Goal: Answer question/provide support: Share knowledge or assist other users

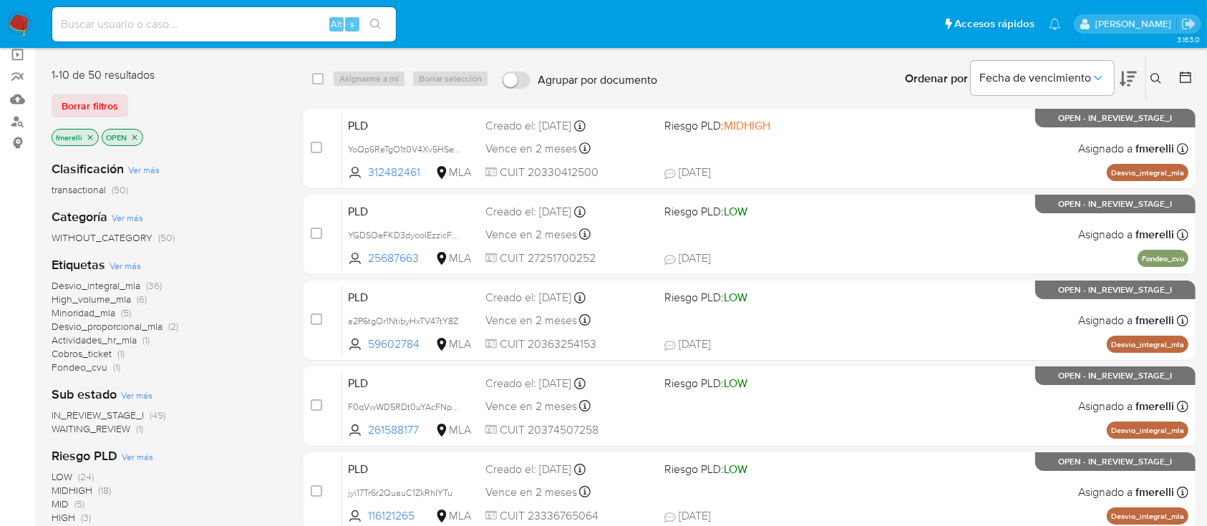
scroll to position [95, 0]
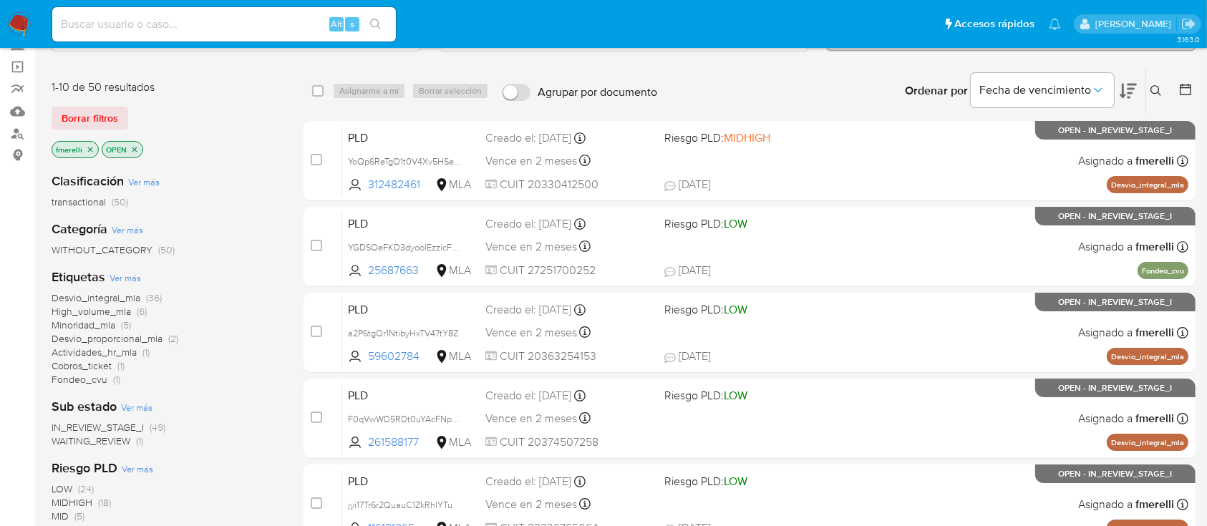
click at [102, 326] on span "Minoridad_mla" at bounding box center [84, 325] width 64 height 14
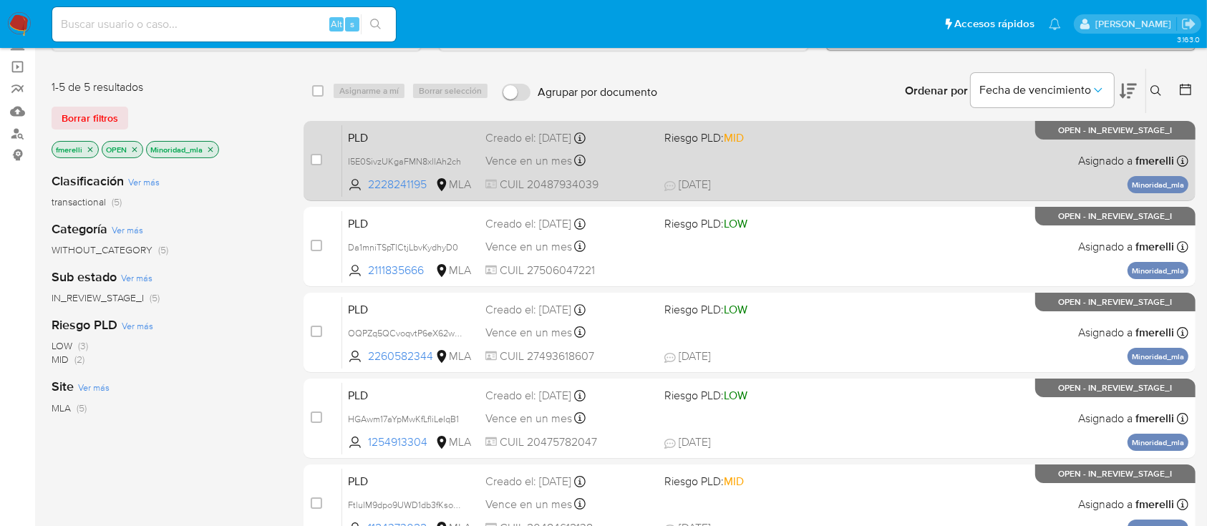
click at [658, 174] on div "PLD I5E0SivzUKgaFMN8xllAh2ch 2228241195 MLA Riesgo PLD: MID Creado el: 12/09/20…" at bounding box center [765, 161] width 846 height 72
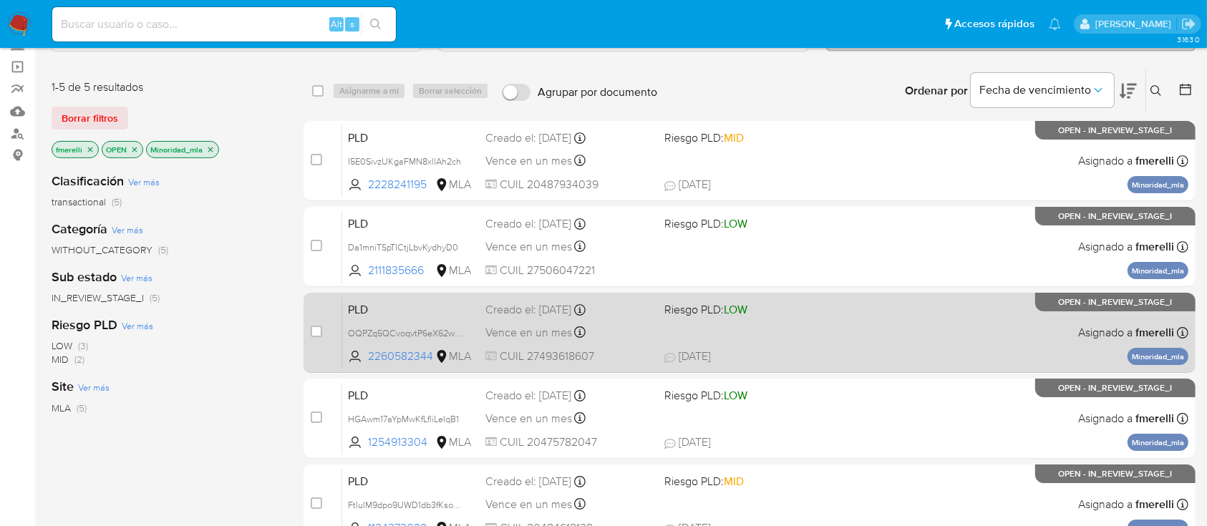
scroll to position [190, 0]
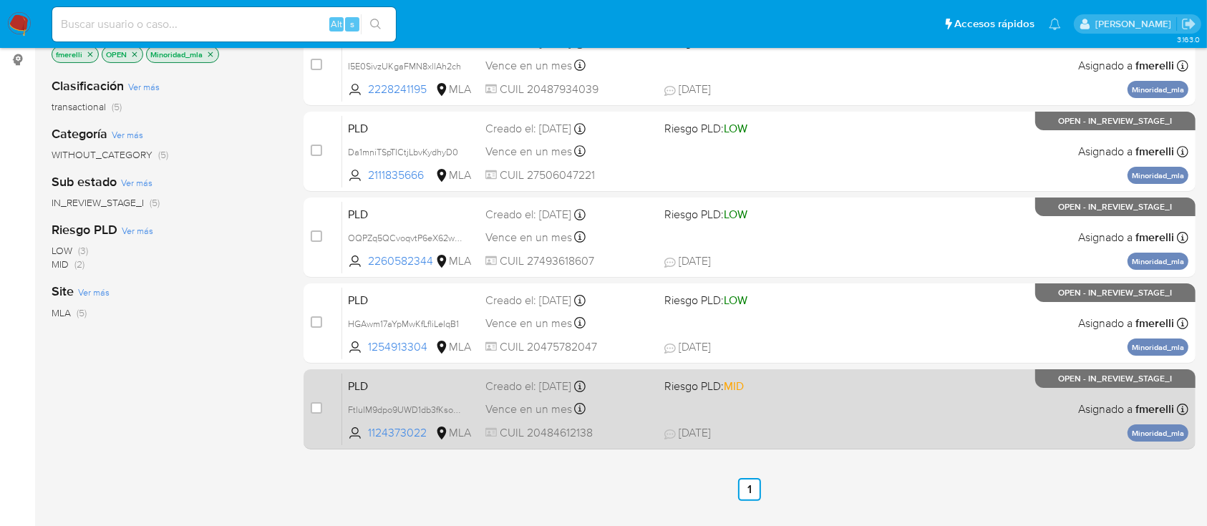
click at [601, 414] on div "Vence en un mes Vence el 14/11/2025 03:07:03" at bounding box center [568, 408] width 167 height 19
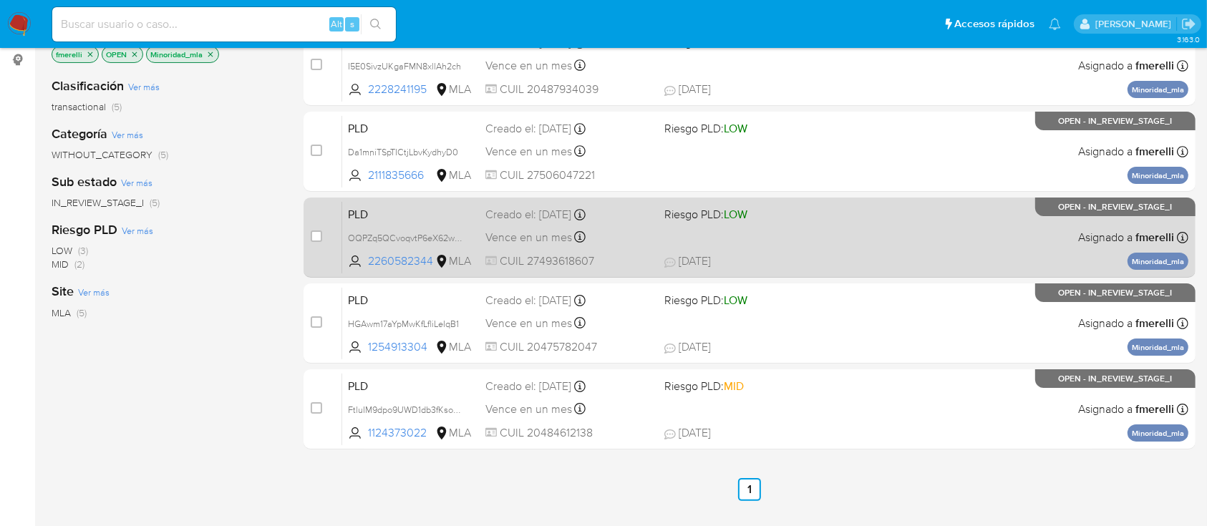
scroll to position [95, 0]
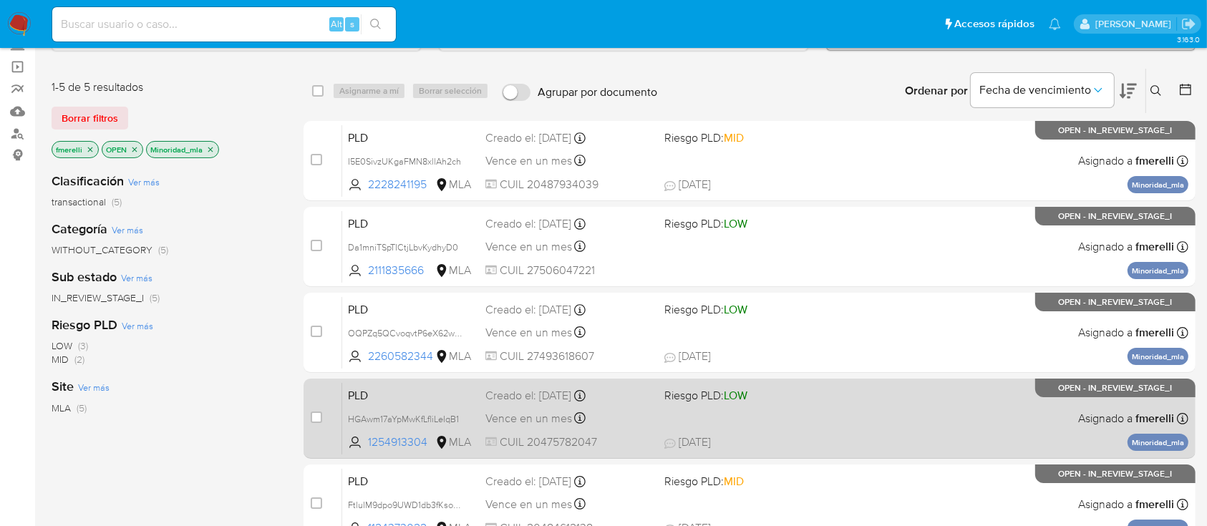
click at [881, 411] on div "PLD HGAwm17aYpMwKfLfliLeIqB1 1254913304 MLA Riesgo PLD: LOW Creado el: 12/09/20…" at bounding box center [765, 418] width 846 height 72
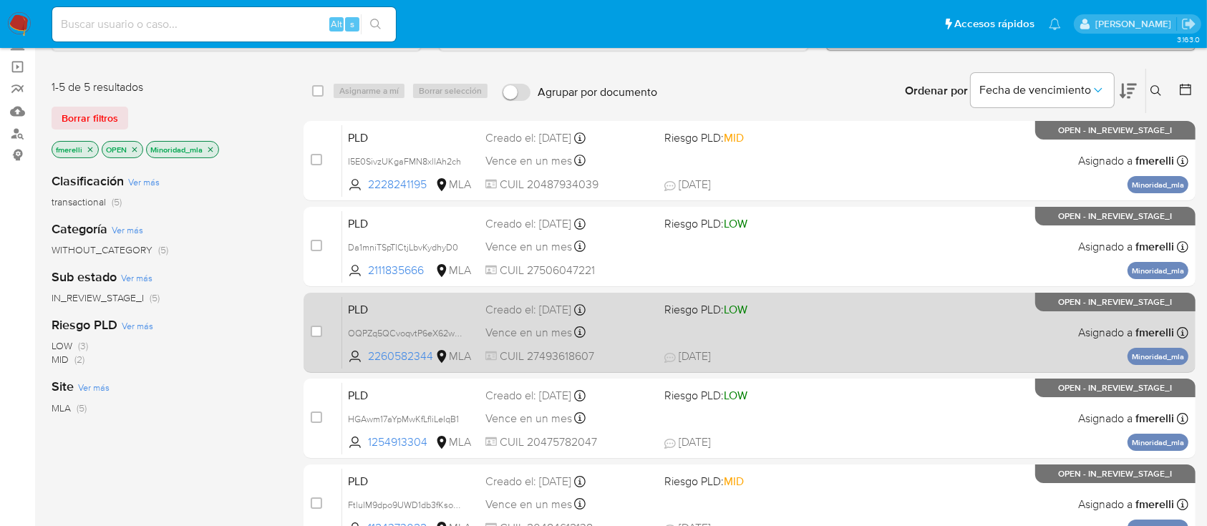
click at [799, 352] on span "17/09/2025 17/09/2025 12:45" at bounding box center [837, 356] width 346 height 16
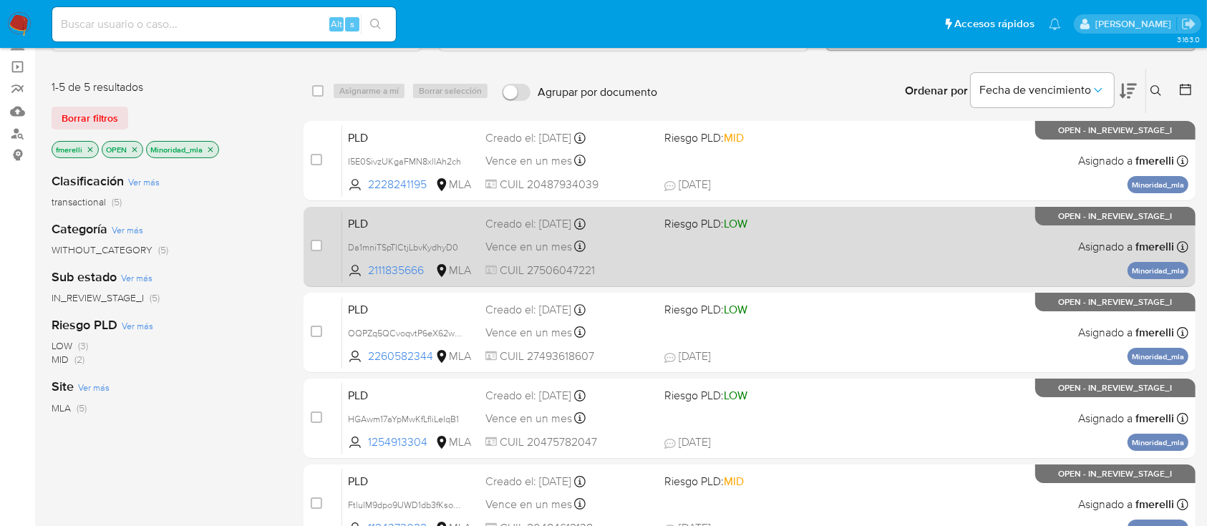
click at [716, 208] on div "case-item-checkbox No es posible asignar el caso PLD Da1mniTSpTICtjLbvKydhyD0 2…" at bounding box center [749, 247] width 892 height 80
click at [755, 239] on div "PLD Da1mniTSpTICtjLbvKydhyD0 2111835666 MLA Riesgo PLD: LOW Creado el: 12/09/20…" at bounding box center [765, 246] width 846 height 72
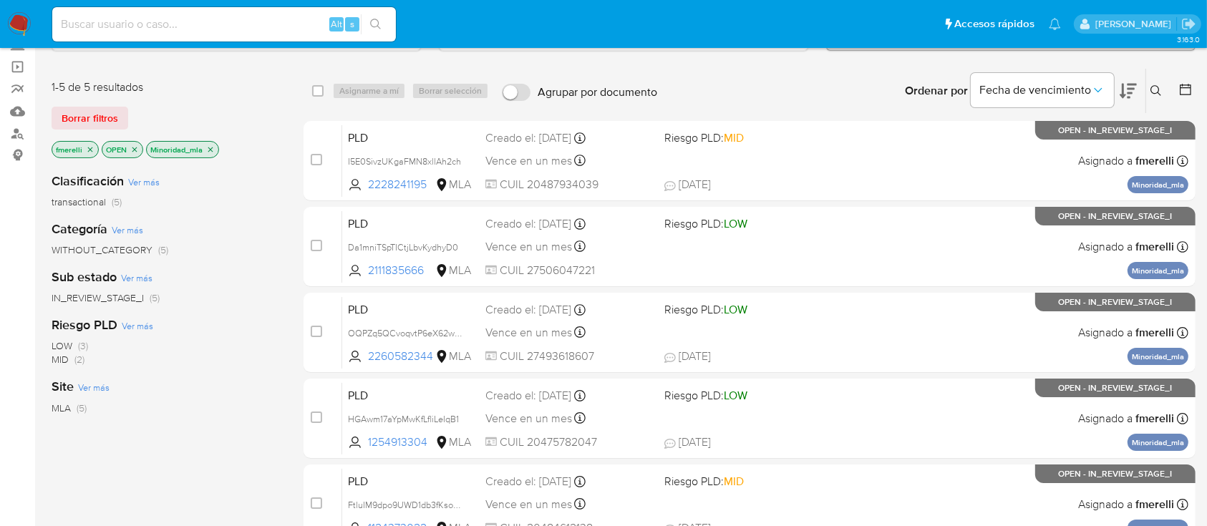
click at [212, 146] on icon "close-filter" at bounding box center [210, 149] width 9 height 9
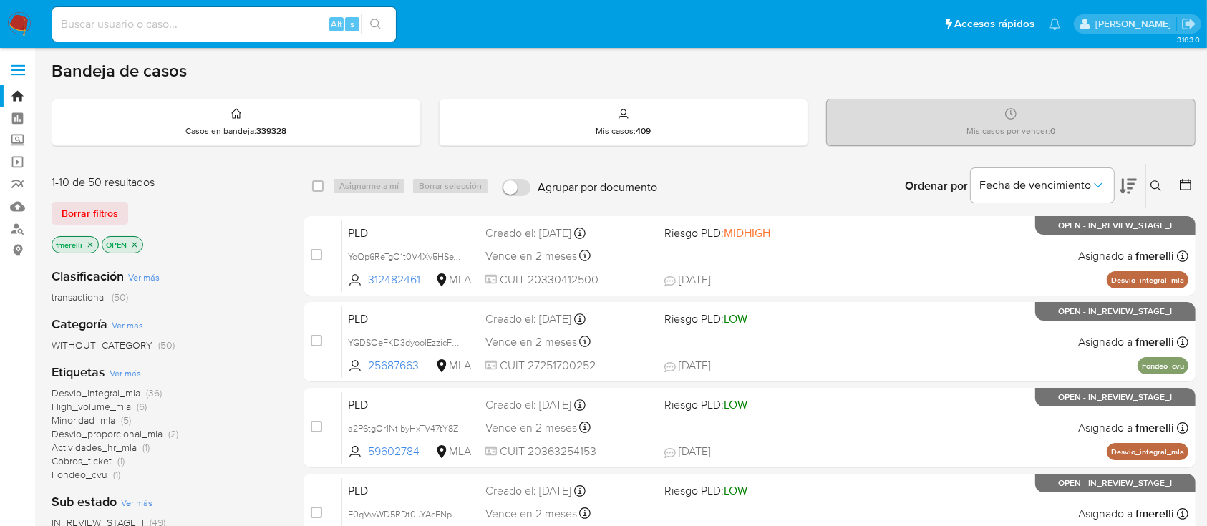
click at [299, 17] on input at bounding box center [223, 24] width 343 height 19
paste input "kRDyXvPrjjn4CbSpmQrsrQqP"
type input "kRDyXvPrjjn4CbSpmQrsrQqP"
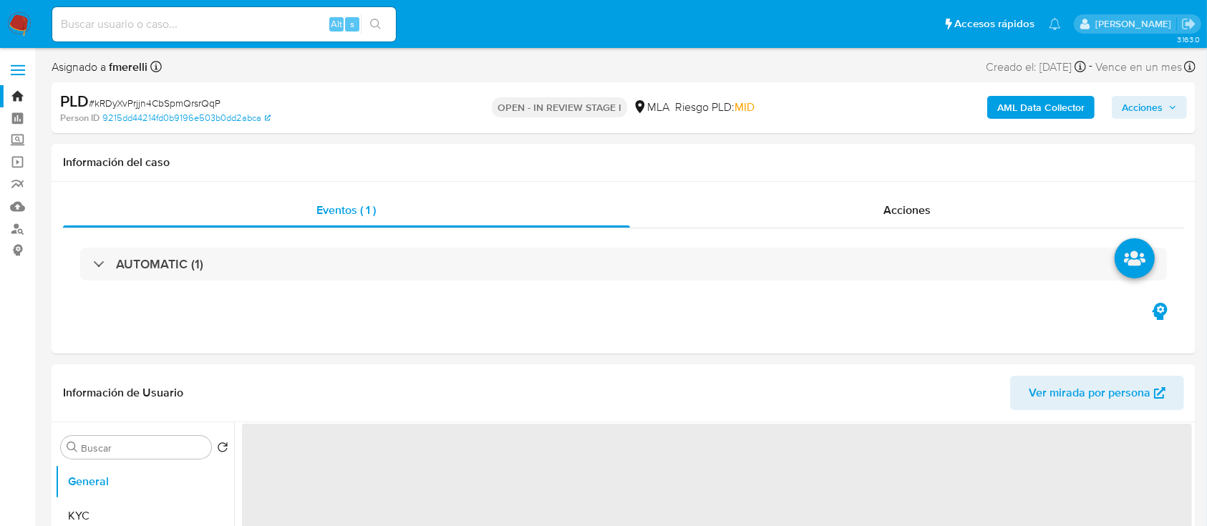
select select "10"
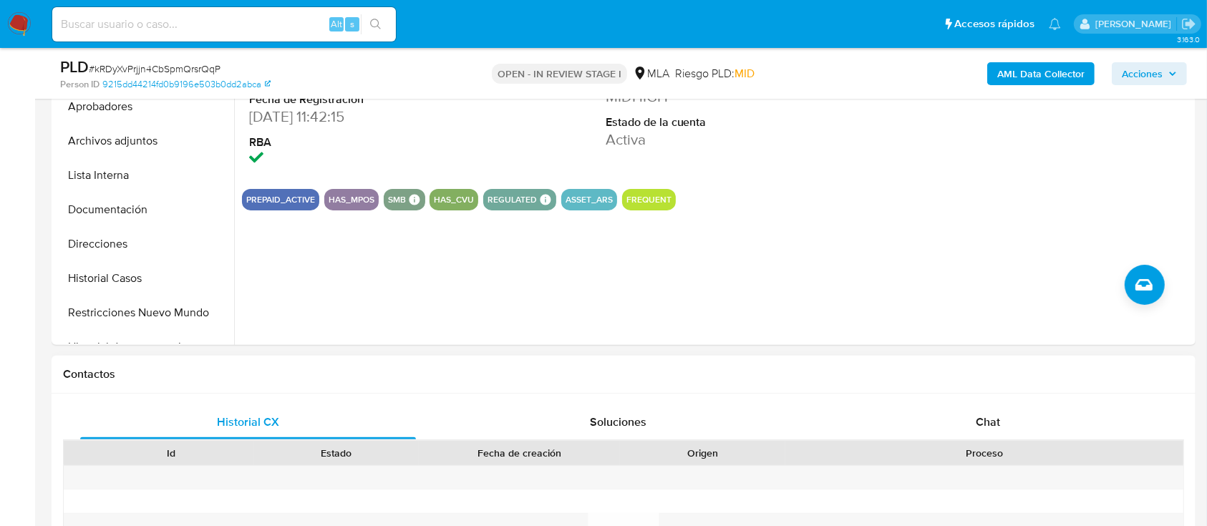
scroll to position [477, 0]
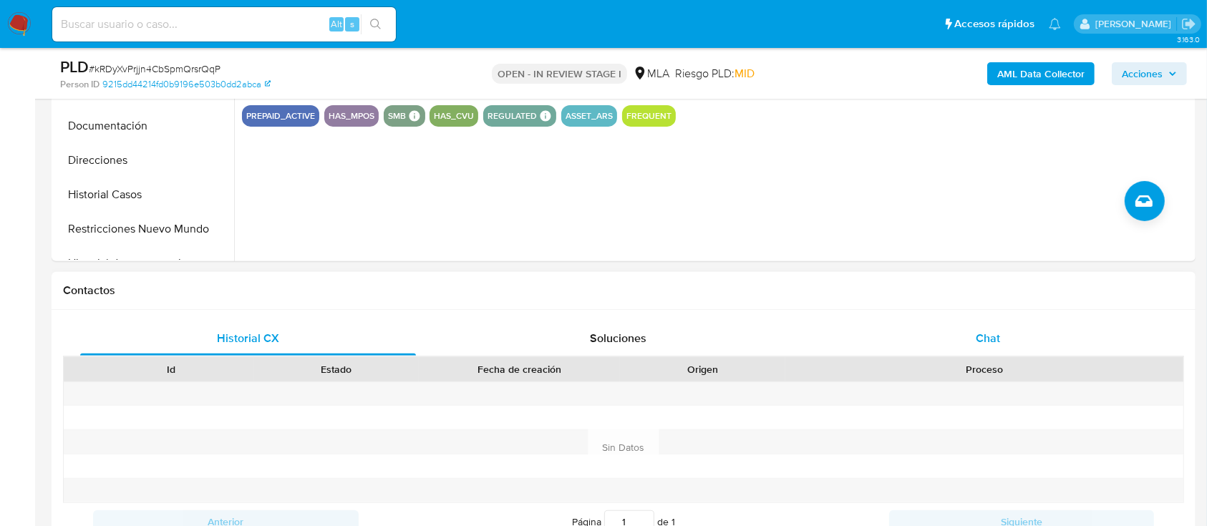
click at [928, 353] on div "Chat" at bounding box center [988, 338] width 336 height 34
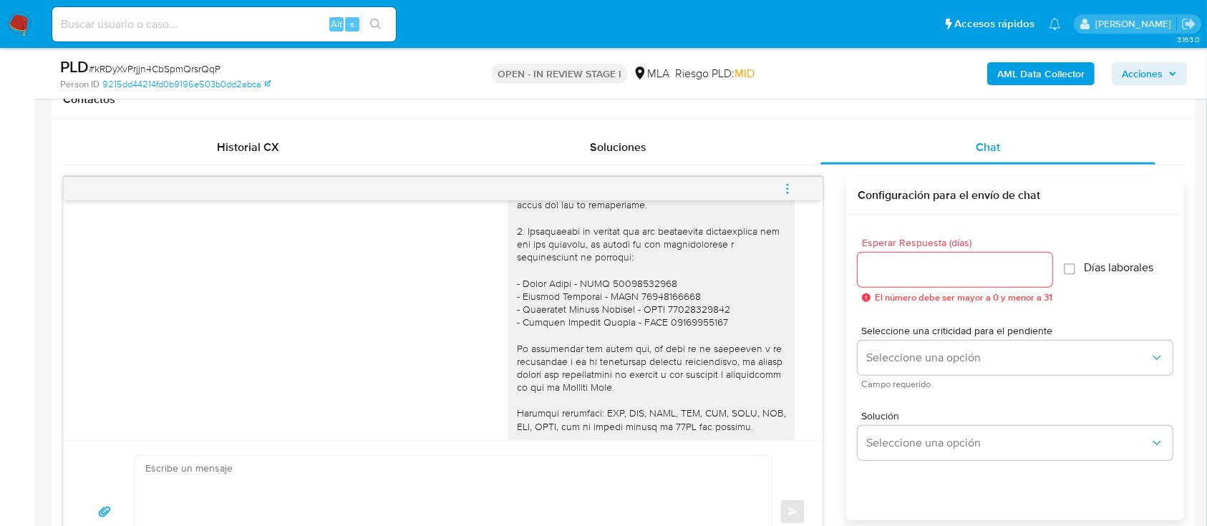
scroll to position [1479, 0]
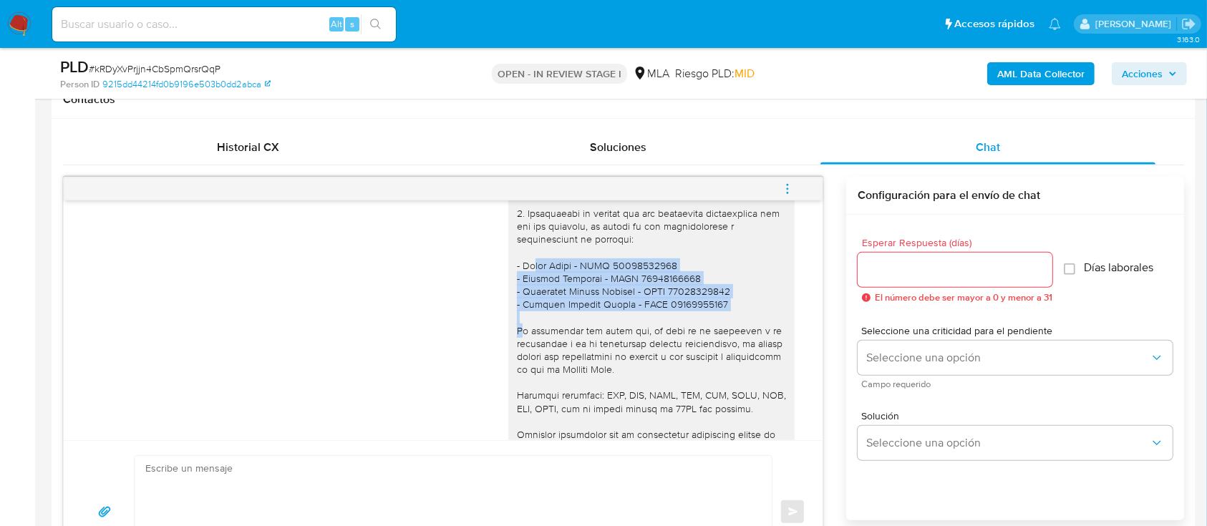
drag, startPoint x: 508, startPoint y: 303, endPoint x: 722, endPoint y: 351, distance: 219.3
click at [722, 351] on div "Hola Mariano Leonel Alarcon, En función de las operaciones registradas en tu cu…" at bounding box center [651, 174] width 269 height 716
copy div "Elisa Romio - CUIT 27234640726 - Gonzalo Villaggi - CUIT 20357048827 - Pistarin…"
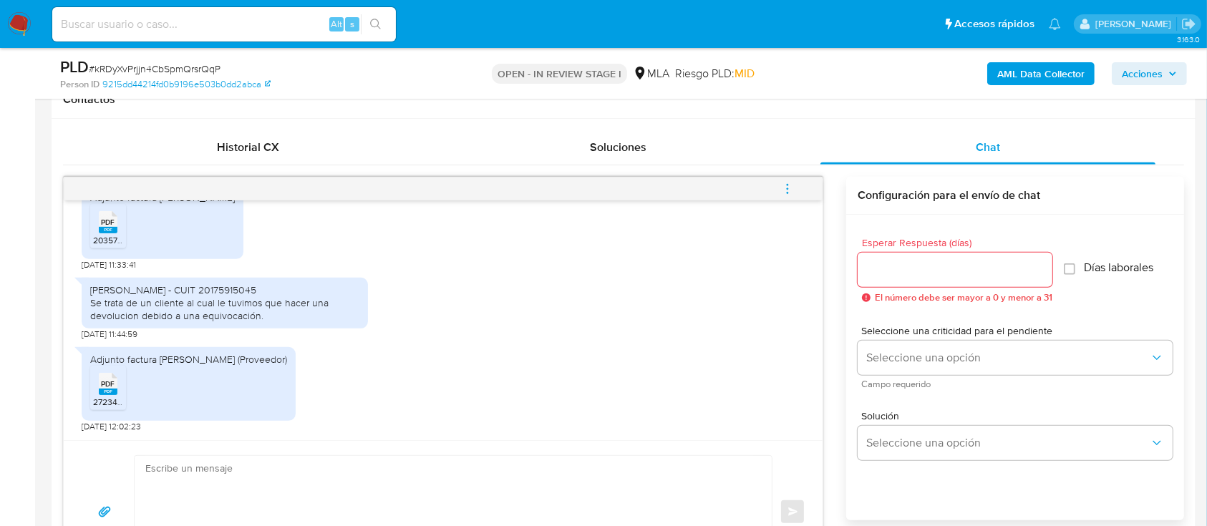
scroll to position [2338, 0]
drag, startPoint x: 86, startPoint y: 290, endPoint x: 201, endPoint y: 289, distance: 115.2
click at [201, 289] on div "Pistarino Romano Marcelo - CUIT 20175915045 Se trata de un cliente al cual le t…" at bounding box center [225, 303] width 286 height 51
copy div "Pistarino Romano Marcelo"
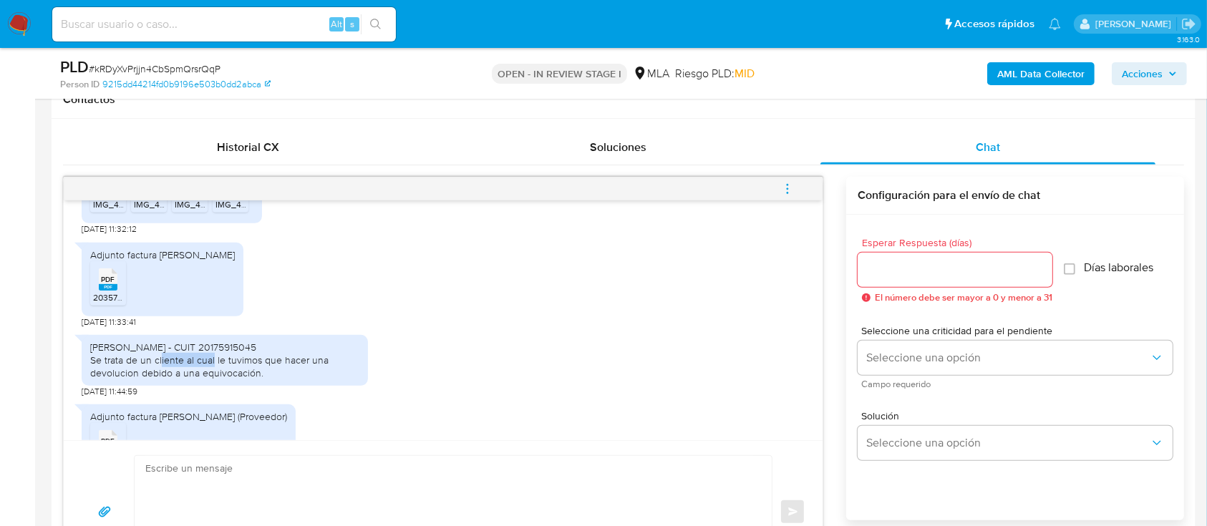
drag, startPoint x: 112, startPoint y: 398, endPoint x: 162, endPoint y: 399, distance: 50.8
click at [162, 380] on div "Pistarino Romano Marcelo - CUIT 20175915045 Se trata de un cliente al cual le t…" at bounding box center [224, 360] width 269 height 39
drag, startPoint x: 177, startPoint y: 401, endPoint x: 233, endPoint y: 411, distance: 56.8
click at [177, 380] on div "Pistarino Romano Marcelo - CUIT 20175915045 Se trata de un cliente al cual le t…" at bounding box center [224, 360] width 269 height 39
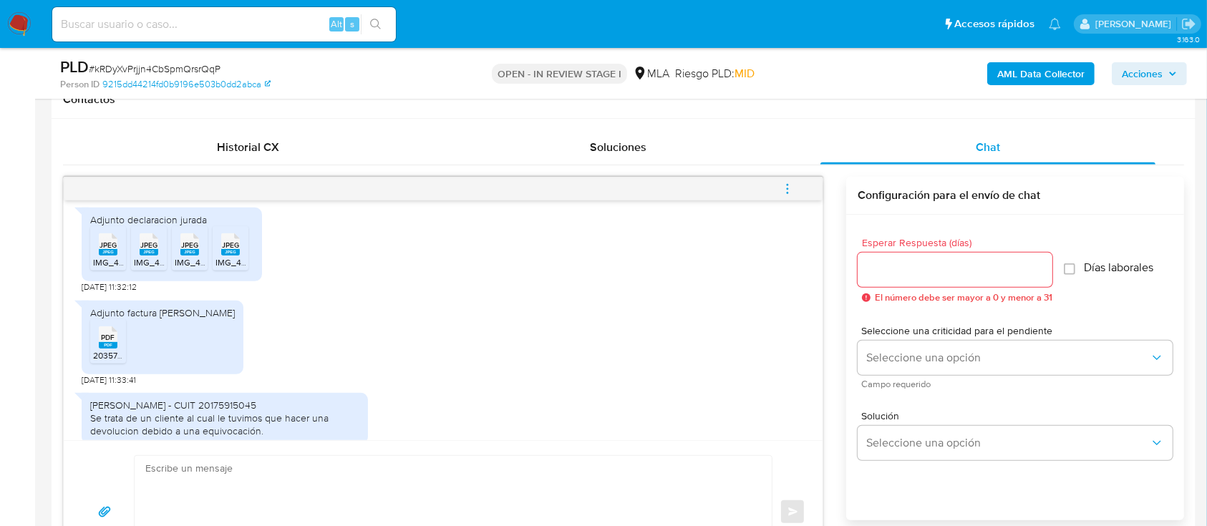
scroll to position [2147, 0]
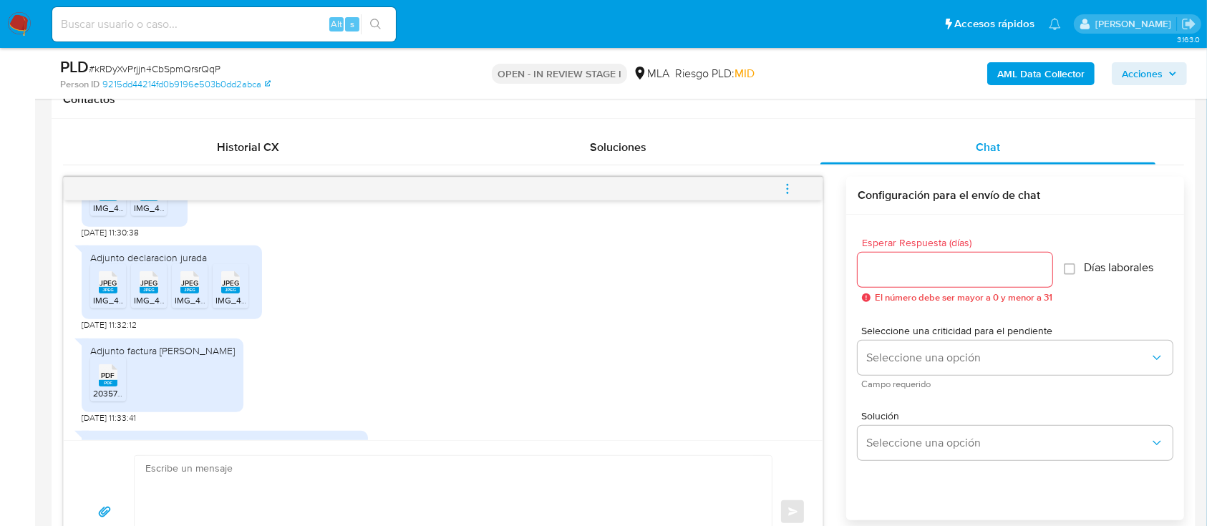
drag, startPoint x: 158, startPoint y: 386, endPoint x: 243, endPoint y: 386, distance: 84.4
click at [243, 386] on div "Adjunto factura Gonzalo Villaggi PDF PDF 20357048827_011_00002_00000011.pdf 01/…" at bounding box center [443, 377] width 723 height 92
copy div "Gonzalo Villaggi"
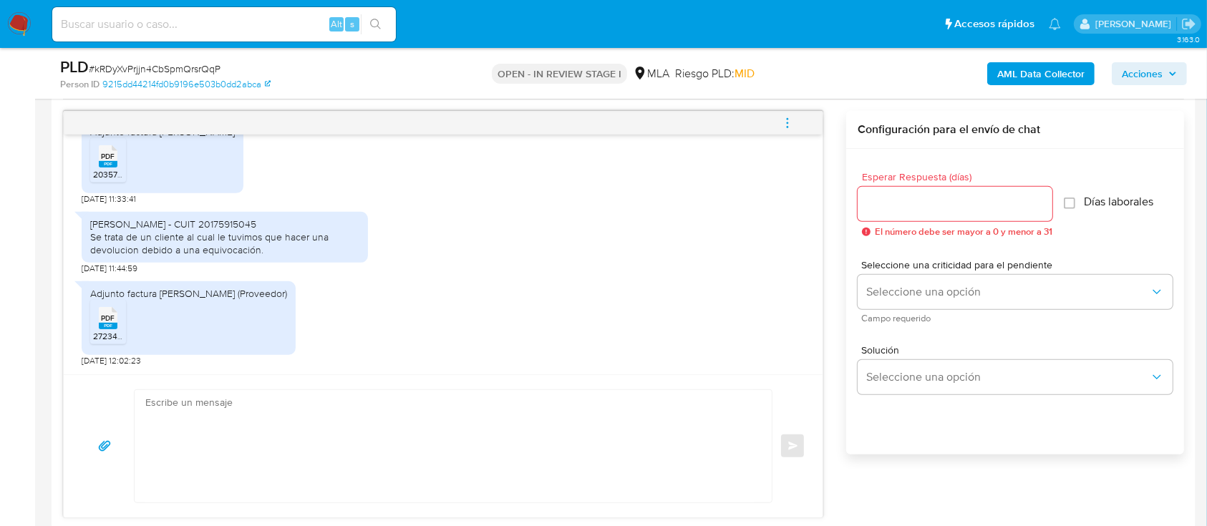
scroll to position [763, 0]
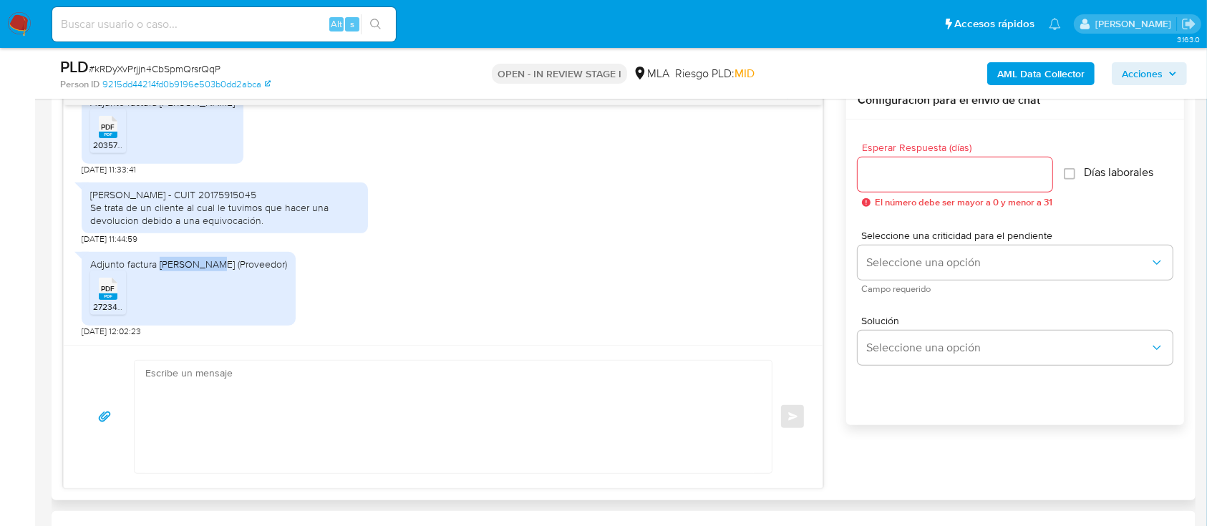
drag, startPoint x: 158, startPoint y: 260, endPoint x: 207, endPoint y: 262, distance: 48.7
click at [207, 262] on div "Adjunto factura Romio Elisa (Proveedor)" at bounding box center [188, 264] width 197 height 13
copy div "Romio Elisa"
click at [293, 378] on textarea at bounding box center [449, 417] width 608 height 112
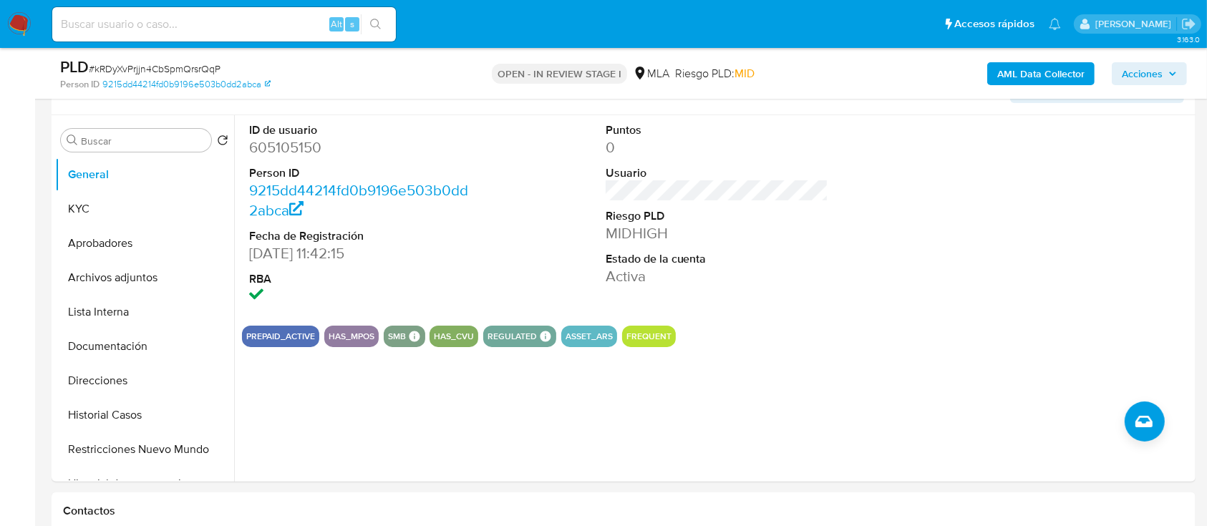
scroll to position [190, 0]
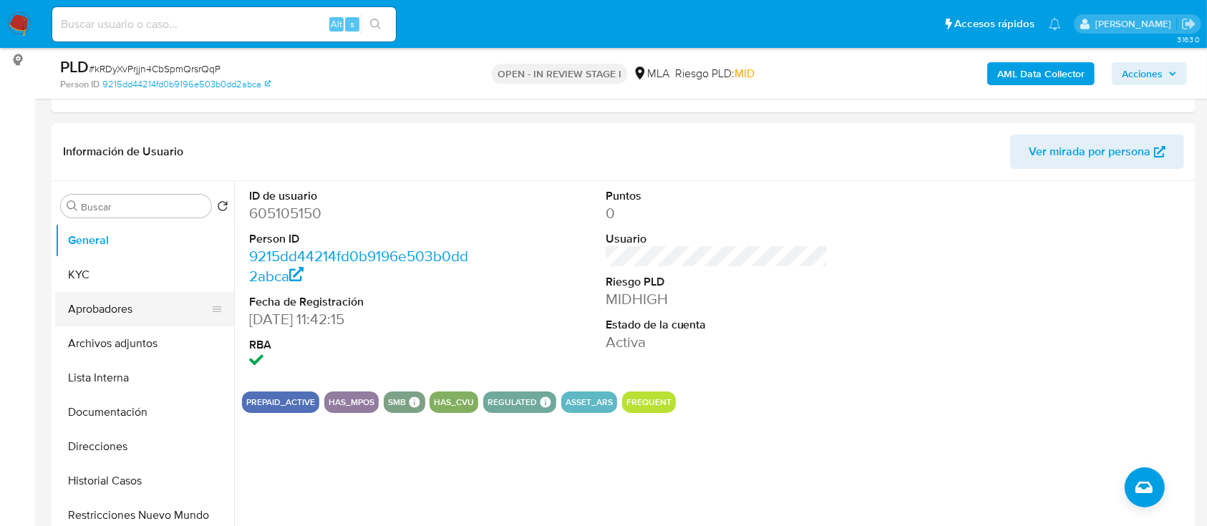
click at [105, 271] on button "KYC" at bounding box center [144, 275] width 179 height 34
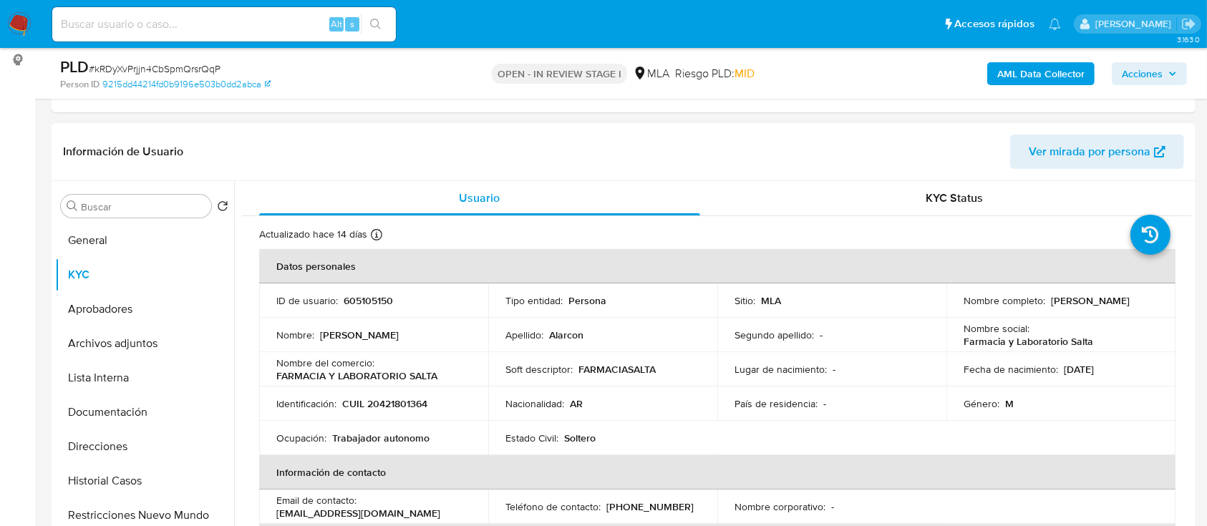
drag, startPoint x: 955, startPoint y: 310, endPoint x: 1076, endPoint y: 312, distance: 121.0
click at [1076, 312] on td "Nombre completo : Mariano Leonel Alarcon" at bounding box center [1060, 300] width 229 height 34
copy p "Mariano Leonel Alarcon"
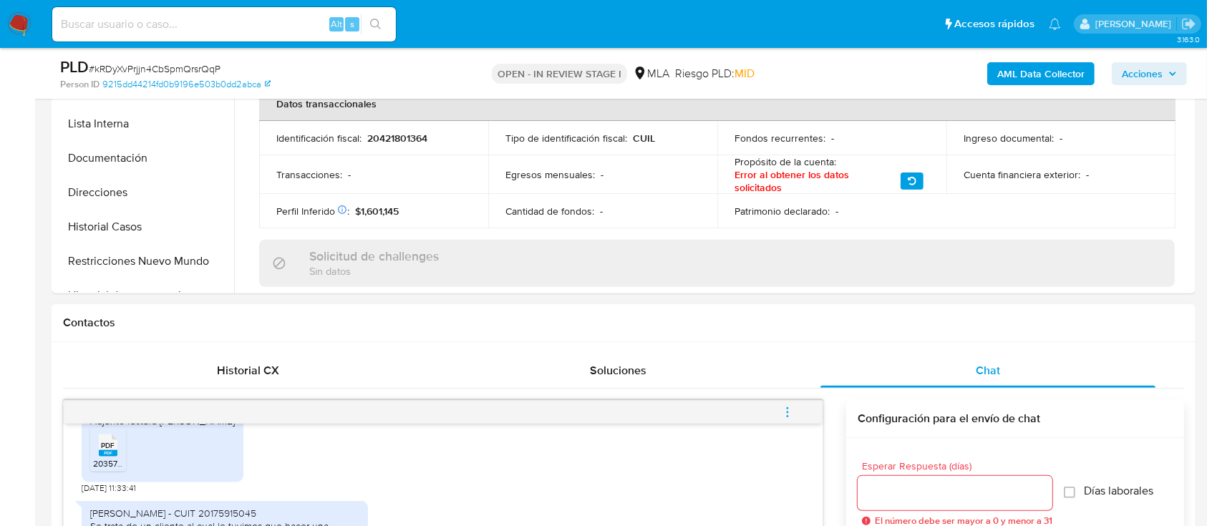
scroll to position [763, 0]
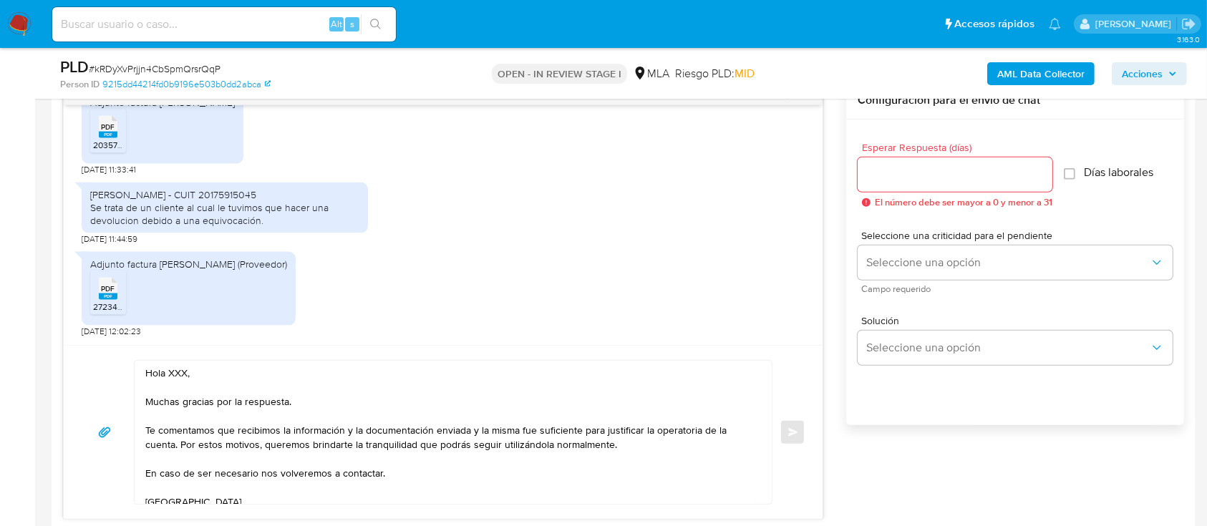
click at [177, 371] on textarea "Hola XXX, Muchas gracias por la respuesta. Te comentamos que recibimos la infor…" at bounding box center [449, 432] width 608 height 143
paste textarea "Mariano Leonel Alarcon"
type textarea "Hola Mariano Leonel Alarcon, Muchas gracias por la respuesta. Te comentamos que…"
click at [932, 180] on input "Esperar Respuesta (días)" at bounding box center [954, 174] width 195 height 19
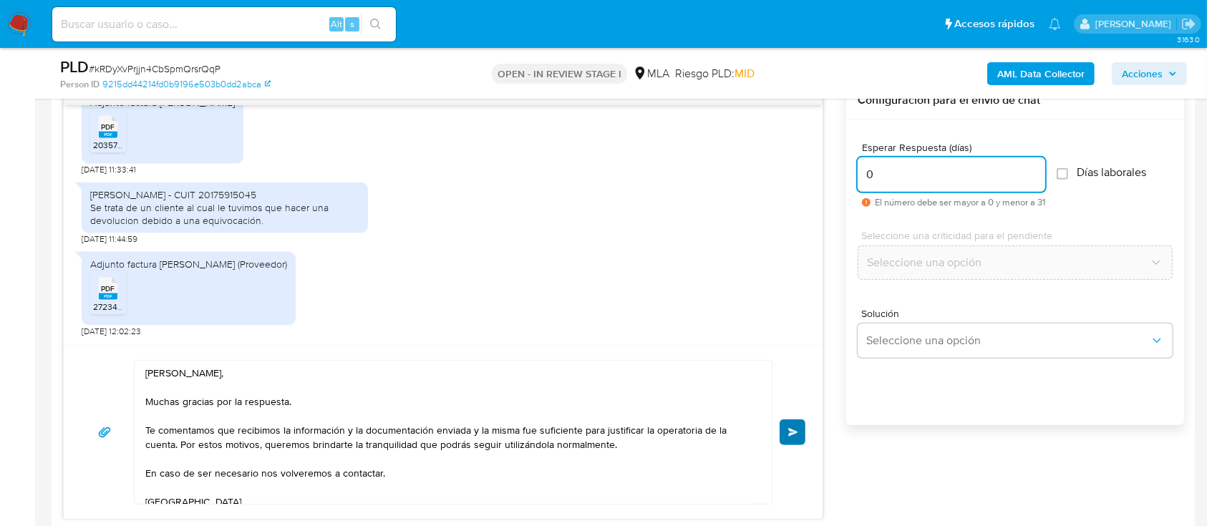
type input "0"
click at [785, 424] on button "Enviar" at bounding box center [792, 432] width 26 height 26
click at [796, 431] on span "Enviar" at bounding box center [793, 432] width 10 height 9
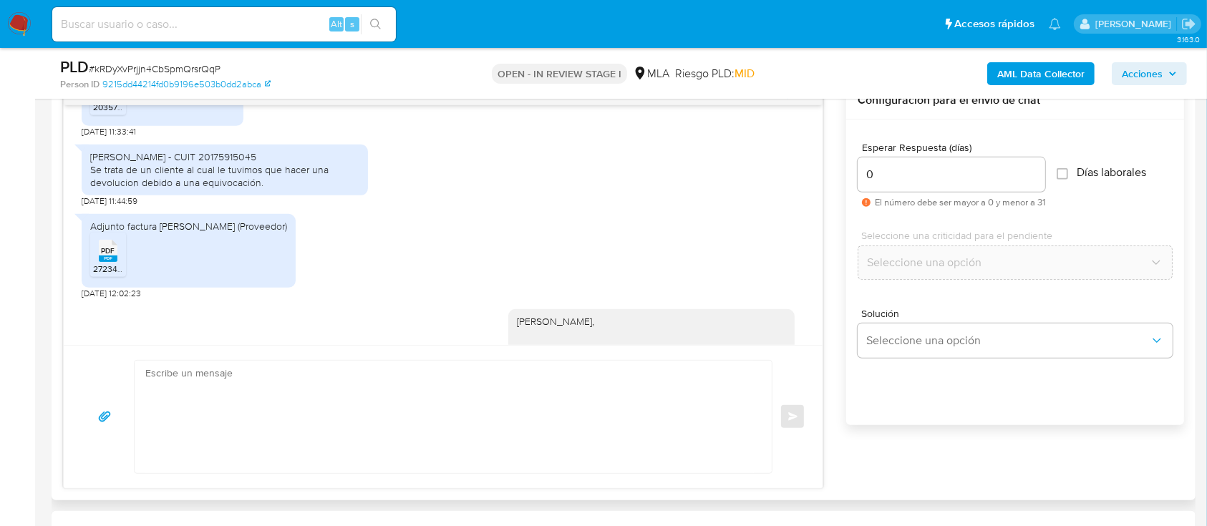
scroll to position [2575, 0]
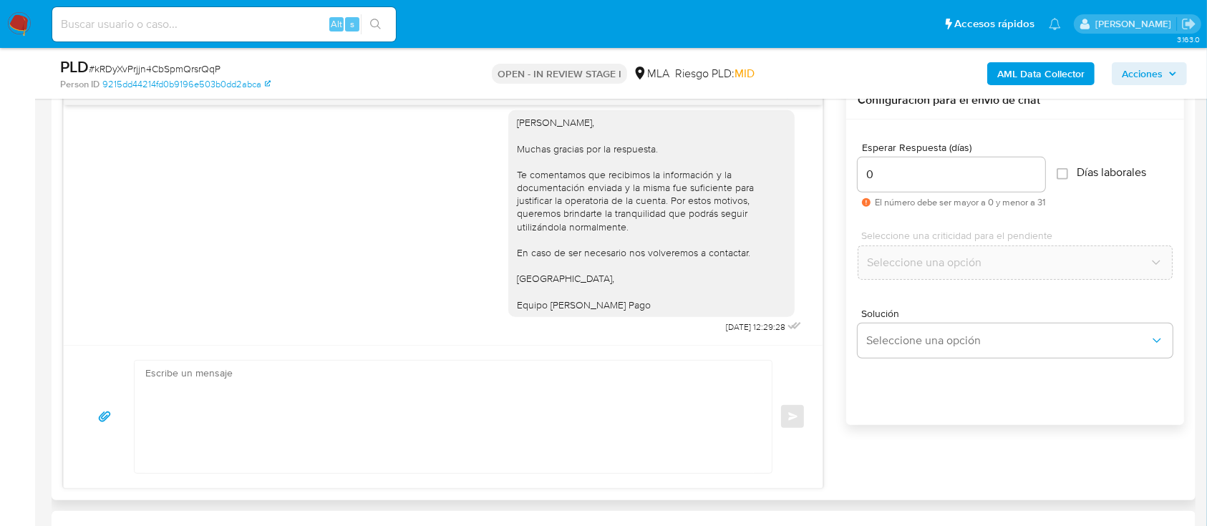
click at [789, 429] on div "Enviar" at bounding box center [443, 417] width 724 height 114
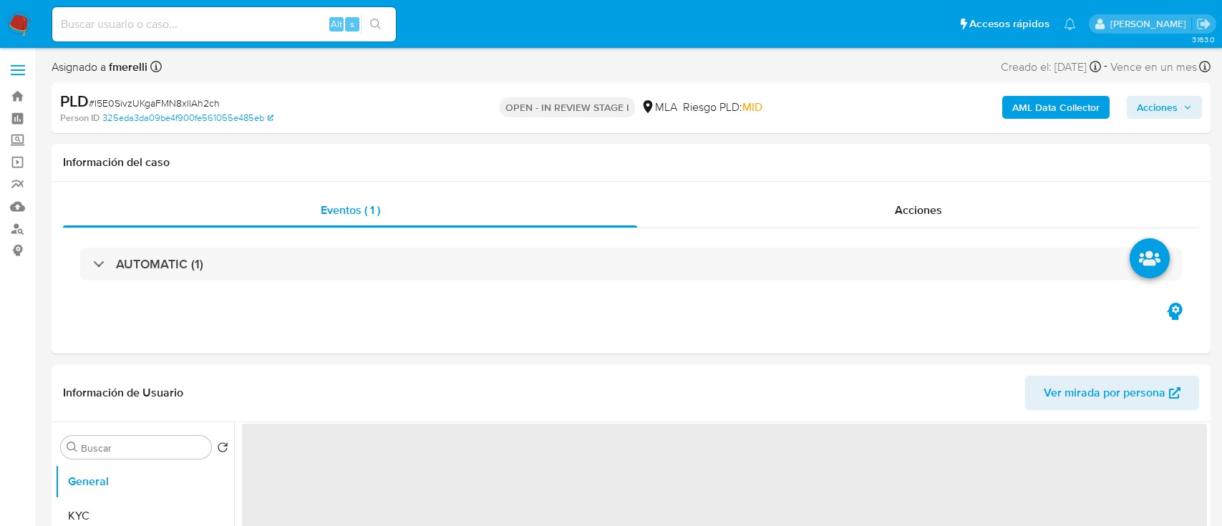
select select "10"
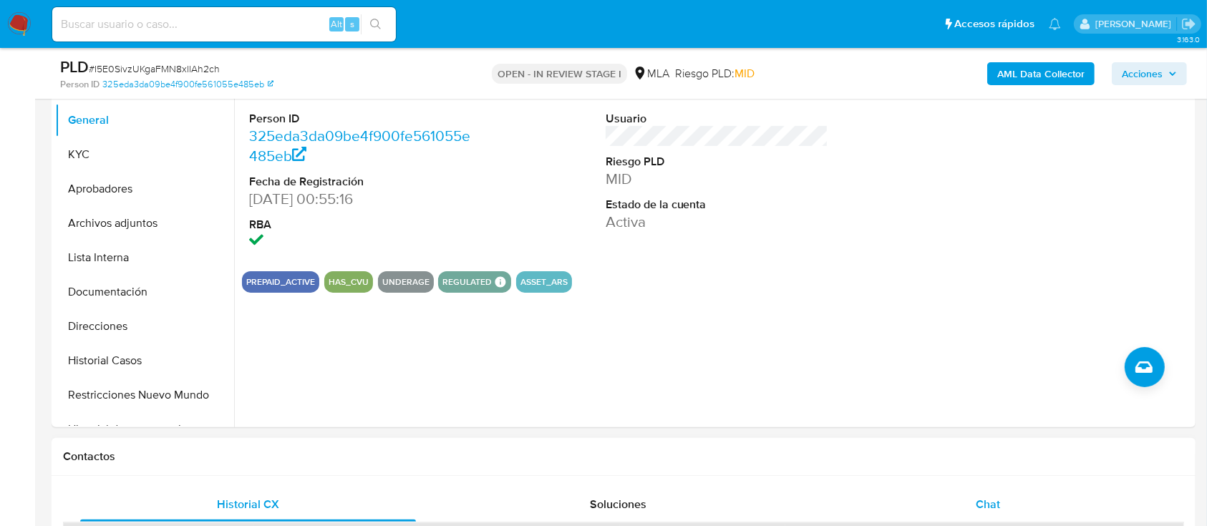
scroll to position [477, 0]
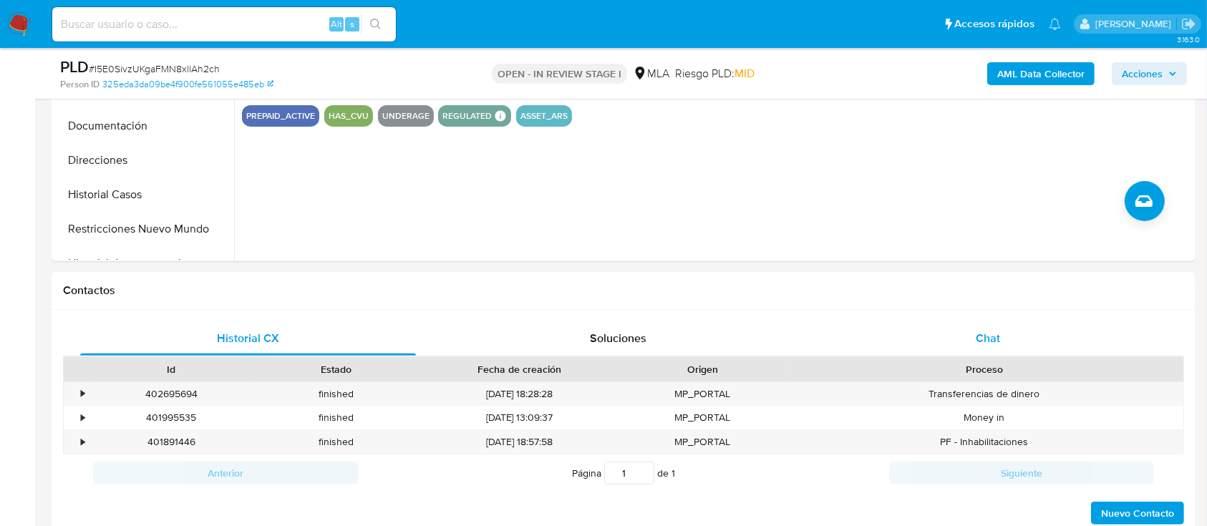
click at [987, 339] on span "Chat" at bounding box center [987, 338] width 24 height 16
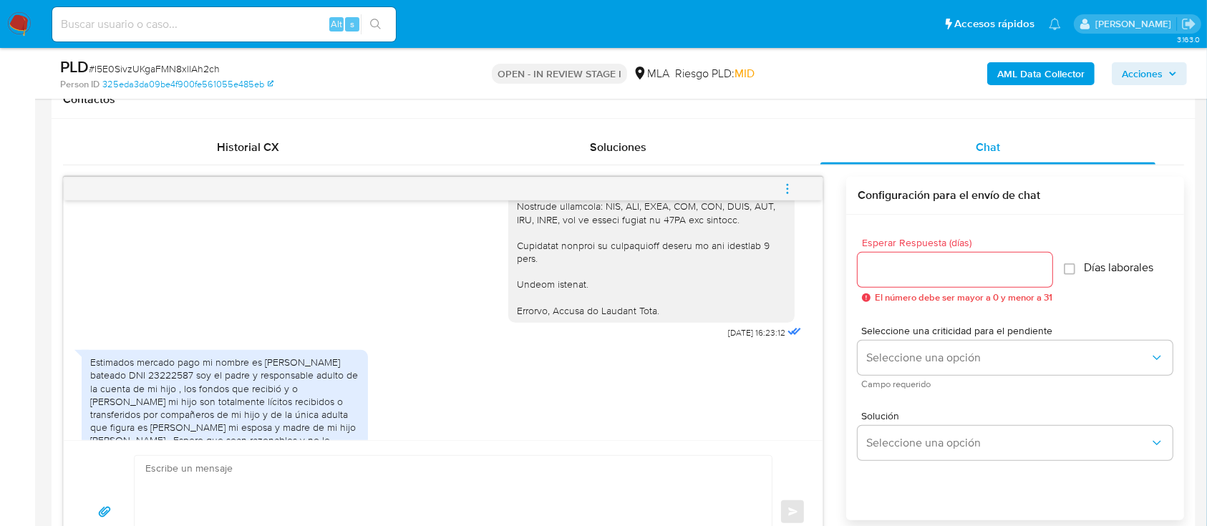
scroll to position [1477, 0]
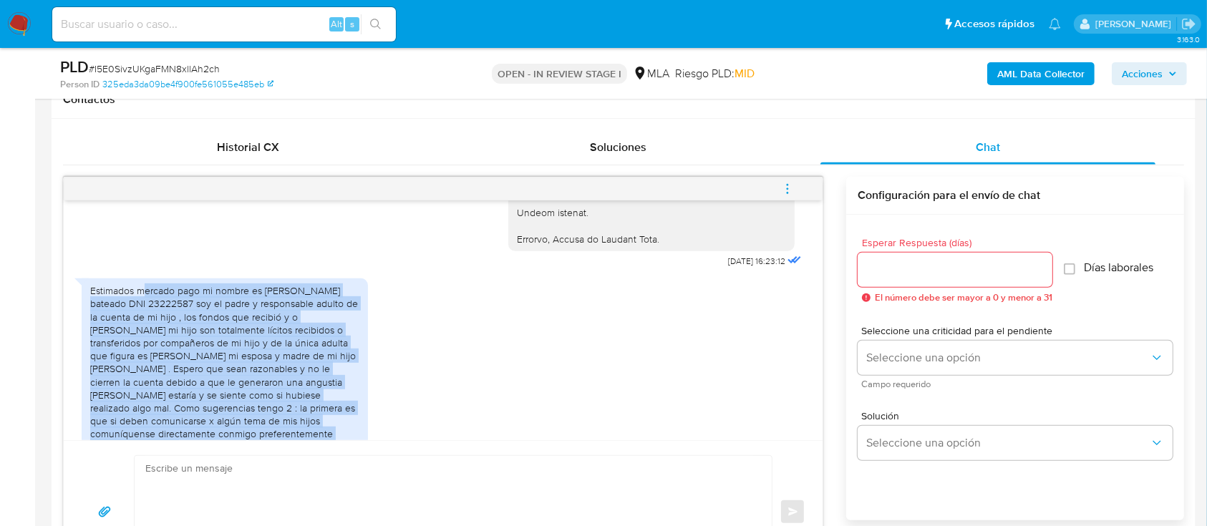
drag, startPoint x: 142, startPoint y: 309, endPoint x: 315, endPoint y: 429, distance: 210.4
click at [315, 429] on div "Estimados mercado pago mi nombre es Juan Antonio bonzon bateado DNI 23222587 so…" at bounding box center [224, 388] width 269 height 208
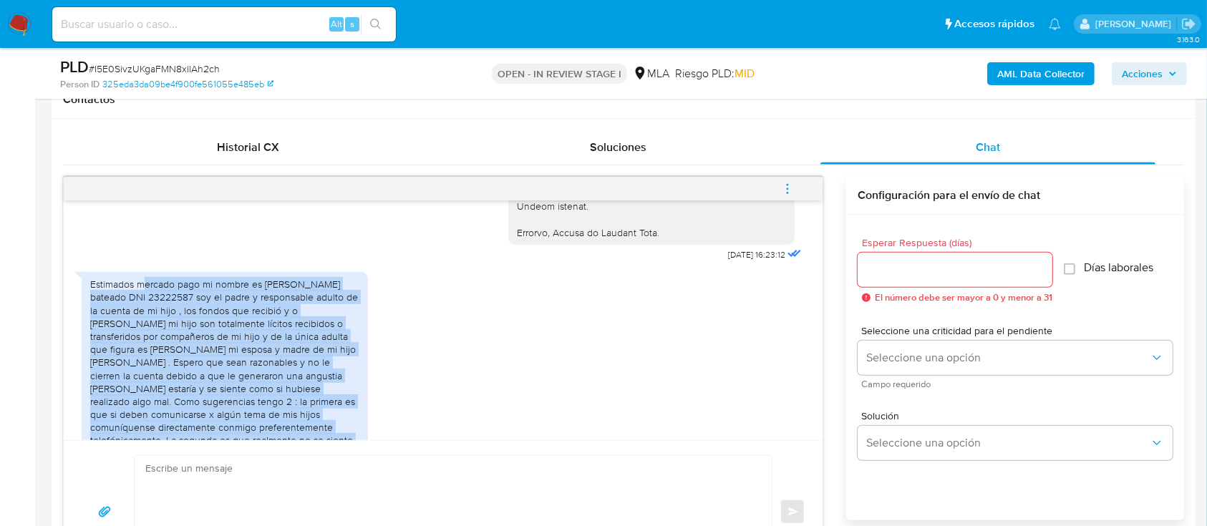
click at [195, 395] on div "Estimados mercado pago mi nombre es Juan Antonio bonzon bateado DNI 23222587 so…" at bounding box center [224, 382] width 269 height 208
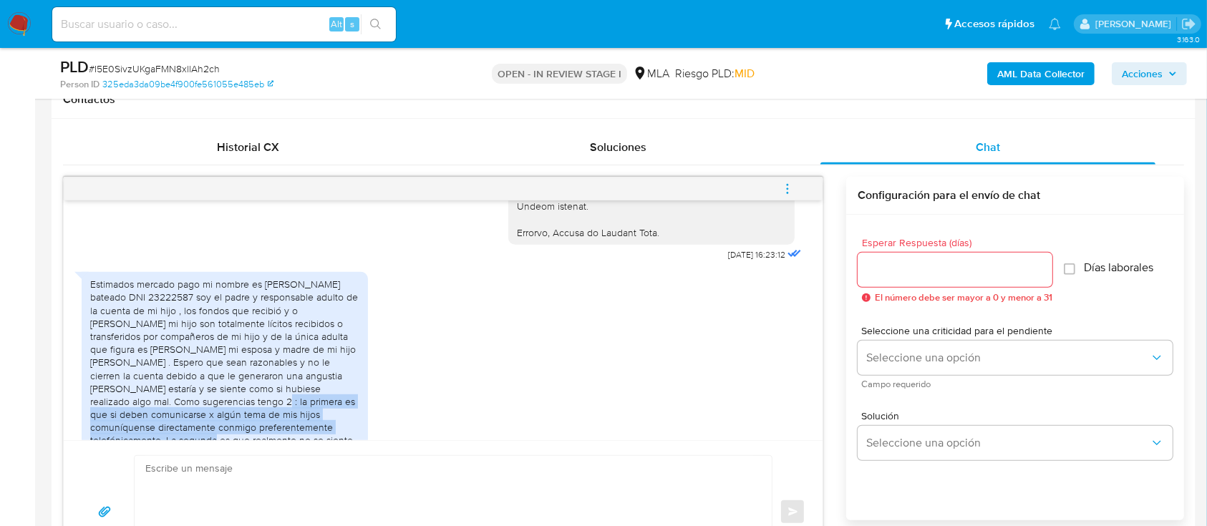
drag, startPoint x: 137, startPoint y: 389, endPoint x: 343, endPoint y: 419, distance: 208.4
click at [343, 419] on div "Estimados mercado pago mi nombre es Juan Antonio bonzon bateado DNI 23222587 so…" at bounding box center [224, 382] width 269 height 208
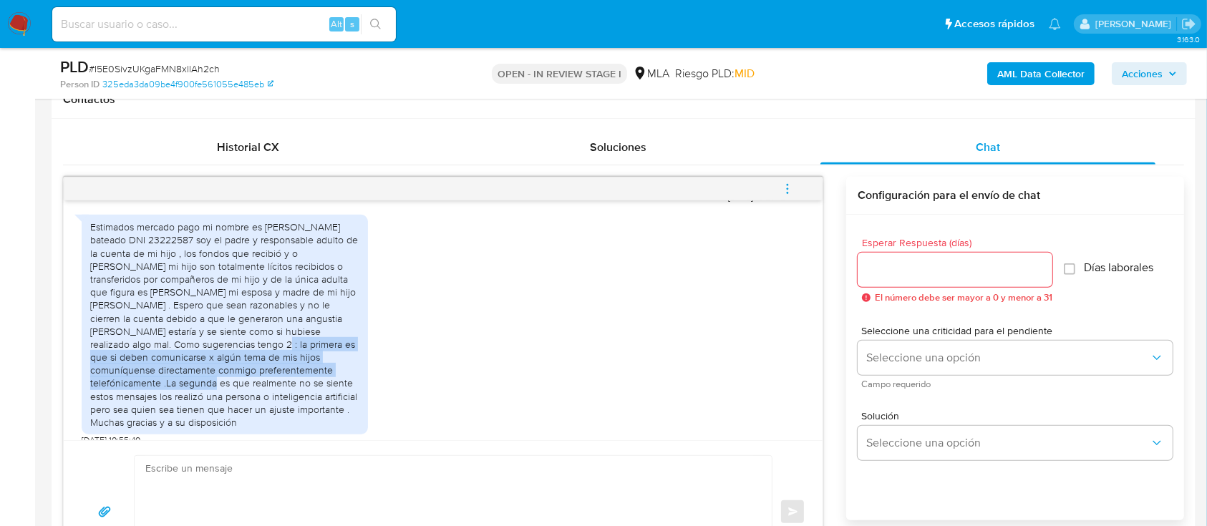
drag, startPoint x: 110, startPoint y: 371, endPoint x: 345, endPoint y: 415, distance: 238.9
click at [345, 415] on div "Estimados mercado pago mi nombre es Juan Antonio bonzon bateado DNI 23222587 so…" at bounding box center [225, 325] width 286 height 220
drag, startPoint x: 315, startPoint y: 396, endPoint x: 383, endPoint y: 313, distance: 106.7
click at [315, 395] on div "Estimados mercado pago mi nombre es Juan Antonio bonzon bateado DNI 23222587 so…" at bounding box center [224, 324] width 269 height 208
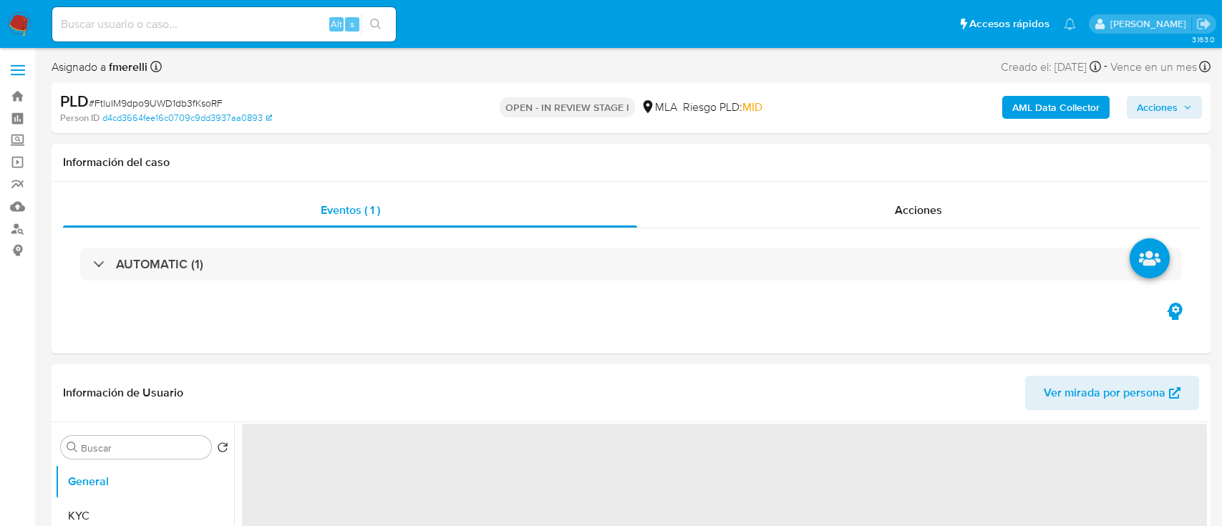
select select "10"
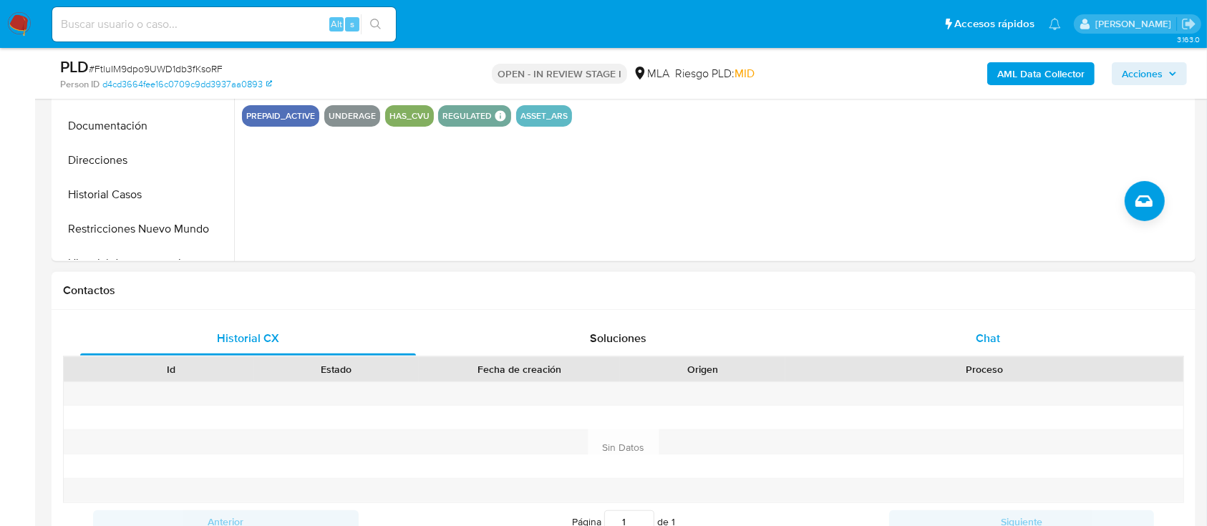
click at [925, 335] on div "Chat" at bounding box center [988, 338] width 336 height 34
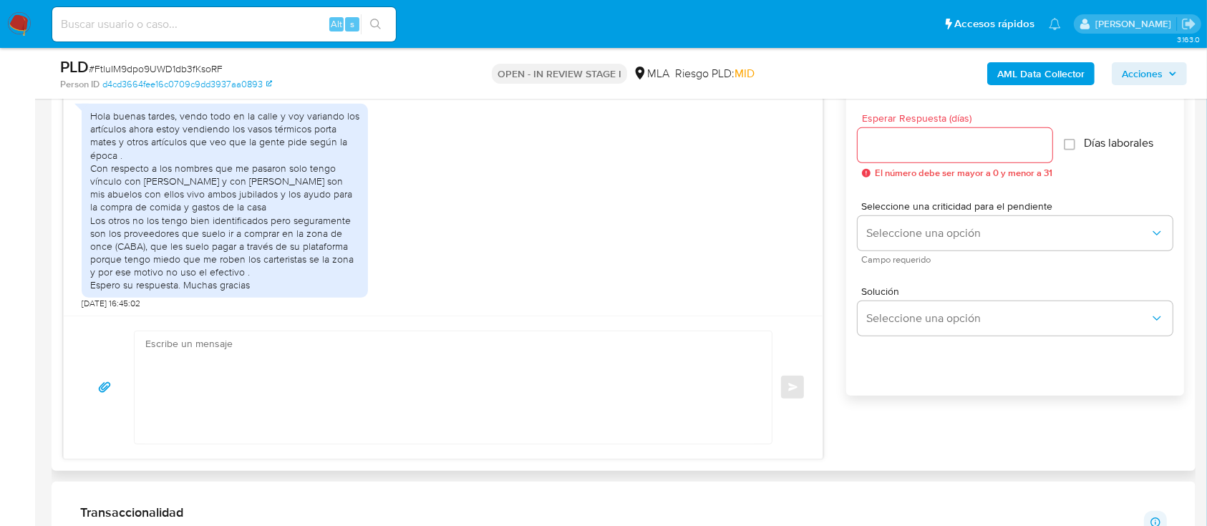
scroll to position [763, 0]
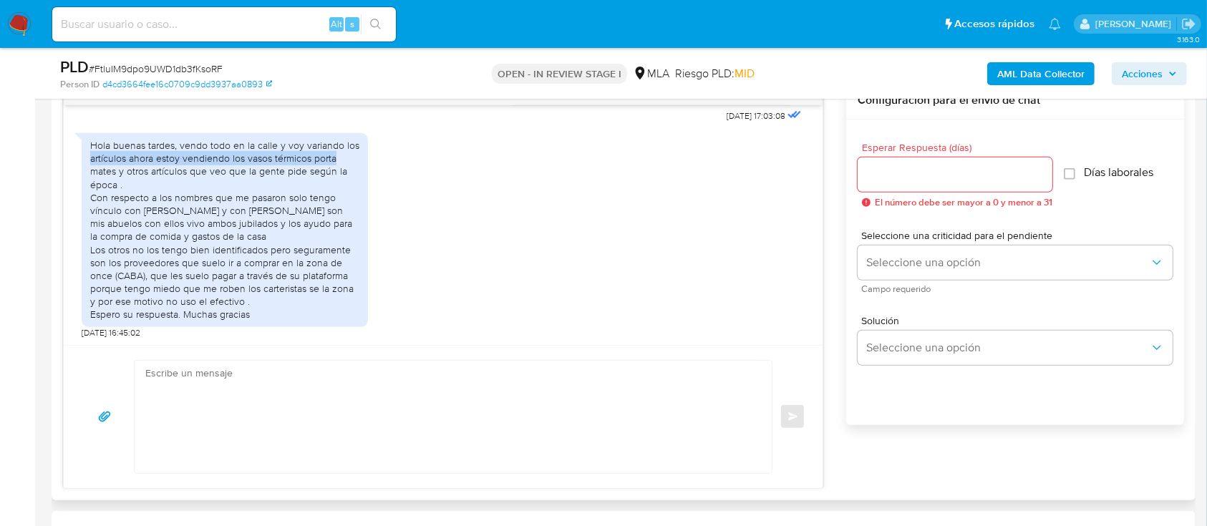
drag, startPoint x: 86, startPoint y: 152, endPoint x: 240, endPoint y: 158, distance: 154.7
click at [306, 157] on div "Hola buenas tardes, vendo todo en la calle y voy variando los artículos ahora e…" at bounding box center [225, 230] width 286 height 194
click at [133, 154] on div "Hola buenas tardes, vendo todo en la calle y voy variando los artículos ahora e…" at bounding box center [224, 230] width 269 height 182
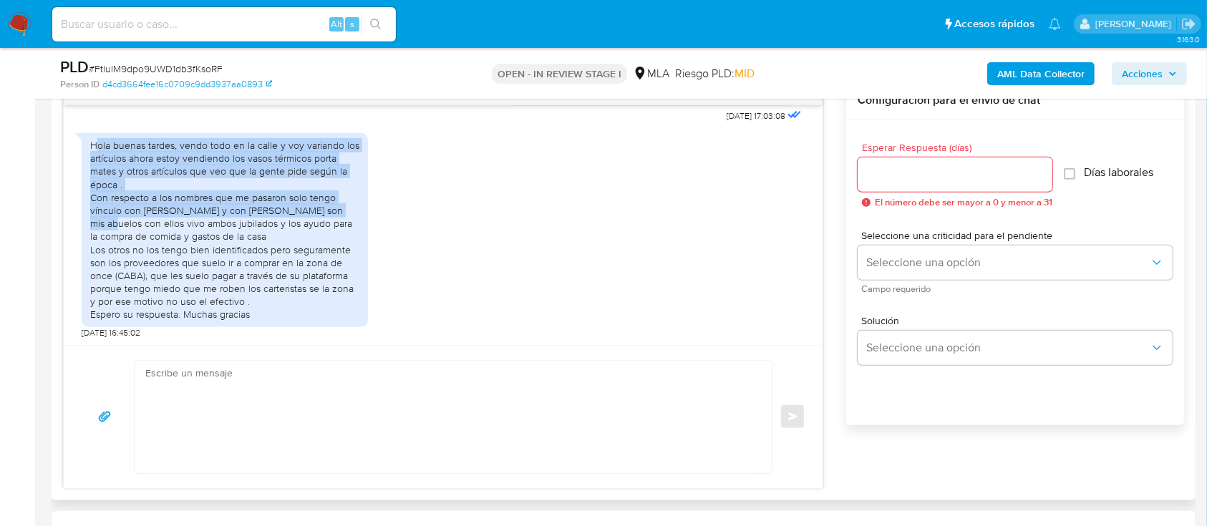
drag, startPoint x: 98, startPoint y: 144, endPoint x: 468, endPoint y: 153, distance: 370.1
click at [381, 215] on div "Hola buenas tardes, vendo todo en la calle y voy variando los artículos ahora e…" at bounding box center [443, 232] width 723 height 213
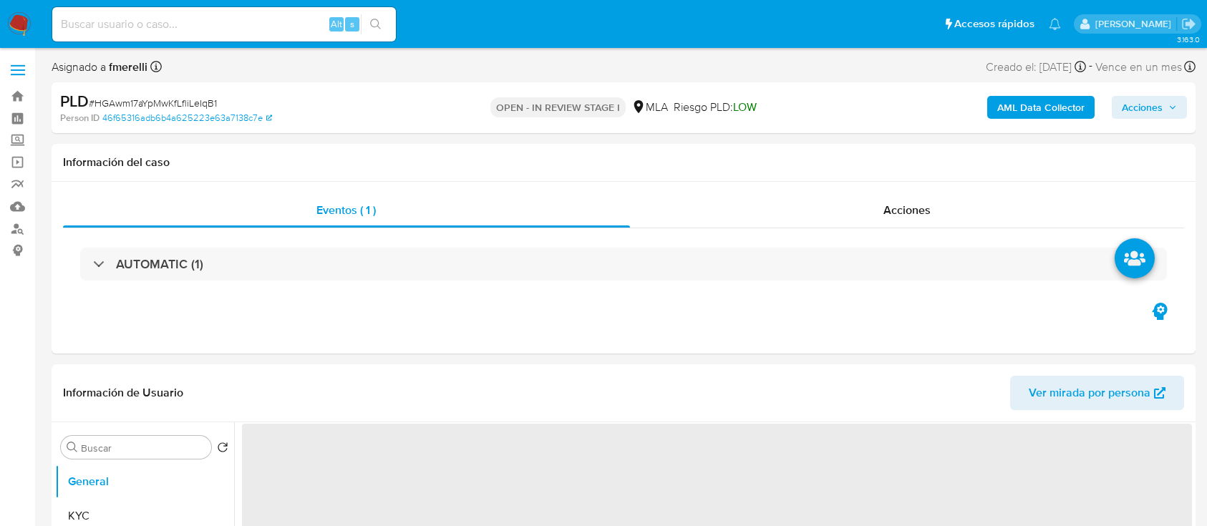
select select "10"
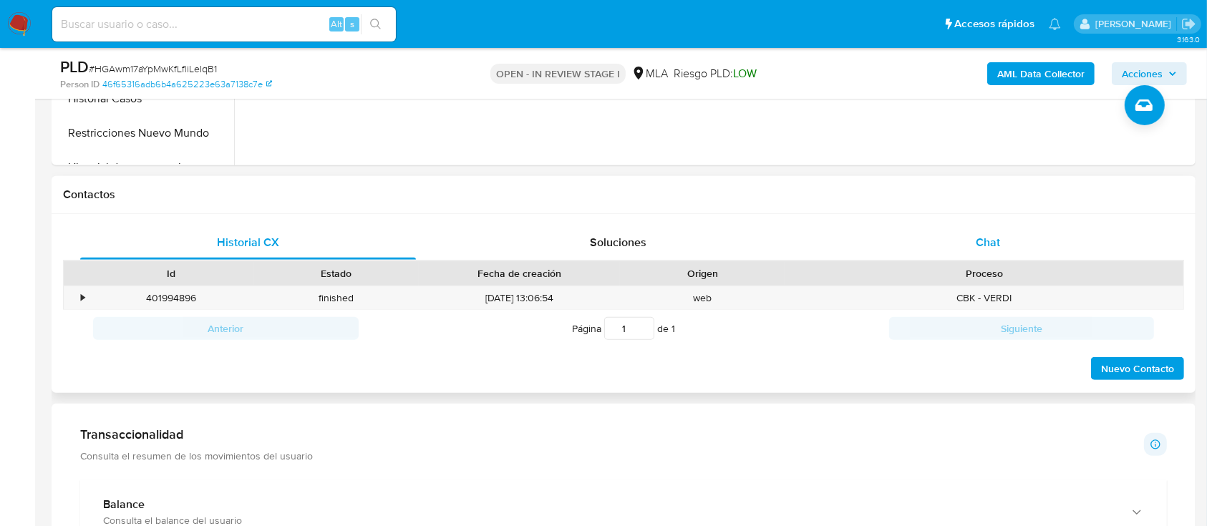
click at [950, 240] on div "Chat" at bounding box center [988, 242] width 336 height 34
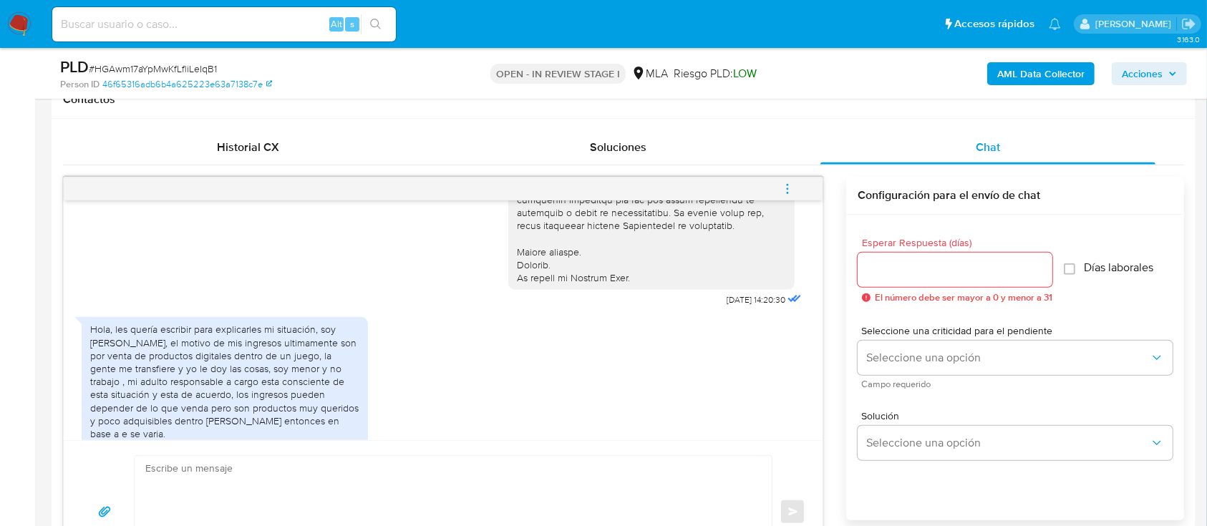
scroll to position [509, 0]
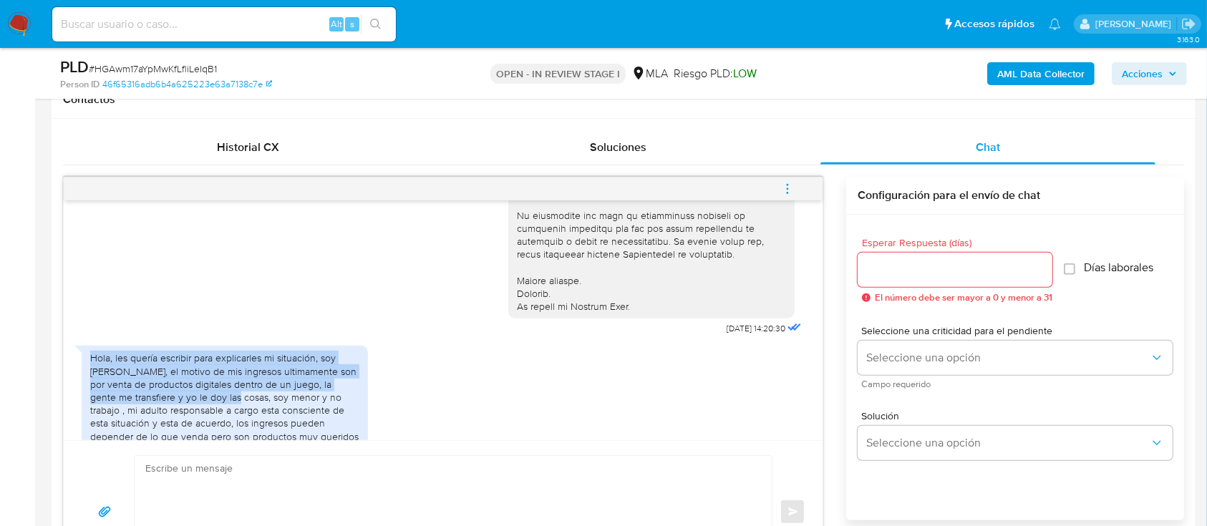
drag, startPoint x: 92, startPoint y: 371, endPoint x: 280, endPoint y: 369, distance: 188.2
click at [238, 413] on div "Hola, les quería escribir para explicarles mi situación, soy Nicolás, el motivo…" at bounding box center [225, 467] width 286 height 243
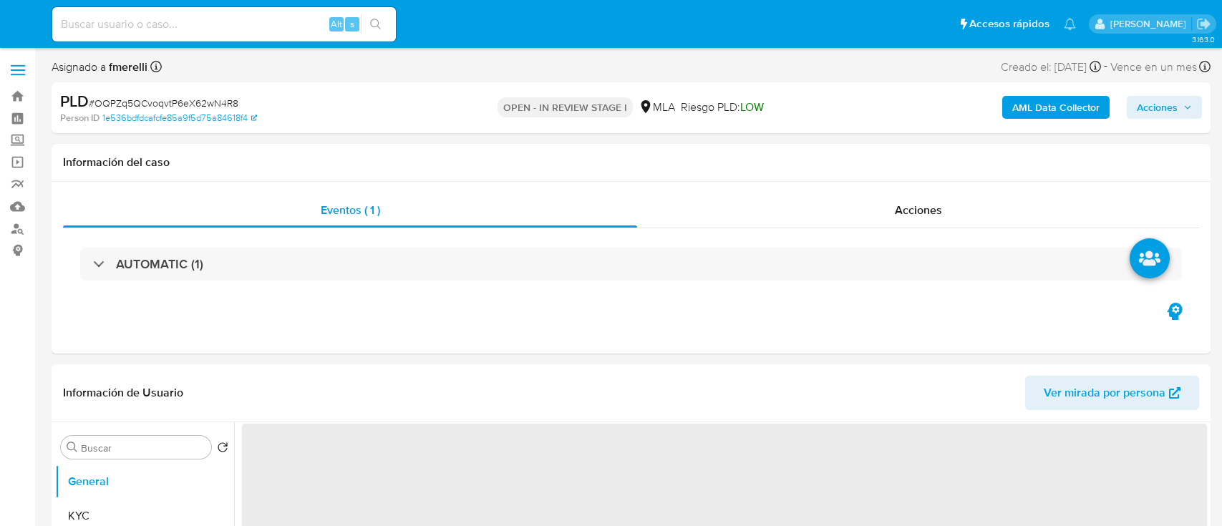
select select "10"
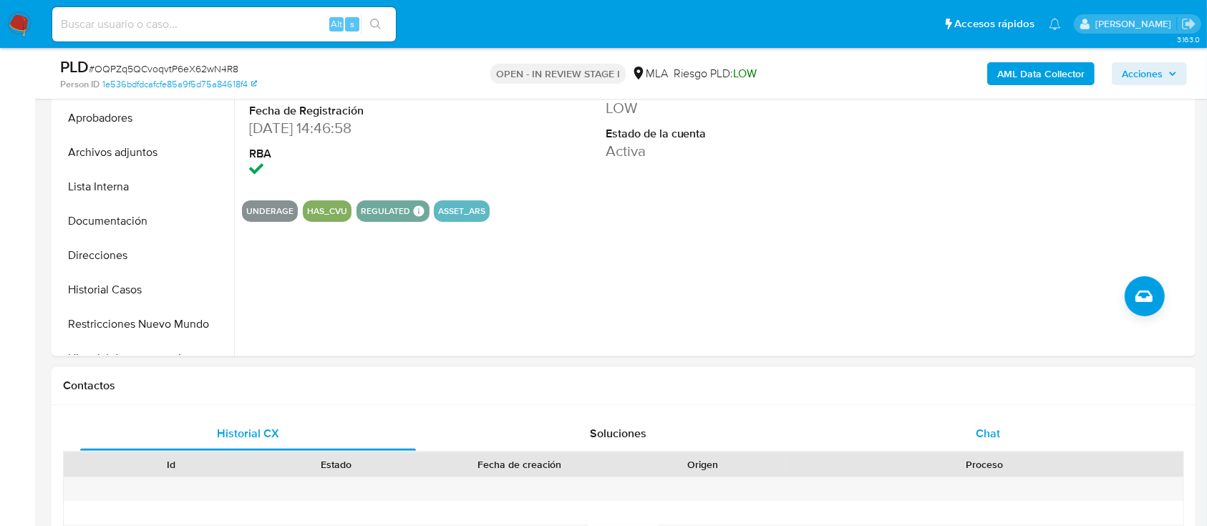
click at [884, 444] on div "Chat" at bounding box center [988, 433] width 336 height 34
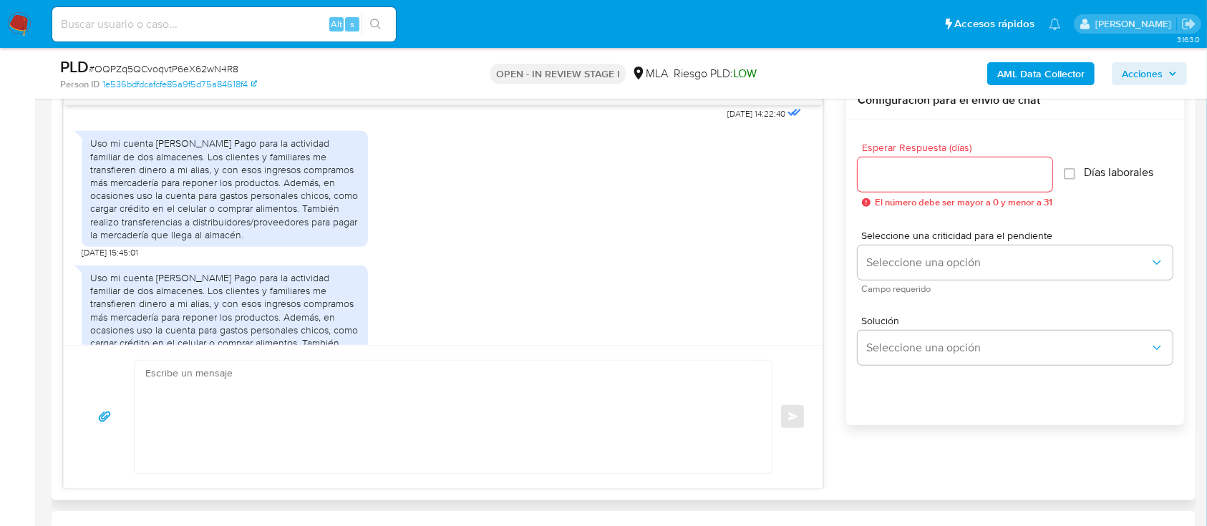
scroll to position [572, 0]
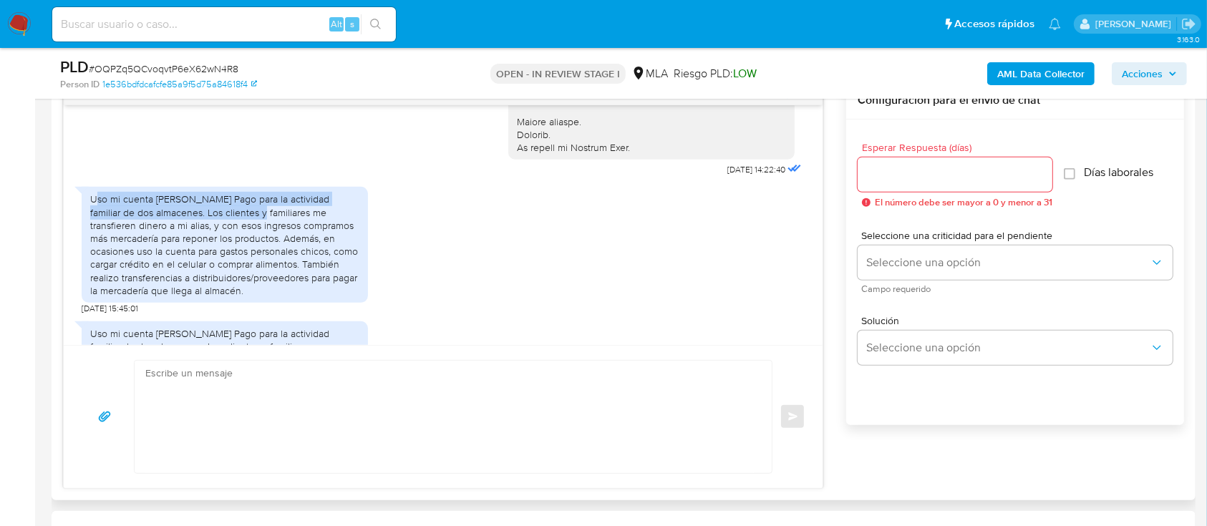
drag, startPoint x: 98, startPoint y: 212, endPoint x: 307, endPoint y: 107, distance: 233.6
click at [230, 230] on div "Uso mi cuenta de Mercado Pago para la actividad familiar de dos almacenes. Los …" at bounding box center [224, 244] width 269 height 104
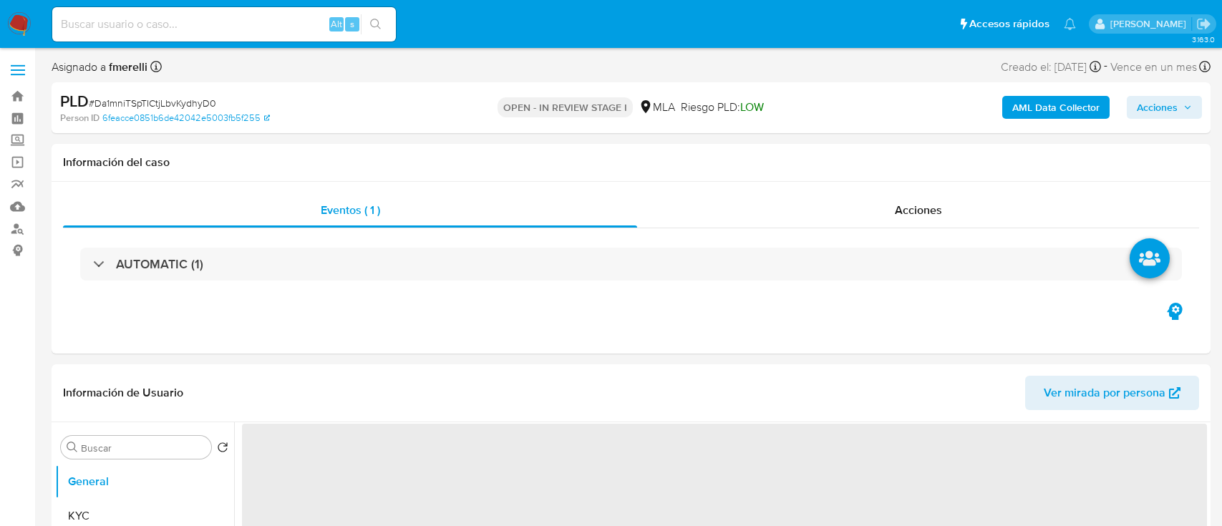
select select "10"
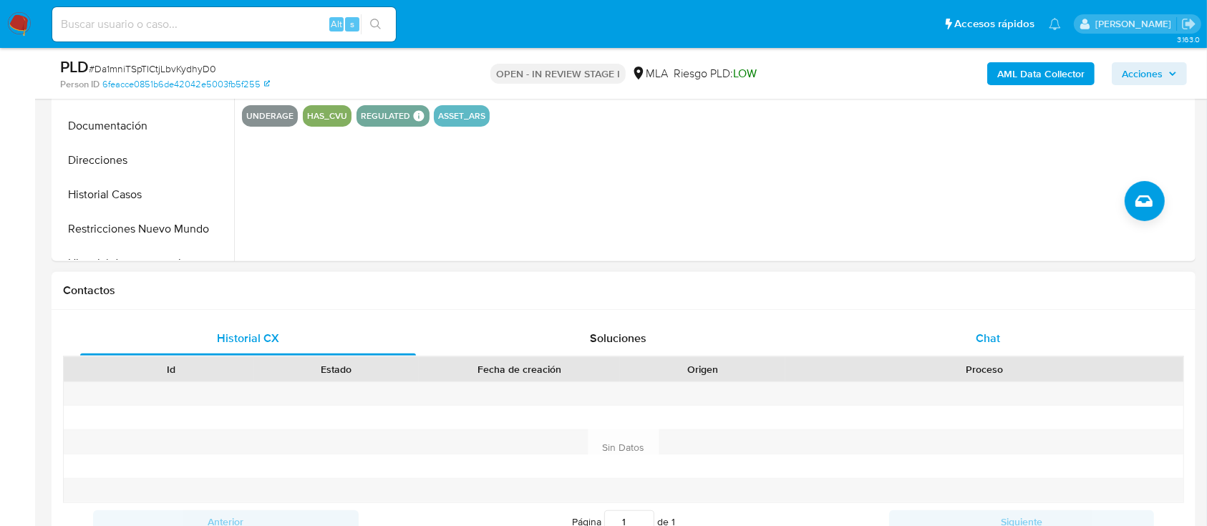
click at [969, 328] on div "Chat" at bounding box center [988, 338] width 336 height 34
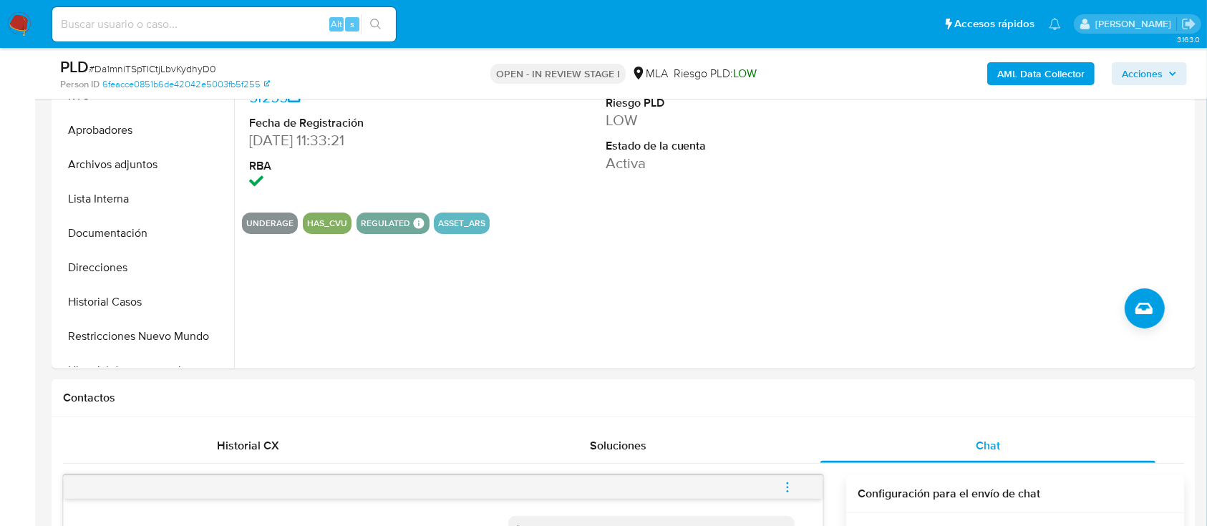
scroll to position [190, 0]
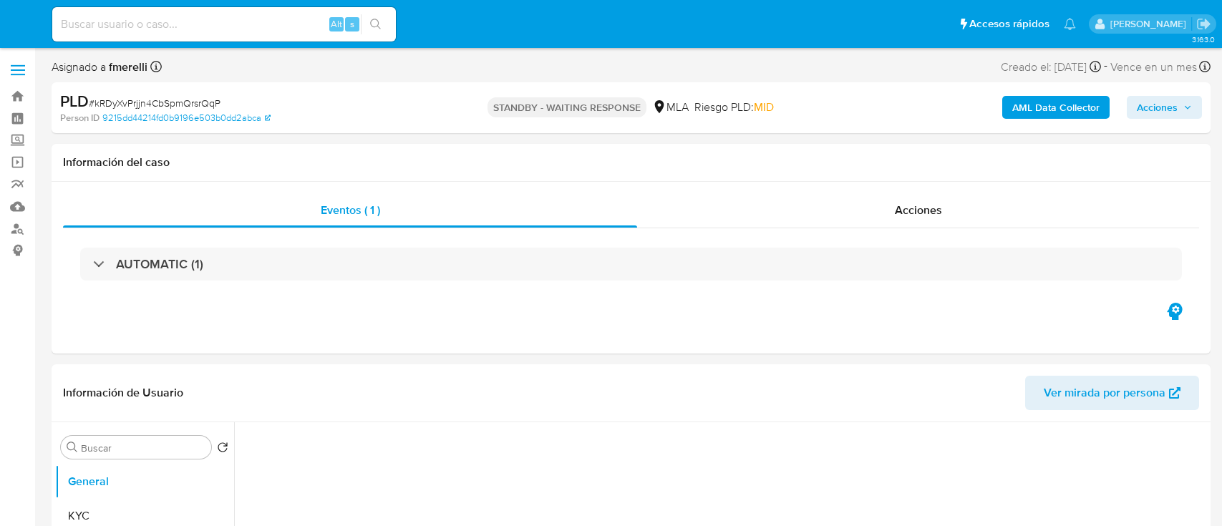
select select "10"
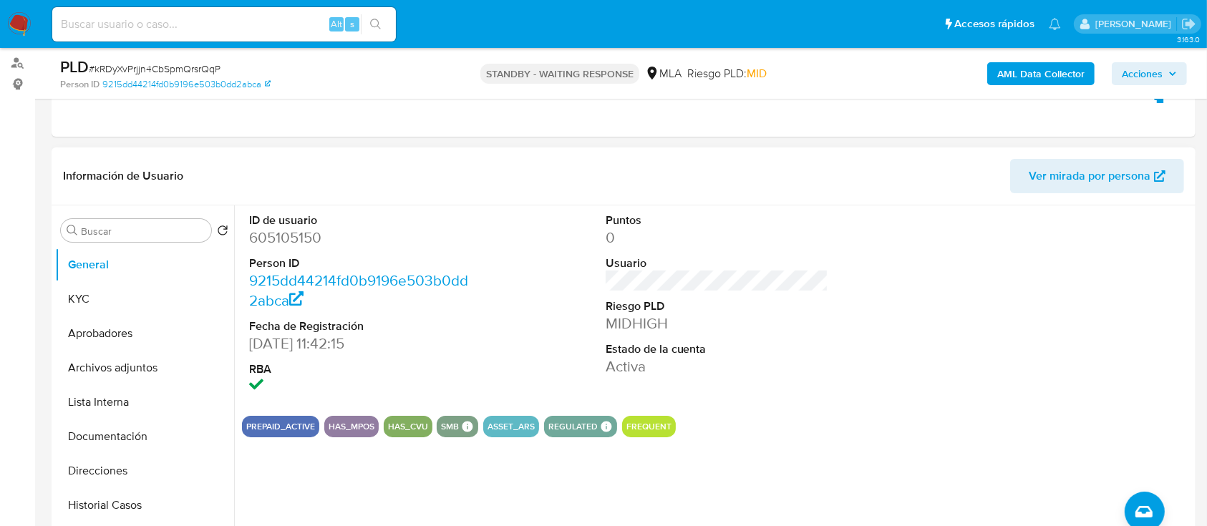
scroll to position [286, 0]
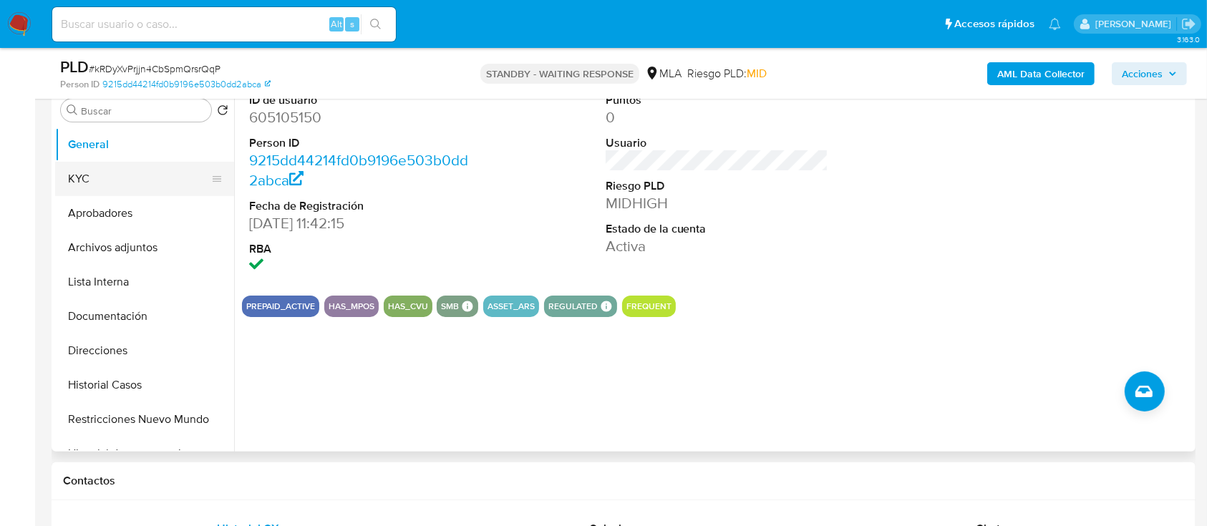
click at [132, 185] on button "KYC" at bounding box center [138, 179] width 167 height 34
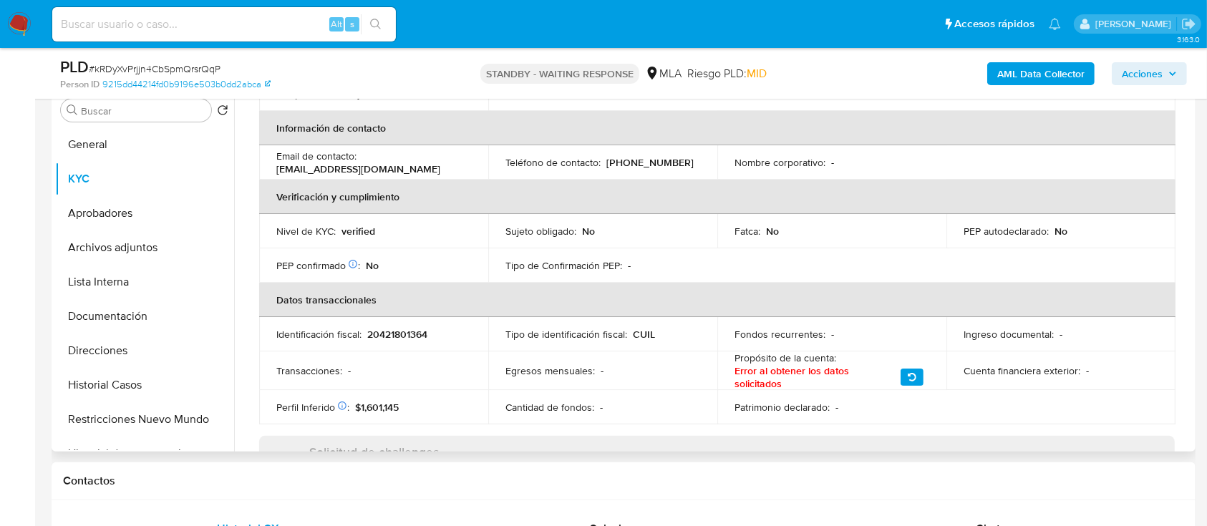
scroll to position [381, 0]
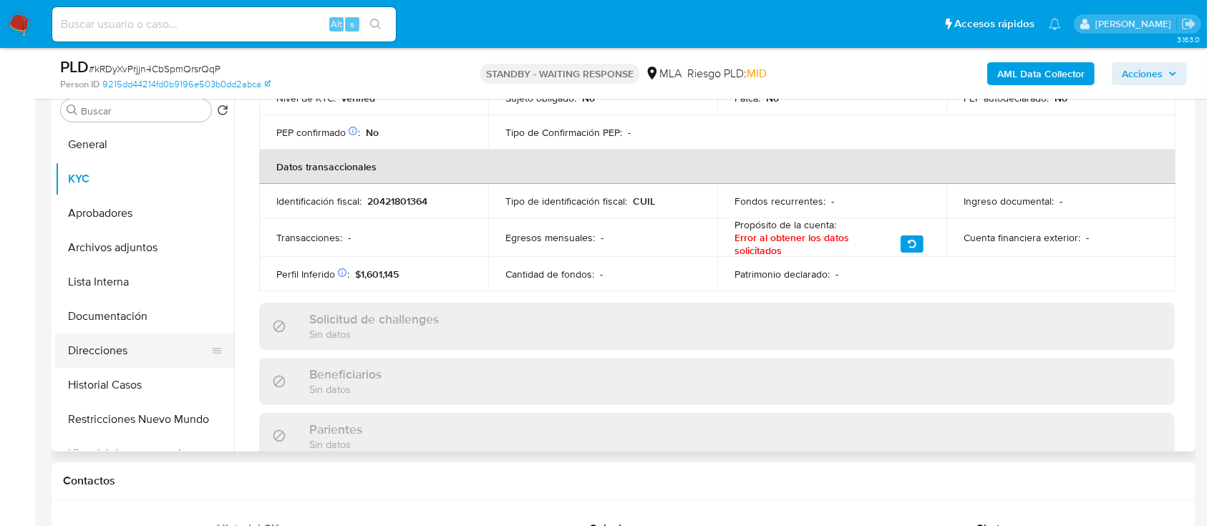
click at [132, 346] on button "Direcciones" at bounding box center [138, 350] width 167 height 34
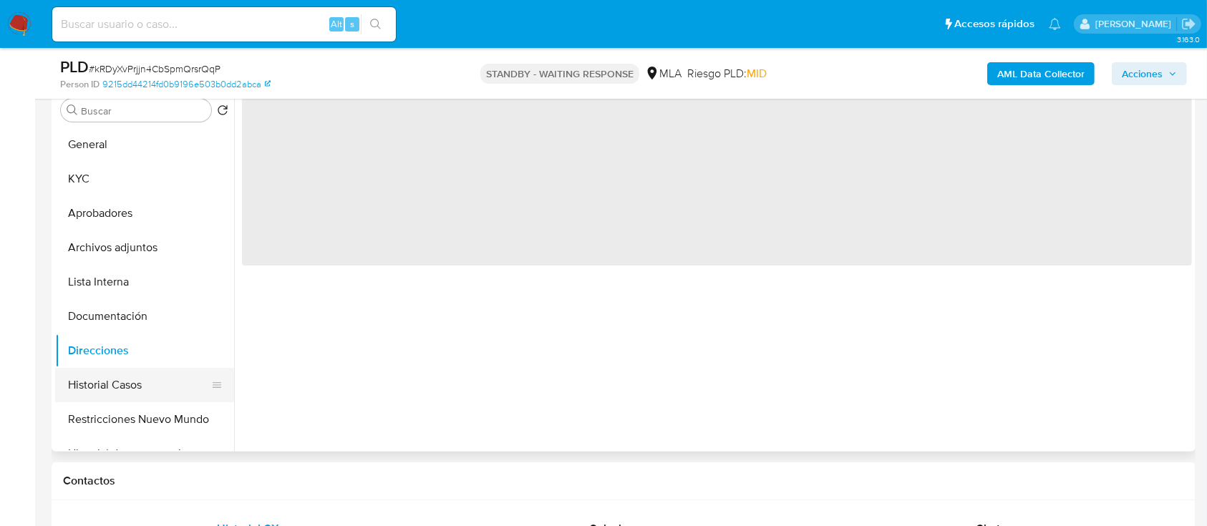
scroll to position [0, 0]
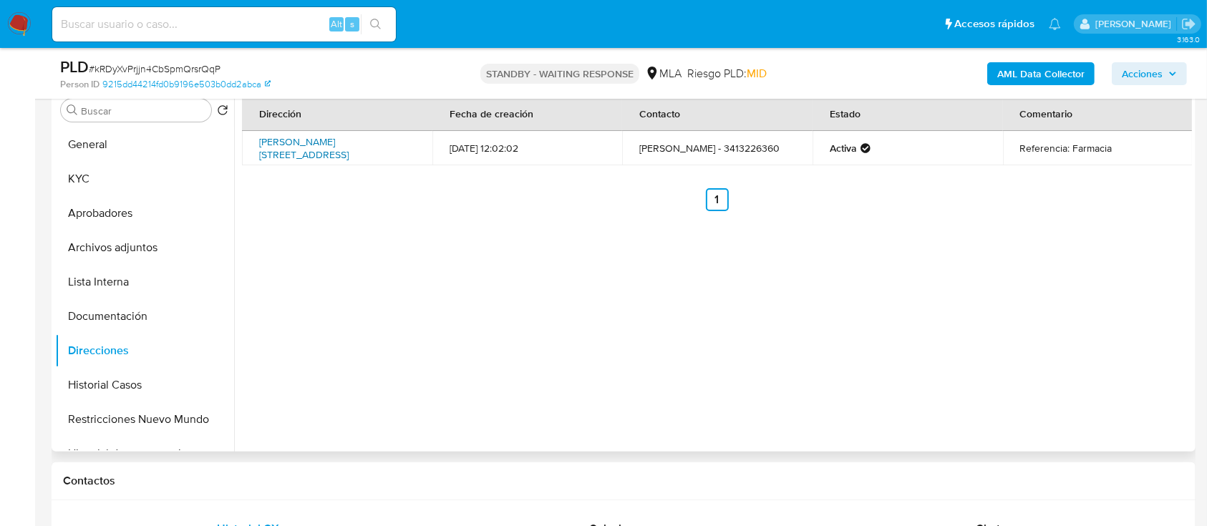
click at [320, 151] on link "[PERSON_NAME][STREET_ADDRESS]" at bounding box center [303, 148] width 89 height 27
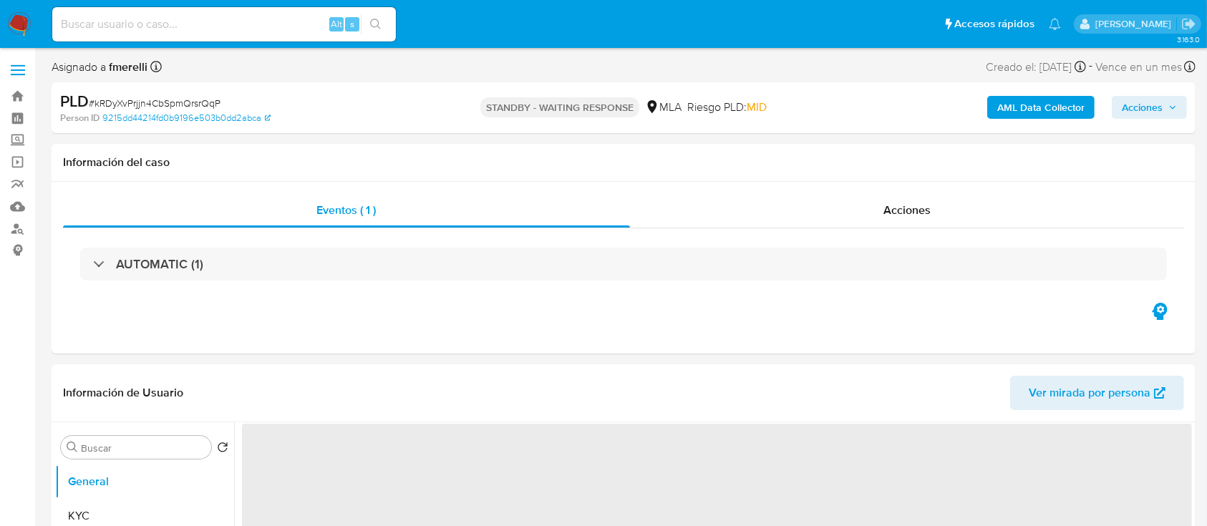
select select "10"
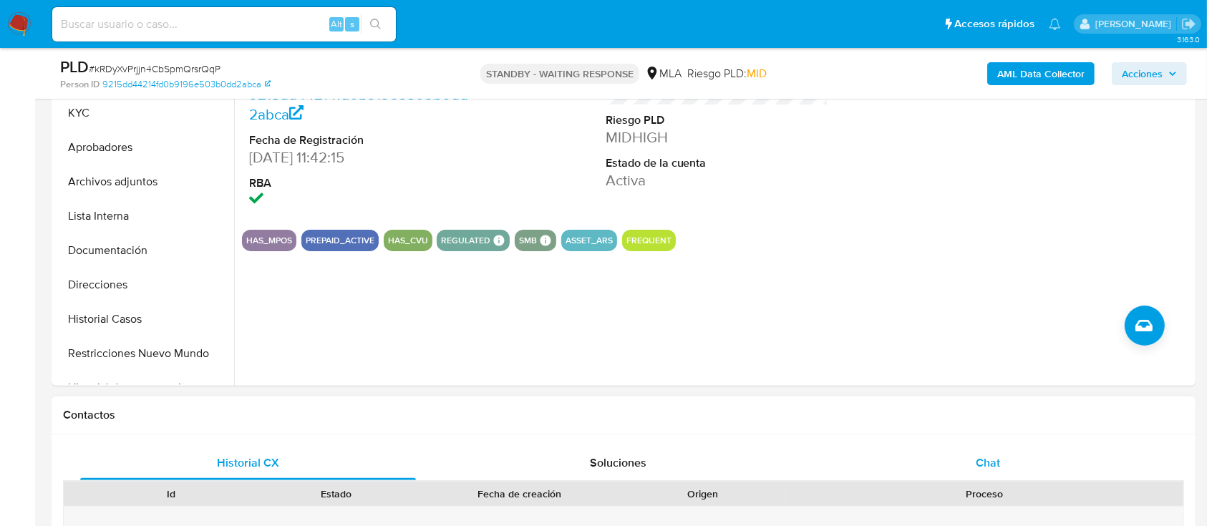
scroll to position [381, 0]
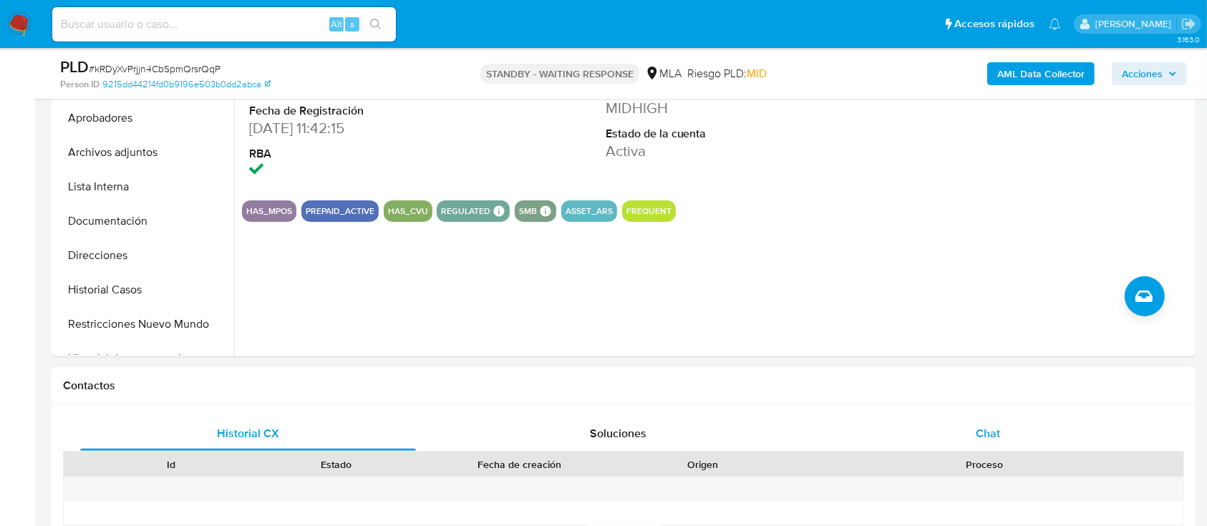
click at [948, 430] on div "Chat" at bounding box center [988, 433] width 336 height 34
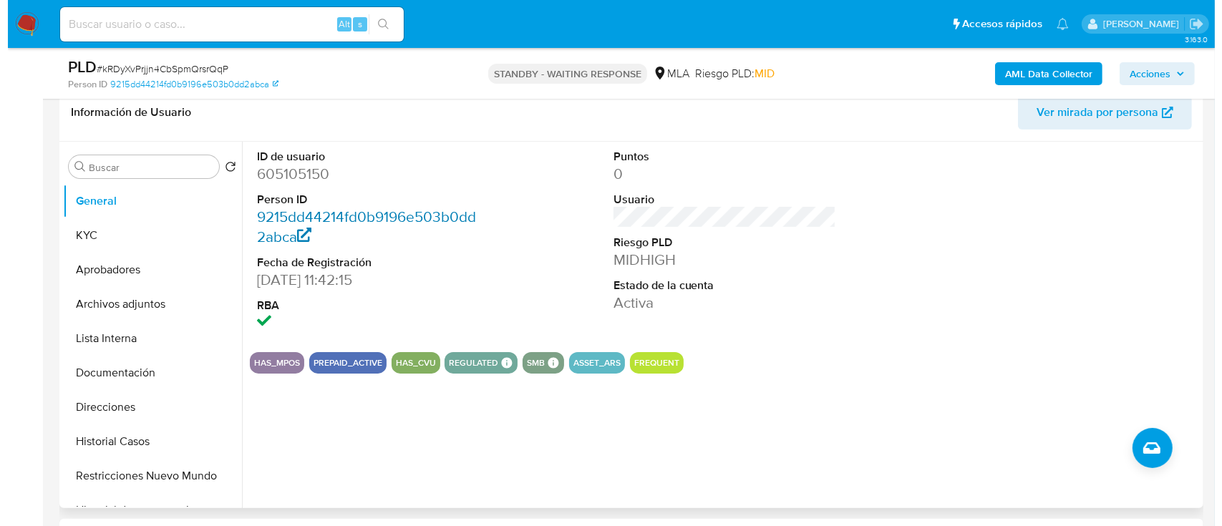
scroll to position [190, 0]
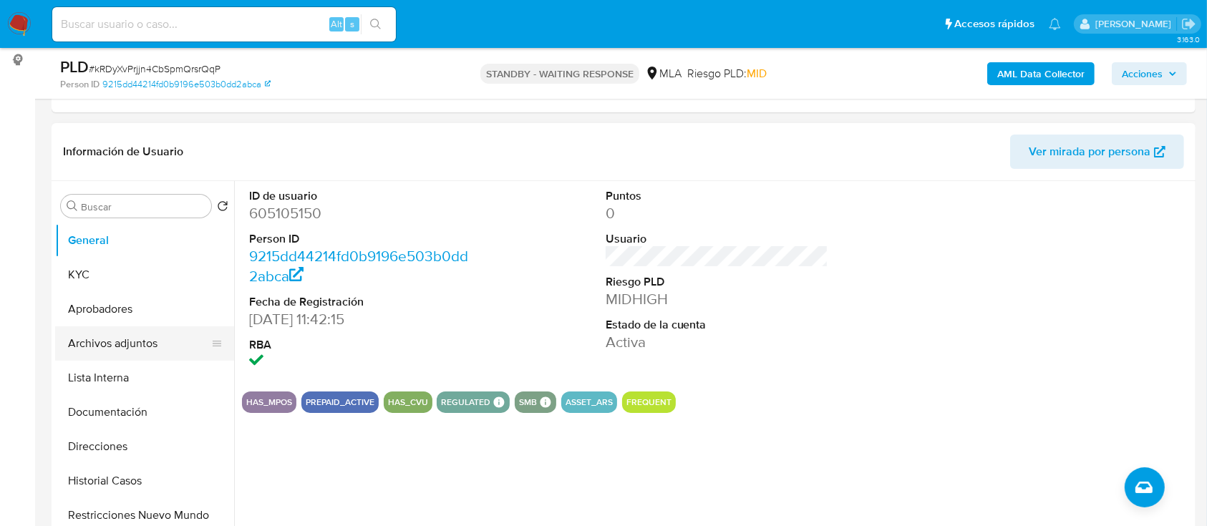
click at [135, 349] on button "Archivos adjuntos" at bounding box center [138, 343] width 167 height 34
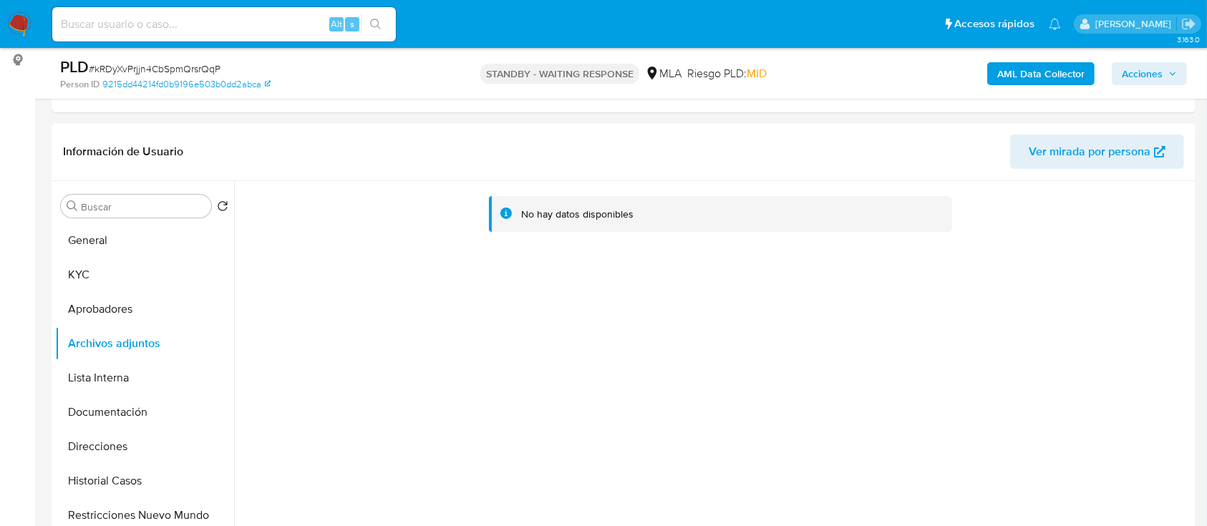
click at [1059, 69] on b "AML Data Collector" at bounding box center [1040, 73] width 87 height 23
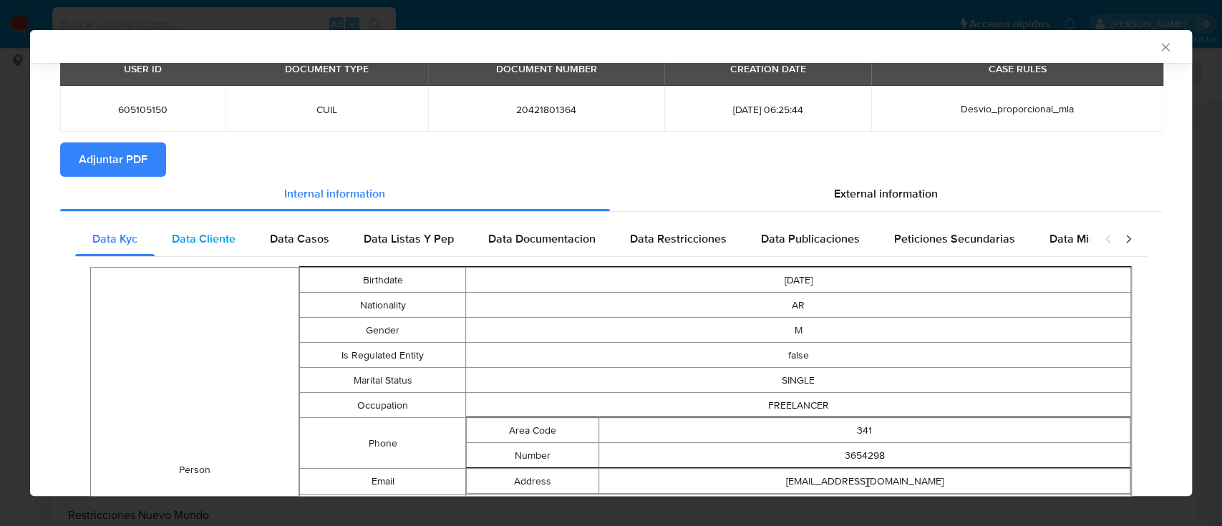
click at [219, 241] on span "Data Cliente" at bounding box center [204, 238] width 64 height 16
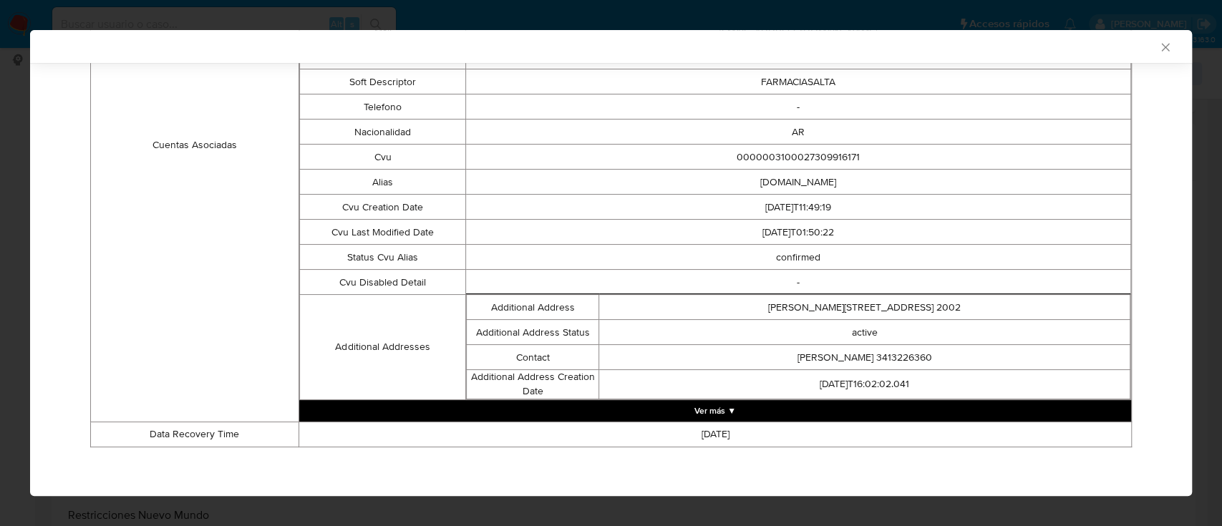
scroll to position [0, 0]
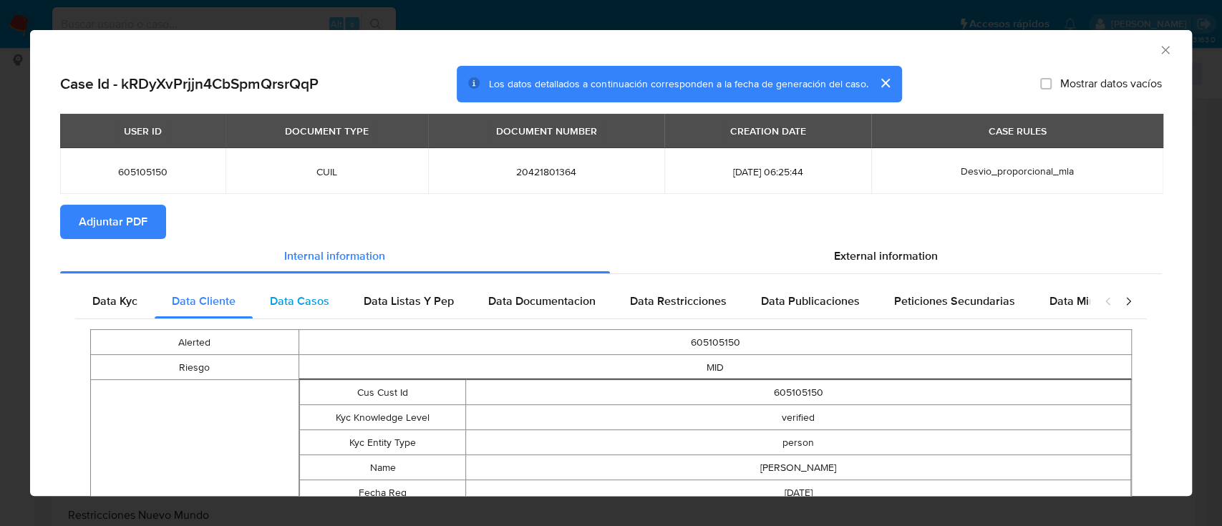
click at [326, 304] on span "Data Casos" at bounding box center [299, 301] width 59 height 16
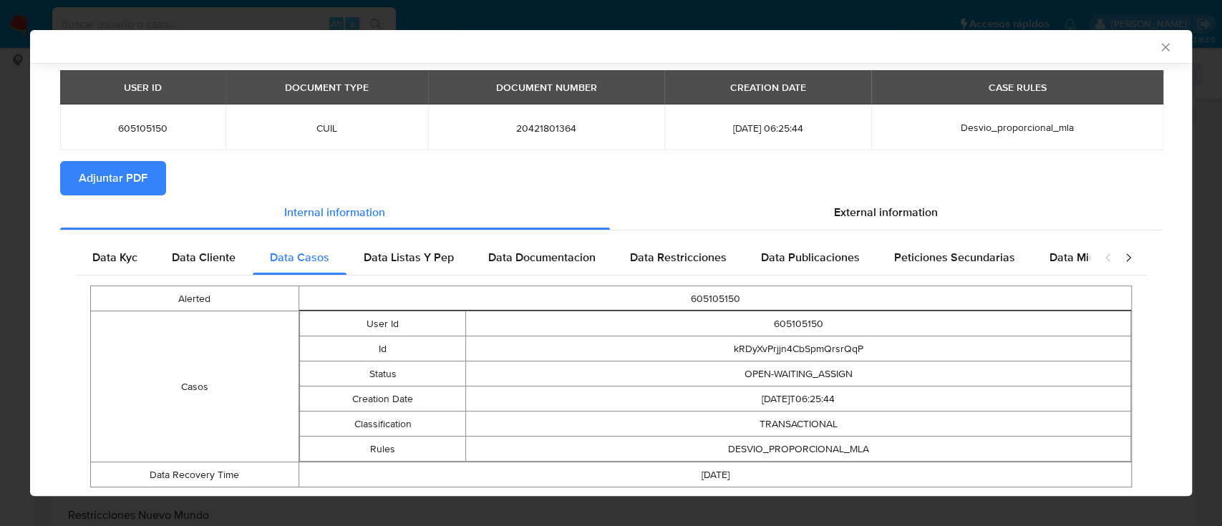
scroll to position [82, 0]
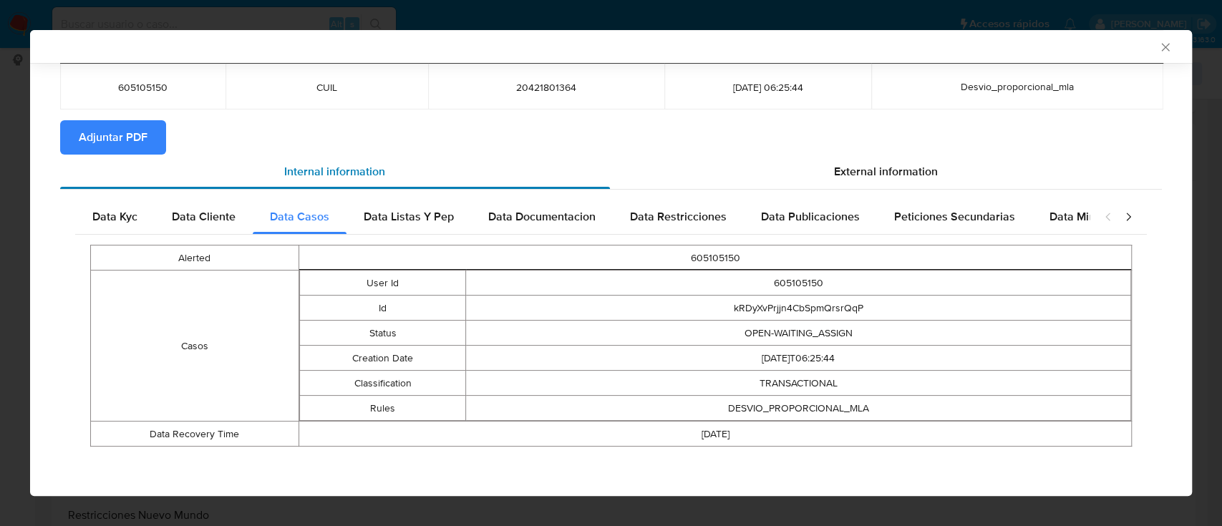
drag, startPoint x: 395, startPoint y: 219, endPoint x: 479, endPoint y: 255, distance: 91.3
click at [395, 219] on span "Data Listas Y Pep" at bounding box center [409, 216] width 90 height 16
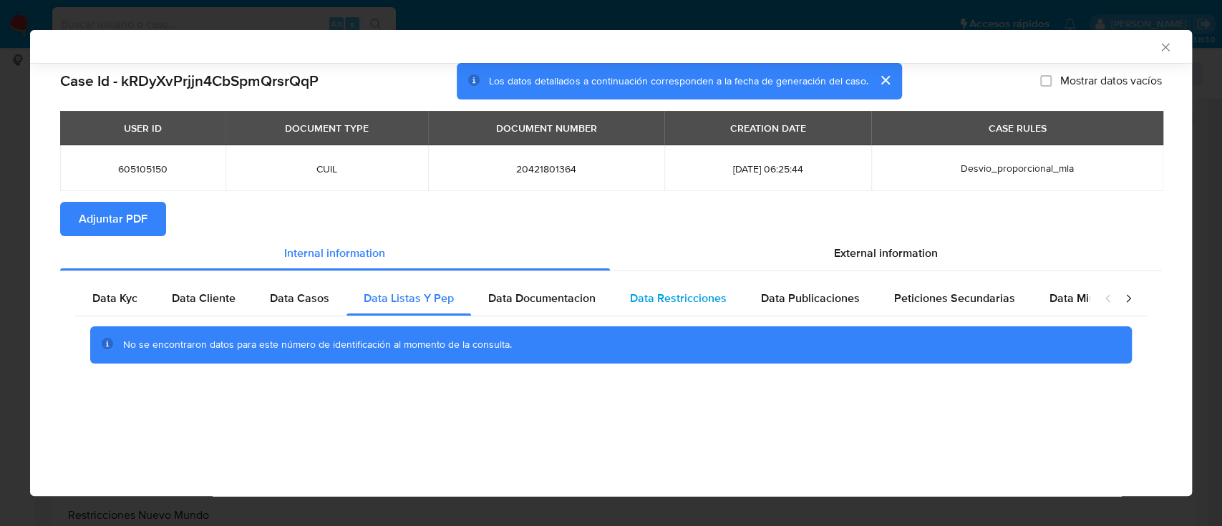
drag, startPoint x: 547, startPoint y: 299, endPoint x: 613, endPoint y: 308, distance: 67.2
click at [550, 298] on span "Data Documentacion" at bounding box center [541, 298] width 107 height 16
click at [692, 312] on div "Data Restricciones" at bounding box center [678, 298] width 131 height 34
drag, startPoint x: 811, startPoint y: 294, endPoint x: 823, endPoint y: 294, distance: 12.2
click at [811, 294] on span "Data Publicaciones" at bounding box center [810, 298] width 99 height 16
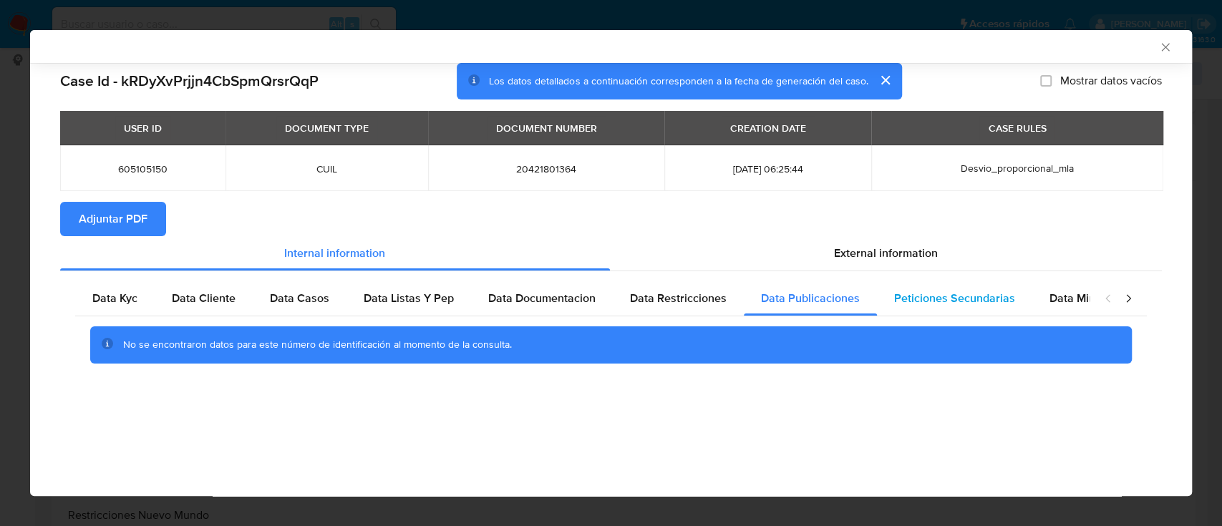
click at [897, 294] on span "Peticiones Secundarias" at bounding box center [954, 298] width 121 height 16
click at [1049, 298] on span "Data Minoridad" at bounding box center [1088, 298] width 79 height 16
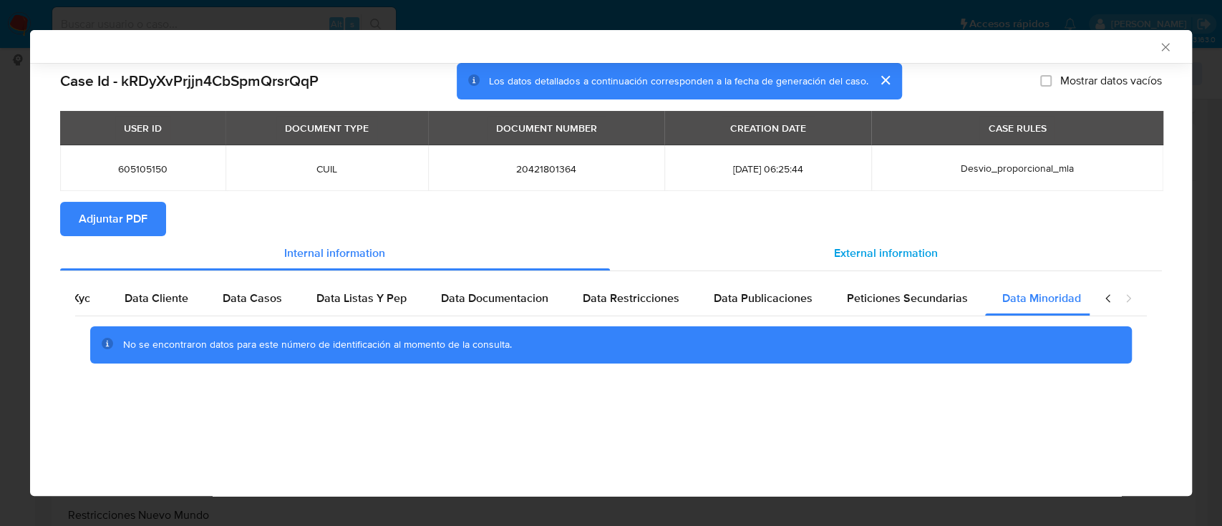
scroll to position [0, 48]
click at [925, 258] on span "External information" at bounding box center [886, 253] width 104 height 16
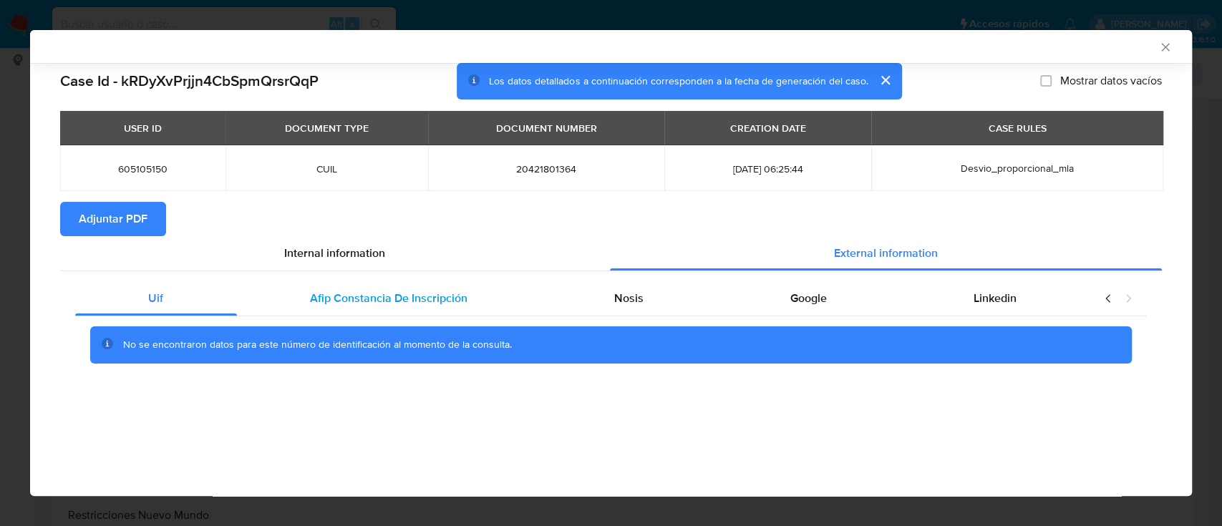
drag, startPoint x: 435, startPoint y: 302, endPoint x: 449, endPoint y: 305, distance: 13.9
click at [434, 302] on span "Afip Constancia De Inscripción" at bounding box center [388, 298] width 157 height 16
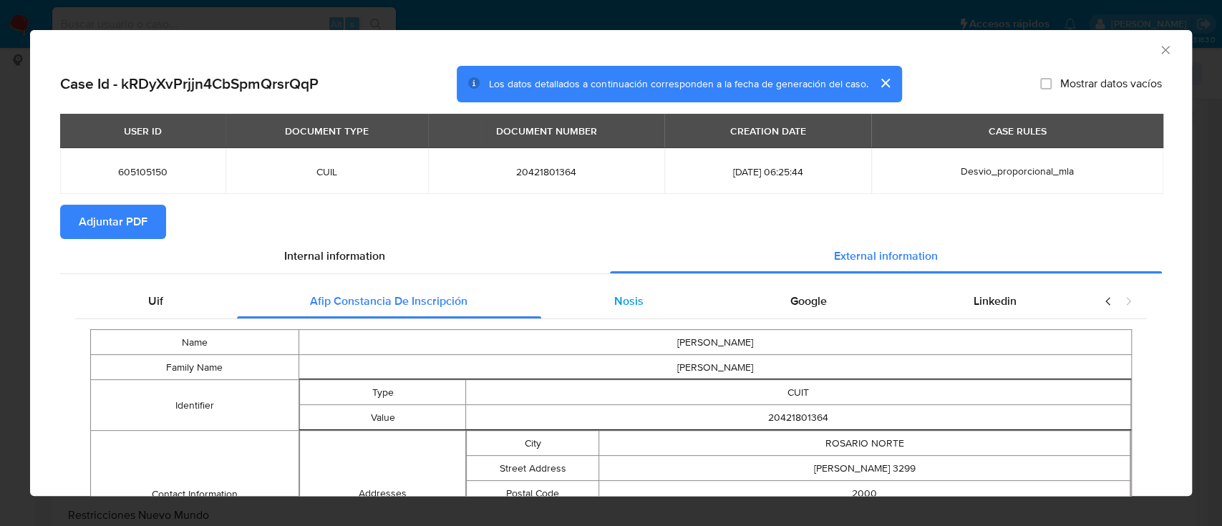
click at [614, 298] on span "Nosis" at bounding box center [628, 301] width 29 height 16
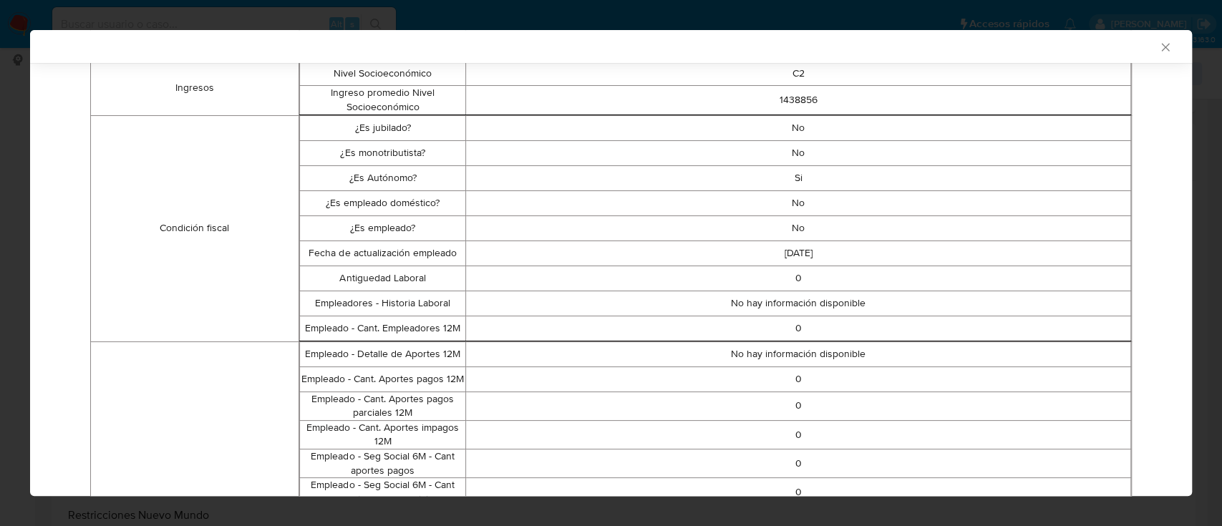
scroll to position [378, 0]
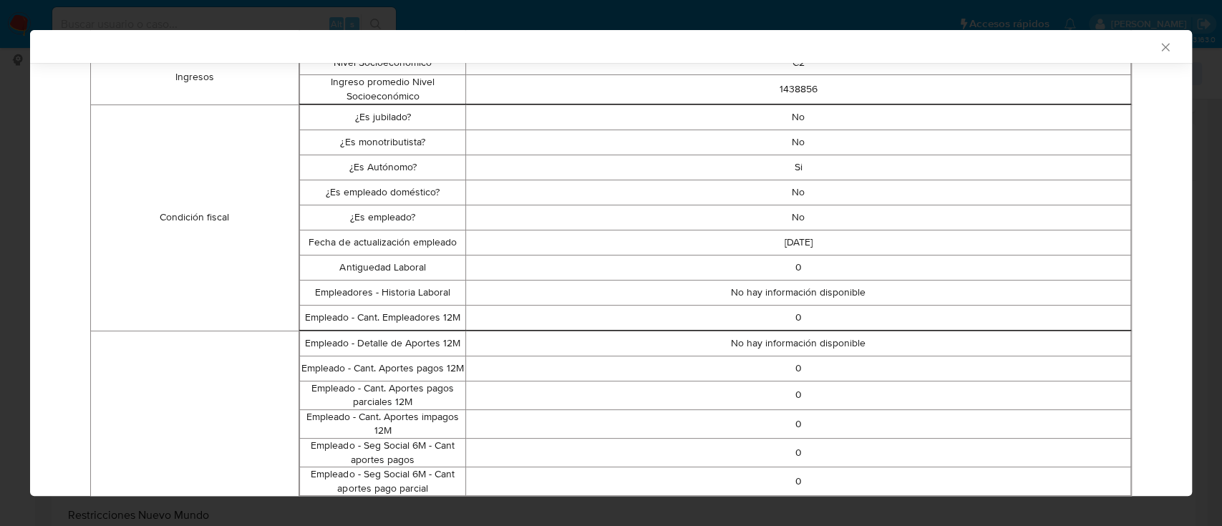
drag, startPoint x: 776, startPoint y: 116, endPoint x: 819, endPoint y: 238, distance: 128.8
click at [819, 238] on tbody "¿Es jubilado? No ¿Es monotributista? No ¿Es Autónomo? Si ¿Es empleado doméstico…" at bounding box center [714, 216] width 831 height 225
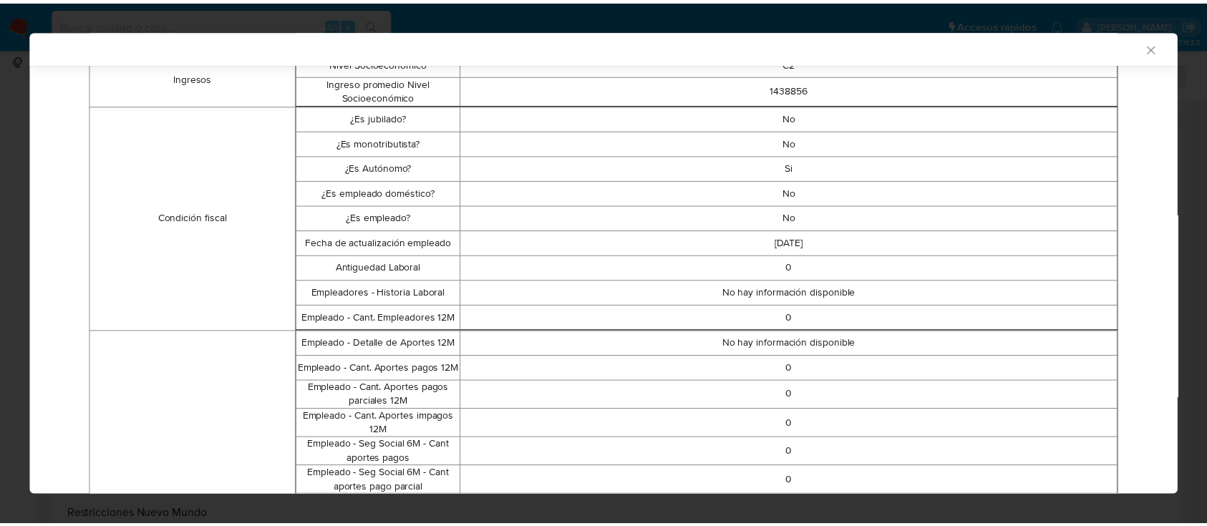
scroll to position [0, 0]
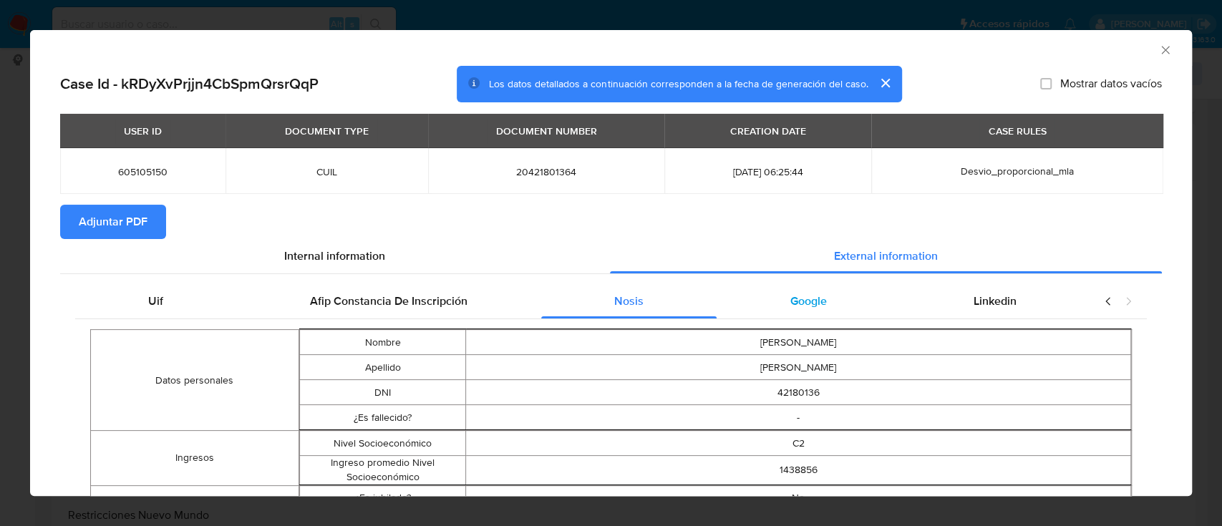
drag, startPoint x: 807, startPoint y: 318, endPoint x: 859, endPoint y: 306, distance: 52.9
click at [806, 313] on div "Google" at bounding box center [807, 301] width 183 height 34
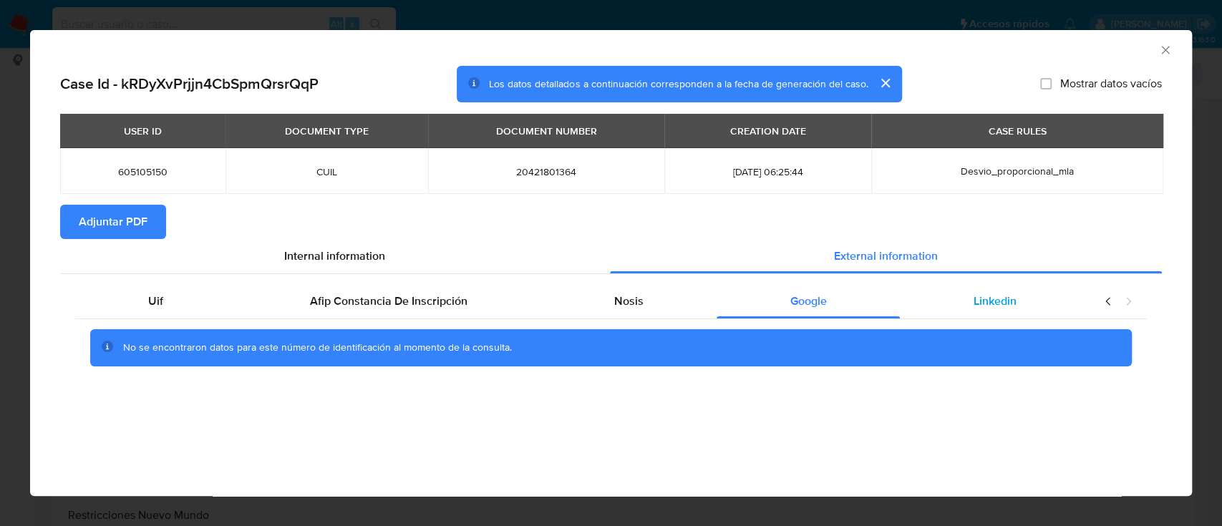
click at [985, 306] on span "Linkedin" at bounding box center [994, 301] width 43 height 16
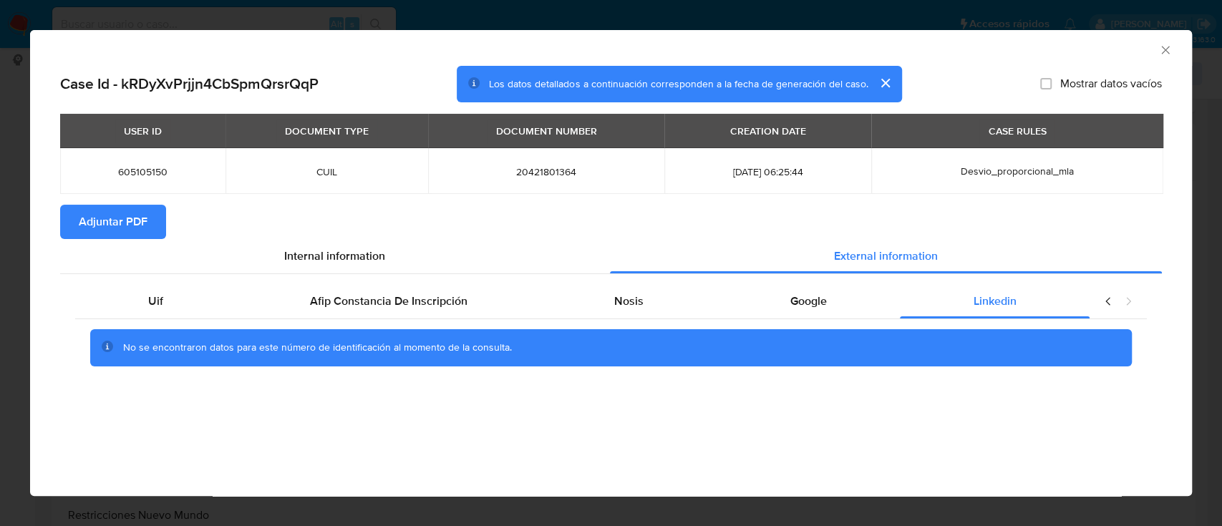
click at [165, 216] on section "Adjuntar PDF" at bounding box center [610, 222] width 1101 height 34
click at [156, 215] on button "Adjuntar PDF" at bounding box center [113, 222] width 106 height 34
click at [1164, 54] on icon "Cerrar ventana" at bounding box center [1165, 50] width 14 height 14
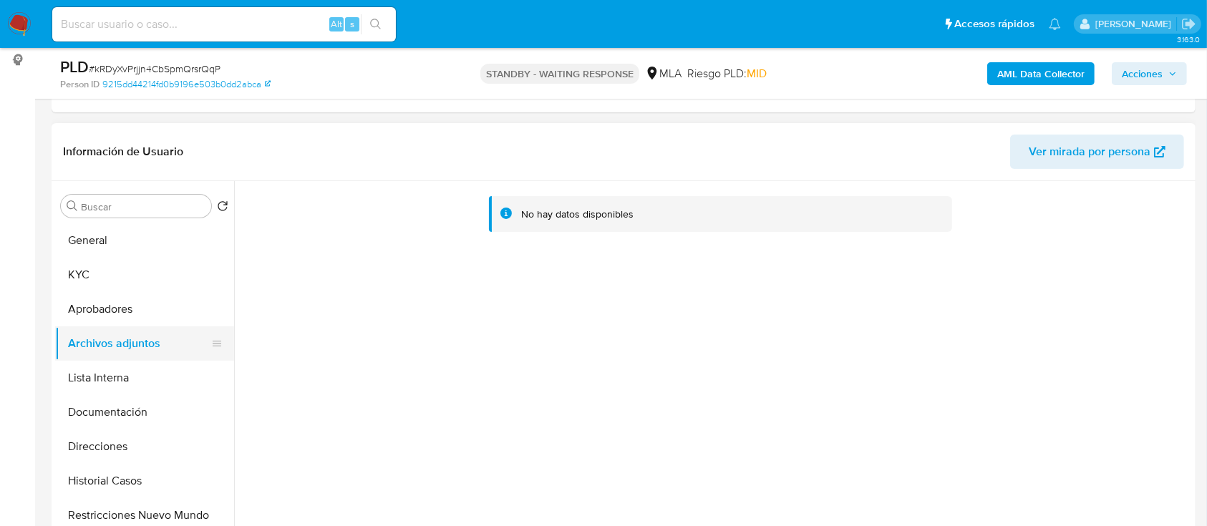
drag, startPoint x: 129, startPoint y: 308, endPoint x: 138, endPoint y: 331, distance: 25.4
click at [125, 307] on button "Aprobadores" at bounding box center [144, 309] width 179 height 34
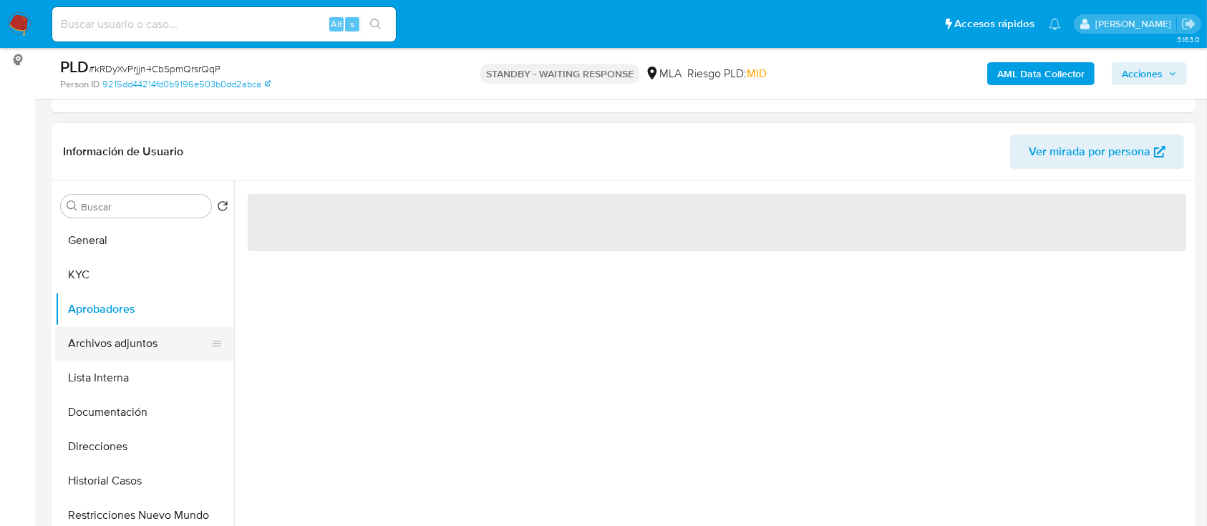
click at [140, 335] on button "Archivos adjuntos" at bounding box center [138, 343] width 167 height 34
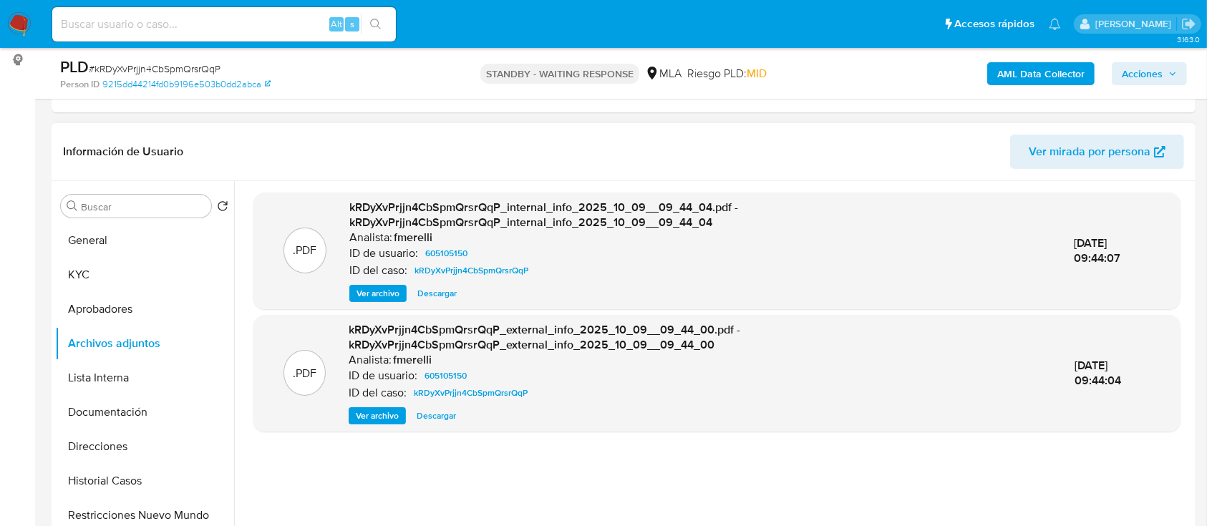
click at [364, 296] on span "Ver archivo" at bounding box center [377, 293] width 43 height 14
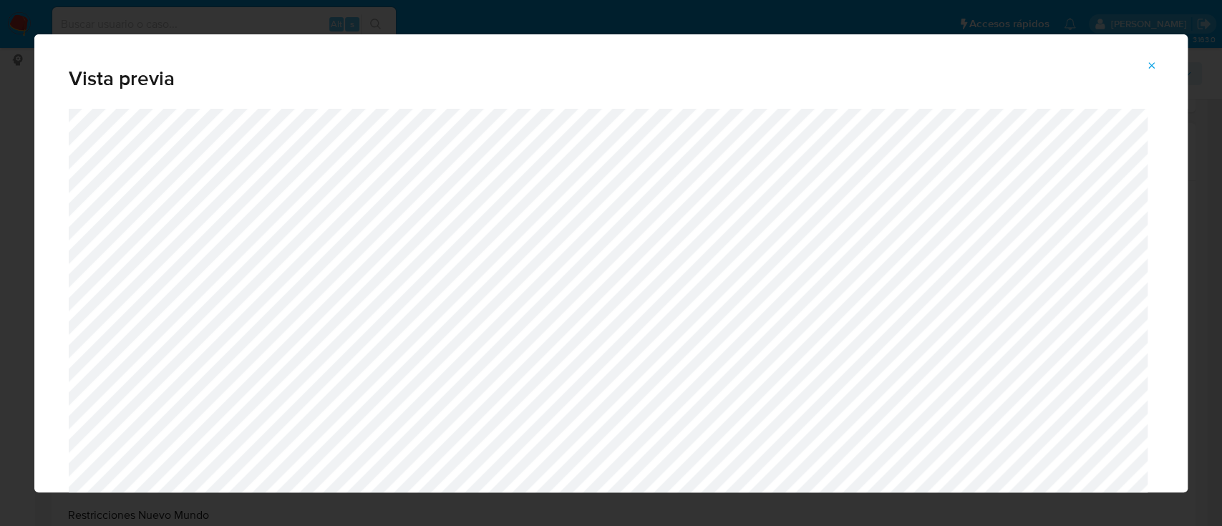
drag, startPoint x: 1145, startPoint y: 65, endPoint x: 1139, endPoint y: 69, distance: 7.4
click at [1149, 65] on button "Attachment preview" at bounding box center [1151, 65] width 31 height 23
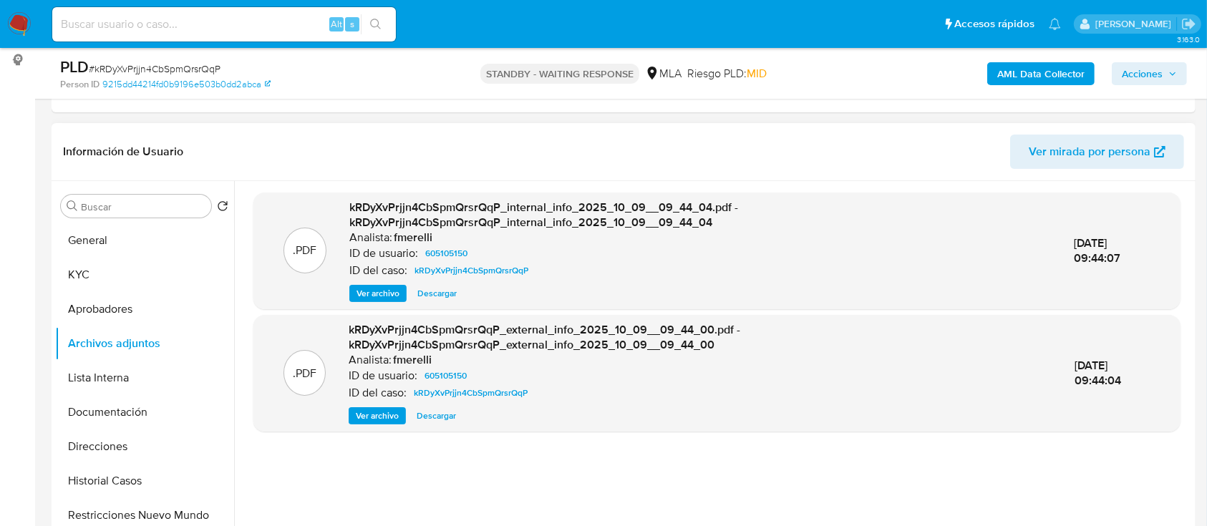
click at [376, 409] on span "Ver archivo" at bounding box center [377, 416] width 43 height 14
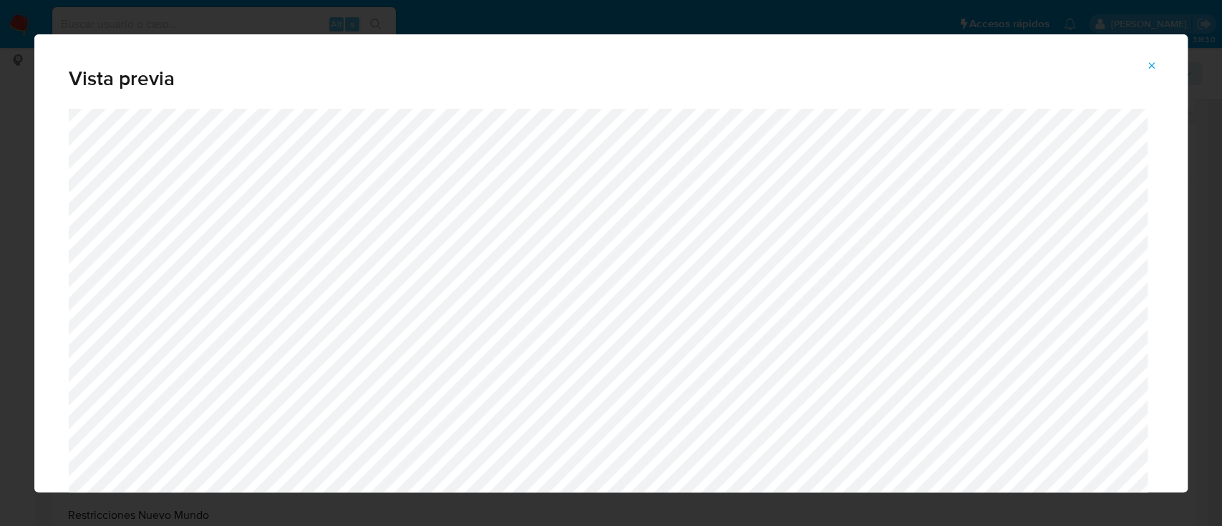
click at [1148, 67] on icon "Attachment preview" at bounding box center [1151, 65] width 11 height 11
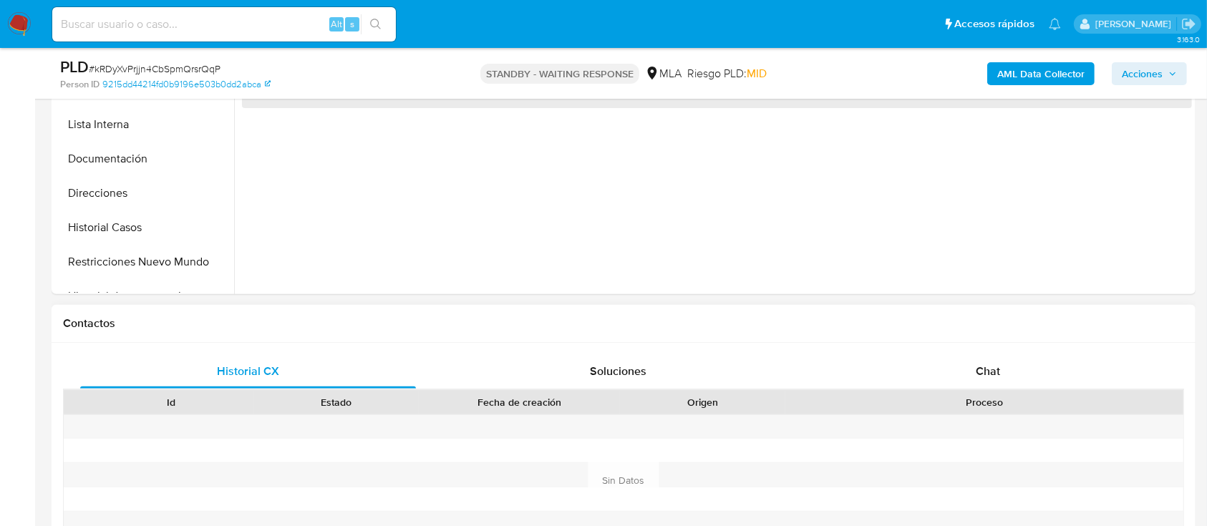
scroll to position [572, 0]
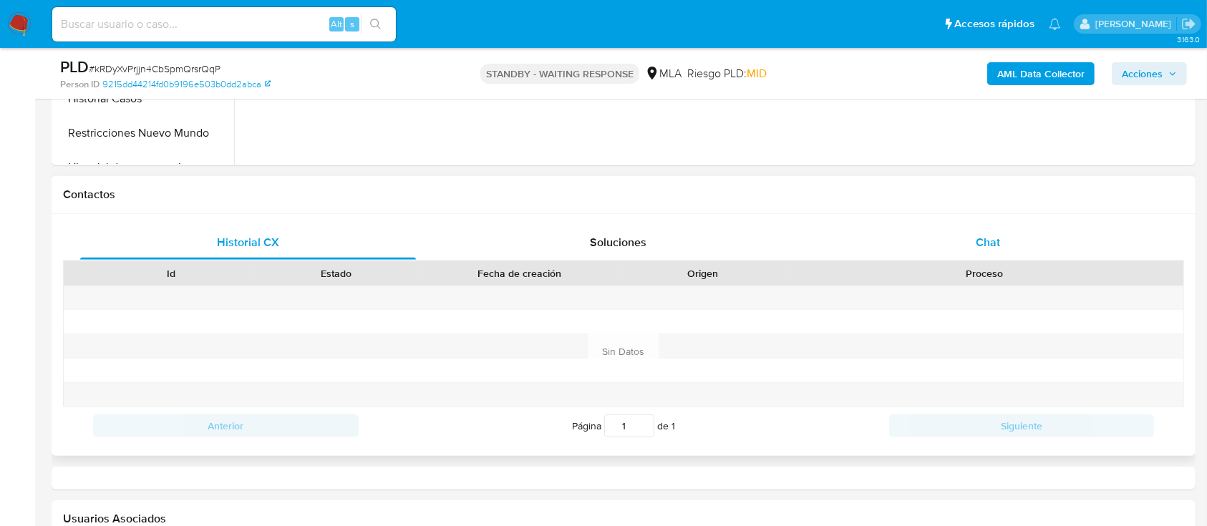
select select "10"
drag, startPoint x: 978, startPoint y: 229, endPoint x: 978, endPoint y: 243, distance: 13.6
click at [978, 242] on div "Chat" at bounding box center [988, 242] width 336 height 34
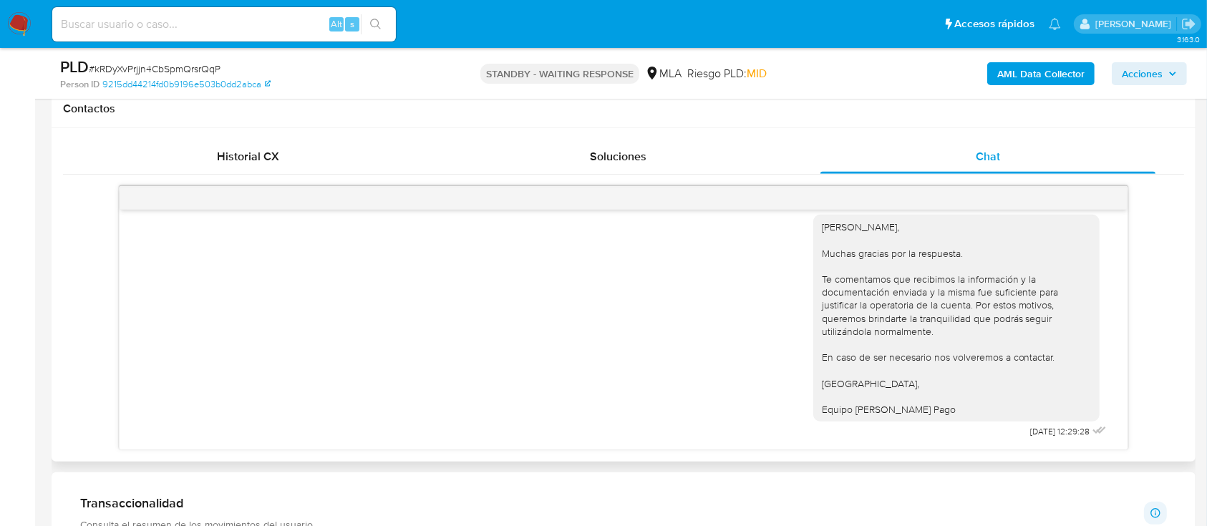
scroll to position [763, 0]
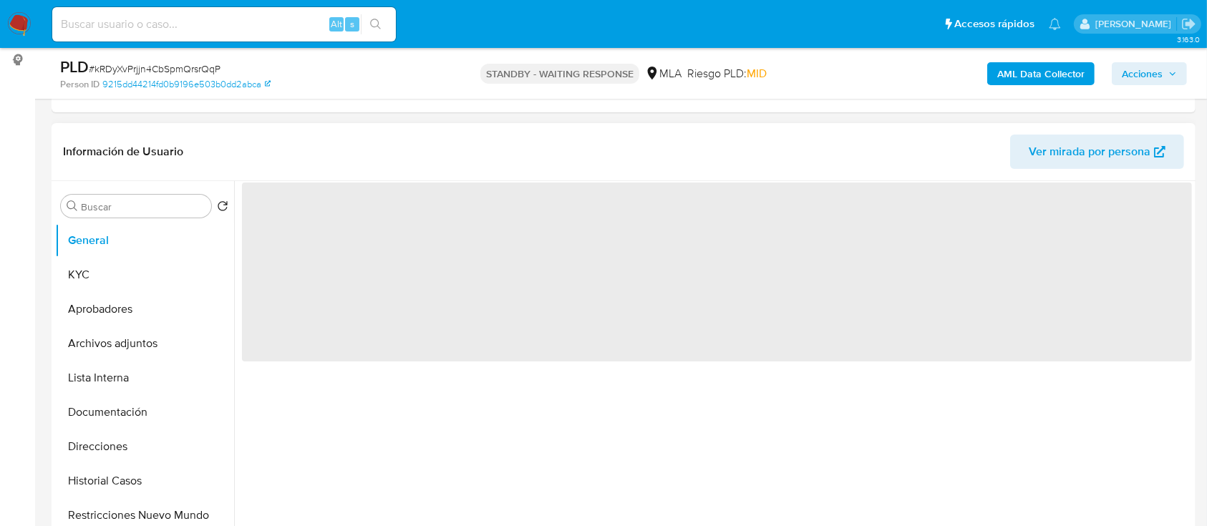
scroll to position [381, 0]
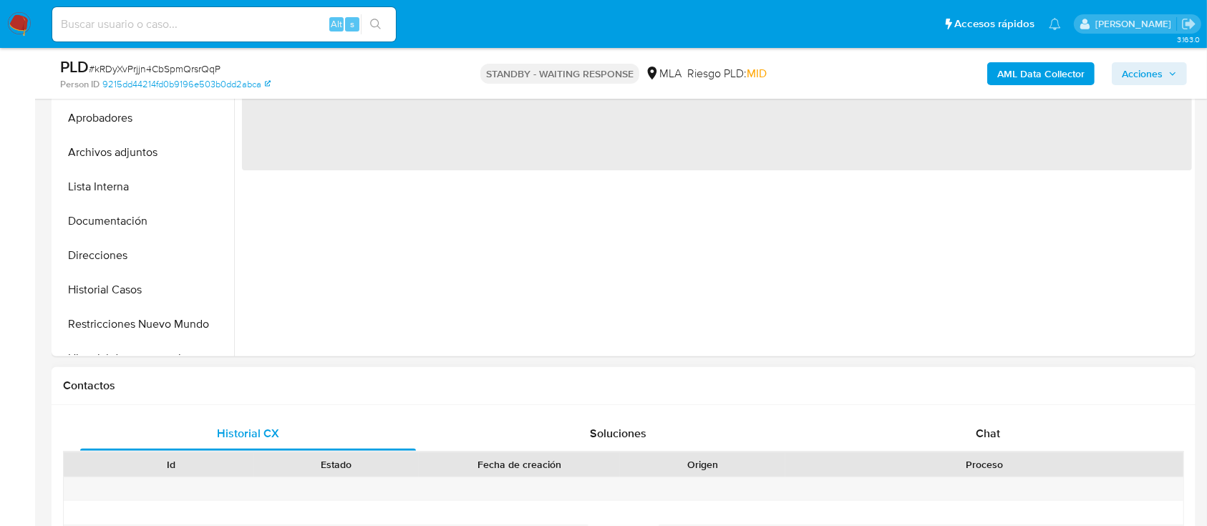
select select "10"
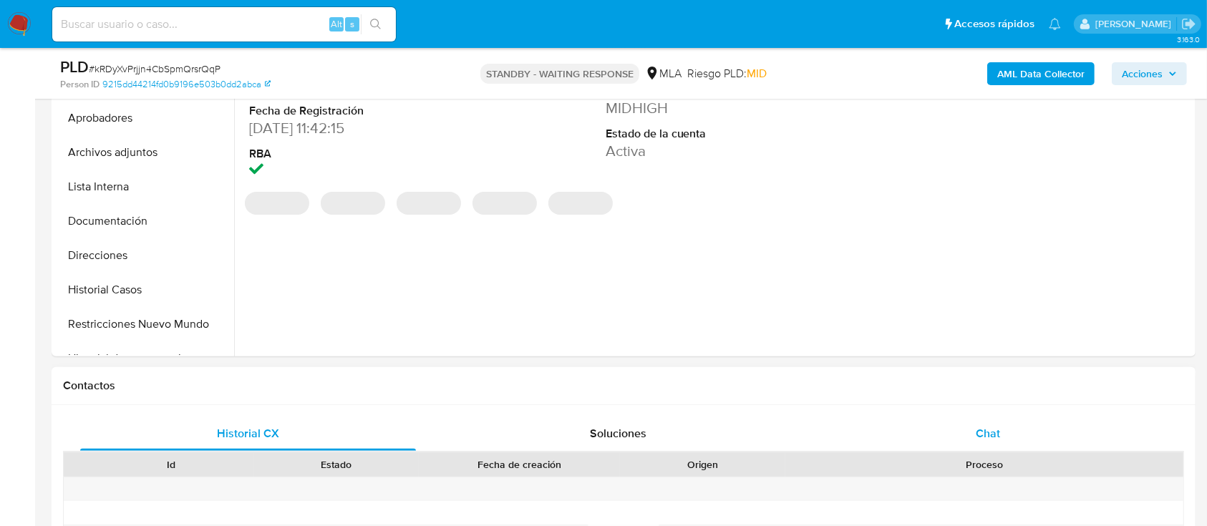
click at [945, 426] on div "Chat" at bounding box center [988, 433] width 336 height 34
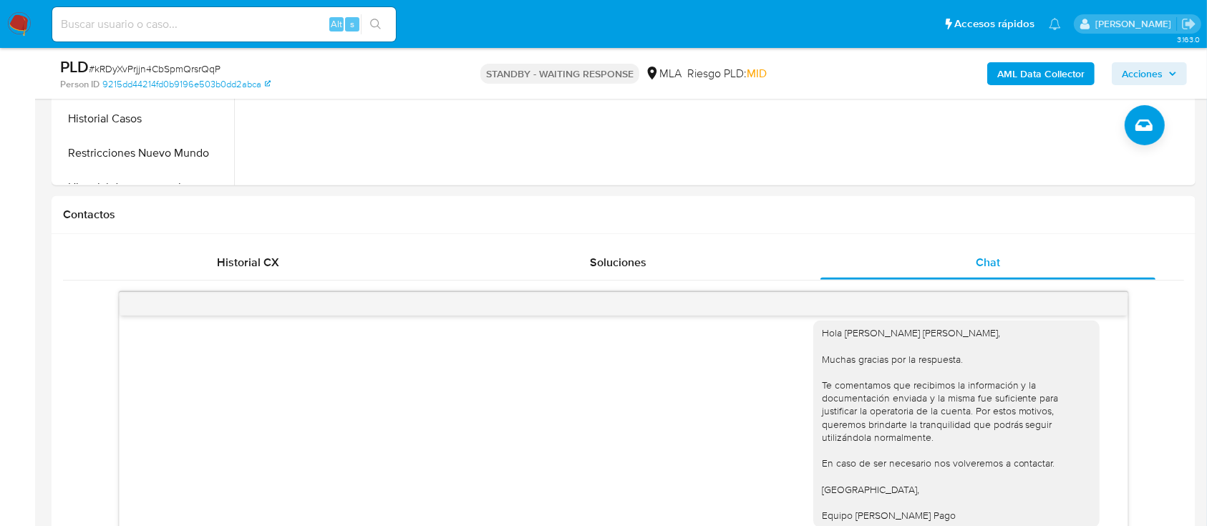
scroll to position [763, 0]
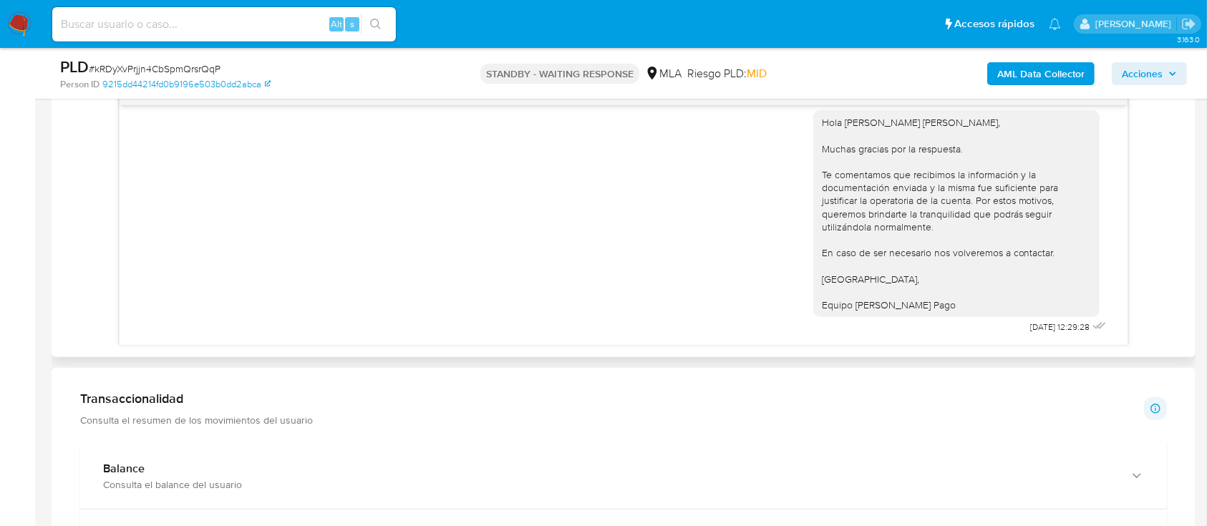
drag, startPoint x: 1002, startPoint y: 329, endPoint x: 1062, endPoint y: 326, distance: 60.2
click at [1062, 326] on span "[DATE] 12:29:28" at bounding box center [1059, 326] width 59 height 11
click at [191, 26] on input at bounding box center [223, 24] width 343 height 19
paste input "VfFi7vEojIV011JdJftZypvO"
type input "VfFi7vEojIV011JdJftZypvO"
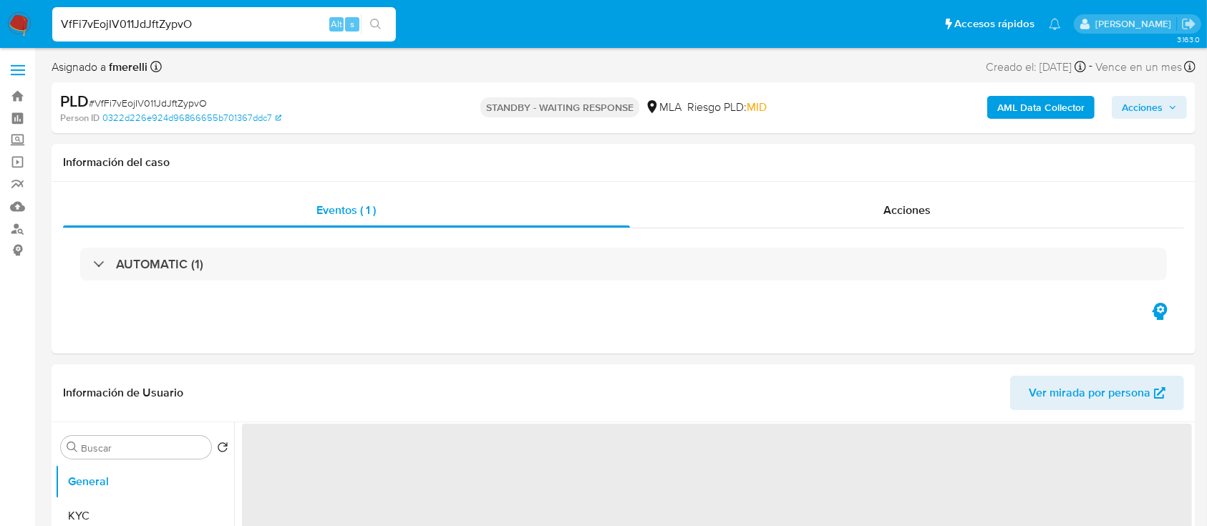
select select "10"
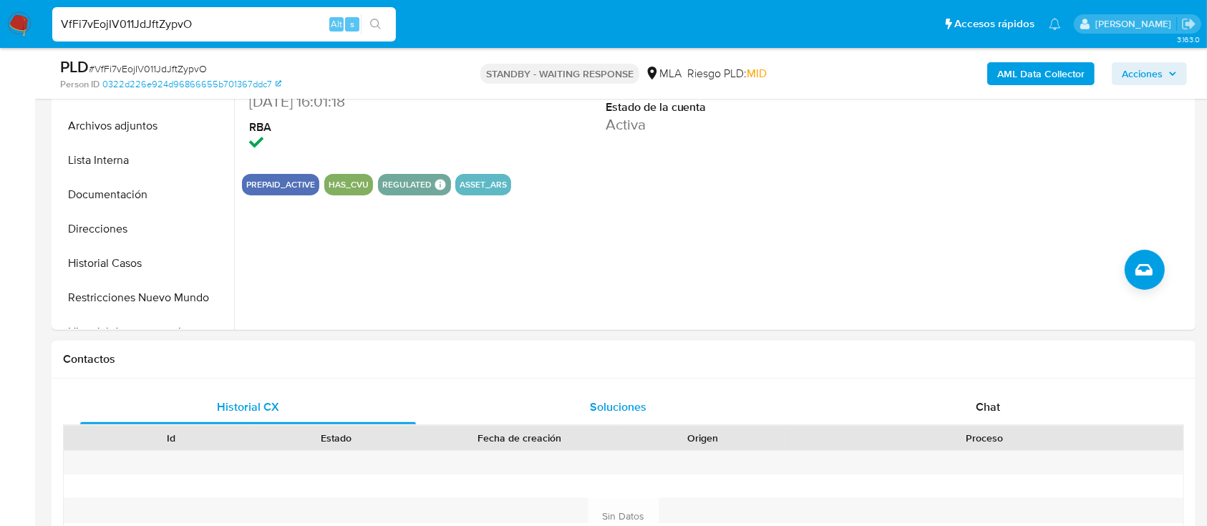
scroll to position [477, 0]
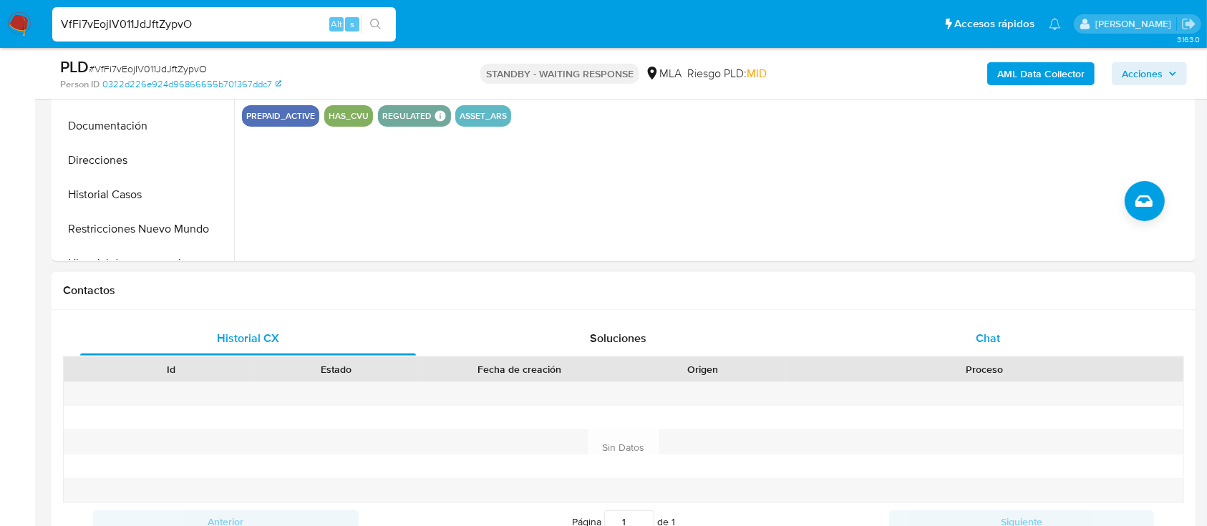
click at [935, 331] on div "Chat" at bounding box center [988, 338] width 336 height 34
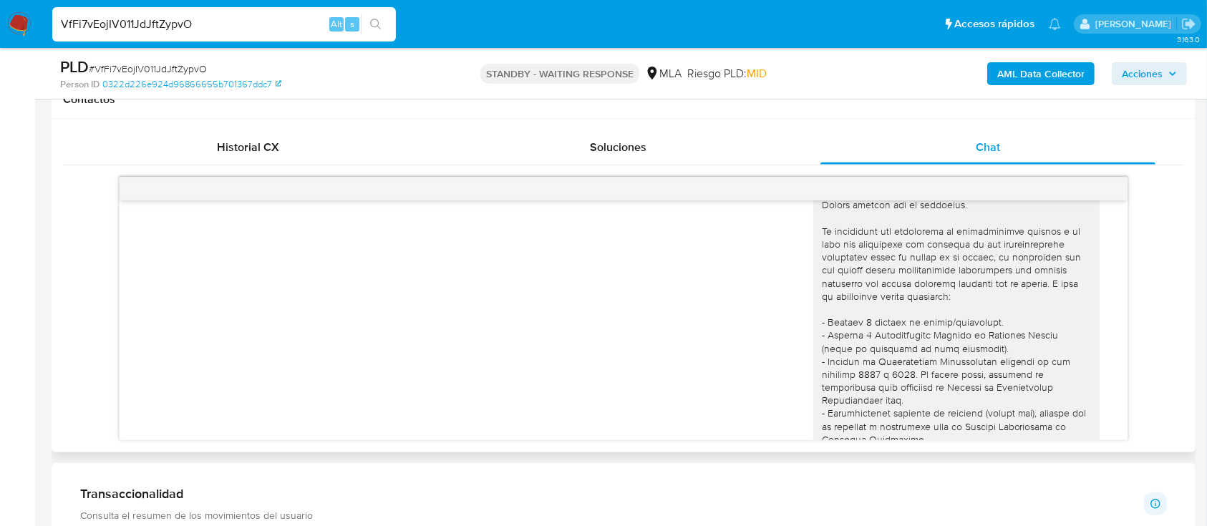
scroll to position [2479, 0]
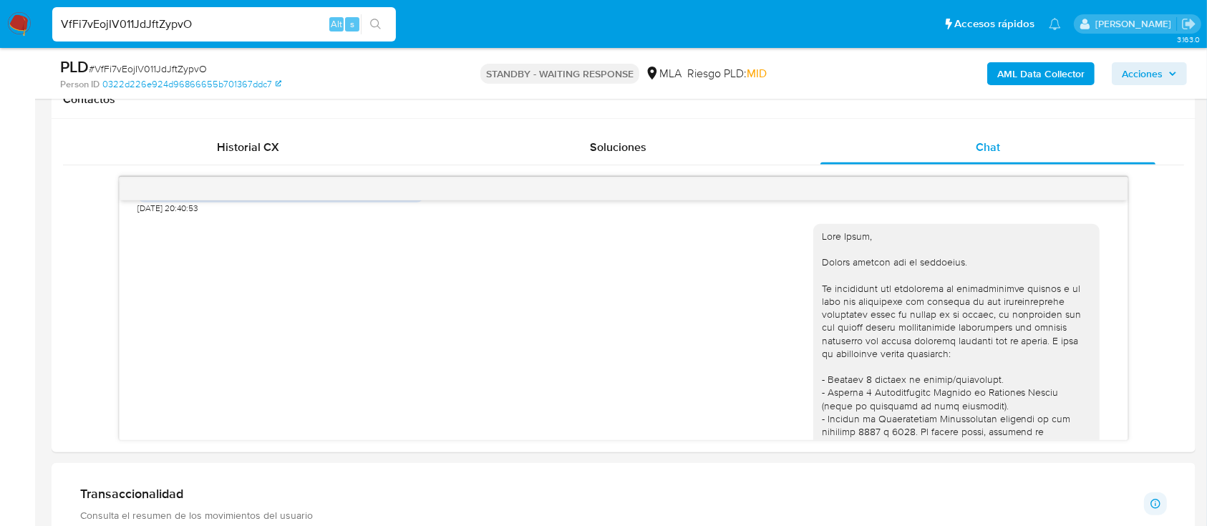
click at [270, 15] on input "VfFi7vEojIV011JdJftZypvO" at bounding box center [223, 24] width 343 height 19
paste input "kRDyXvPrjjn4CbSpmQrsrQqP"
type input "kRDyXvPrjjn4CbSpmQrsrQqP"
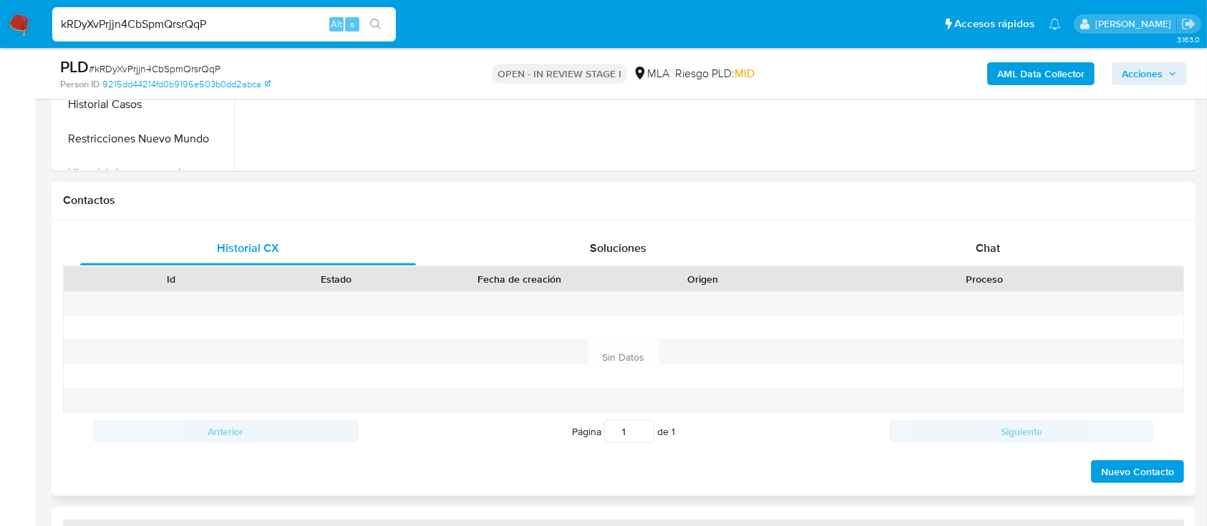
scroll to position [572, 0]
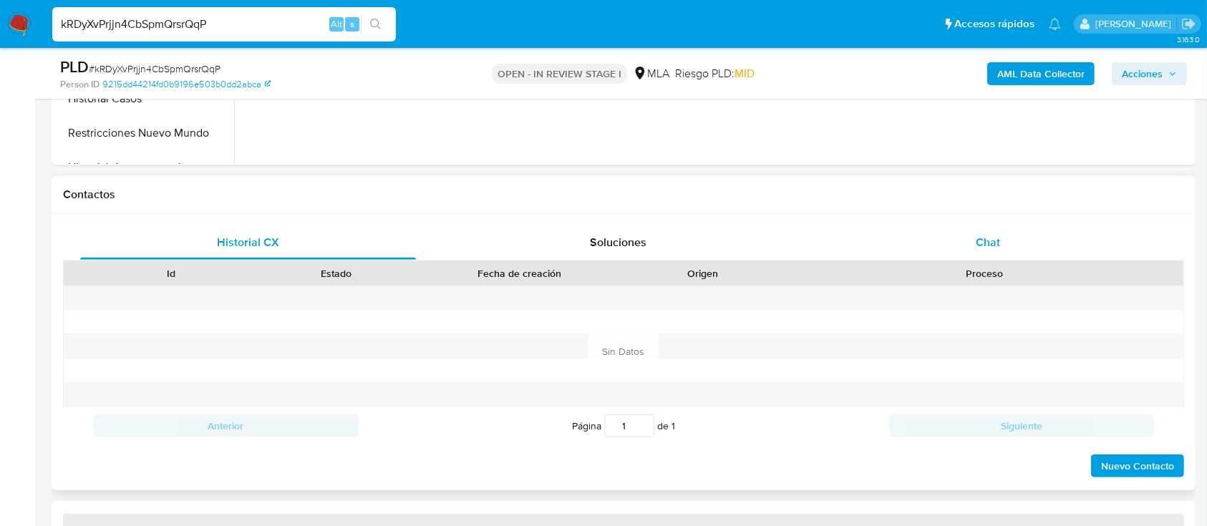
click at [962, 234] on div "Chat" at bounding box center [988, 242] width 336 height 34
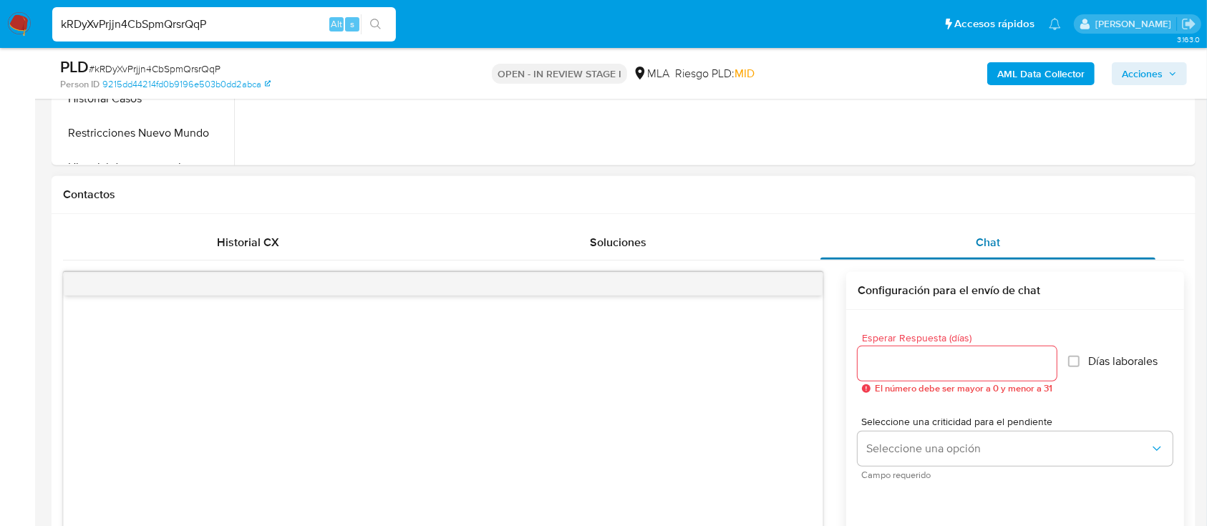
select select "10"
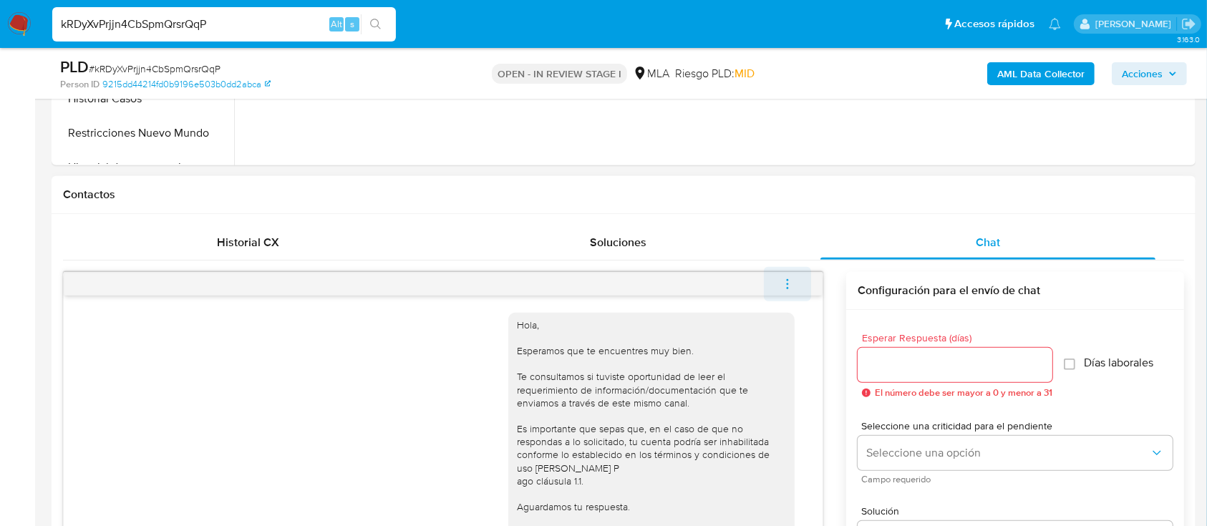
scroll to position [1765, 0]
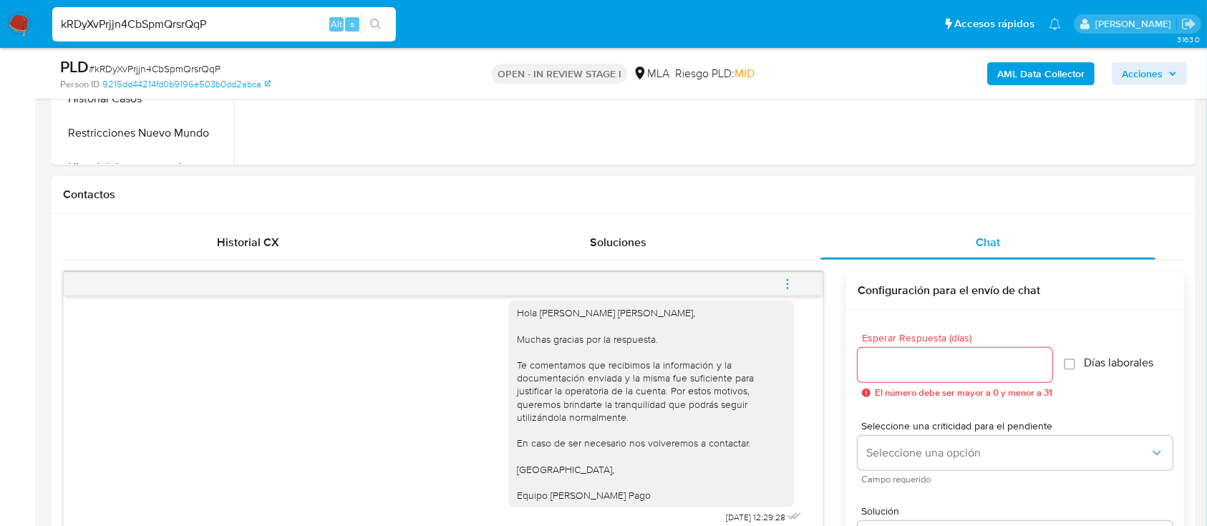
click at [779, 283] on button "menu-action" at bounding box center [787, 284] width 47 height 34
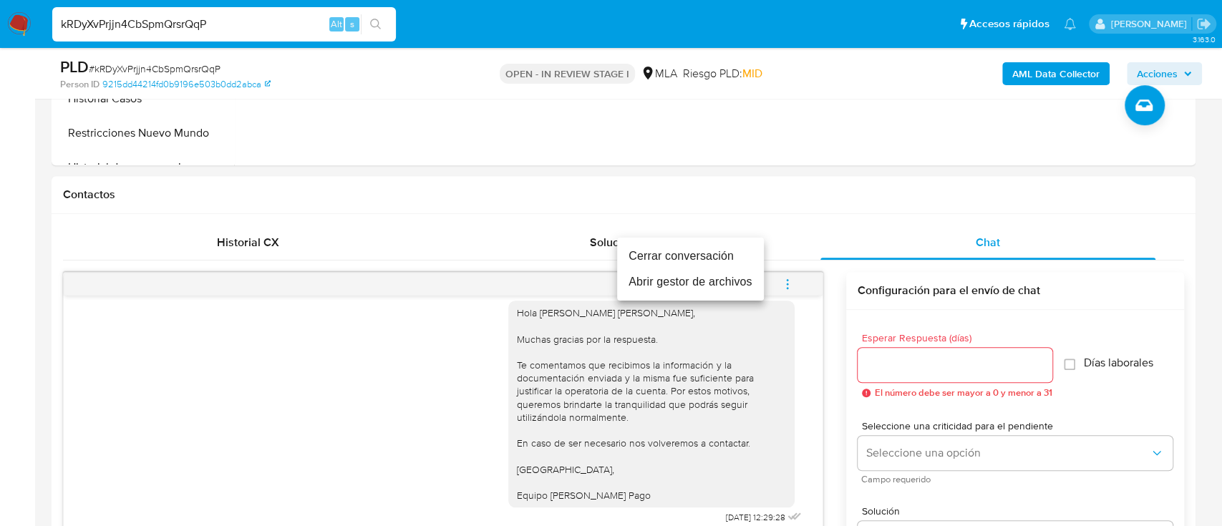
drag, startPoint x: 713, startPoint y: 259, endPoint x: 419, endPoint y: 233, distance: 294.6
click at [712, 258] on li "Cerrar conversación" at bounding box center [690, 256] width 147 height 26
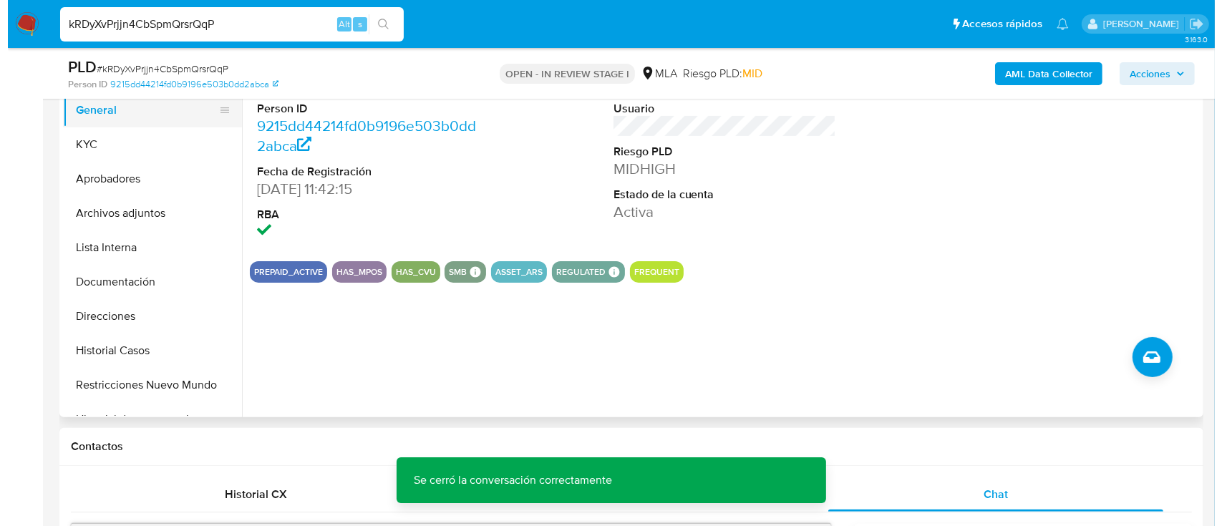
scroll to position [190, 0]
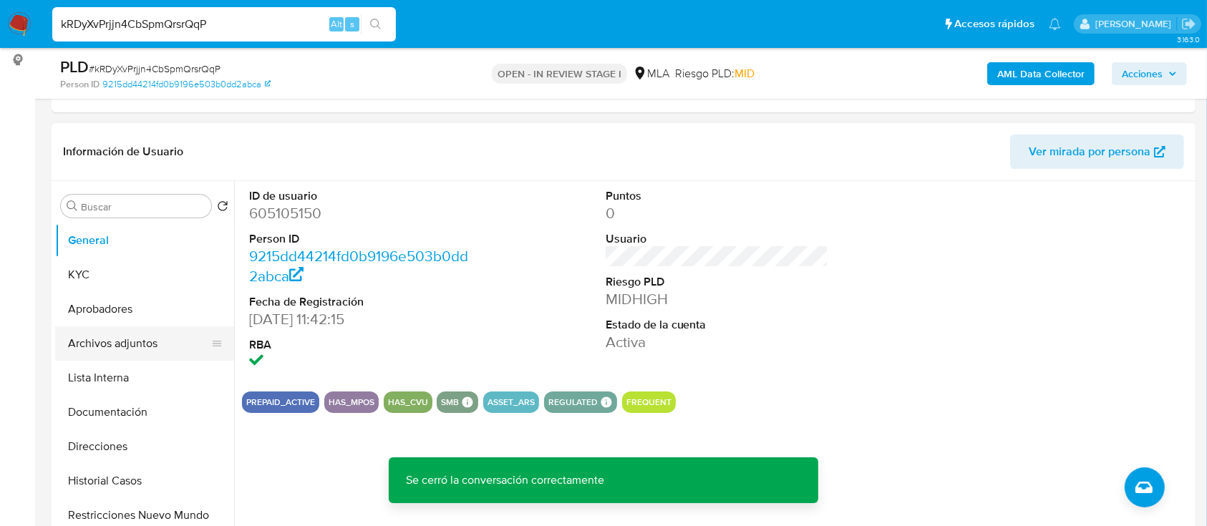
click at [104, 333] on button "Archivos adjuntos" at bounding box center [138, 343] width 167 height 34
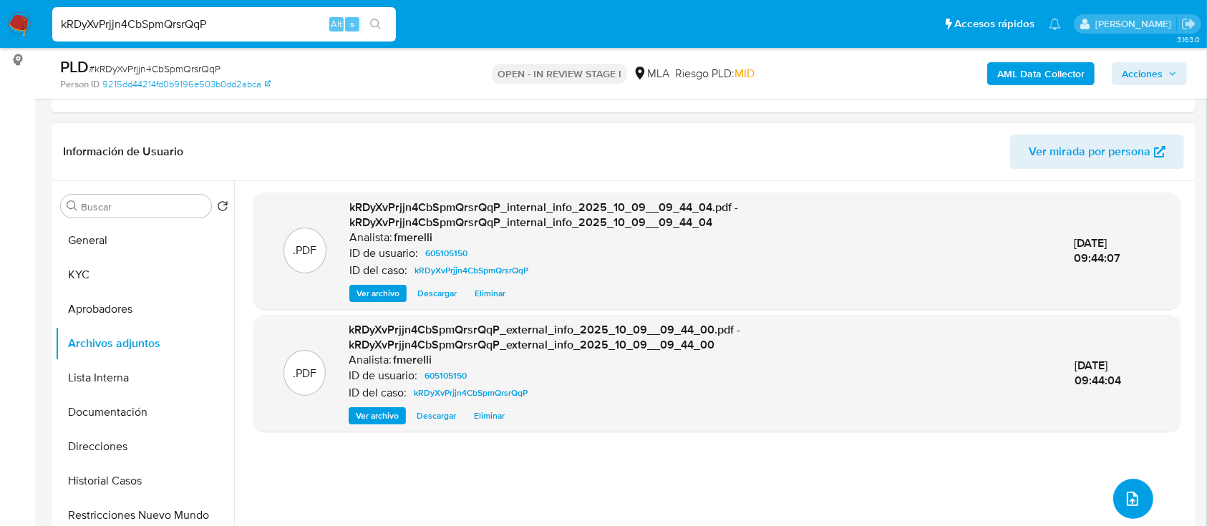
click at [1135, 497] on button "upload-file" at bounding box center [1133, 499] width 40 height 40
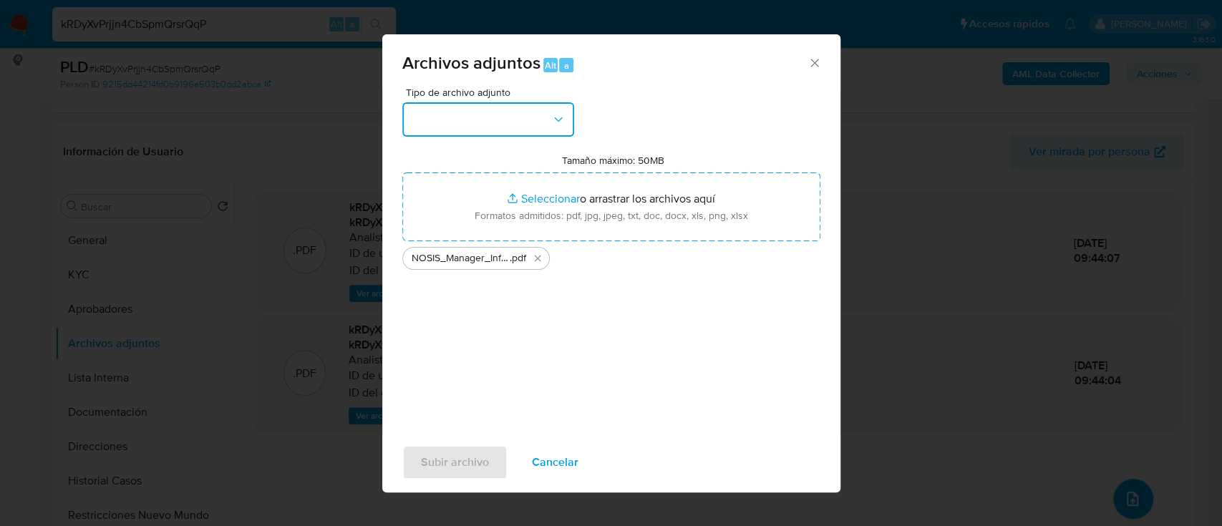
click at [515, 113] on button "button" at bounding box center [488, 119] width 172 height 34
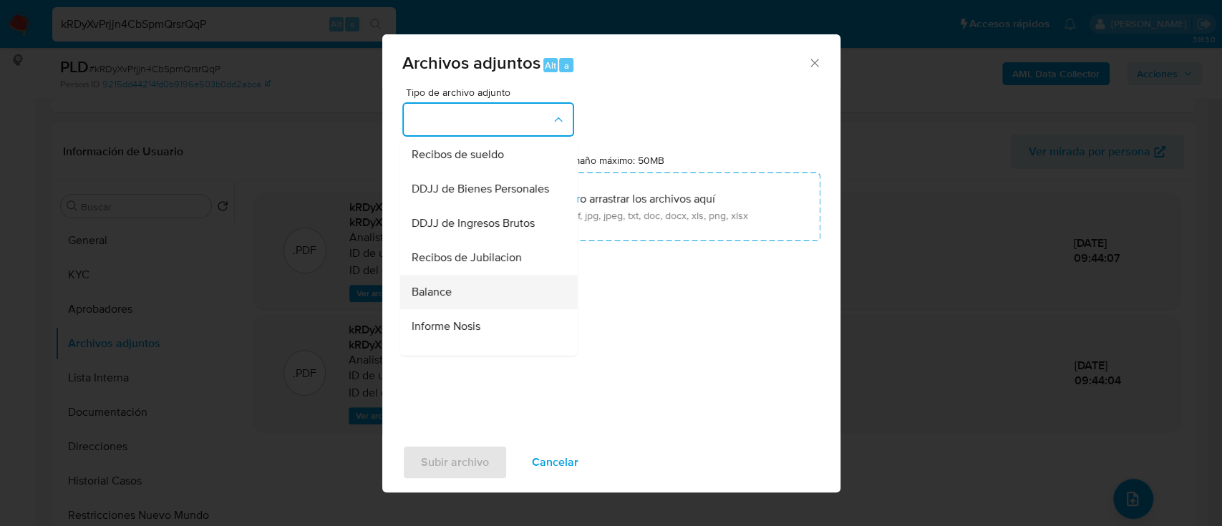
scroll to position [477, 0]
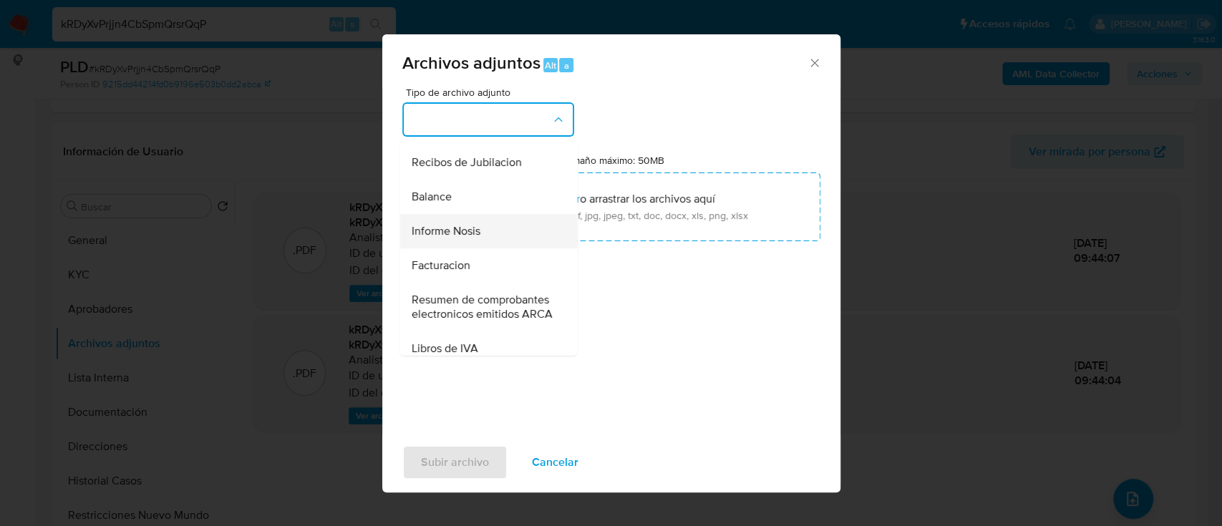
click at [469, 248] on div "Informe Nosis" at bounding box center [484, 231] width 146 height 34
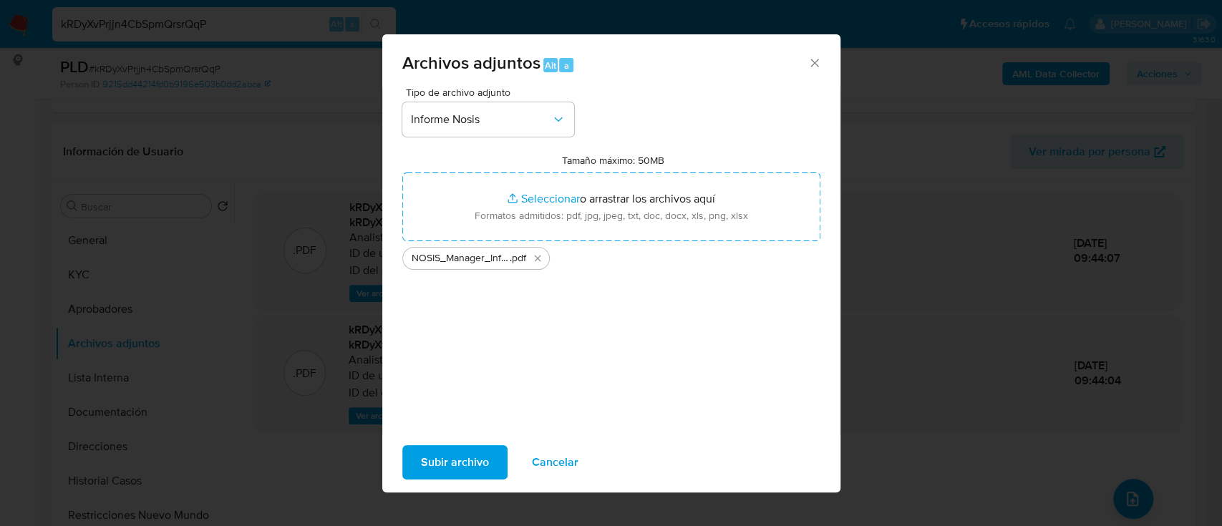
click at [477, 453] on span "Subir archivo" at bounding box center [455, 462] width 68 height 31
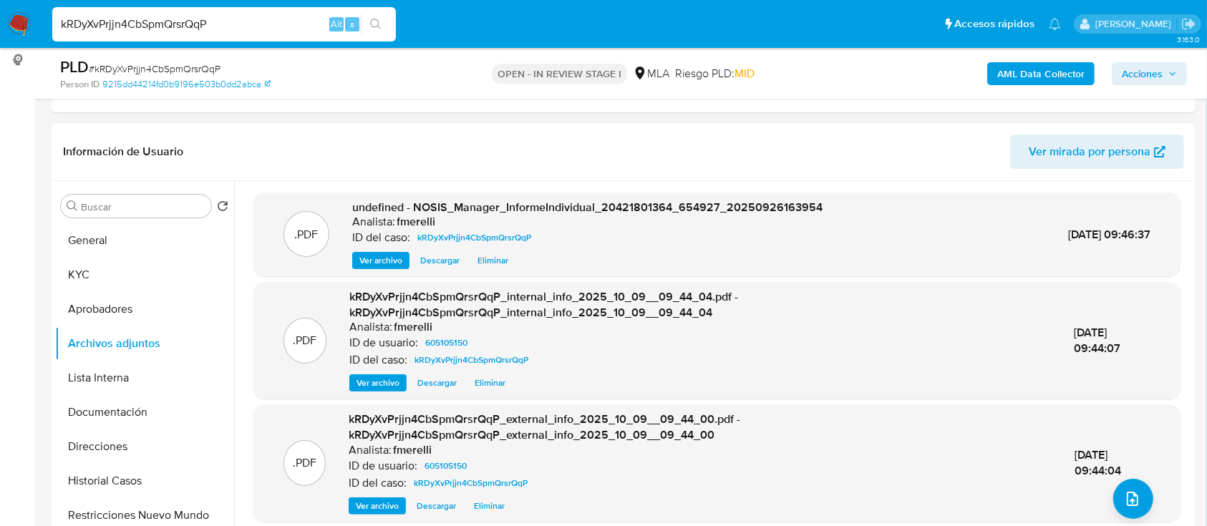
click at [384, 253] on span "Ver archivo" at bounding box center [380, 260] width 43 height 14
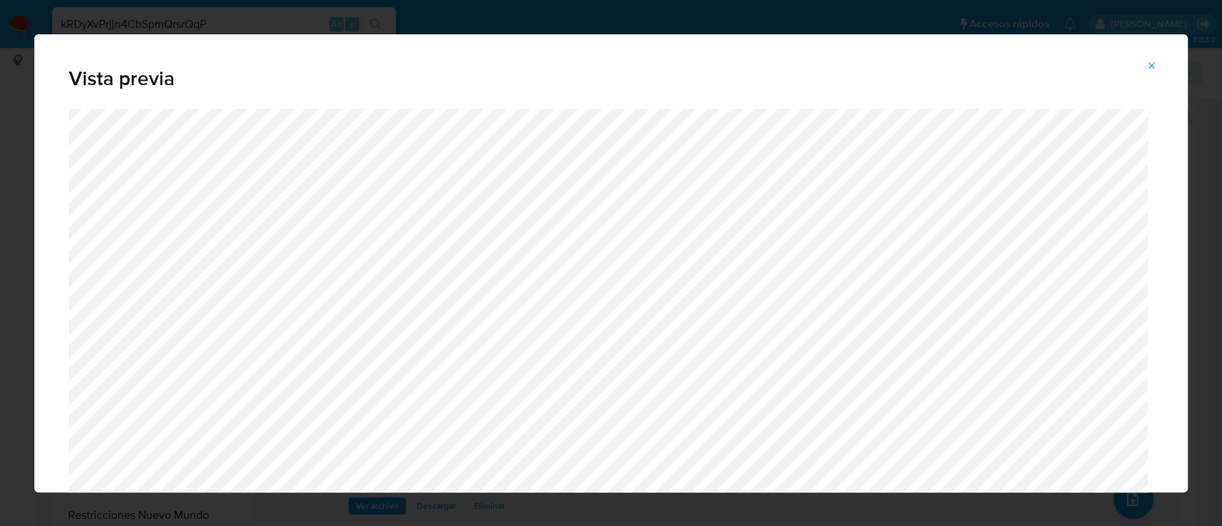
click at [1150, 68] on icon "Attachment preview" at bounding box center [1151, 65] width 11 height 11
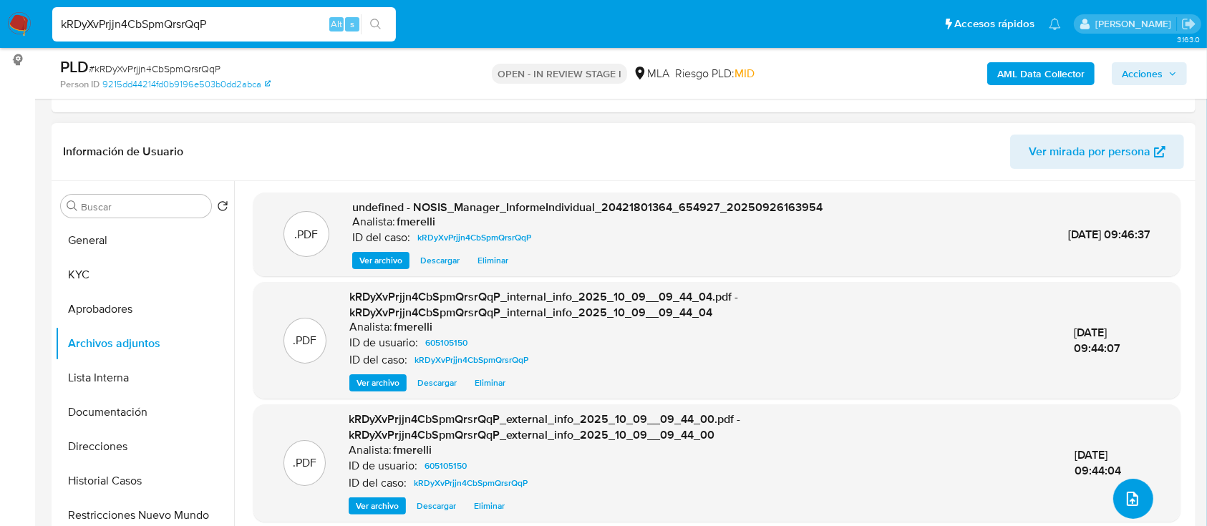
click at [1126, 498] on icon "upload-file" at bounding box center [1131, 499] width 11 height 14
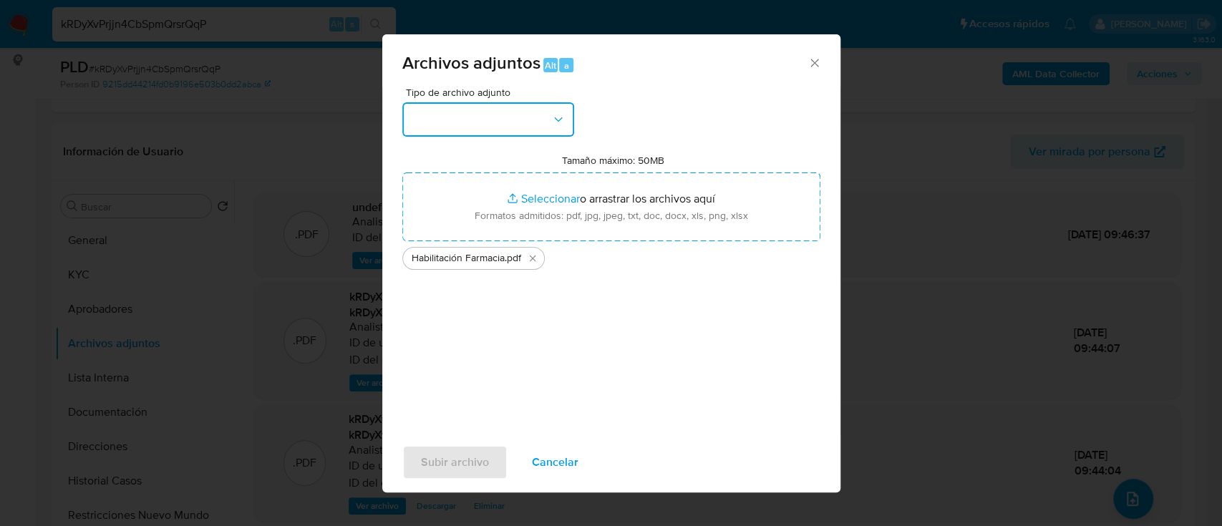
click at [506, 130] on button "button" at bounding box center [488, 119] width 172 height 34
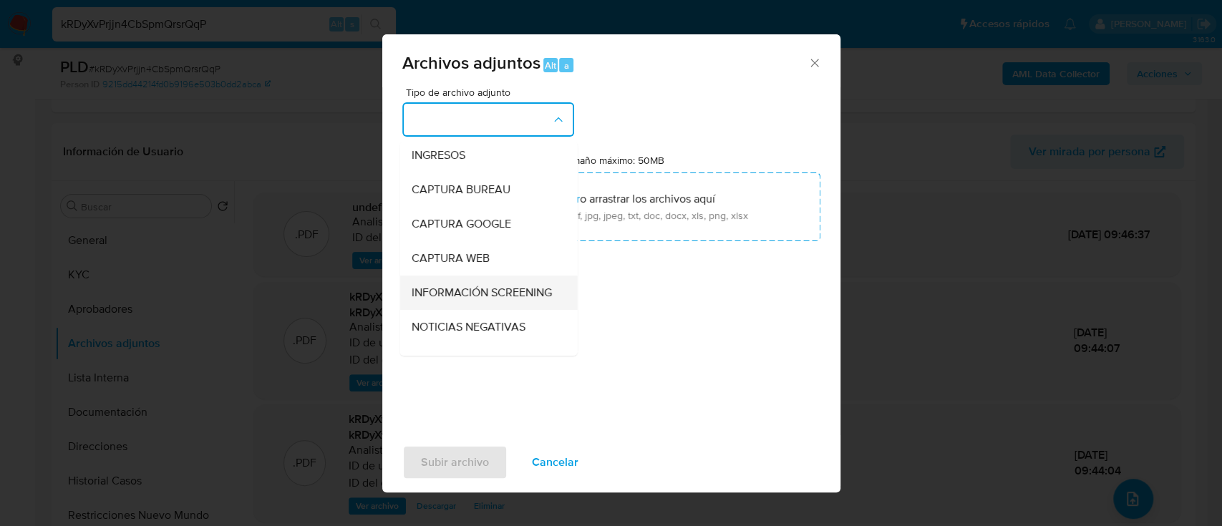
scroll to position [95, 0]
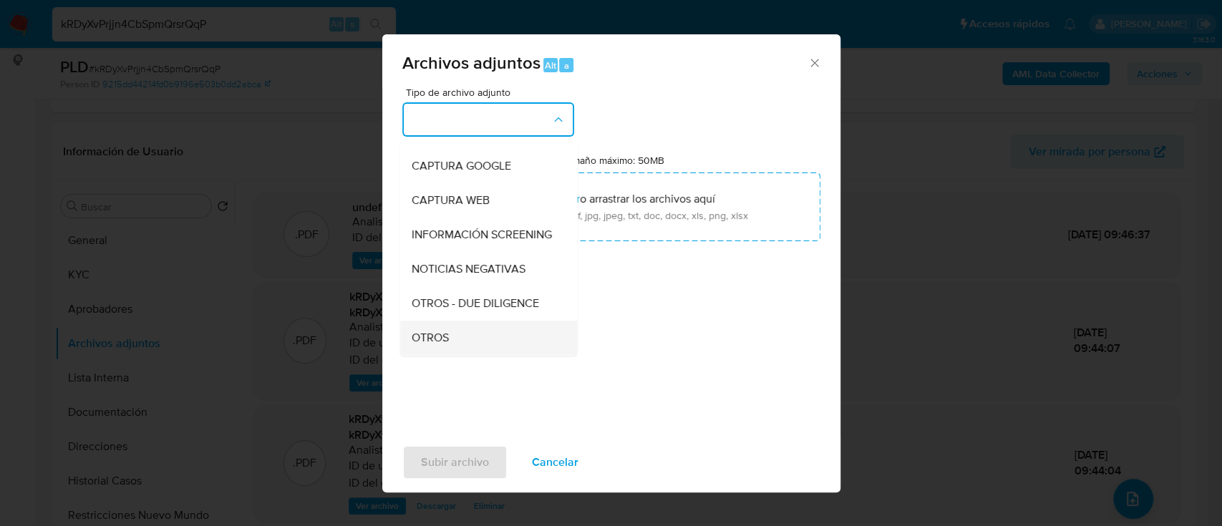
click at [442, 345] on span "OTROS" at bounding box center [429, 338] width 37 height 14
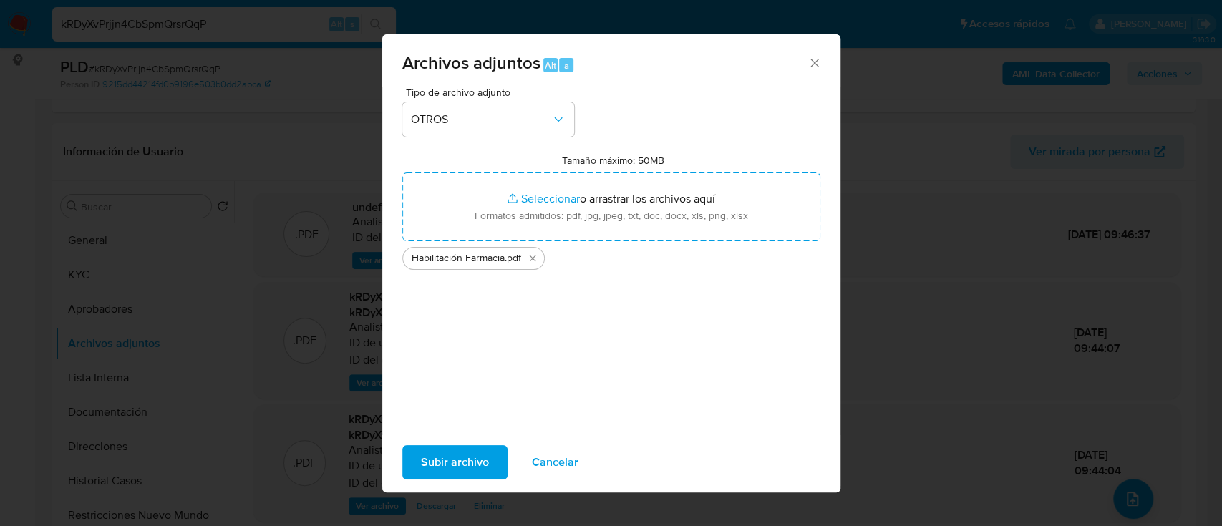
click at [459, 469] on span "Subir archivo" at bounding box center [455, 462] width 68 height 31
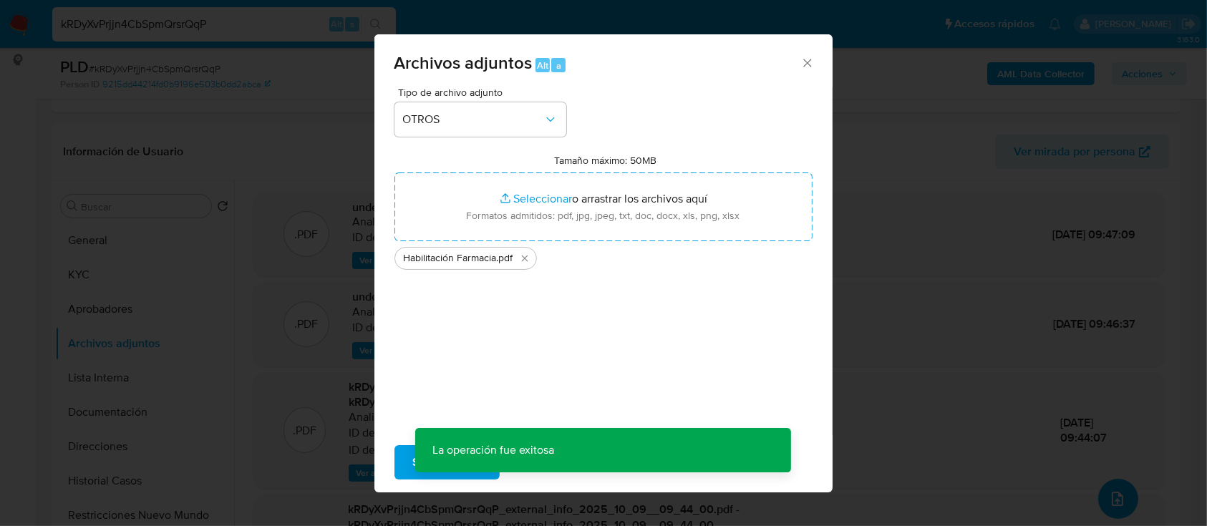
click at [1123, 501] on icon "upload-file" at bounding box center [1116, 498] width 17 height 17
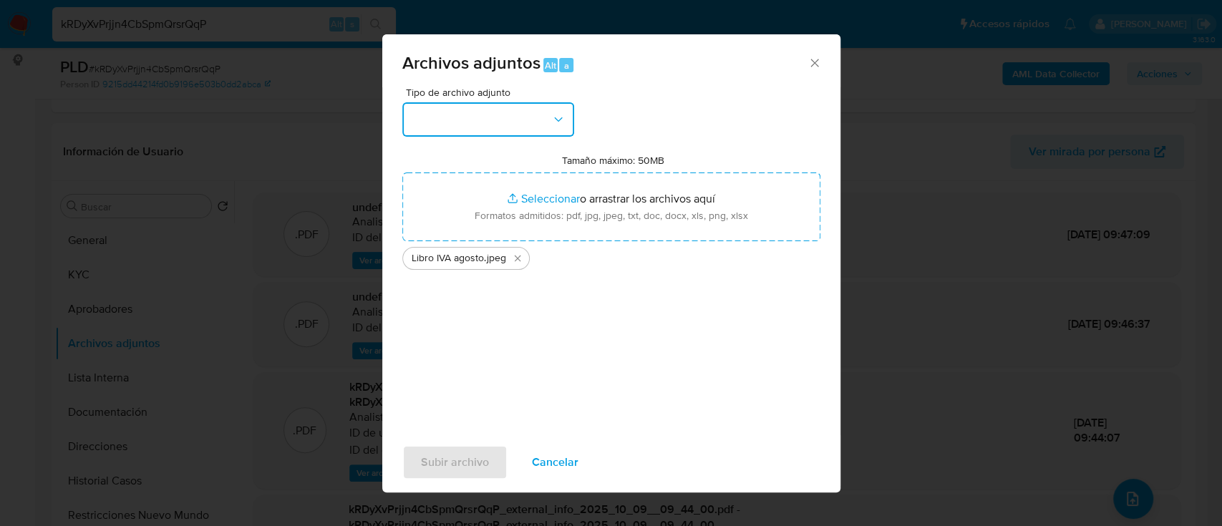
click at [522, 114] on button "button" at bounding box center [488, 119] width 172 height 34
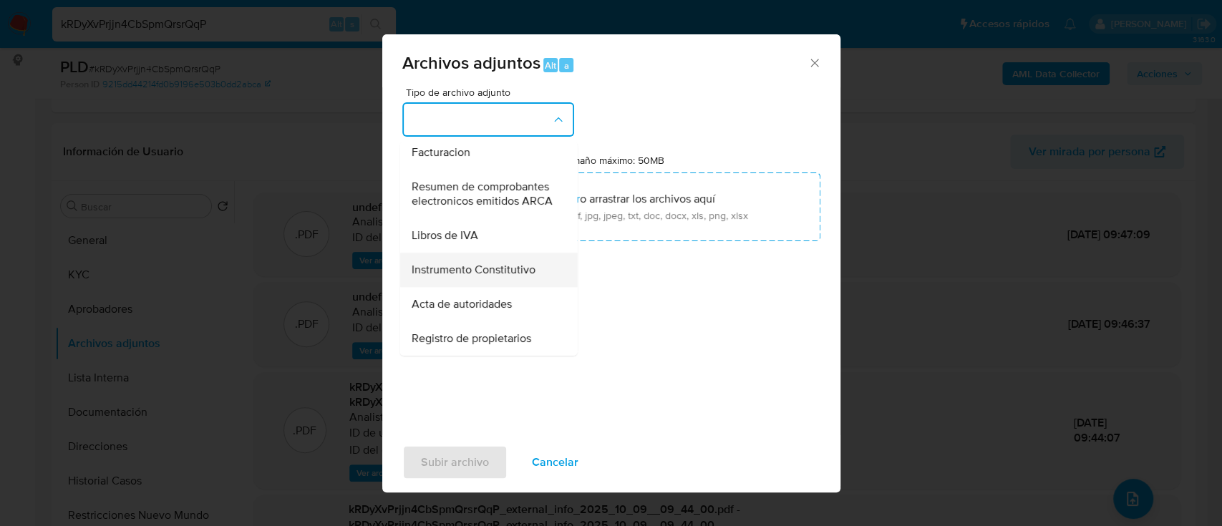
scroll to position [647, 0]
click at [494, 242] on div "Libros de IVA" at bounding box center [484, 235] width 146 height 34
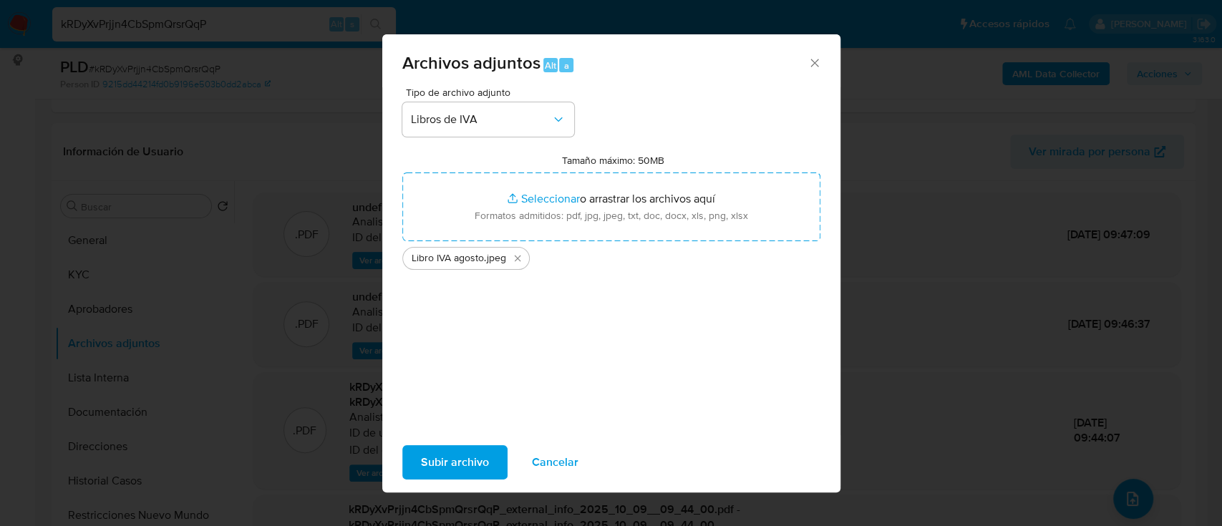
click at [467, 457] on span "Subir archivo" at bounding box center [455, 462] width 68 height 31
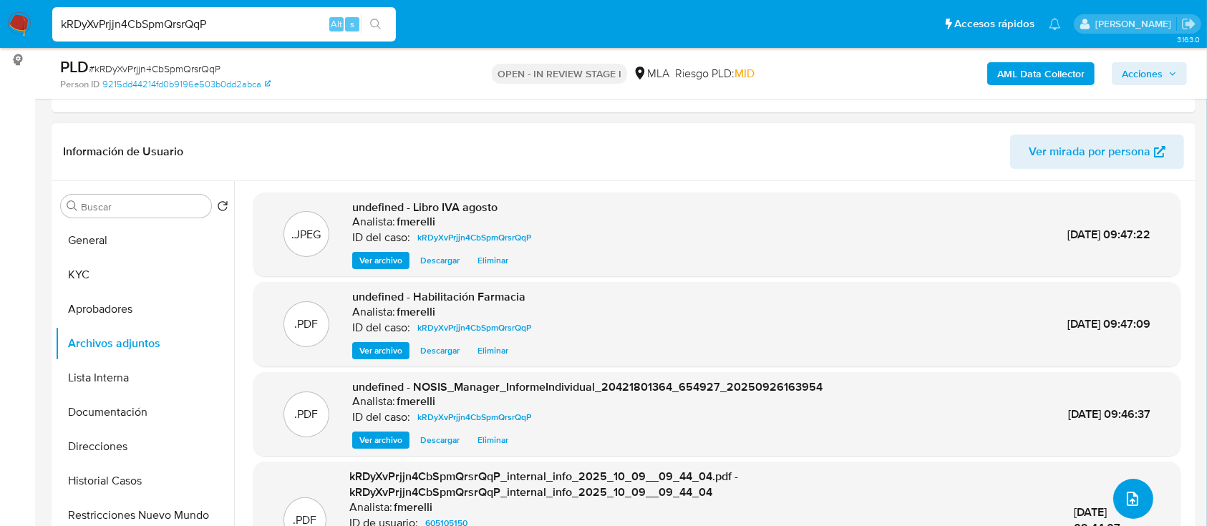
click at [1123, 497] on icon "upload-file" at bounding box center [1131, 498] width 17 height 17
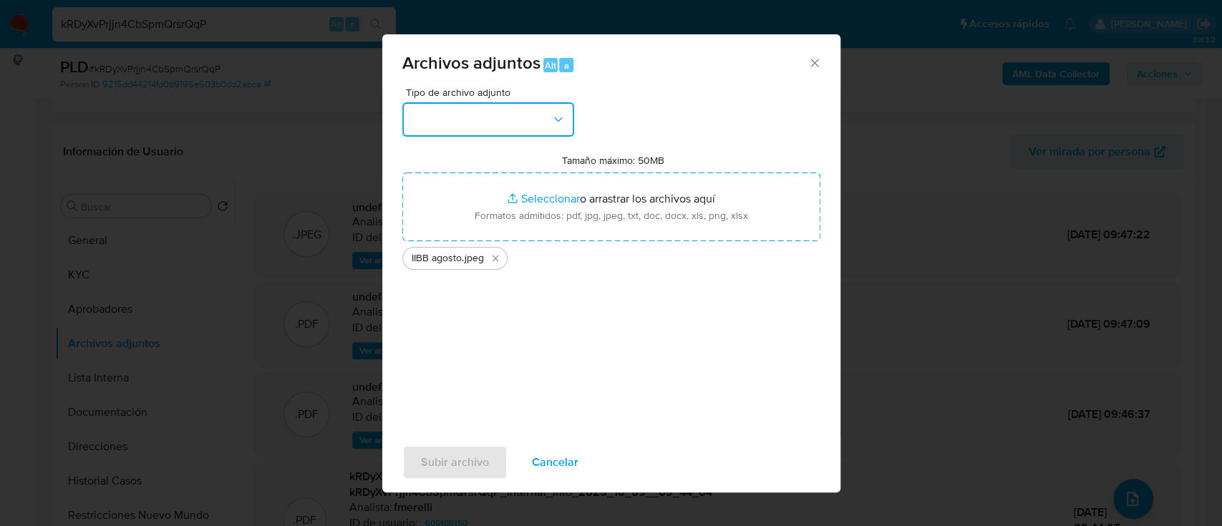
click at [510, 120] on button "button" at bounding box center [488, 119] width 172 height 34
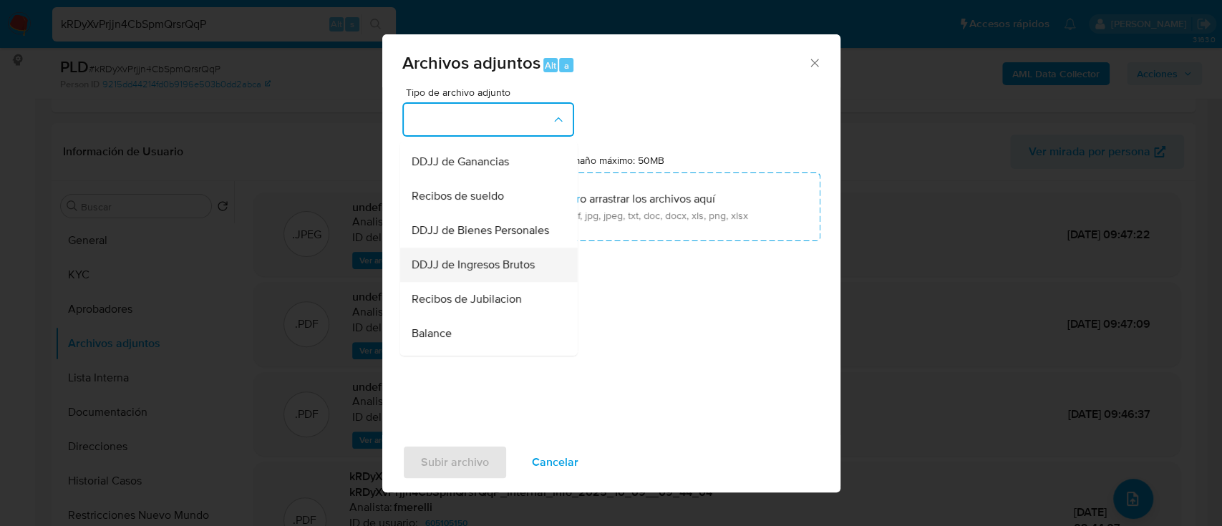
scroll to position [381, 0]
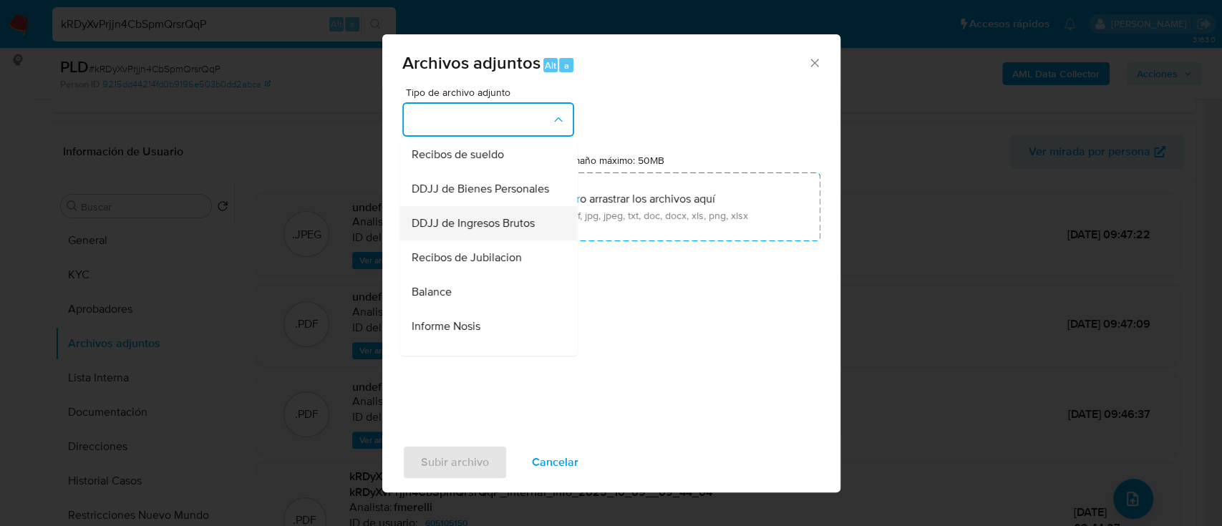
click at [492, 230] on span "DDJJ de Ingresos Brutos" at bounding box center [472, 223] width 123 height 14
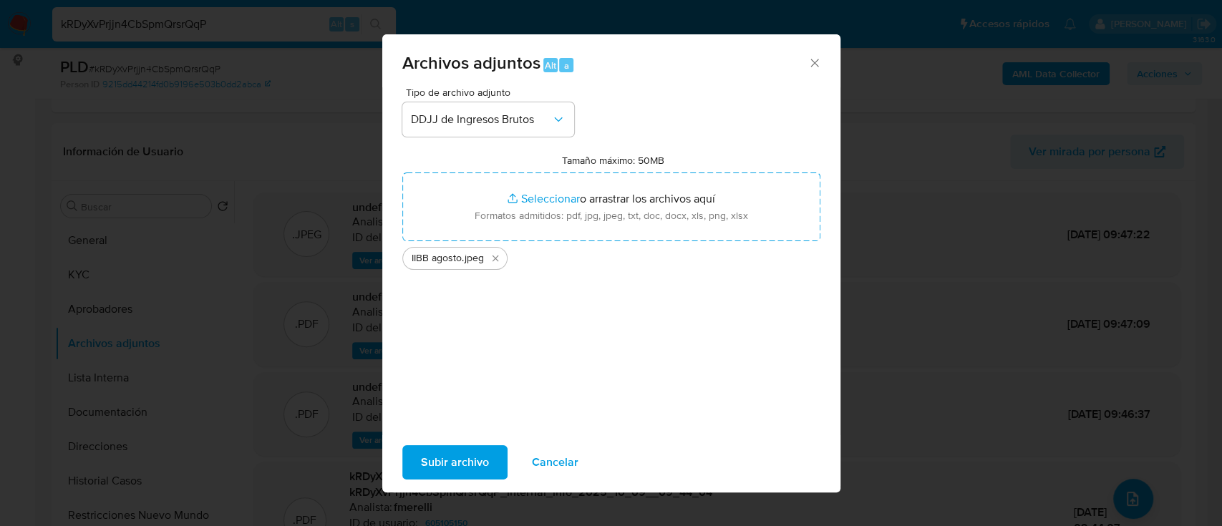
click at [433, 472] on span "Subir archivo" at bounding box center [455, 462] width 68 height 31
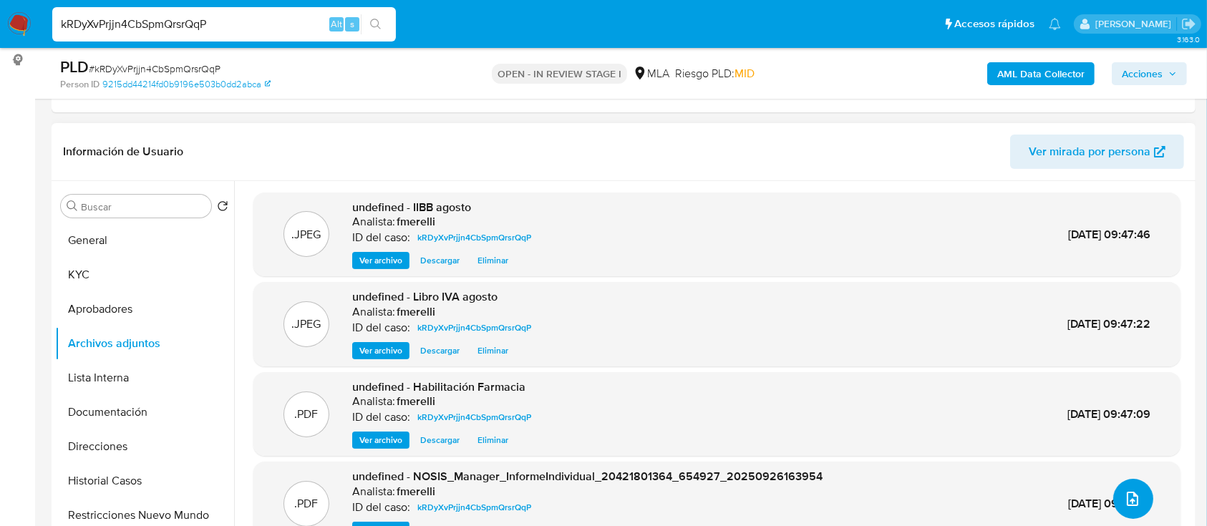
click at [1145, 502] on button "upload-file" at bounding box center [1133, 499] width 40 height 40
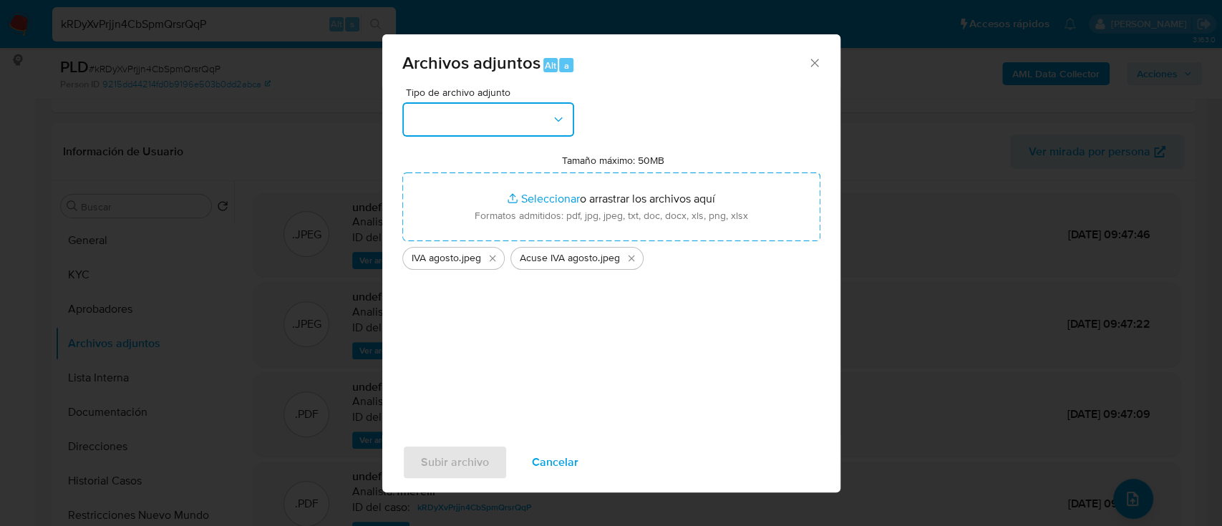
click at [492, 134] on button "button" at bounding box center [488, 119] width 172 height 34
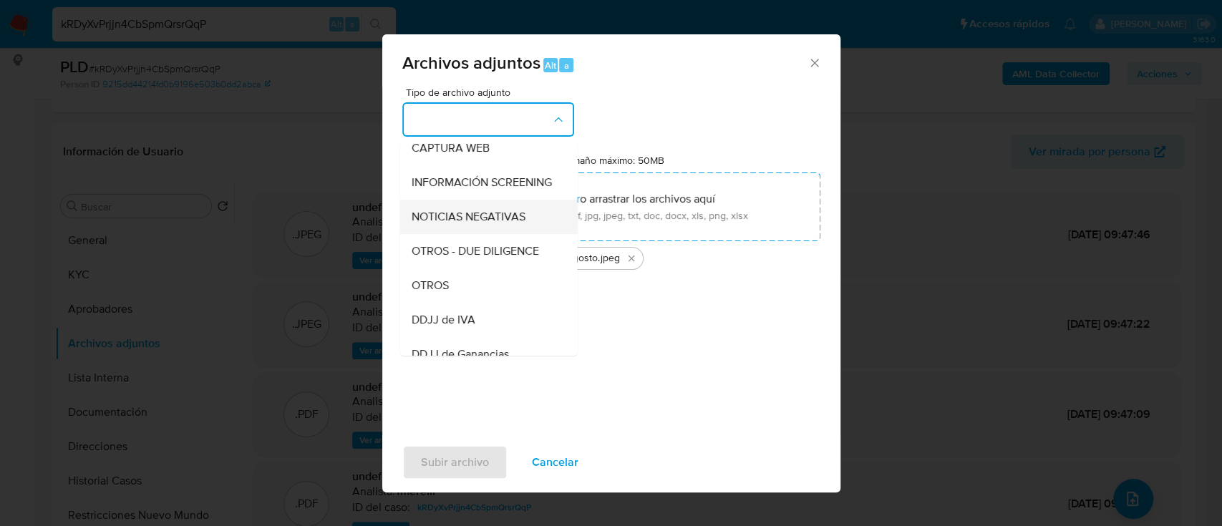
scroll to position [190, 0]
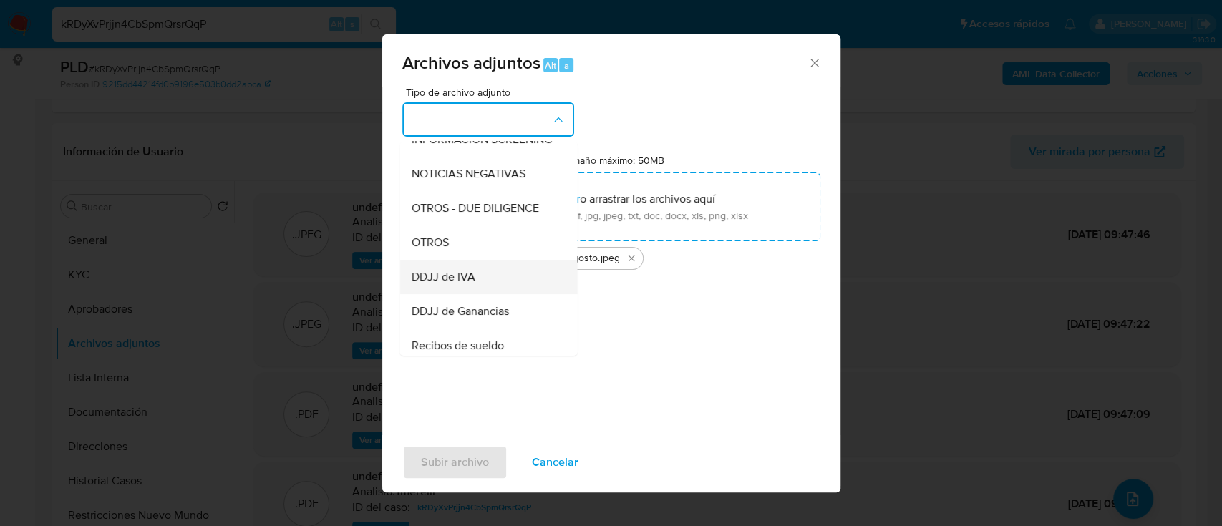
click at [472, 283] on span "DDJJ de IVA" at bounding box center [443, 277] width 64 height 14
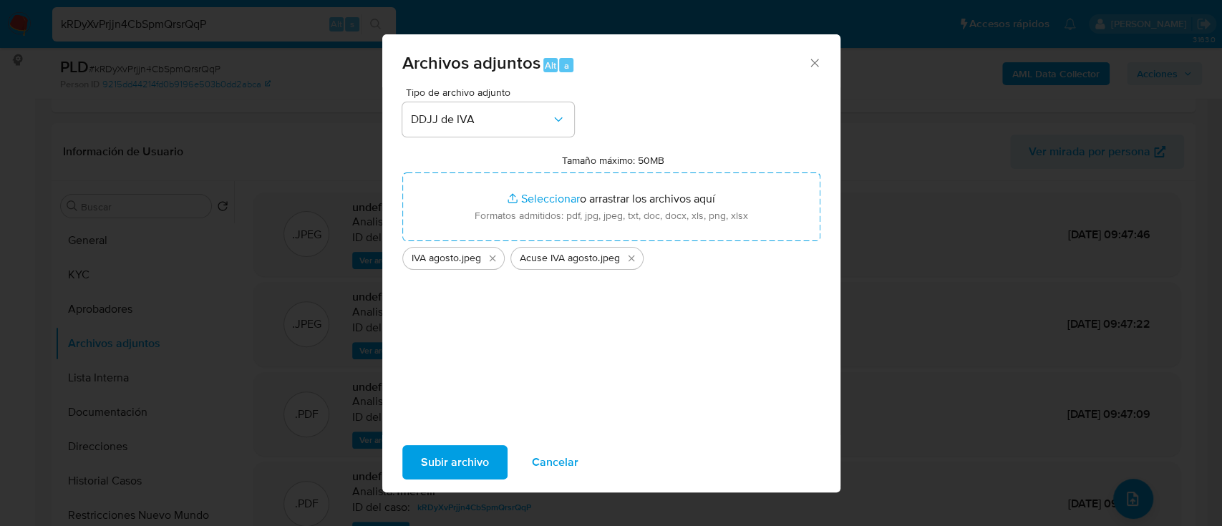
click at [463, 456] on span "Subir archivo" at bounding box center [455, 462] width 68 height 31
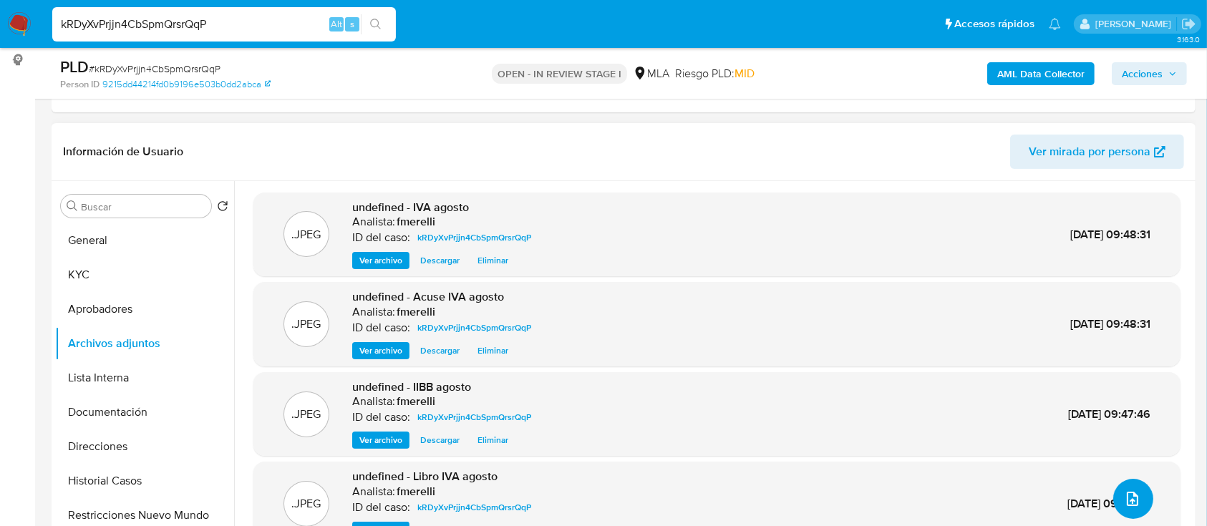
click at [1123, 497] on icon "upload-file" at bounding box center [1131, 498] width 17 height 17
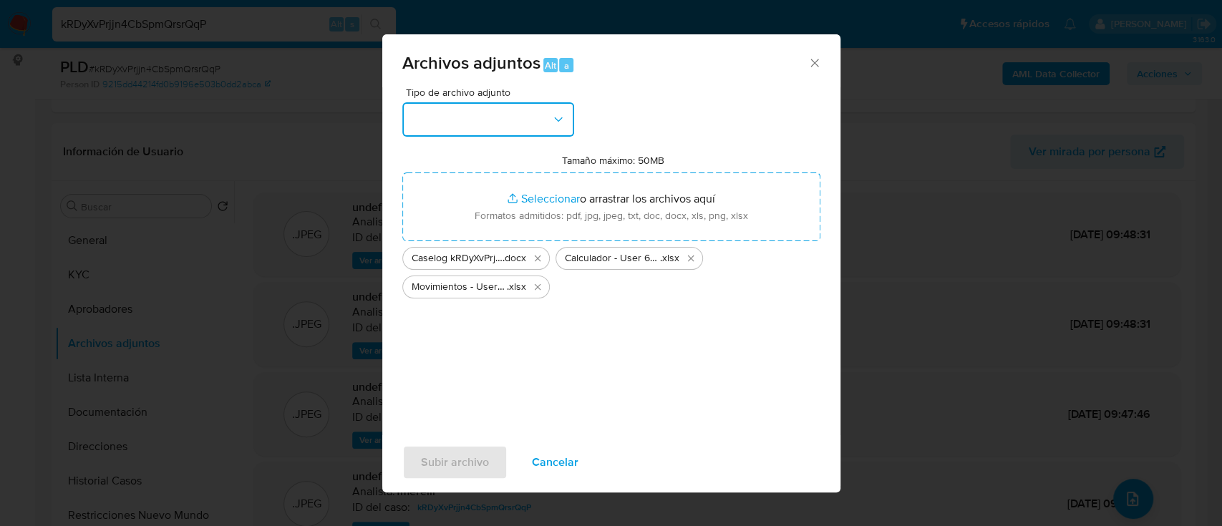
click at [494, 104] on button "button" at bounding box center [488, 119] width 172 height 34
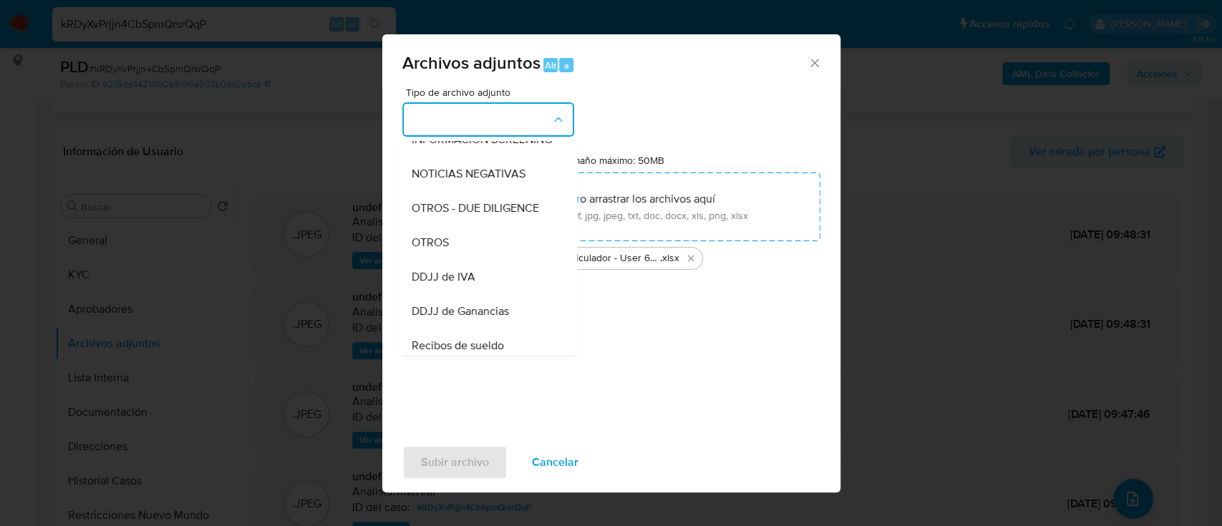
click at [465, 260] on div "OTROS" at bounding box center [484, 242] width 146 height 34
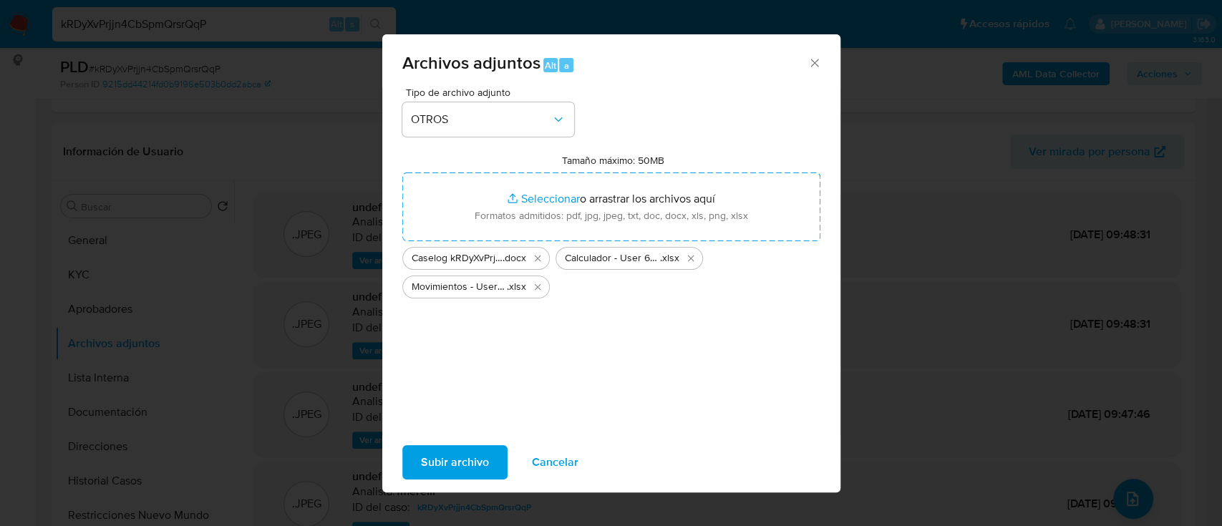
click at [452, 464] on span "Subir archivo" at bounding box center [455, 462] width 68 height 31
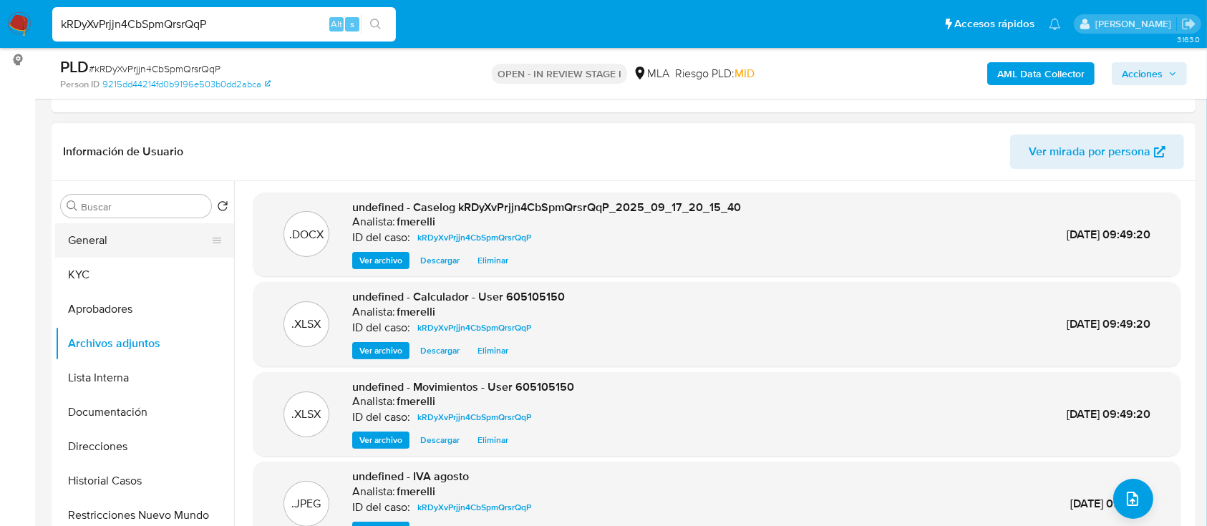
click at [103, 239] on button "General" at bounding box center [138, 240] width 167 height 34
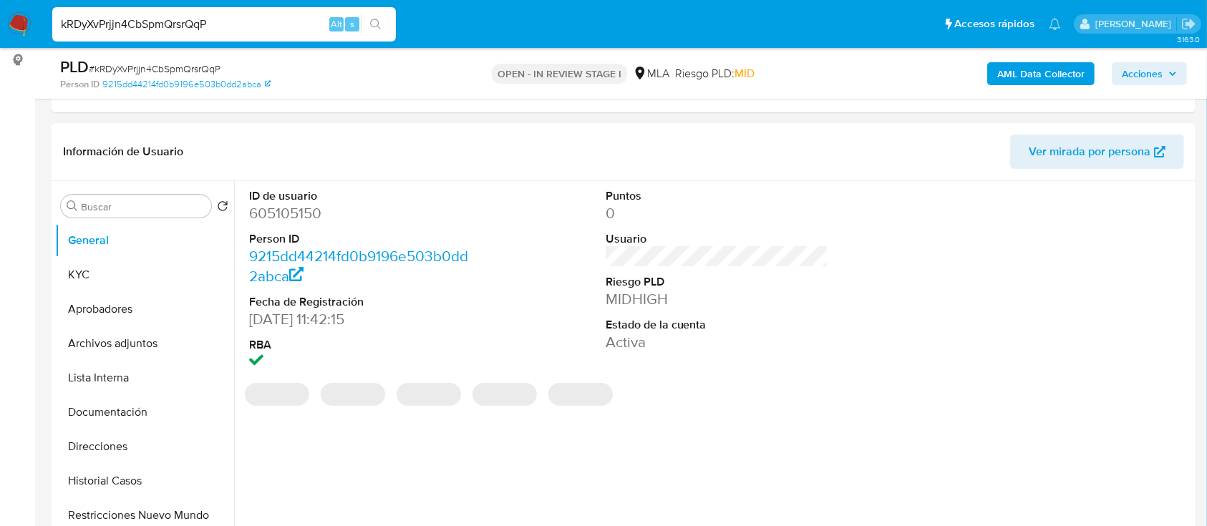
click at [281, 205] on dd "605105150" at bounding box center [360, 213] width 223 height 20
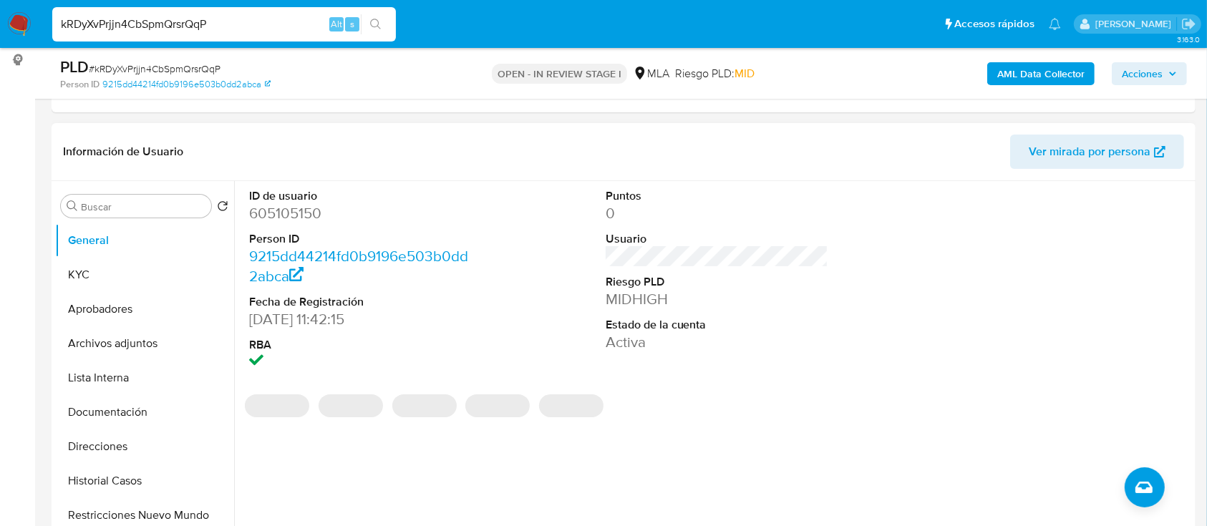
click at [276, 210] on dd "605105150" at bounding box center [360, 213] width 223 height 20
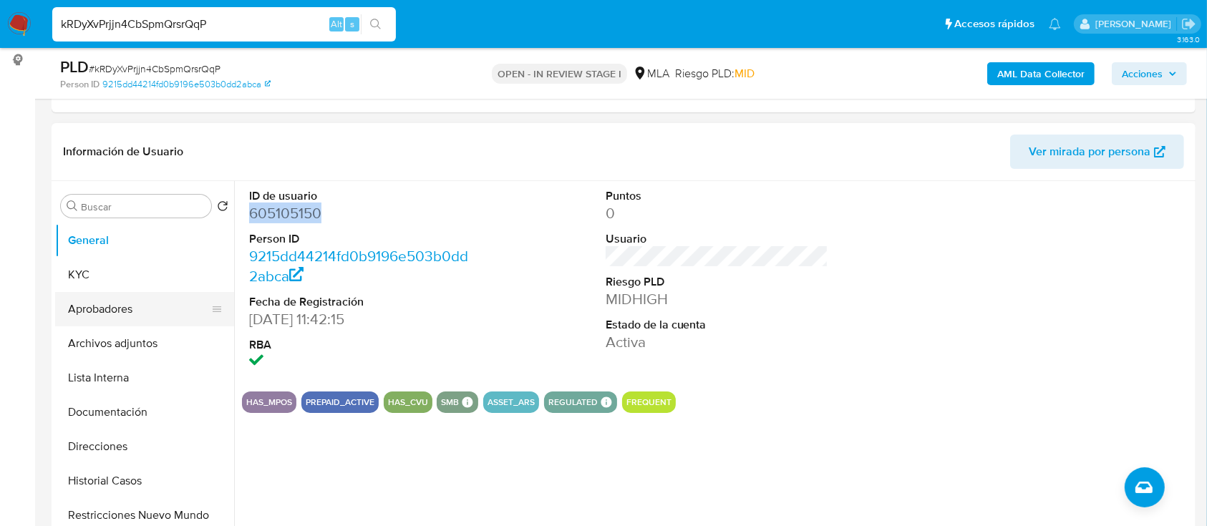
copy dd "605105150"
click at [135, 331] on button "Archivos adjuntos" at bounding box center [138, 343] width 167 height 34
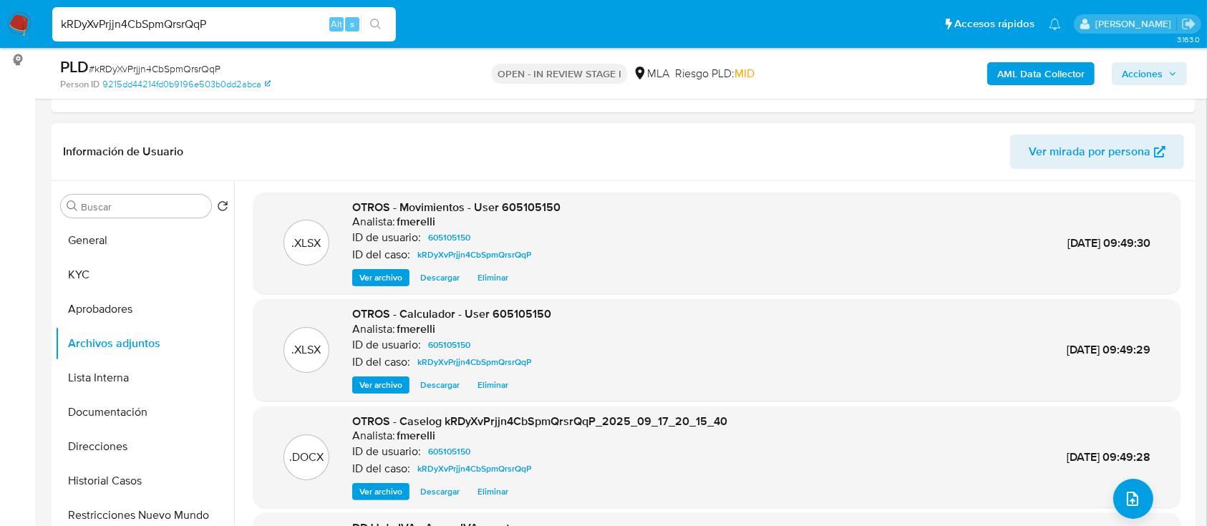
scroll to position [120, 0]
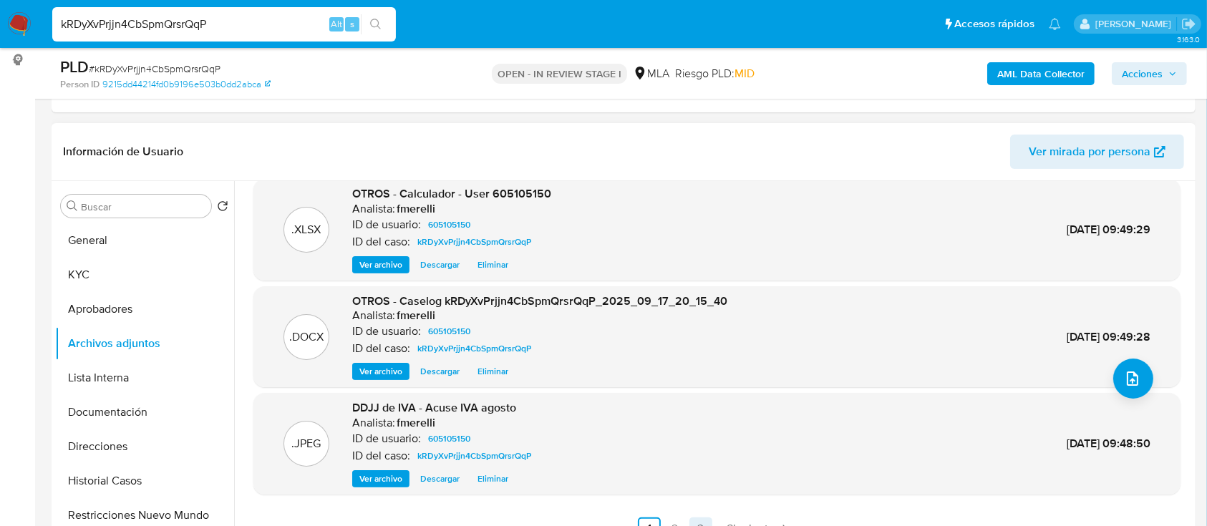
click at [744, 519] on link "Siguiente" at bounding box center [759, 528] width 77 height 23
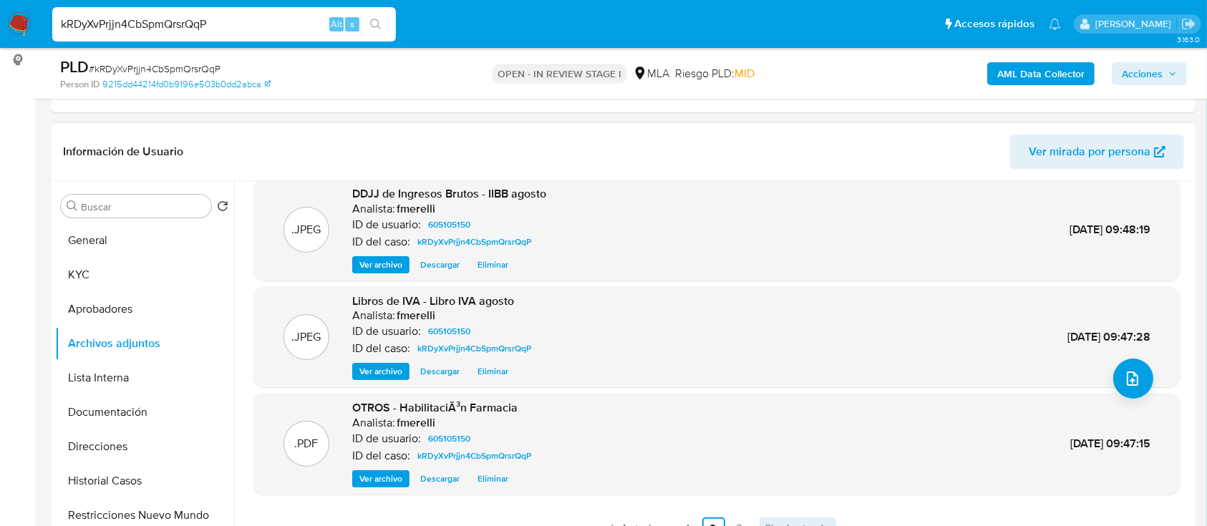
click at [784, 523] on span "Siguiente" at bounding box center [789, 528] width 48 height 11
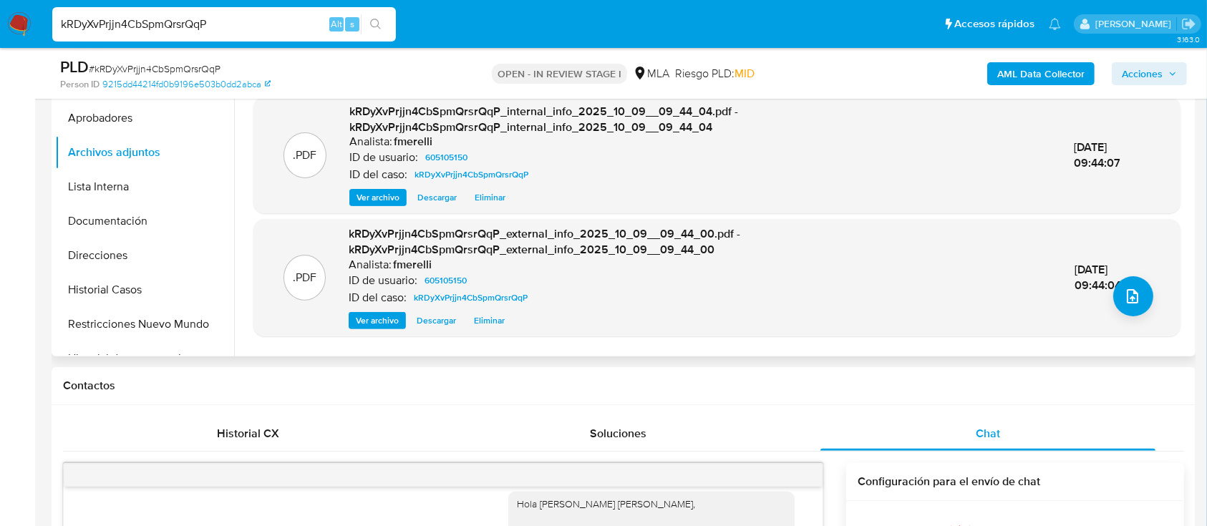
scroll to position [44, 0]
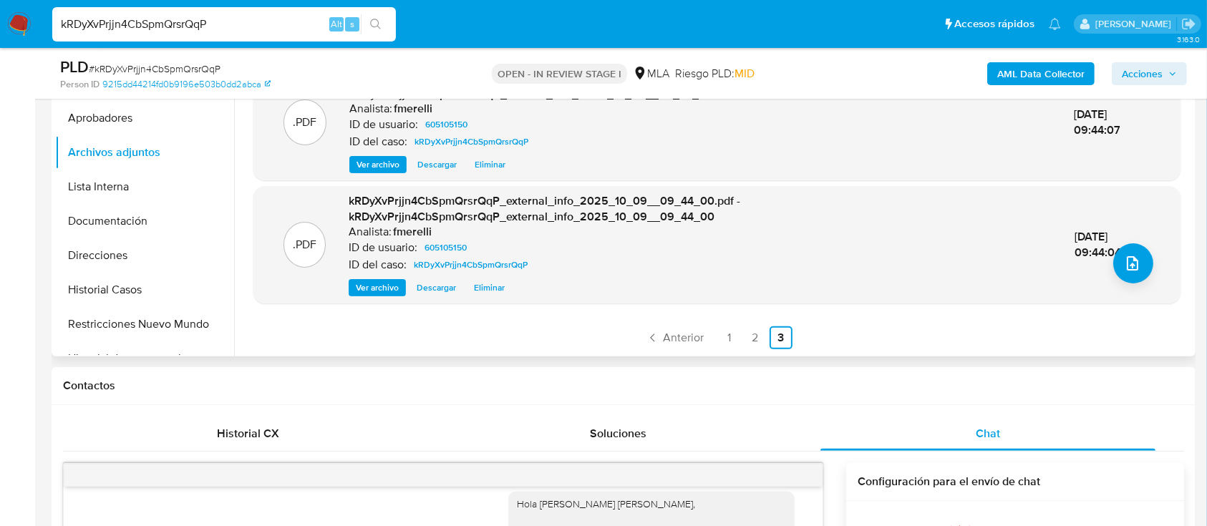
click at [724, 335] on link "1" at bounding box center [729, 337] width 23 height 23
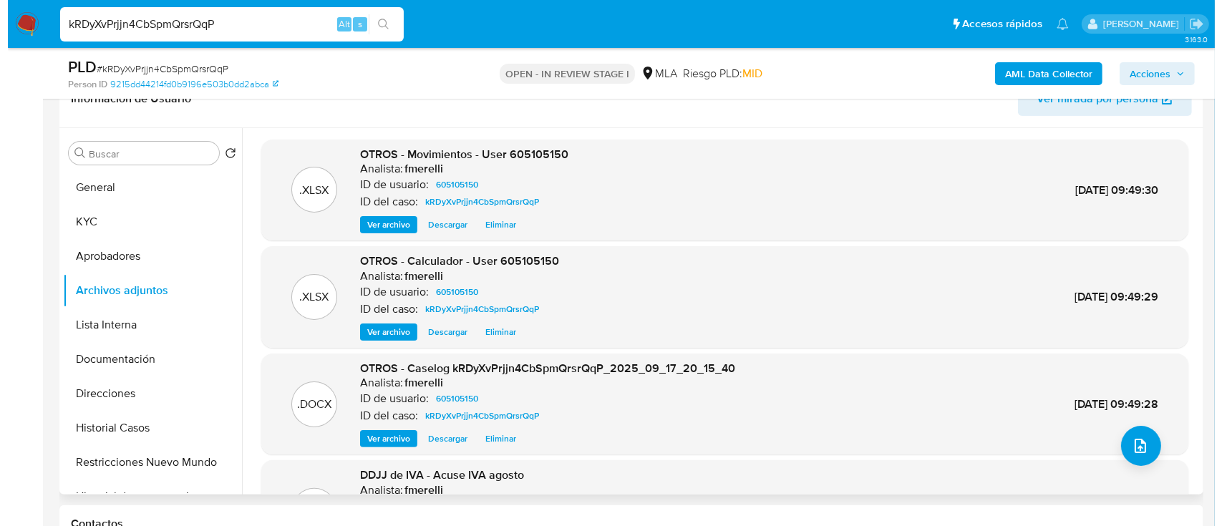
scroll to position [190, 0]
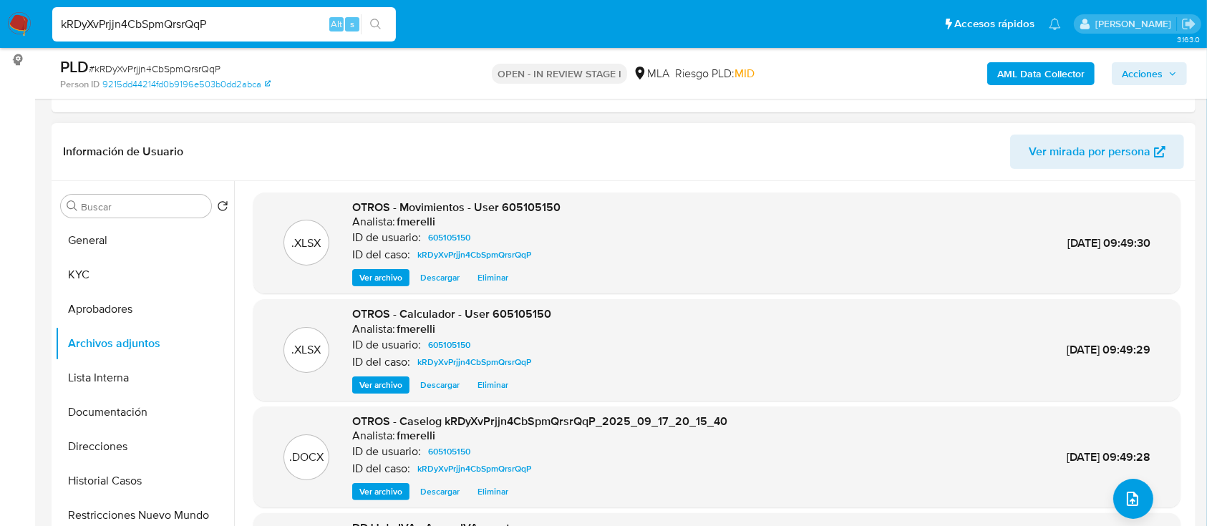
click at [391, 489] on span "Ver archivo" at bounding box center [380, 491] width 43 height 14
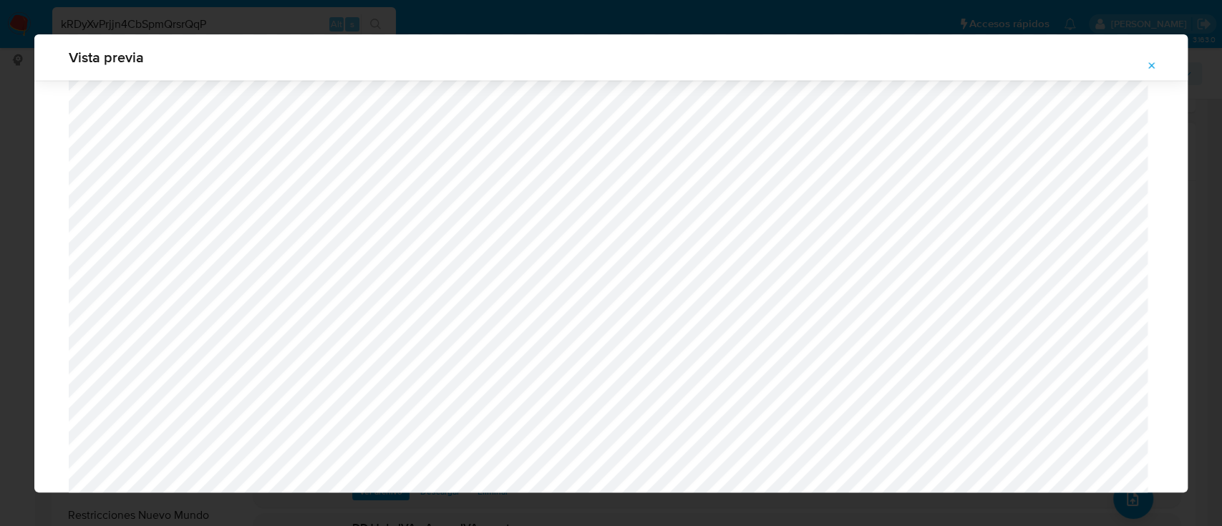
scroll to position [1591, 0]
click at [1154, 65] on icon "Attachment preview" at bounding box center [1151, 65] width 11 height 11
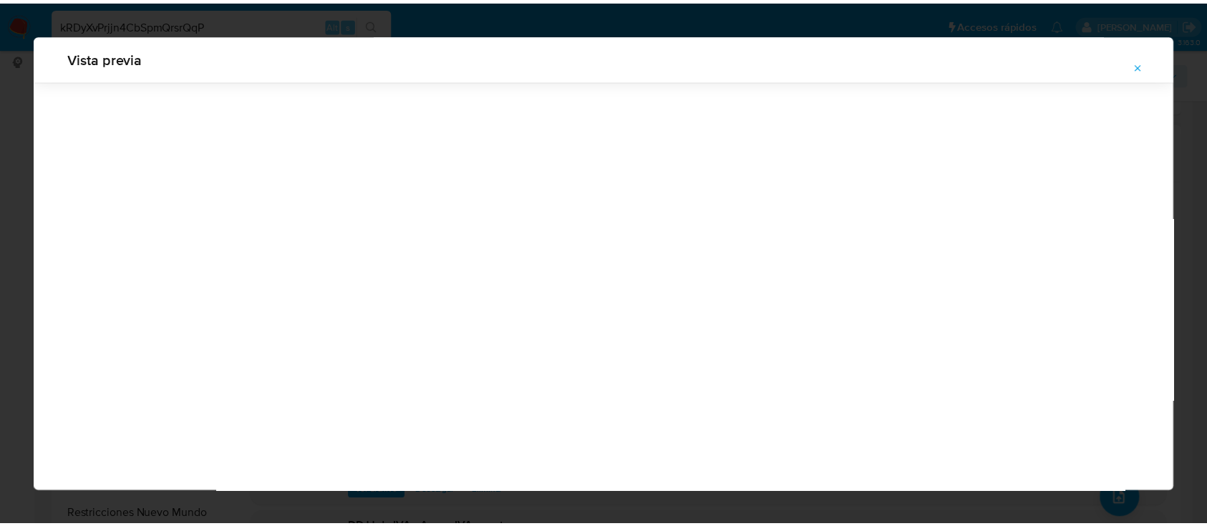
scroll to position [46, 0]
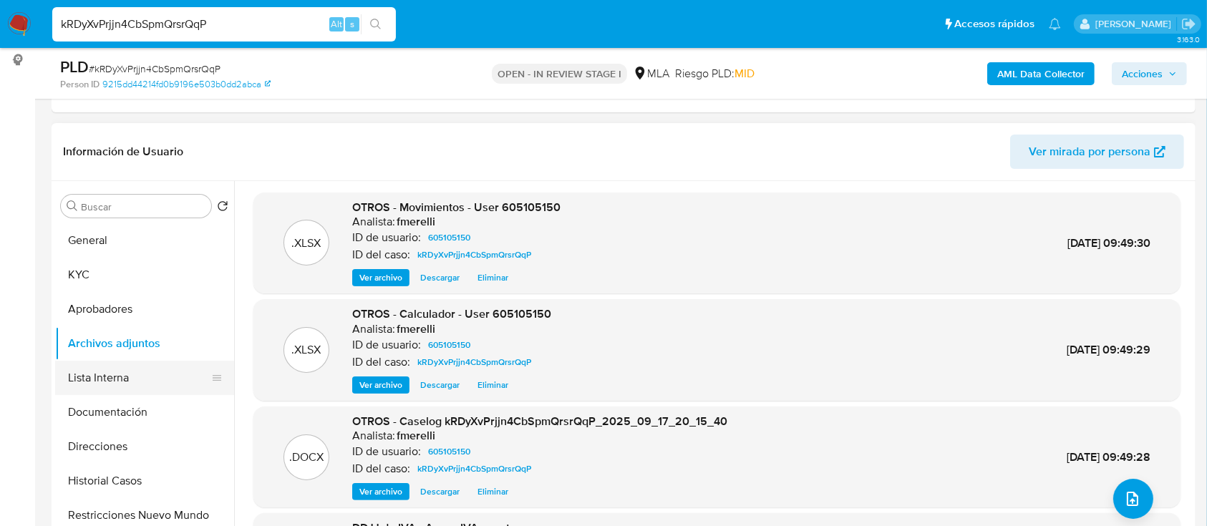
click at [81, 370] on button "Lista Interna" at bounding box center [138, 378] width 167 height 34
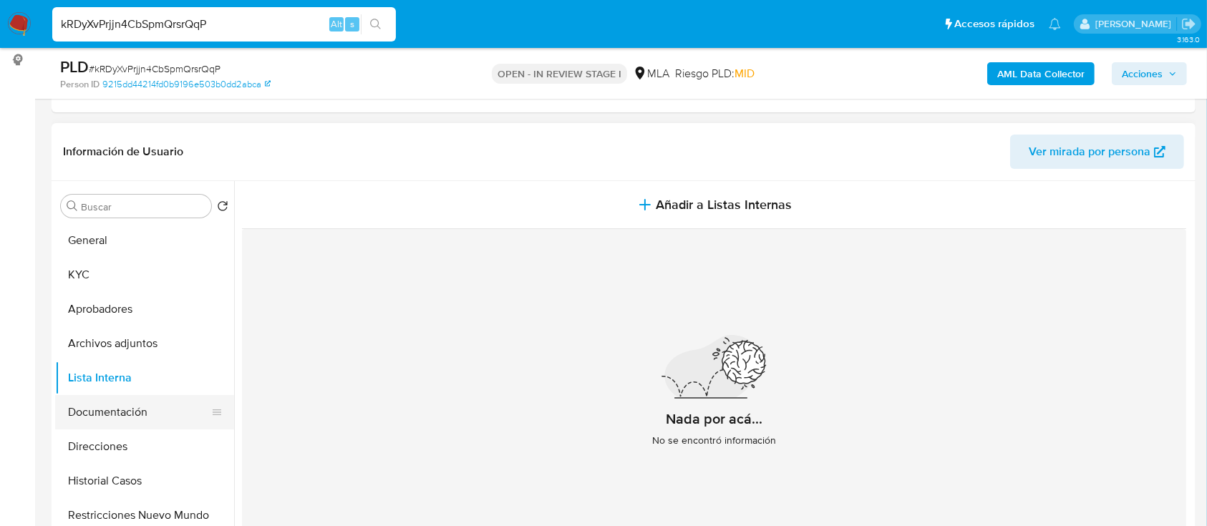
click at [109, 409] on button "Documentación" at bounding box center [138, 412] width 167 height 34
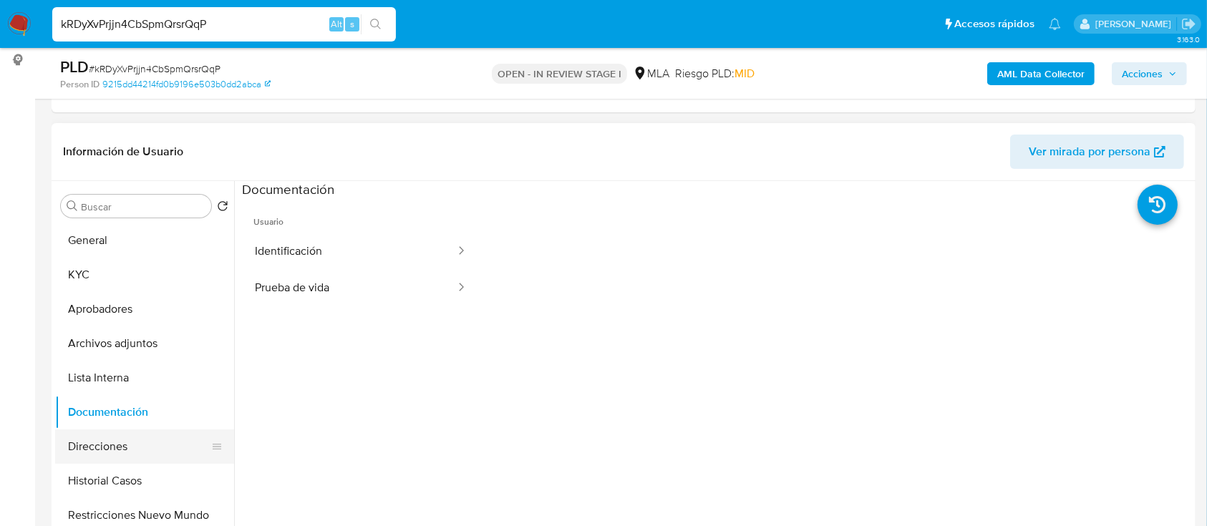
click at [127, 452] on button "Direcciones" at bounding box center [138, 446] width 167 height 34
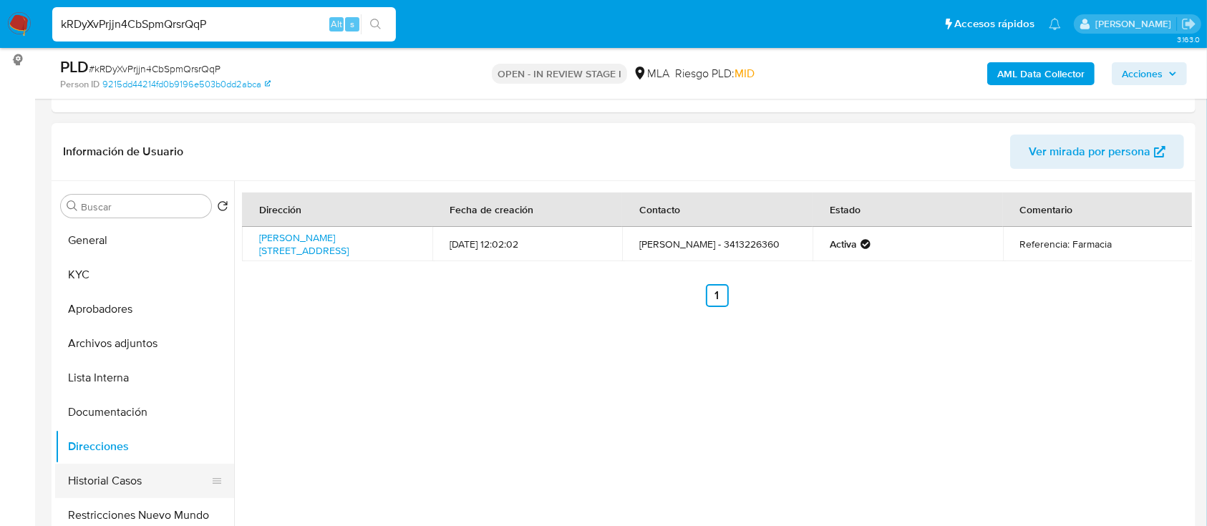
click at [117, 469] on button "Historial Casos" at bounding box center [138, 481] width 167 height 34
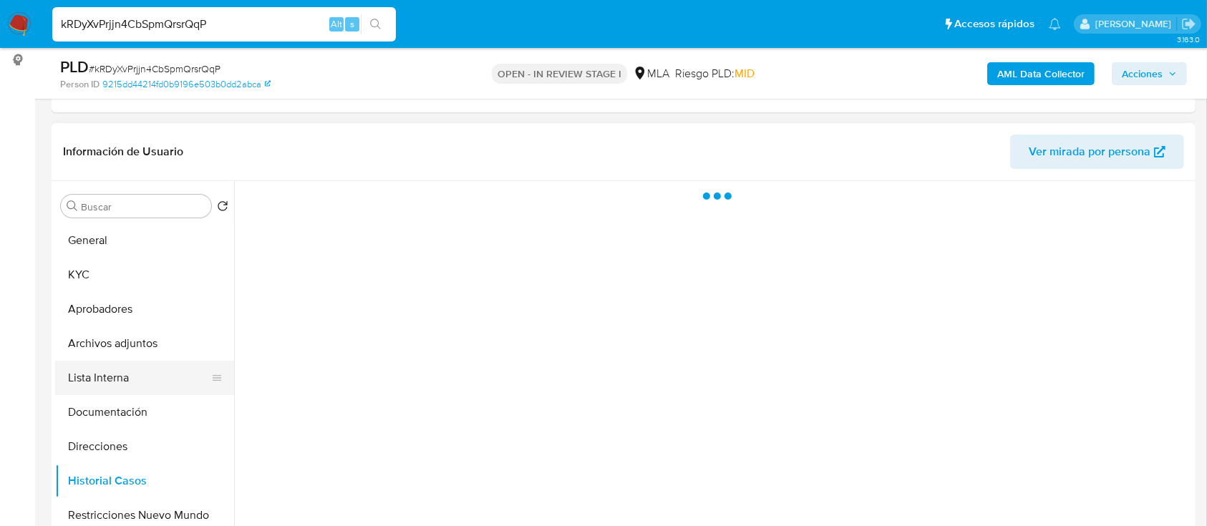
scroll to position [95, 0]
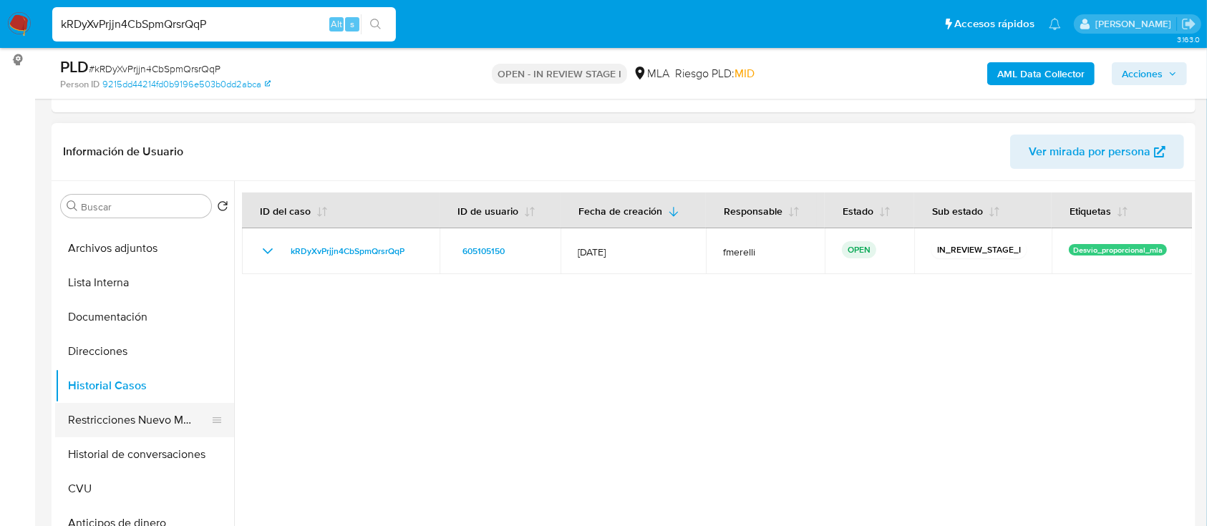
click at [114, 421] on button "Restricciones Nuevo Mundo" at bounding box center [138, 420] width 167 height 34
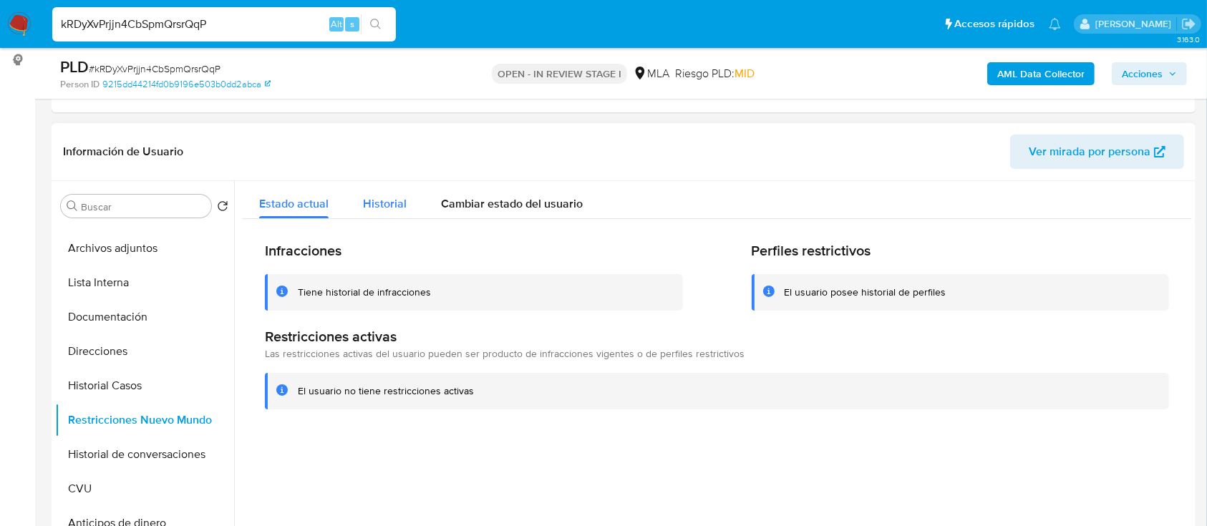
click at [379, 215] on div "Historial" at bounding box center [385, 200] width 44 height 38
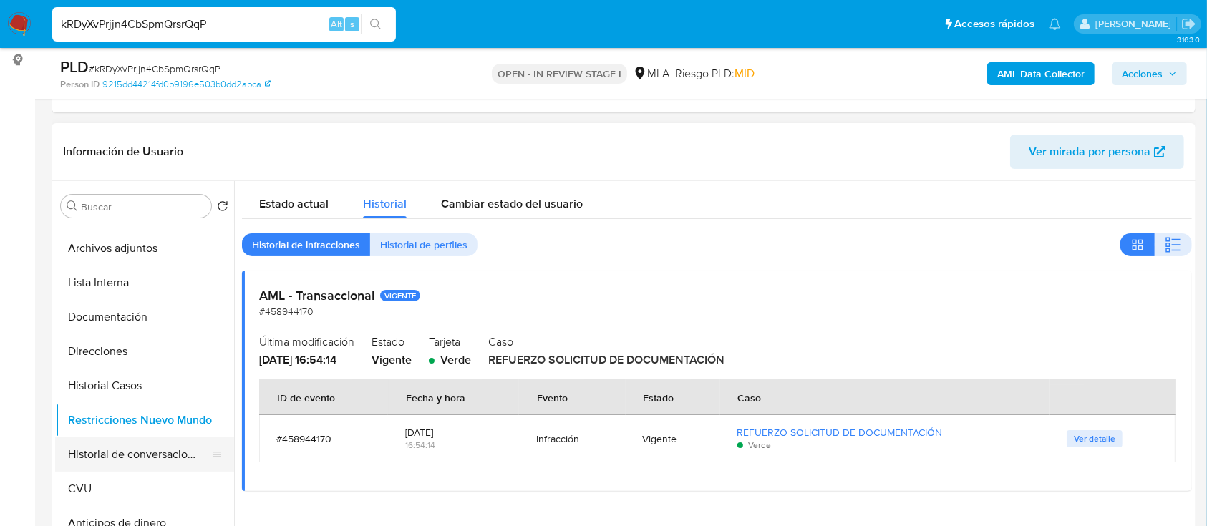
click at [153, 455] on button "Historial de conversaciones" at bounding box center [138, 454] width 167 height 34
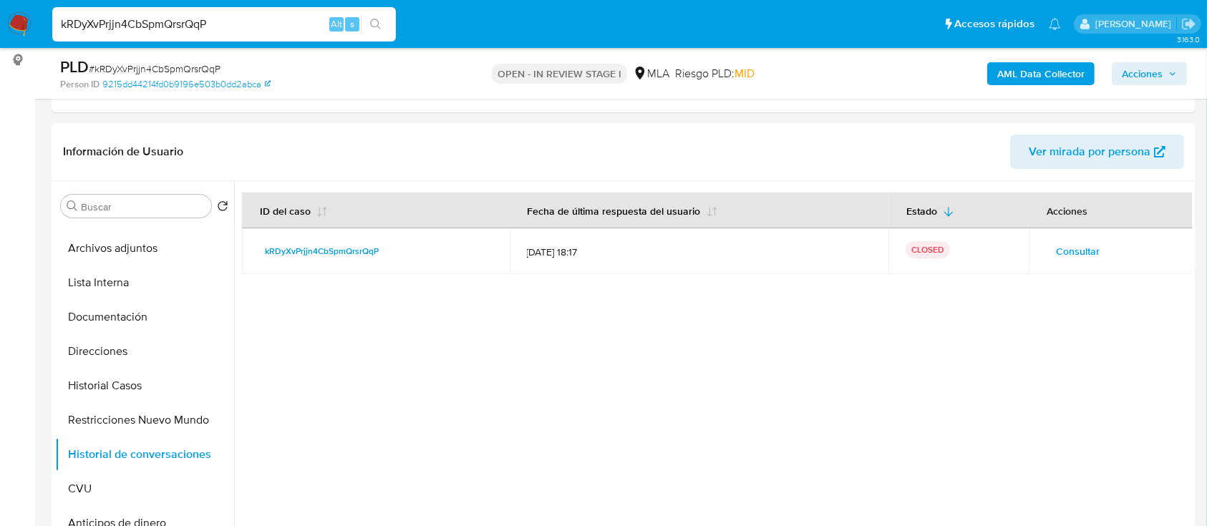
click at [1131, 77] on span "Acciones" at bounding box center [1141, 73] width 41 height 23
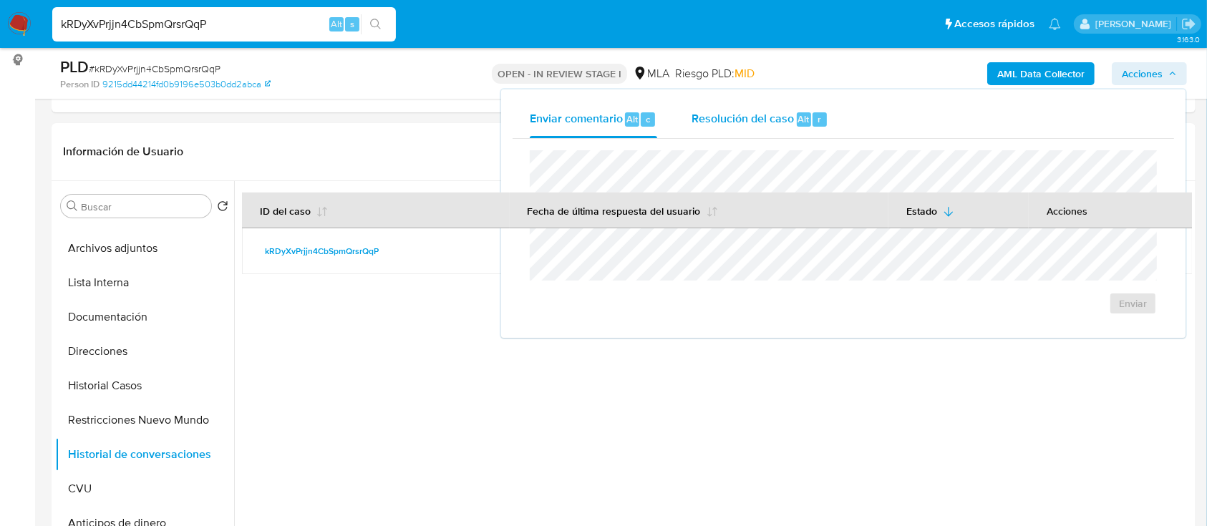
click at [790, 126] on div "Resolución del caso Alt r" at bounding box center [759, 119] width 137 height 37
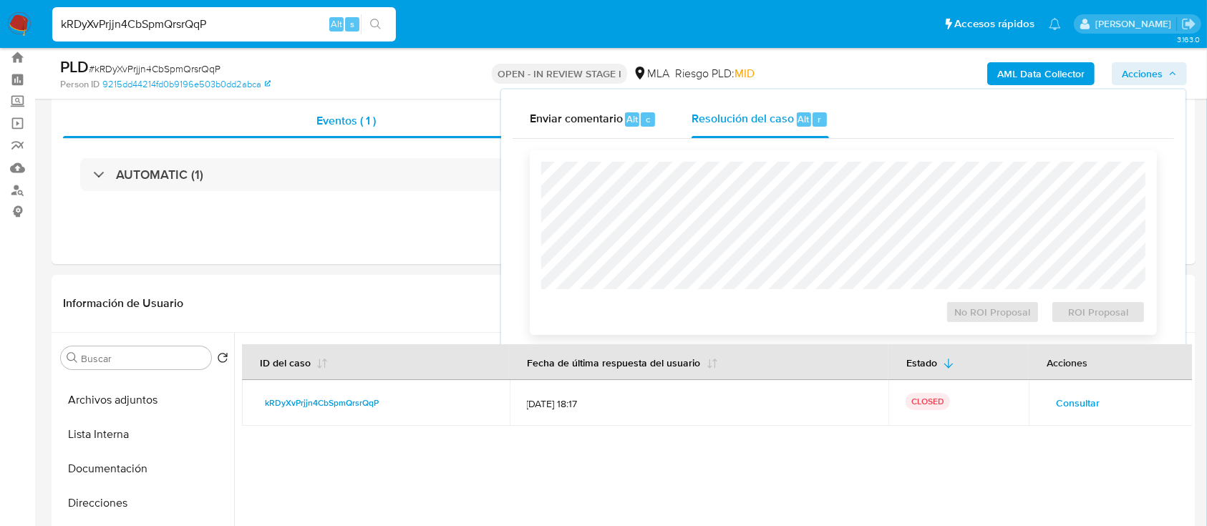
scroll to position [0, 0]
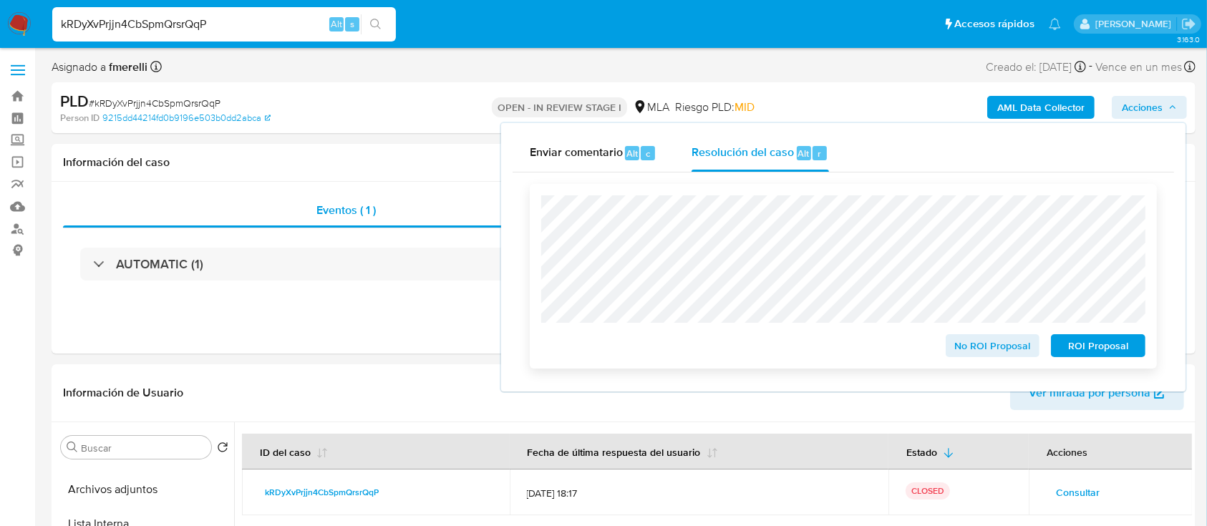
click at [983, 349] on span "No ROI Proposal" at bounding box center [992, 346] width 74 height 20
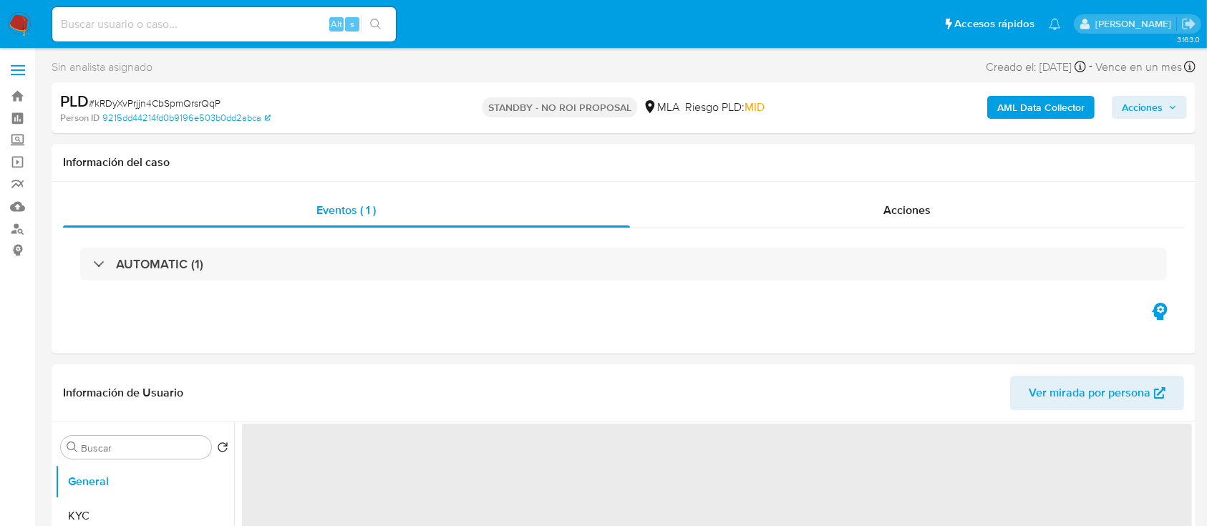
select select "10"
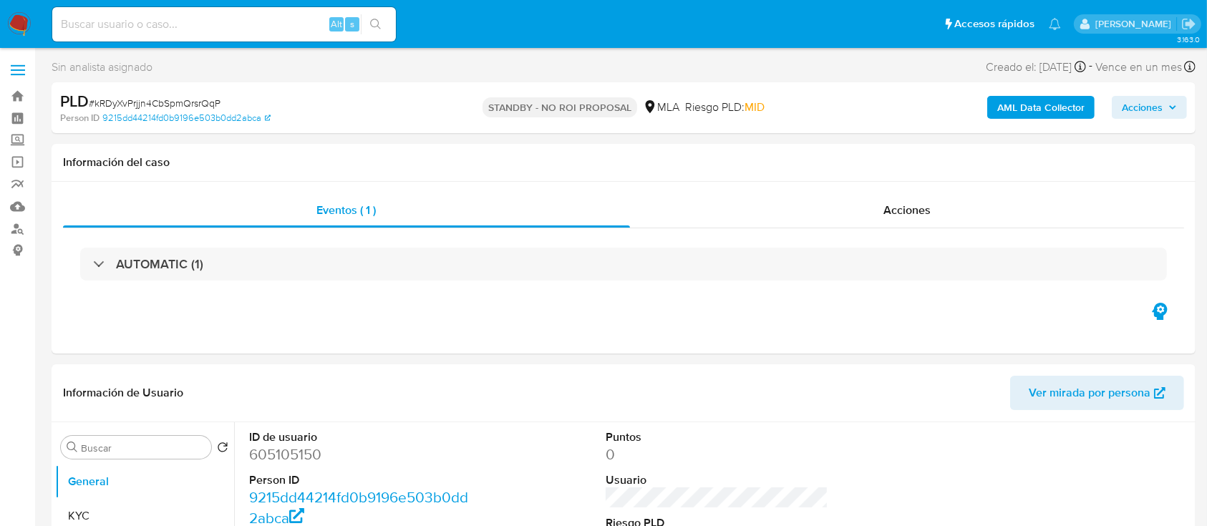
click at [243, 29] on input at bounding box center [223, 24] width 343 height 19
paste input "W5Kxyd5AC3x0NEYWWa9Udtkq"
type input "W5Kxyd5AC3x0NEYWWa9Udtkq"
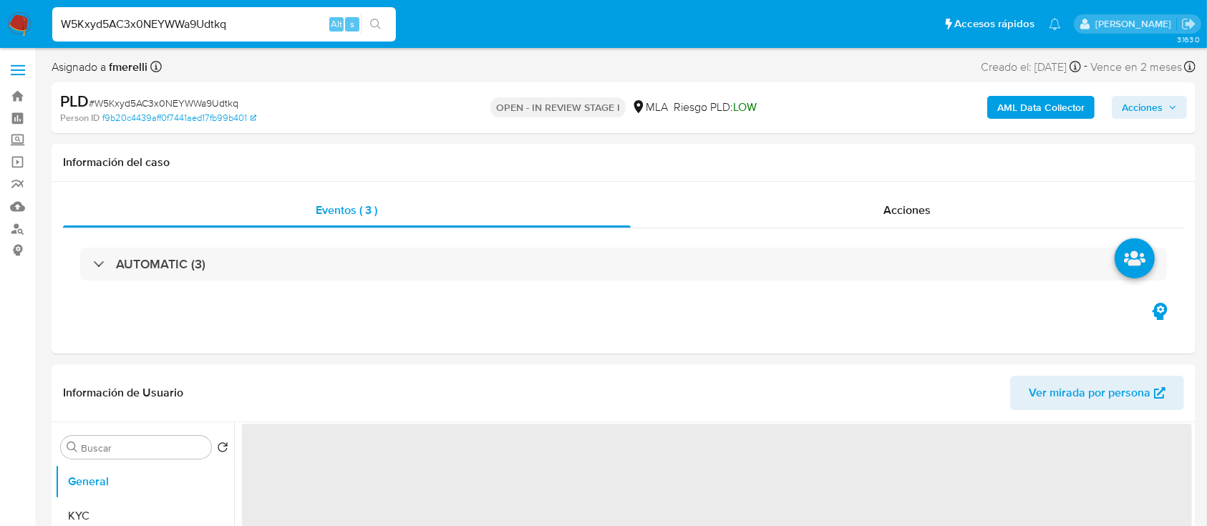
select select "10"
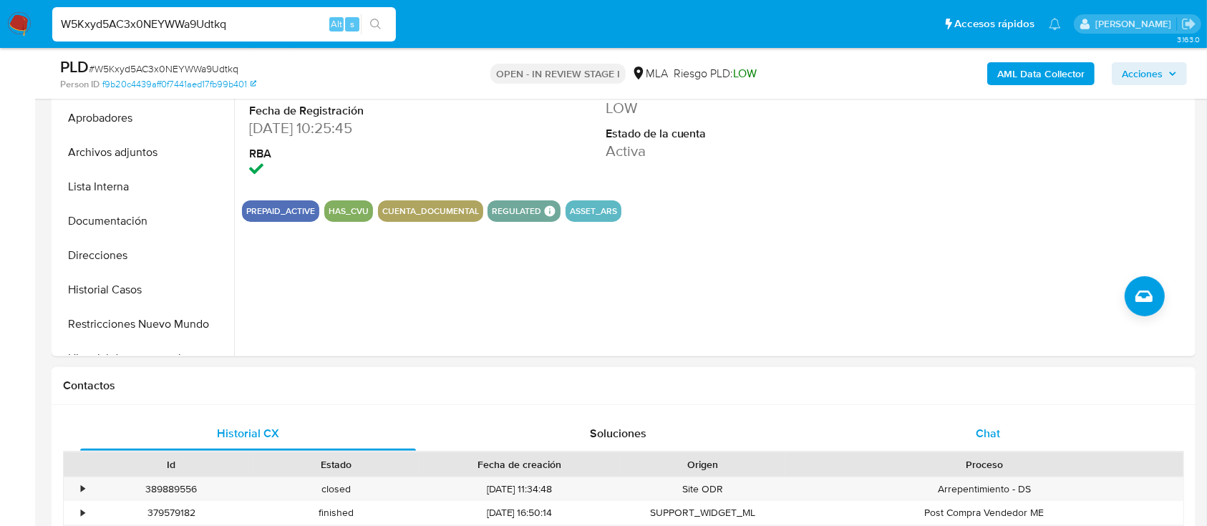
click at [922, 445] on div "Chat" at bounding box center [988, 433] width 336 height 34
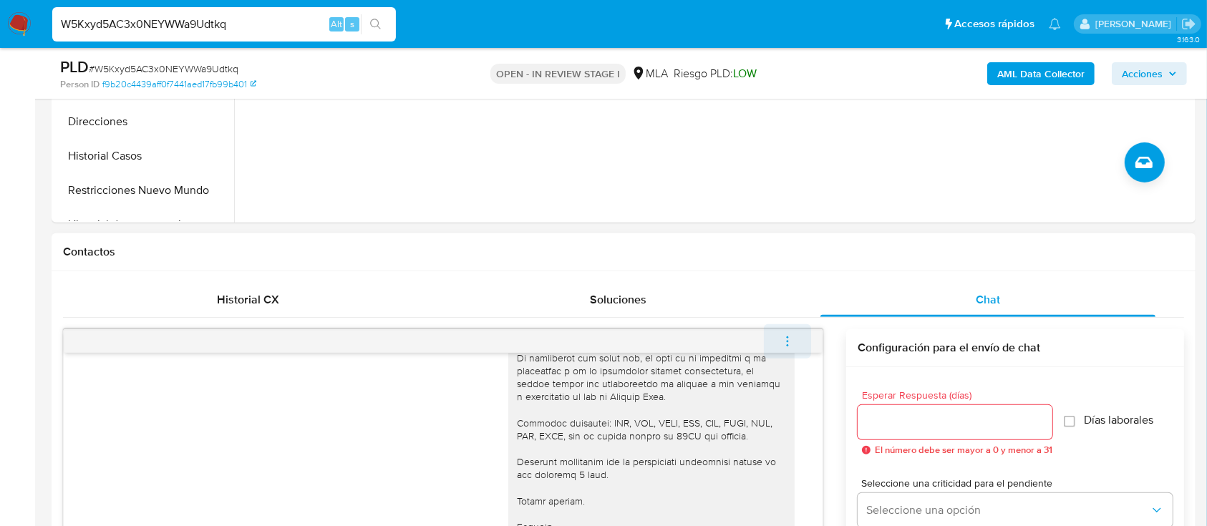
scroll to position [572, 0]
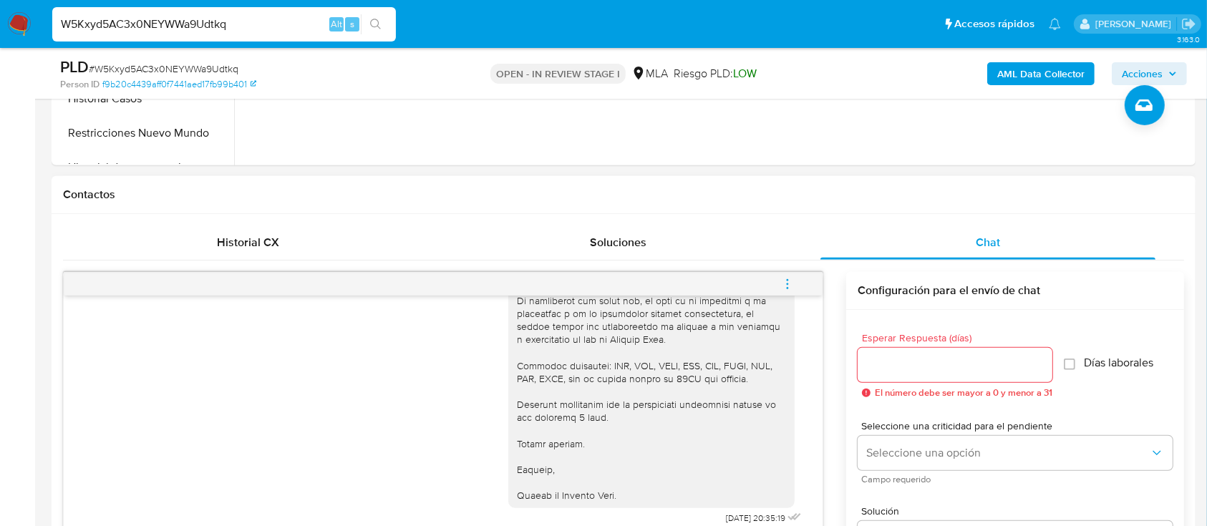
click at [787, 278] on icon "menu-action" at bounding box center [787, 284] width 13 height 13
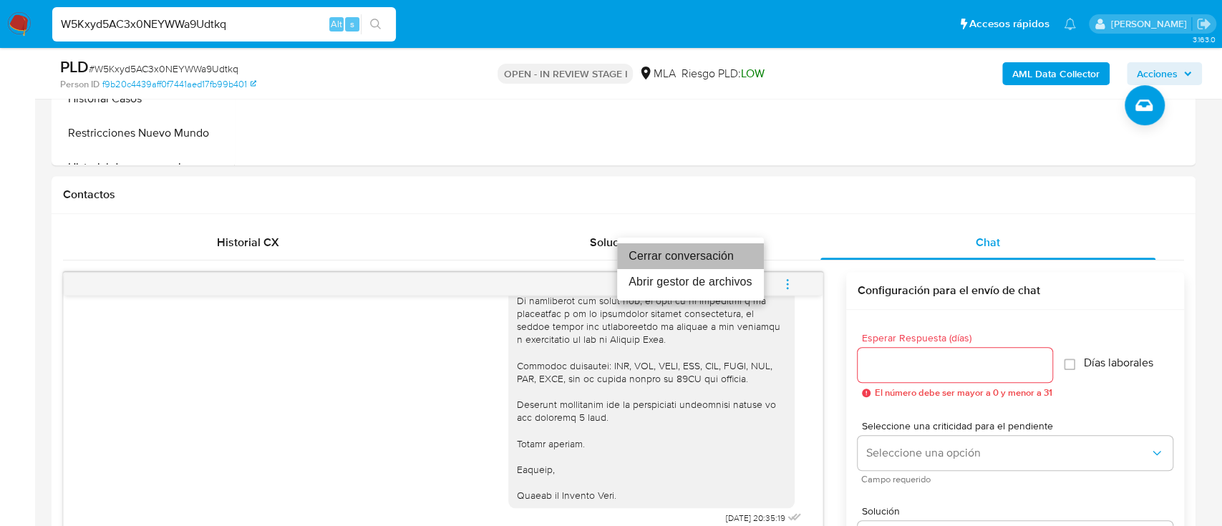
drag, startPoint x: 655, startPoint y: 253, endPoint x: 688, endPoint y: 267, distance: 35.6
click at [655, 253] on li "Cerrar conversación" at bounding box center [690, 256] width 147 height 26
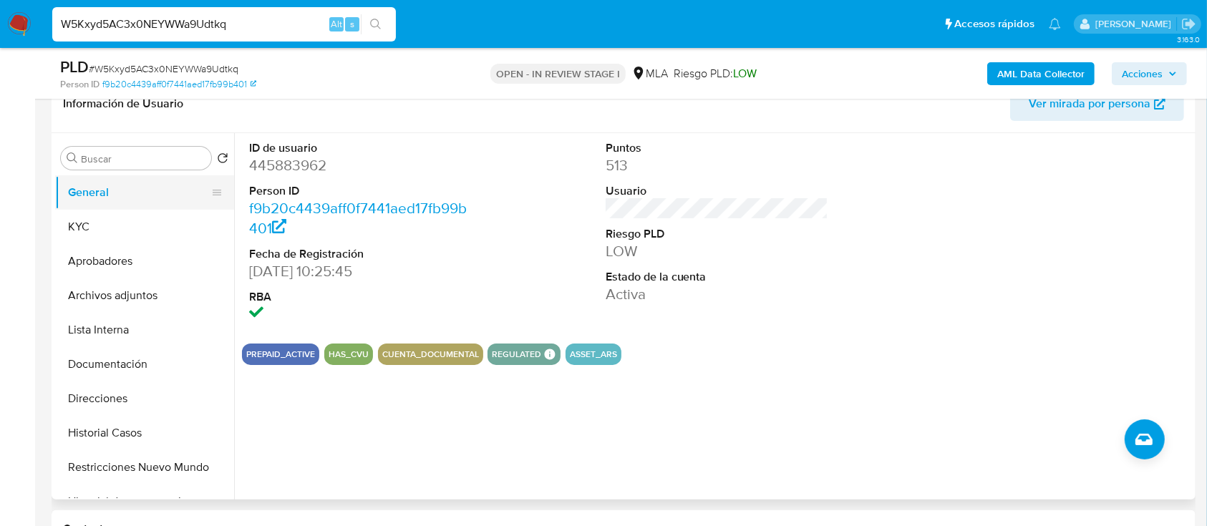
scroll to position [190, 0]
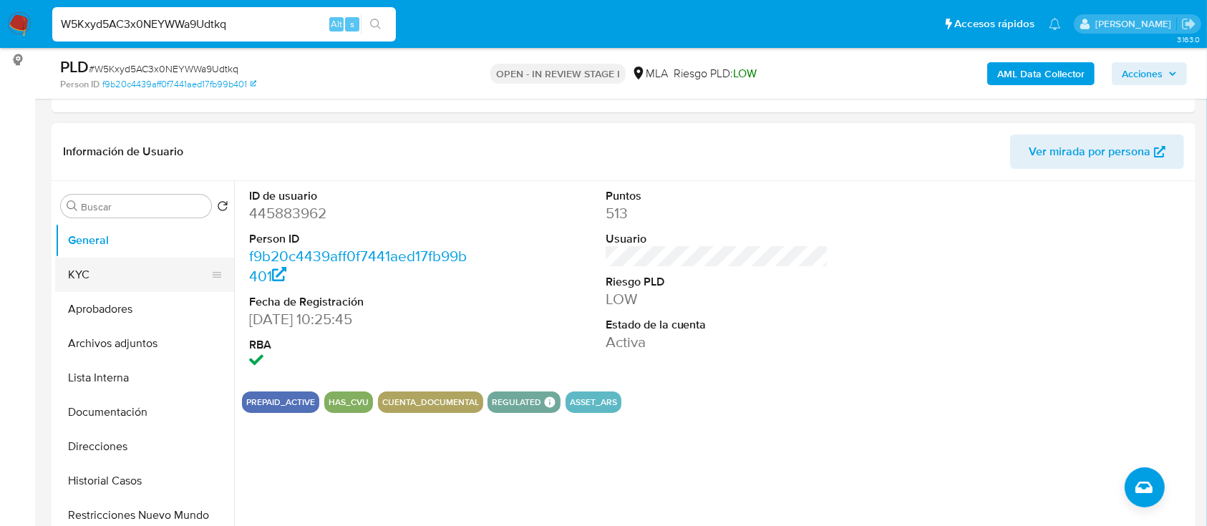
click at [98, 287] on button "KYC" at bounding box center [138, 275] width 167 height 34
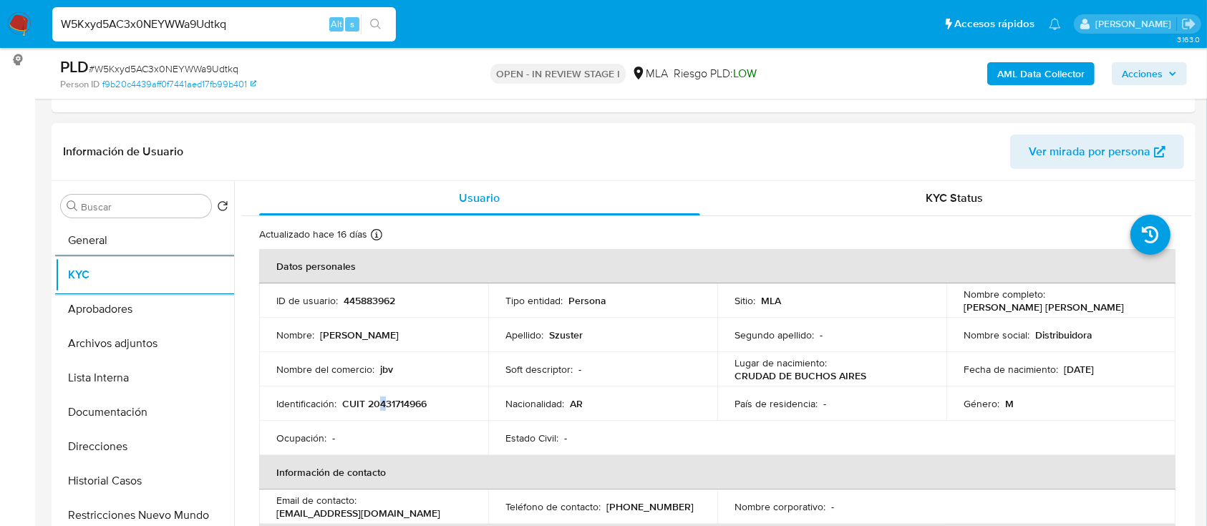
drag, startPoint x: 524, startPoint y: 1, endPoint x: 382, endPoint y: 408, distance: 431.1
click at [382, 408] on p "CUIT 20431714966" at bounding box center [384, 403] width 84 height 13
click at [409, 403] on p "CUIT 20431714966" at bounding box center [384, 403] width 84 height 13
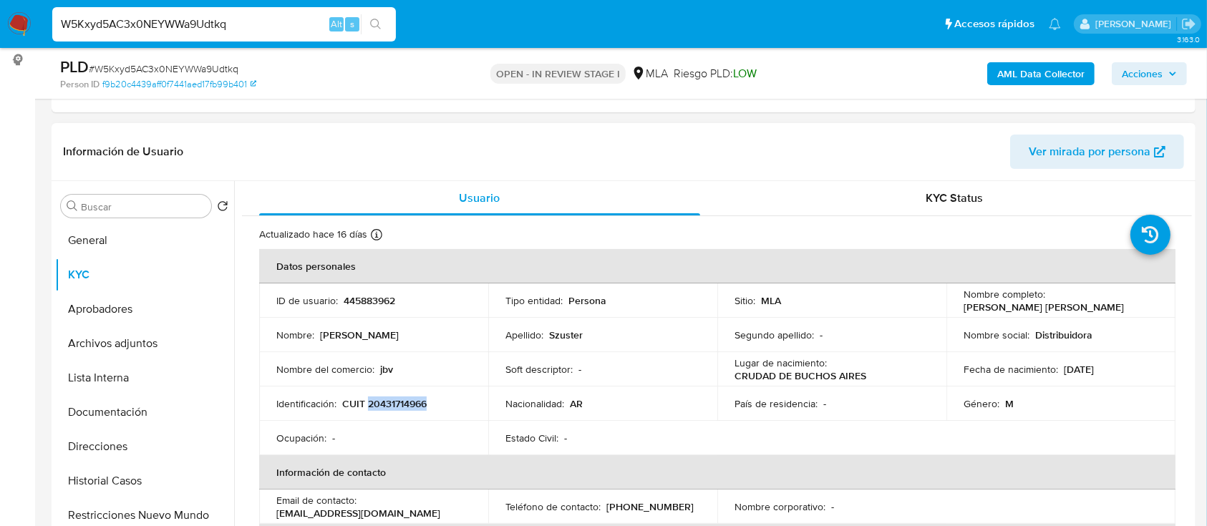
click at [409, 402] on p "CUIT 20431714966" at bounding box center [384, 403] width 84 height 13
click at [178, 20] on input "W5Kxyd5AC3x0NEYWWa9Udtkq" at bounding box center [223, 24] width 343 height 19
click at [179, 21] on input "W5Kxyd5AC3x0NEYWWa9Udtkq" at bounding box center [223, 24] width 343 height 19
paste input "1272246750"
type input "1272246750"
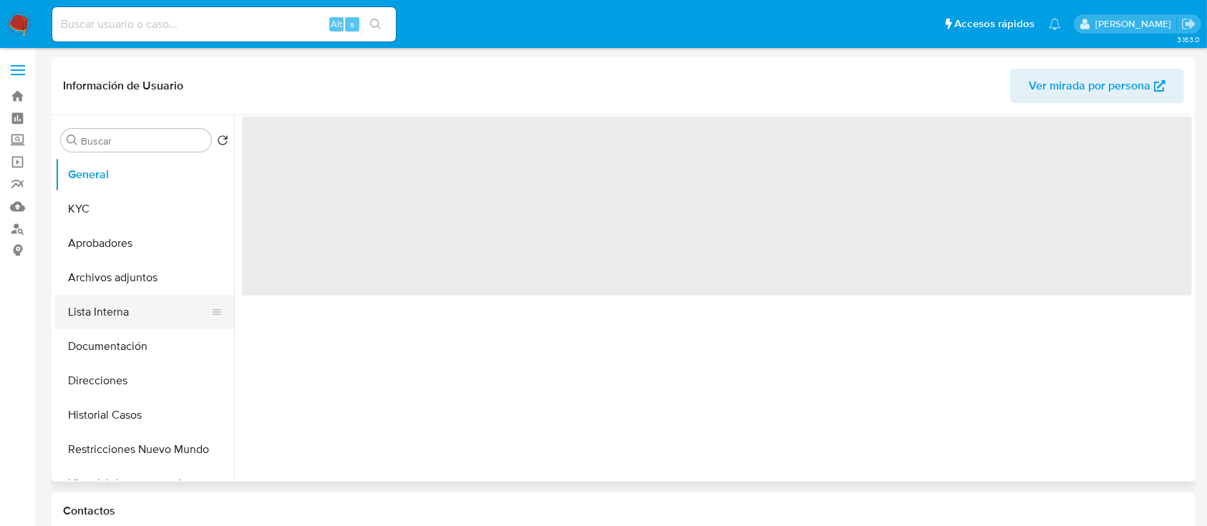
select select "10"
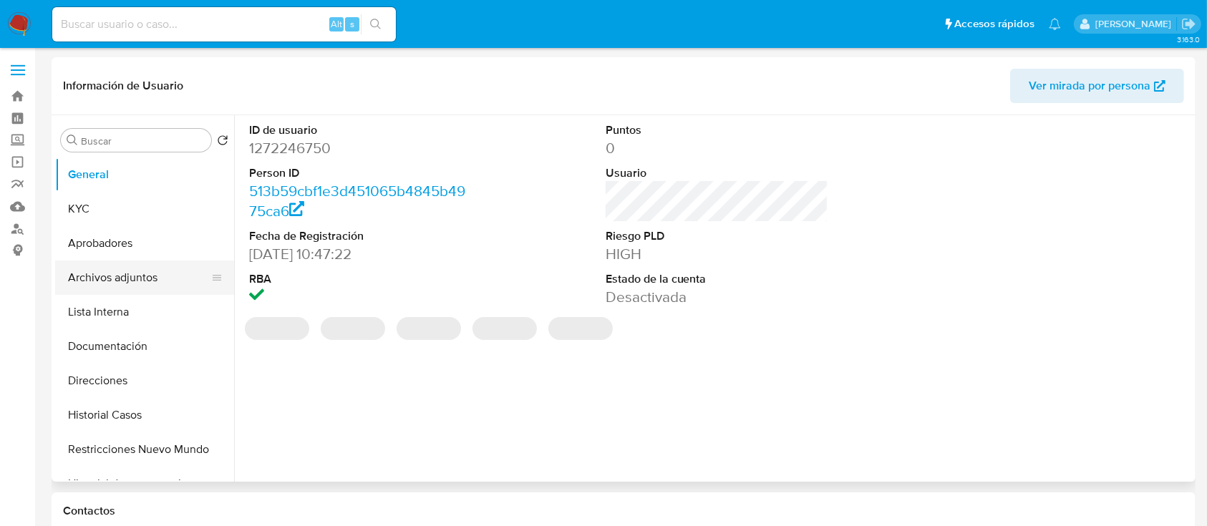
click at [127, 281] on button "Archivos adjuntos" at bounding box center [138, 277] width 167 height 34
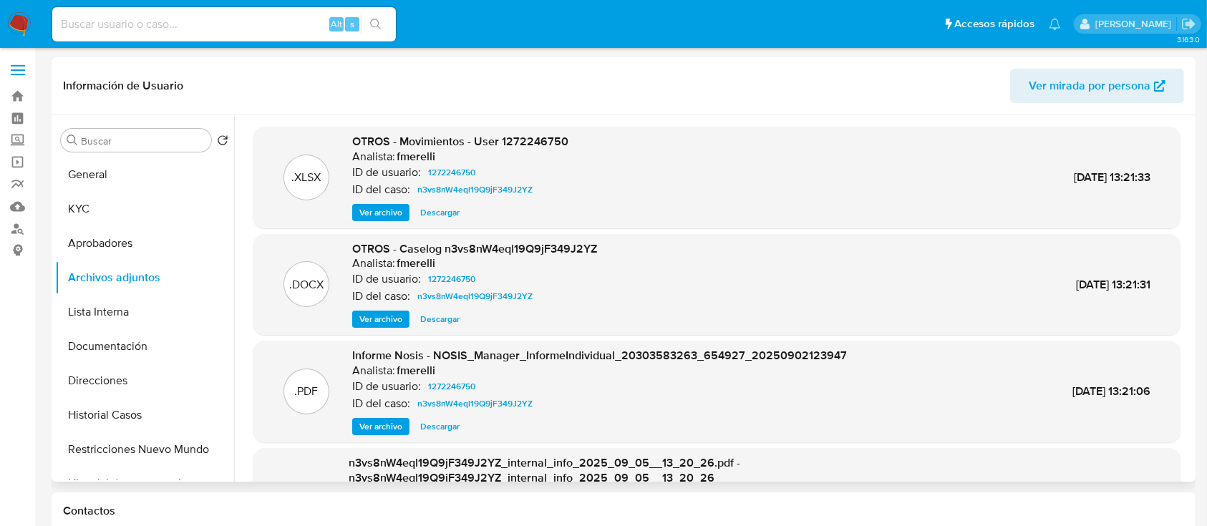
click at [368, 316] on span "Ver archivo" at bounding box center [380, 319] width 43 height 14
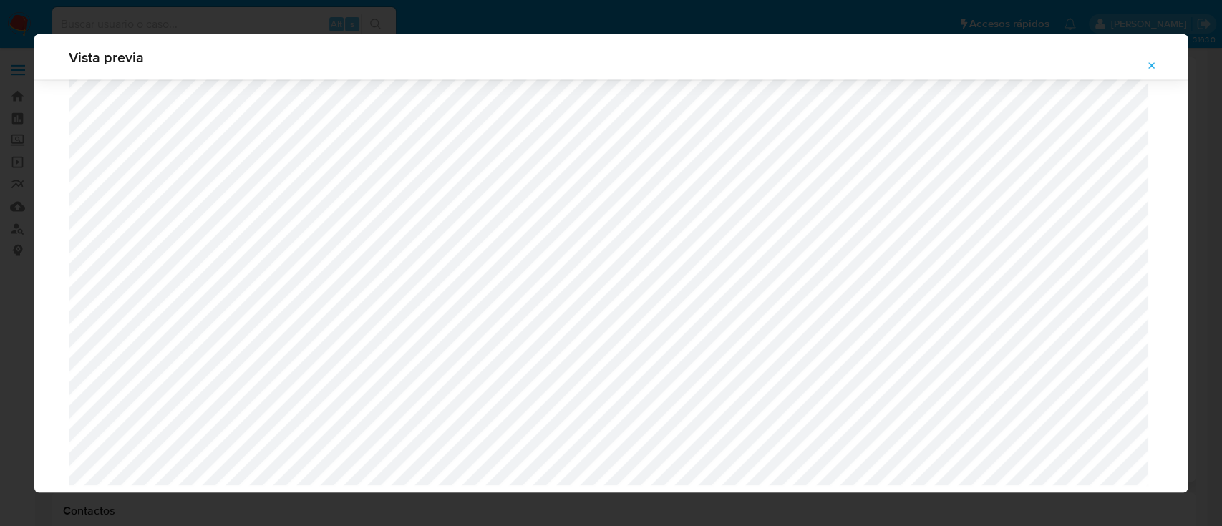
scroll to position [2063, 0]
click at [1149, 68] on icon "Attachment preview" at bounding box center [1151, 65] width 11 height 11
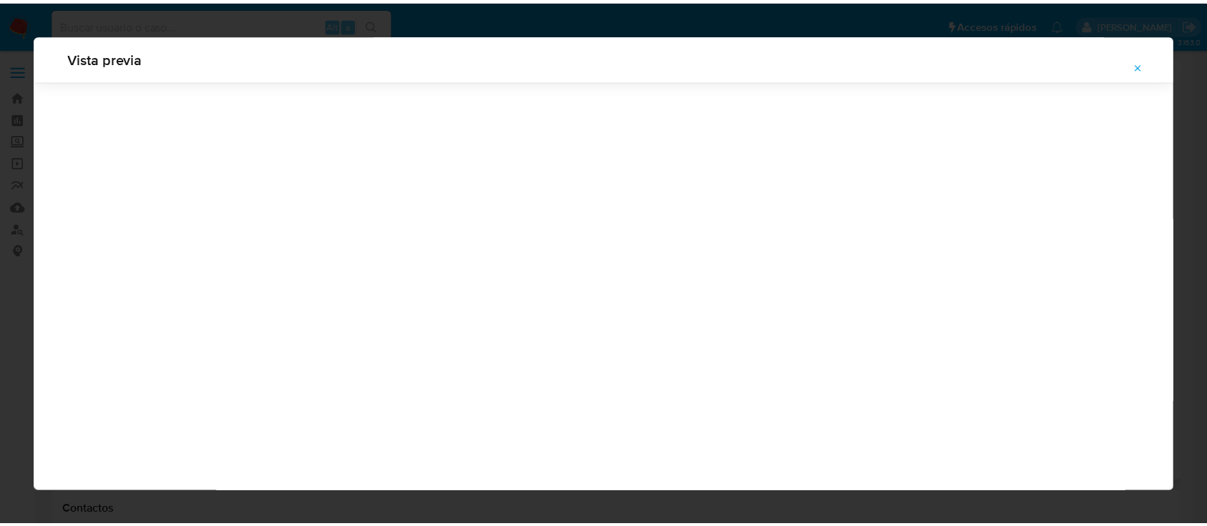
scroll to position [46, 0]
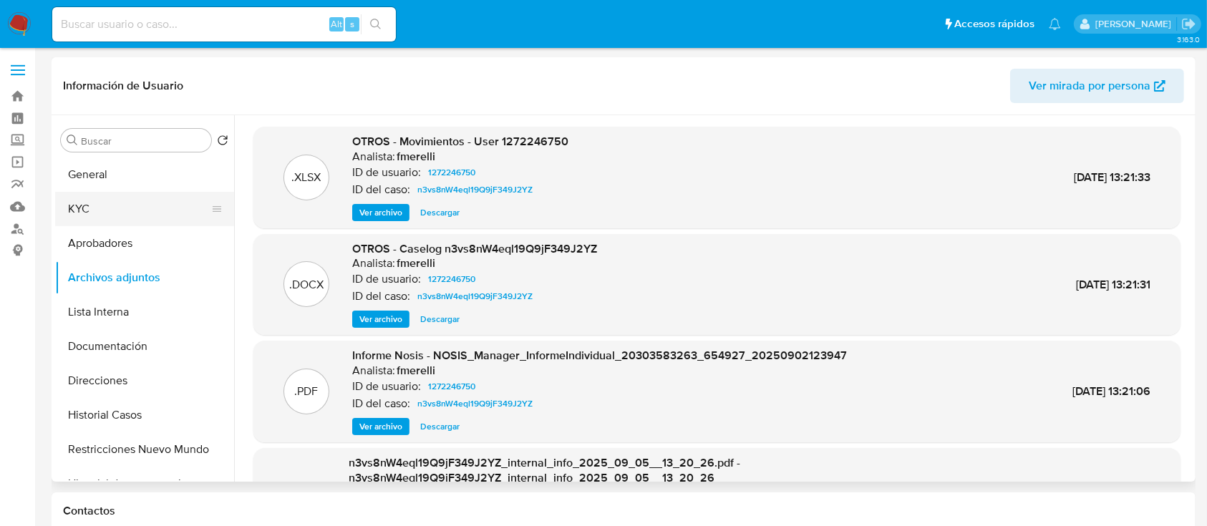
click at [130, 206] on button "KYC" at bounding box center [138, 209] width 167 height 34
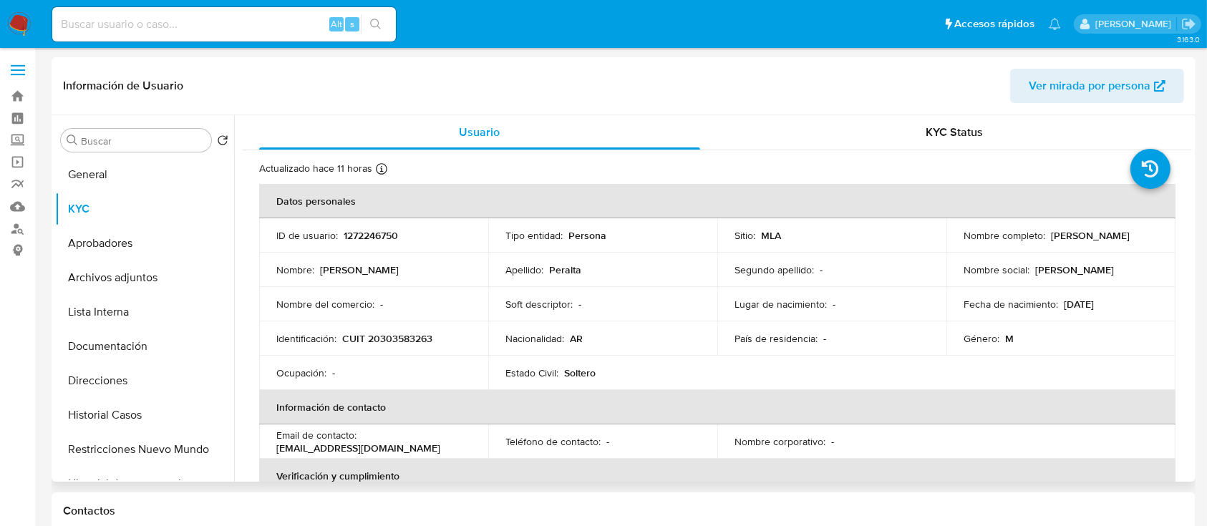
click at [373, 345] on p "CUIT 20303583263" at bounding box center [387, 338] width 90 height 13
copy p "20303583263"
click at [182, 31] on input at bounding box center [223, 24] width 343 height 19
paste input "W5Kxyd5AC3x0NEYWWa9Udtkq"
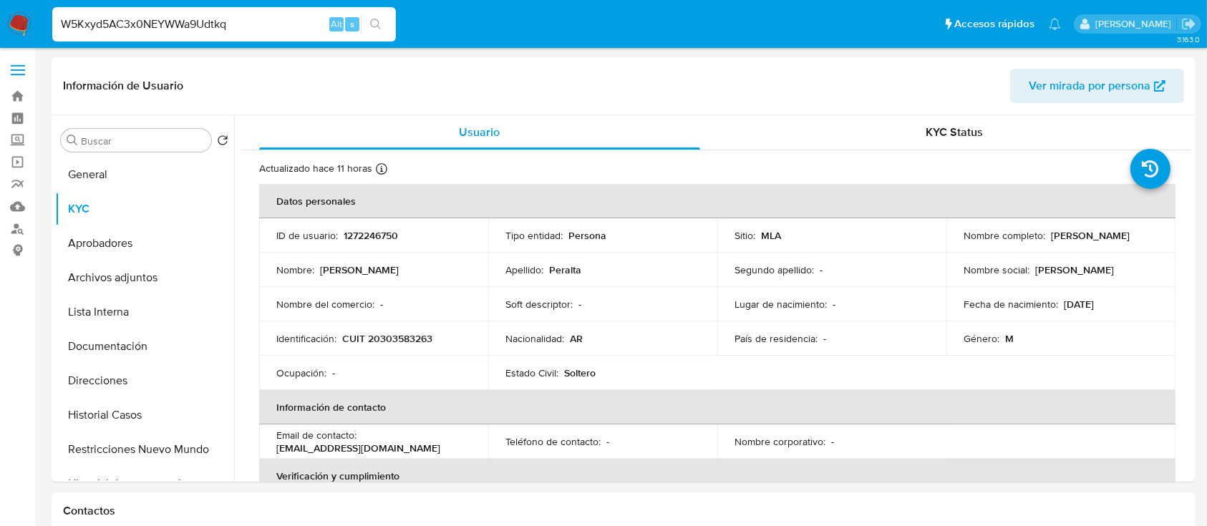
type input "W5Kxyd5AC3x0NEYWWa9Udtkq"
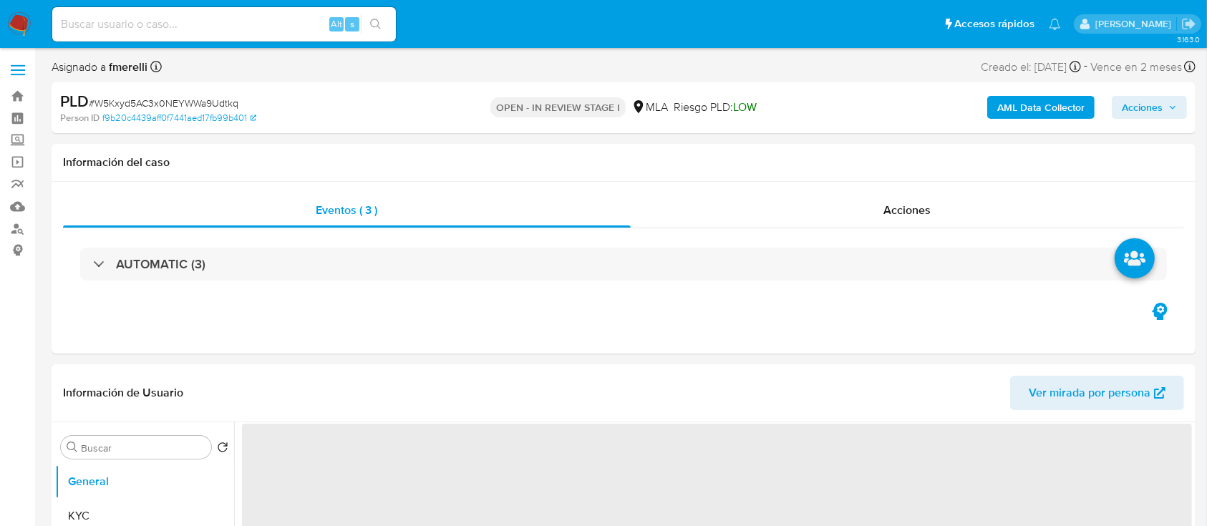
select select "10"
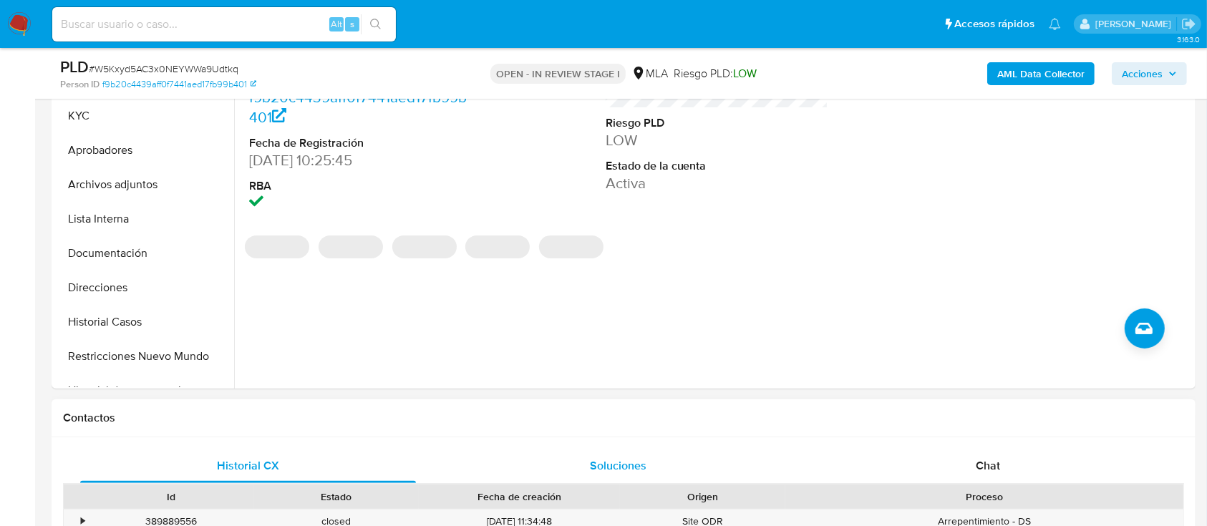
scroll to position [381, 0]
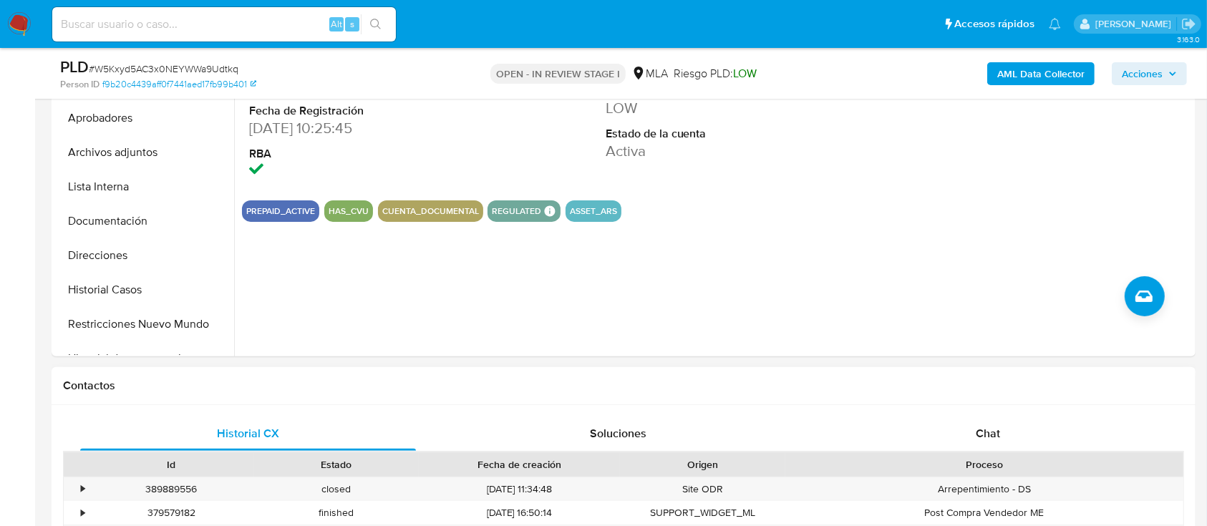
click at [930, 428] on div "Chat" at bounding box center [988, 433] width 336 height 34
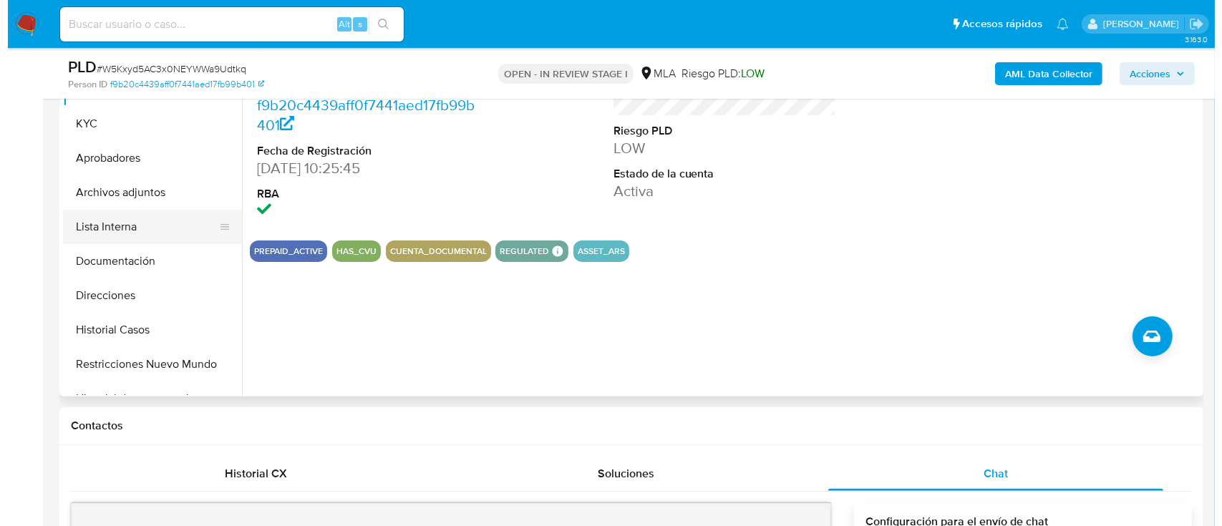
scroll to position [190, 0]
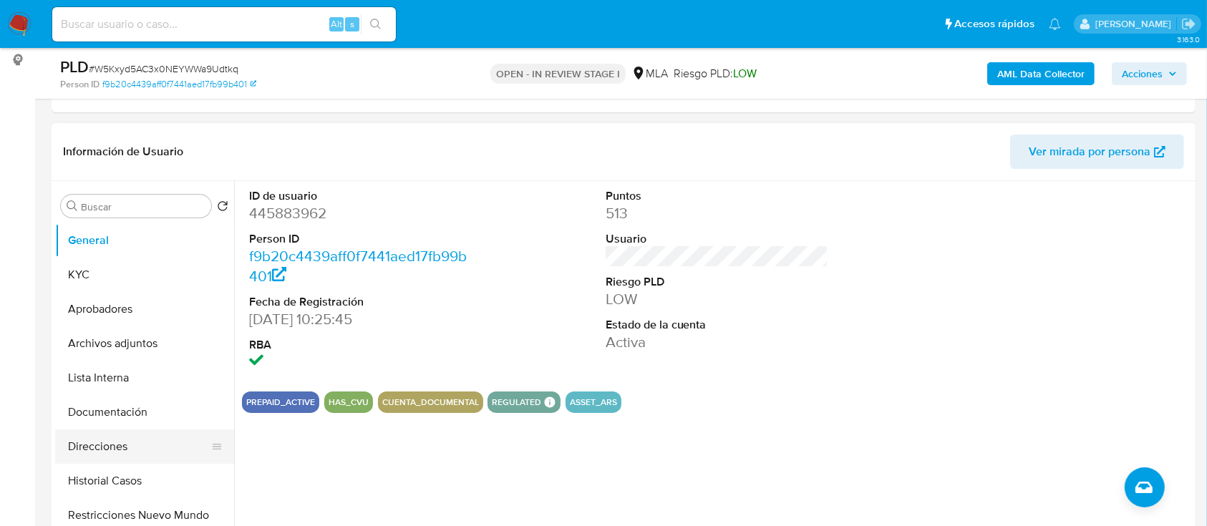
click at [112, 444] on button "Direcciones" at bounding box center [138, 446] width 167 height 34
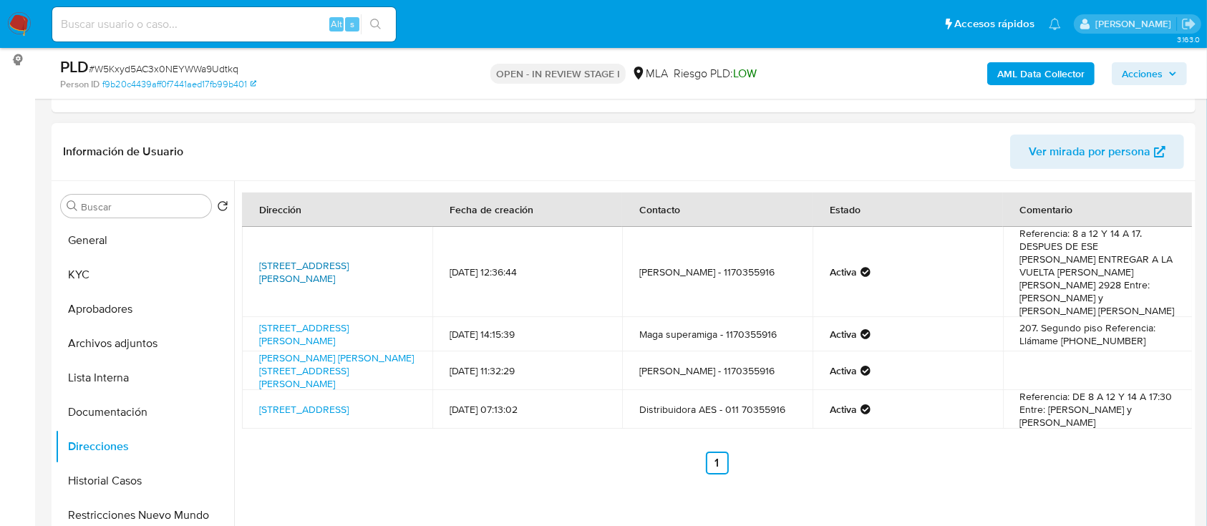
click at [308, 268] on link "[STREET_ADDRESS][PERSON_NAME]" at bounding box center [303, 271] width 89 height 27
click at [162, 352] on button "Archivos adjuntos" at bounding box center [138, 343] width 167 height 34
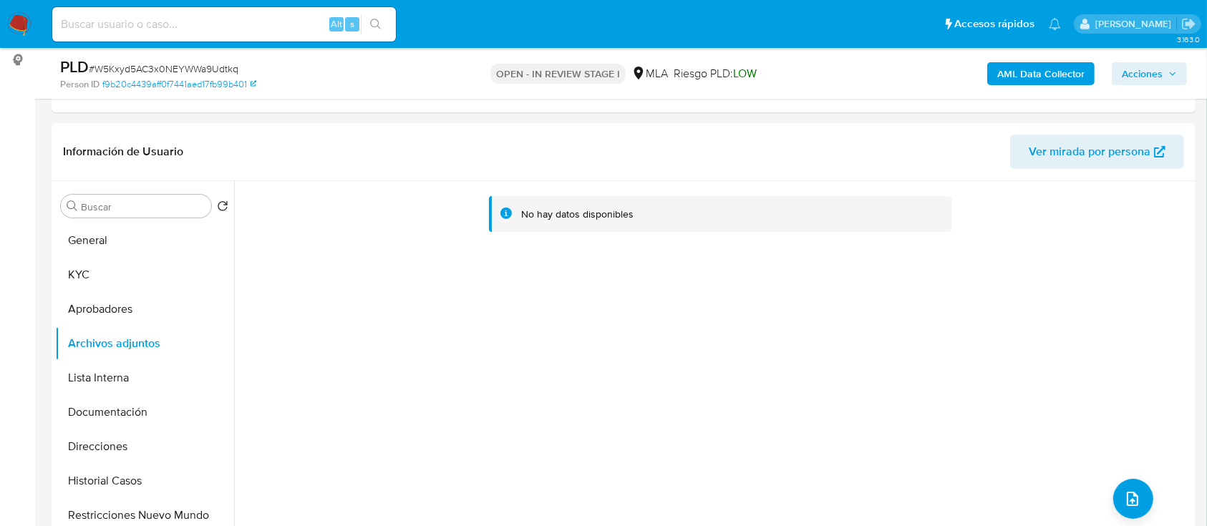
click at [1038, 74] on b "AML Data Collector" at bounding box center [1040, 73] width 87 height 23
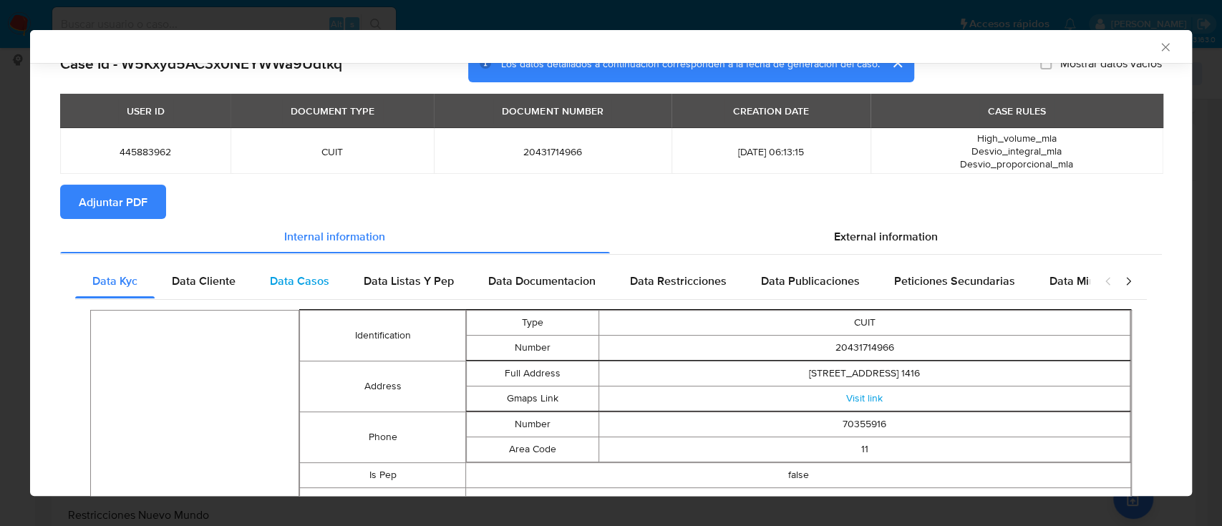
scroll to position [0, 0]
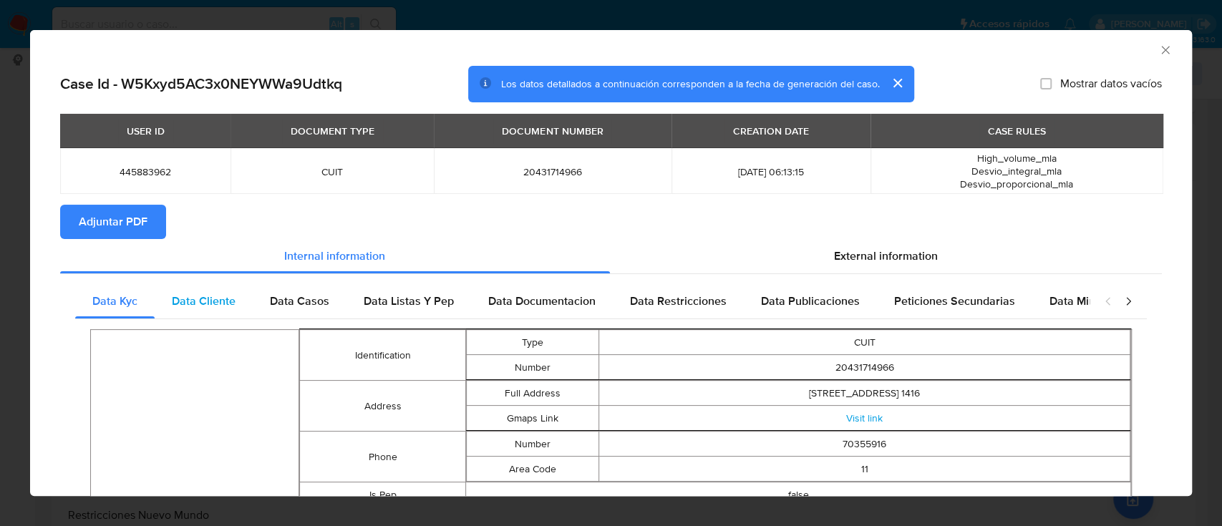
click at [195, 296] on span "Data Cliente" at bounding box center [204, 301] width 64 height 16
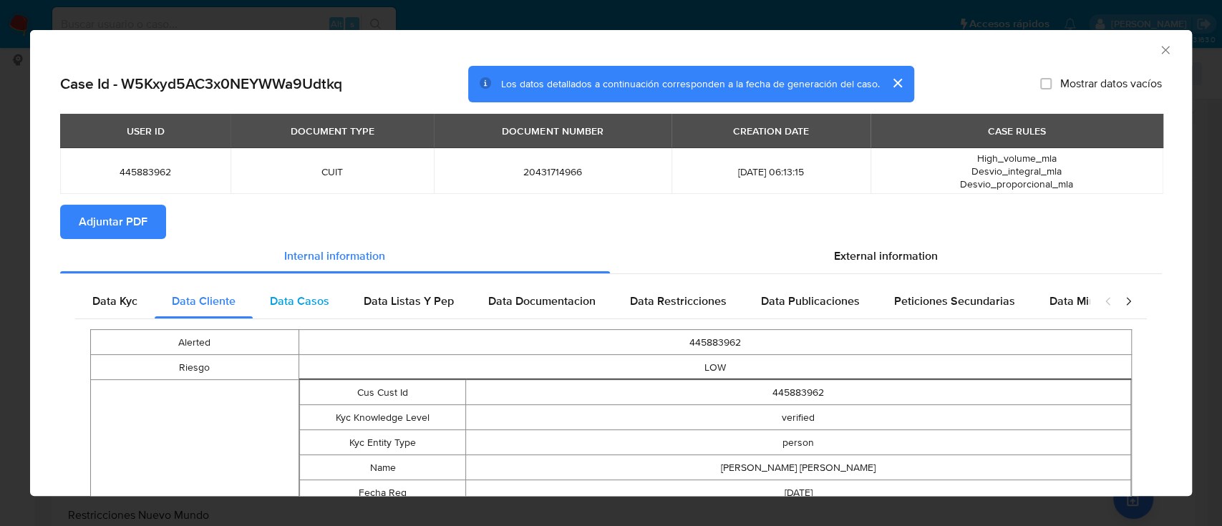
click at [274, 304] on span "Data Casos" at bounding box center [299, 301] width 59 height 16
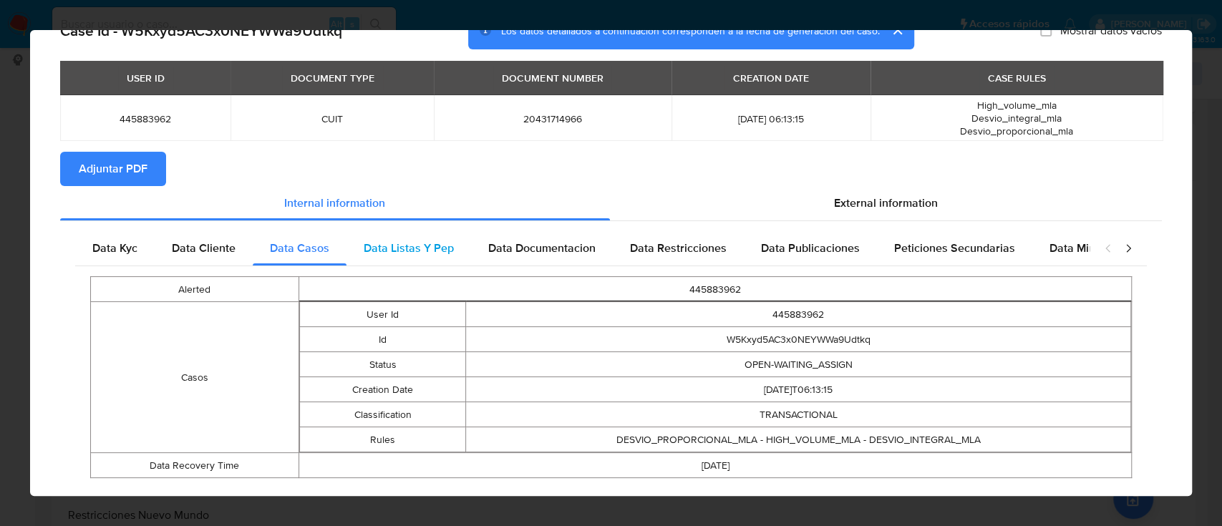
scroll to position [81, 0]
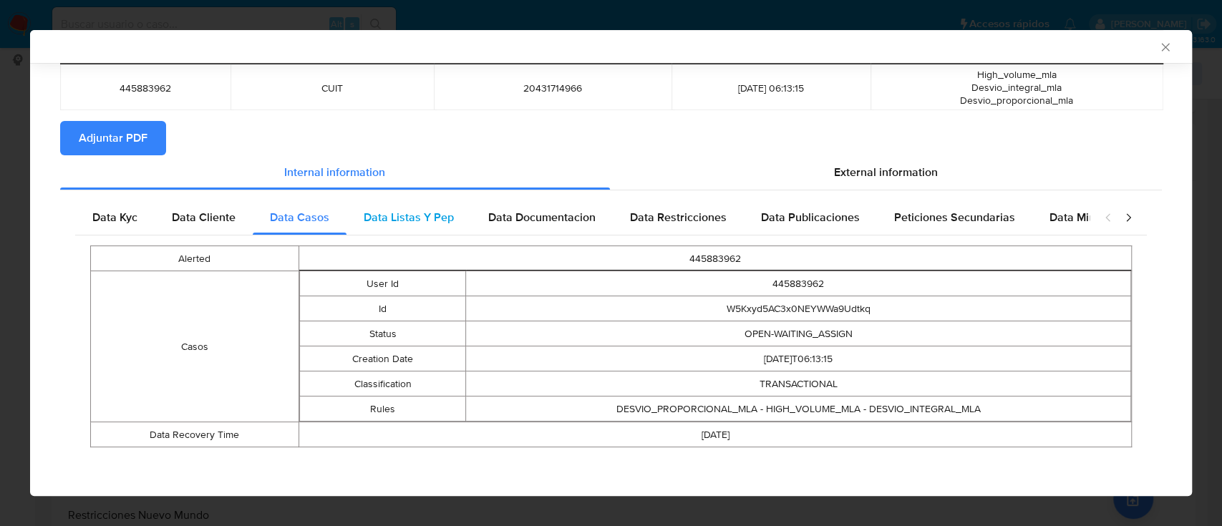
click at [404, 220] on span "Data Listas Y Pep" at bounding box center [409, 217] width 90 height 16
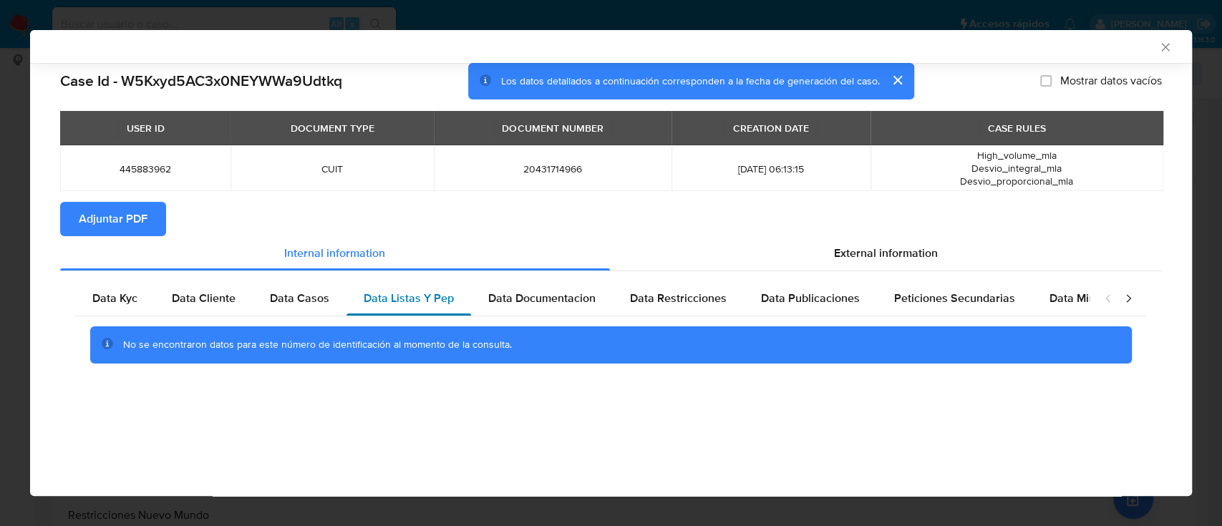
scroll to position [0, 0]
click at [539, 301] on span "Data Documentacion" at bounding box center [541, 298] width 107 height 16
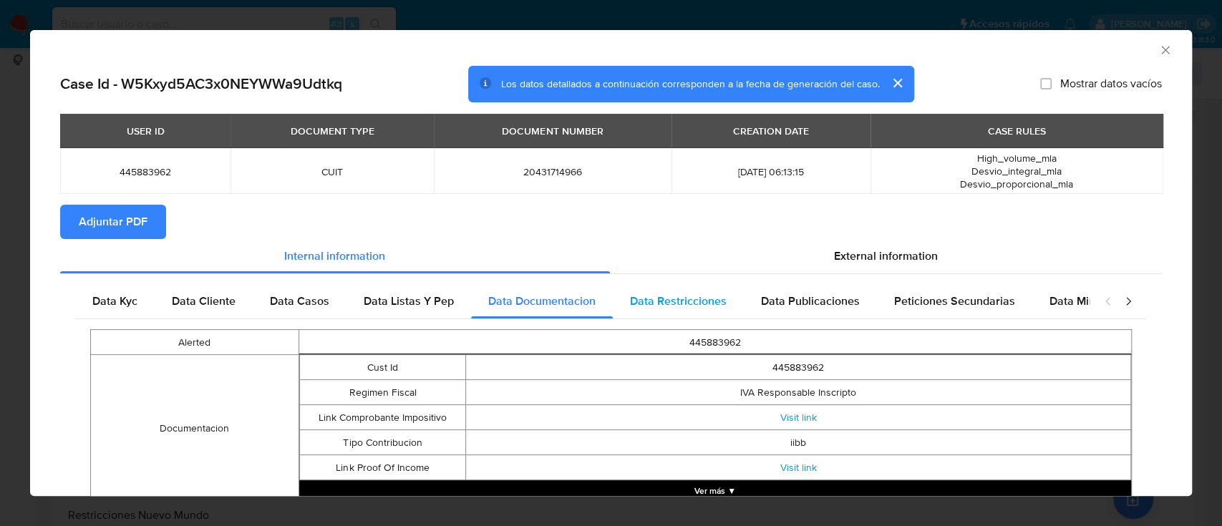
scroll to position [74, 0]
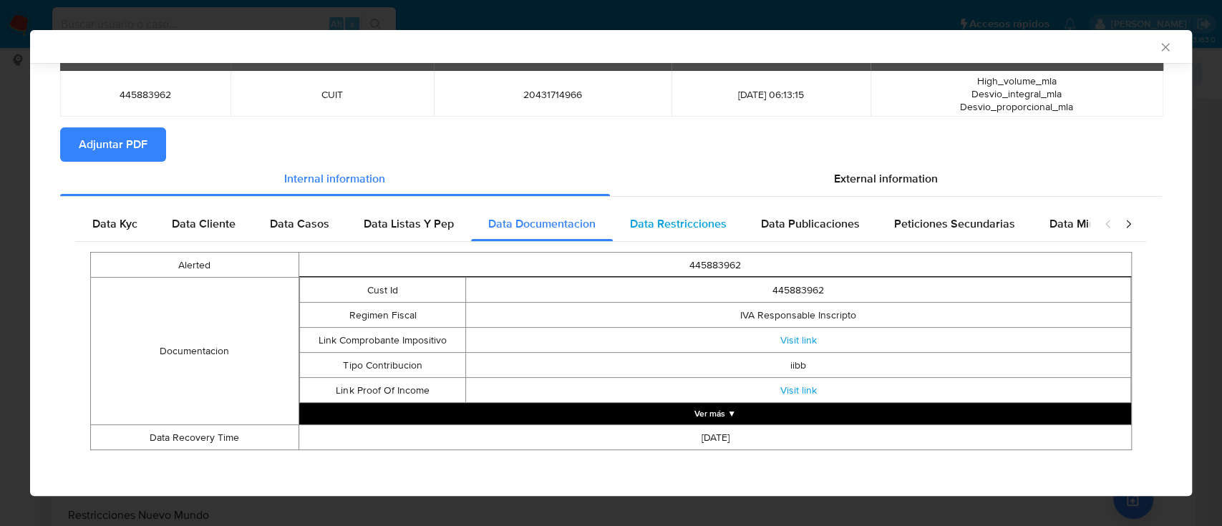
click at [677, 230] on span "Data Restricciones" at bounding box center [678, 223] width 97 height 16
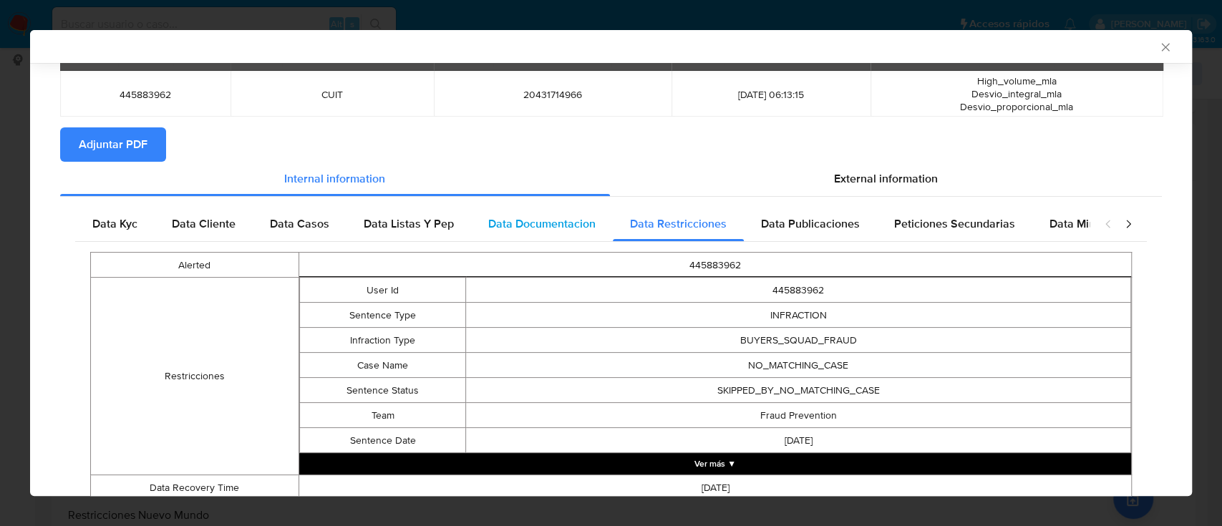
click at [506, 232] on div "Data Documentacion" at bounding box center [542, 224] width 142 height 34
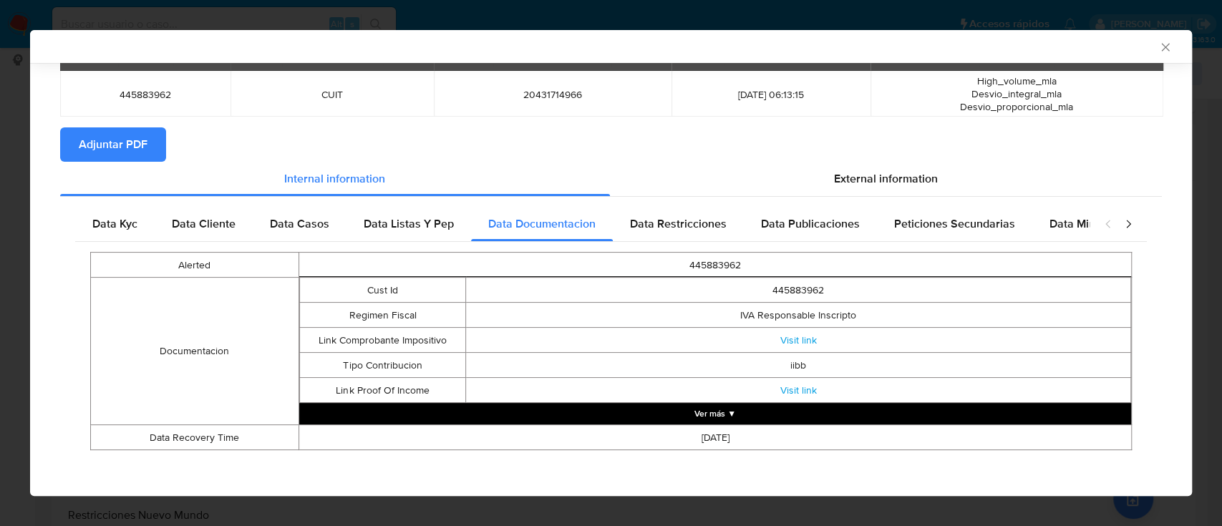
click at [701, 404] on button "Ver más ▼" at bounding box center [715, 413] width 832 height 21
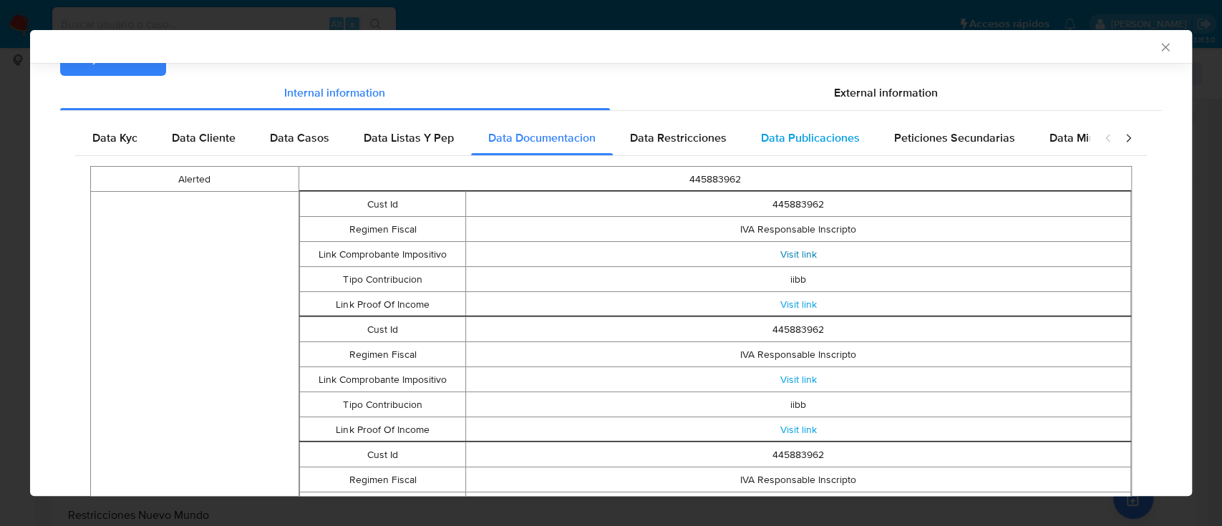
scroll to position [131, 0]
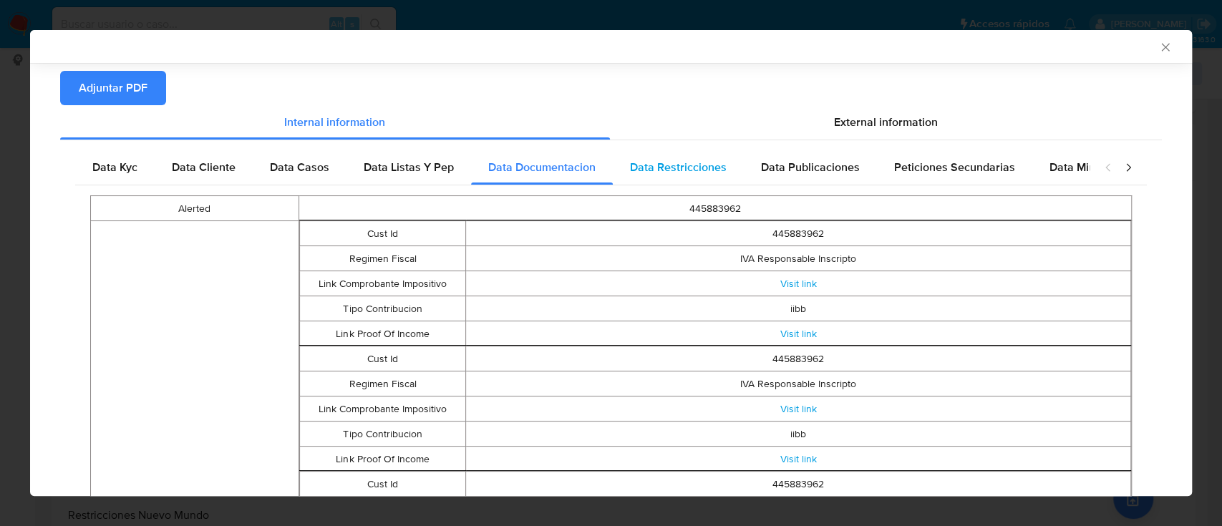
click at [668, 163] on span "Data Restricciones" at bounding box center [678, 167] width 97 height 16
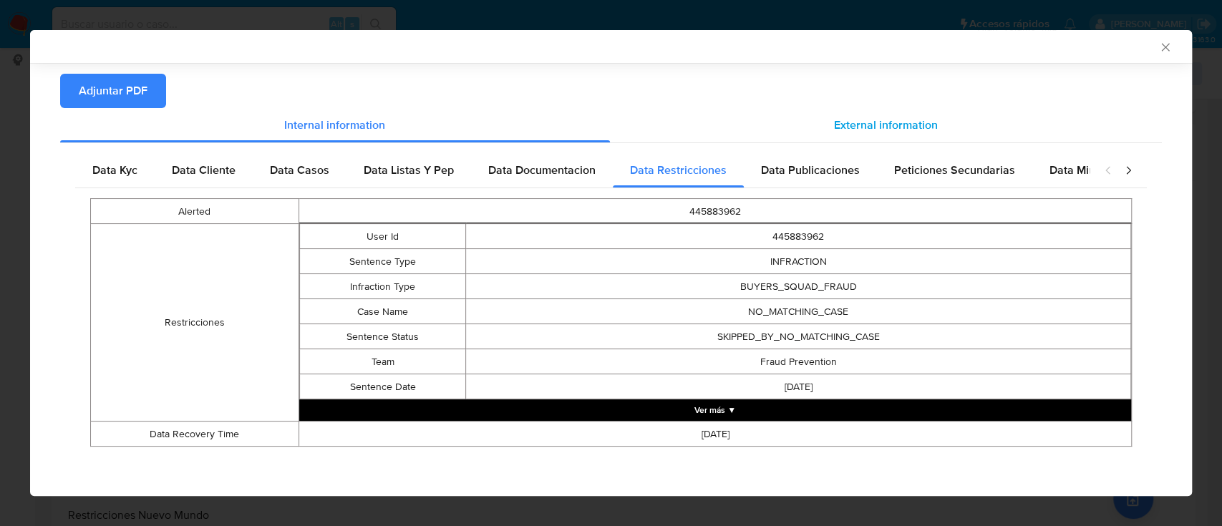
drag, startPoint x: 776, startPoint y: 163, endPoint x: 825, endPoint y: 174, distance: 50.5
click at [776, 162] on span "Data Publicaciones" at bounding box center [810, 170] width 99 height 16
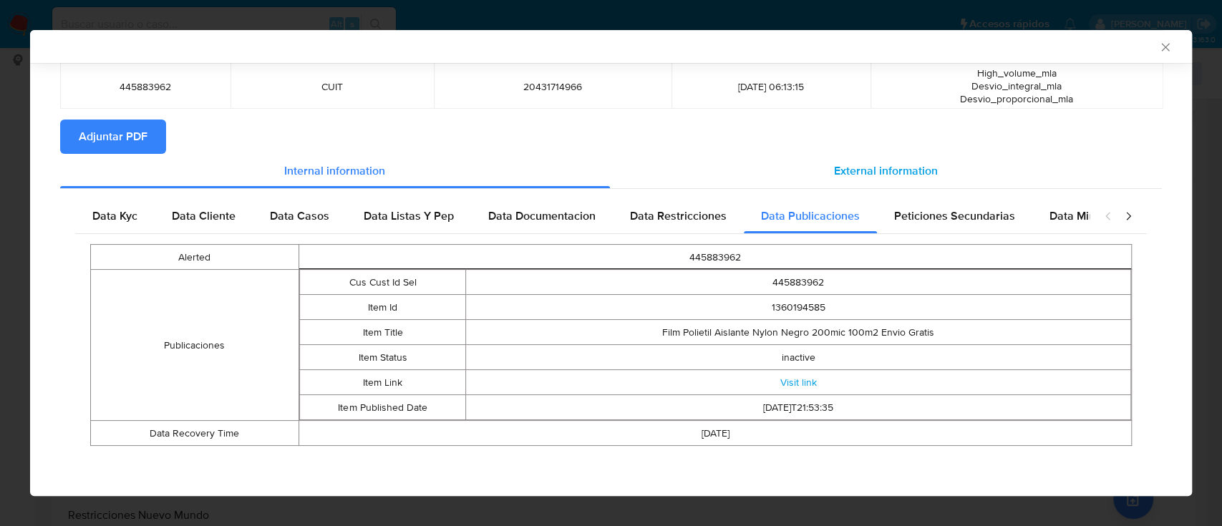
scroll to position [82, 0]
click at [905, 218] on span "Peticiones Secundarias" at bounding box center [954, 216] width 121 height 16
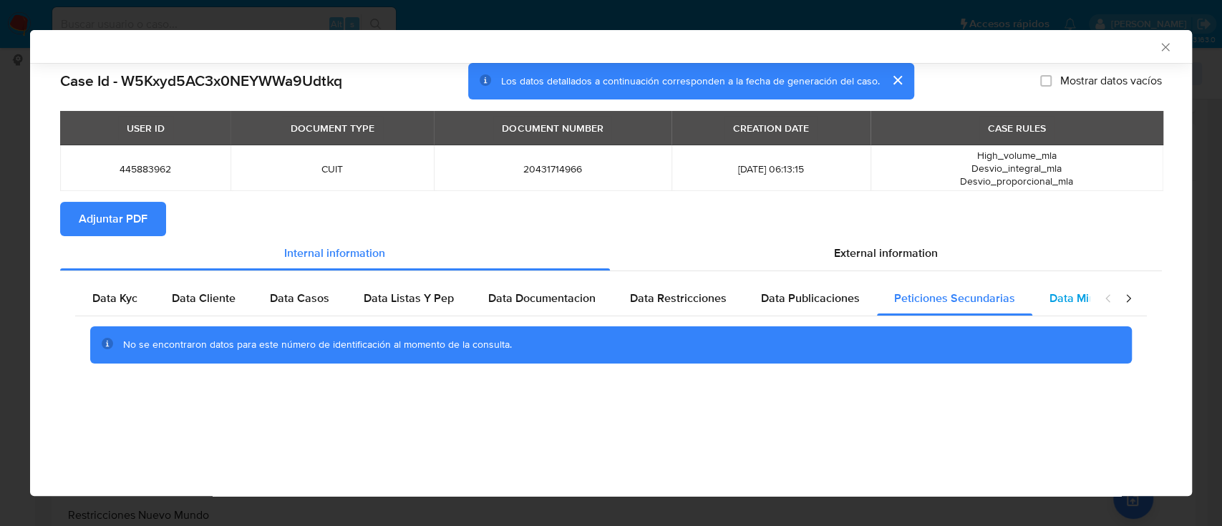
click at [1045, 289] on div "Data Minoridad" at bounding box center [1088, 298] width 113 height 34
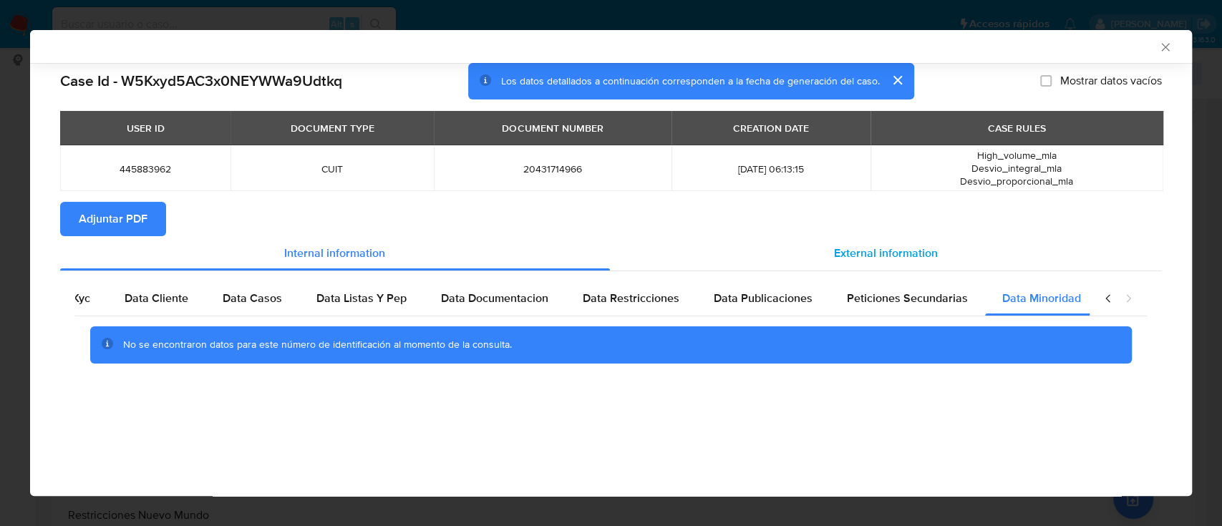
scroll to position [0, 48]
click at [897, 250] on span "External information" at bounding box center [886, 253] width 104 height 16
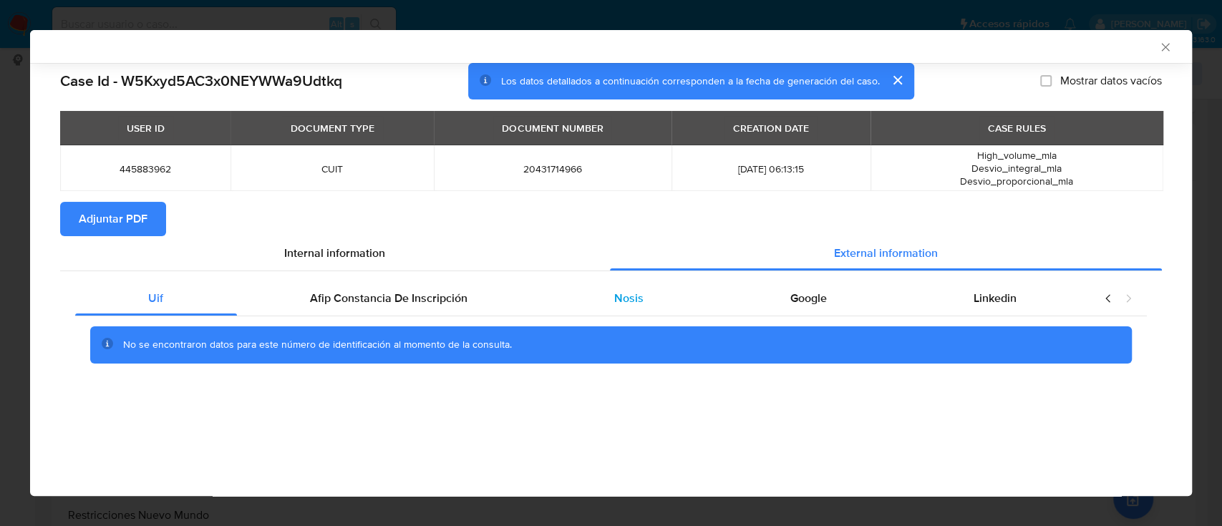
scroll to position [0, 0]
click at [371, 306] on span "Afip Constancia De Inscripción" at bounding box center [388, 298] width 157 height 16
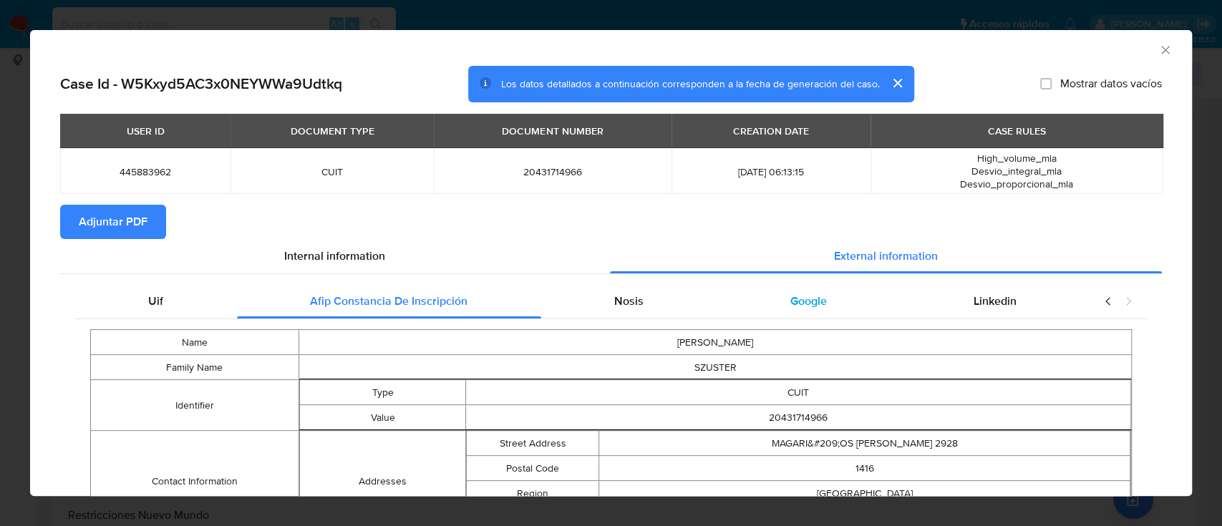
drag, startPoint x: 623, startPoint y: 299, endPoint x: 811, endPoint y: 295, distance: 188.3
click at [632, 300] on span "Nosis" at bounding box center [628, 301] width 29 height 16
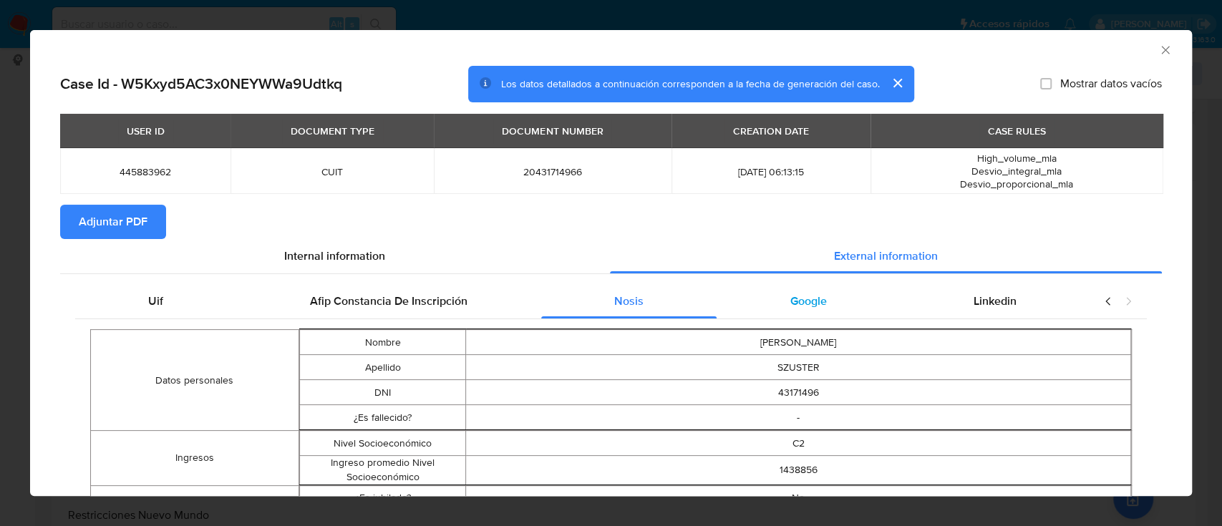
click at [790, 297] on span "Google" at bounding box center [808, 301] width 36 height 16
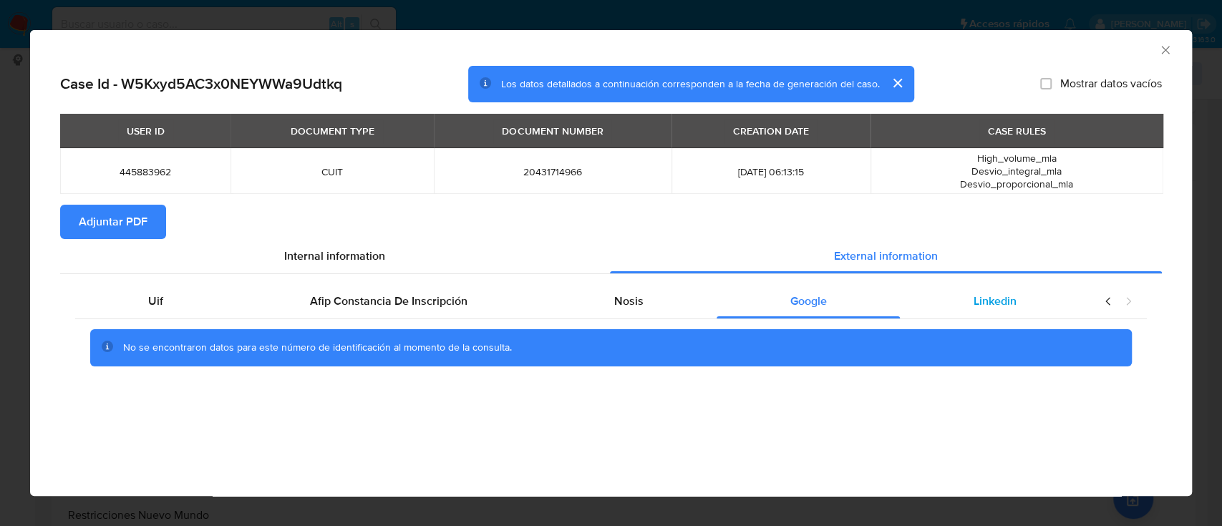
click at [942, 293] on div "Linkedin" at bounding box center [995, 301] width 190 height 34
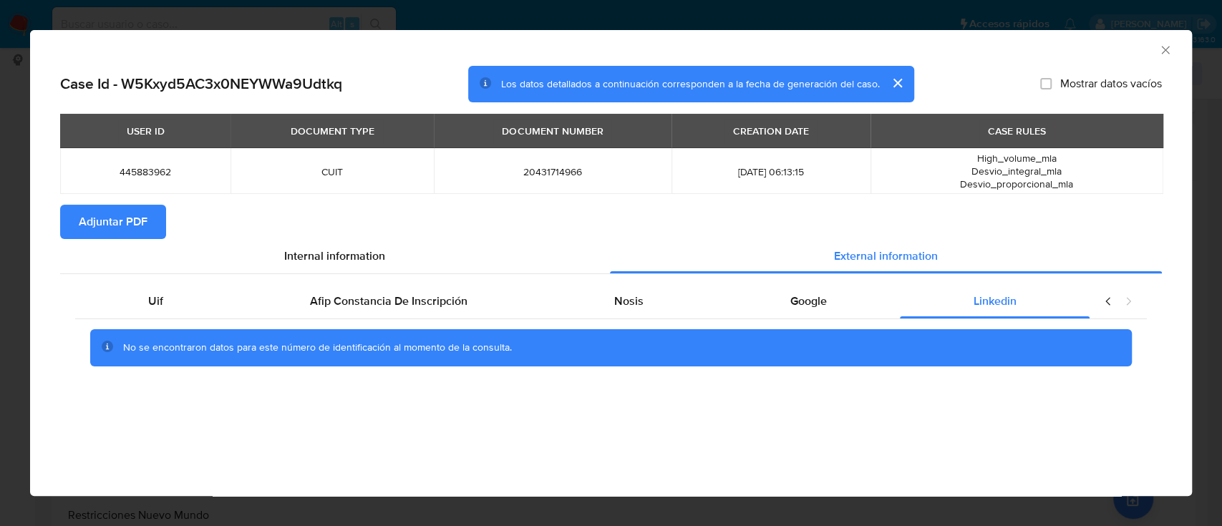
drag, startPoint x: 155, startPoint y: 237, endPoint x: 147, endPoint y: 231, distance: 9.7
click at [155, 236] on button "Adjuntar PDF" at bounding box center [113, 222] width 106 height 34
click at [1165, 47] on icon "Cerrar ventana" at bounding box center [1165, 50] width 14 height 14
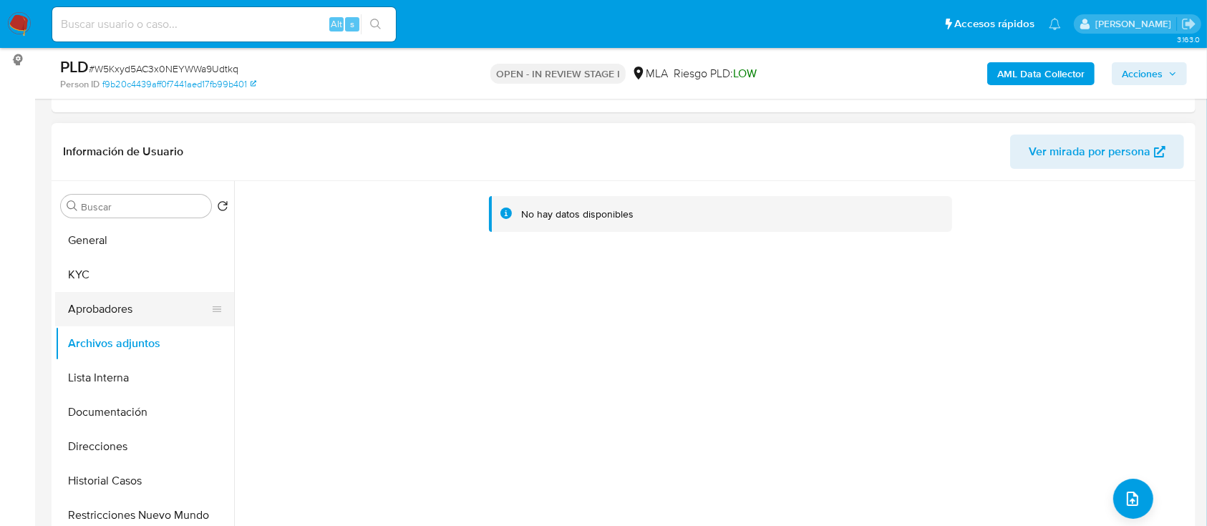
click at [145, 322] on button "Aprobadores" at bounding box center [138, 309] width 167 height 34
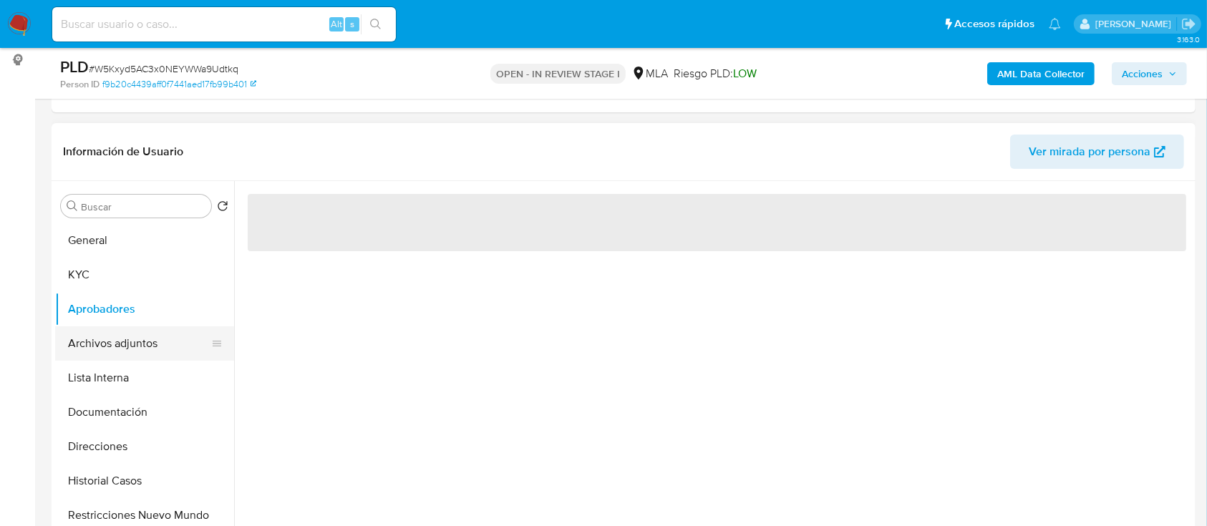
click at [141, 334] on button "Archivos adjuntos" at bounding box center [138, 343] width 167 height 34
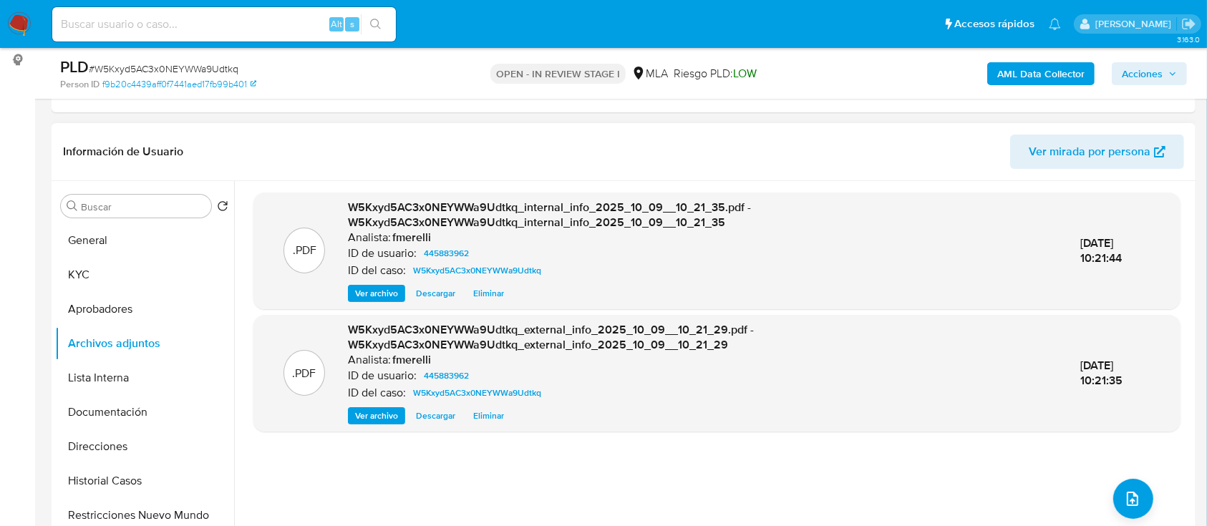
click at [366, 291] on span "Ver archivo" at bounding box center [376, 293] width 43 height 14
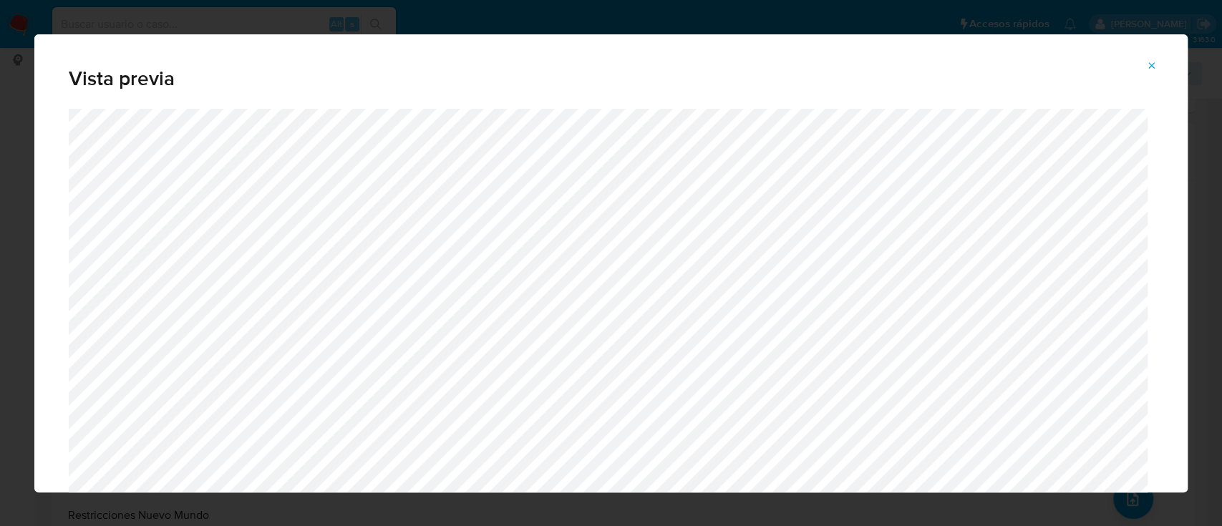
click at [1146, 67] on icon "Attachment preview" at bounding box center [1151, 65] width 11 height 11
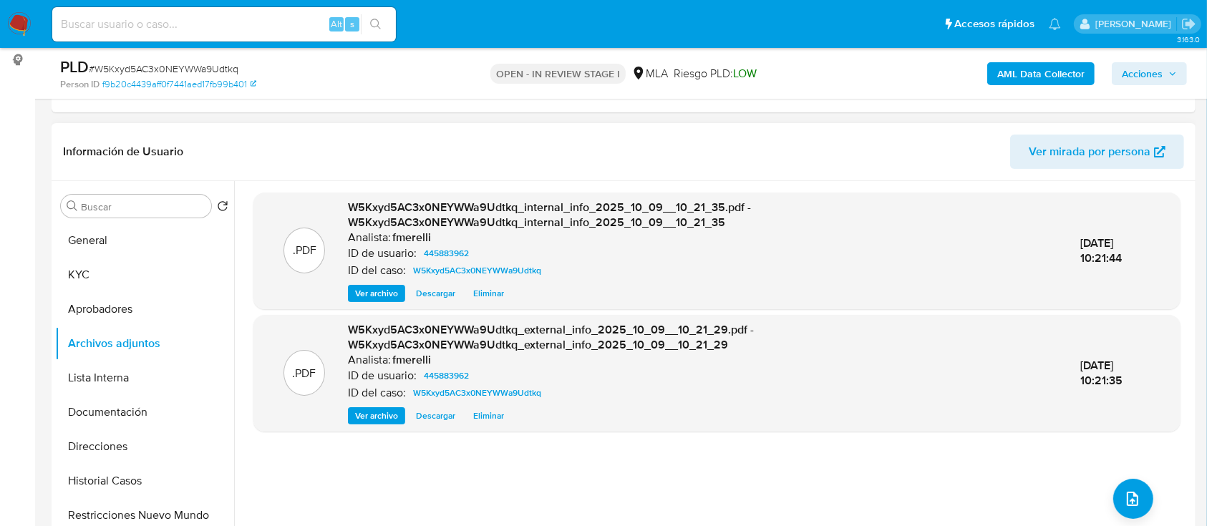
click at [384, 415] on span "Ver archivo" at bounding box center [376, 416] width 43 height 14
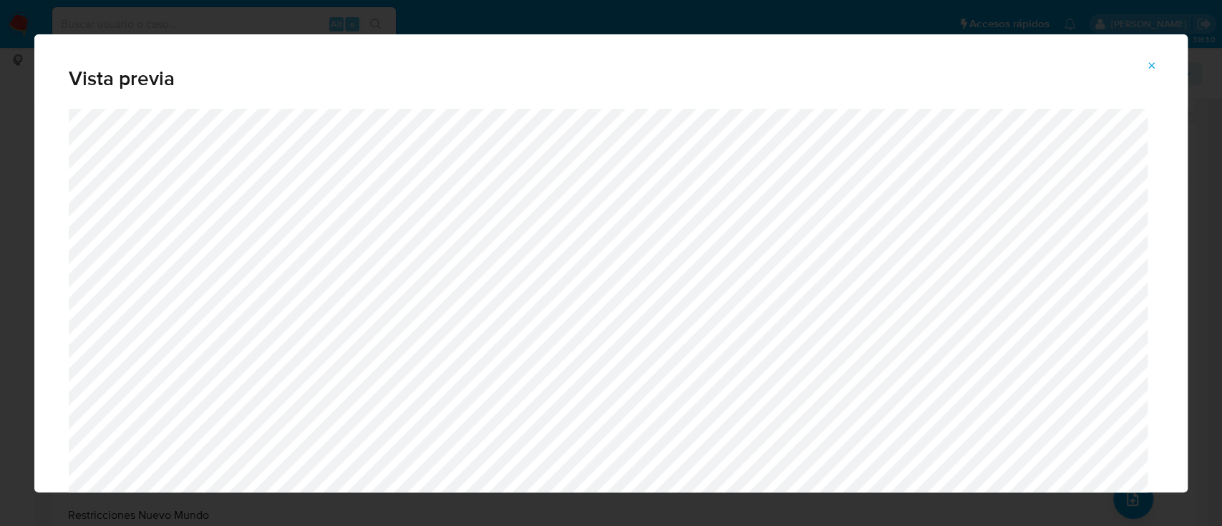
click at [1143, 65] on button "Attachment preview" at bounding box center [1151, 65] width 31 height 23
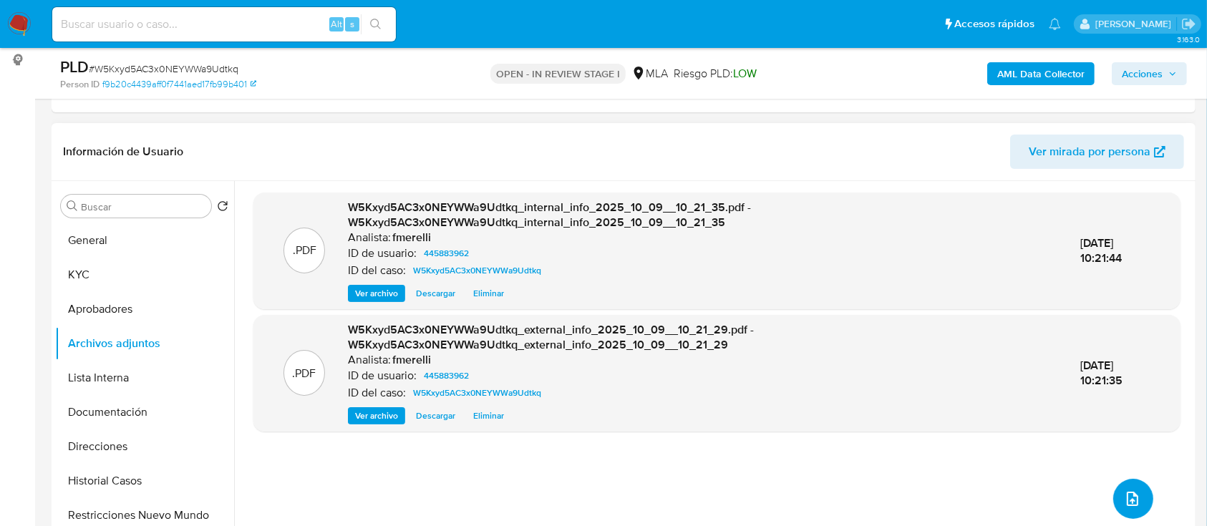
click at [1133, 490] on icon "upload-file" at bounding box center [1131, 498] width 17 height 17
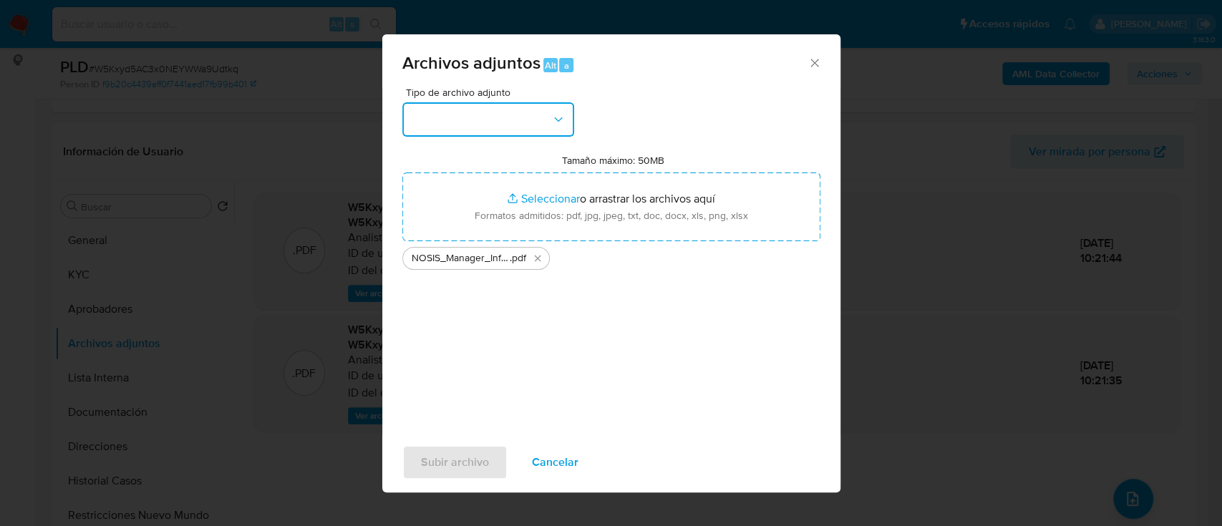
click at [484, 121] on button "button" at bounding box center [488, 119] width 172 height 34
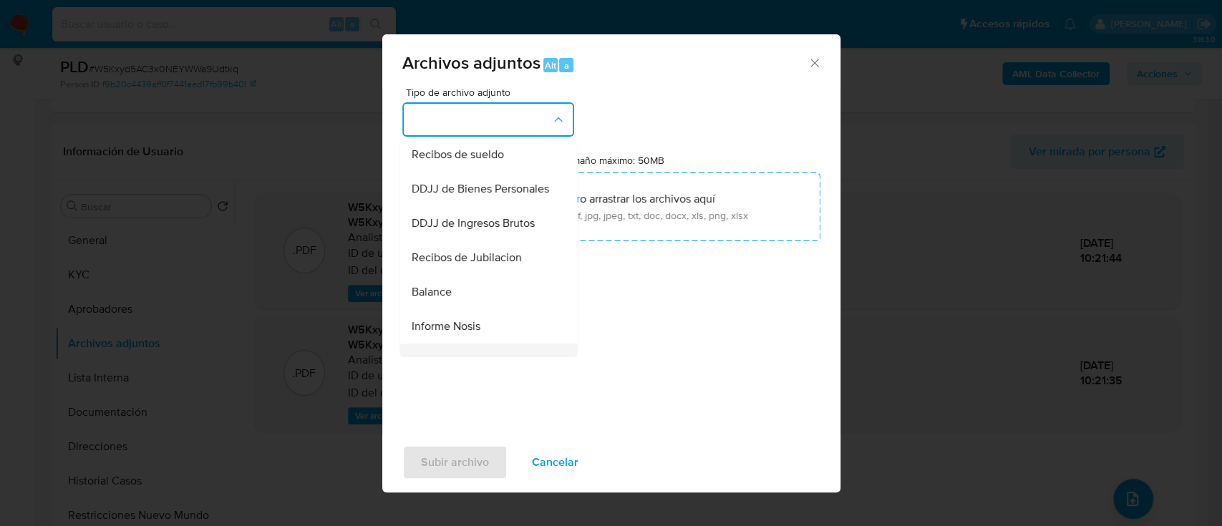
scroll to position [477, 0]
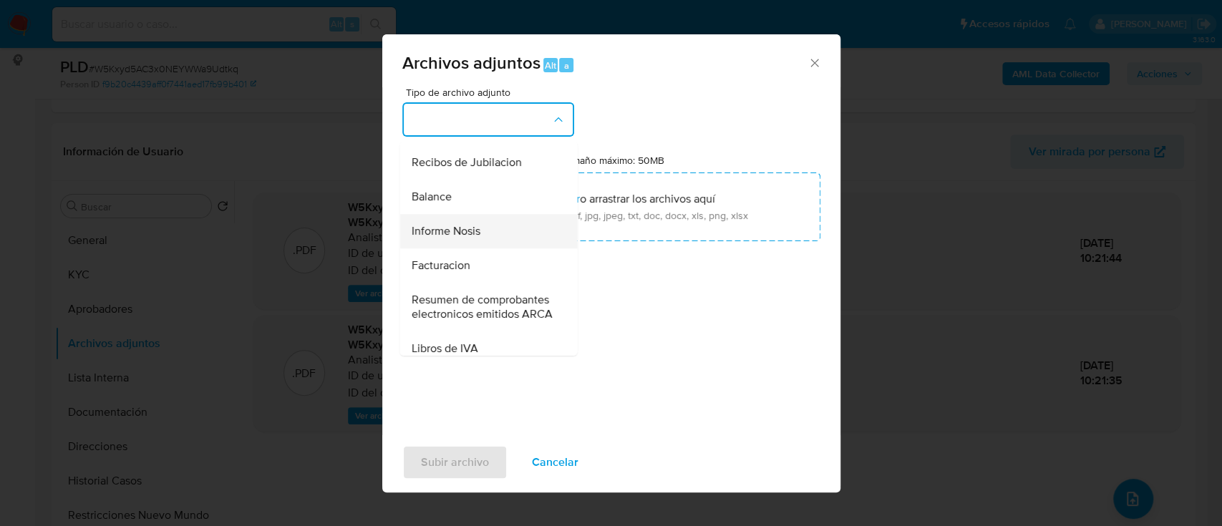
click at [479, 238] on span "Informe Nosis" at bounding box center [445, 231] width 69 height 14
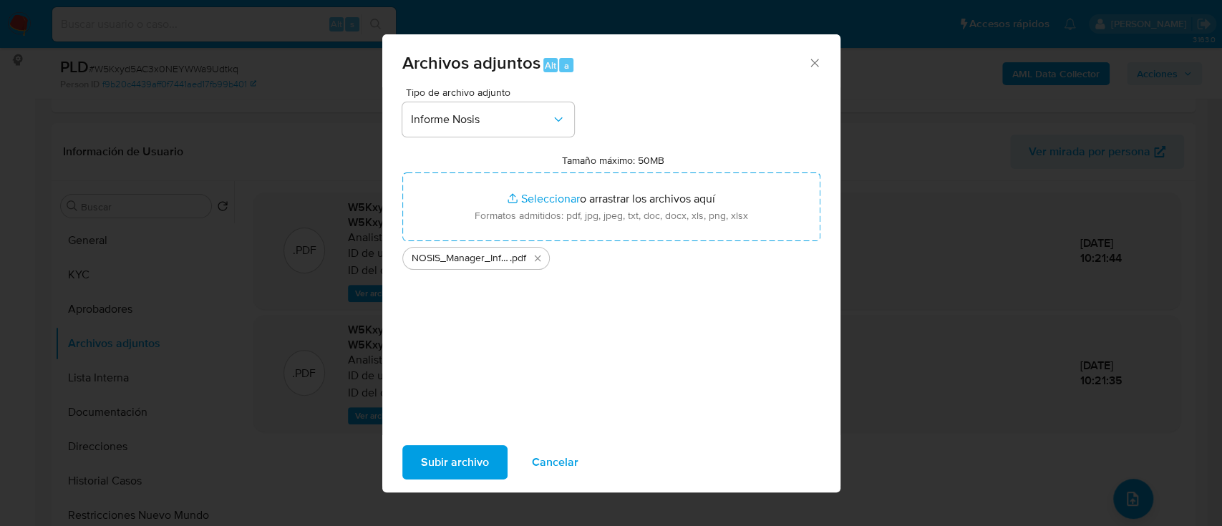
click at [452, 466] on span "Subir archivo" at bounding box center [455, 462] width 68 height 31
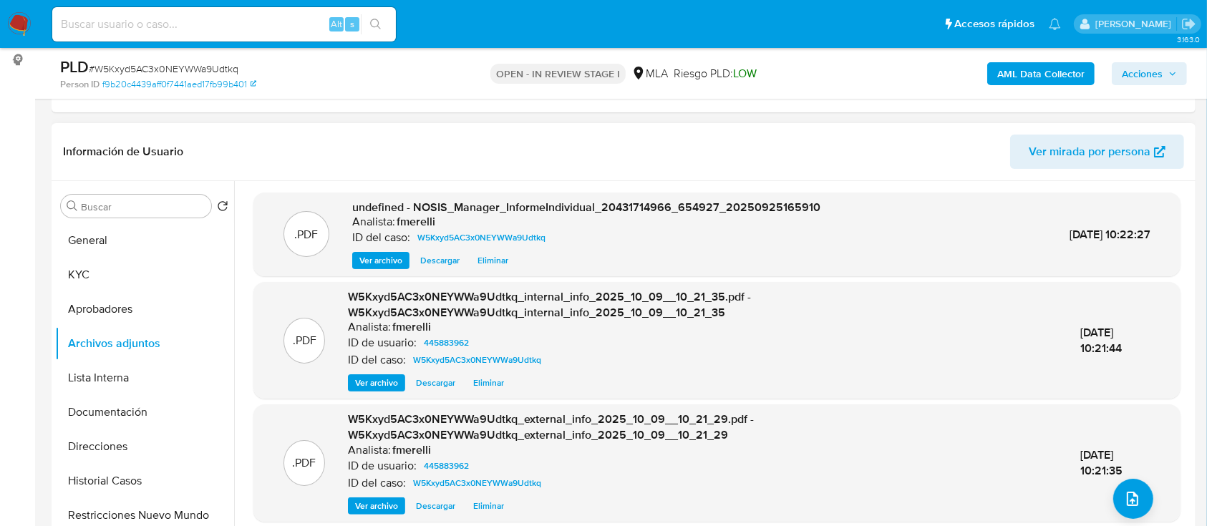
click at [378, 248] on div "undefined - NOSIS_Manager_InformeIndividual_20431714966_654927_20250925165910 A…" at bounding box center [586, 235] width 468 height 70
click at [381, 258] on span "Ver archivo" at bounding box center [380, 260] width 43 height 14
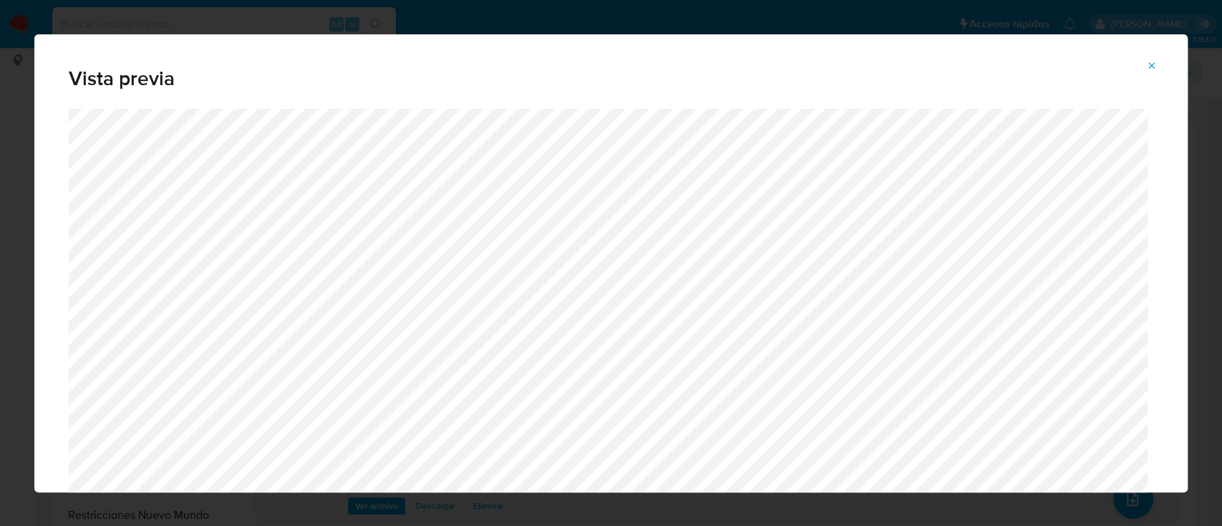
click at [1156, 60] on button "Attachment preview" at bounding box center [1151, 65] width 31 height 23
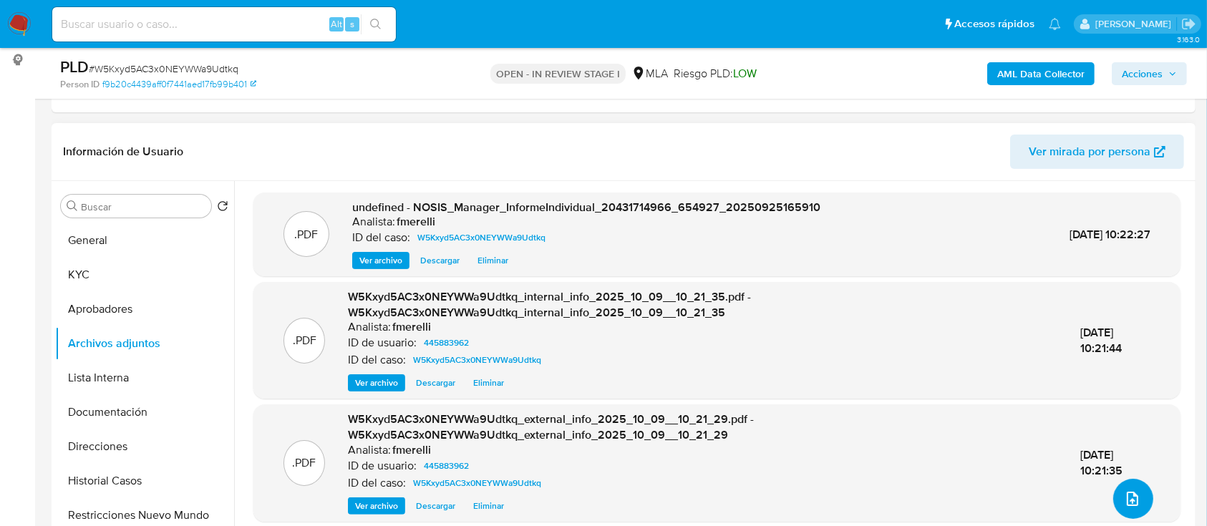
click at [1138, 492] on button "upload-file" at bounding box center [1133, 499] width 40 height 40
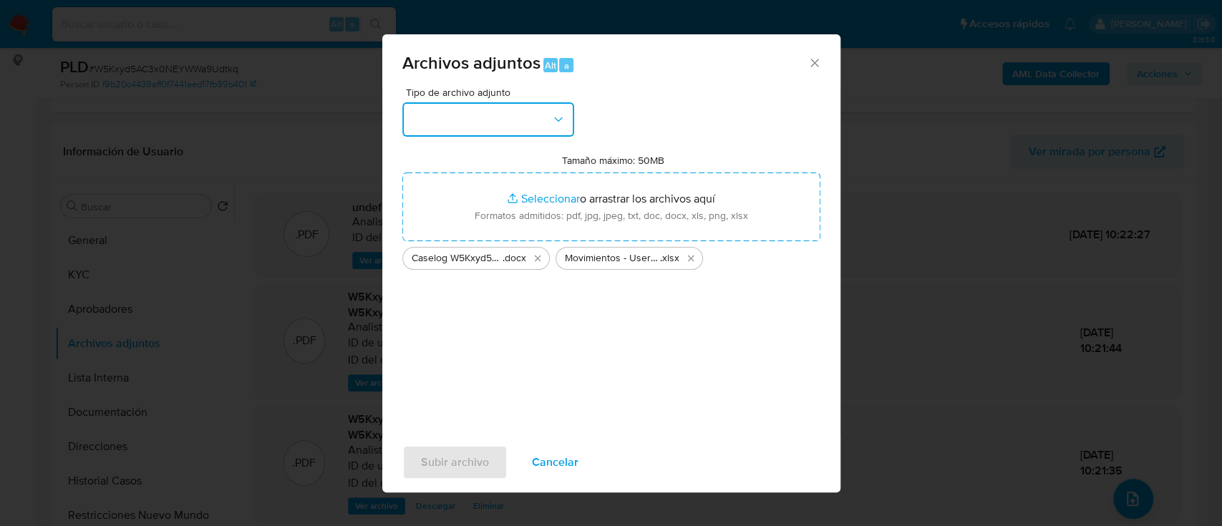
click at [494, 120] on button "button" at bounding box center [488, 119] width 172 height 34
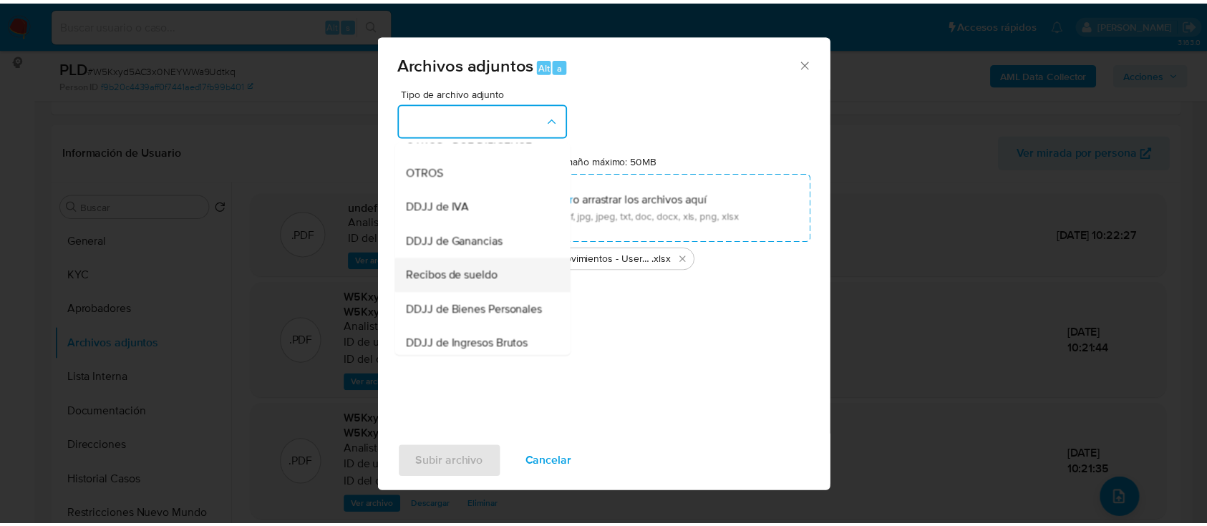
scroll to position [286, 0]
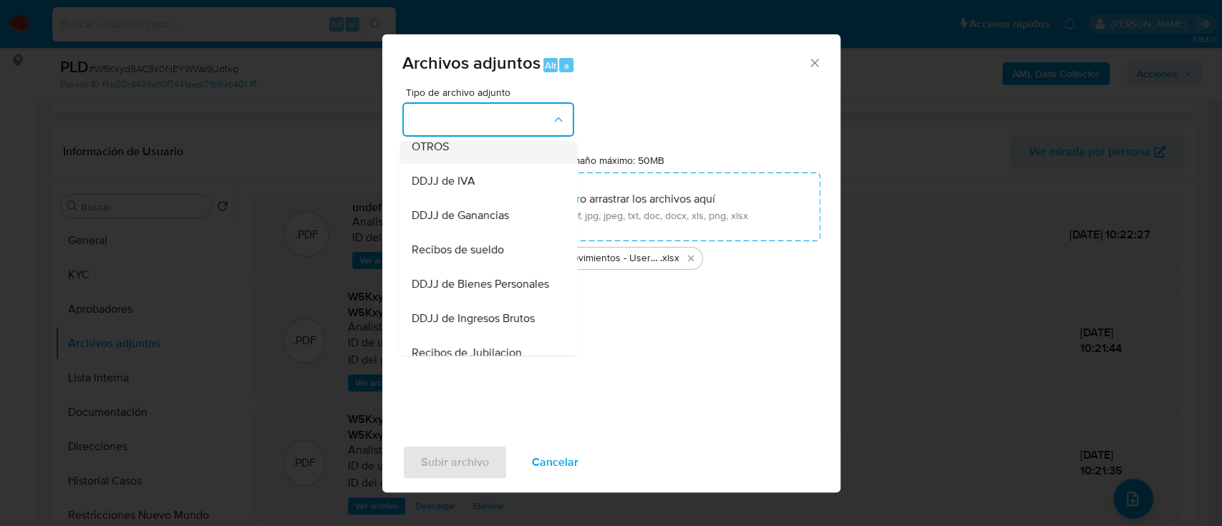
click at [483, 160] on div "OTROS" at bounding box center [484, 147] width 146 height 34
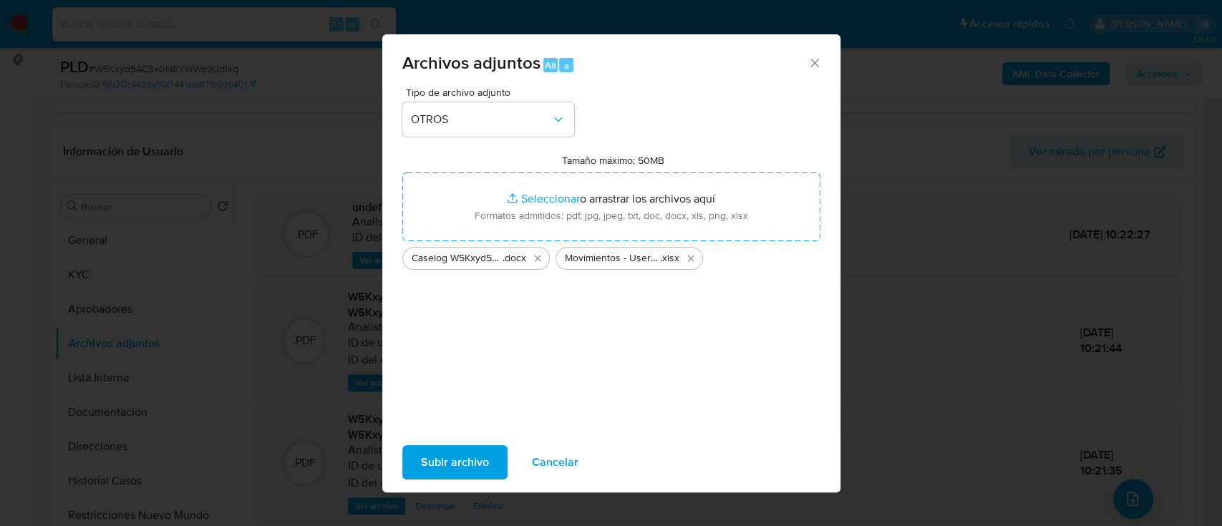
click at [472, 457] on span "Subir archivo" at bounding box center [455, 462] width 68 height 31
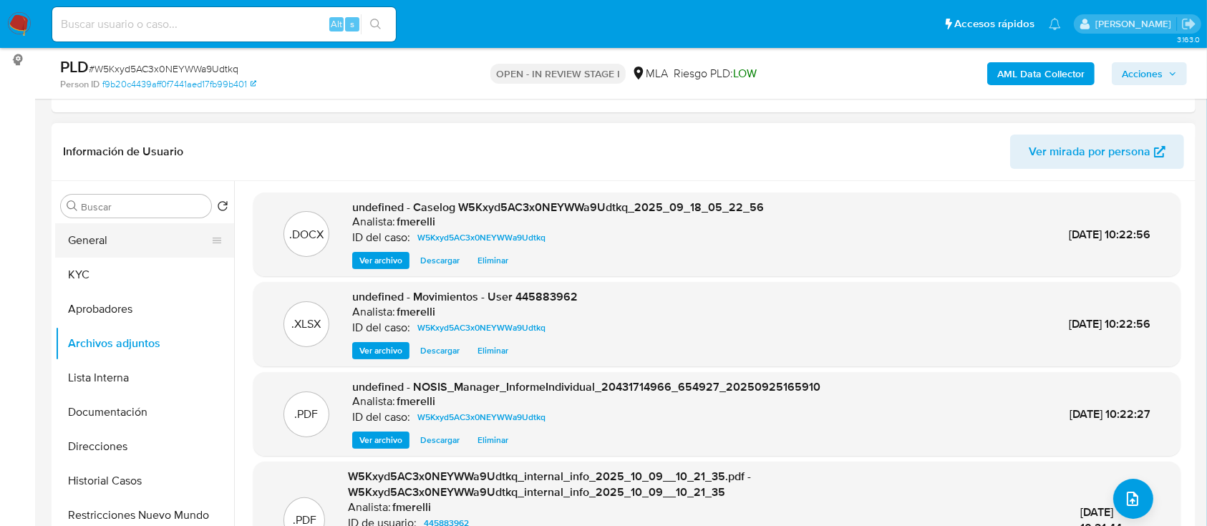
click at [102, 254] on button "General" at bounding box center [138, 240] width 167 height 34
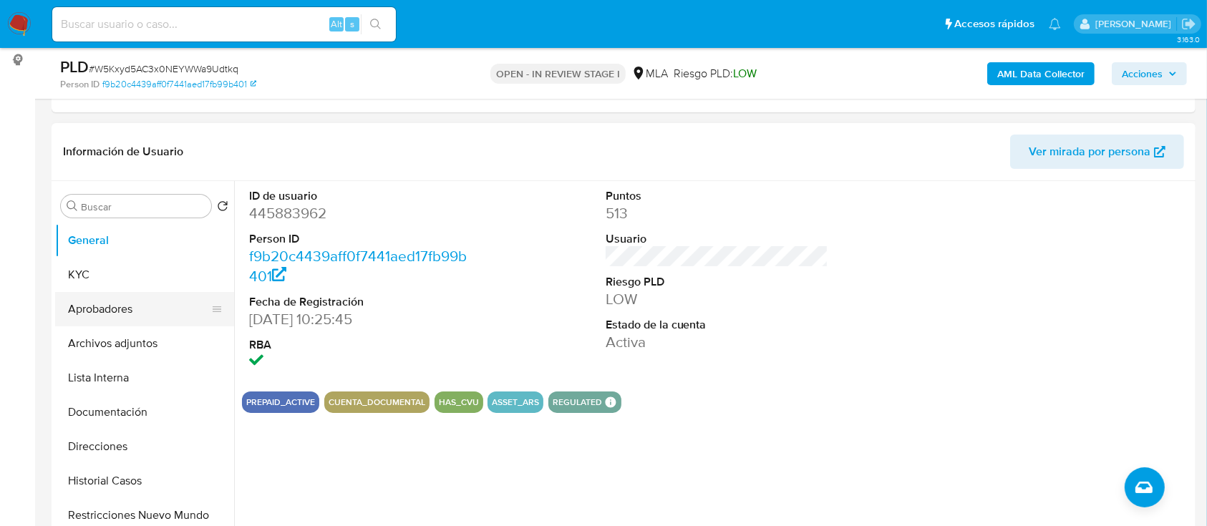
click at [160, 333] on button "Archivos adjuntos" at bounding box center [144, 343] width 179 height 34
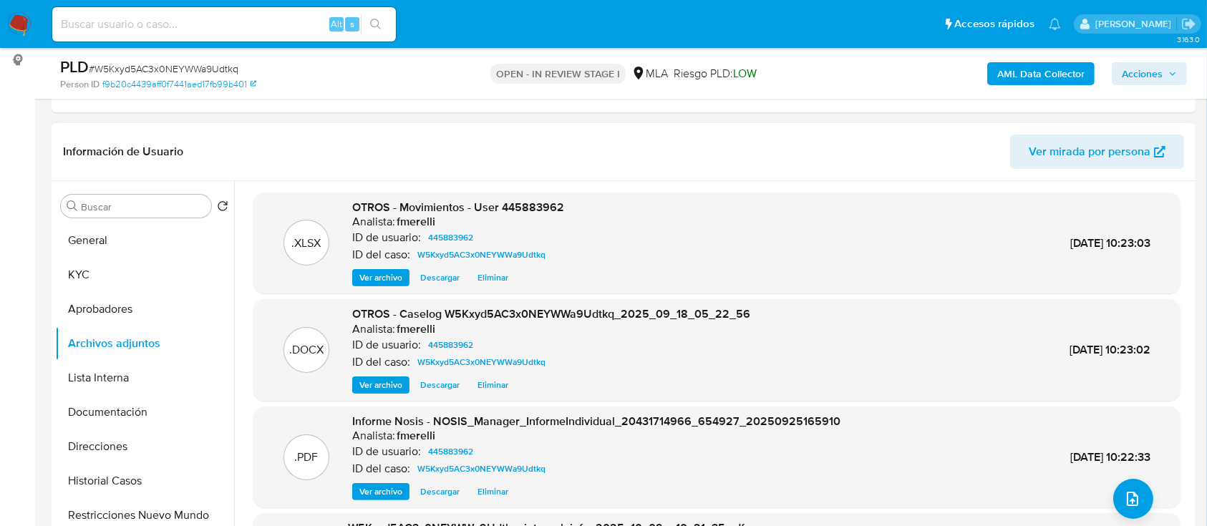
scroll to position [136, 0]
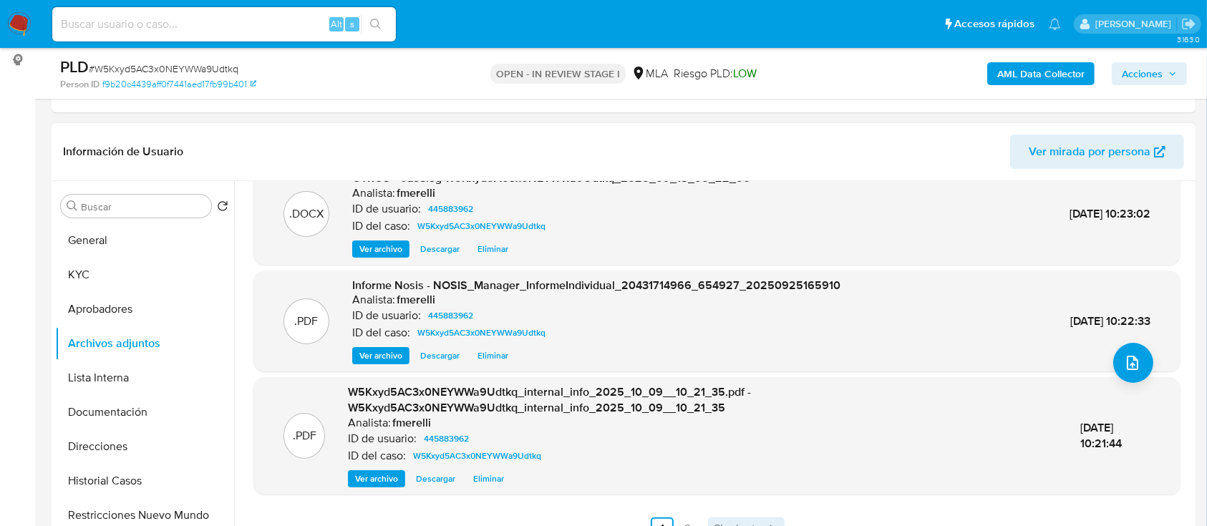
click at [715, 518] on link "Siguiente" at bounding box center [746, 528] width 77 height 23
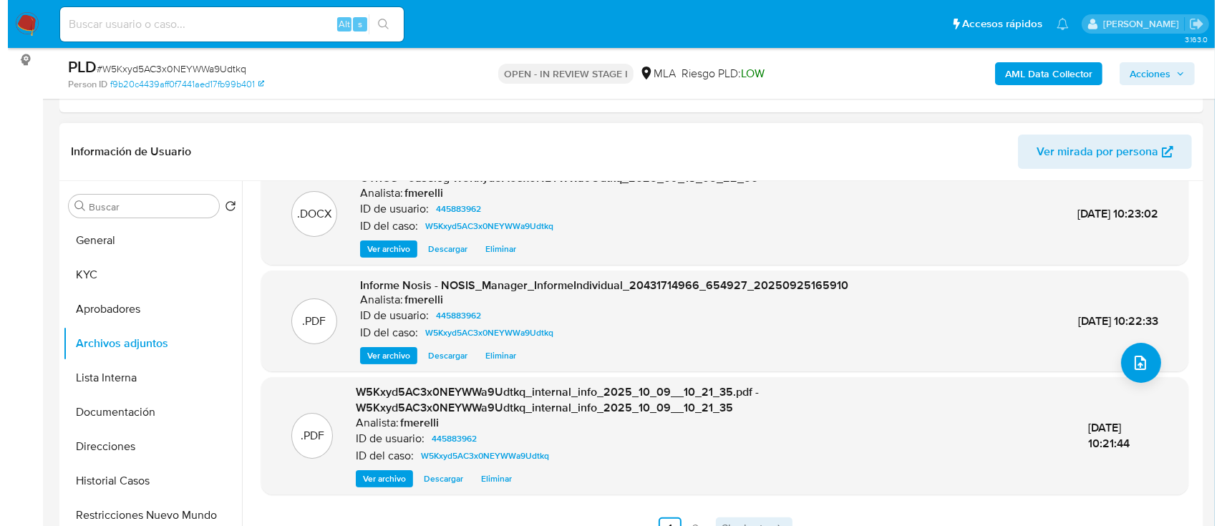
scroll to position [0, 0]
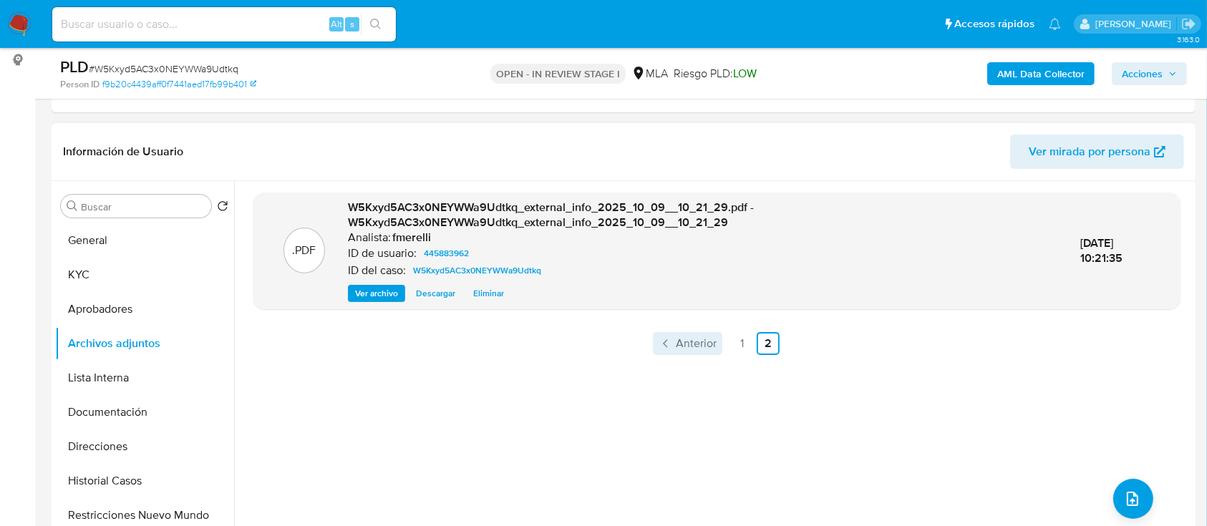
click at [693, 341] on span "Anterior" at bounding box center [696, 343] width 41 height 11
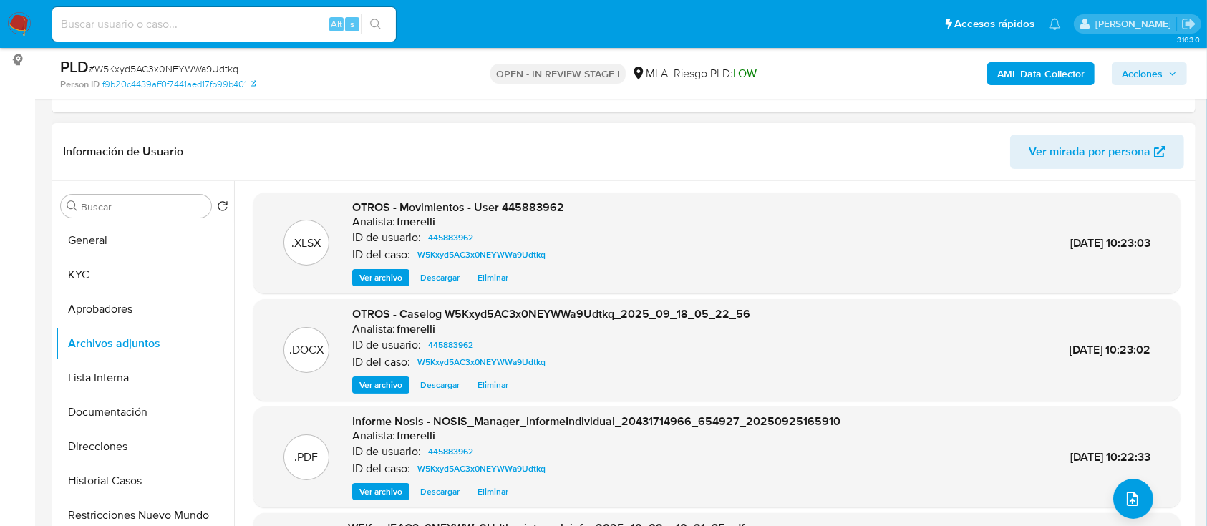
click at [366, 380] on span "Ver archivo" at bounding box center [380, 385] width 43 height 14
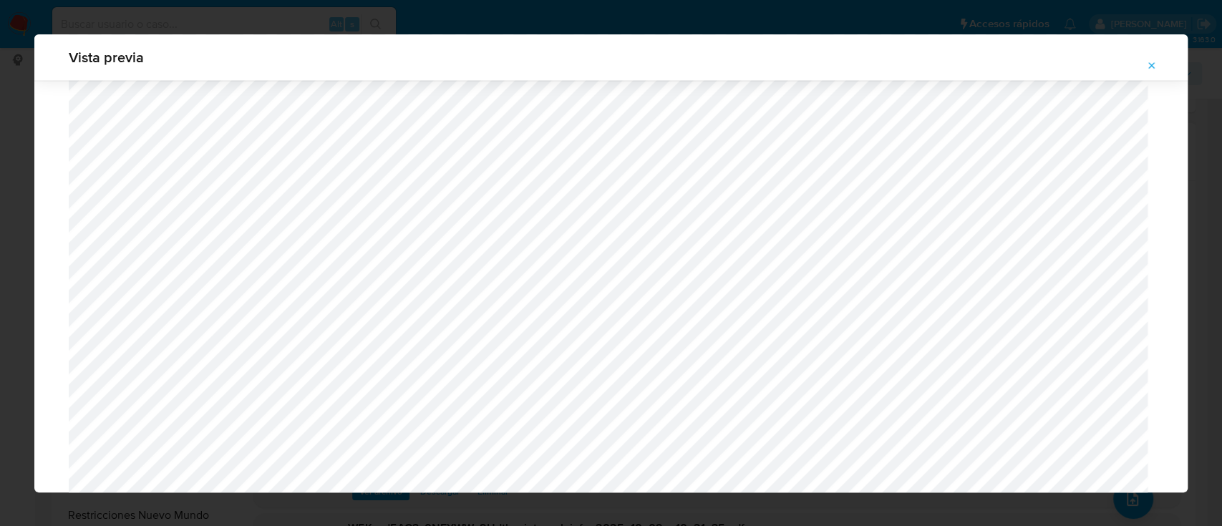
scroll to position [1495, 0]
click at [1158, 67] on button "Attachment preview" at bounding box center [1151, 65] width 31 height 23
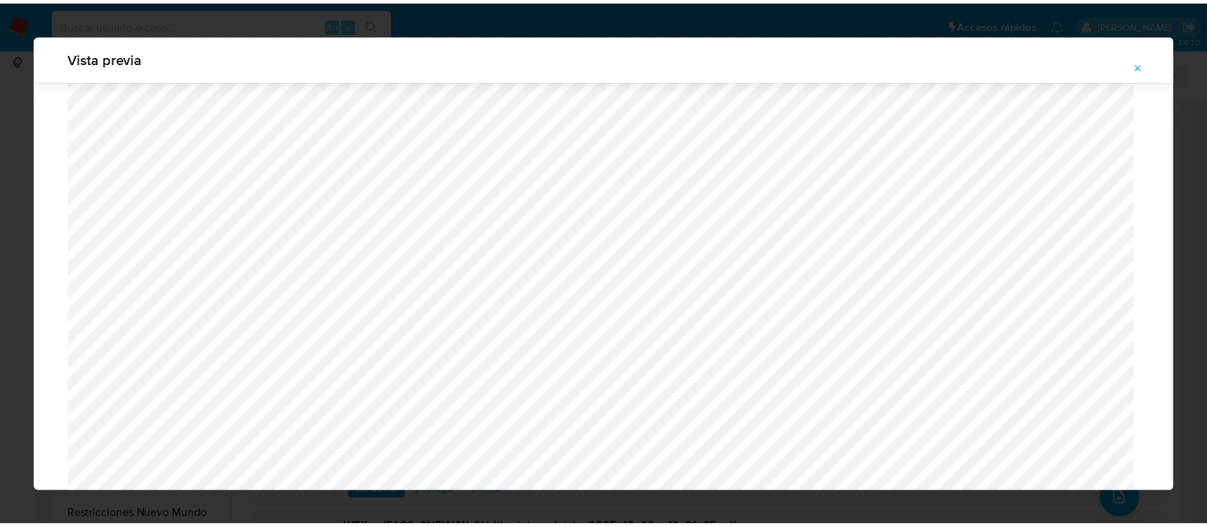
scroll to position [46, 0]
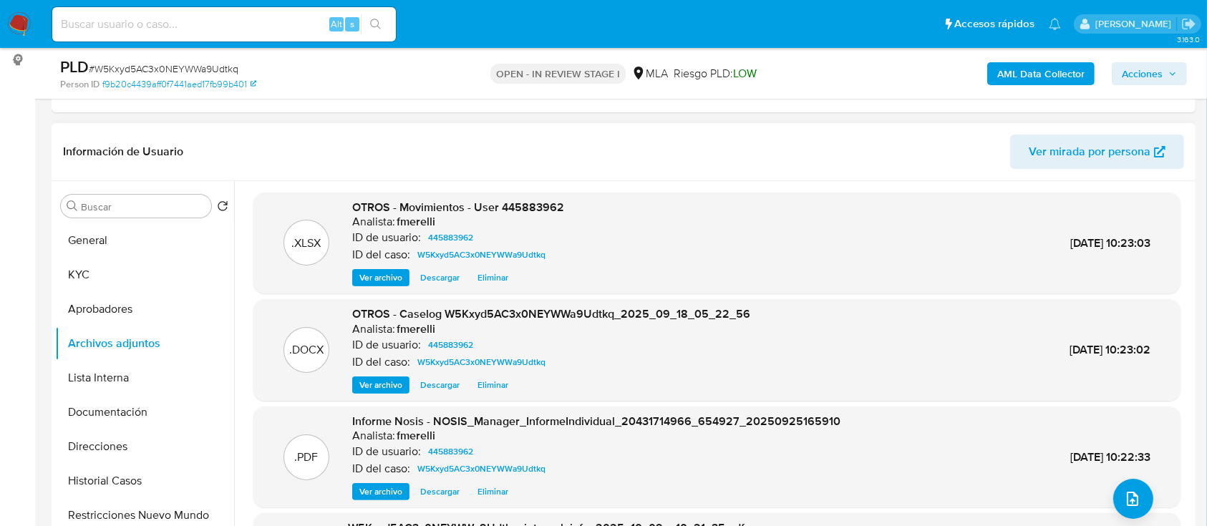
click at [181, 67] on span "# W5Kxyd5AC3x0NEYWWa9Udtkq" at bounding box center [164, 69] width 150 height 14
copy span "W5Kxyd5AC3x0NEYWWa9Udtkq"
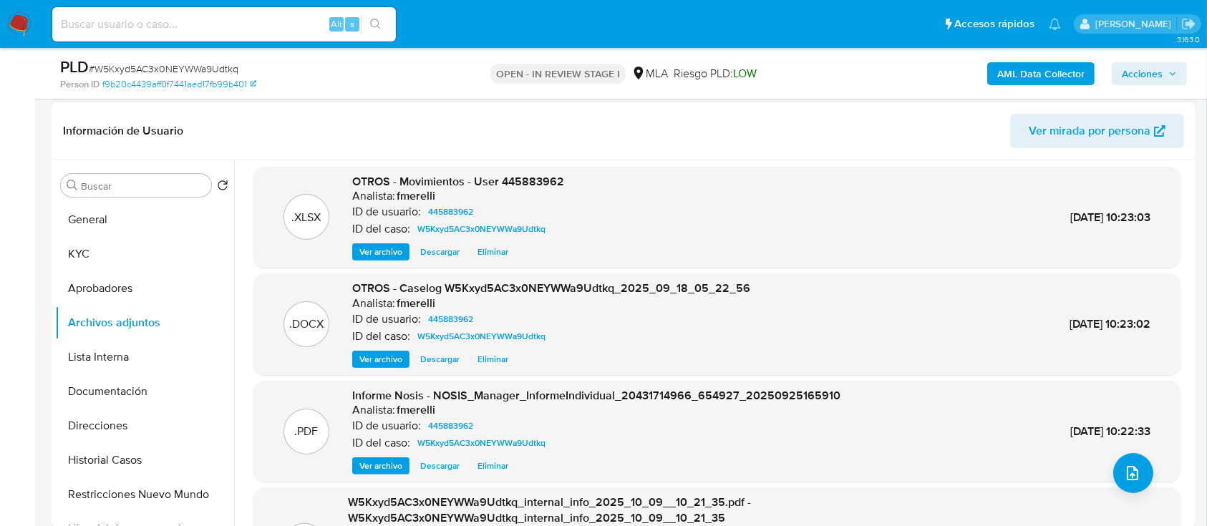
scroll to position [136, 0]
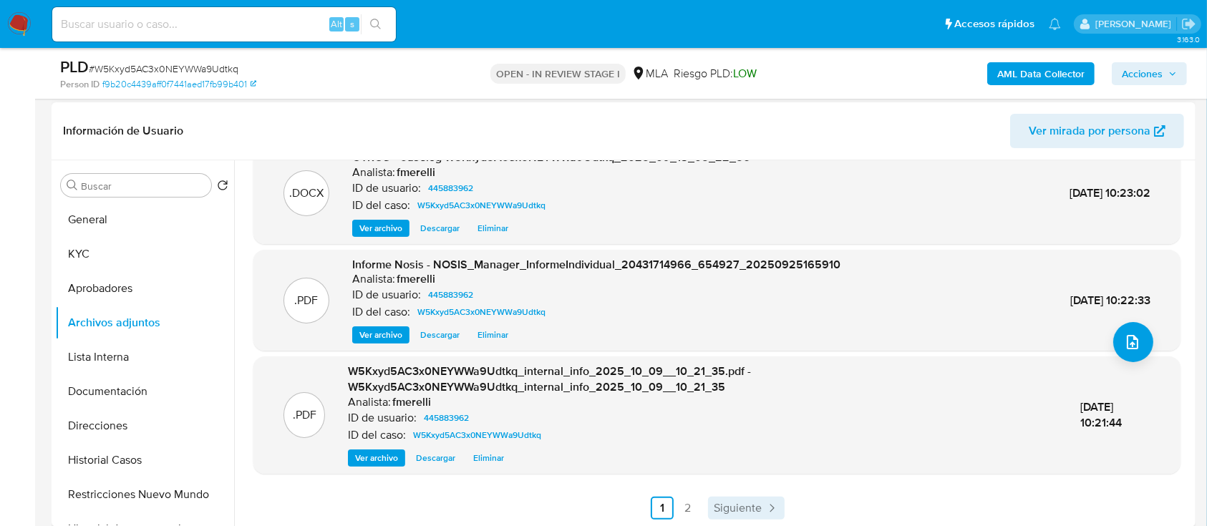
click at [736, 512] on span "Siguiente" at bounding box center [737, 507] width 48 height 11
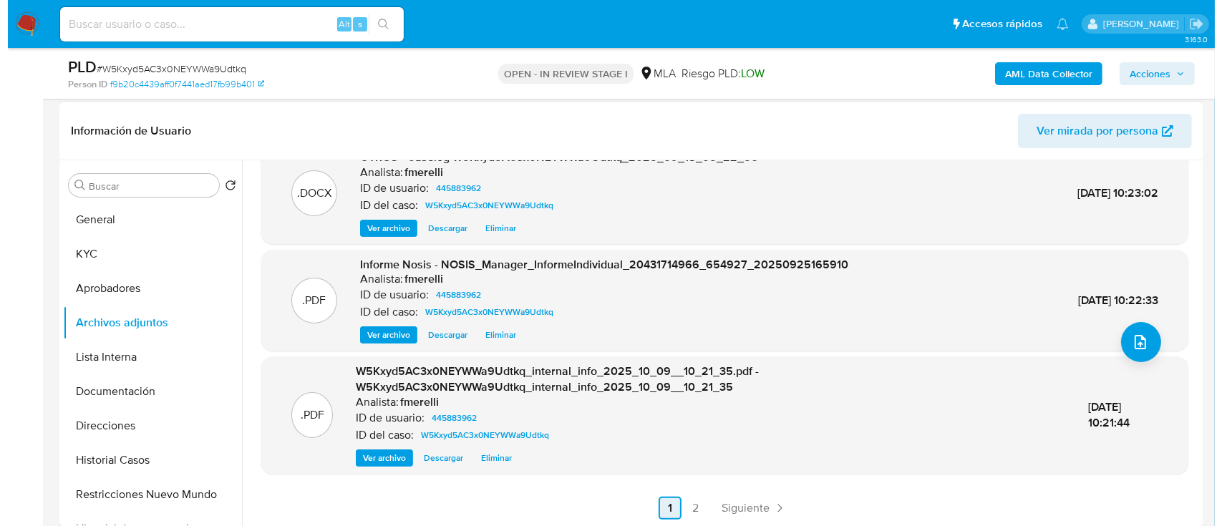
scroll to position [0, 0]
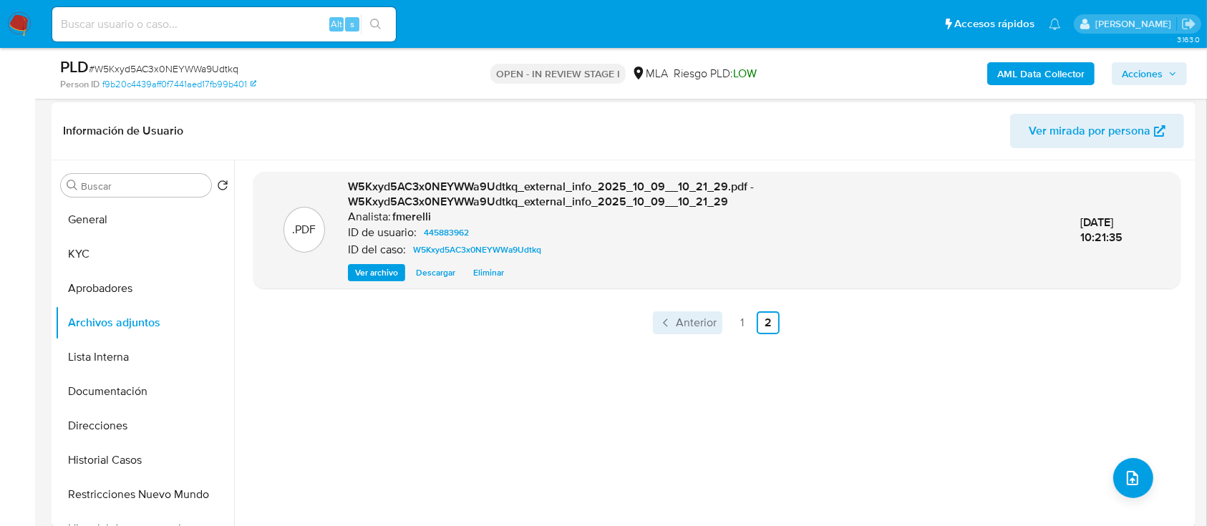
click at [681, 321] on span "Anterior" at bounding box center [696, 322] width 41 height 11
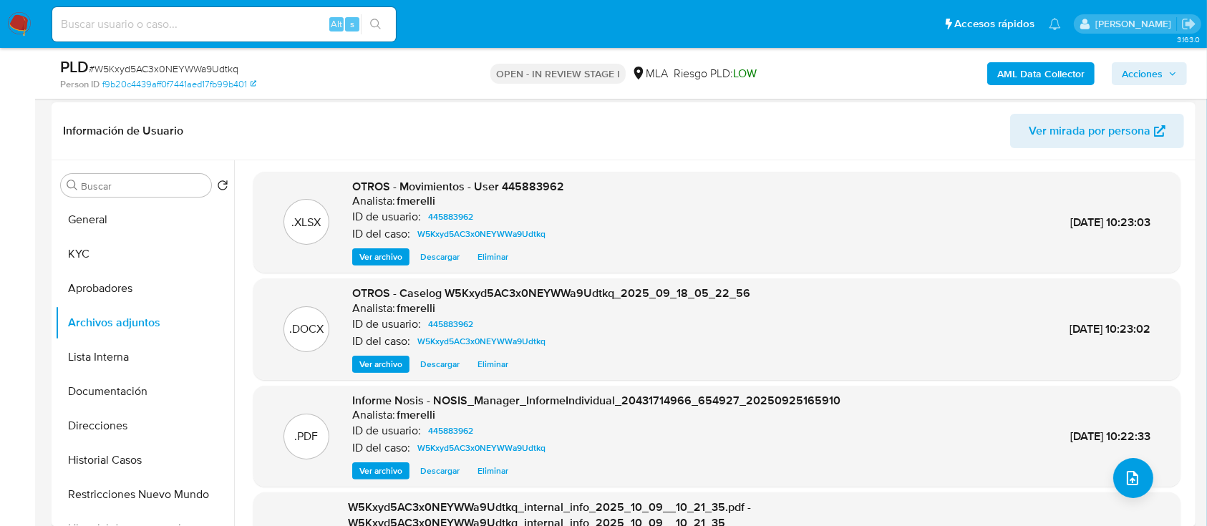
click at [382, 354] on div "OTROS - Caselog W5Kxyd5AC3x0NEYWWa9Udtkq_2025_09_18_05_22_56 Analista: fmerelli…" at bounding box center [551, 329] width 398 height 87
click at [385, 357] on span "Ver archivo" at bounding box center [380, 364] width 43 height 14
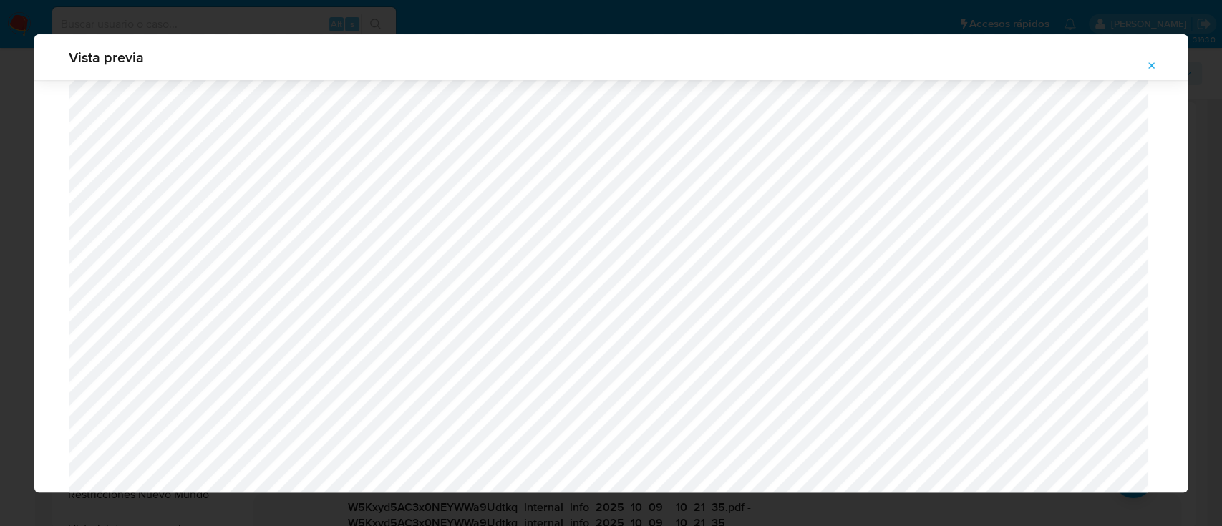
scroll to position [1307, 0]
click at [1141, 65] on button "Attachment preview" at bounding box center [1151, 65] width 31 height 23
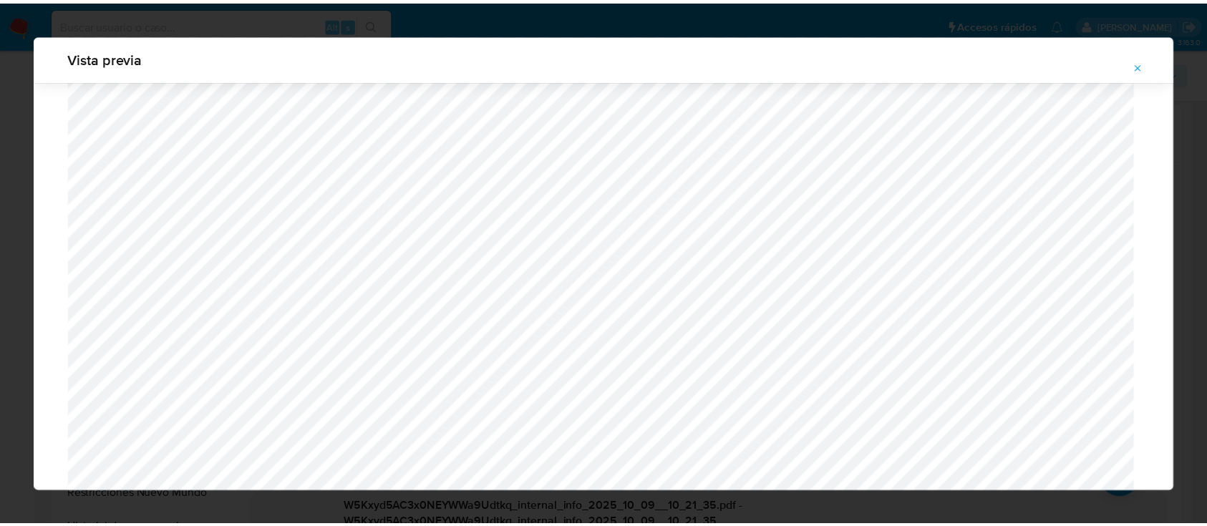
scroll to position [46, 0]
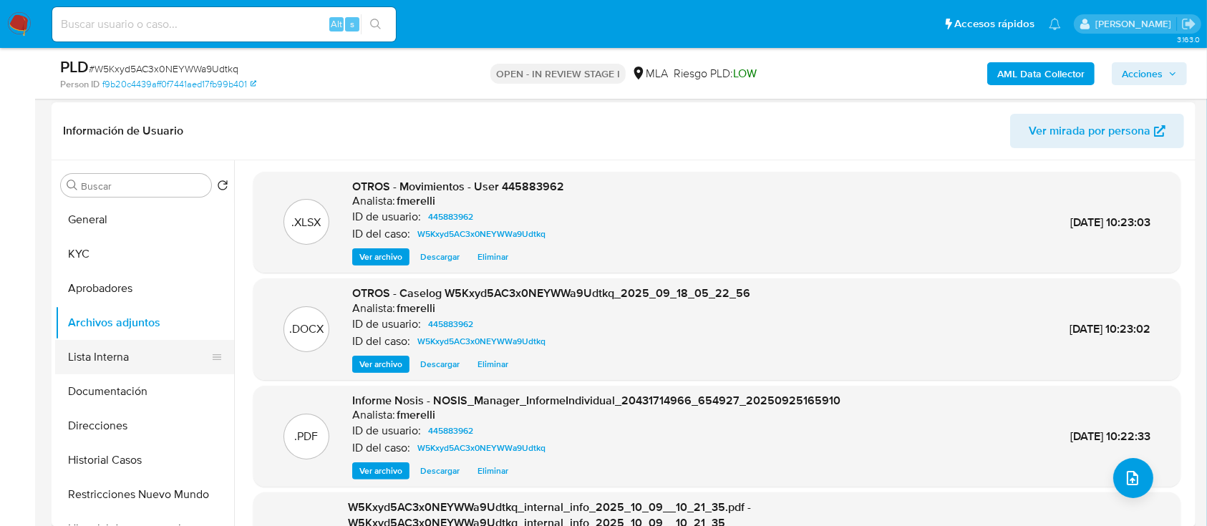
click at [100, 350] on button "Lista Interna" at bounding box center [138, 357] width 167 height 34
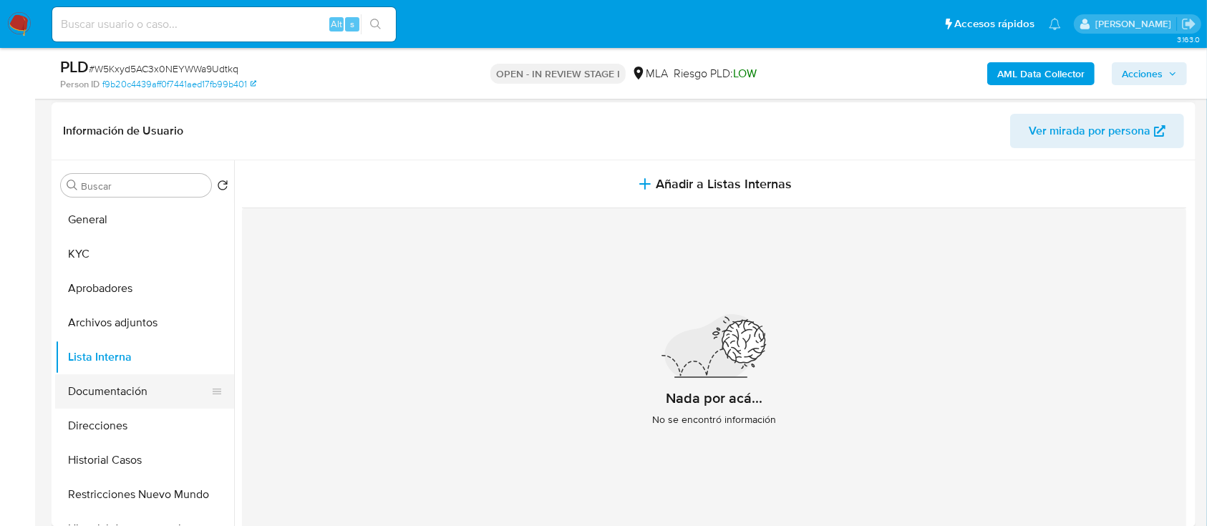
click at [95, 402] on button "Documentación" at bounding box center [138, 391] width 167 height 34
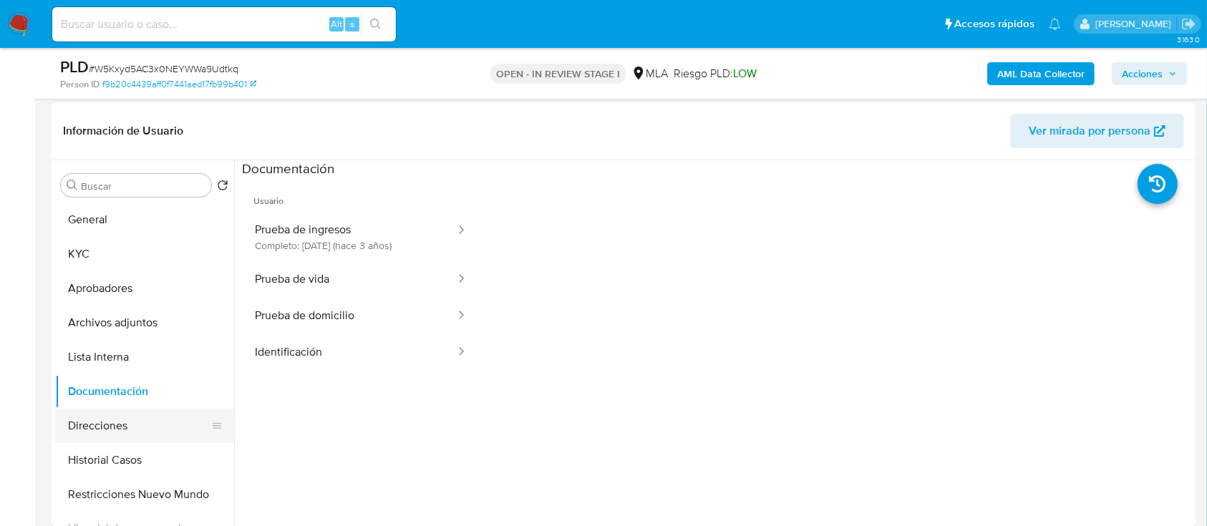
click at [117, 436] on button "Direcciones" at bounding box center [138, 426] width 167 height 34
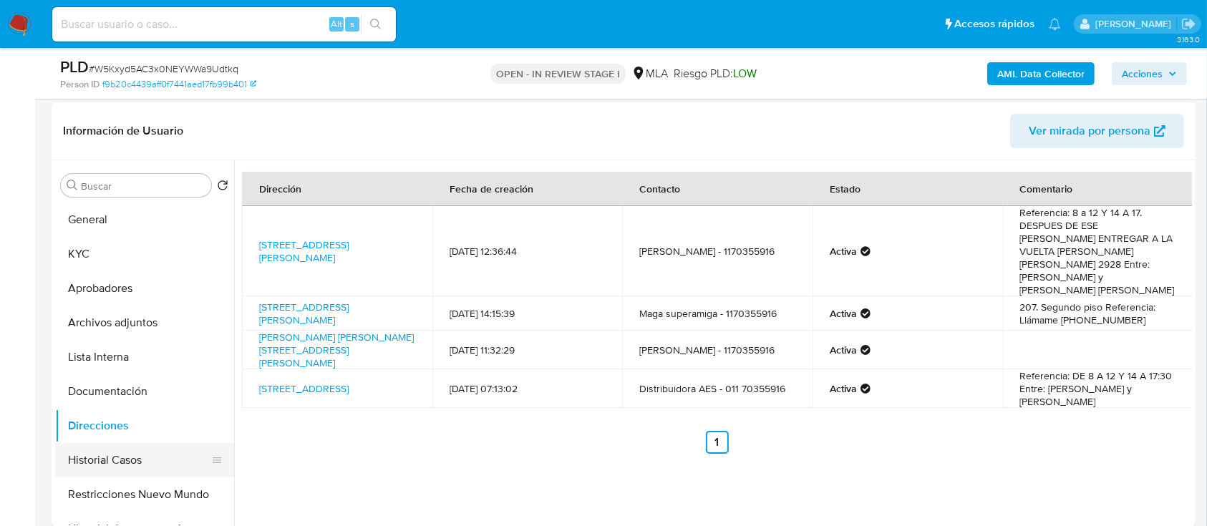
click at [126, 462] on button "Historial Casos" at bounding box center [138, 460] width 167 height 34
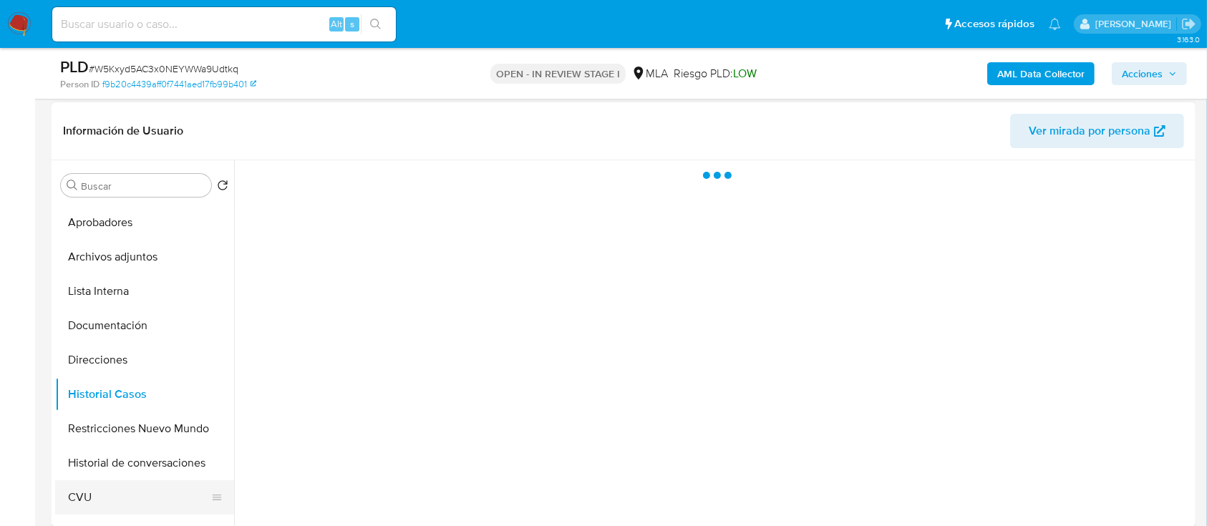
scroll to position [95, 0]
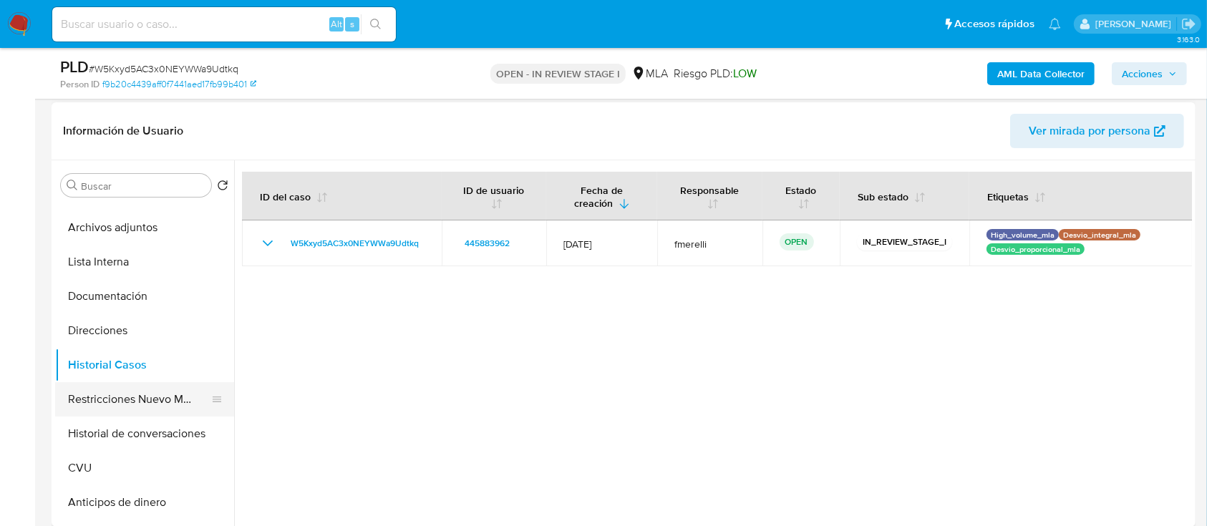
click at [127, 396] on button "Restricciones Nuevo Mundo" at bounding box center [138, 399] width 167 height 34
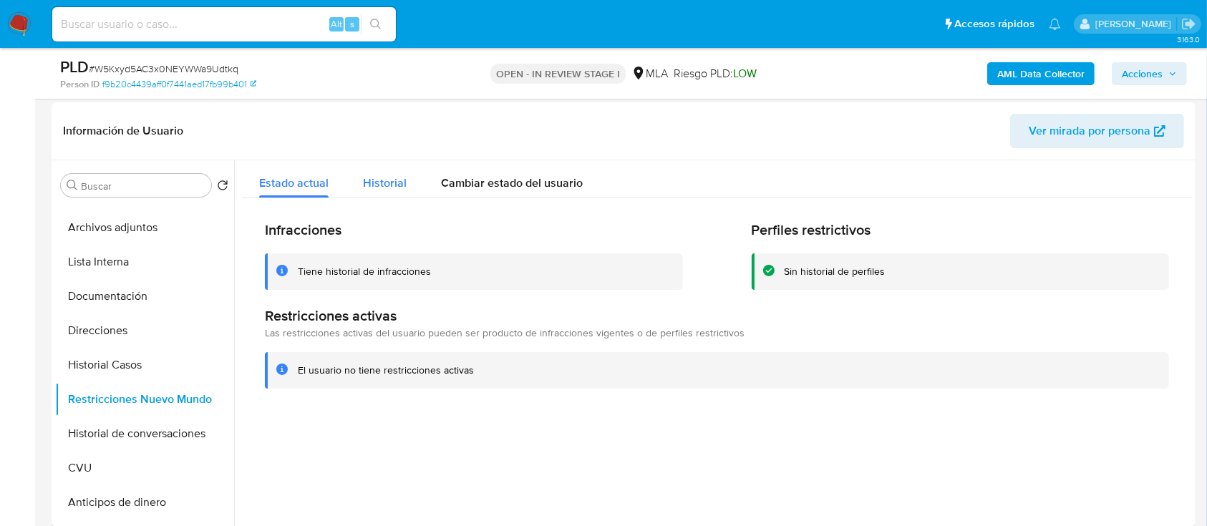
click at [401, 180] on span "Historial" at bounding box center [385, 183] width 44 height 16
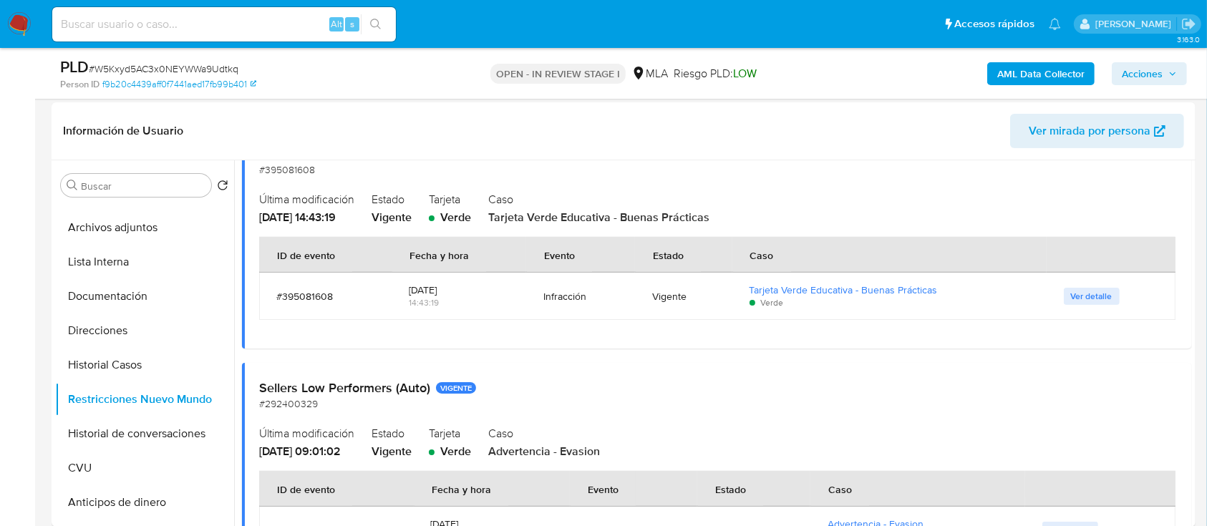
scroll to position [1601, 0]
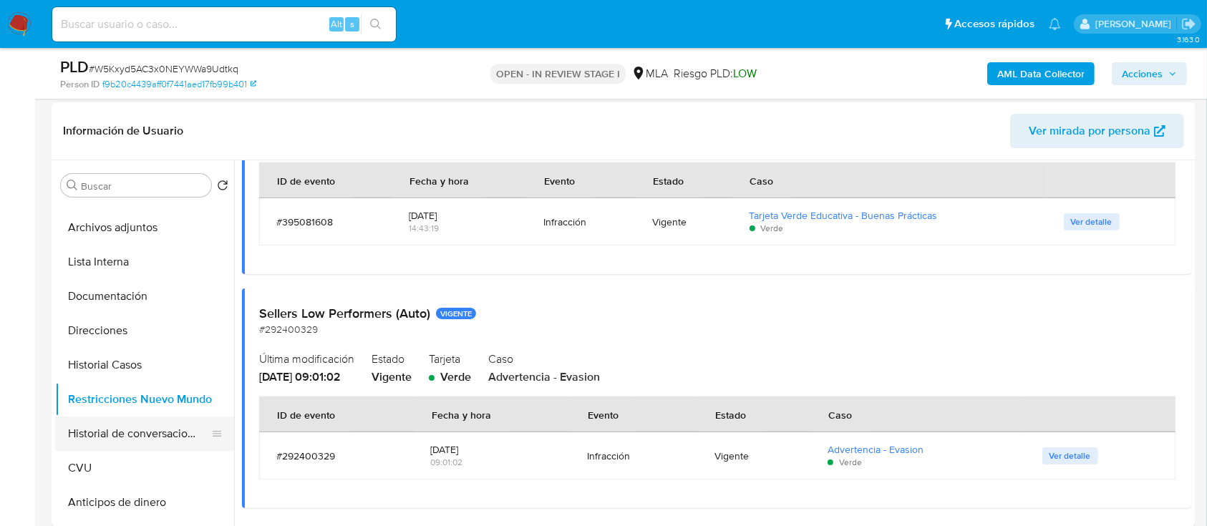
click at [134, 432] on button "Historial de conversaciones" at bounding box center [138, 433] width 167 height 34
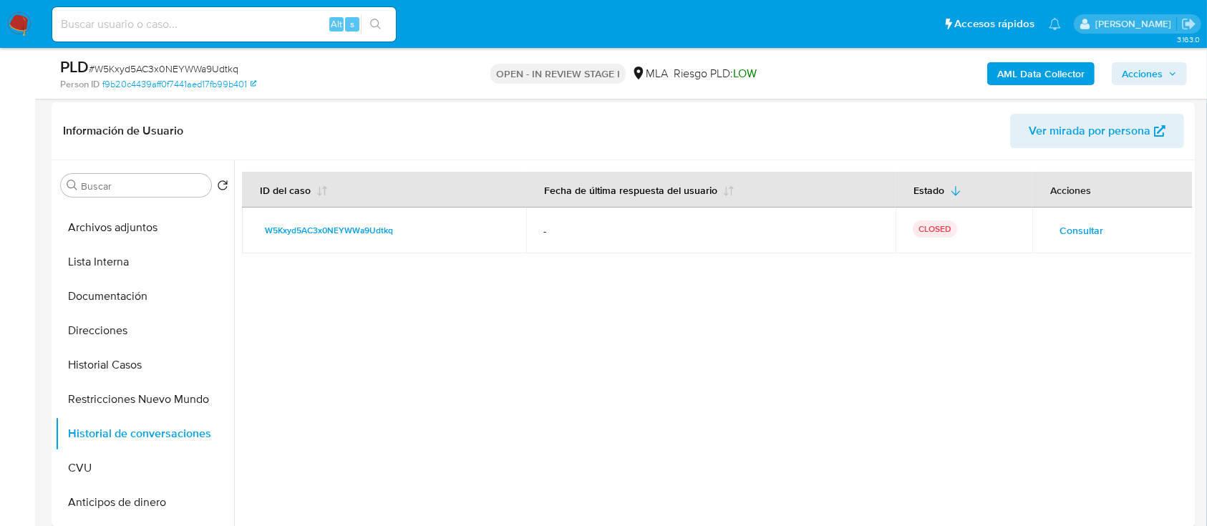
click at [1149, 74] on span "Acciones" at bounding box center [1141, 73] width 41 height 23
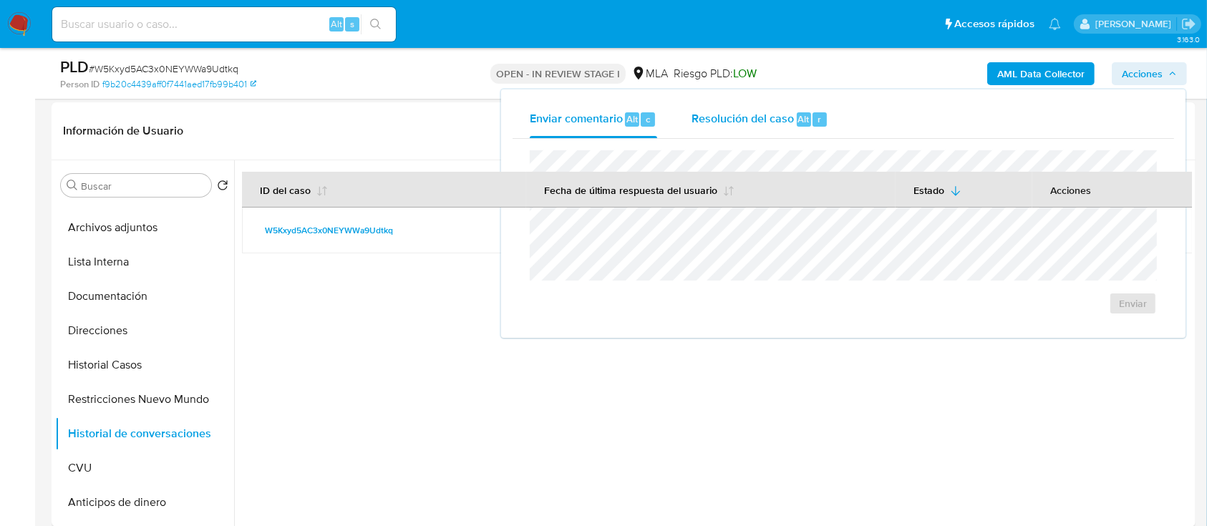
click at [806, 108] on div "Resolución del caso Alt r" at bounding box center [759, 119] width 137 height 37
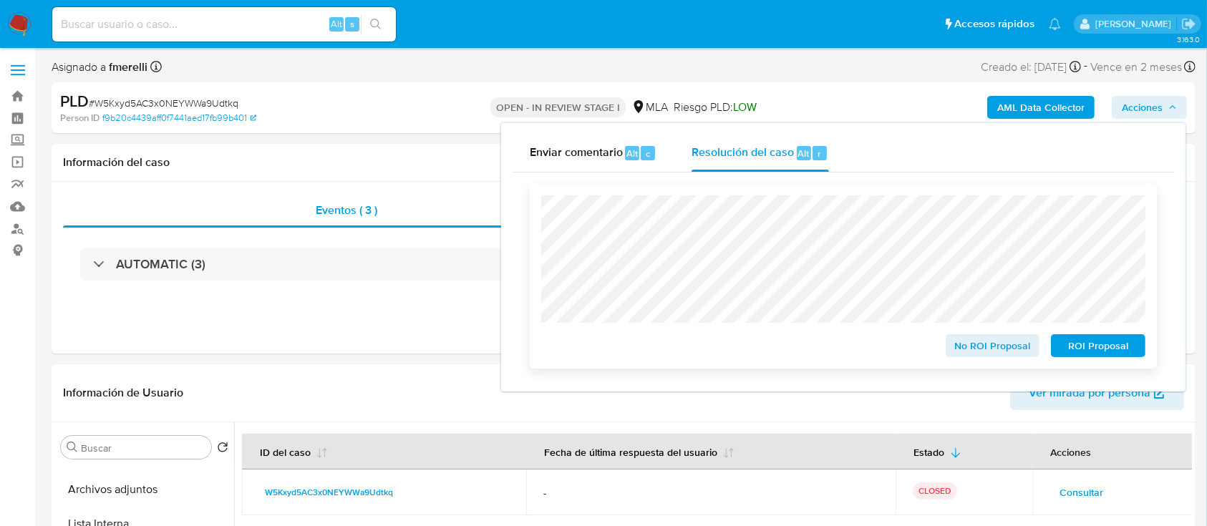
click at [978, 346] on span "No ROI Proposal" at bounding box center [992, 346] width 74 height 20
click at [995, 348] on span "No ROI Proposal" at bounding box center [992, 346] width 74 height 20
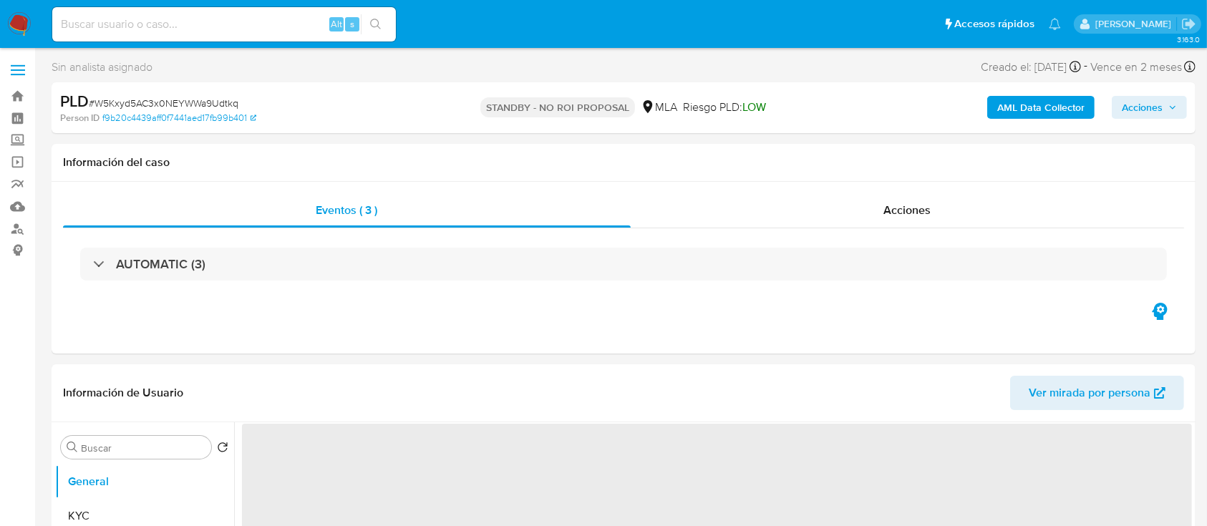
click at [9, 24] on img at bounding box center [19, 24] width 24 height 24
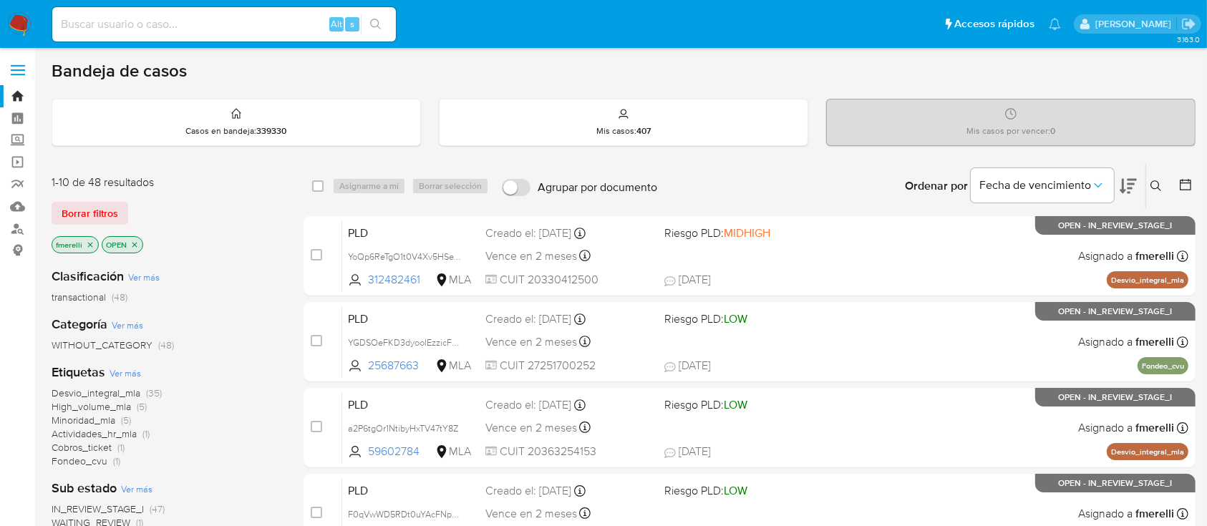
click at [311, 30] on input at bounding box center [223, 24] width 343 height 19
paste input "Da1mniTSpTICtjLbvKydhyD0"
type input "Da1mniTSpTICtjLbvKydhyD0"
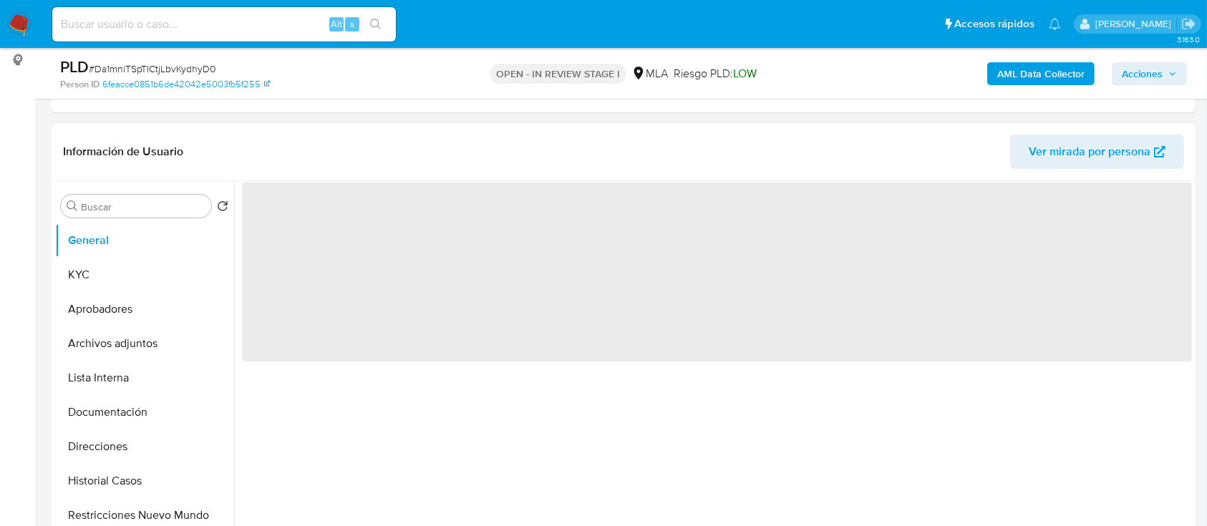
scroll to position [287, 0]
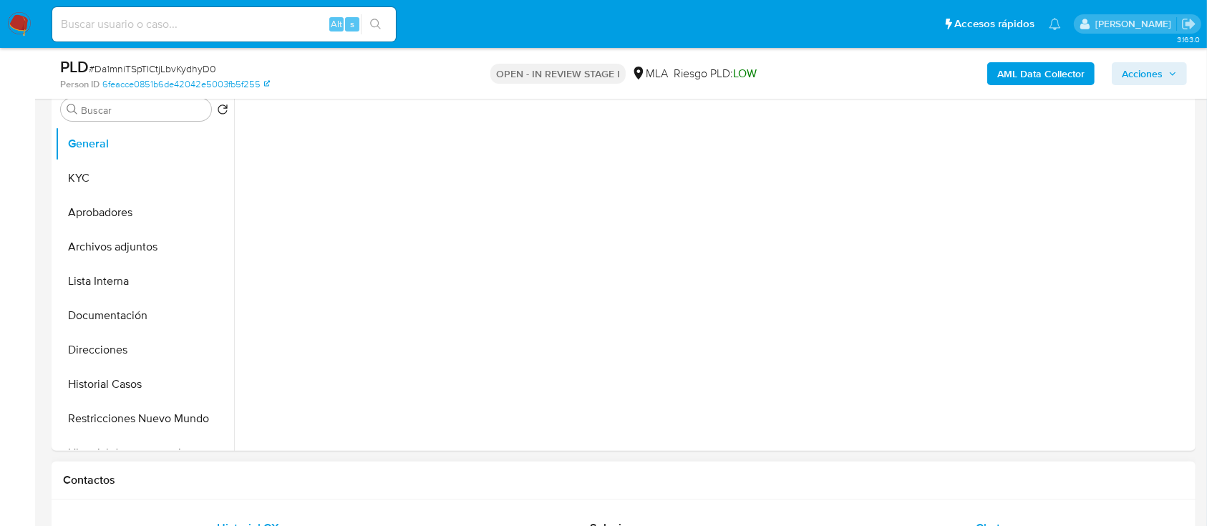
click at [968, 511] on div "Chat" at bounding box center [988, 528] width 336 height 34
select select "10"
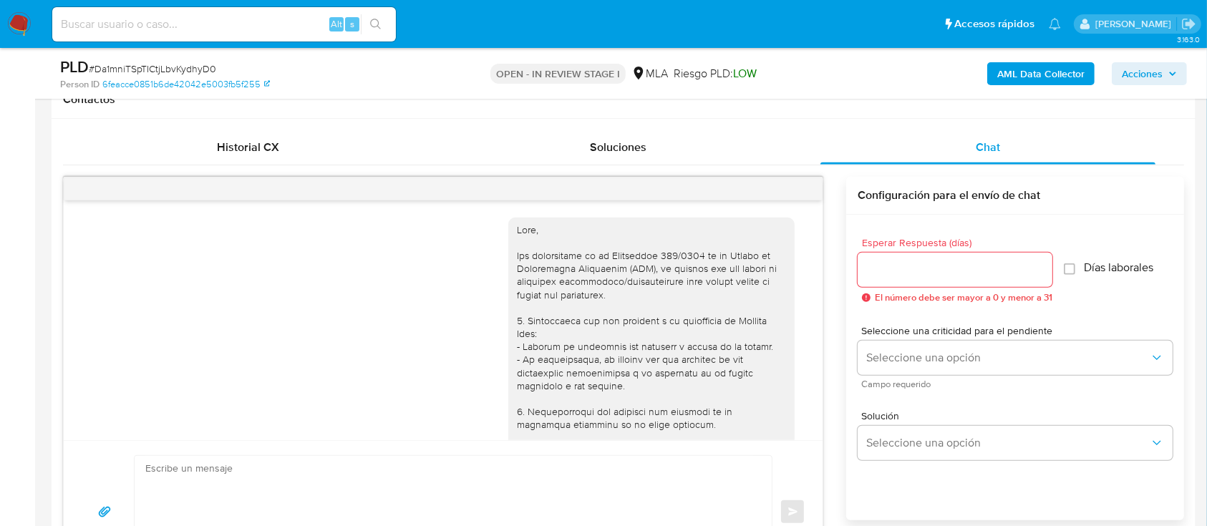
scroll to position [1330, 0]
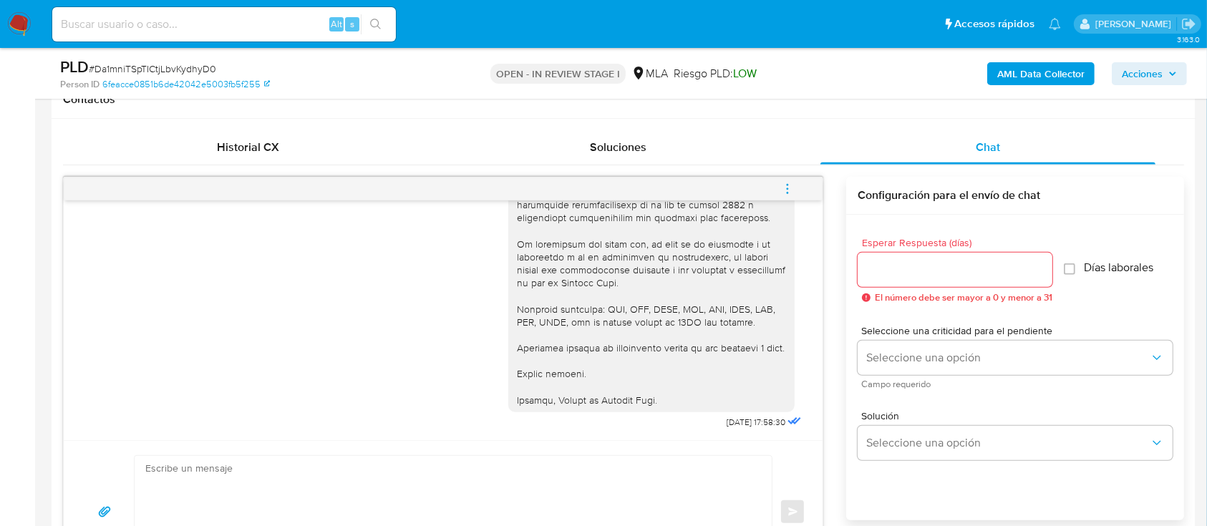
click at [242, 8] on div "Alt s" at bounding box center [223, 24] width 343 height 34
click at [248, 31] on input at bounding box center [223, 24] width 343 height 19
paste input "sXa6O3pij28JqjBsshwe9oiy"
type input "sXa6O3pij28JqjBsshwe9oiy"
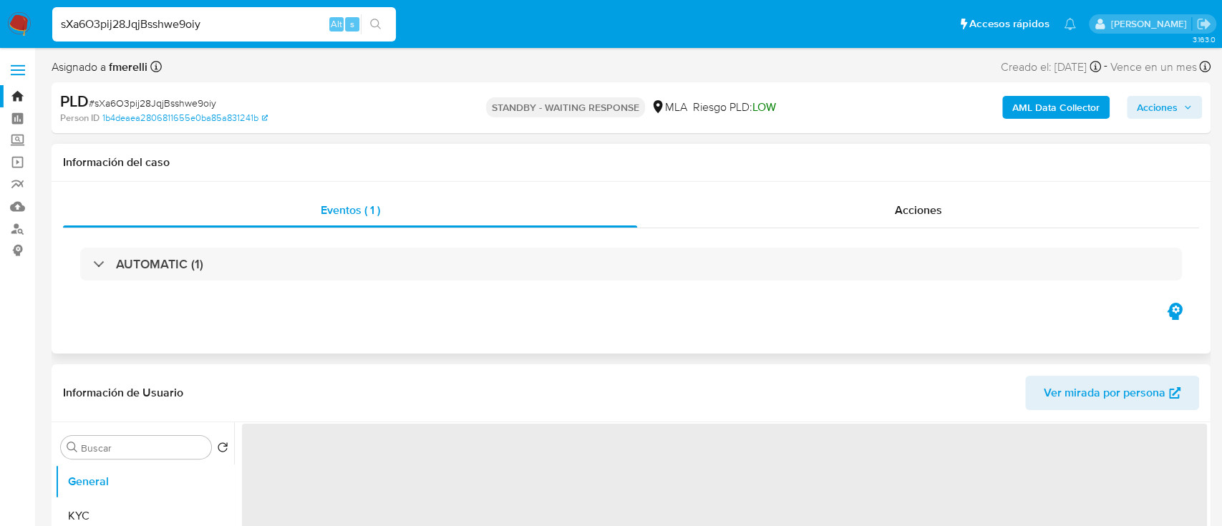
select select "10"
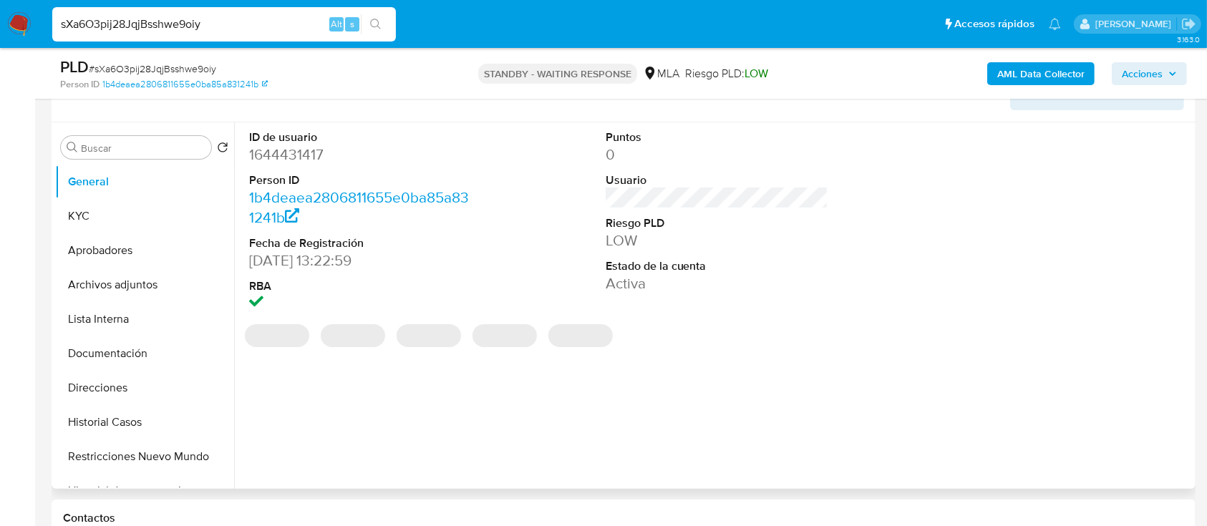
scroll to position [286, 0]
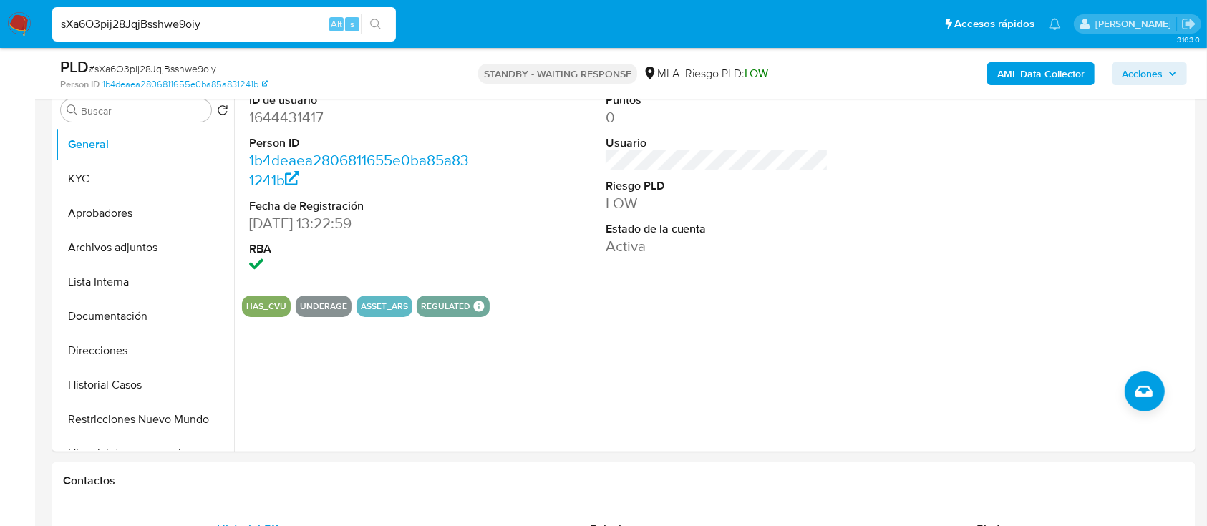
click at [283, 29] on input "sXa6O3pij28JqjBsshwe9oiy" at bounding box center [223, 24] width 343 height 19
paste input "XchrBhhpP08jHTnDEvOrNIUZ"
type input "XchrBhhpP08jHTnDEvOrNIUZ"
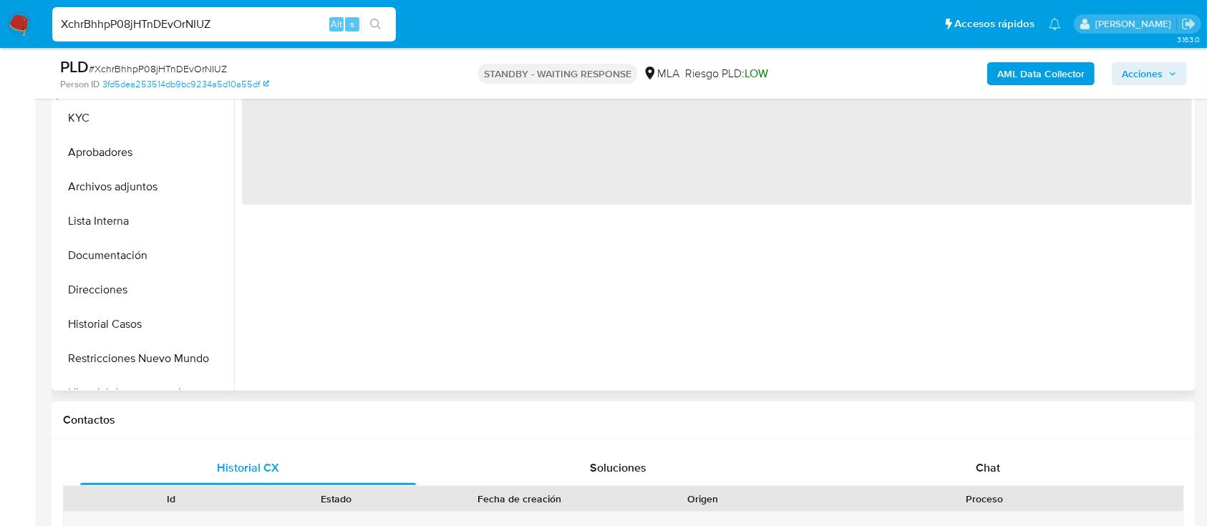
scroll to position [381, 0]
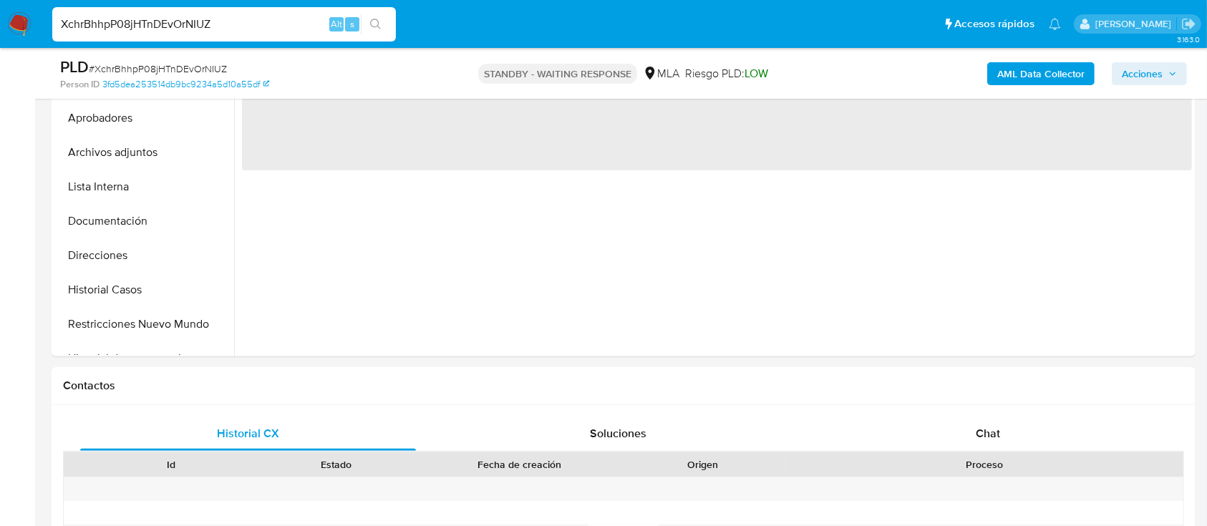
select select "10"
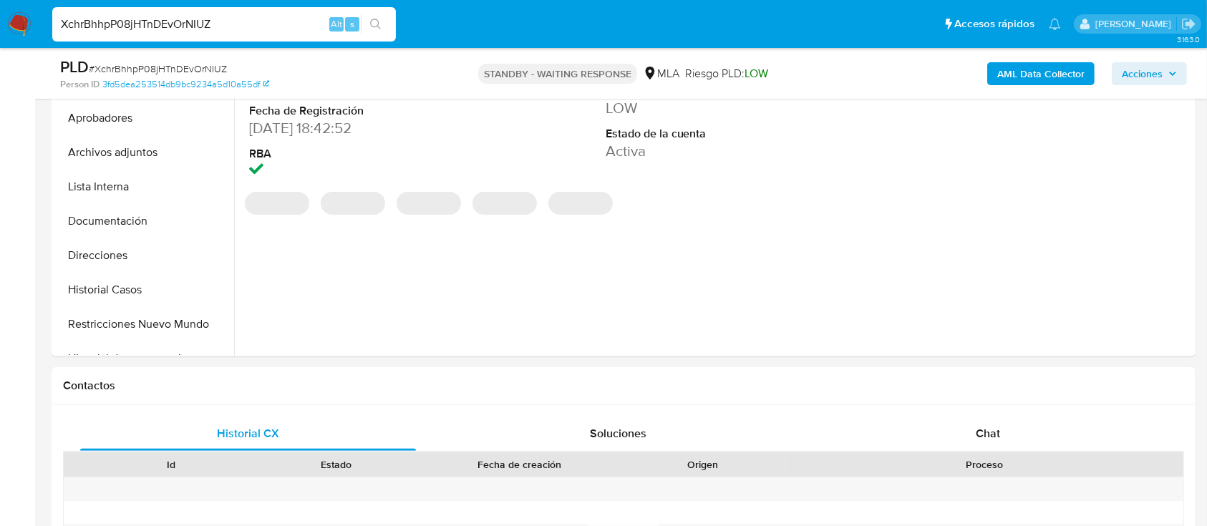
click at [292, 22] on input "XchrBhhpP08jHTnDEvOrNIUZ" at bounding box center [223, 24] width 343 height 19
paste input "I5E0SivzUKgaFMN8xllAh2ch"
type input "I5E0SivzUKgaFMN8xllAh2ch"
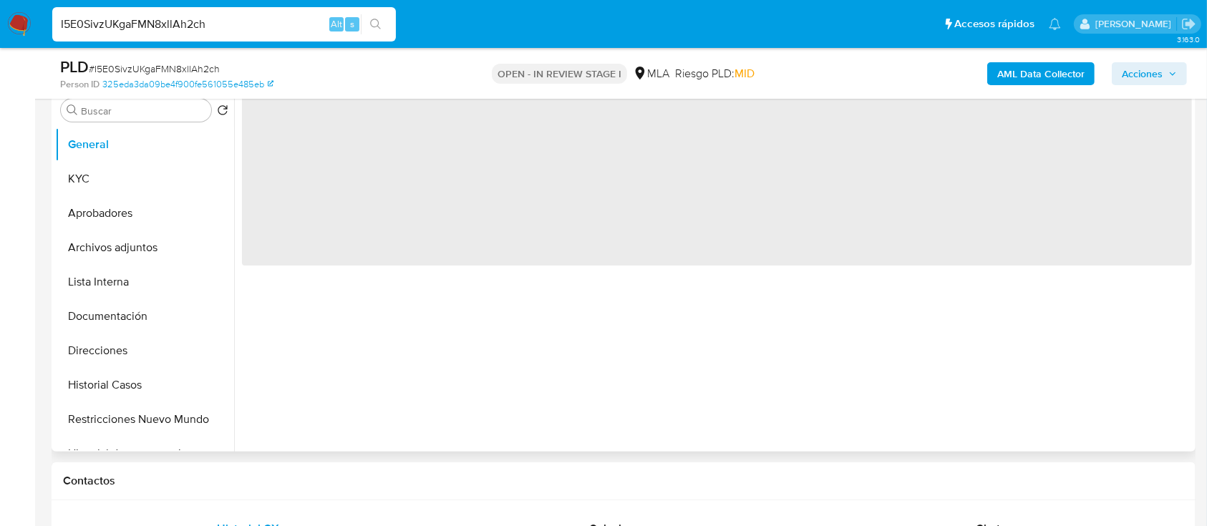
select select "10"
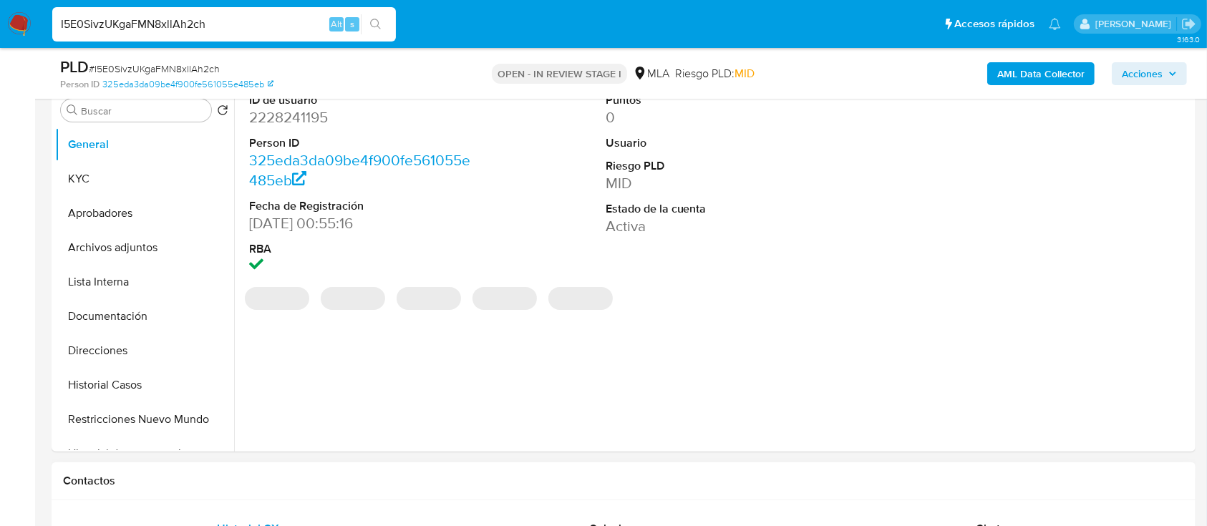
scroll to position [668, 0]
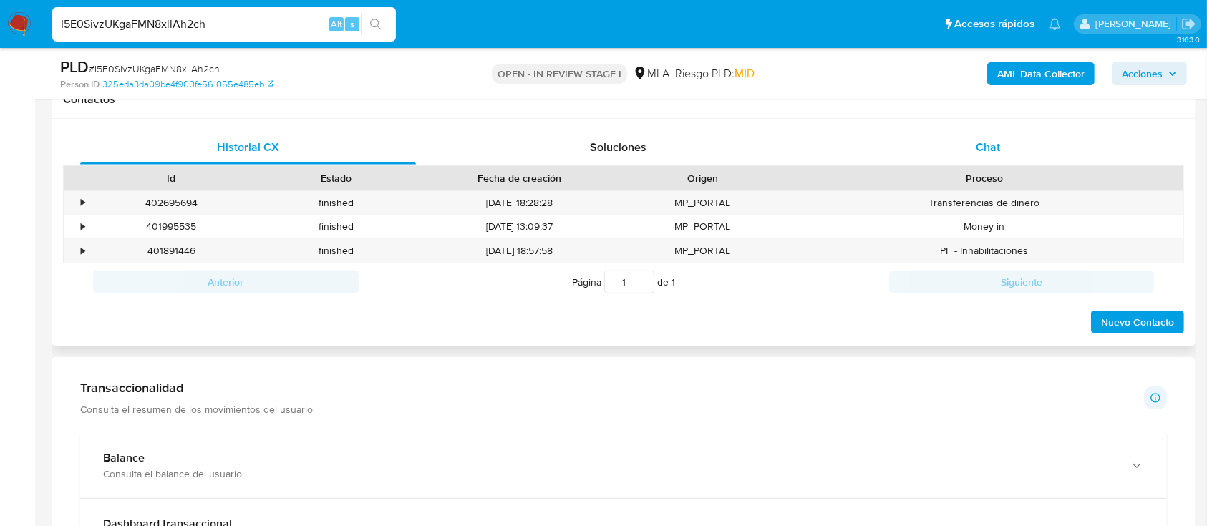
click at [1008, 145] on div "Chat" at bounding box center [988, 147] width 336 height 34
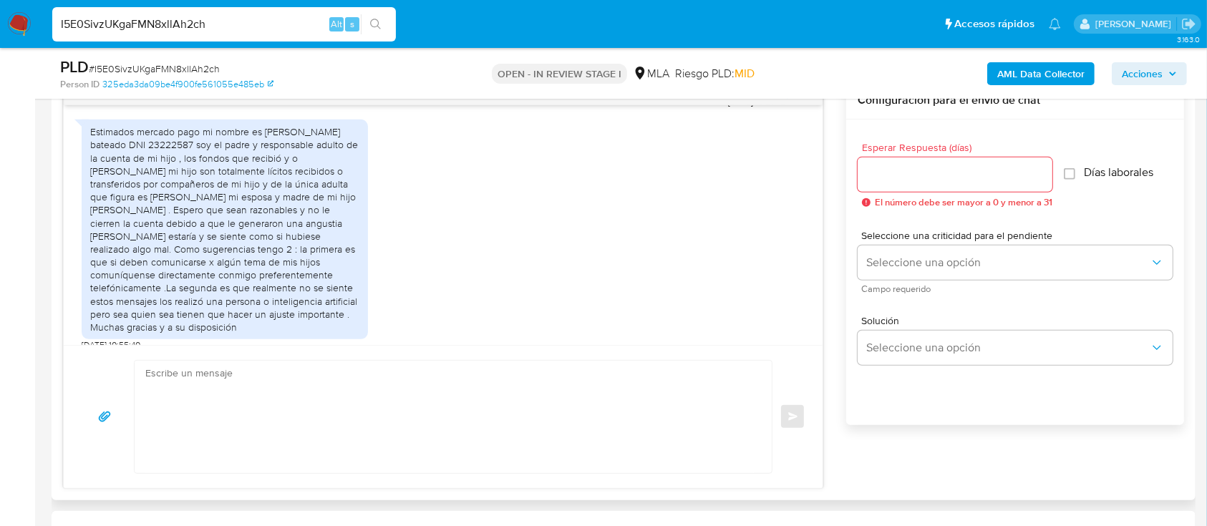
scroll to position [1477, 0]
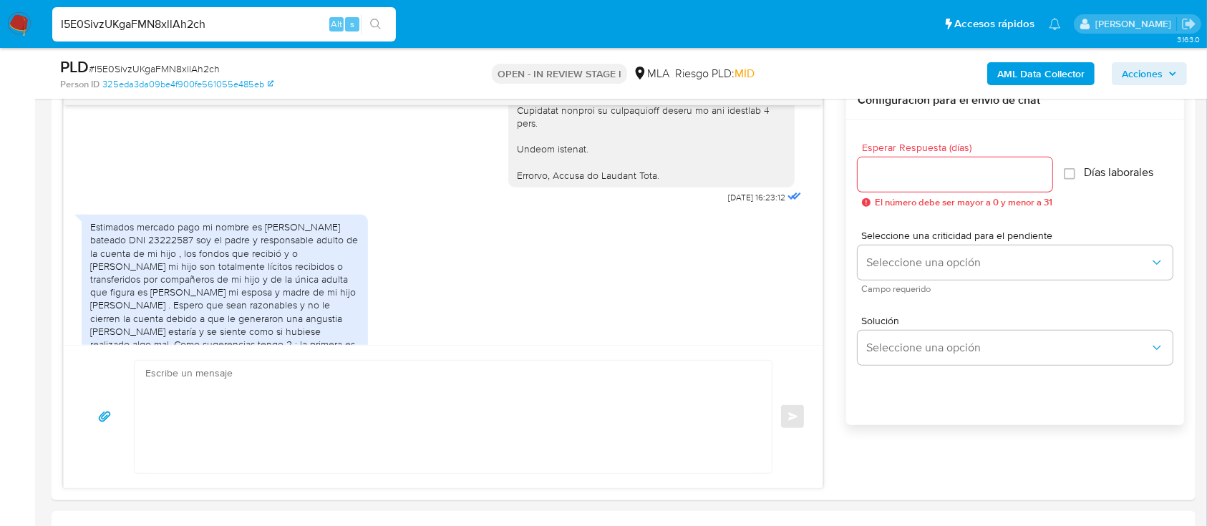
click at [332, 36] on div "I5E0SivzUKgaFMN8xllAh2ch Alt s" at bounding box center [223, 24] width 343 height 34
click at [310, 31] on input "I5E0SivzUKgaFMN8xllAh2ch" at bounding box center [223, 24] width 343 height 19
paste input "FtluIM9dpo9UWD1db3fKsoRF"
type input "FtluIM9dpo9UWD1db3fKsoRF"
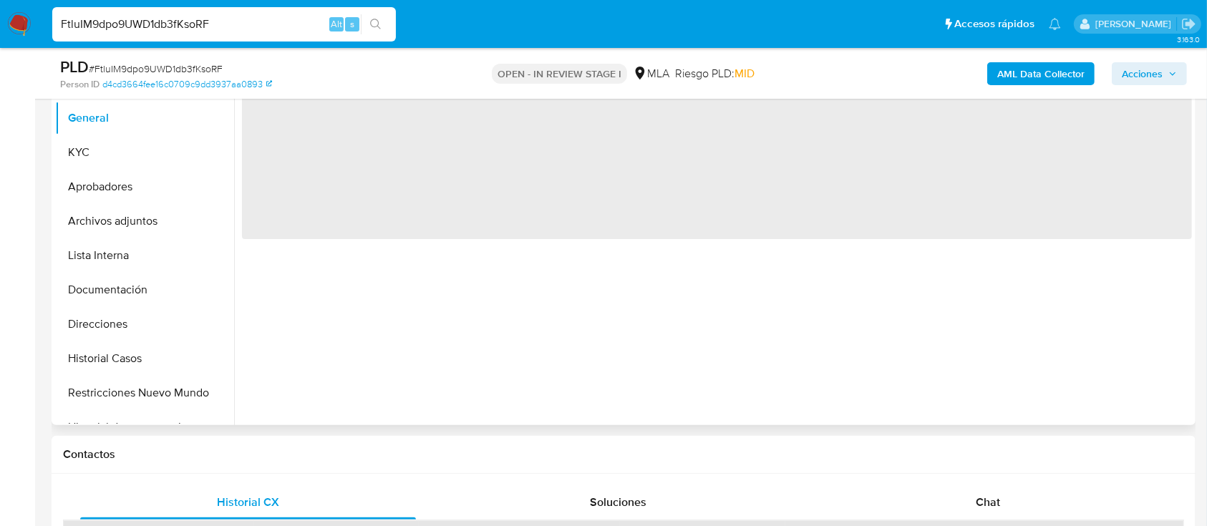
scroll to position [381, 0]
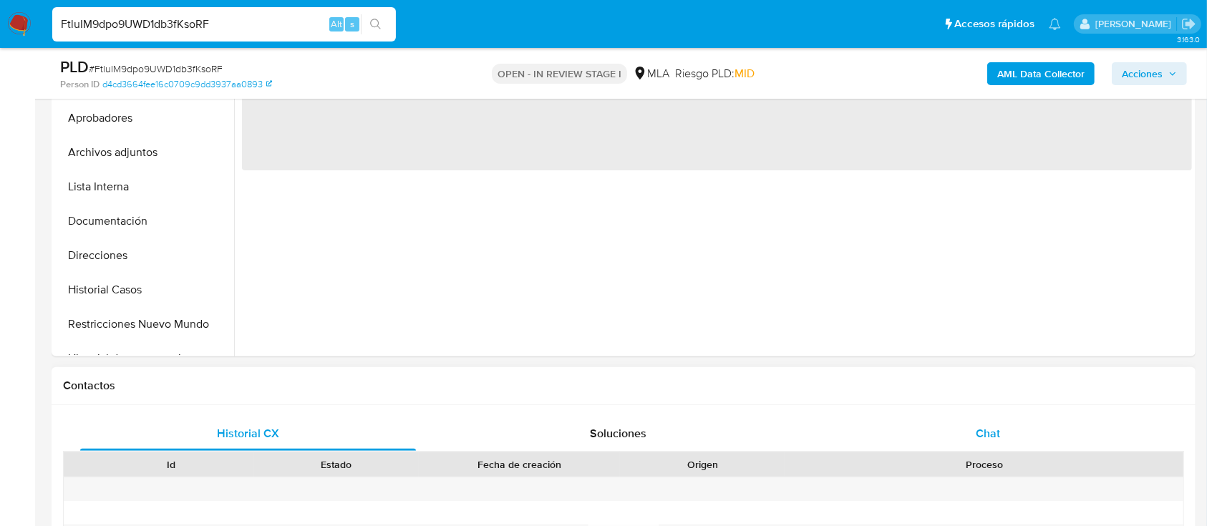
click at [917, 430] on div "Chat" at bounding box center [988, 433] width 336 height 34
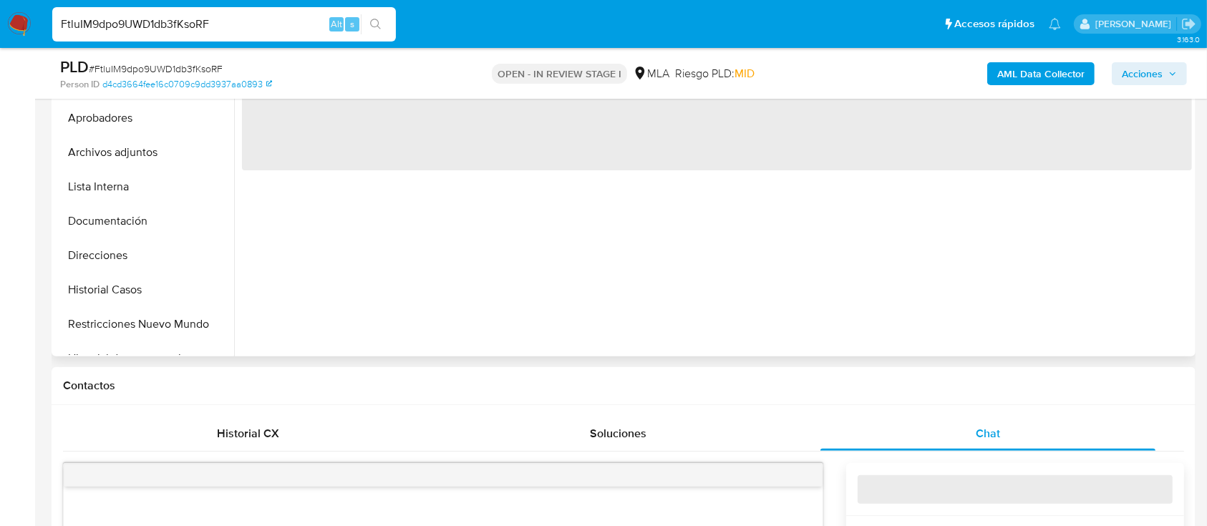
select select "10"
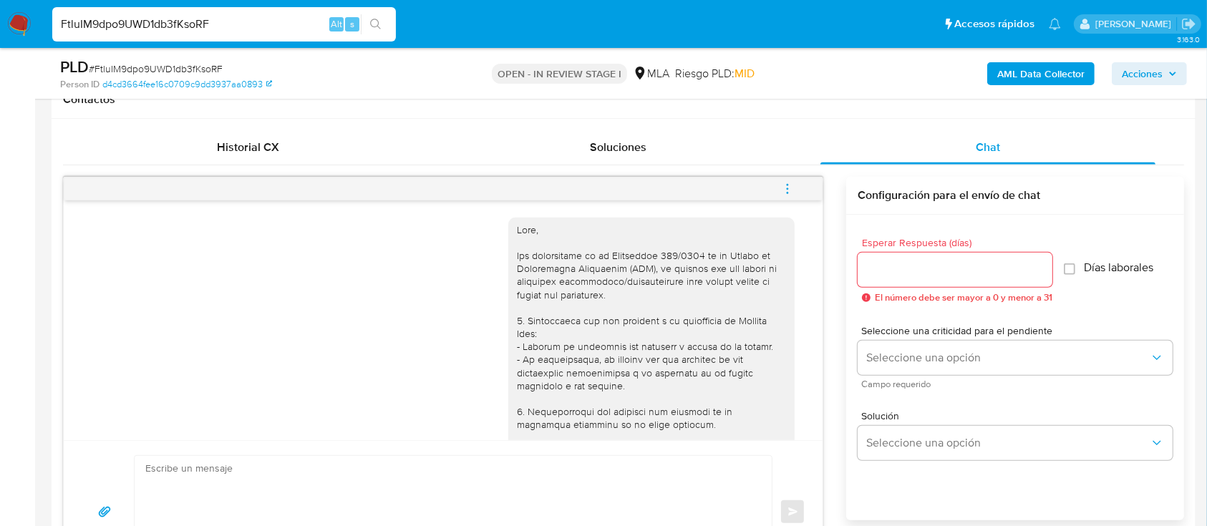
scroll to position [1271, 0]
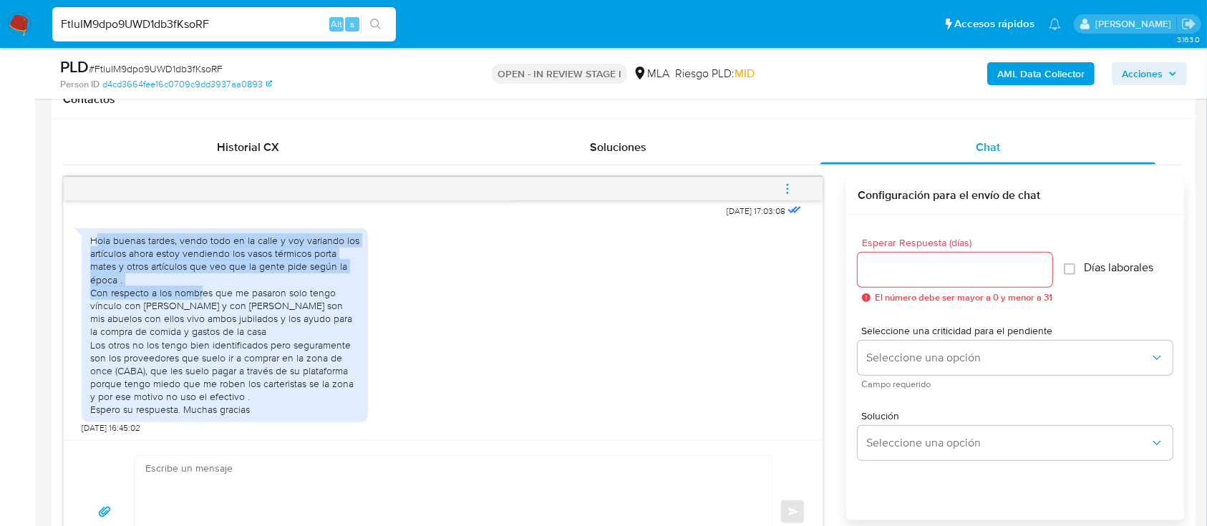
drag, startPoint x: 96, startPoint y: 242, endPoint x: 225, endPoint y: 291, distance: 138.6
click at [206, 291] on div "Hola buenas tardes, vendo todo en la calle y voy variando los artículos ahora e…" at bounding box center [224, 325] width 269 height 182
click at [17, 27] on img at bounding box center [19, 24] width 24 height 24
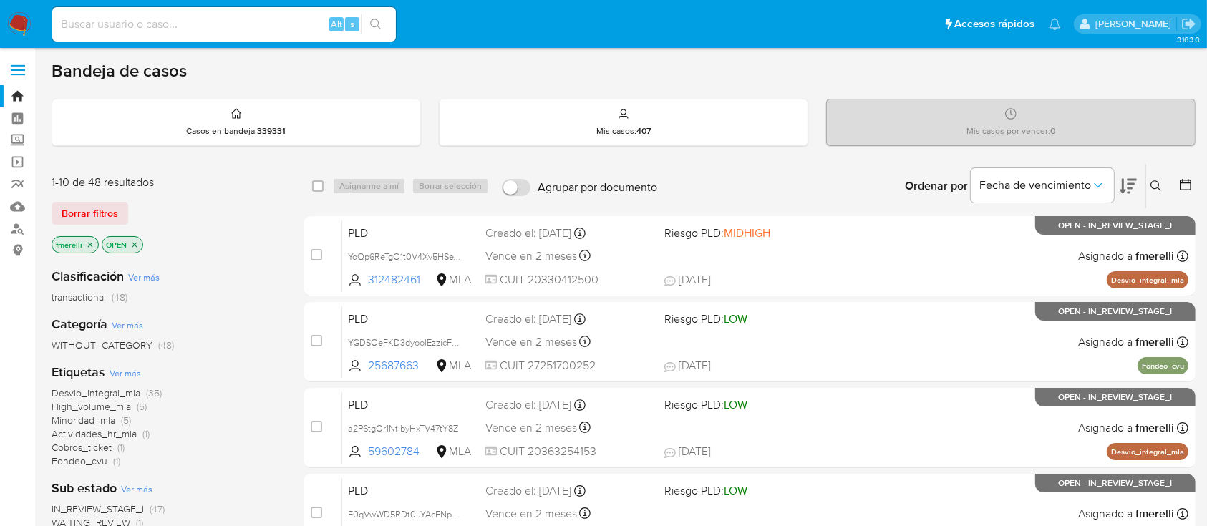
click at [113, 420] on span "Minoridad_mla" at bounding box center [84, 420] width 64 height 14
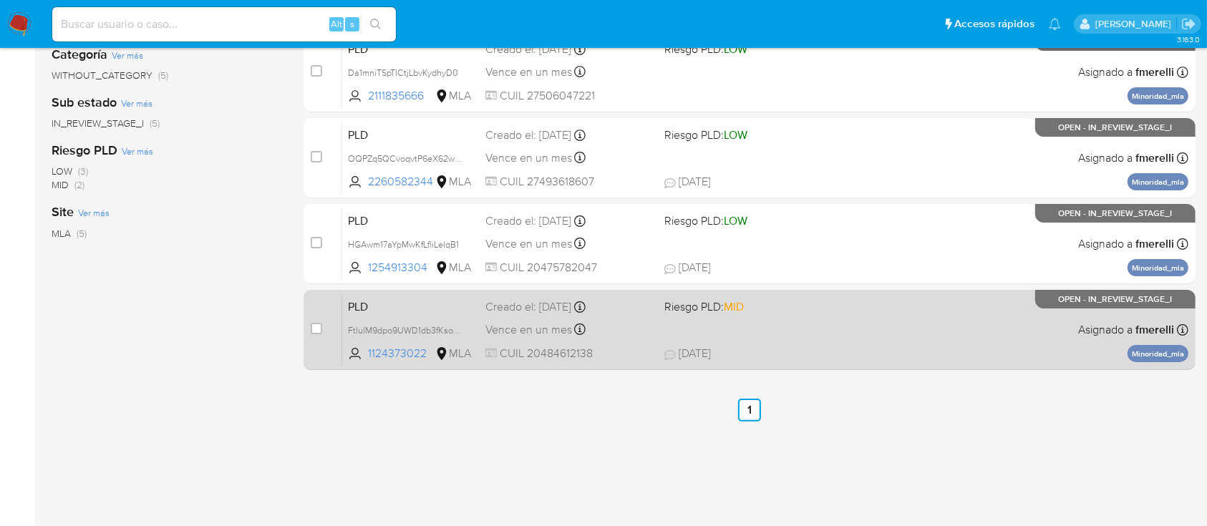
scroll to position [286, 0]
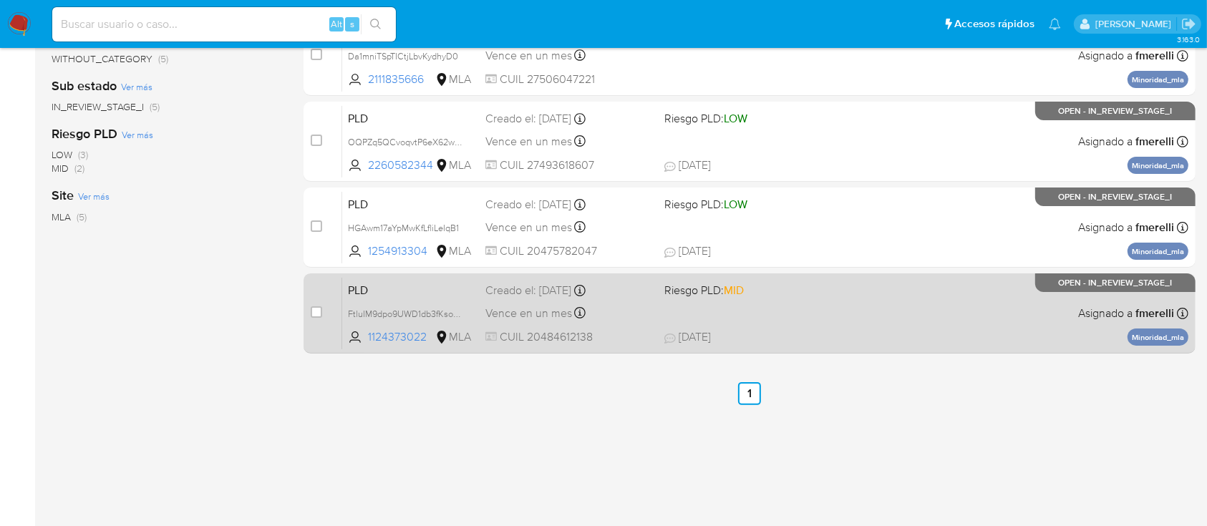
click at [811, 315] on div "PLD FtluIM9dpo9UWD1db3fKsoRF 1124373022 MLA Riesgo PLD: MID Creado el: 12/09/20…" at bounding box center [765, 313] width 846 height 72
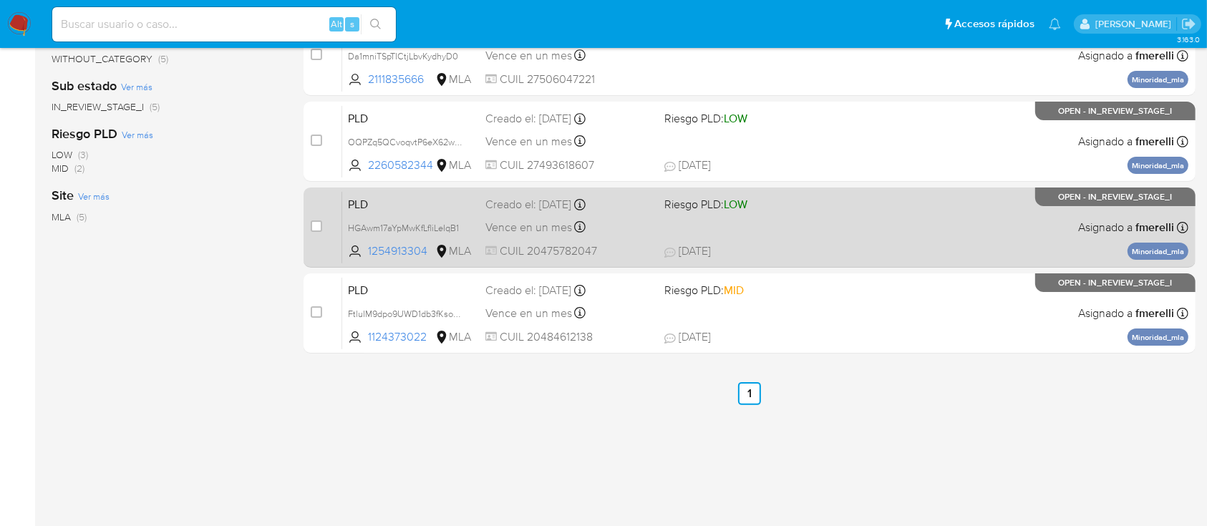
click at [806, 240] on div "PLD HGAwm17aYpMwKfLfliLeIqB1 1254913304 MLA Riesgo PLD: LOW Creado el: 12/09/20…" at bounding box center [765, 227] width 846 height 72
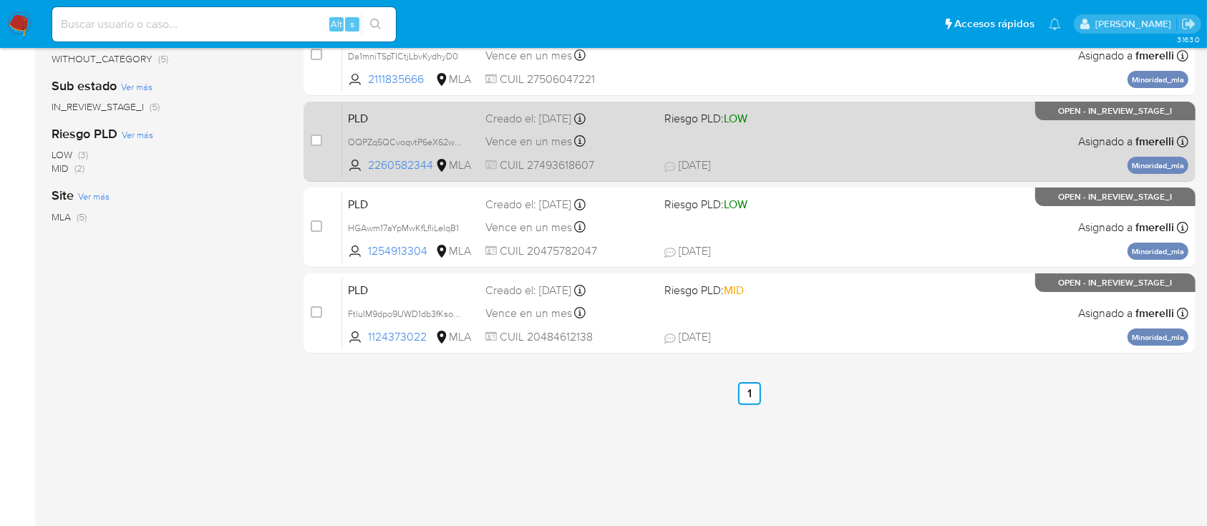
click at [822, 155] on div "PLD OQPZq5QCvoqvtP6eX62wN4R8 2260582344 MLA Riesgo PLD: LOW Creado el: 12/09/20…" at bounding box center [765, 141] width 846 height 72
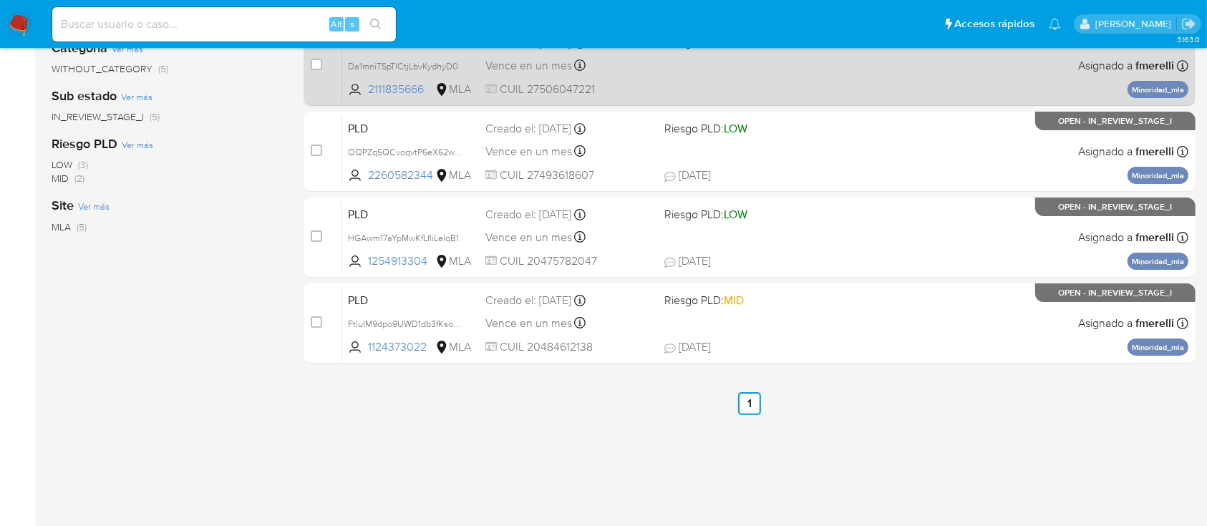
scroll to position [58, 0]
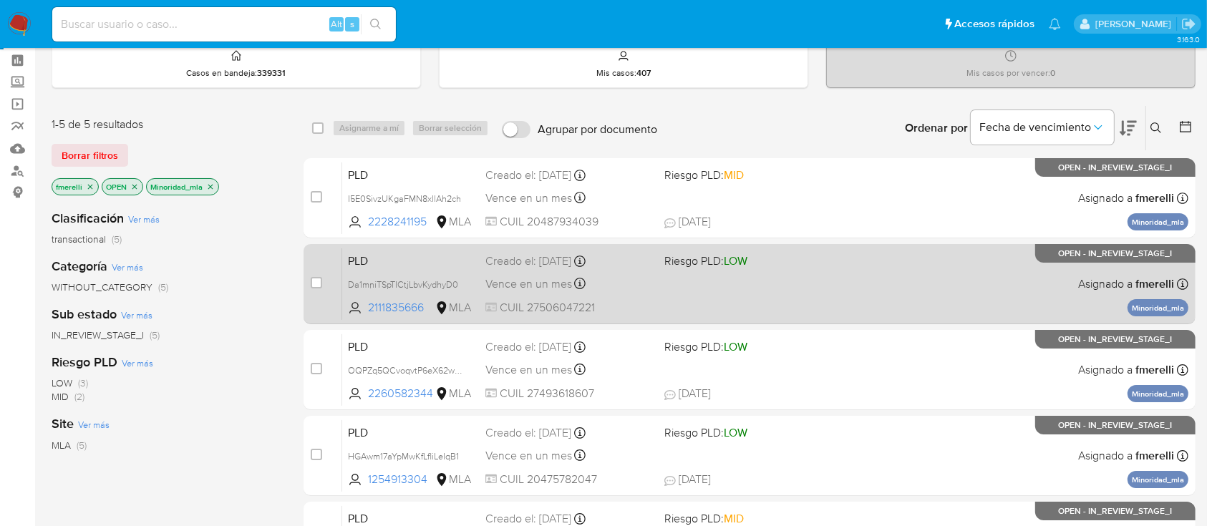
click at [786, 265] on span "Riesgo PLD: LOW" at bounding box center [747, 259] width 167 height 19
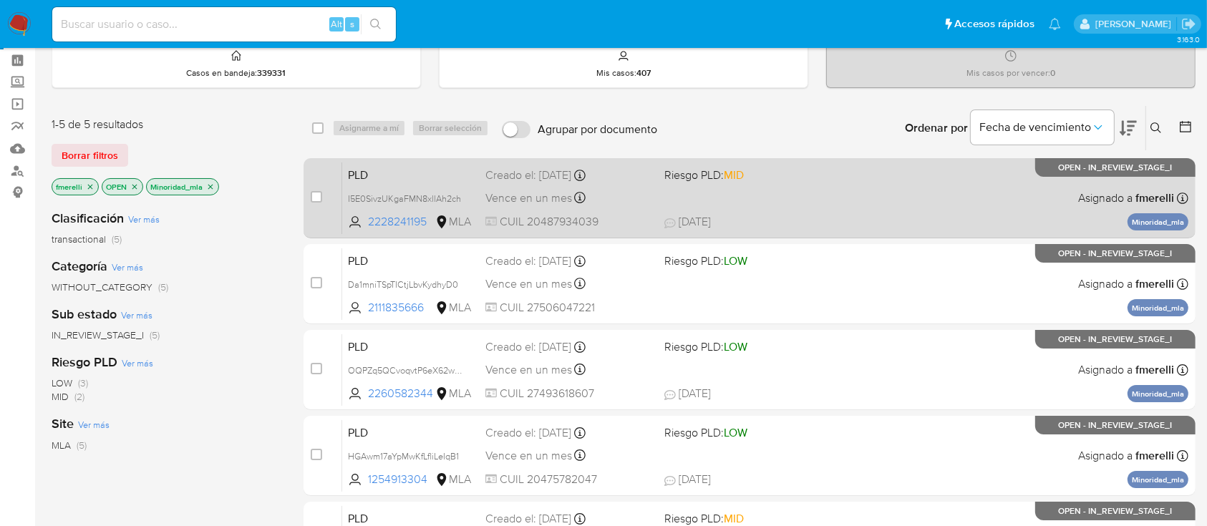
click at [763, 176] on span "Riesgo PLD: MID" at bounding box center [747, 174] width 167 height 19
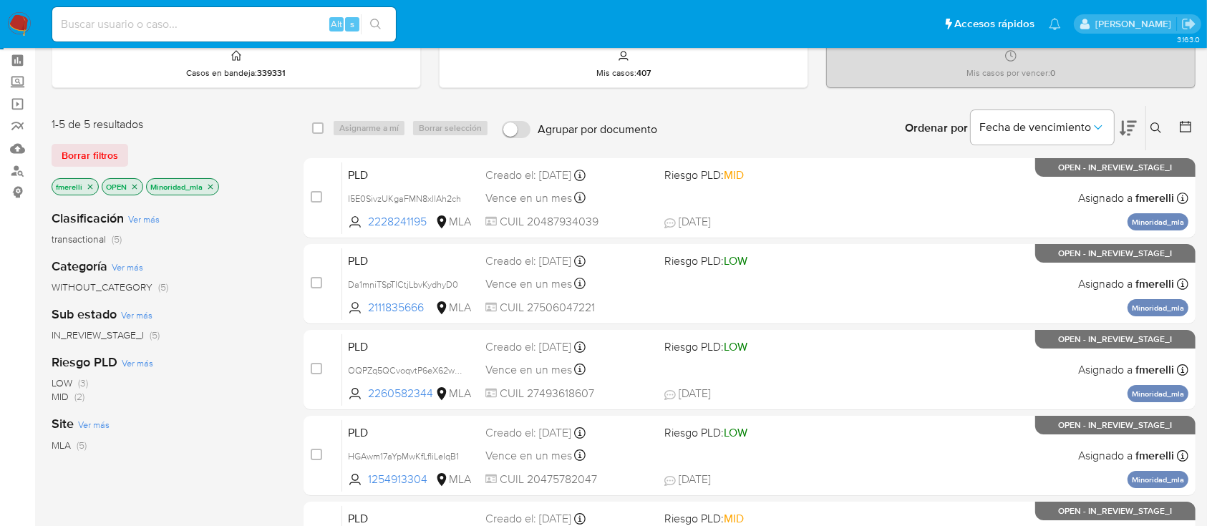
click at [208, 182] on icon "close-filter" at bounding box center [210, 186] width 9 height 9
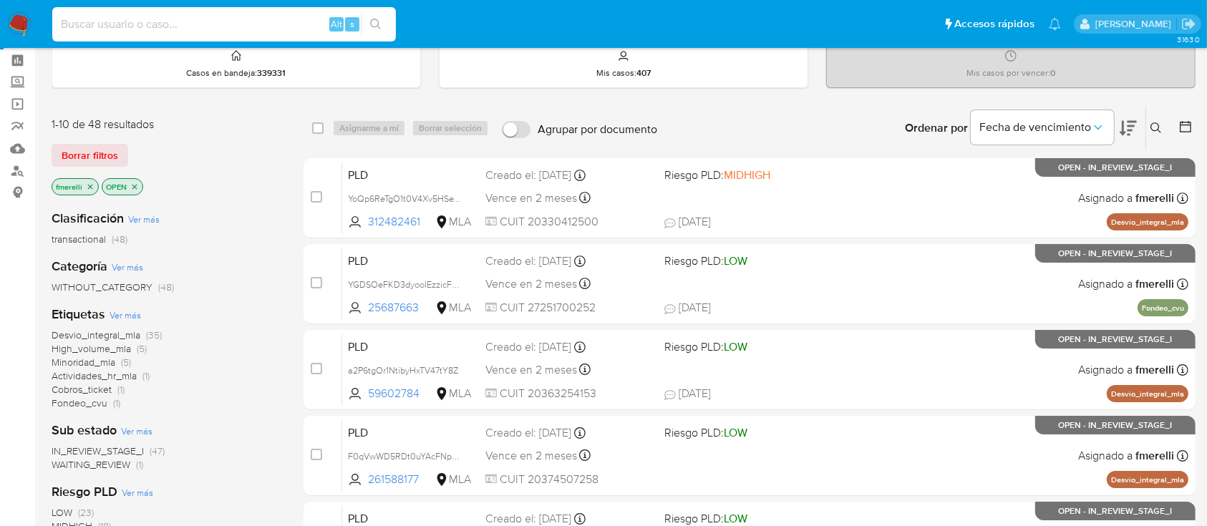
click at [219, 30] on input at bounding box center [223, 24] width 343 height 19
paste input "8Ip9lU5oVpJuE6MoUsH8thNe"
type input "8Ip9lU5oVpJuE6MoUsH8thNe"
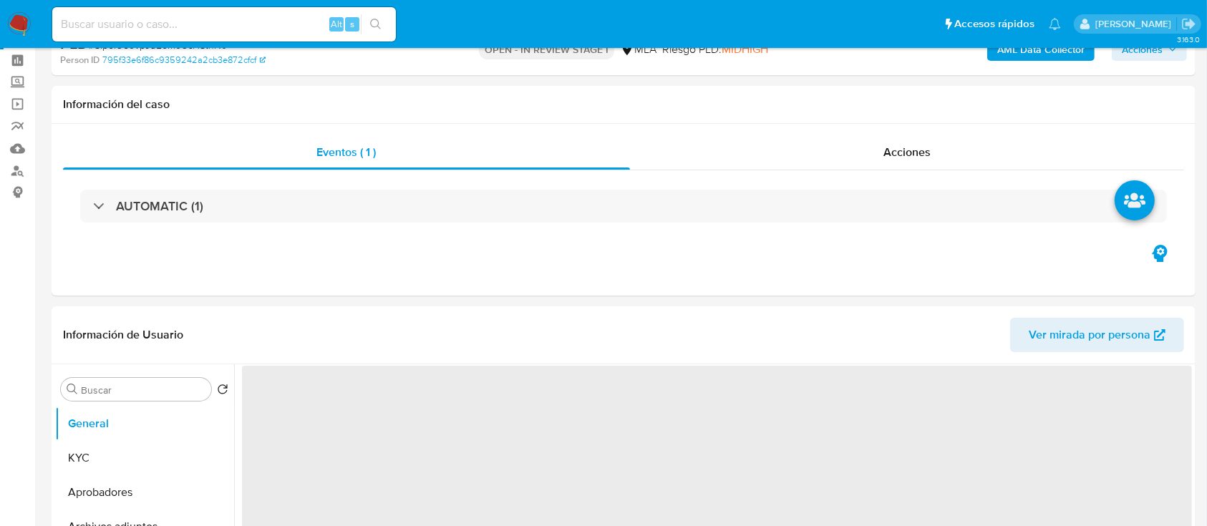
select select "10"
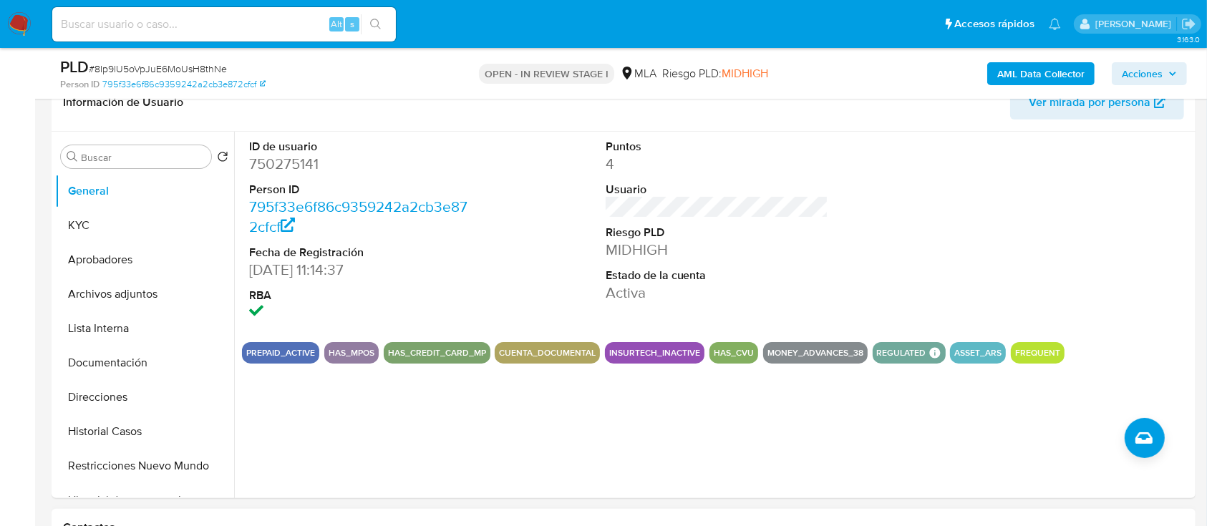
scroll to position [477, 0]
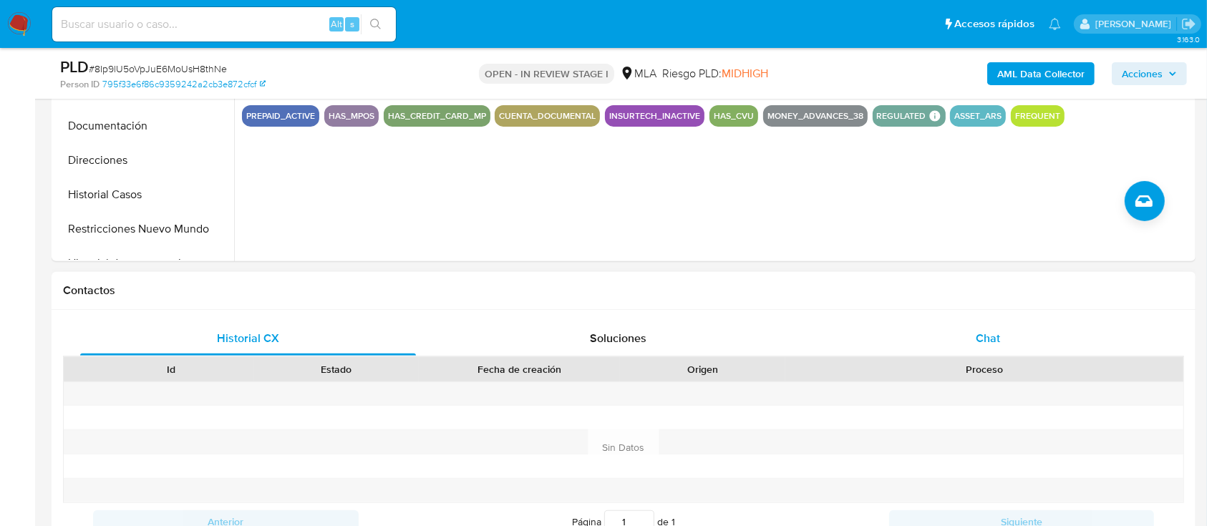
click at [978, 344] on span "Chat" at bounding box center [987, 338] width 24 height 16
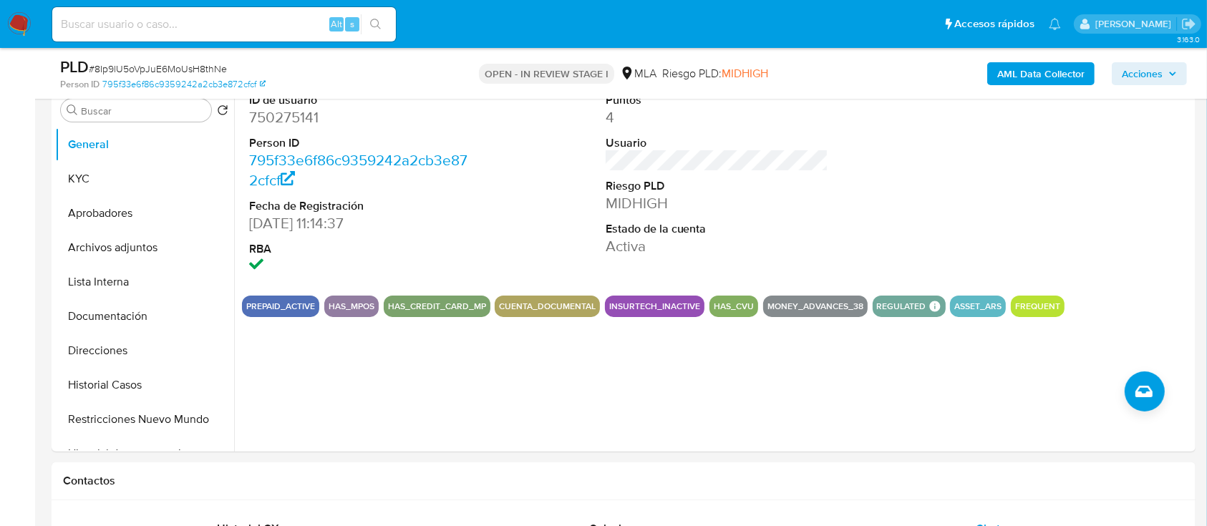
scroll to position [286, 0]
click at [276, 117] on dd "750275141" at bounding box center [360, 117] width 223 height 20
copy dd "750275141"
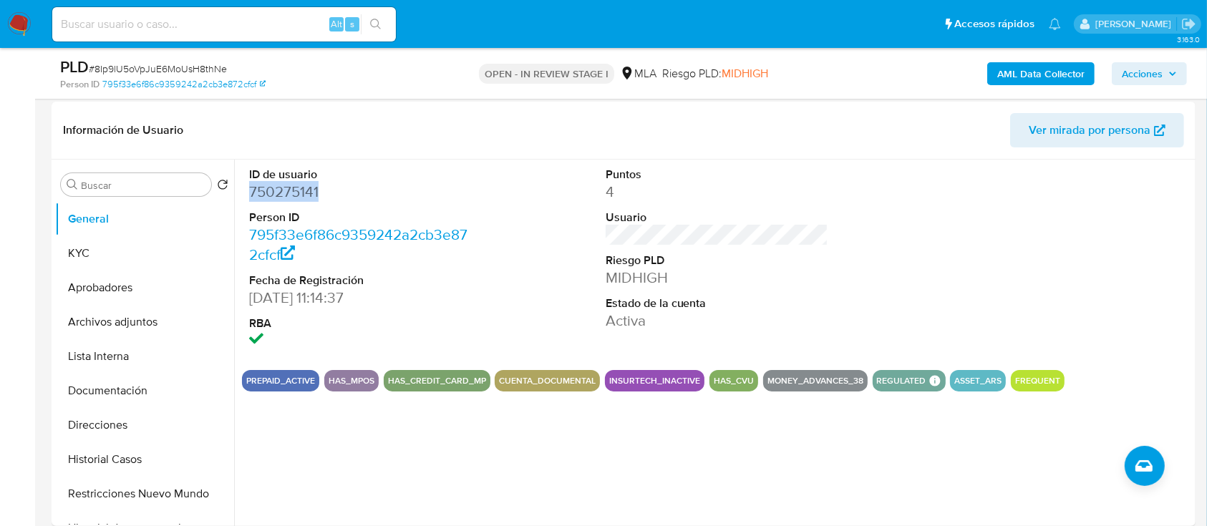
scroll to position [0, 0]
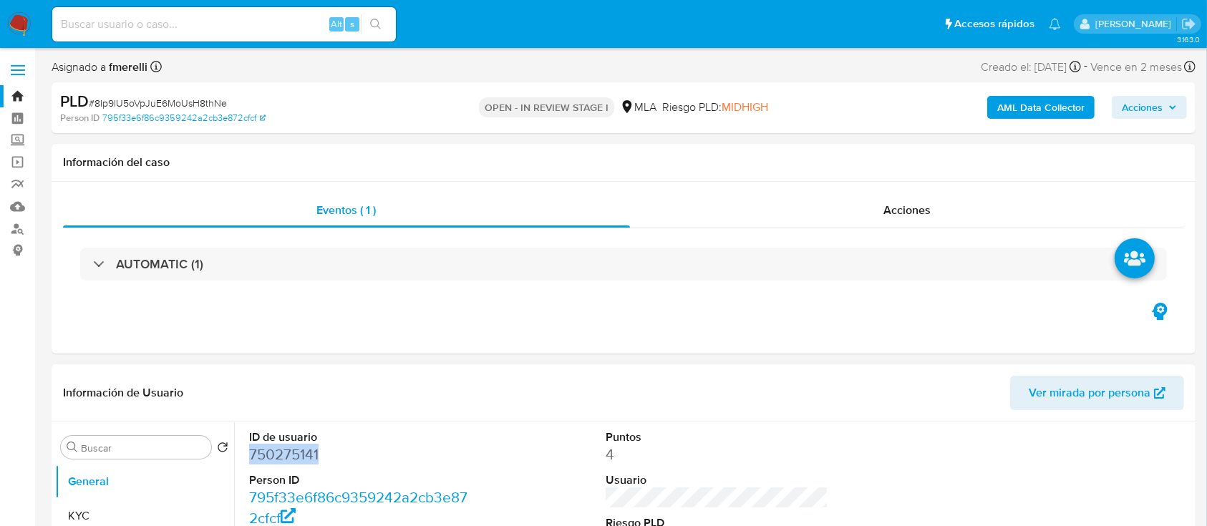
click at [71, 516] on button "KYC" at bounding box center [144, 516] width 179 height 34
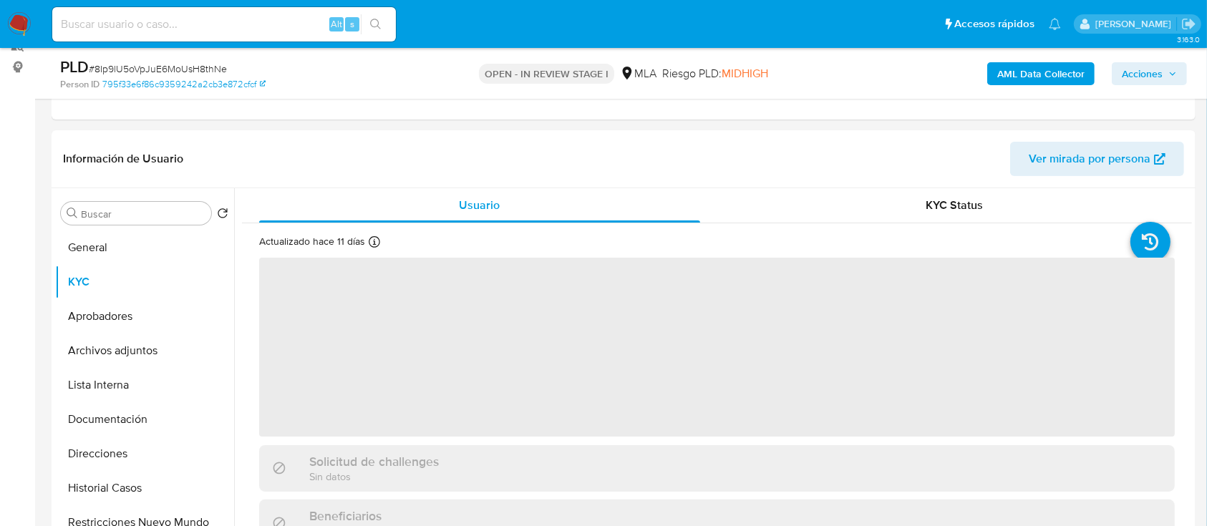
scroll to position [286, 0]
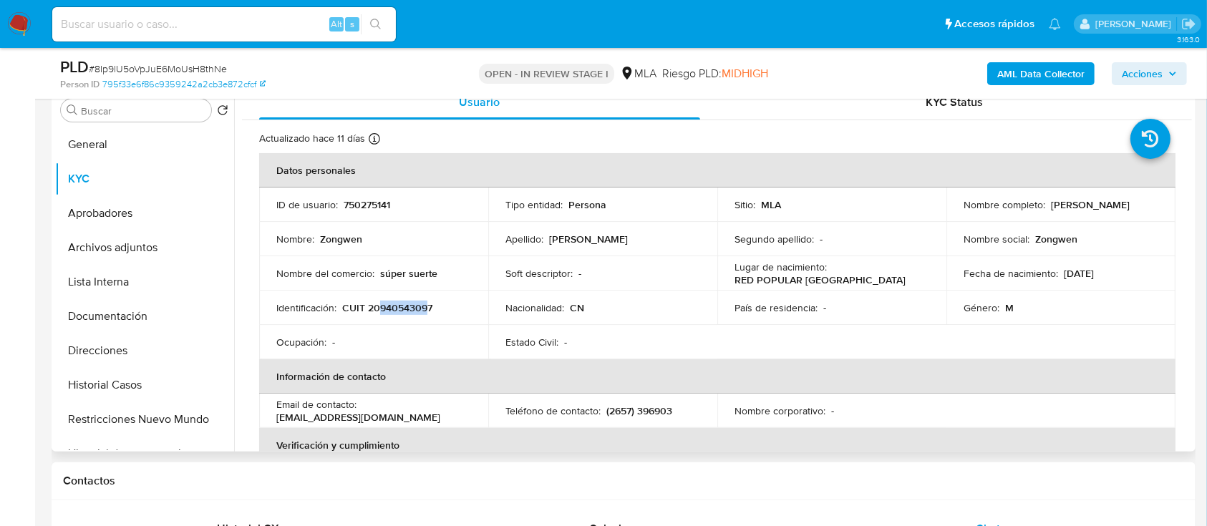
drag, startPoint x: 378, startPoint y: 306, endPoint x: 428, endPoint y: 310, distance: 50.2
click at [428, 310] on p "CUIT 20940543097" at bounding box center [387, 307] width 90 height 13
copy p "94054309"
drag, startPoint x: 132, startPoint y: 311, endPoint x: 153, endPoint y: 298, distance: 24.7
click at [132, 309] on button "Documentación" at bounding box center [138, 316] width 167 height 34
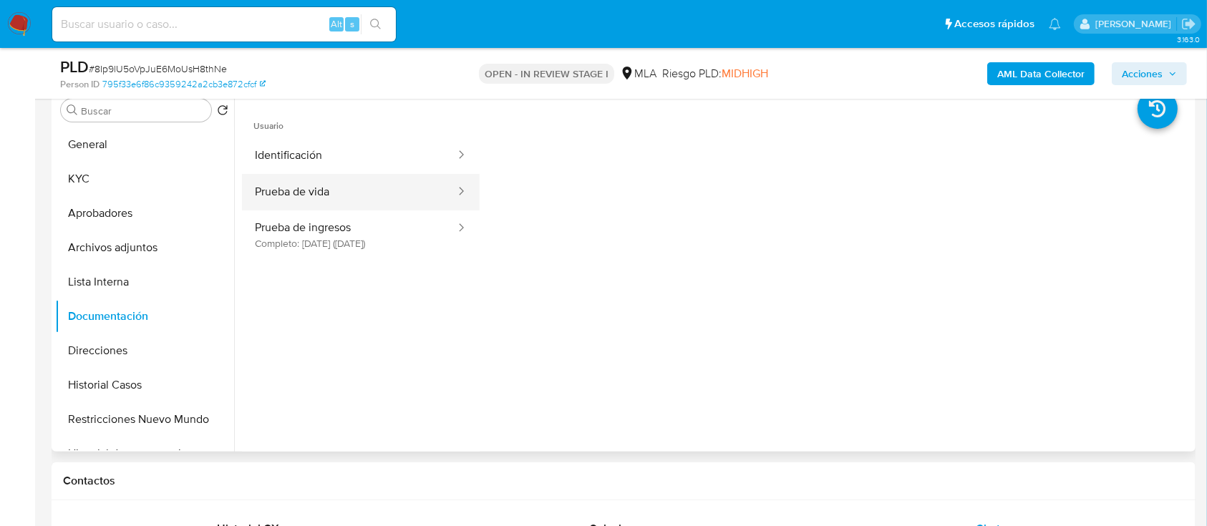
click at [298, 190] on button "Prueba de vida" at bounding box center [349, 192] width 215 height 36
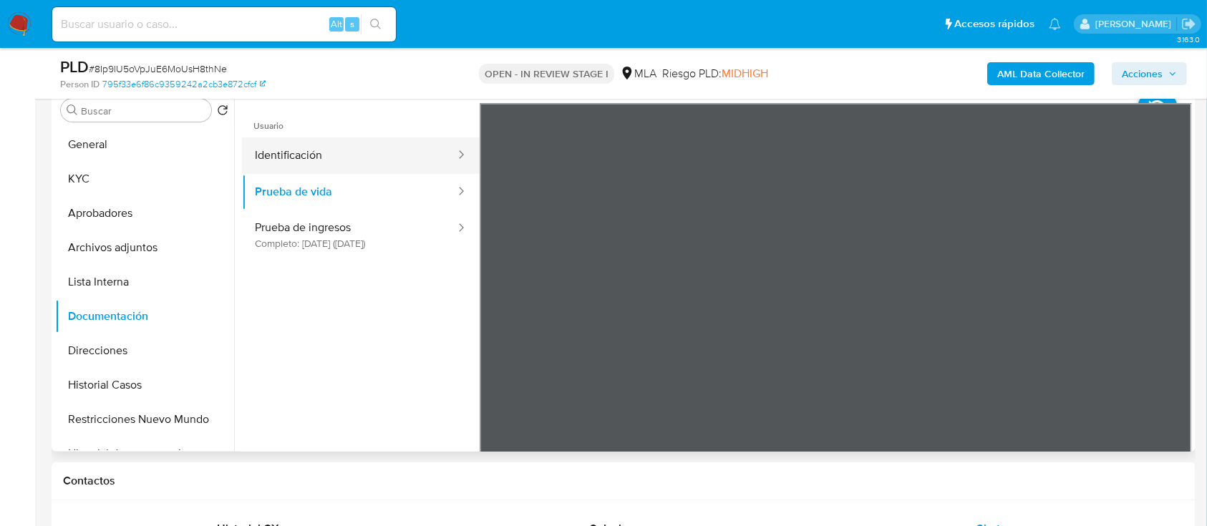
click at [357, 155] on button "Identificación" at bounding box center [349, 155] width 215 height 36
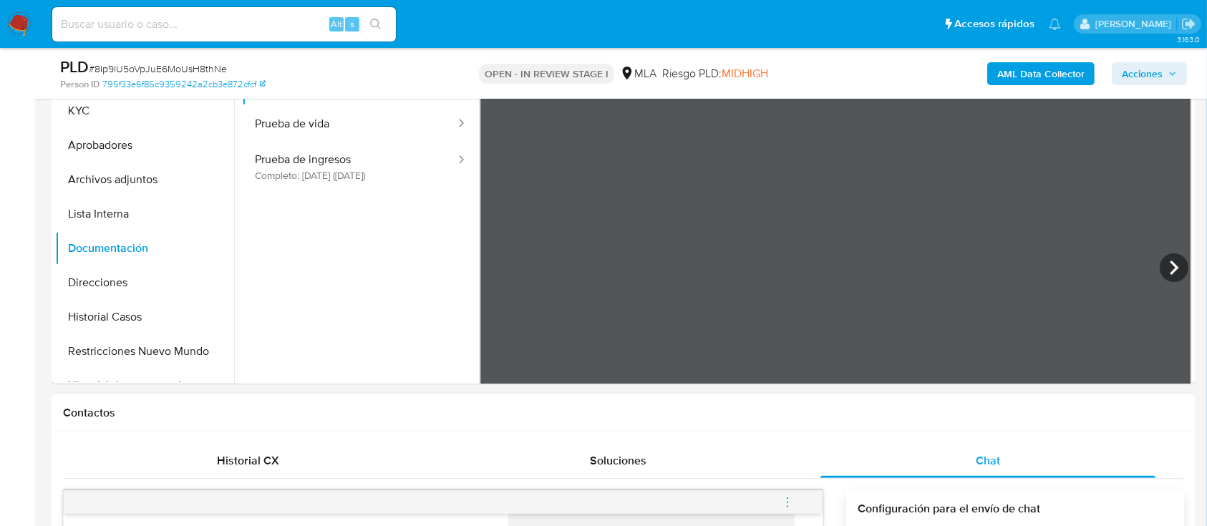
scroll to position [260, 0]
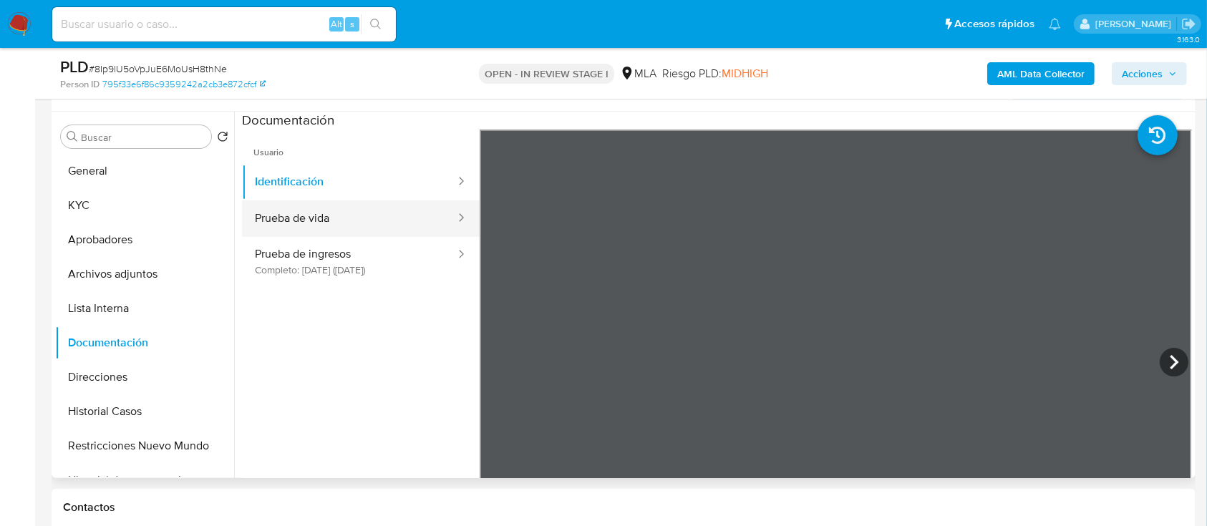
click at [358, 223] on button "Prueba de vida" at bounding box center [349, 218] width 215 height 36
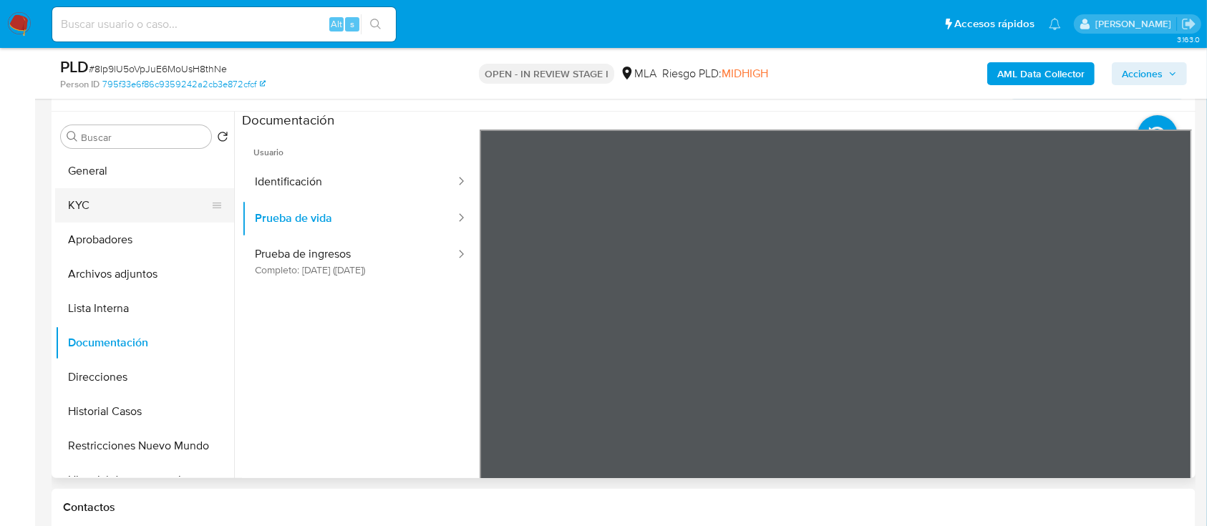
click at [82, 212] on button "KYC" at bounding box center [138, 205] width 167 height 34
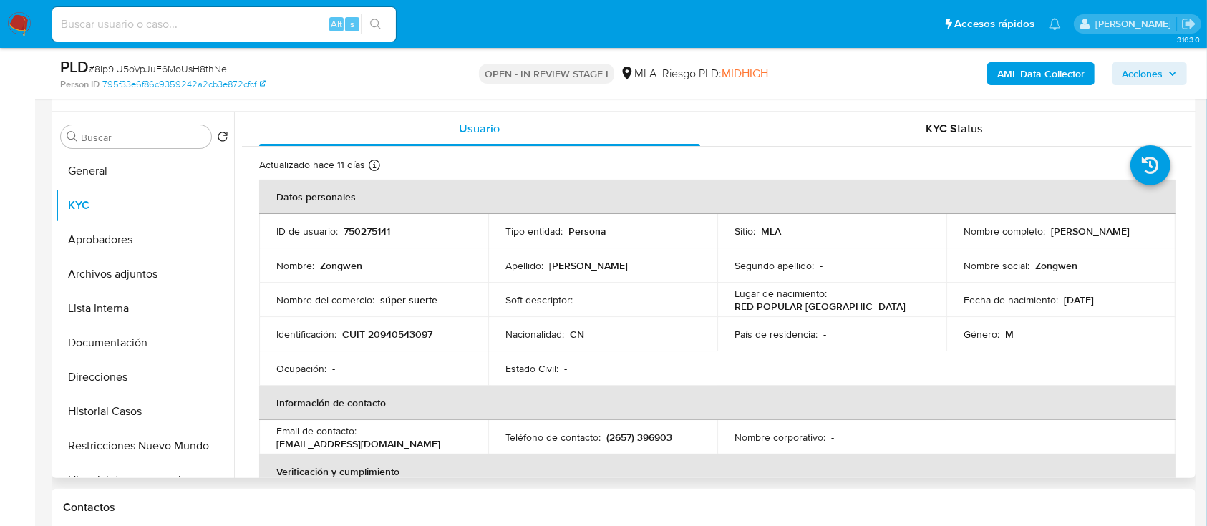
click at [372, 329] on p "CUIT 20940543097" at bounding box center [387, 334] width 90 height 13
click at [373, 329] on p "CUIT 20940543097" at bounding box center [387, 334] width 90 height 13
copy p "20940543097"
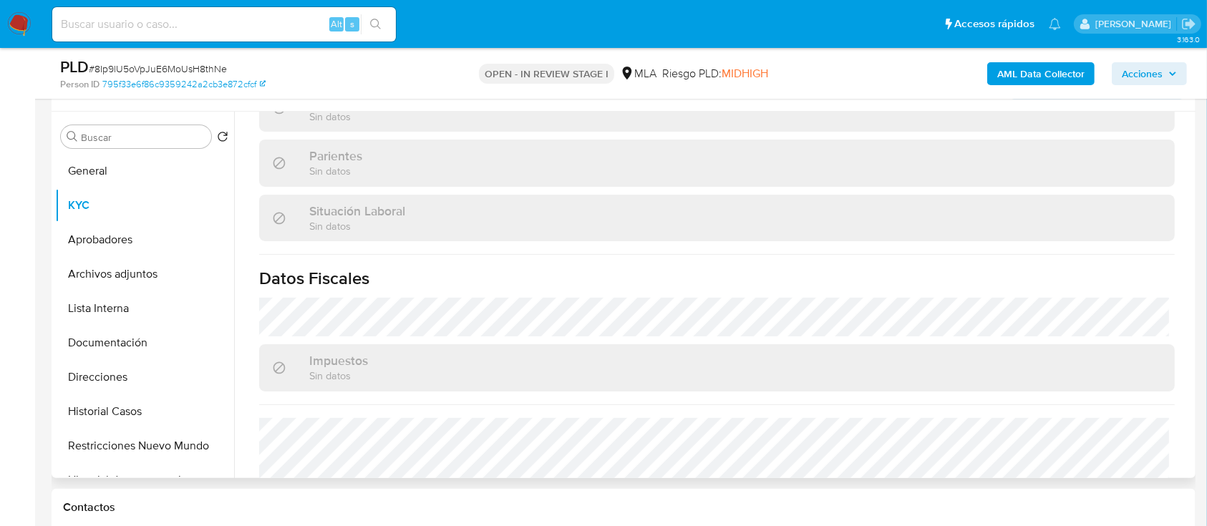
scroll to position [767, 0]
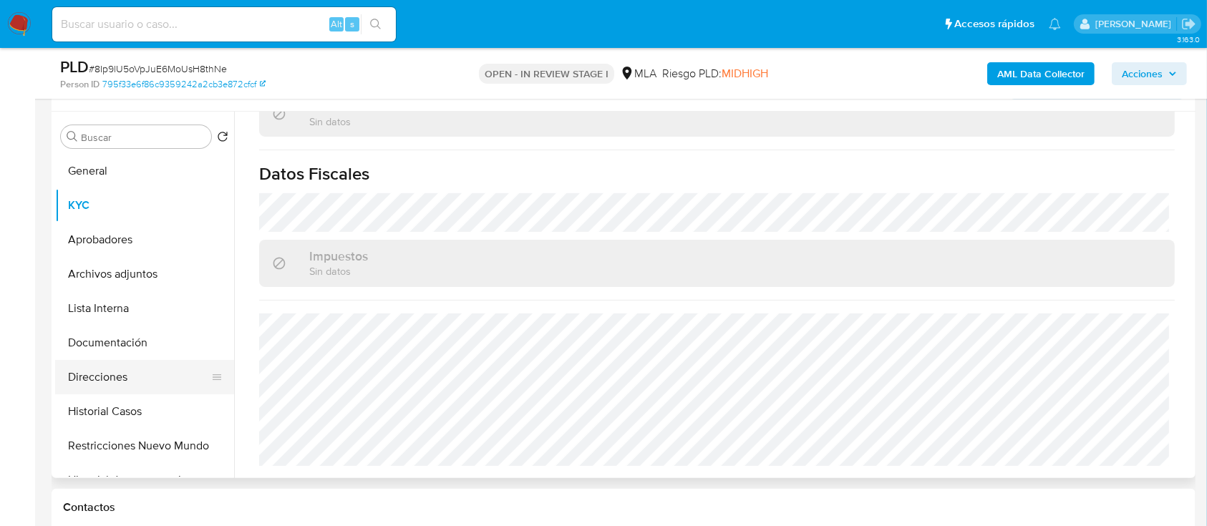
click at [94, 376] on button "Direcciones" at bounding box center [138, 377] width 167 height 34
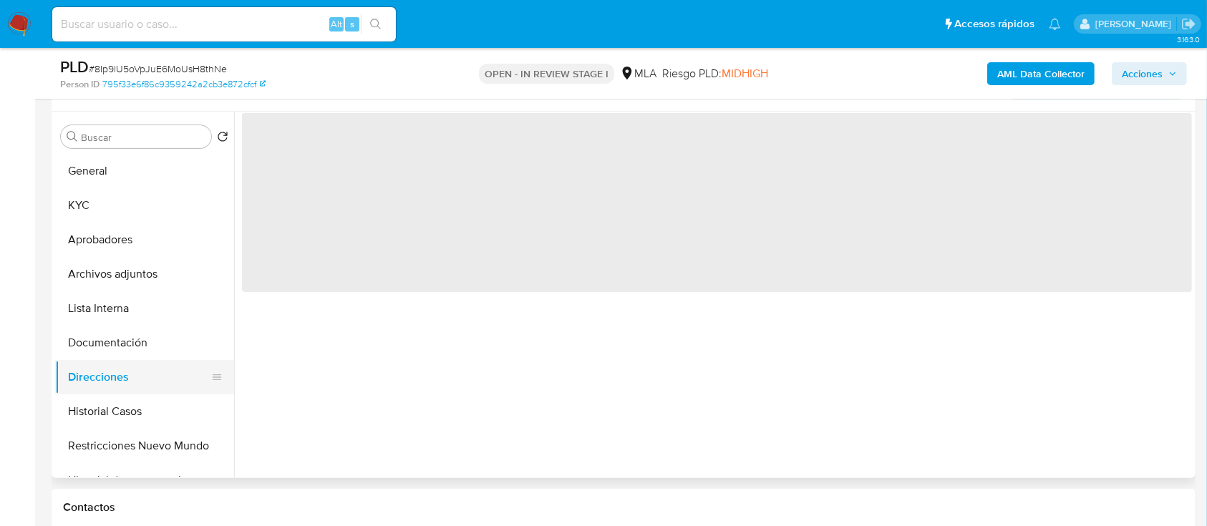
scroll to position [0, 0]
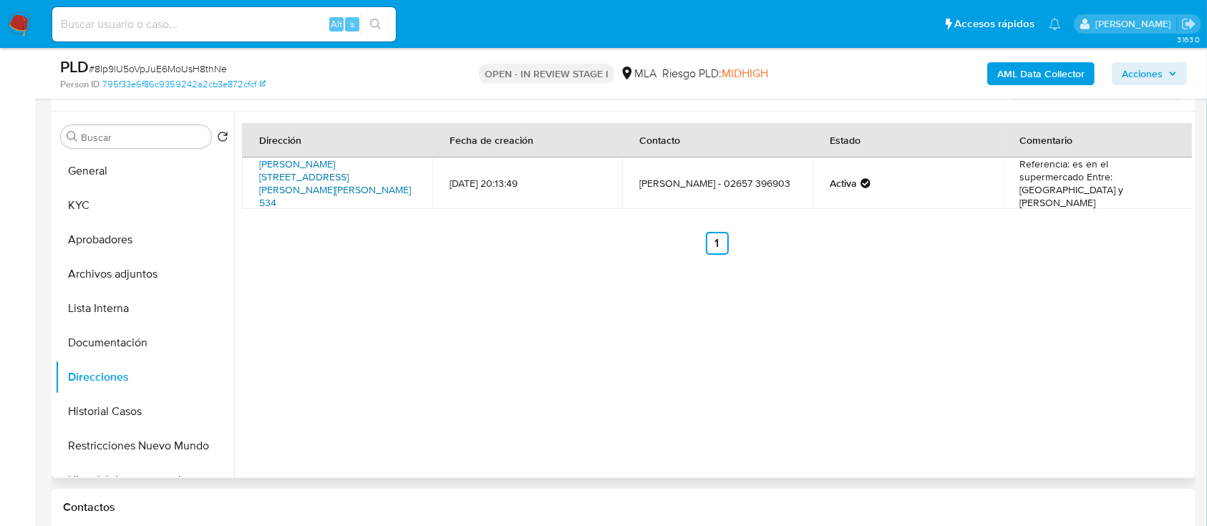
click at [307, 180] on link "Betbeder 534, Villa Mercedes, San Luis, 5730, Argentina 534" at bounding box center [335, 183] width 152 height 53
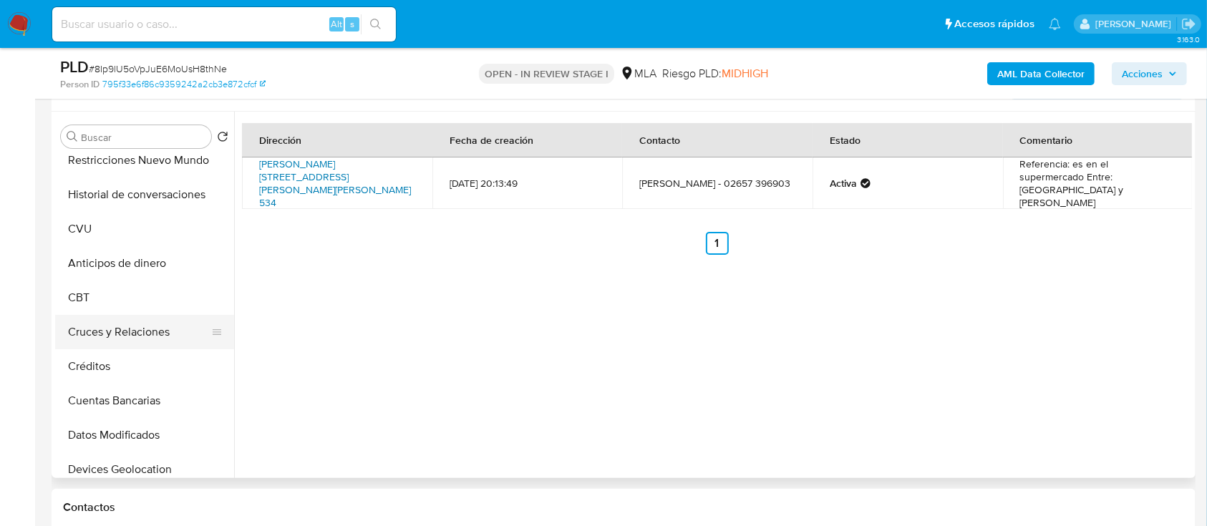
scroll to position [286, 0]
click at [109, 272] on button "Anticipos de dinero" at bounding box center [138, 262] width 167 height 34
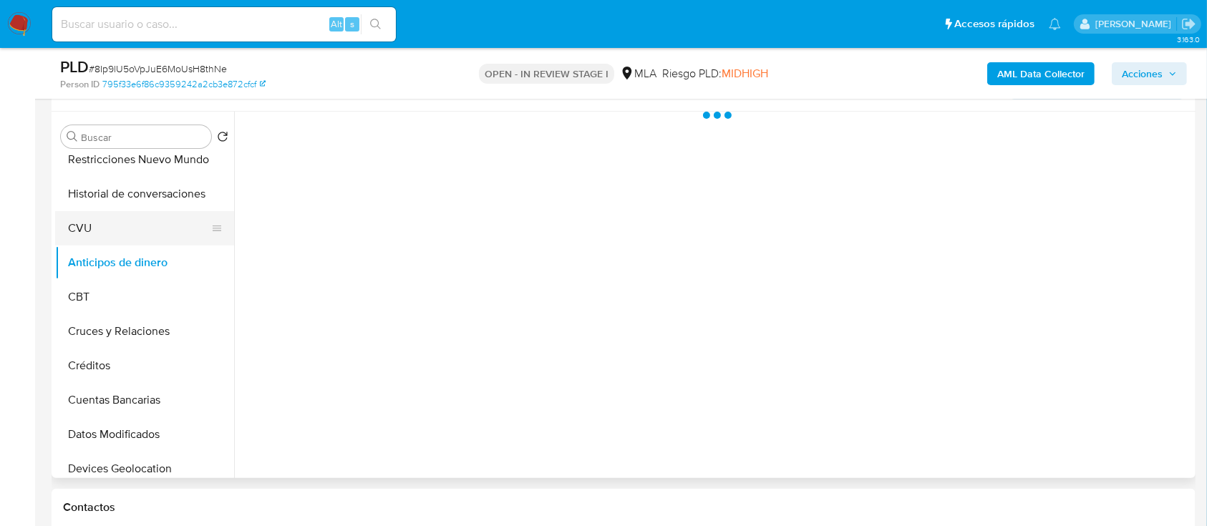
click at [128, 220] on button "CVU" at bounding box center [138, 228] width 167 height 34
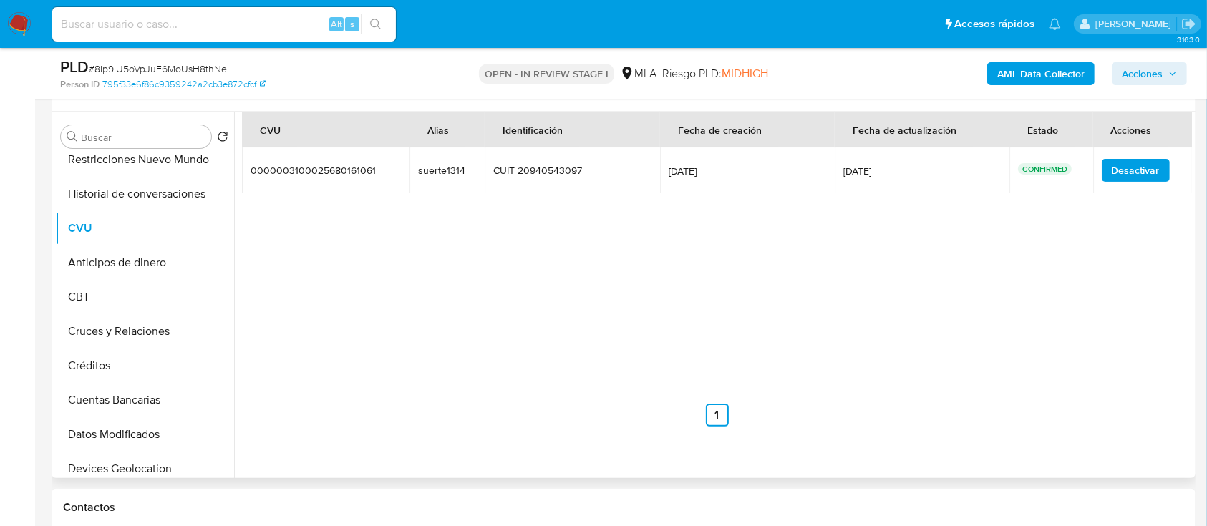
drag, startPoint x: 465, startPoint y: 178, endPoint x: 411, endPoint y: 177, distance: 53.7
click at [411, 177] on tr "0000003100025680161061 0000003100025680161061 suerte1314 suerte1314 CUIT 209405…" at bounding box center [717, 170] width 950 height 46
click at [459, 292] on div "CVU Alias Identificación Fecha de creación Fecha de actualización Estado Accion…" at bounding box center [717, 269] width 950 height 315
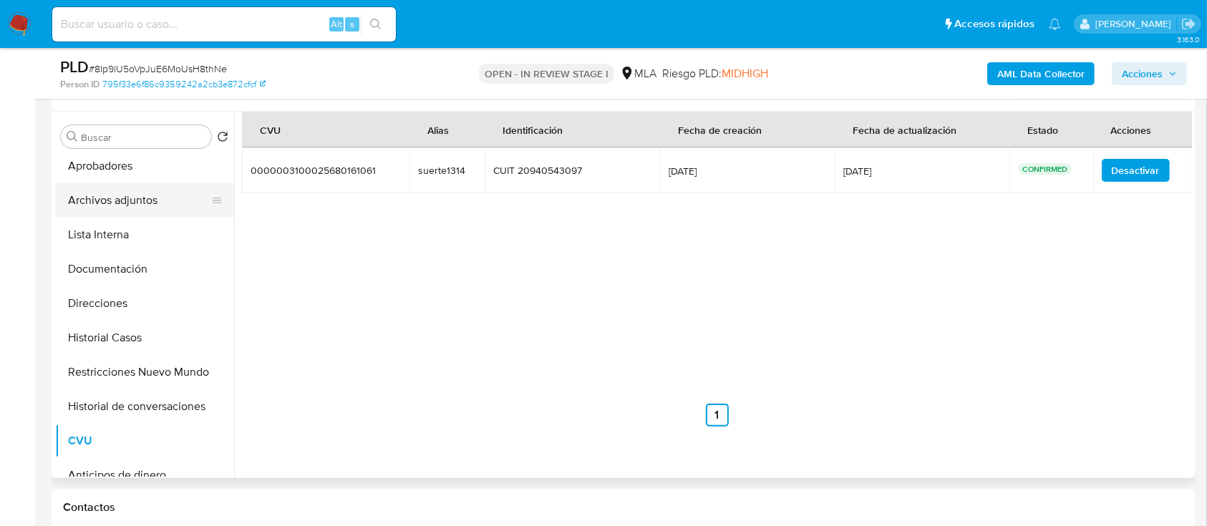
scroll to position [0, 0]
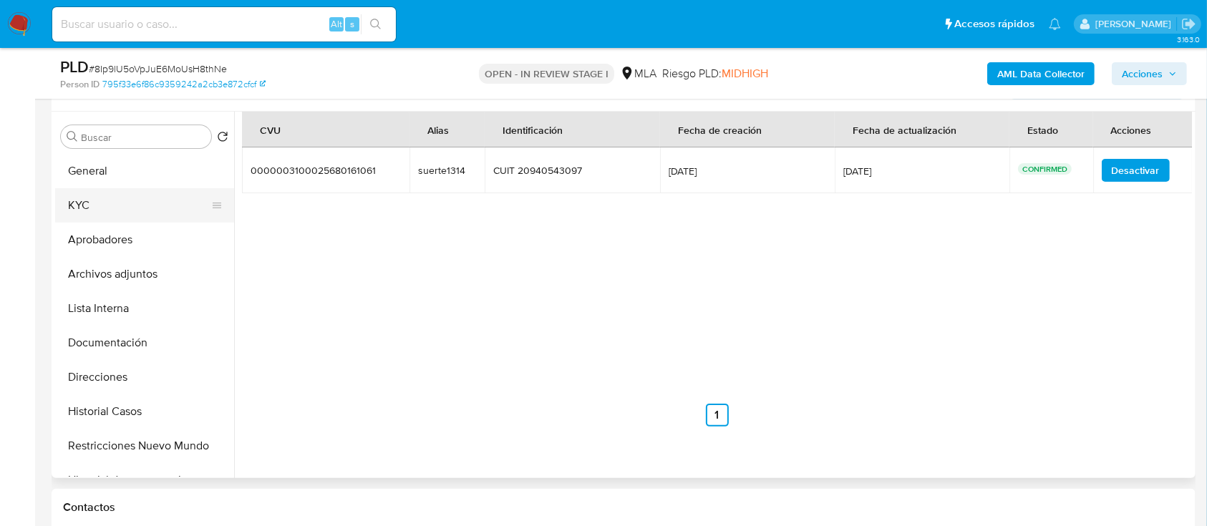
click at [107, 200] on button "KYC" at bounding box center [138, 205] width 167 height 34
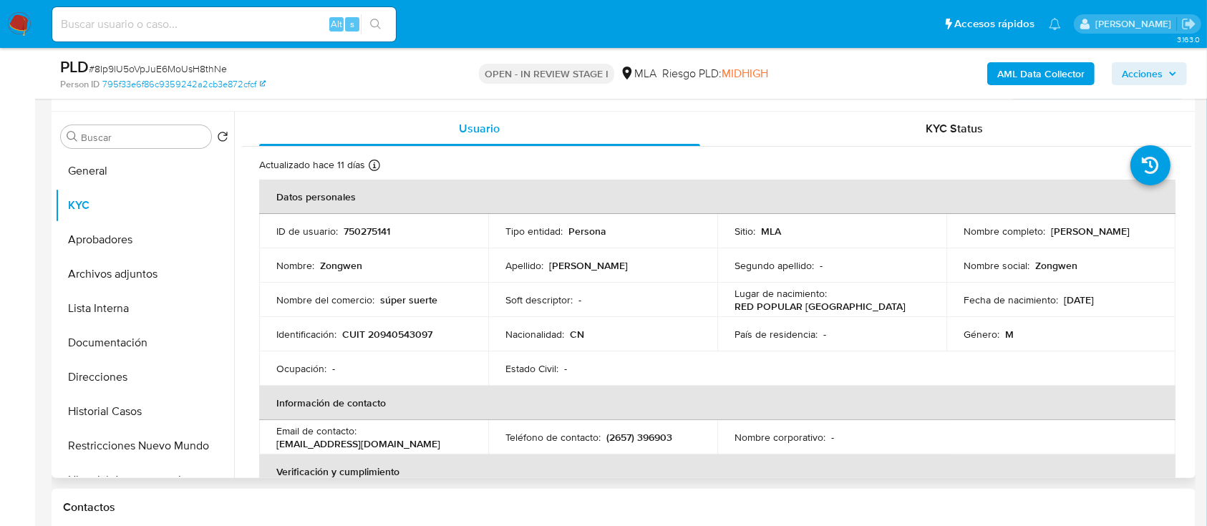
click at [377, 328] on p "CUIT 20940543097" at bounding box center [387, 334] width 90 height 13
click at [391, 331] on p "CUIT 20940543097" at bounding box center [387, 334] width 90 height 13
copy p "20940543097"
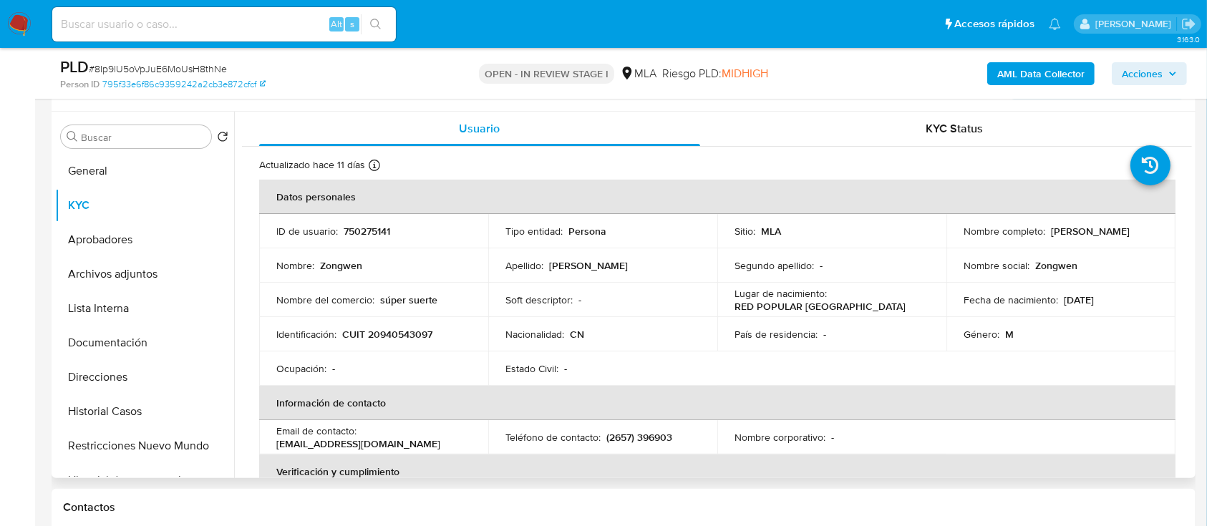
click at [353, 225] on p "750275141" at bounding box center [366, 231] width 47 height 13
copy p "750275141"
click at [402, 335] on p "CUIT 20940543097" at bounding box center [387, 334] width 90 height 13
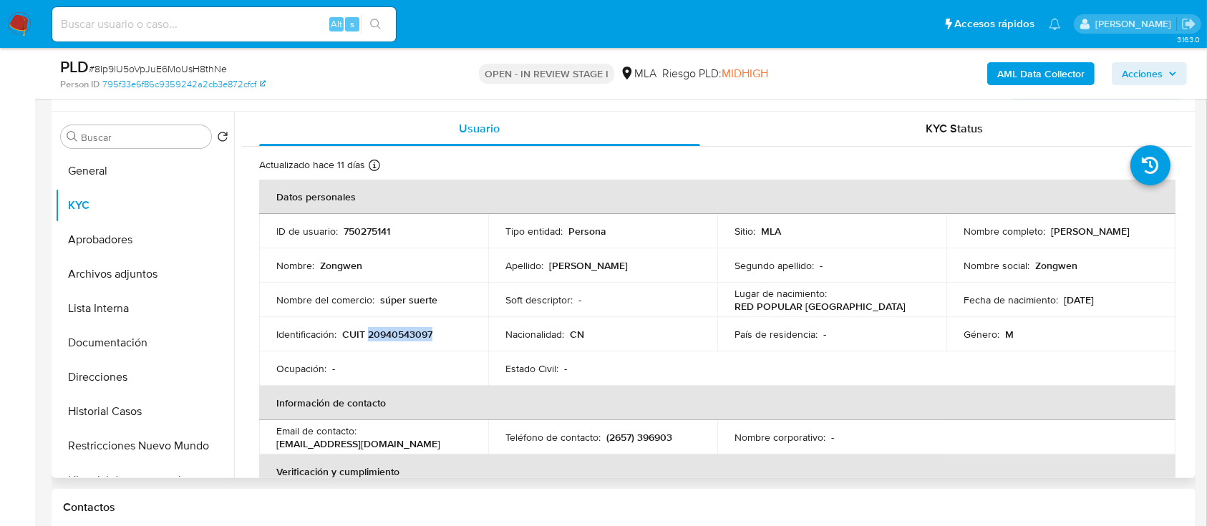
copy p "20940543097"
click at [389, 334] on p "CUIT 20940543097" at bounding box center [387, 334] width 90 height 13
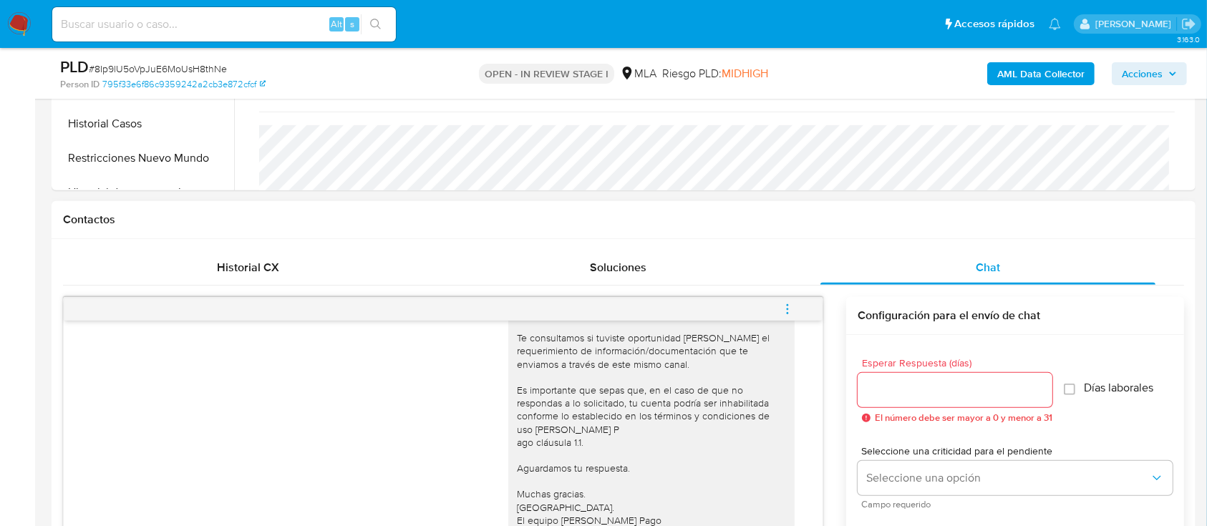
scroll to position [763, 0]
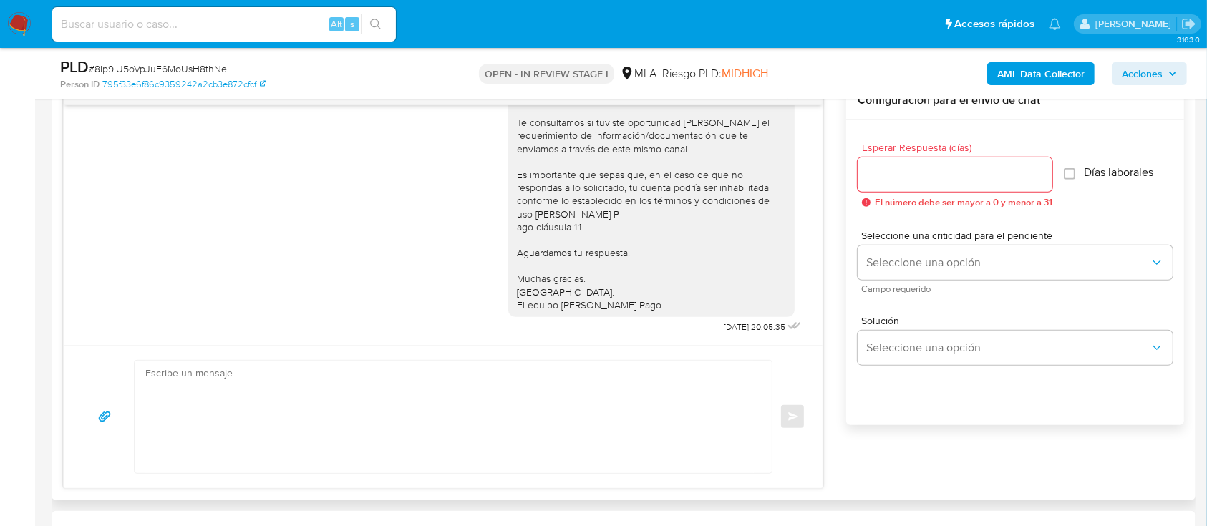
drag, startPoint x: 557, startPoint y: 370, endPoint x: 550, endPoint y: 394, distance: 25.6
click at [557, 371] on textarea at bounding box center [449, 417] width 608 height 112
paste textarea "Hola , En función de las operaciones registradas en tu cuenta de Mercado Pago, …"
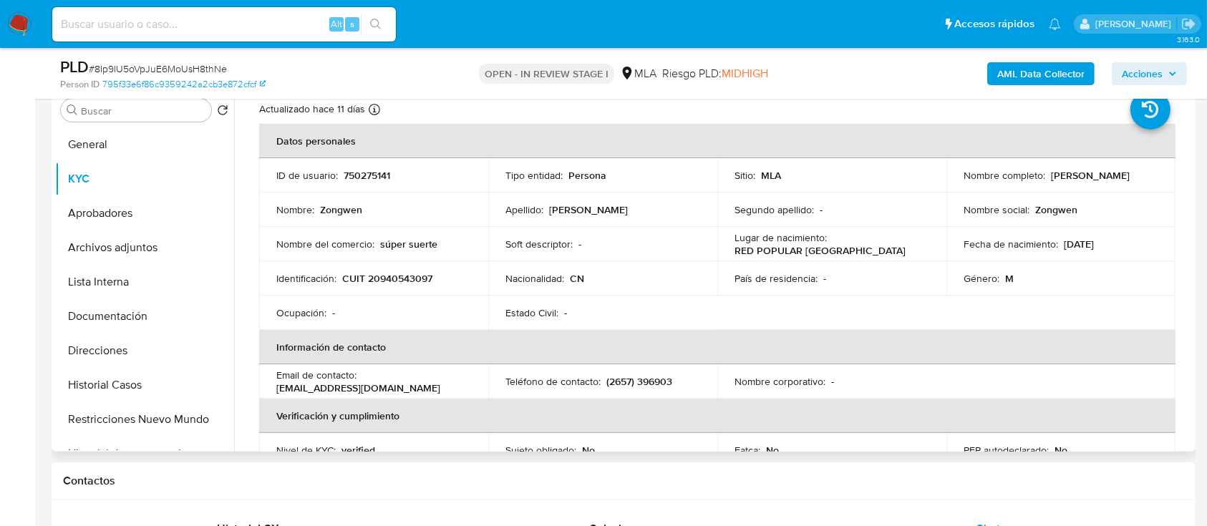
scroll to position [0, 0]
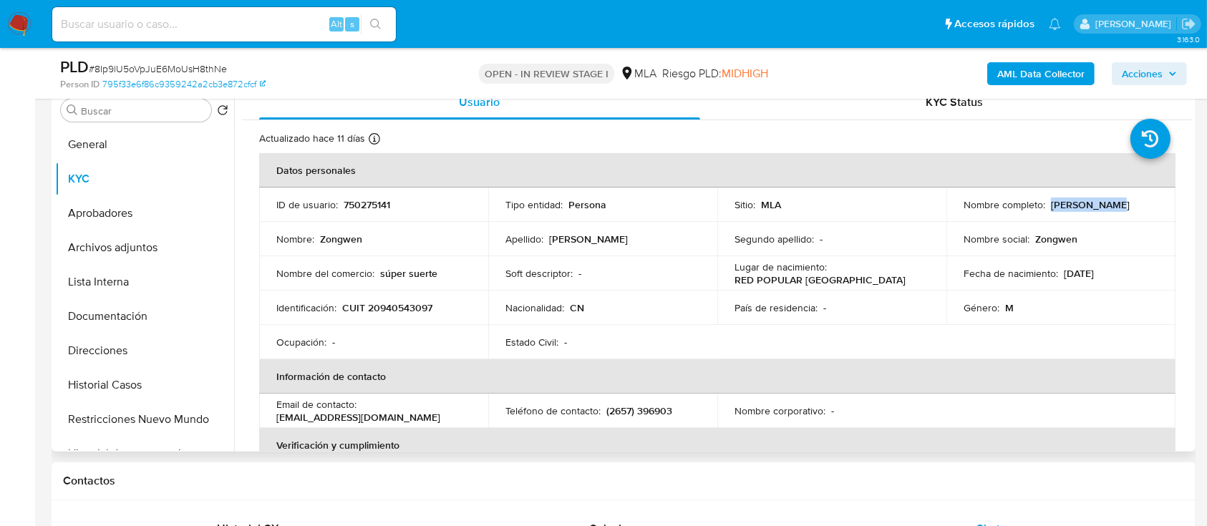
drag, startPoint x: 1045, startPoint y: 202, endPoint x: 1116, endPoint y: 203, distance: 70.9
click at [1116, 203] on div "Nombre completo : Zongwen Chen" at bounding box center [1060, 204] width 195 height 13
copy p "[PERSON_NAME]"
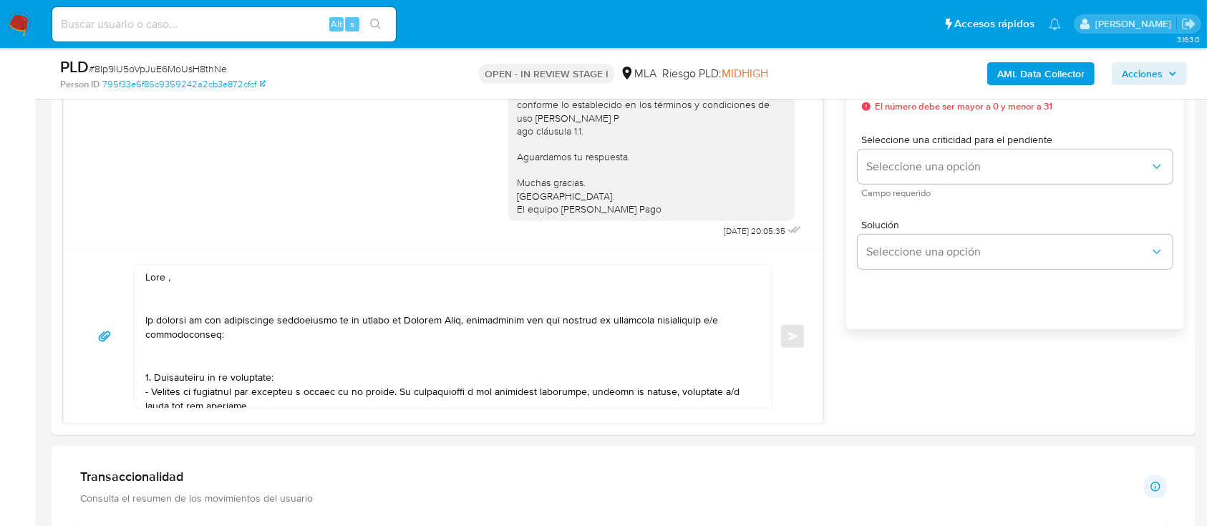
drag, startPoint x: 189, startPoint y: 278, endPoint x: 149, endPoint y: 456, distance: 182.6
click at [195, 278] on textarea at bounding box center [449, 336] width 608 height 143
paste textarea "[PERSON_NAME]"
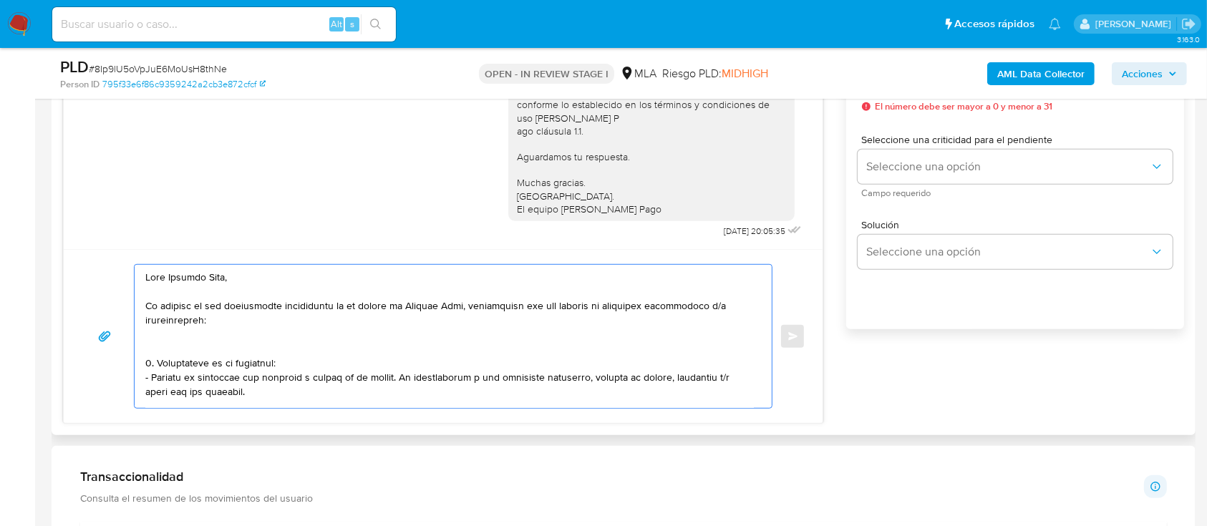
click at [193, 347] on textarea at bounding box center [449, 336] width 608 height 143
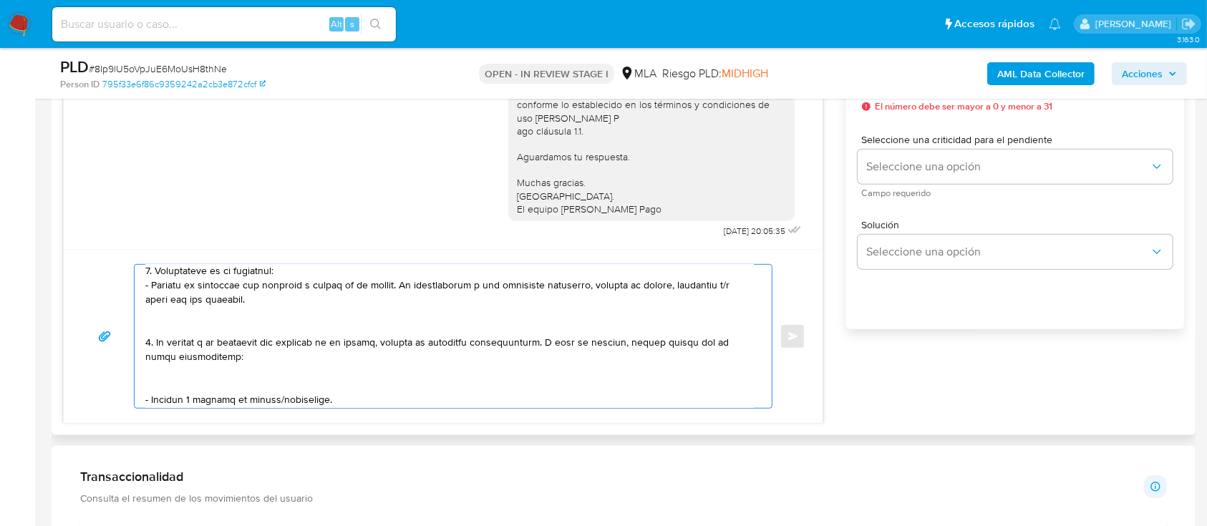
scroll to position [95, 0]
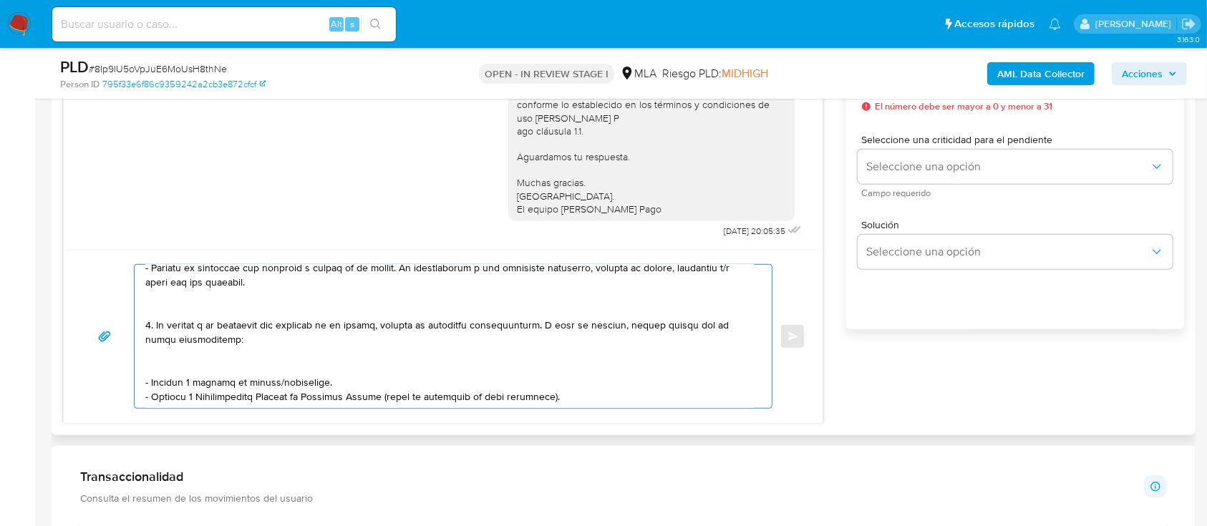
click at [205, 311] on textarea at bounding box center [449, 336] width 608 height 143
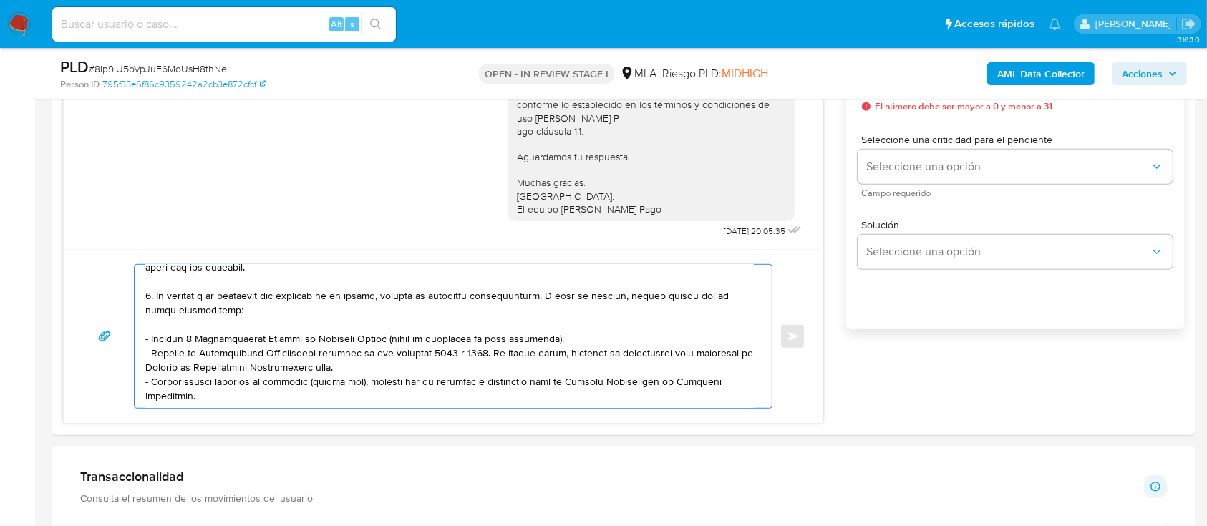
scroll to position [125, 0]
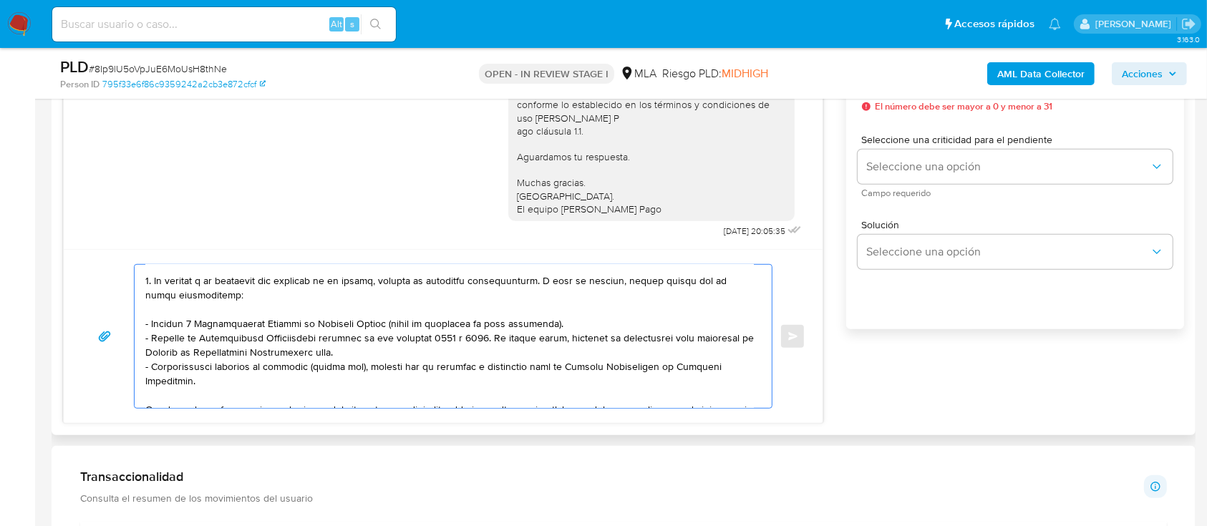
click at [424, 355] on textarea at bounding box center [449, 336] width 608 height 143
paste textarea "https://www.mercadopago.com.ar/ayuda/30181"
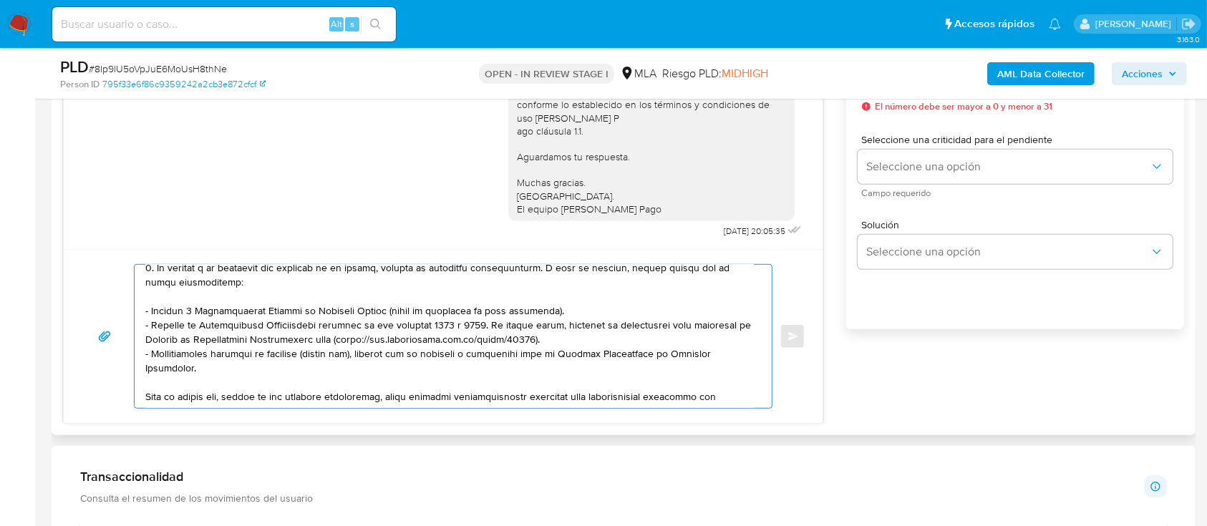
scroll to position [220, 0]
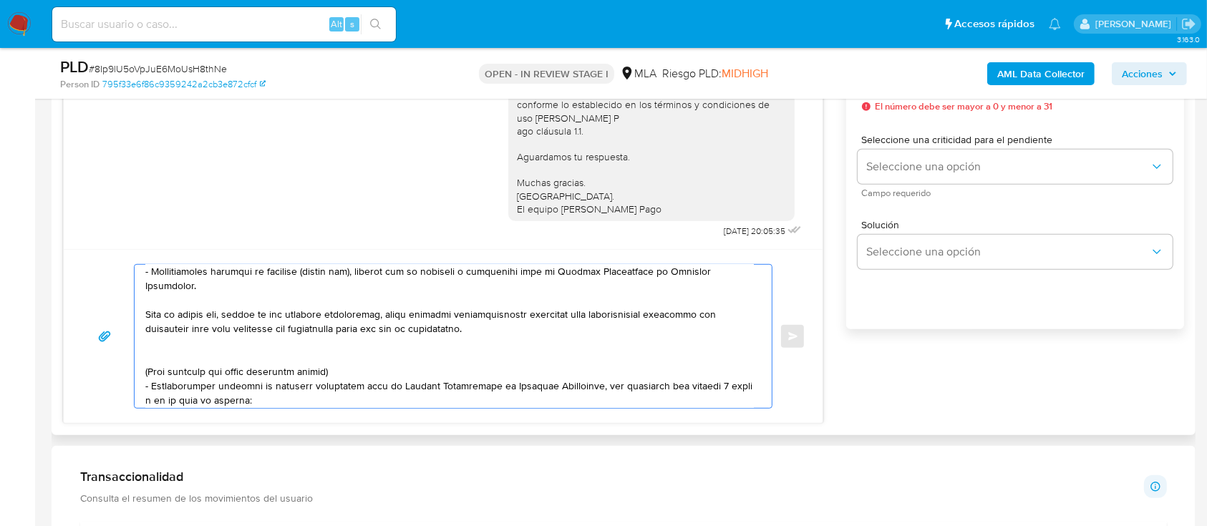
click at [252, 346] on textarea at bounding box center [449, 336] width 608 height 143
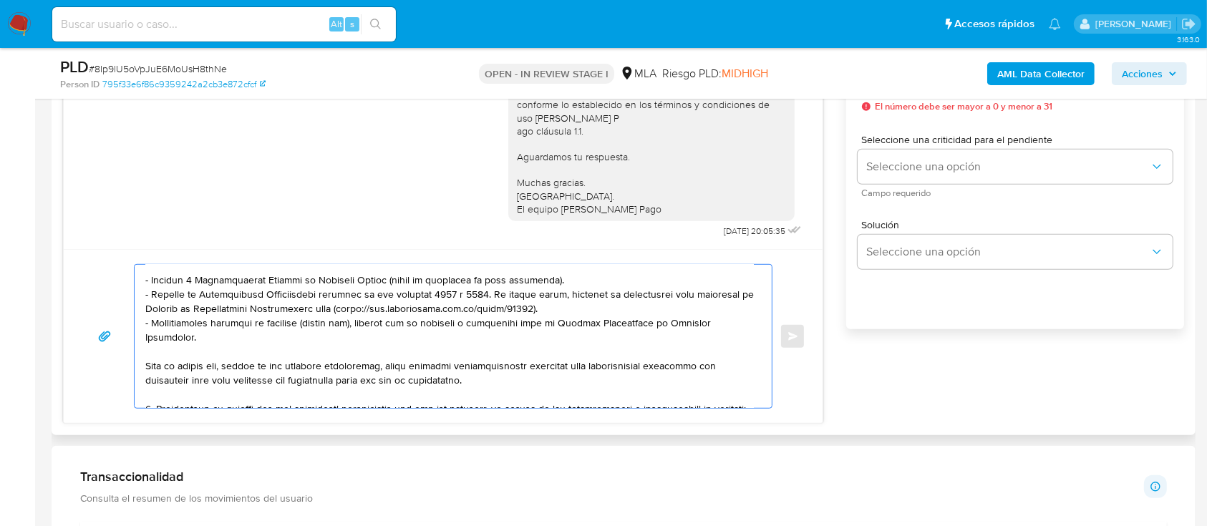
scroll to position [264, 0]
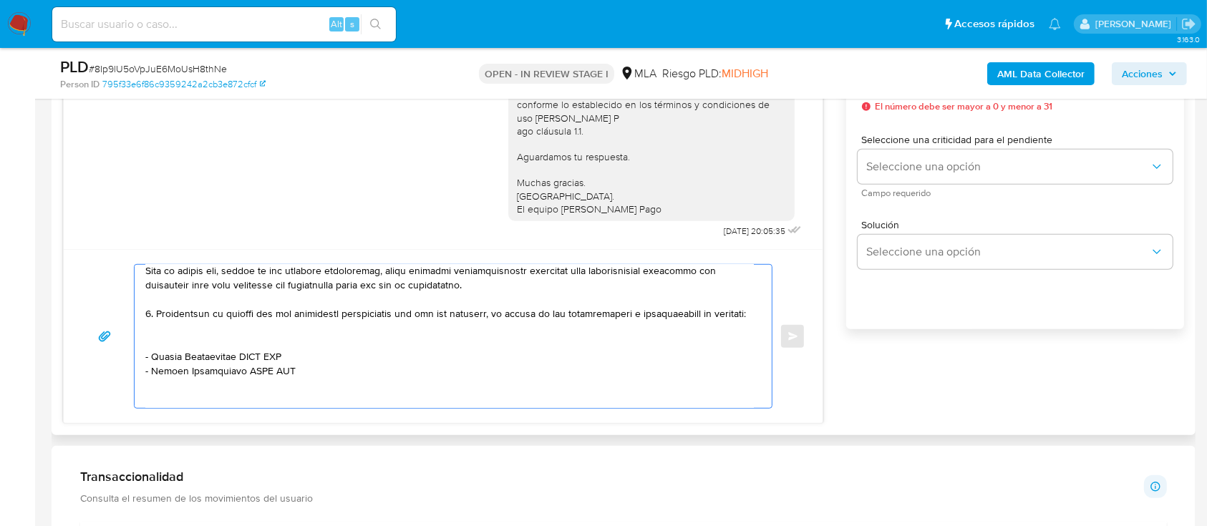
click at [162, 365] on textarea at bounding box center [449, 336] width 608 height 143
paste textarea "Juliana Isabel Gamarra"
paste textarea "27341666428"
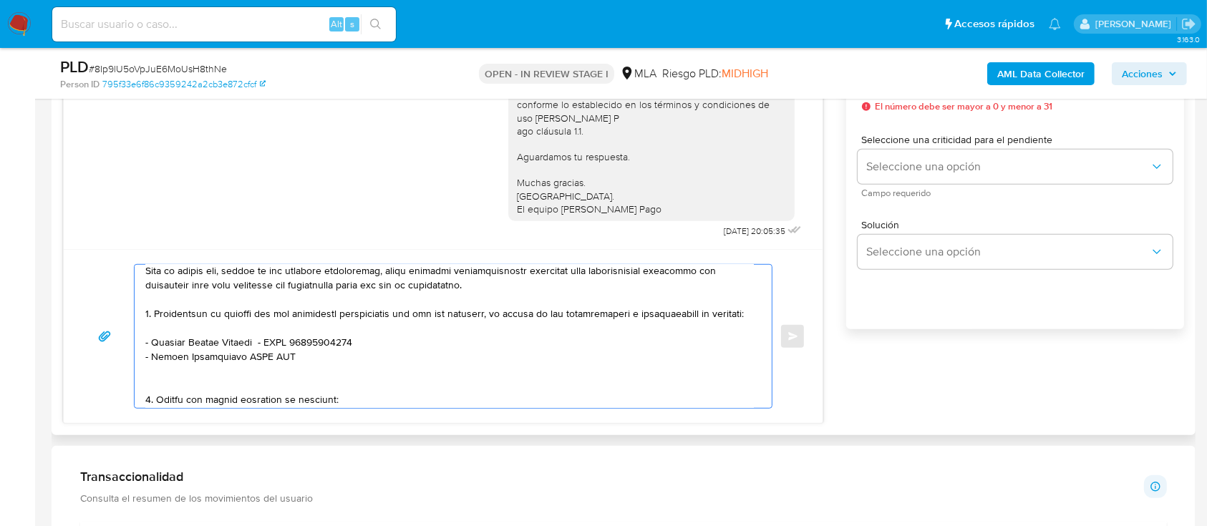
paste textarea "Cesar Andres Tavella"
paste textarea "20354580706"
paste textarea "GUOHUA KANG"
paste textarea "20959623202"
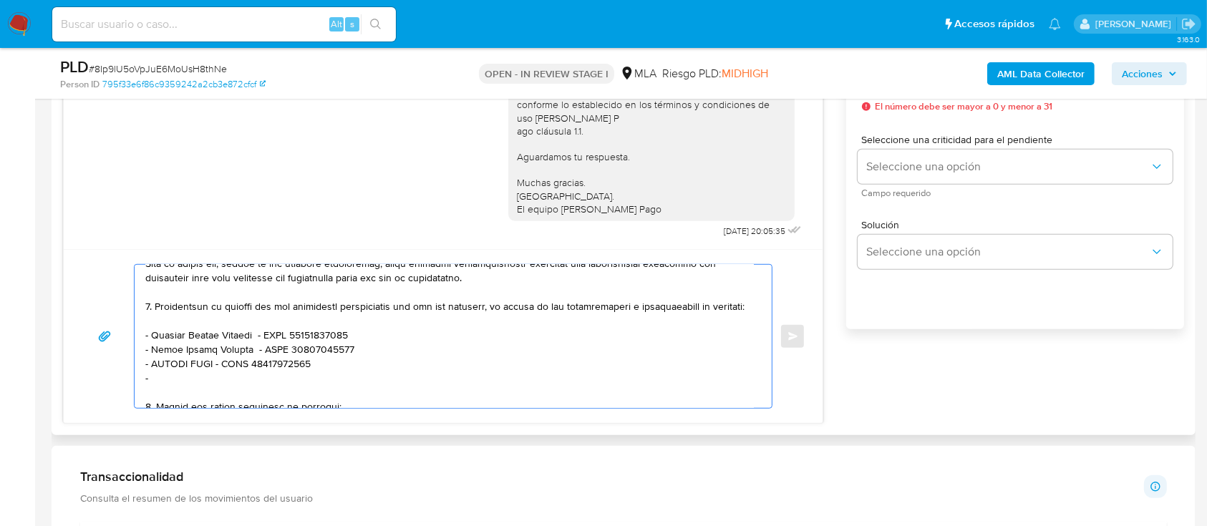
paste textarea "Roberto Carlos Andres Pedernera"
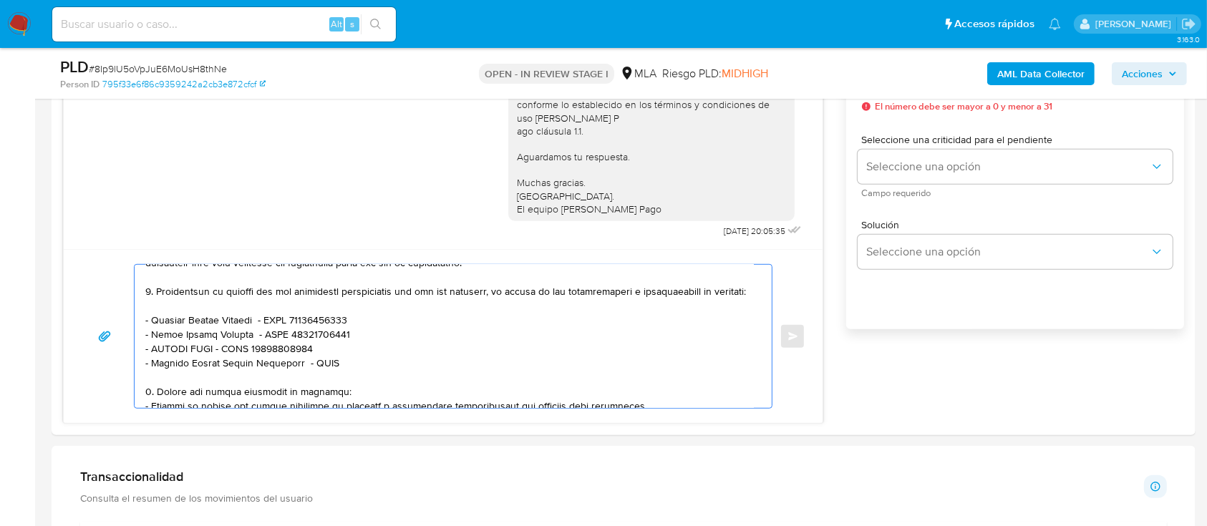
paste textarea "20209423155"
paste textarea "Eliana Tamara Altamirano"
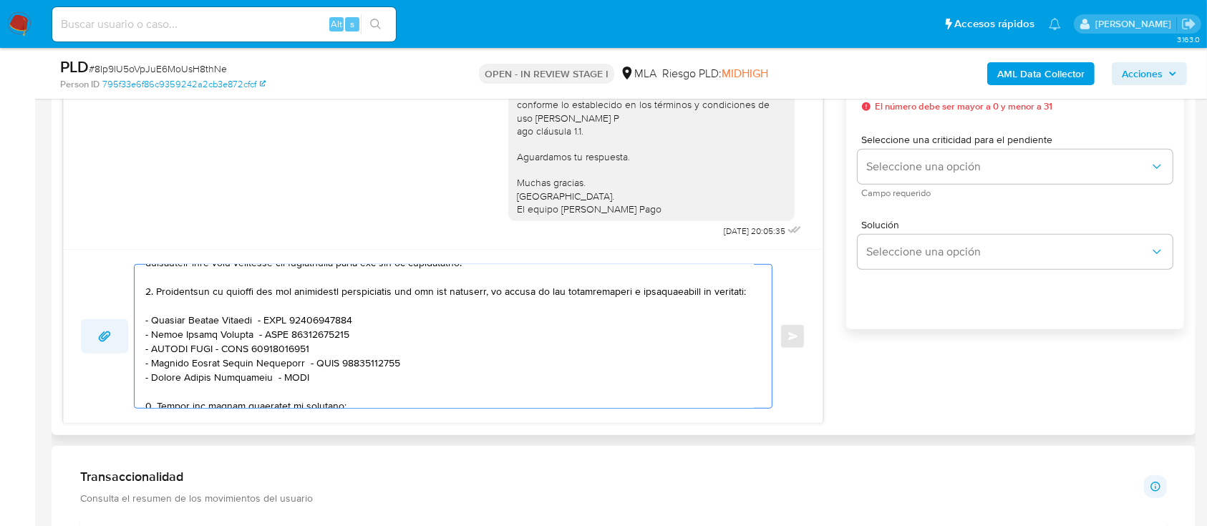
paste textarea "27366326230"
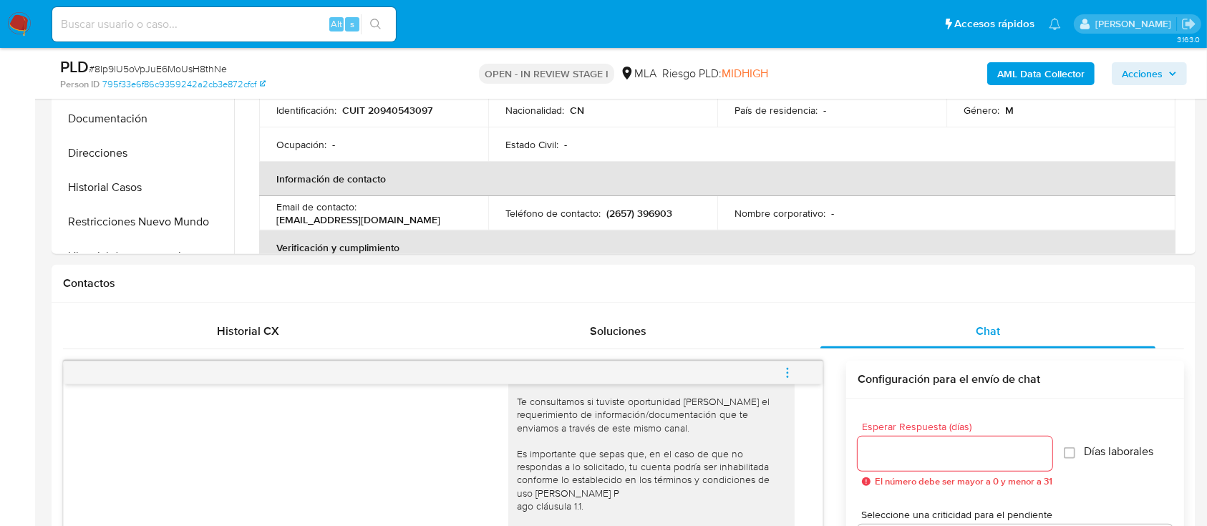
scroll to position [381, 0]
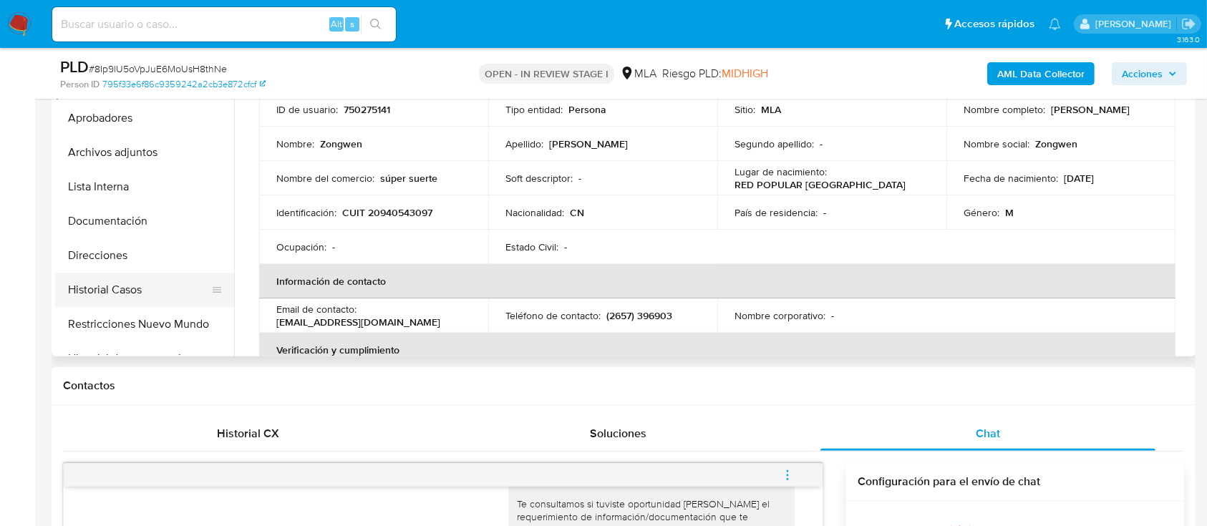
click at [125, 296] on button "Historial Casos" at bounding box center [138, 290] width 167 height 34
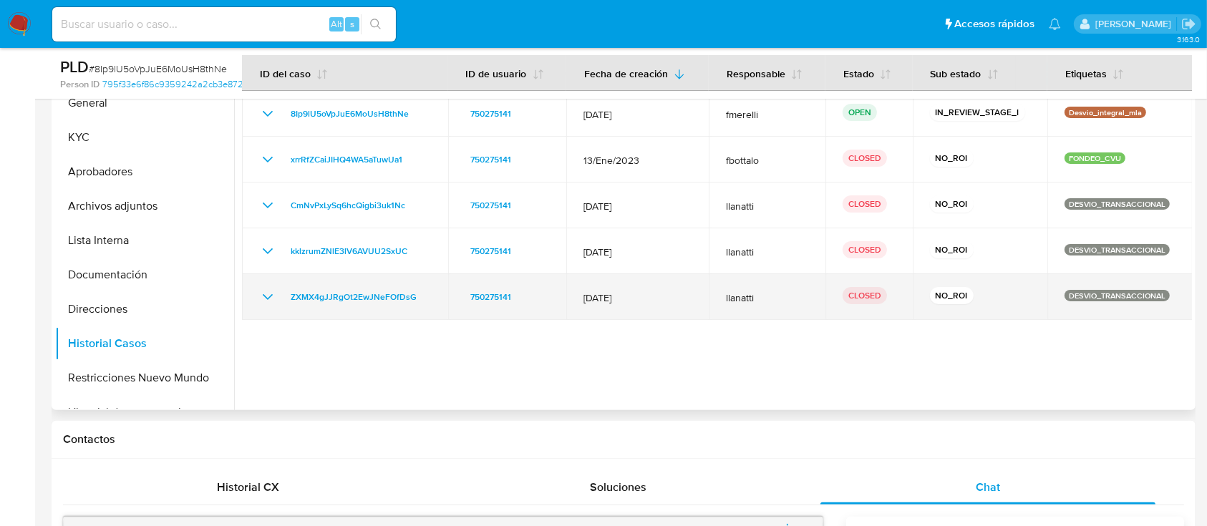
scroll to position [286, 0]
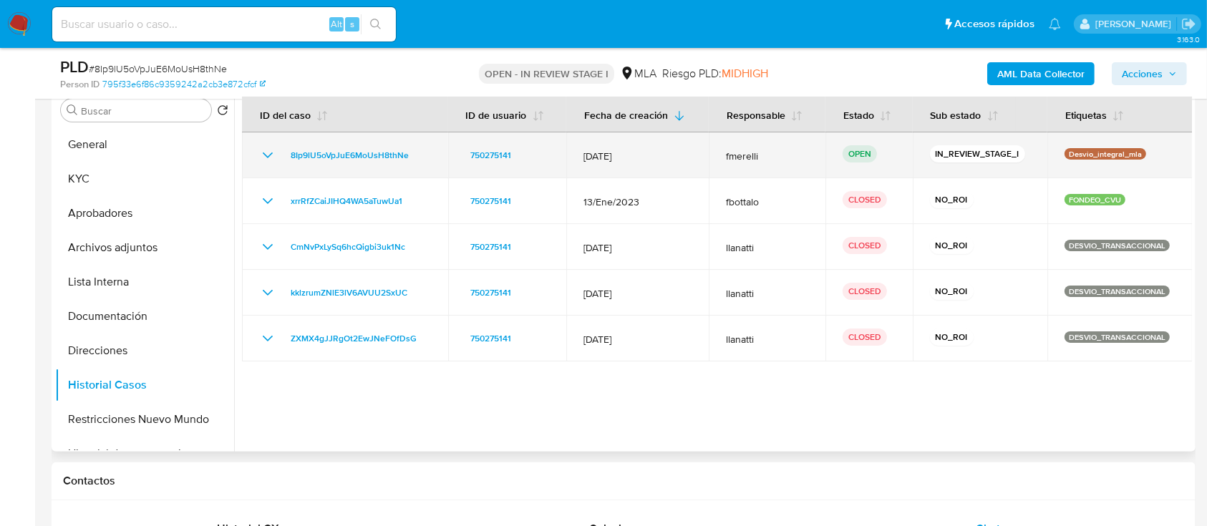
drag, startPoint x: 1110, startPoint y: 198, endPoint x: 542, endPoint y: 149, distance: 570.3
click at [542, 149] on tbody "8Ip9lU5oVpJuE6MoUsH8thNe 750275141 12/Sept/2025 fmerelli OPEN IN_REVIEW_STAGE_I…" at bounding box center [717, 246] width 950 height 229
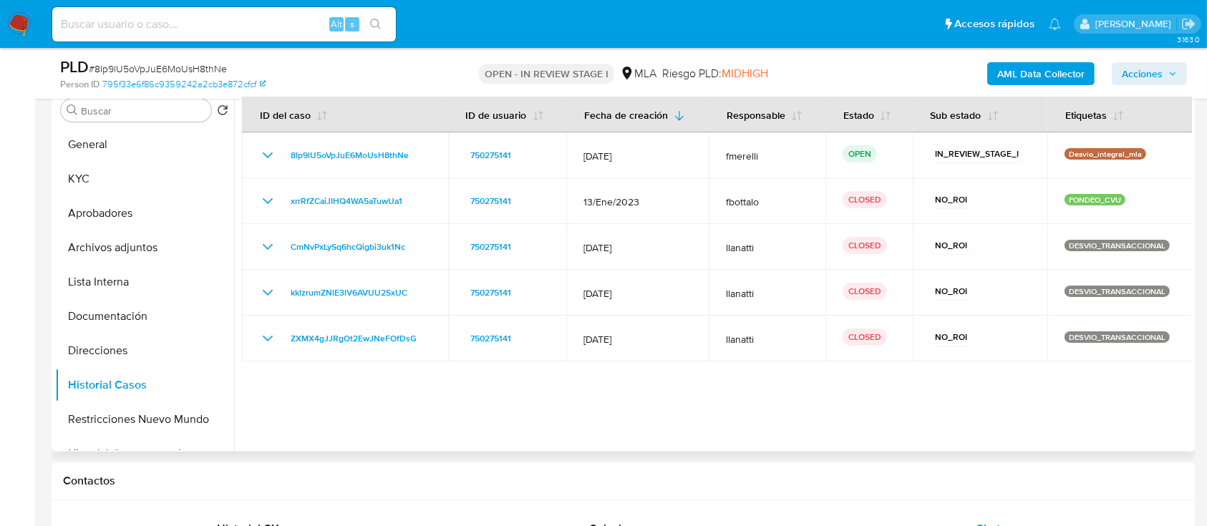
click at [635, 444] on div at bounding box center [712, 268] width 957 height 366
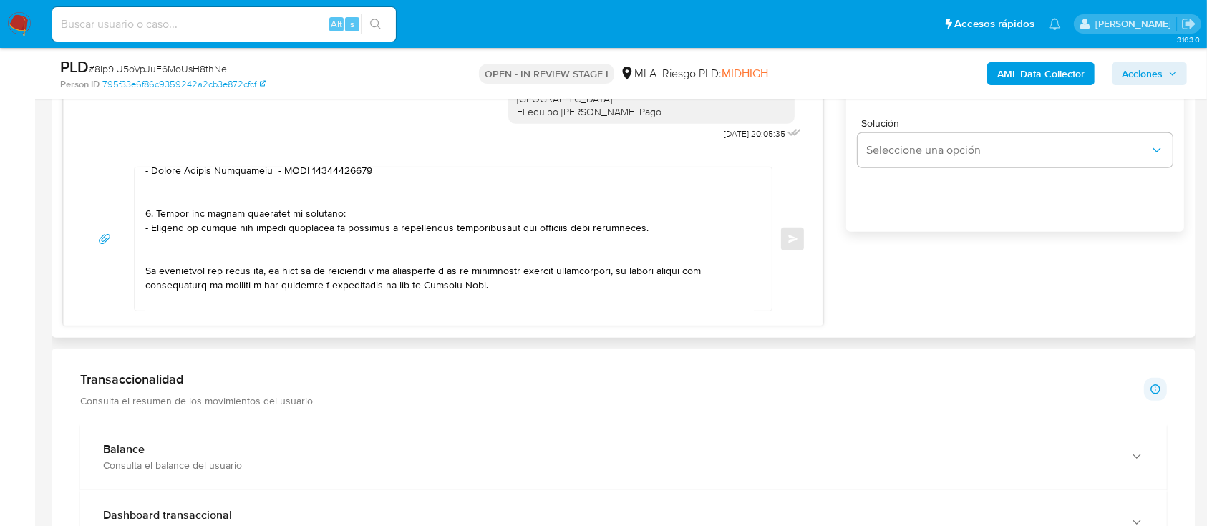
scroll to position [954, 0]
drag, startPoint x: 264, startPoint y: 233, endPoint x: 239, endPoint y: 282, distance: 54.7
click at [239, 282] on textarea at bounding box center [449, 241] width 608 height 143
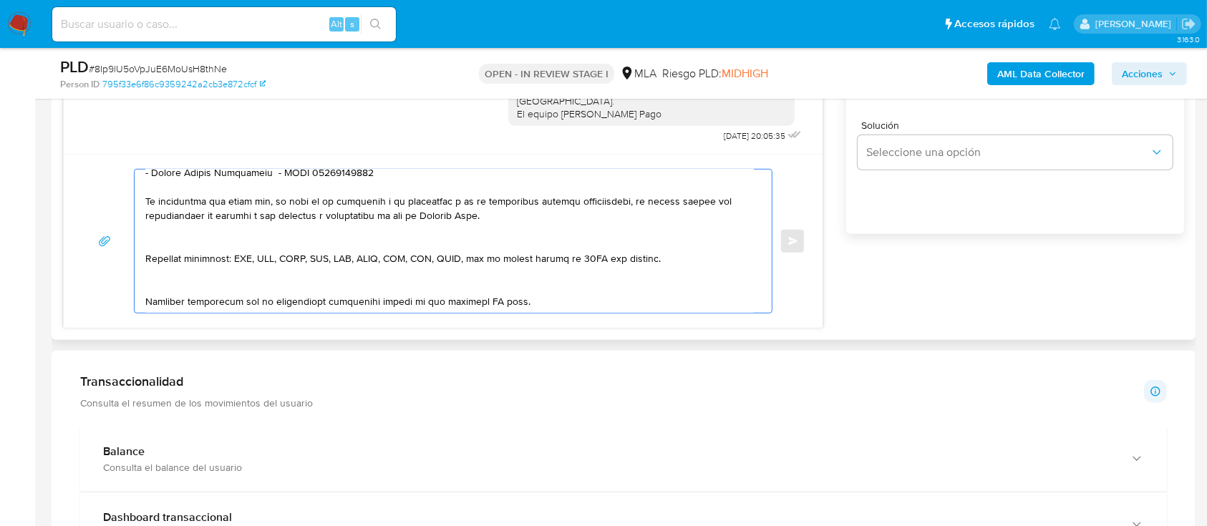
click at [246, 271] on textarea at bounding box center [449, 241] width 608 height 143
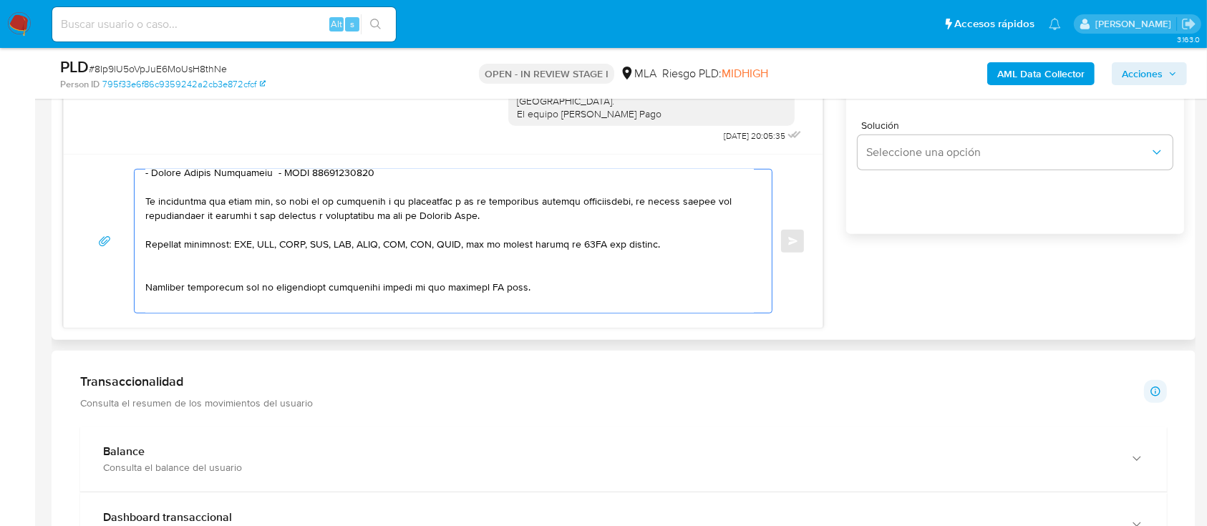
click at [230, 288] on textarea at bounding box center [449, 241] width 608 height 143
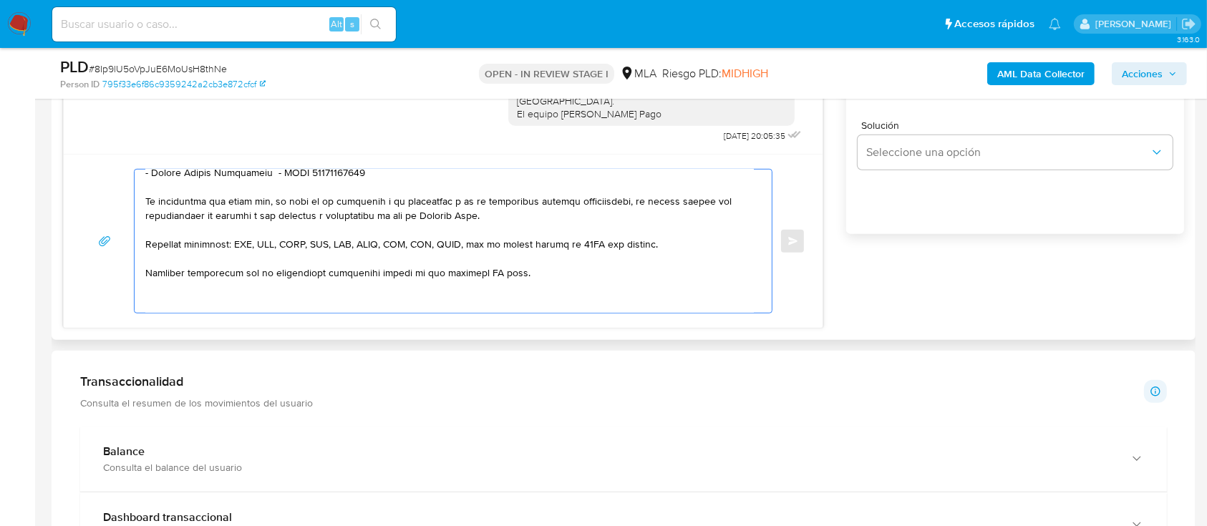
click at [214, 307] on textarea at bounding box center [449, 241] width 608 height 143
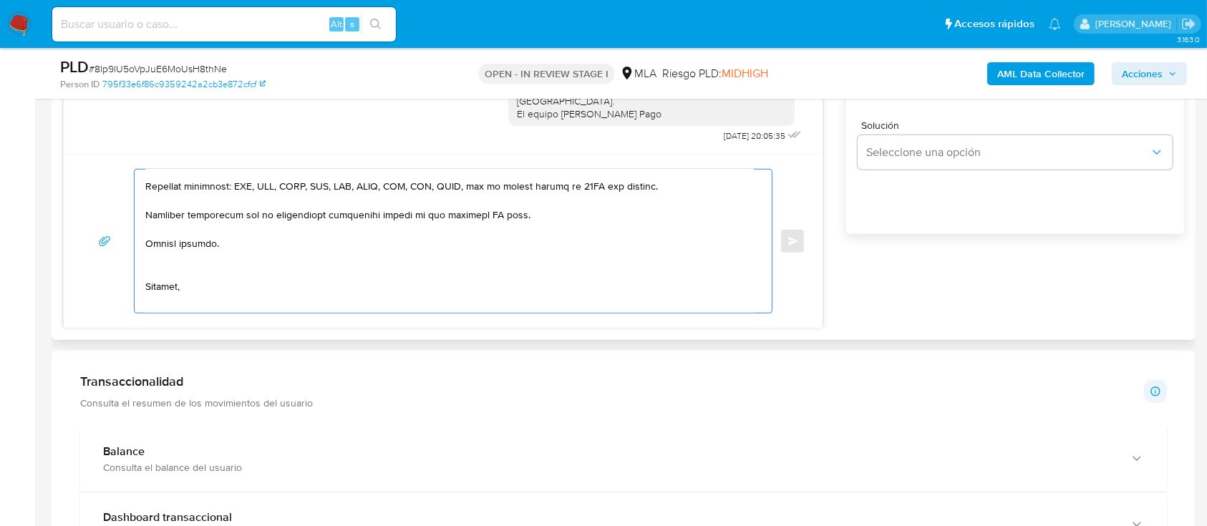
scroll to position [492, 0]
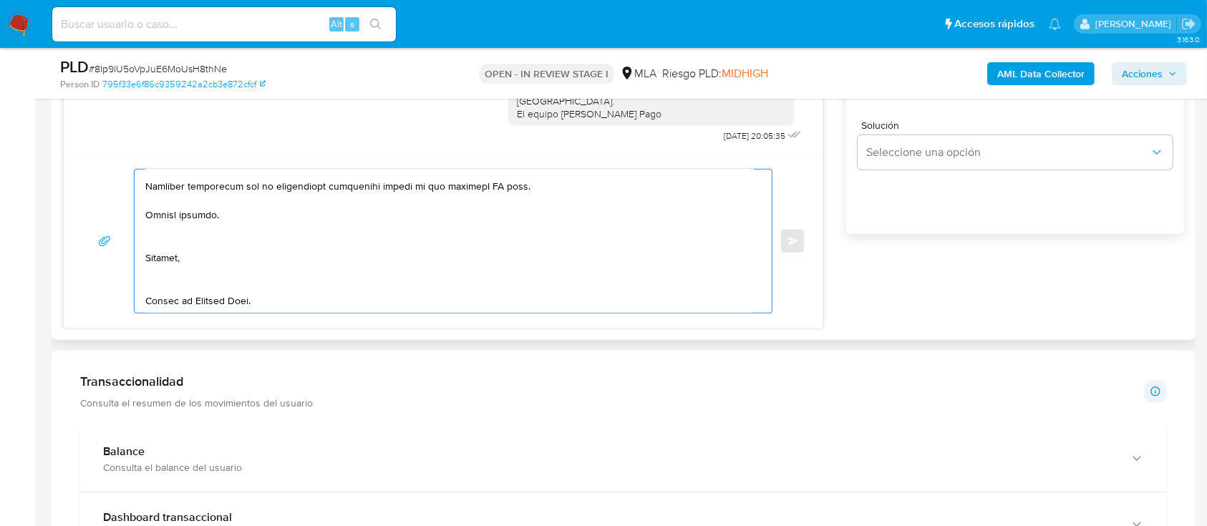
click at [211, 245] on textarea at bounding box center [449, 241] width 608 height 143
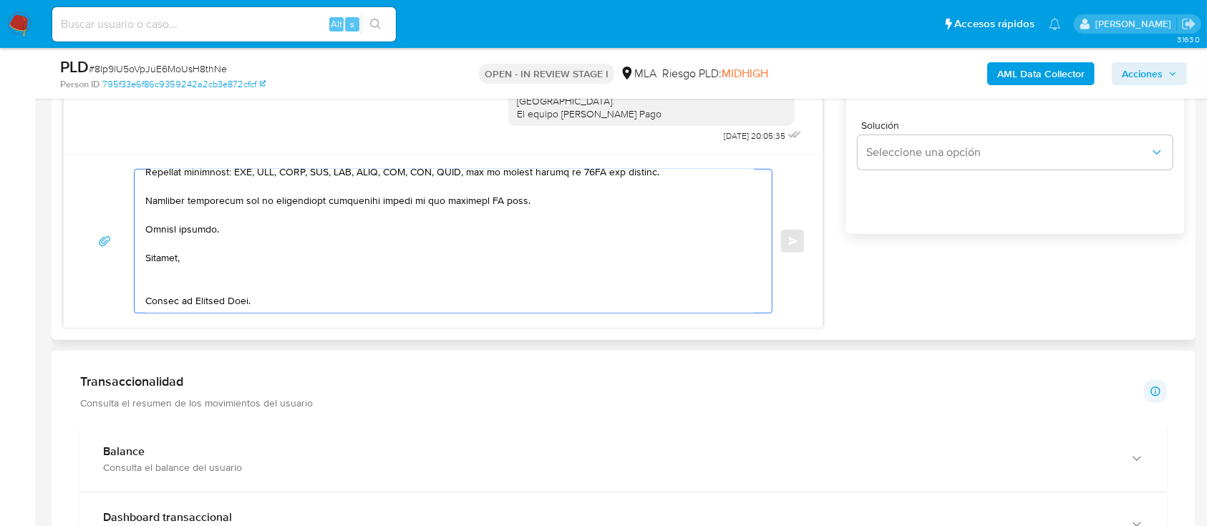
click at [189, 287] on textarea at bounding box center [449, 241] width 608 height 143
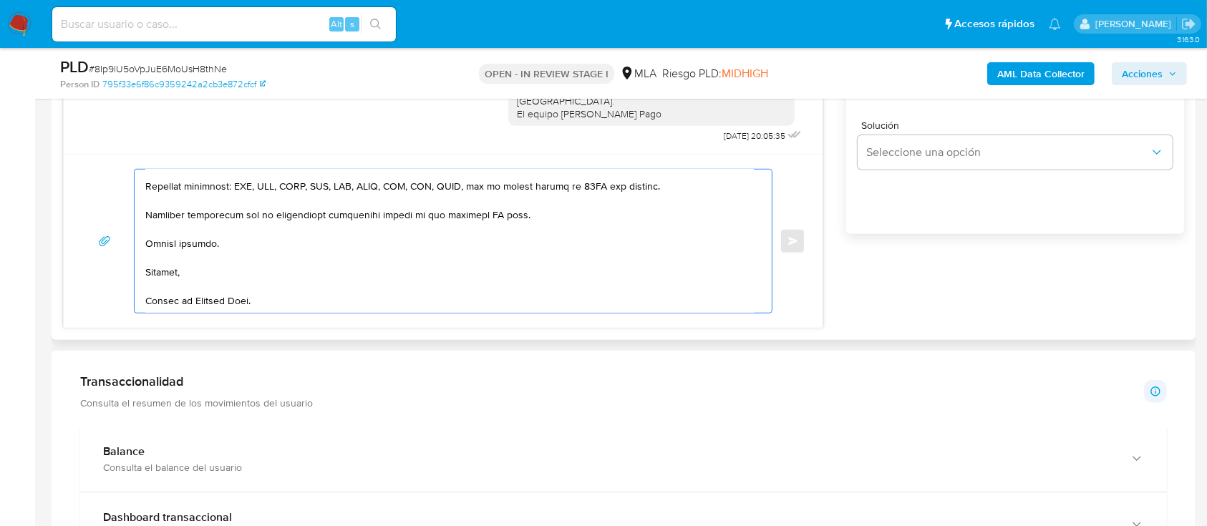
click at [186, 312] on div "Enviar" at bounding box center [443, 241] width 759 height 174
click at [192, 305] on textarea at bounding box center [449, 241] width 608 height 143
click at [487, 211] on textarea at bounding box center [449, 241] width 608 height 143
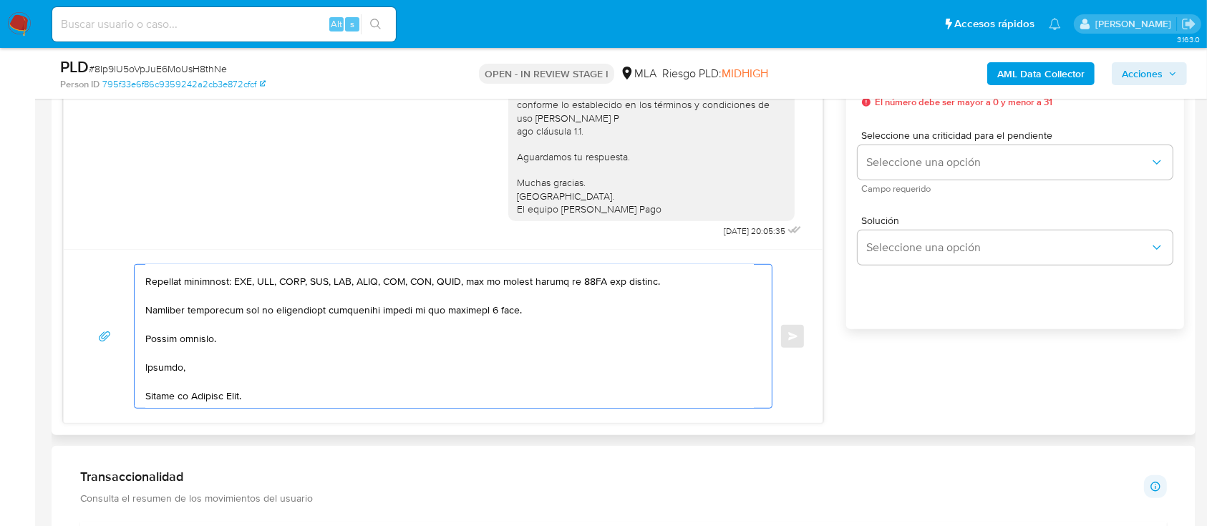
scroll to position [763, 0]
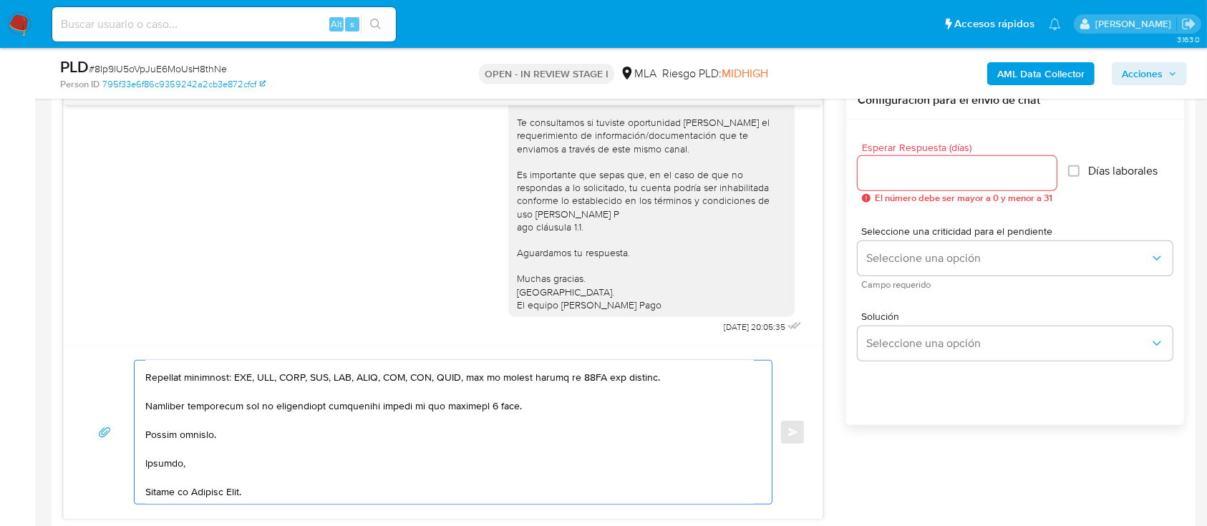
type textarea "Hola Zongwen Chen, En función de las operaciones registradas en tu cuenta de Me…"
click at [917, 179] on input "Esperar Respuesta (días)" at bounding box center [956, 173] width 199 height 19
type input "2"
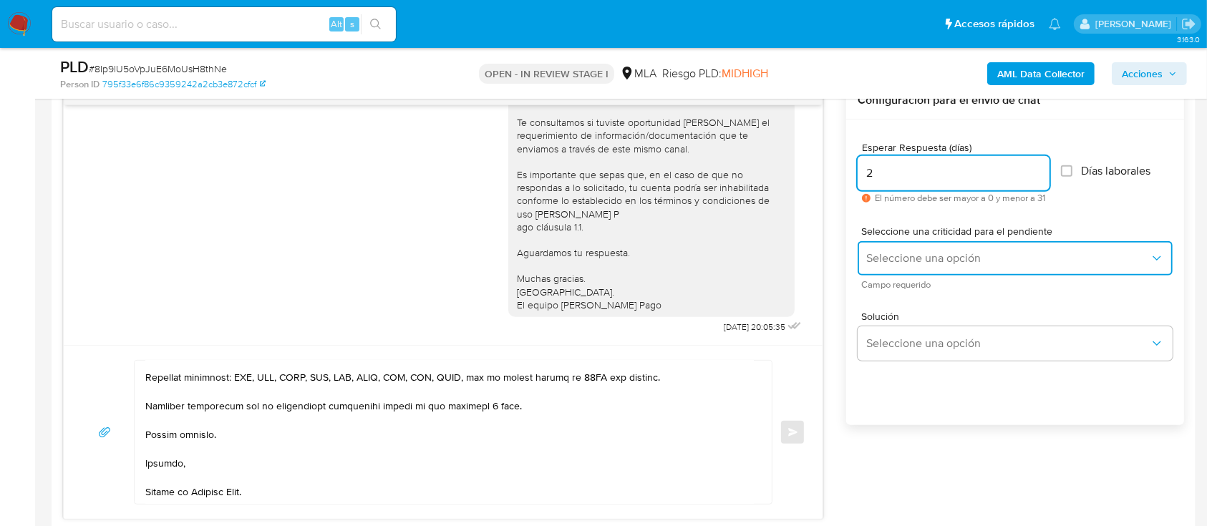
click at [874, 251] on span "Seleccione una opción" at bounding box center [1007, 258] width 283 height 14
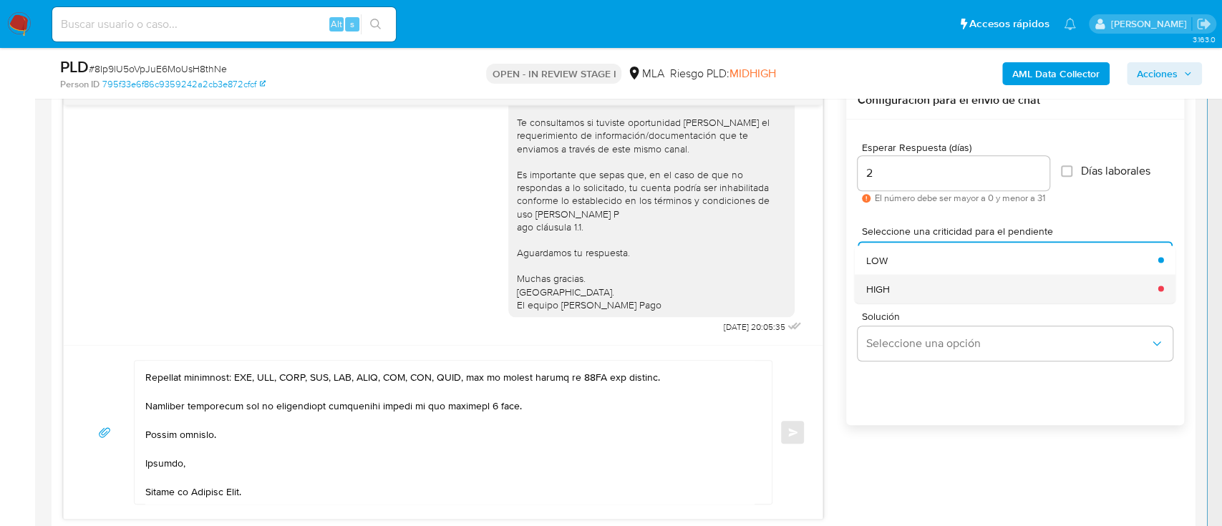
click at [899, 293] on div "HIGH" at bounding box center [1007, 288] width 283 height 29
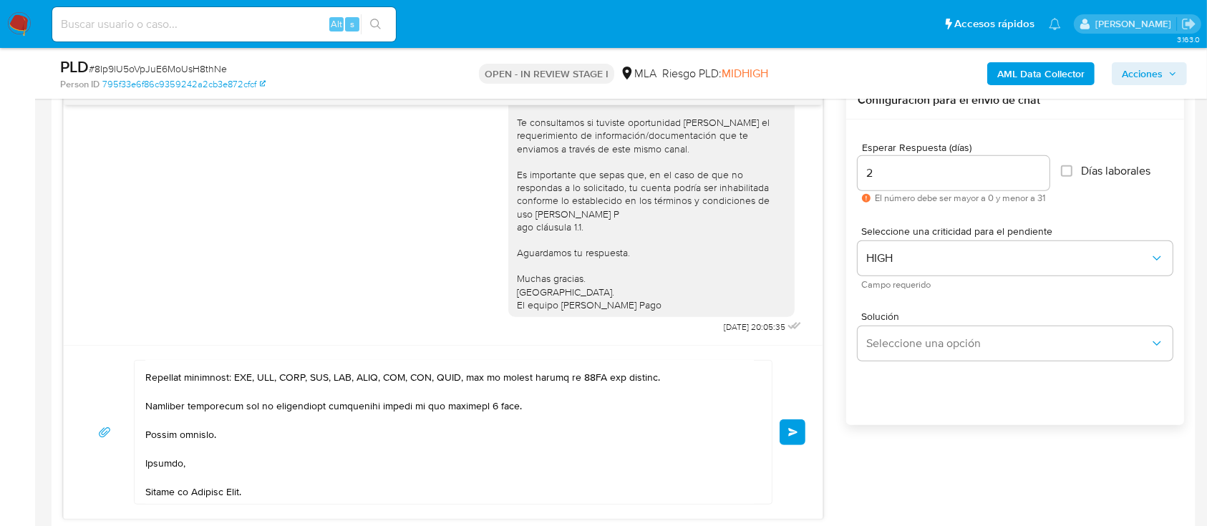
click at [793, 428] on span "Enviar" at bounding box center [793, 432] width 10 height 9
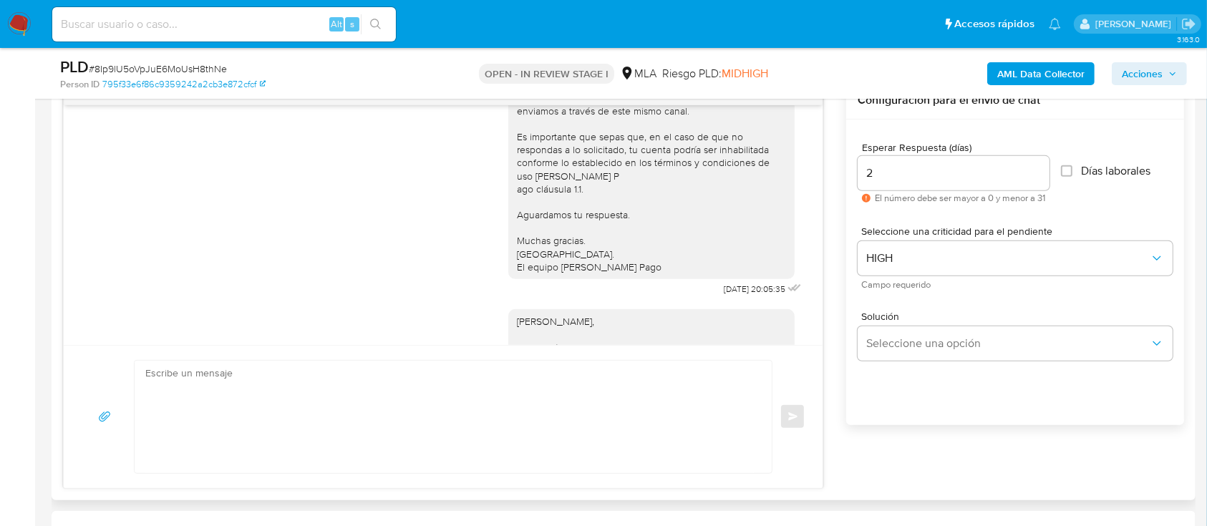
scroll to position [1656, 0]
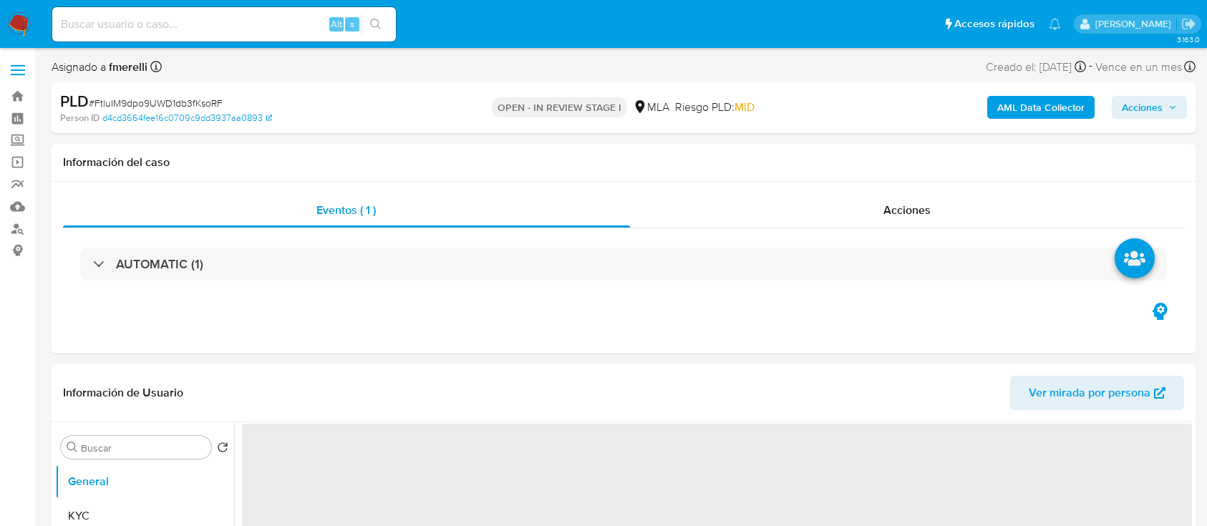
select select "10"
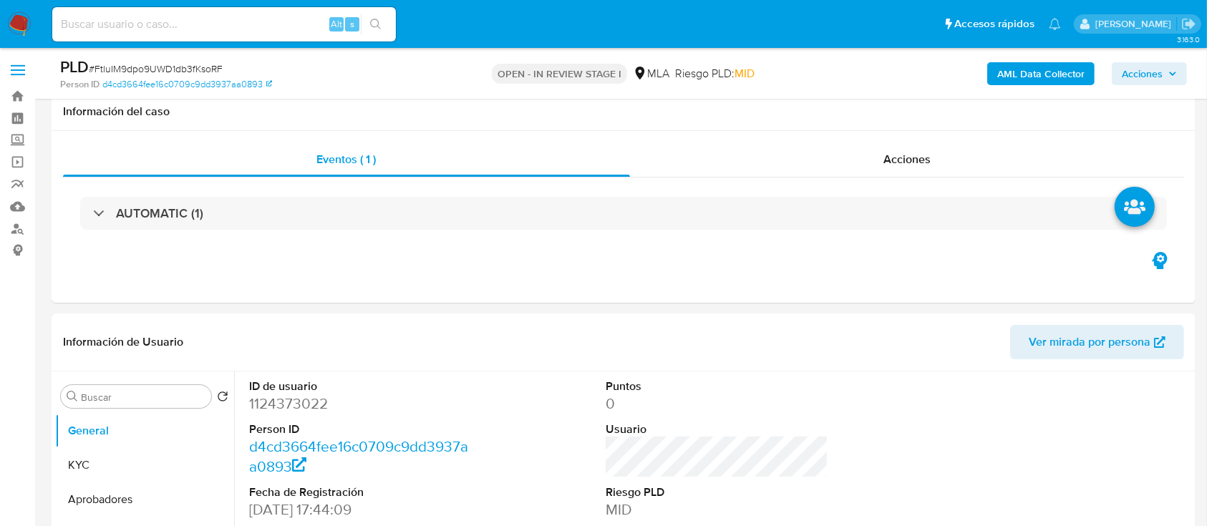
scroll to position [572, 0]
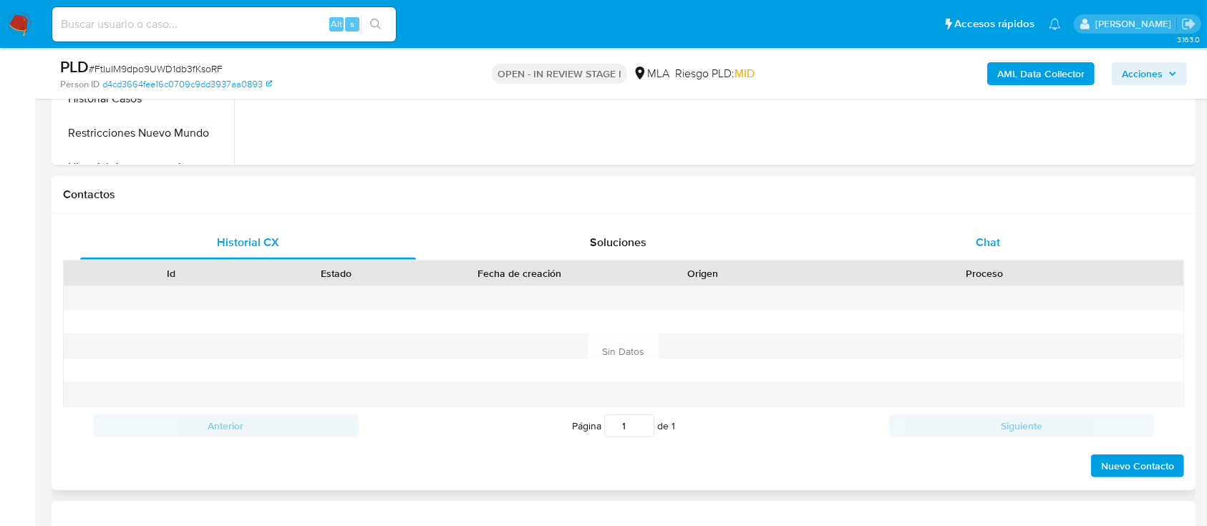
click at [1003, 256] on div "Chat" at bounding box center [988, 242] width 336 height 34
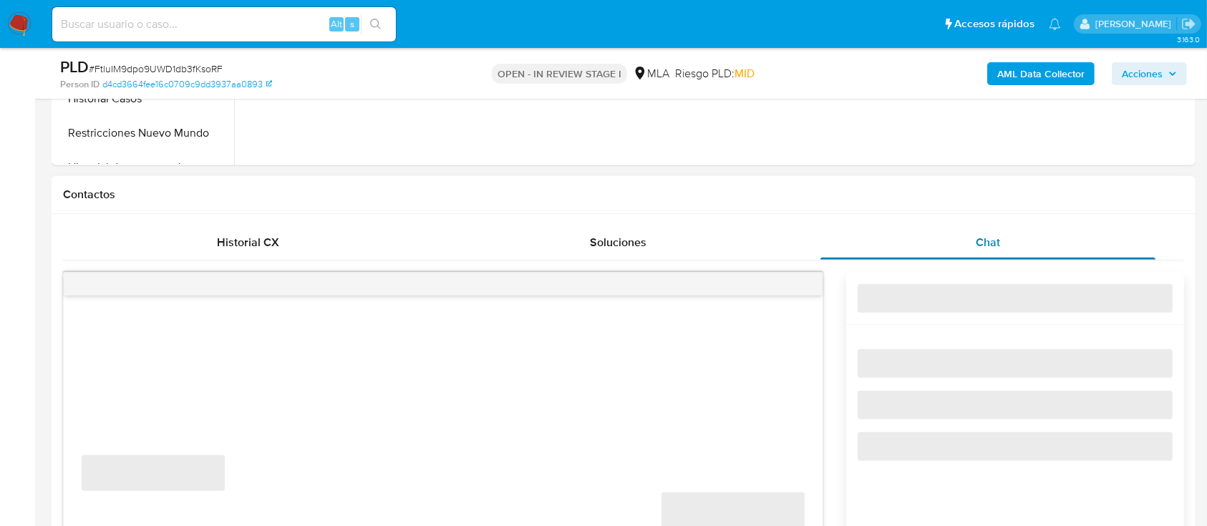
click at [886, 246] on div "Chat" at bounding box center [988, 242] width 336 height 34
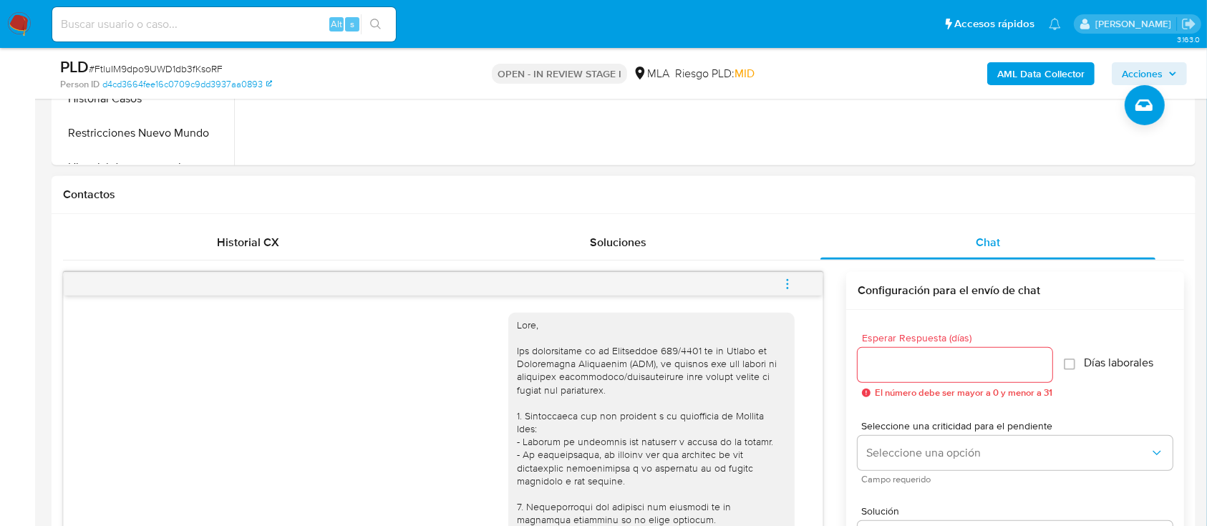
scroll to position [1271, 0]
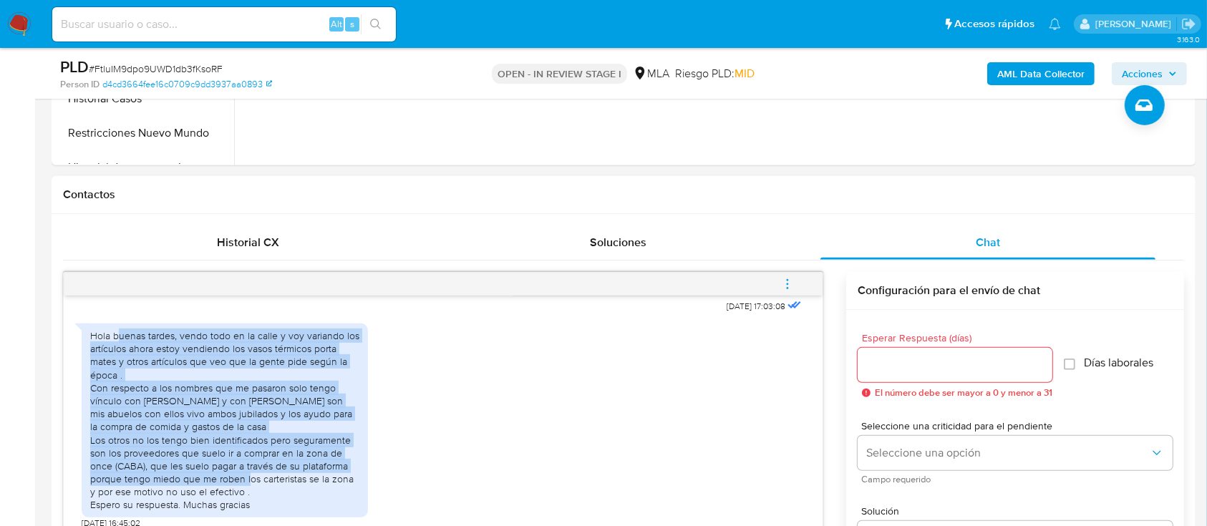
drag, startPoint x: 117, startPoint y: 330, endPoint x: 308, endPoint y: 478, distance: 241.8
click at [308, 478] on div "Hola buenas tardes, vendo todo en la calle y voy variando los artículos ahora e…" at bounding box center [224, 420] width 269 height 182
click at [307, 483] on div "Hola buenas tardes, vendo todo en la calle y voy variando los artículos ahora e…" at bounding box center [224, 420] width 269 height 182
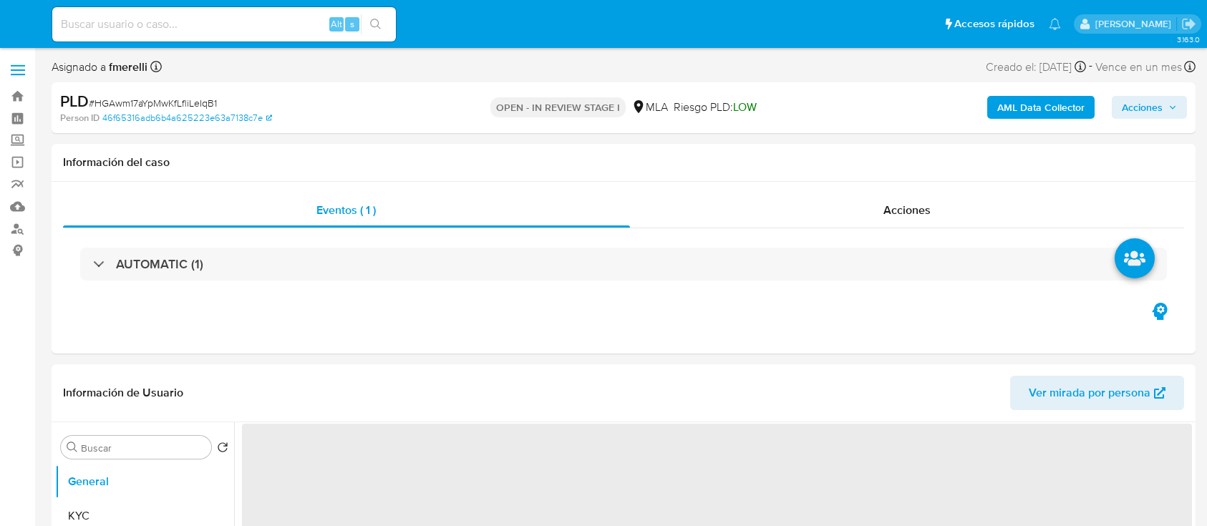
select select "10"
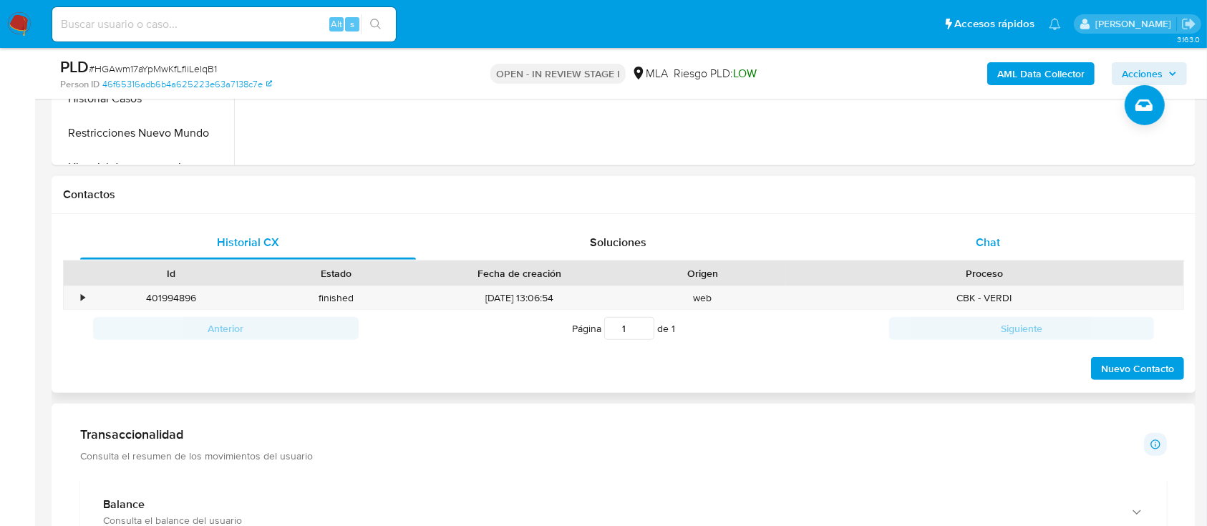
drag, startPoint x: 989, startPoint y: 238, endPoint x: 980, endPoint y: 238, distance: 8.6
click at [988, 238] on span "Chat" at bounding box center [987, 242] width 24 height 16
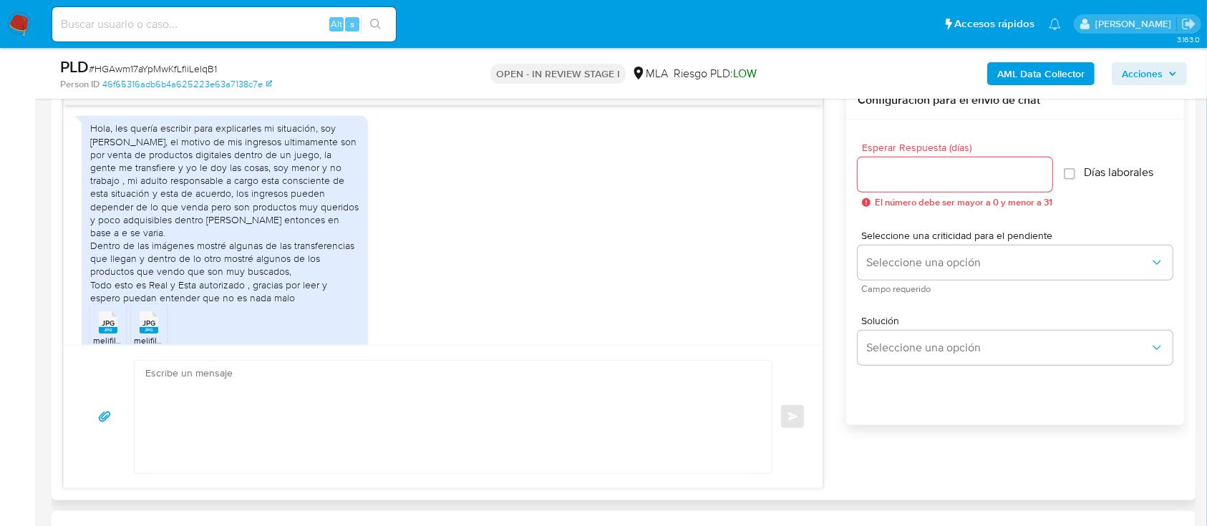
scroll to position [604, 0]
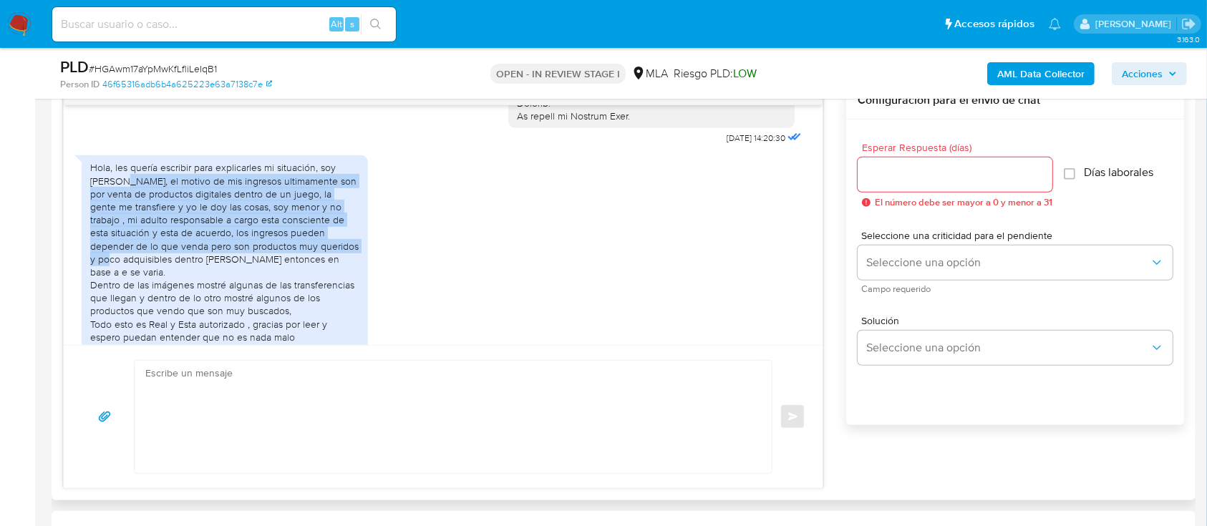
drag, startPoint x: 137, startPoint y: 195, endPoint x: 293, endPoint y: 276, distance: 174.7
click at [306, 264] on div "Hola, les quería escribir para explicarles mi situación, soy [PERSON_NAME], el …" at bounding box center [224, 252] width 269 height 182
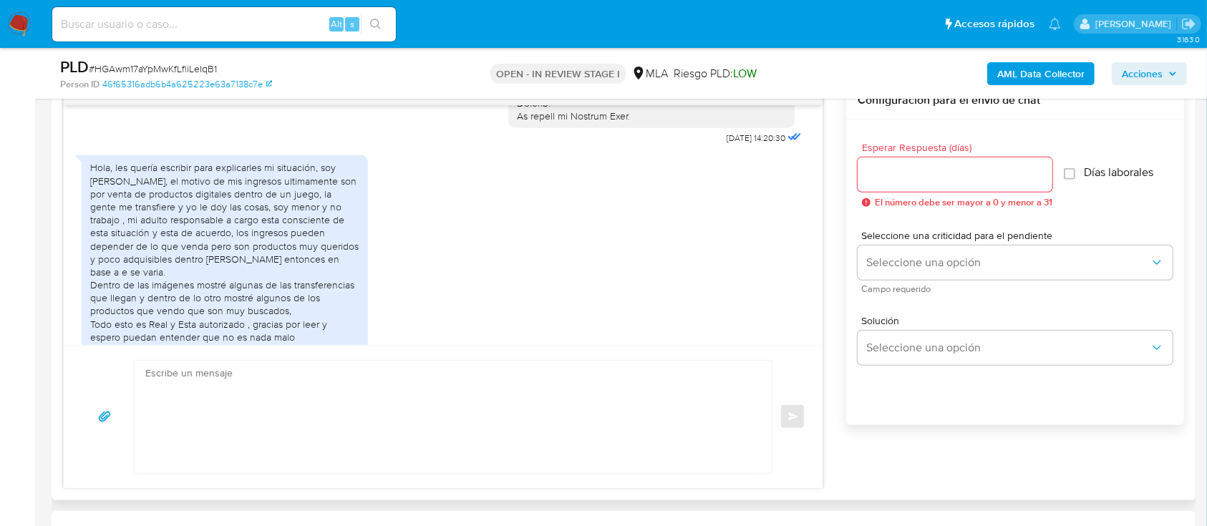
click at [291, 277] on div "Hola, les quería escribir para explicarles mi situación, soy [PERSON_NAME], el …" at bounding box center [224, 252] width 269 height 182
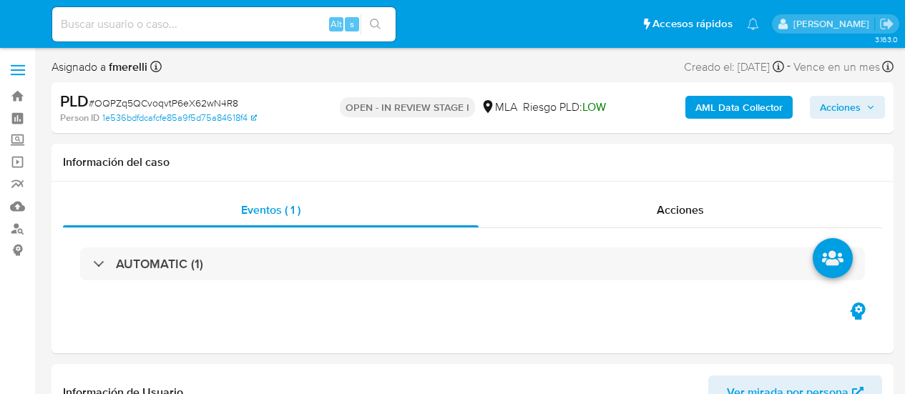
select select "10"
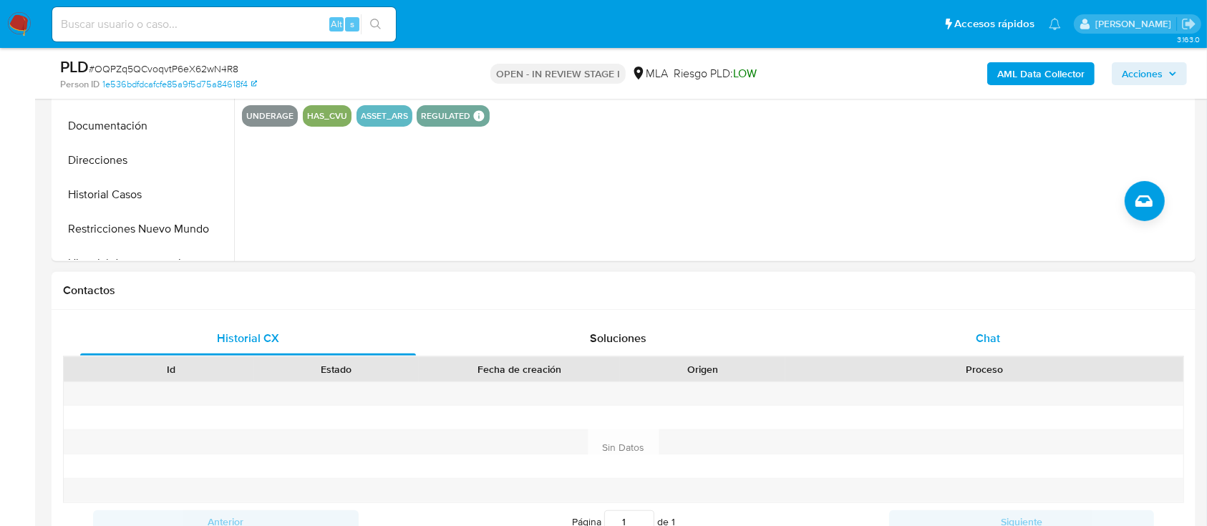
click at [905, 346] on div "Chat" at bounding box center [988, 338] width 336 height 34
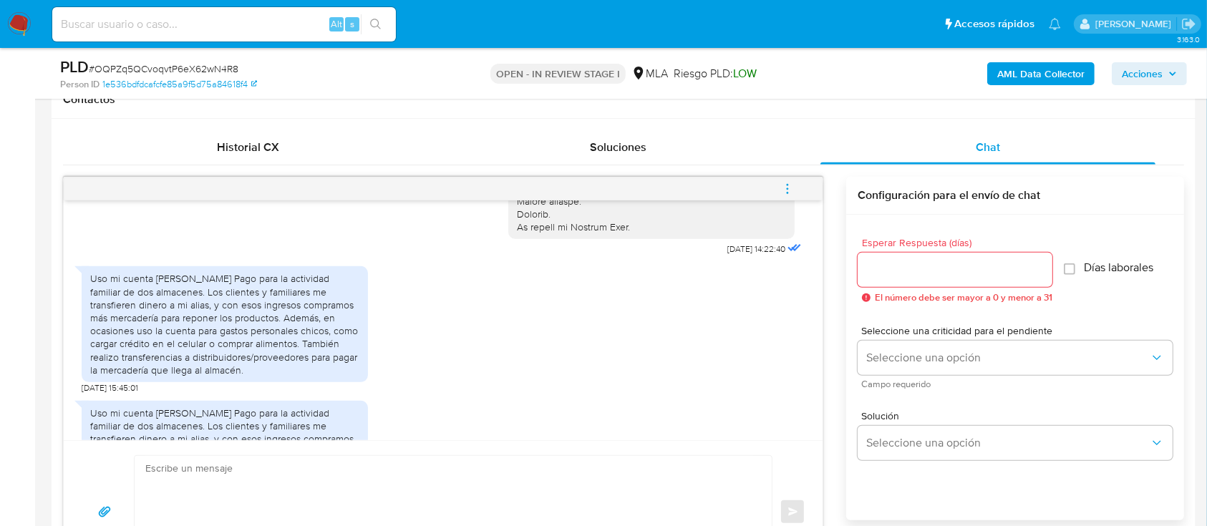
scroll to position [482, 0]
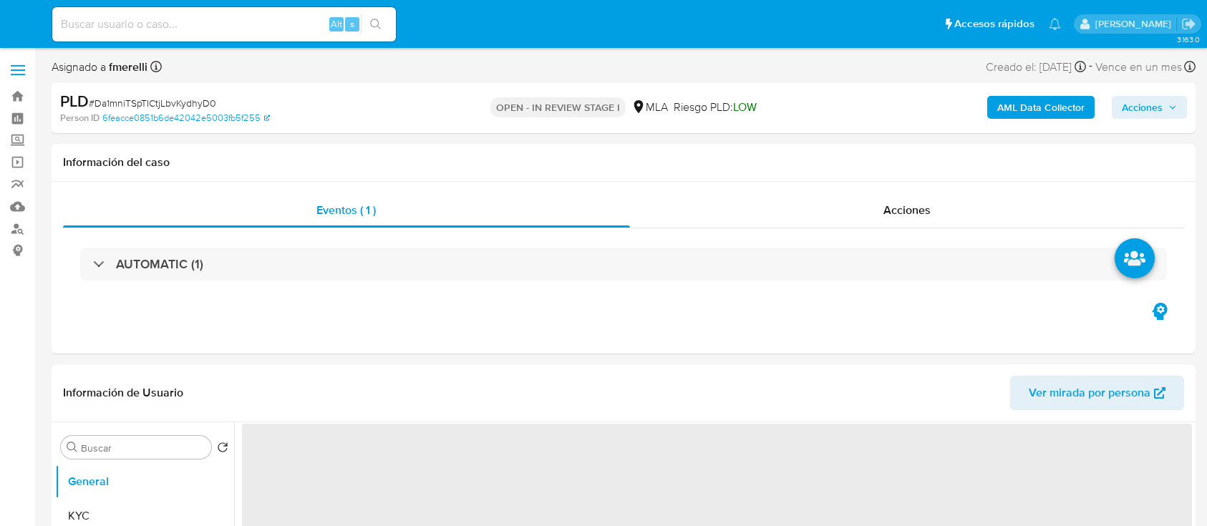
select select "10"
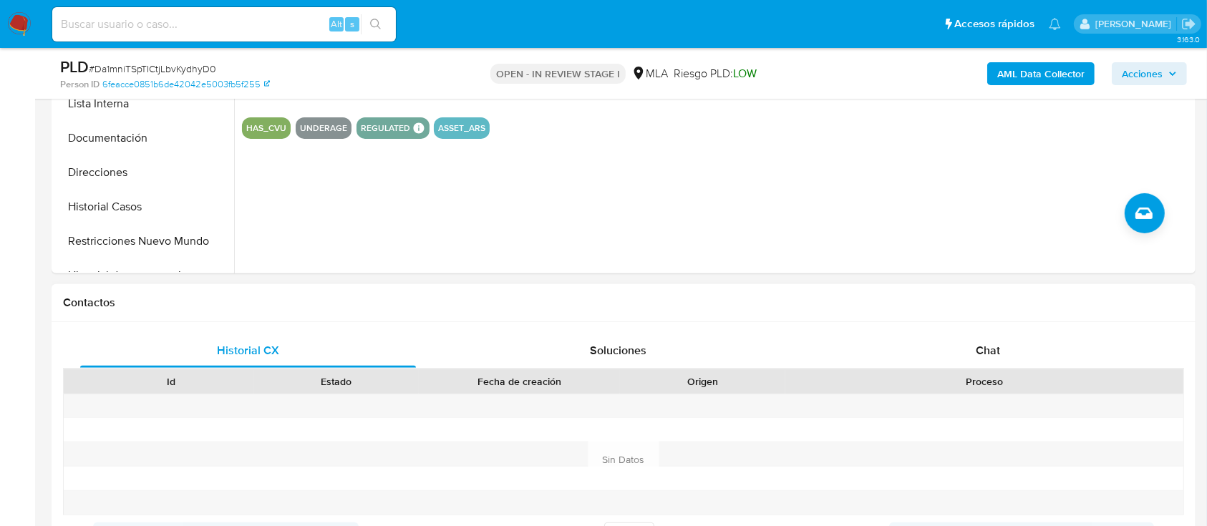
scroll to position [477, 0]
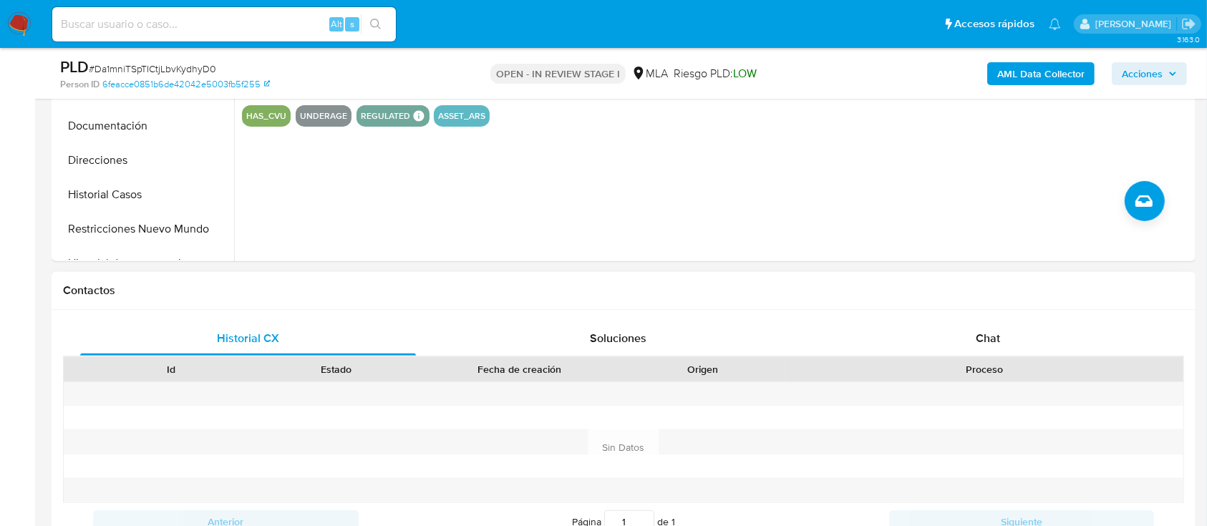
click at [985, 318] on div "Historial CX Soluciones Chat Id Estado Fecha de creación Origen Proceso Anterio…" at bounding box center [624, 448] width 1144 height 276
click at [929, 335] on div "Chat" at bounding box center [988, 338] width 336 height 34
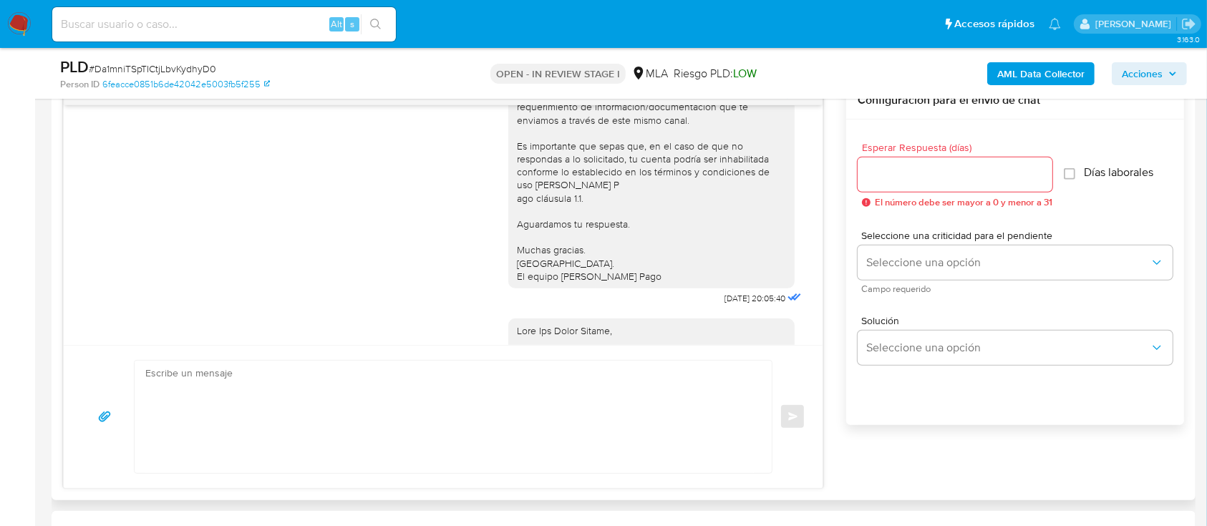
scroll to position [663, 0]
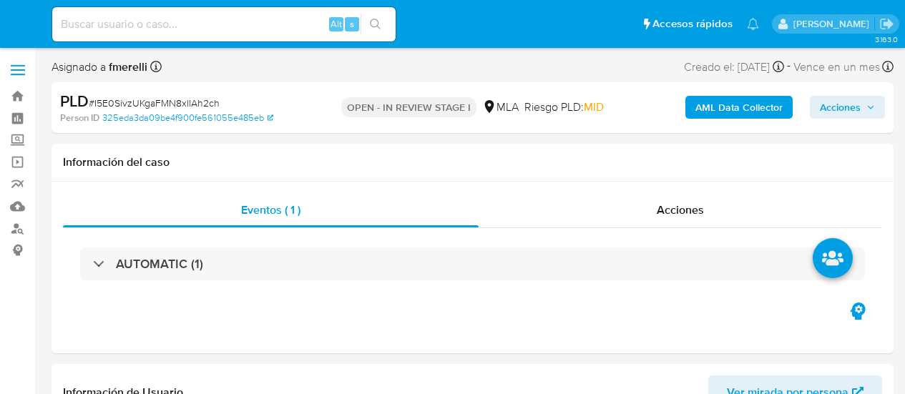
select select "10"
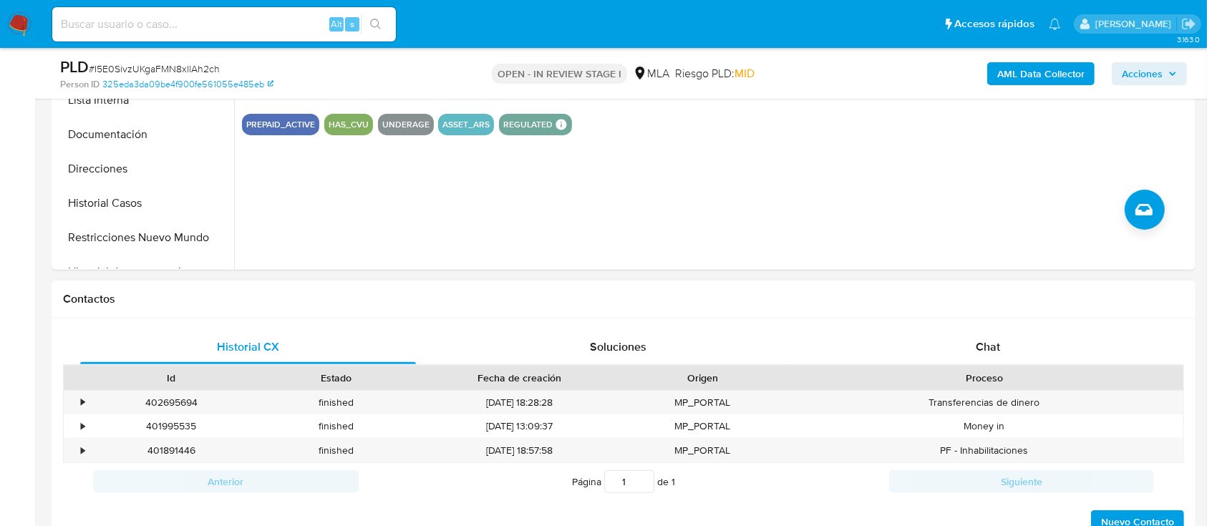
scroll to position [477, 0]
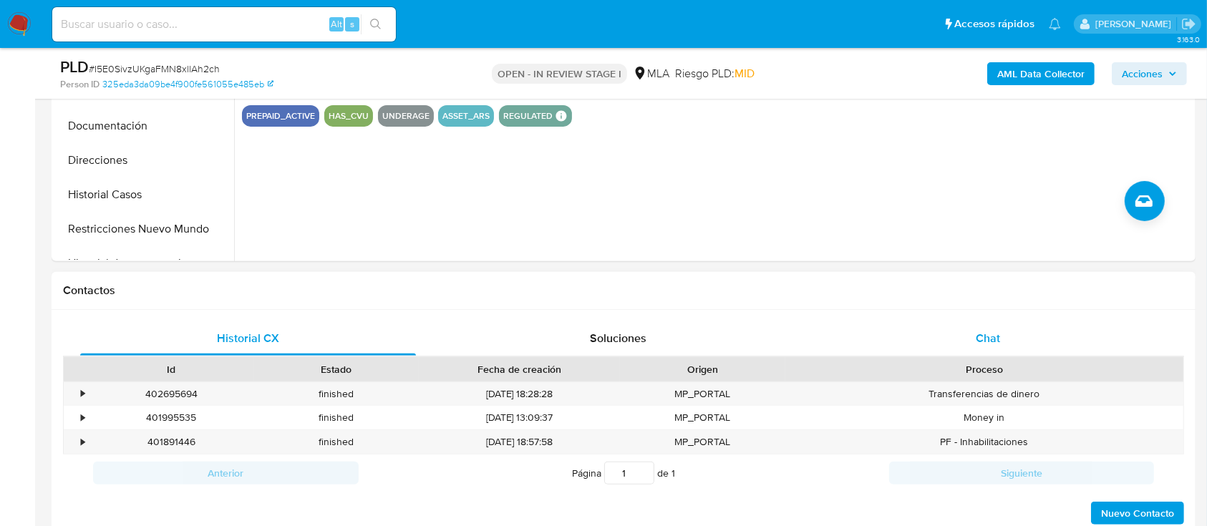
click at [905, 346] on div "Chat" at bounding box center [988, 338] width 336 height 34
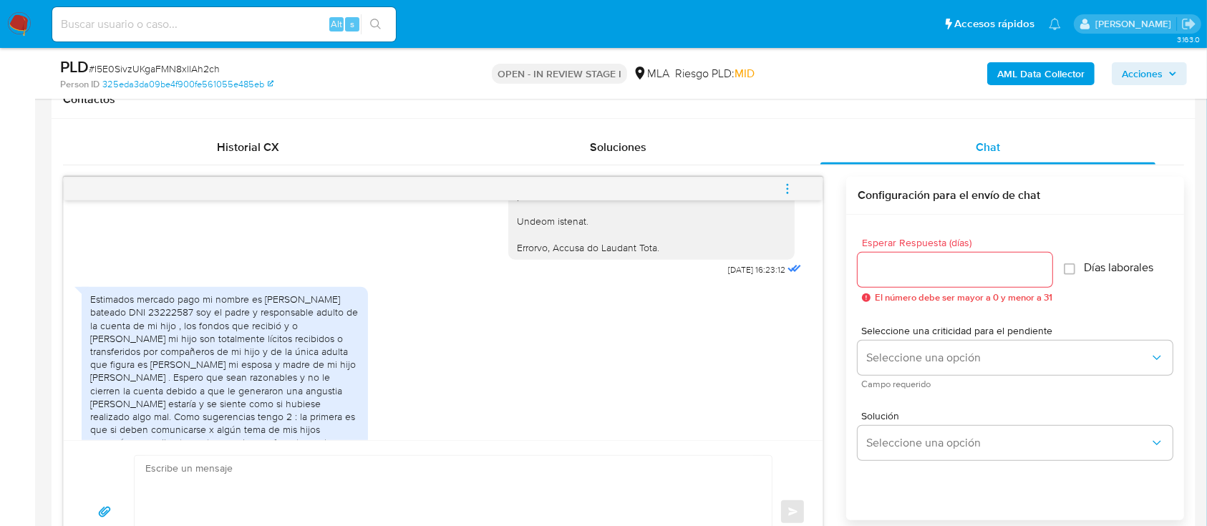
scroll to position [1477, 0]
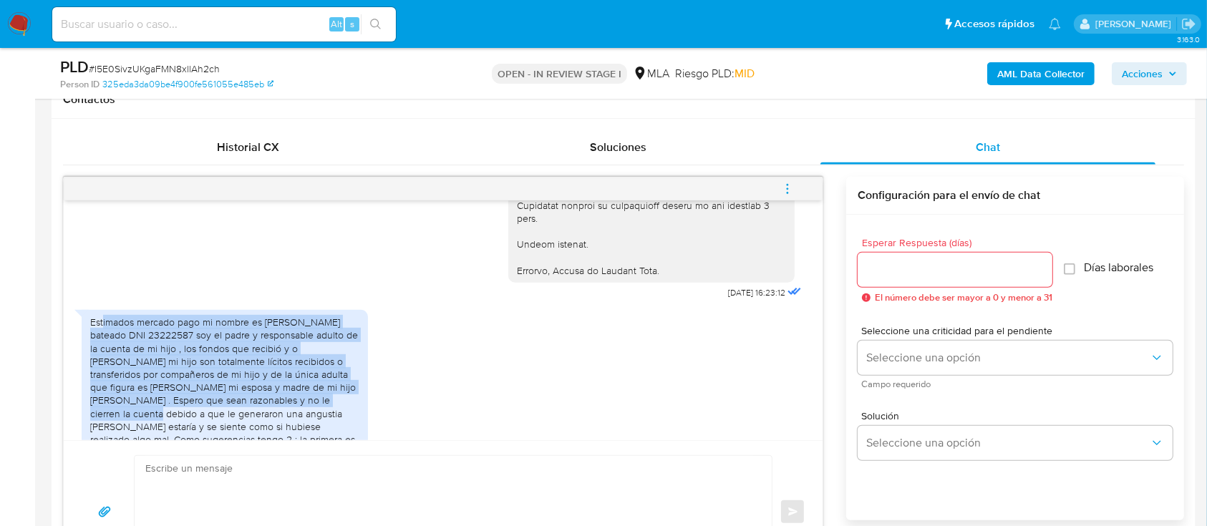
drag, startPoint x: 127, startPoint y: 308, endPoint x: 323, endPoint y: 385, distance: 209.8
click at [323, 385] on div "Estimados mercado pago mi nombre es [PERSON_NAME] bateado DNI 23222587 soy el p…" at bounding box center [224, 420] width 269 height 208
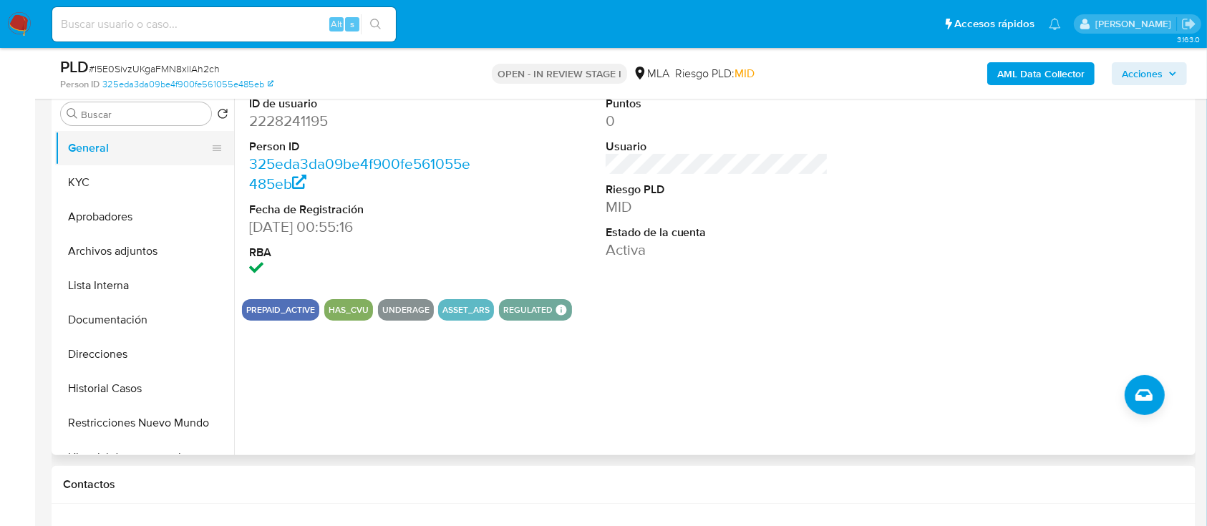
scroll to position [190, 0]
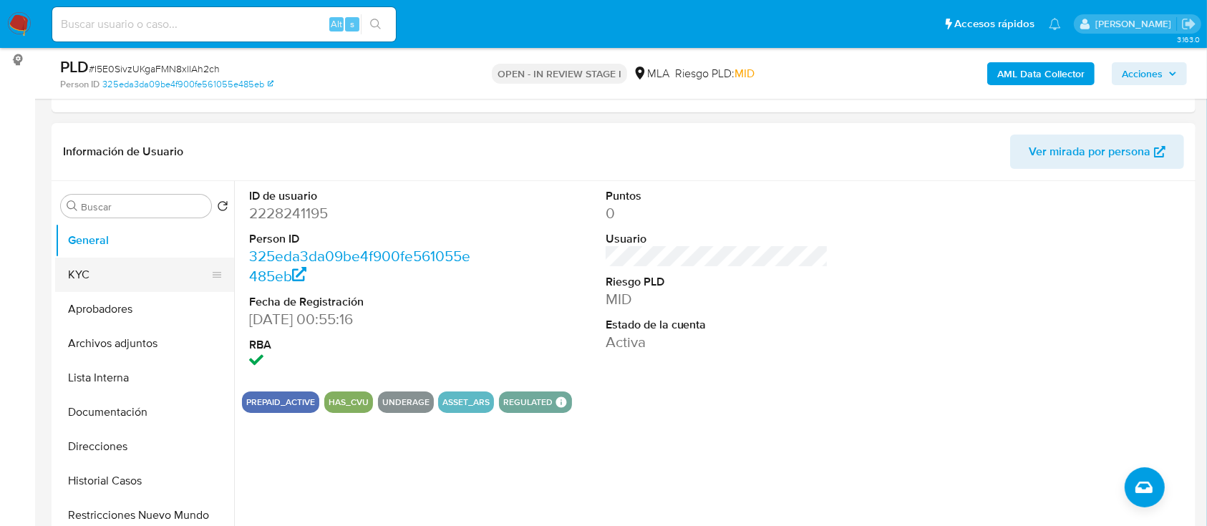
click at [111, 282] on button "KYC" at bounding box center [138, 275] width 167 height 34
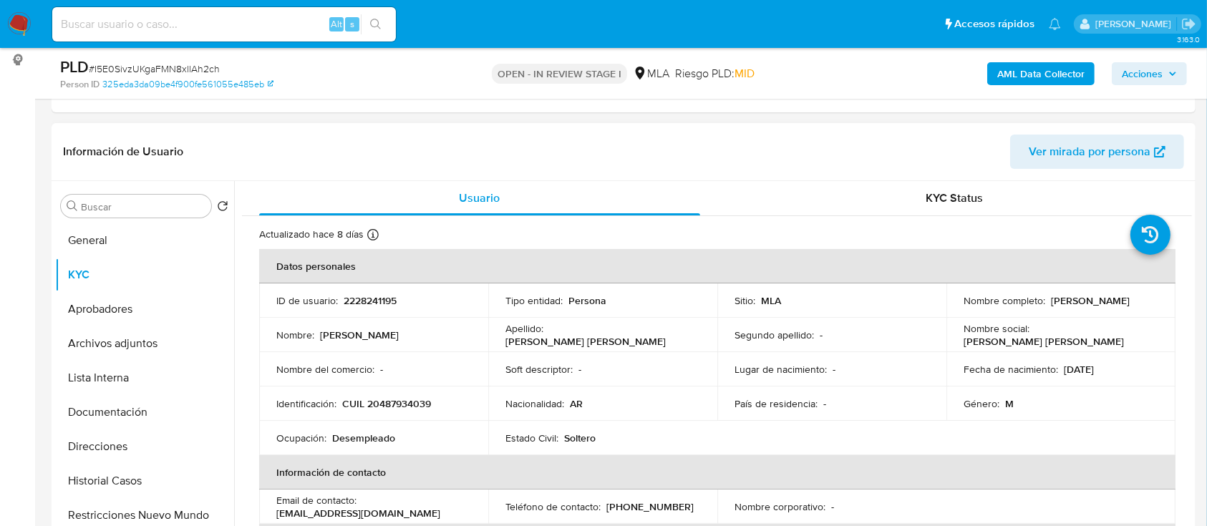
drag, startPoint x: 957, startPoint y: 303, endPoint x: 1093, endPoint y: 310, distance: 136.8
click at [905, 309] on td "Nombre completo : [PERSON_NAME]" at bounding box center [1060, 300] width 229 height 34
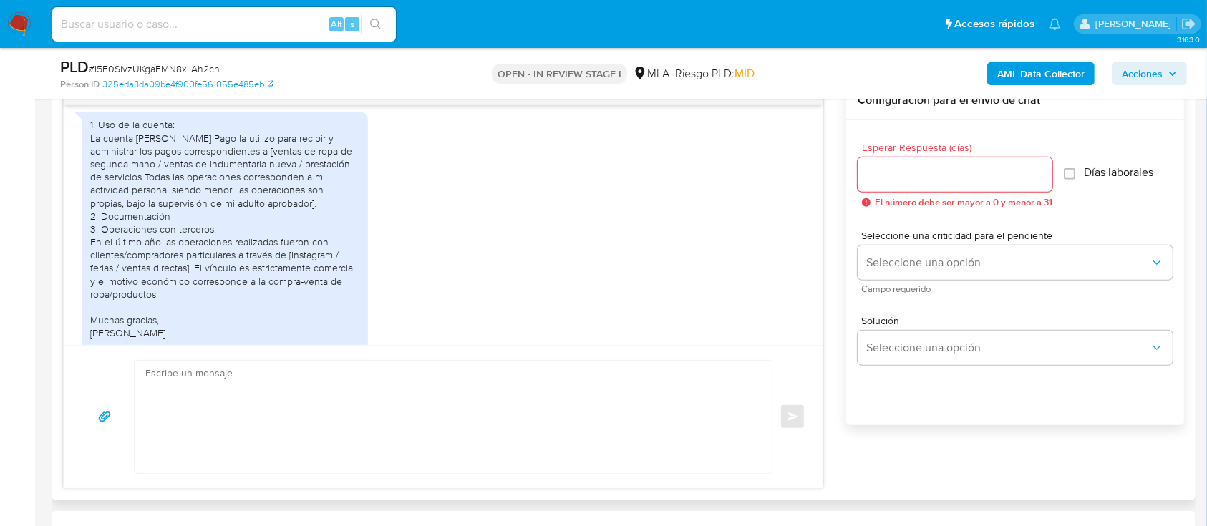
scroll to position [618, 0]
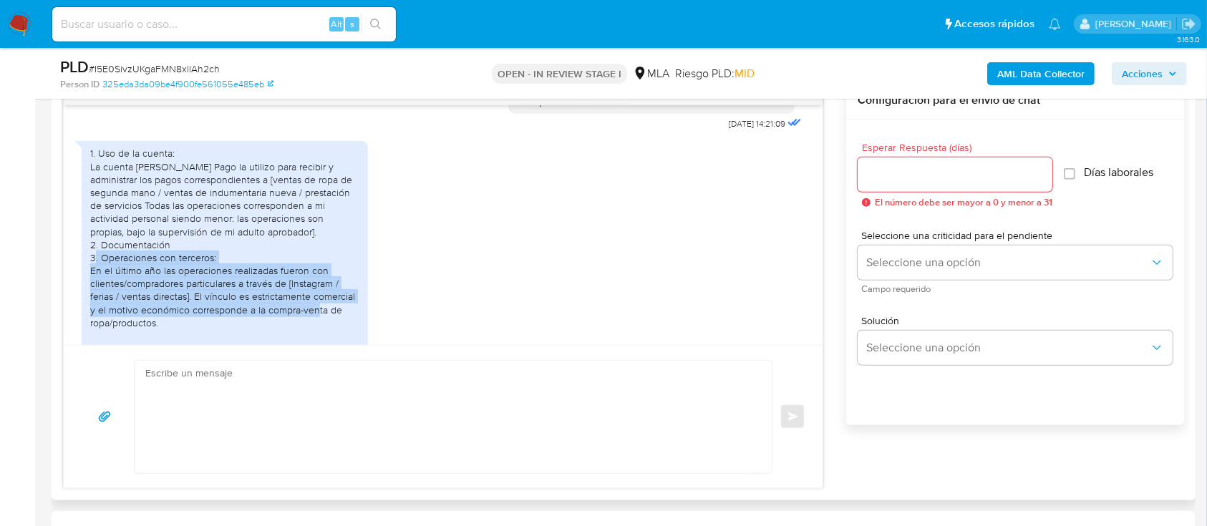
drag, startPoint x: 116, startPoint y: 276, endPoint x: 317, endPoint y: 321, distance: 206.2
click at [318, 322] on div "1. Uso de la cuenta: La cuenta [PERSON_NAME] Pago la utilizo para recibir y adm…" at bounding box center [224, 257] width 269 height 221
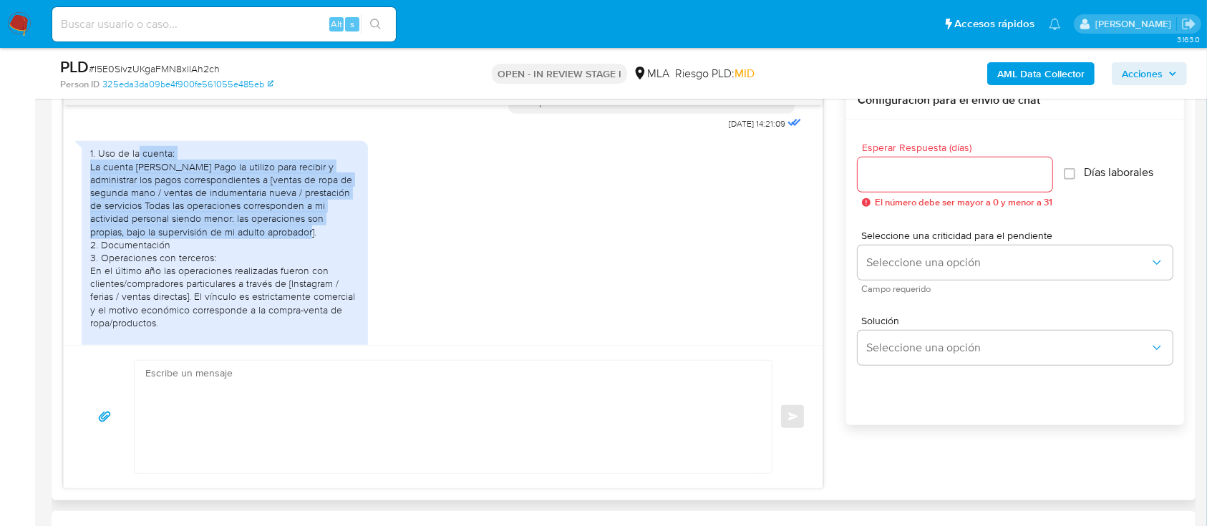
drag, startPoint x: 176, startPoint y: 171, endPoint x: 298, endPoint y: 243, distance: 142.1
click at [299, 243] on div "1. Uso de la cuenta: La cuenta [PERSON_NAME] Pago la utilizo para recibir y adm…" at bounding box center [224, 257] width 269 height 221
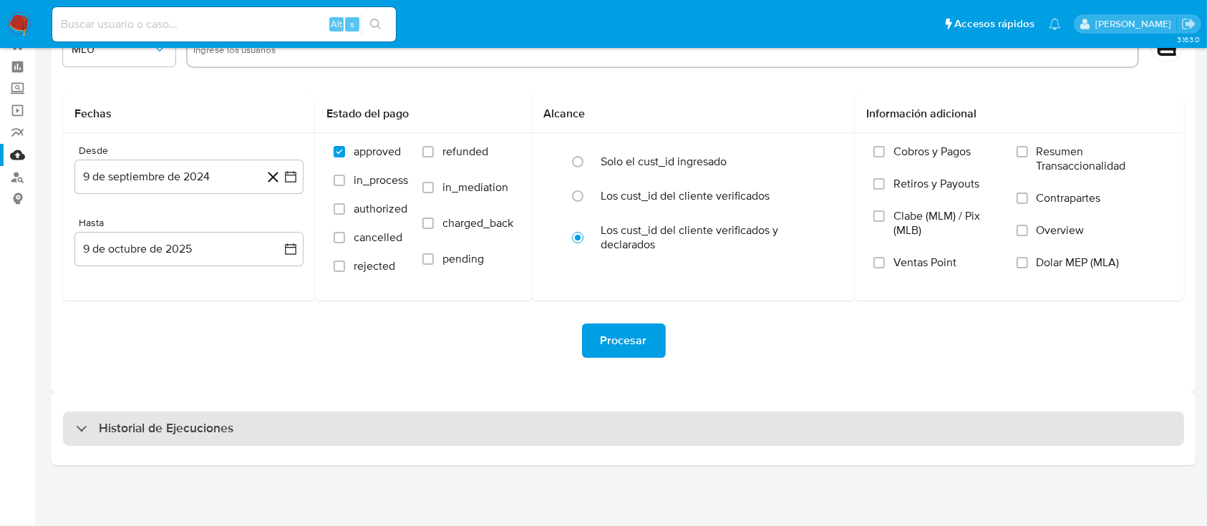
click at [297, 440] on div "Historial de Ejecuciones" at bounding box center [623, 428] width 1121 height 34
select select "10"
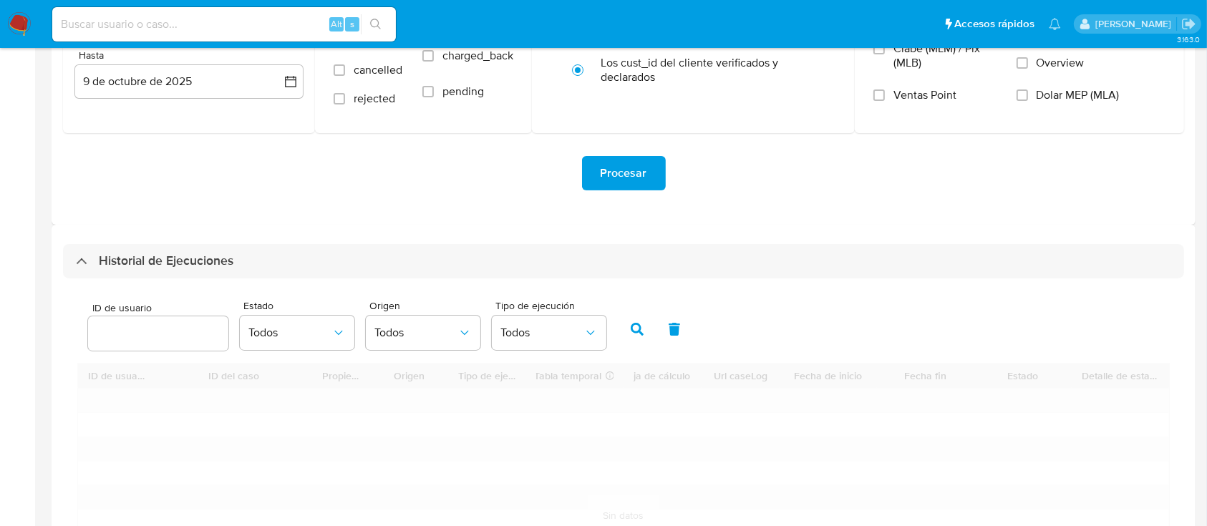
scroll to position [338, 0]
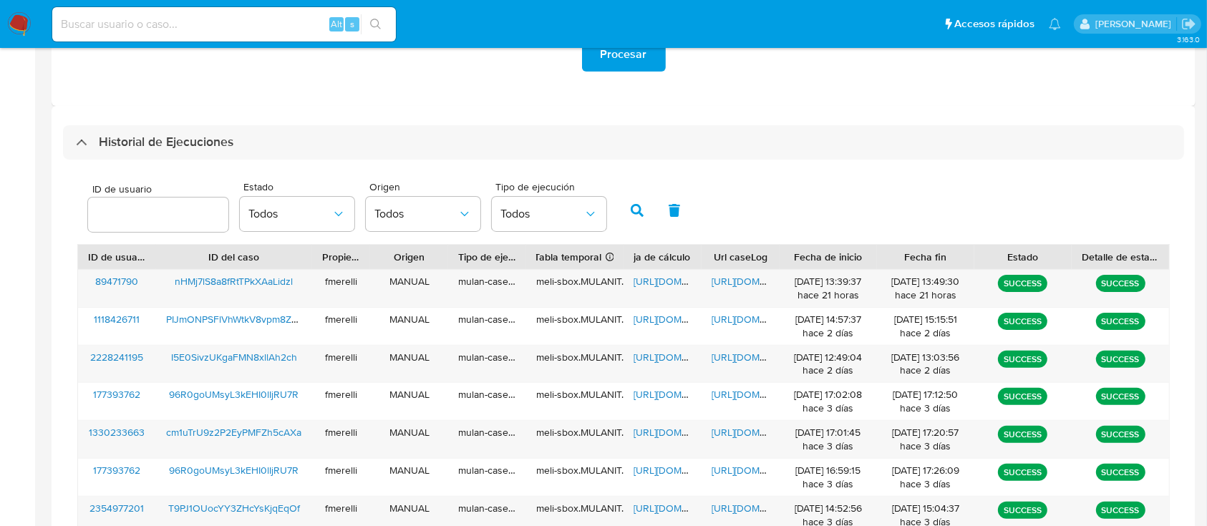
drag, startPoint x: 168, startPoint y: 226, endPoint x: 175, endPoint y: 215, distance: 13.1
click at [169, 226] on div at bounding box center [158, 215] width 140 height 34
click at [175, 215] on input "number" at bounding box center [158, 214] width 140 height 19
paste input "750275141"
type input "750275141"
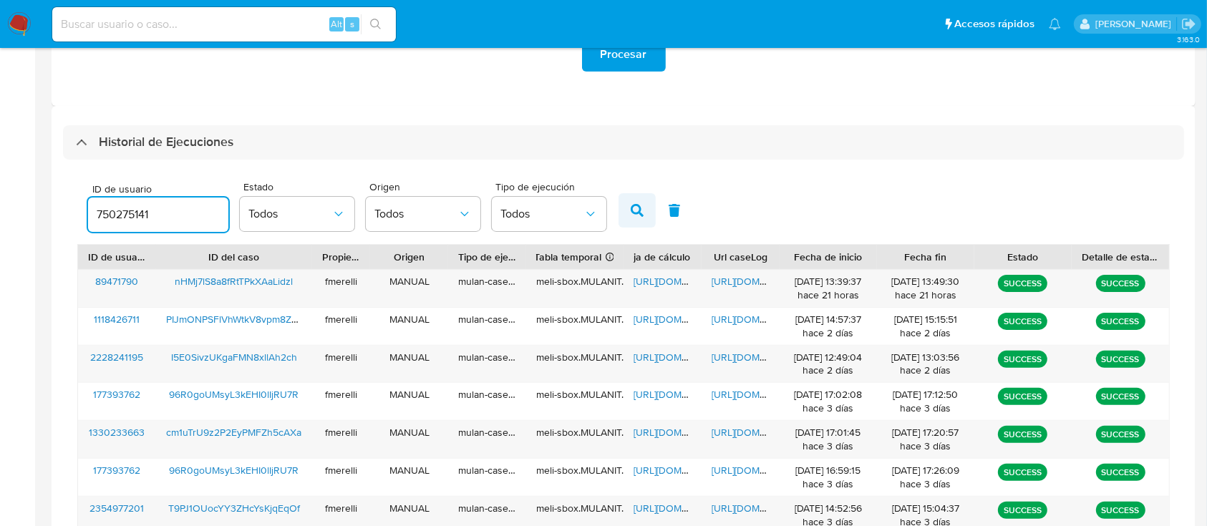
click at [638, 220] on button "button" at bounding box center [636, 210] width 37 height 34
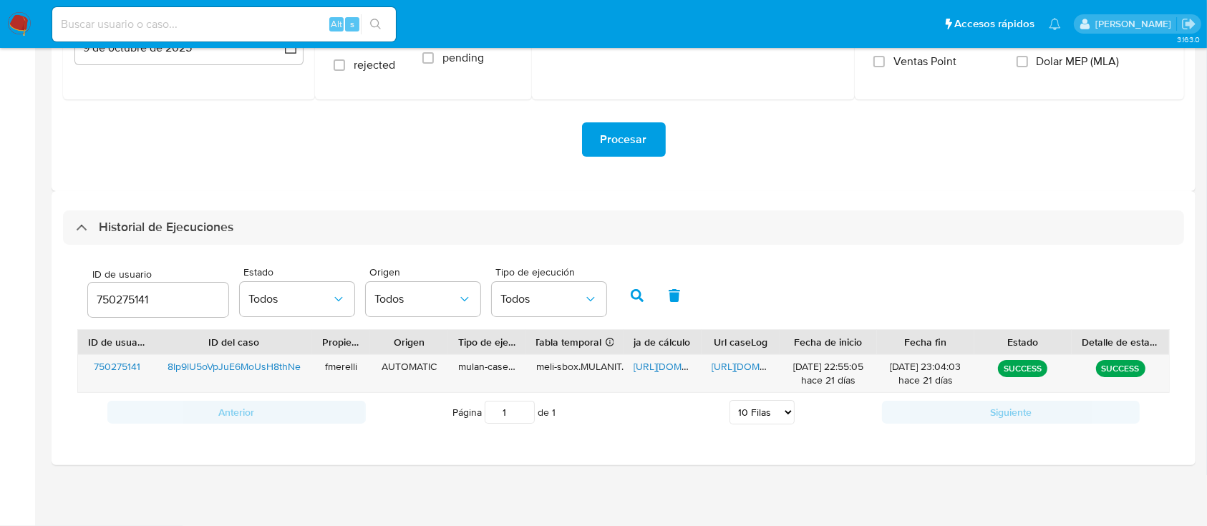
scroll to position [252, 0]
drag, startPoint x: 744, startPoint y: 376, endPoint x: 741, endPoint y: 365, distance: 11.1
click at [743, 371] on div "[URL][DOMAIN_NAME]" at bounding box center [740, 374] width 78 height 37
click at [740, 365] on span "[URL][DOMAIN_NAME]" at bounding box center [760, 367] width 99 height 14
click at [664, 358] on div "[URL][DOMAIN_NAME]" at bounding box center [662, 374] width 78 height 37
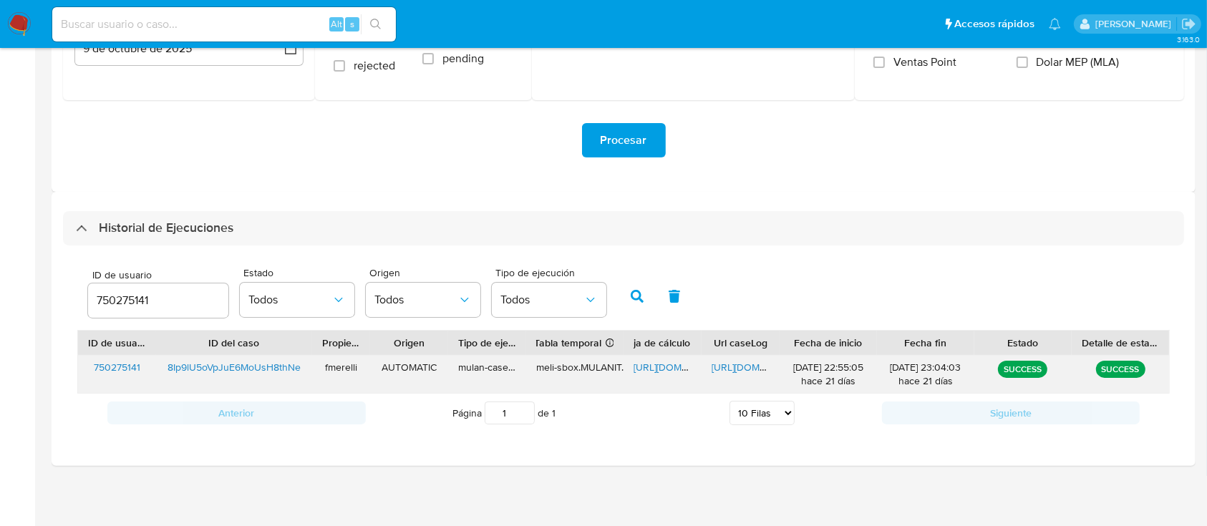
click at [661, 368] on span "https://docs.google.com/spreadsheets/d/1sspZj1P10FHzyJn8GcLXwmLjonCm8VrpfOr1qkU…" at bounding box center [682, 367] width 99 height 14
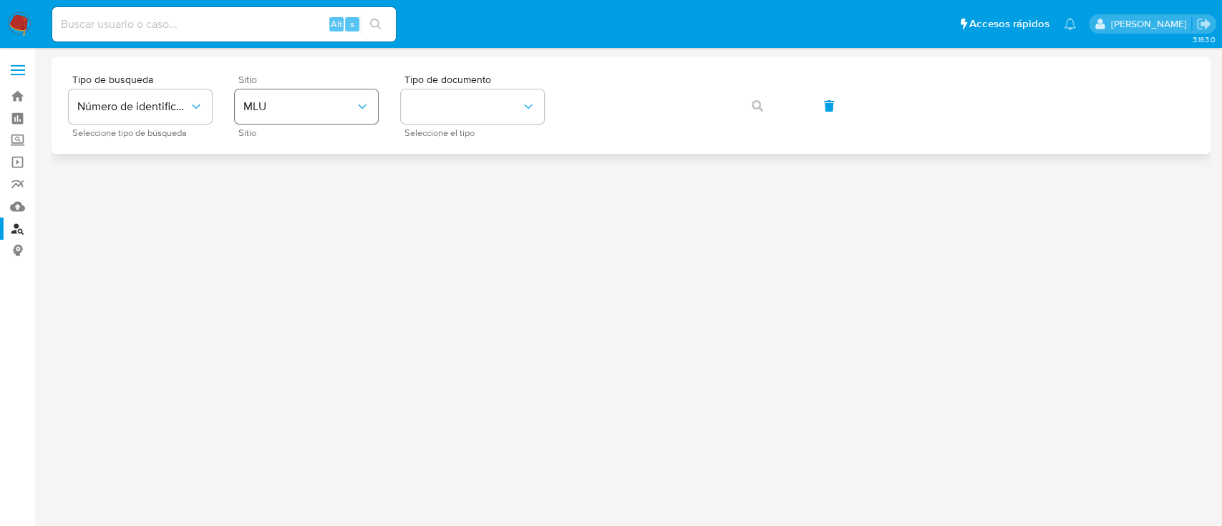
drag, startPoint x: 348, startPoint y: 84, endPoint x: 334, endPoint y: 117, distance: 35.6
click at [346, 87] on div "Sitio MLU Sitio" at bounding box center [306, 105] width 143 height 62
click at [334, 117] on button "MLU" at bounding box center [306, 106] width 143 height 34
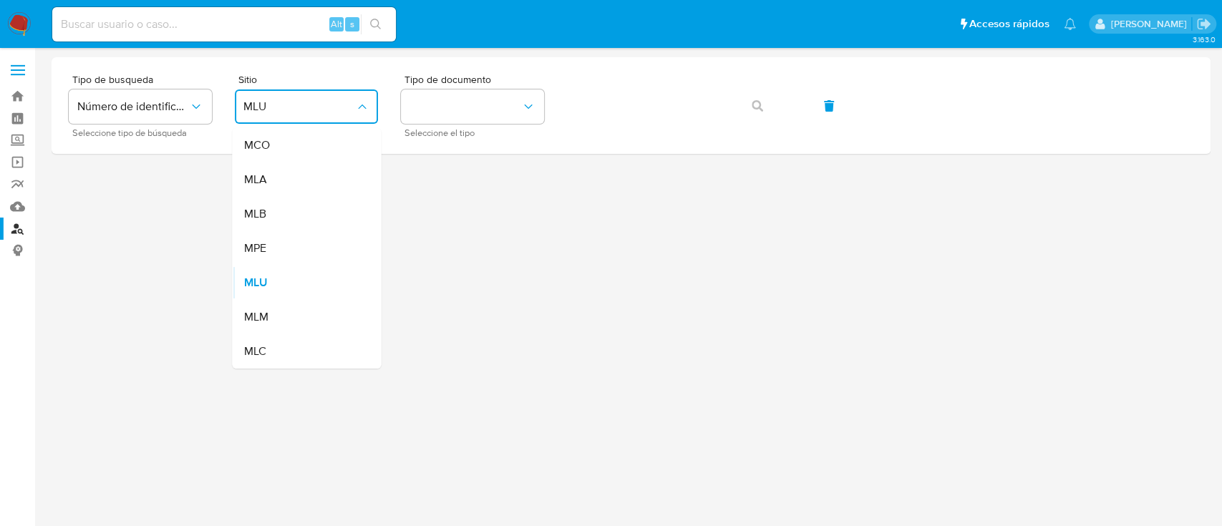
click at [309, 190] on div "MLA" at bounding box center [301, 179] width 117 height 34
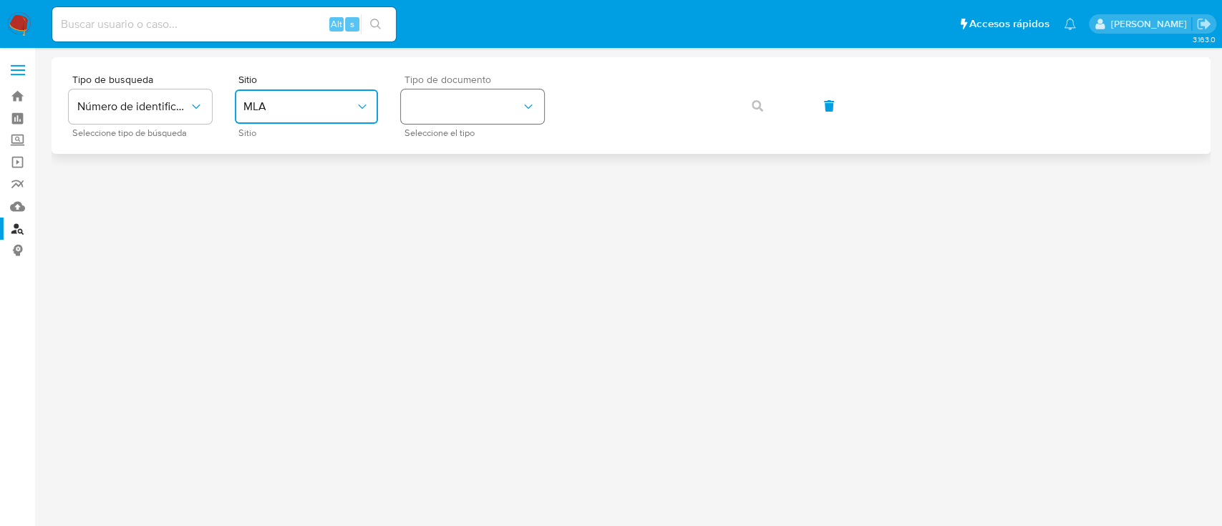
click at [467, 110] on button "identificationType" at bounding box center [472, 106] width 143 height 34
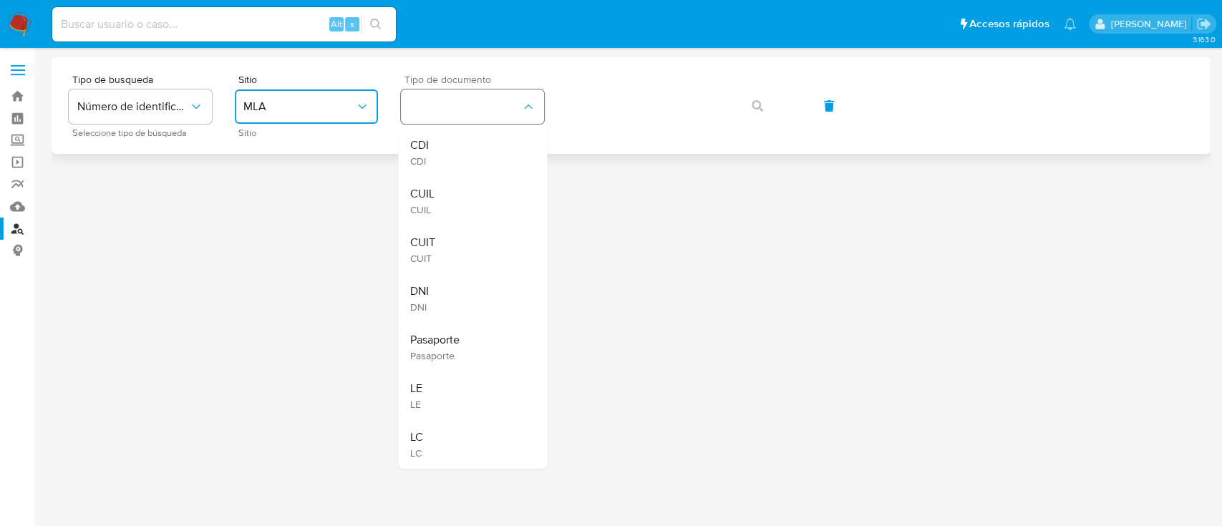
click at [429, 201] on span "CUIL" at bounding box center [421, 194] width 24 height 14
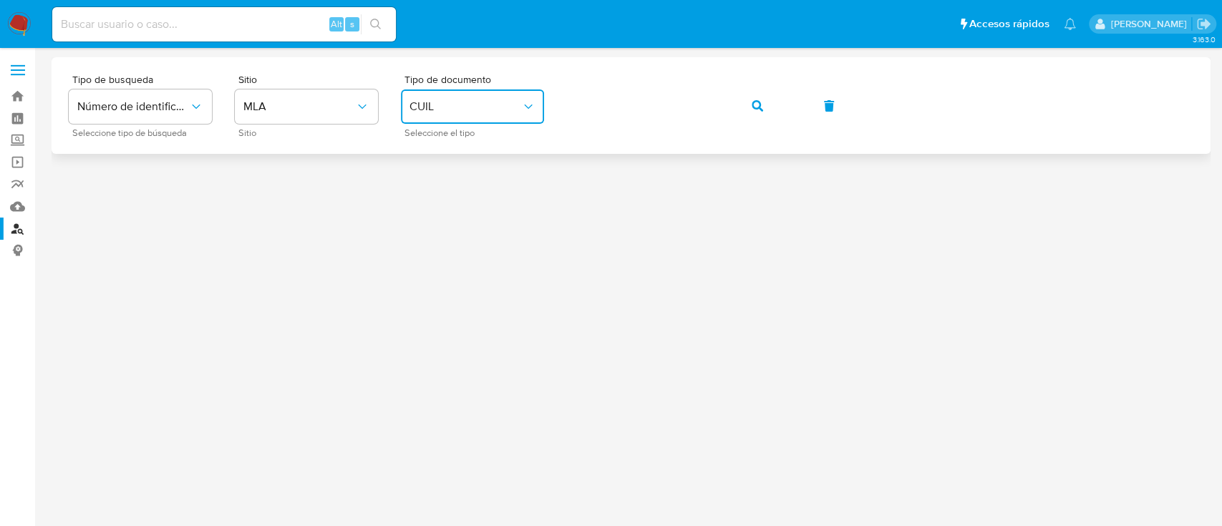
click at [774, 112] on button "button" at bounding box center [757, 106] width 49 height 34
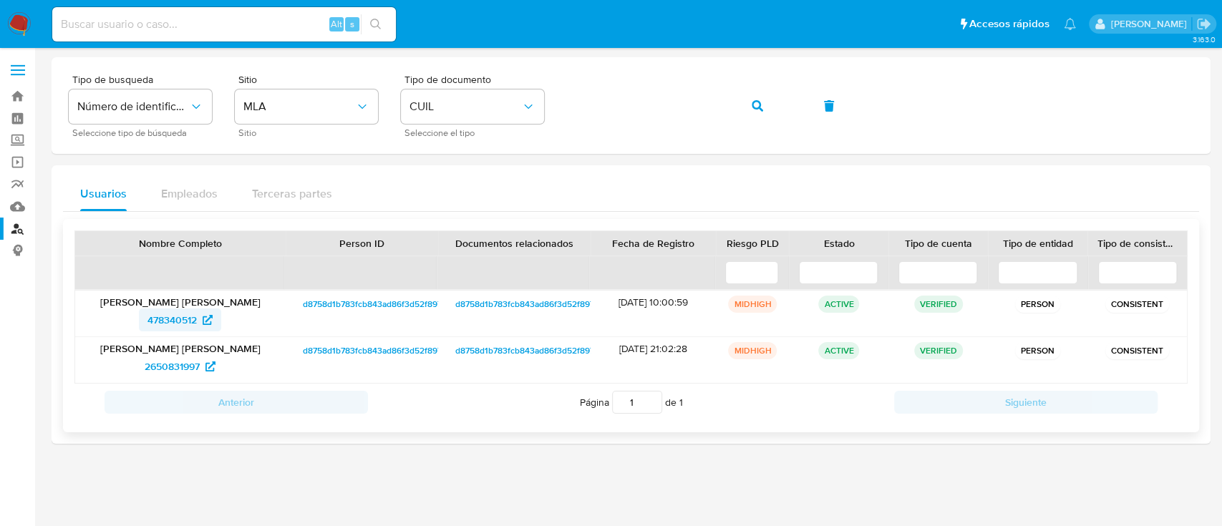
click at [172, 316] on span "478340512" at bounding box center [171, 319] width 49 height 23
click at [201, 359] on span "2650831997" at bounding box center [180, 366] width 71 height 23
click at [761, 106] on icon "button" at bounding box center [756, 105] width 11 height 11
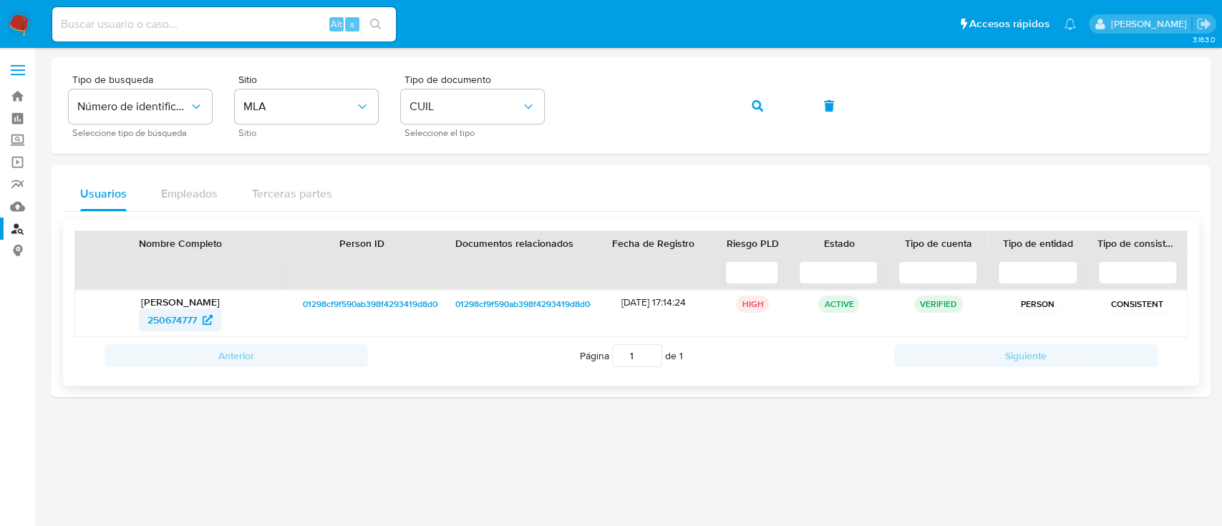
click at [154, 322] on span "250674777" at bounding box center [171, 319] width 49 height 23
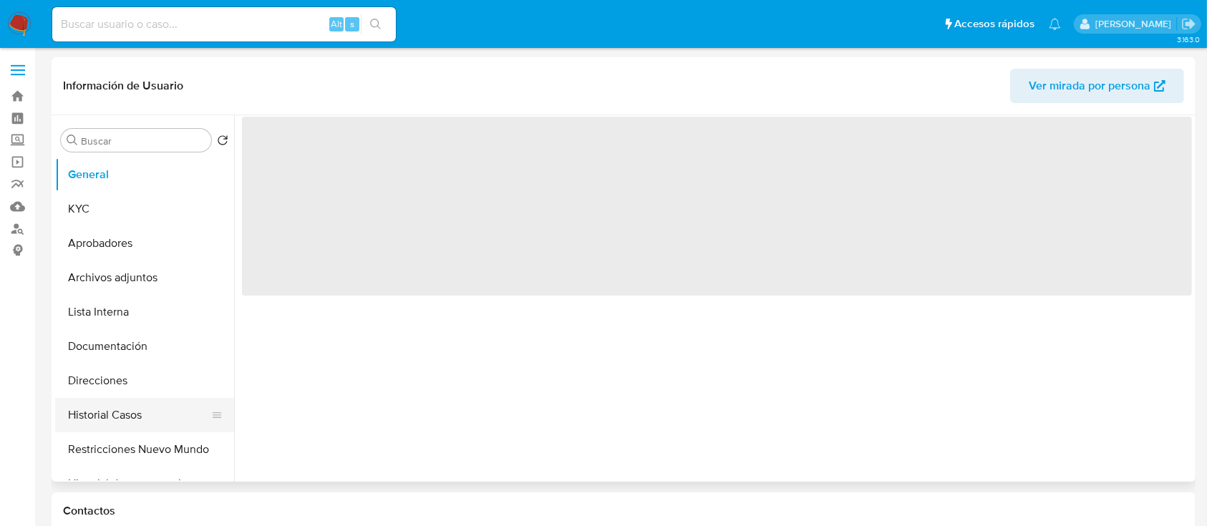
click at [115, 404] on button "Historial Casos" at bounding box center [138, 415] width 167 height 34
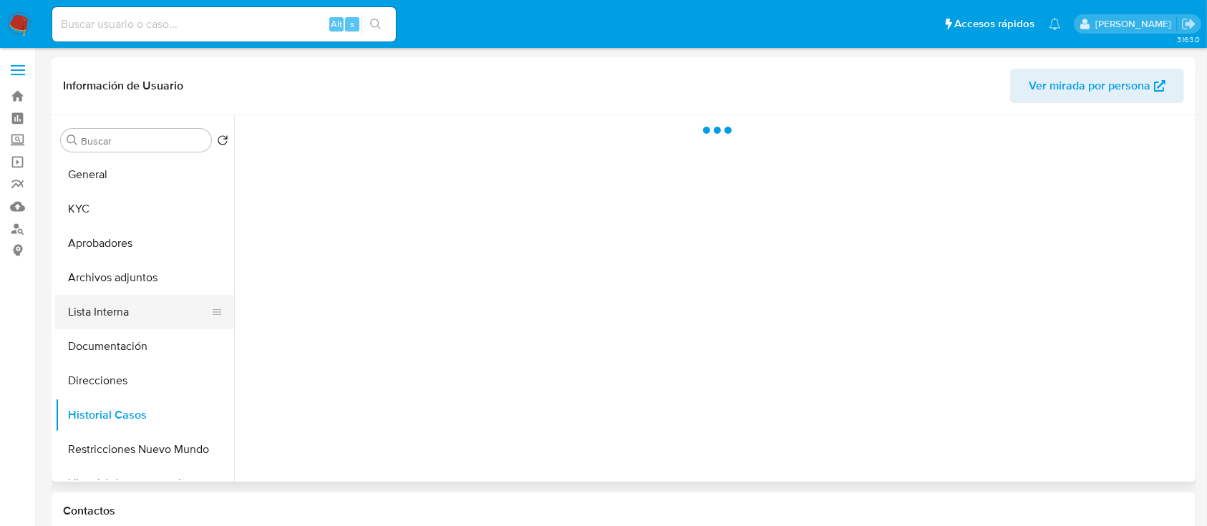
select select "10"
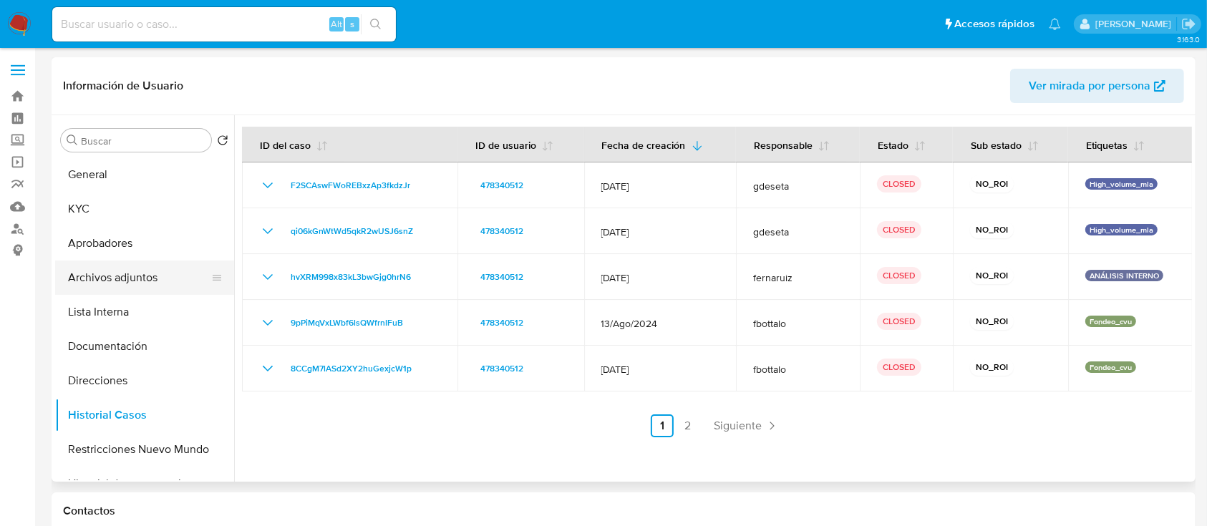
click at [144, 266] on button "Archivos adjuntos" at bounding box center [138, 277] width 167 height 34
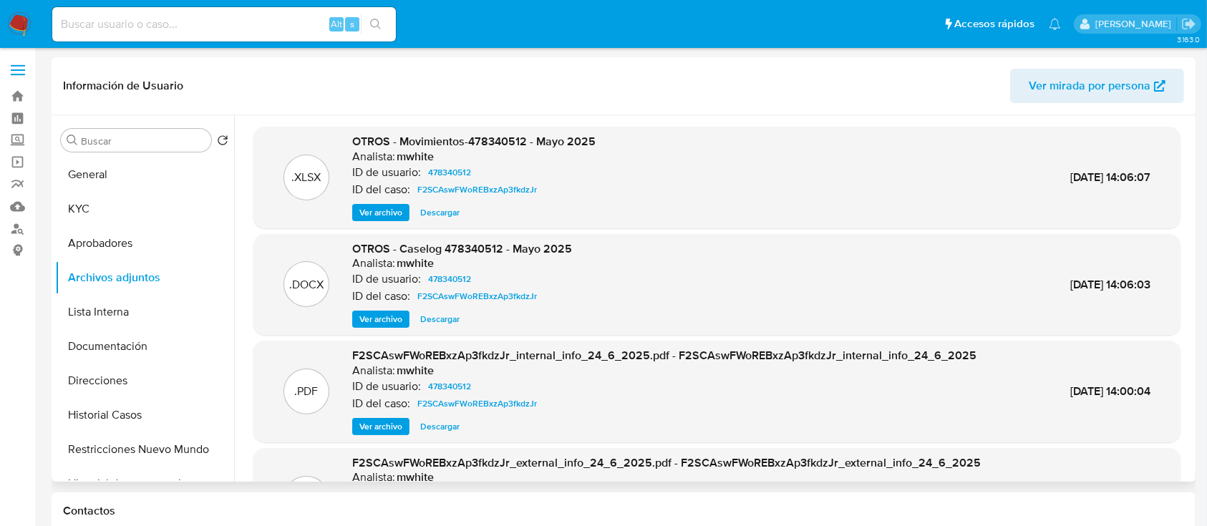
click at [384, 322] on span "Ver archivo" at bounding box center [380, 319] width 43 height 14
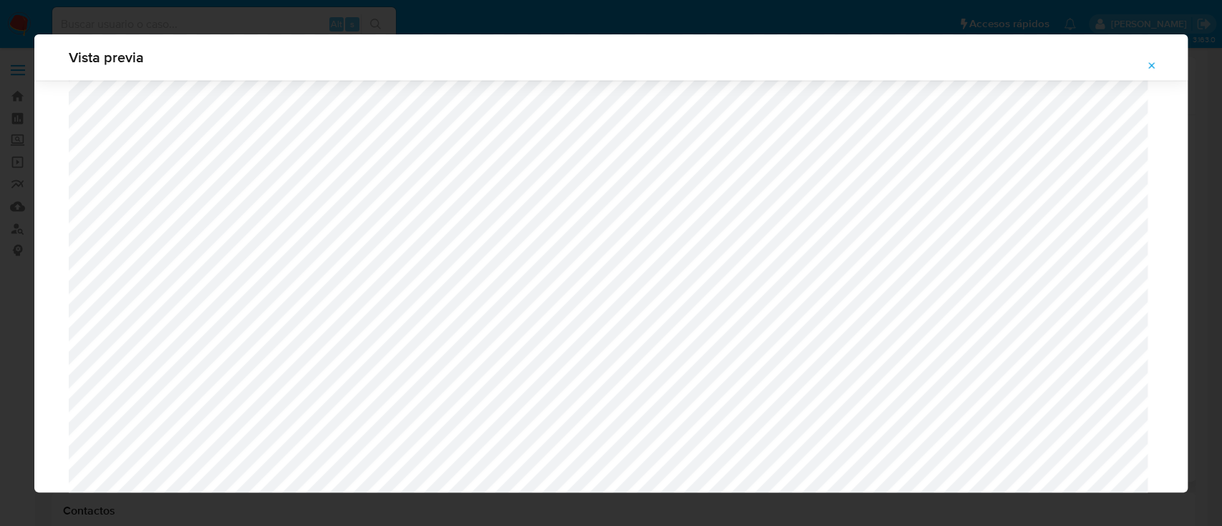
scroll to position [1758, 0]
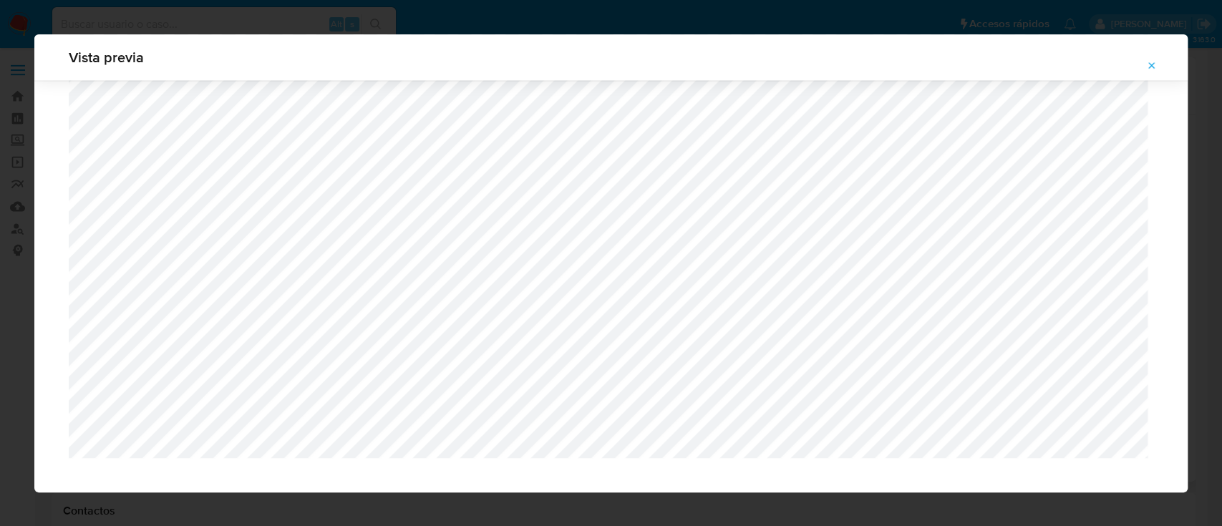
click at [1154, 63] on icon "Attachment preview" at bounding box center [1152, 65] width 6 height 6
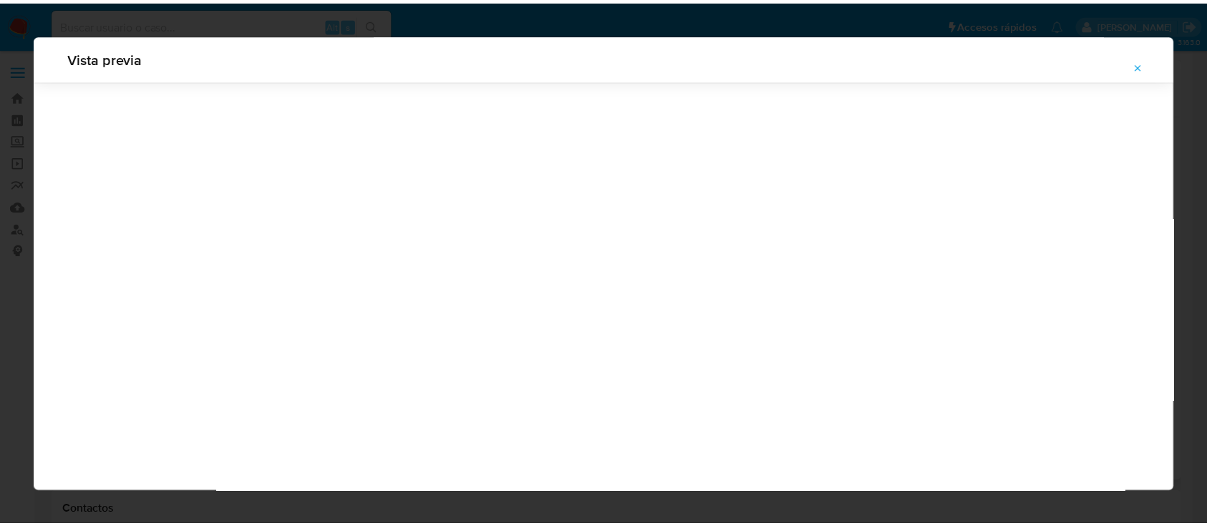
scroll to position [46, 0]
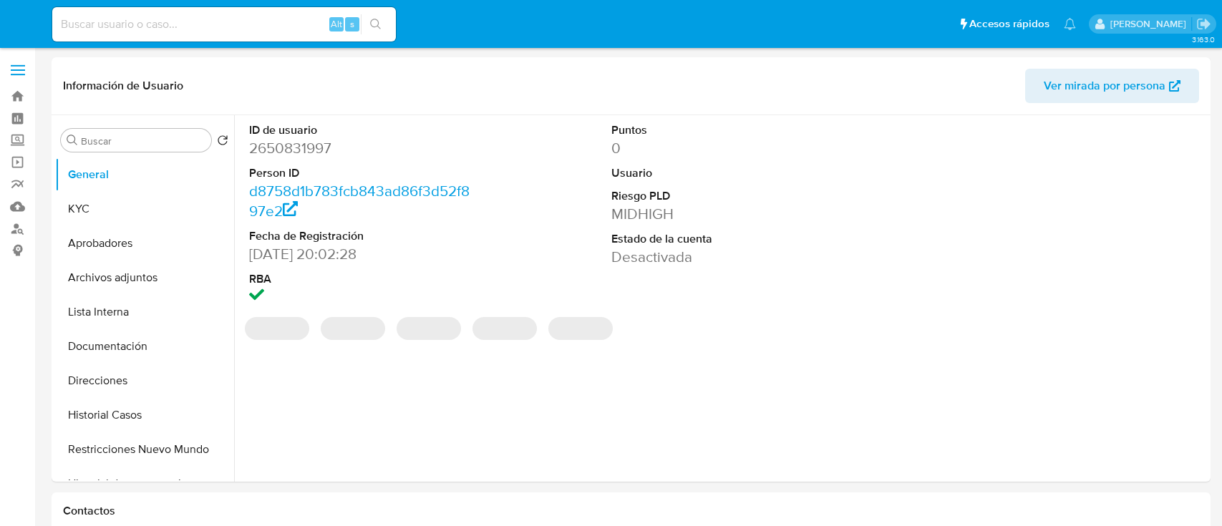
select select "10"
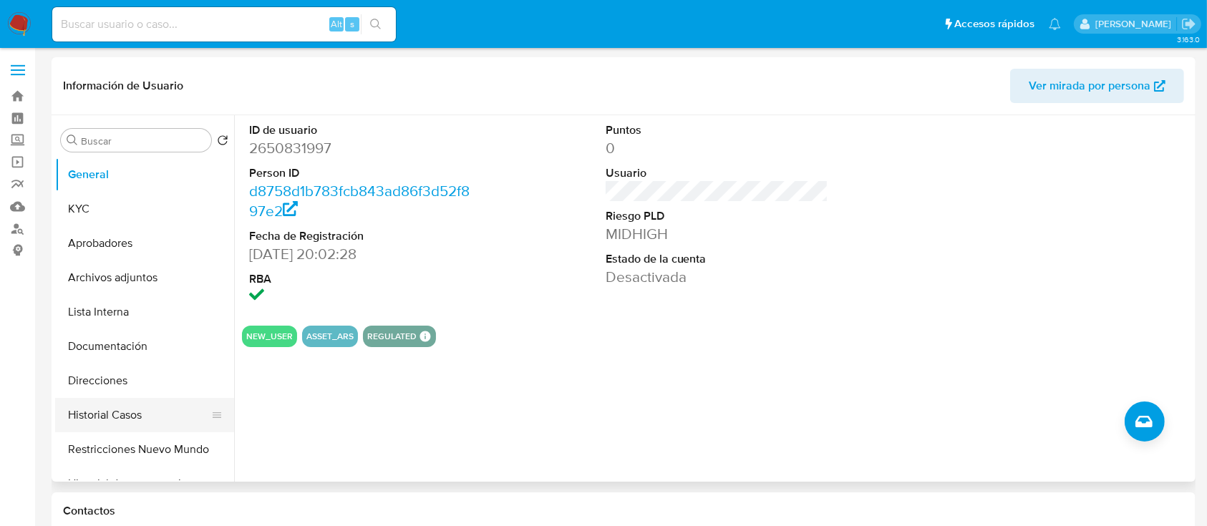
click at [102, 407] on button "Historial Casos" at bounding box center [138, 415] width 167 height 34
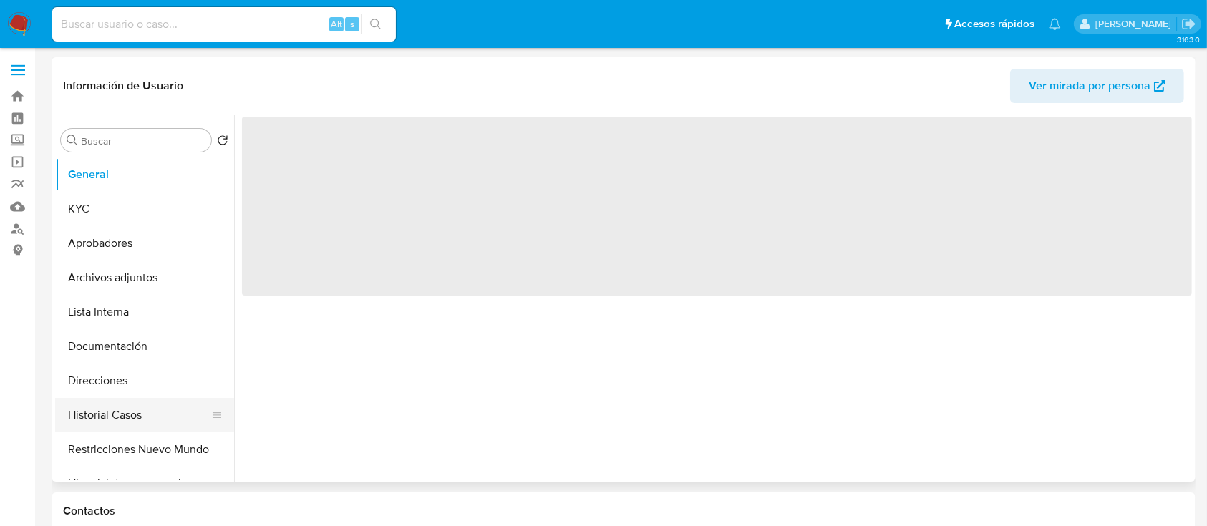
select select "10"
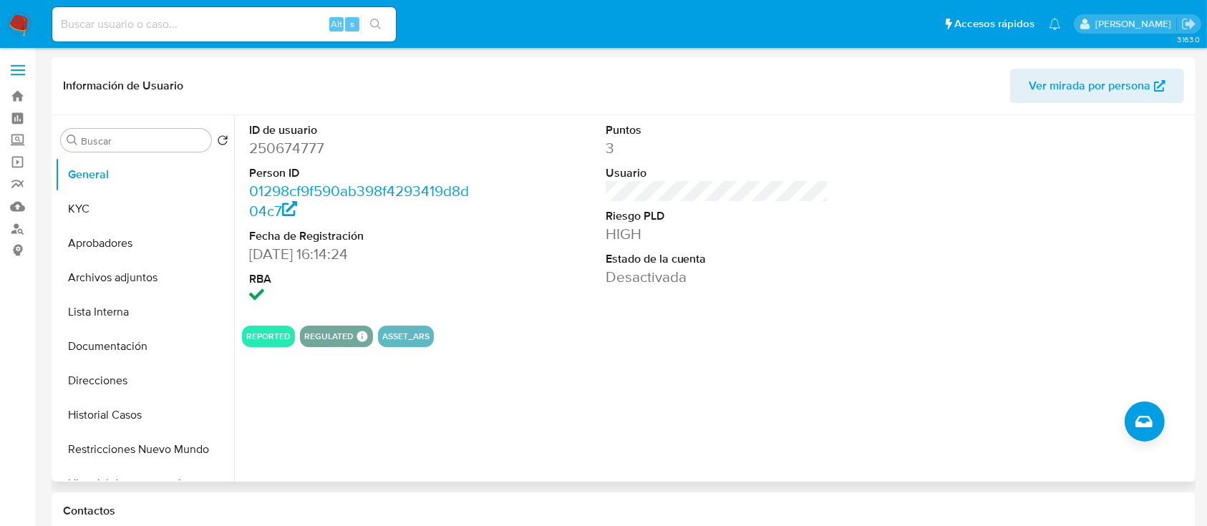
drag, startPoint x: 246, startPoint y: 341, endPoint x: 416, endPoint y: 336, distance: 170.4
click at [416, 336] on div "REPORTED REGULATED REGULATED MLA UIF COMPLIES LEGACY Mark Id MLA_UIF Compliant …" at bounding box center [717, 336] width 950 height 21
click at [122, 266] on button "Archivos adjuntos" at bounding box center [138, 277] width 167 height 34
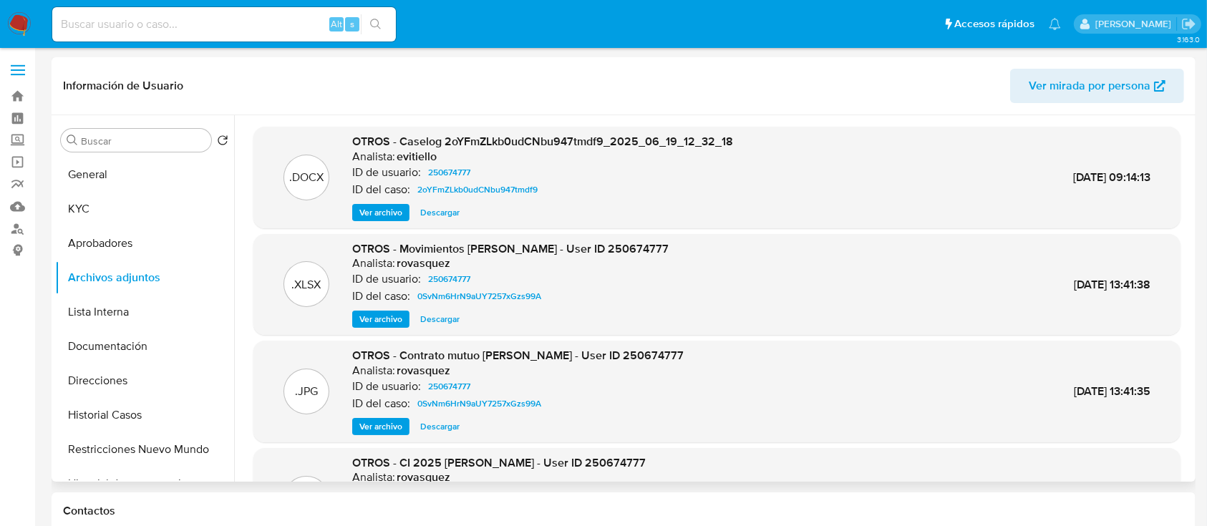
click at [371, 217] on span "Ver archivo" at bounding box center [380, 212] width 43 height 14
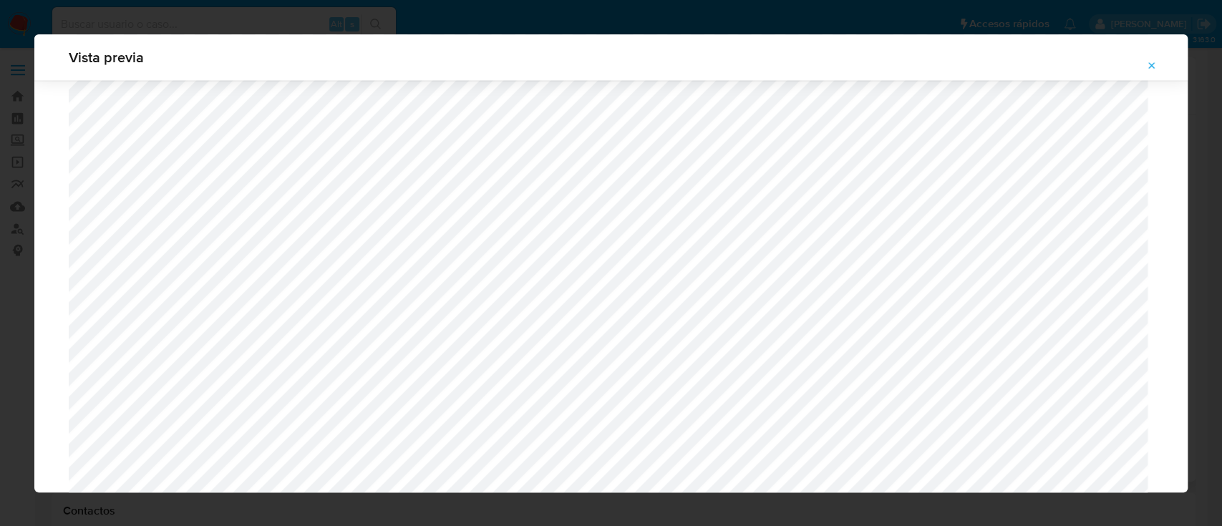
scroll to position [1403, 0]
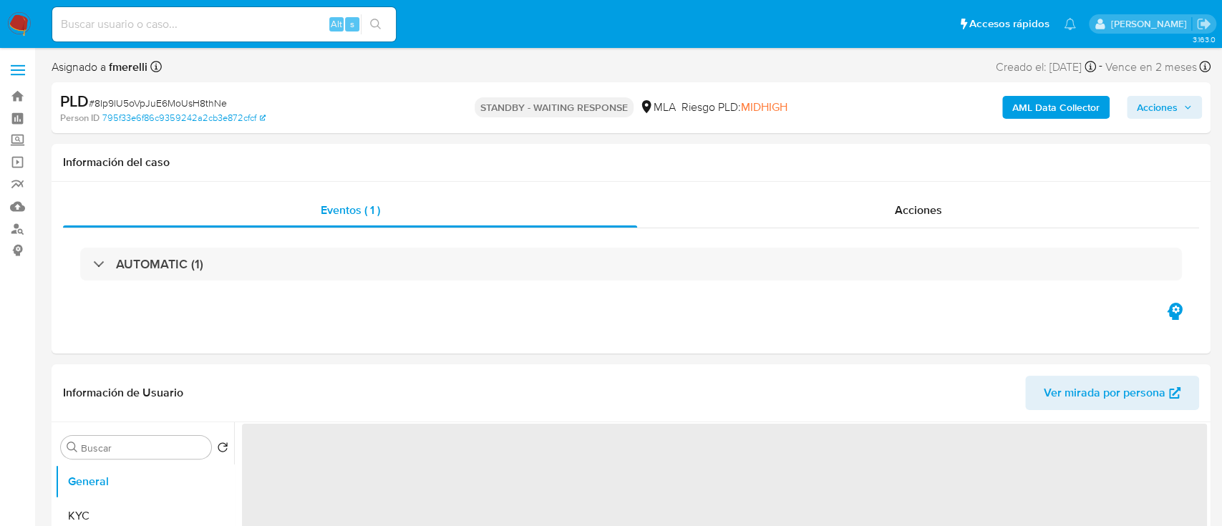
select select "10"
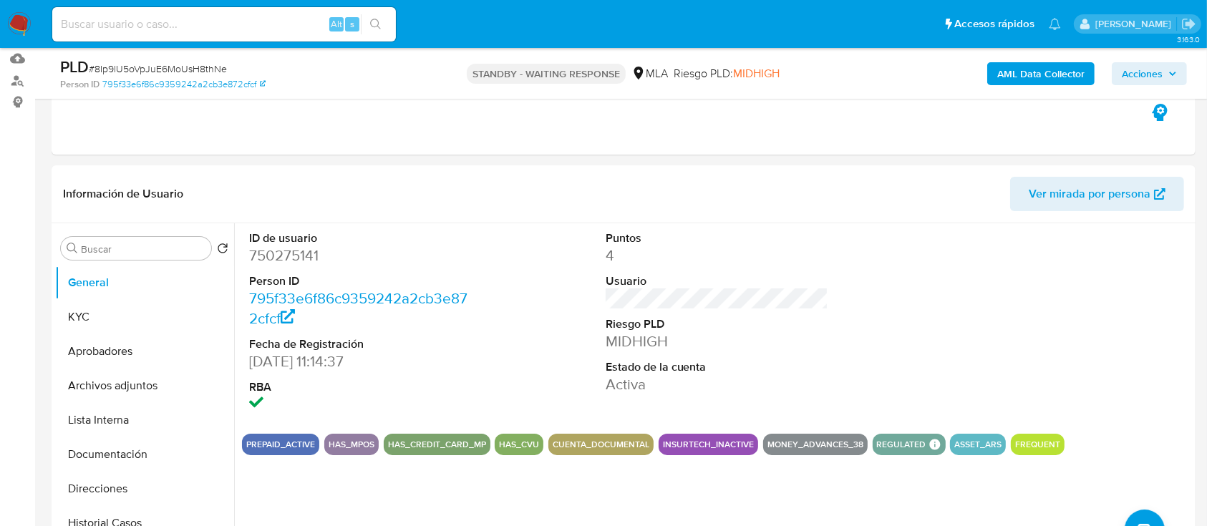
scroll to position [190, 0]
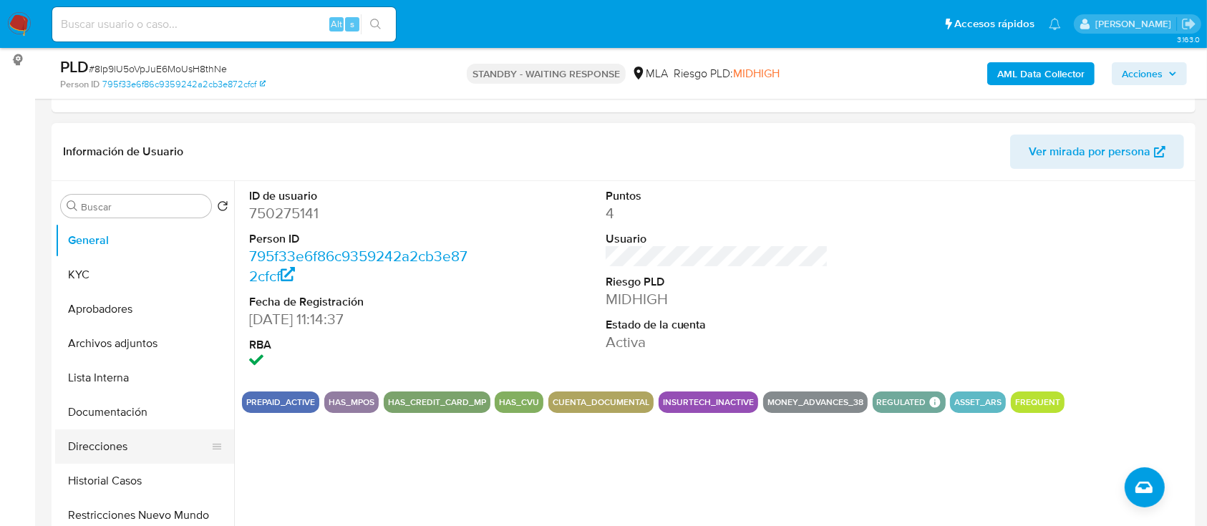
click at [85, 440] on button "Direcciones" at bounding box center [138, 446] width 167 height 34
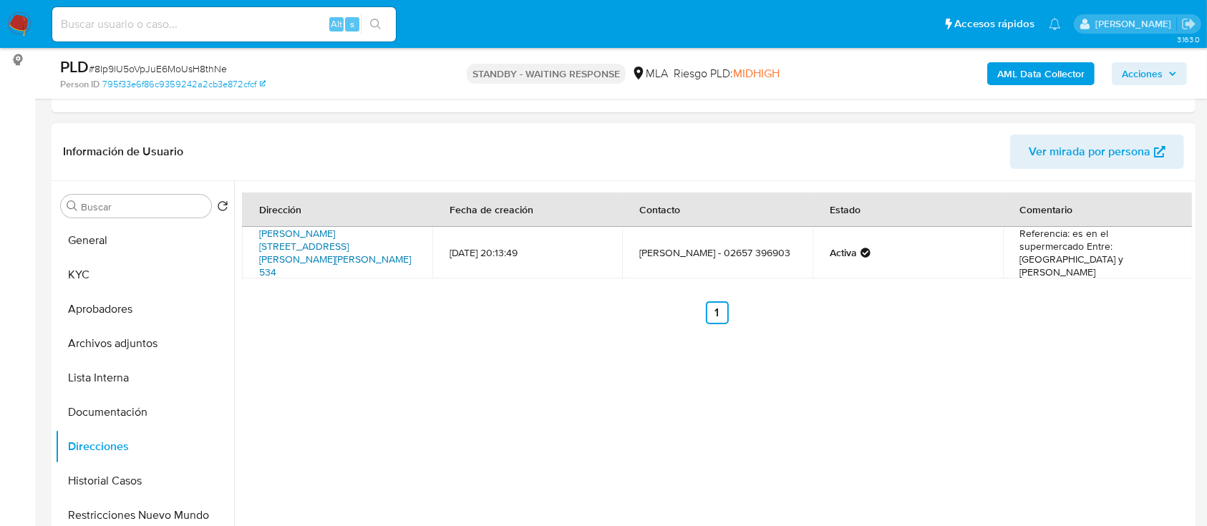
click at [311, 248] on link "[PERSON_NAME][STREET_ADDRESS][PERSON_NAME][PERSON_NAME] 534" at bounding box center [335, 252] width 152 height 53
click at [245, 32] on input at bounding box center [223, 24] width 343 height 19
paste input "k6MtGgW5UNSJcsOgKxgtDC0b"
type input "k6MtGgW5UNSJcsOgKxgtDC0b"
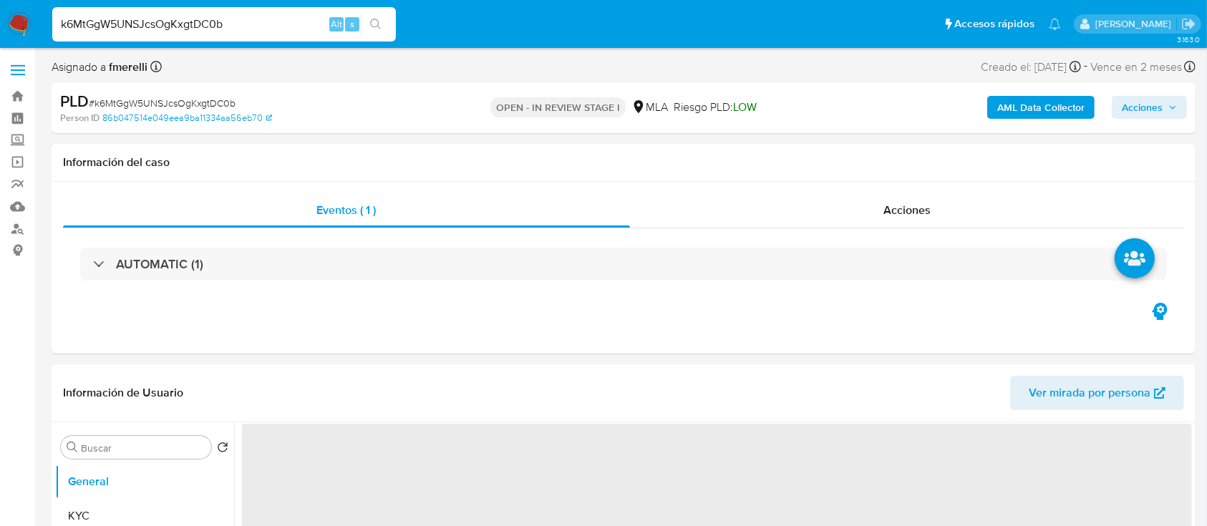
select select "10"
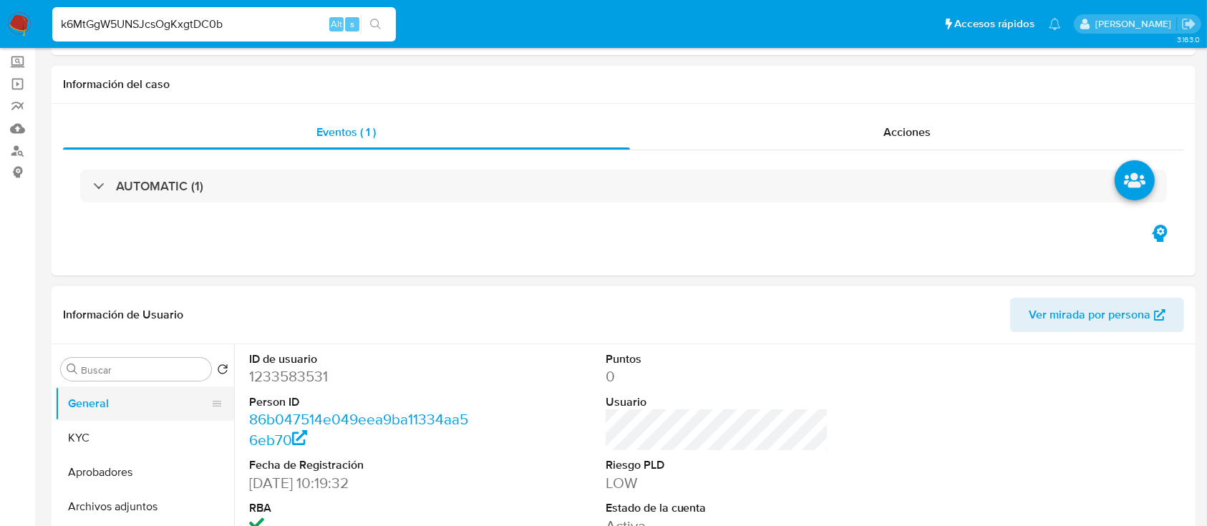
scroll to position [95, 0]
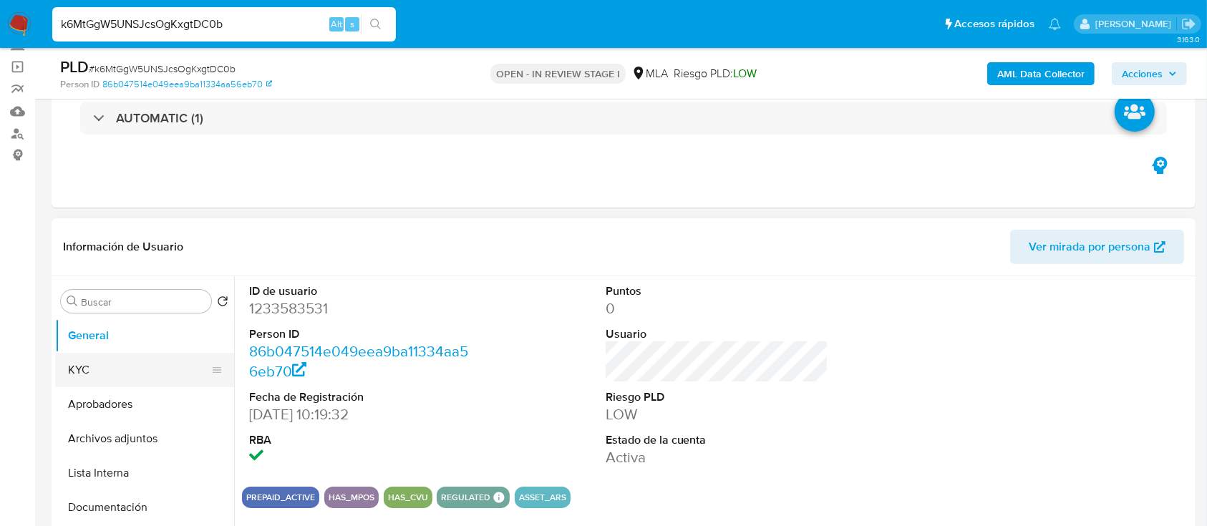
click at [143, 371] on button "KYC" at bounding box center [138, 370] width 167 height 34
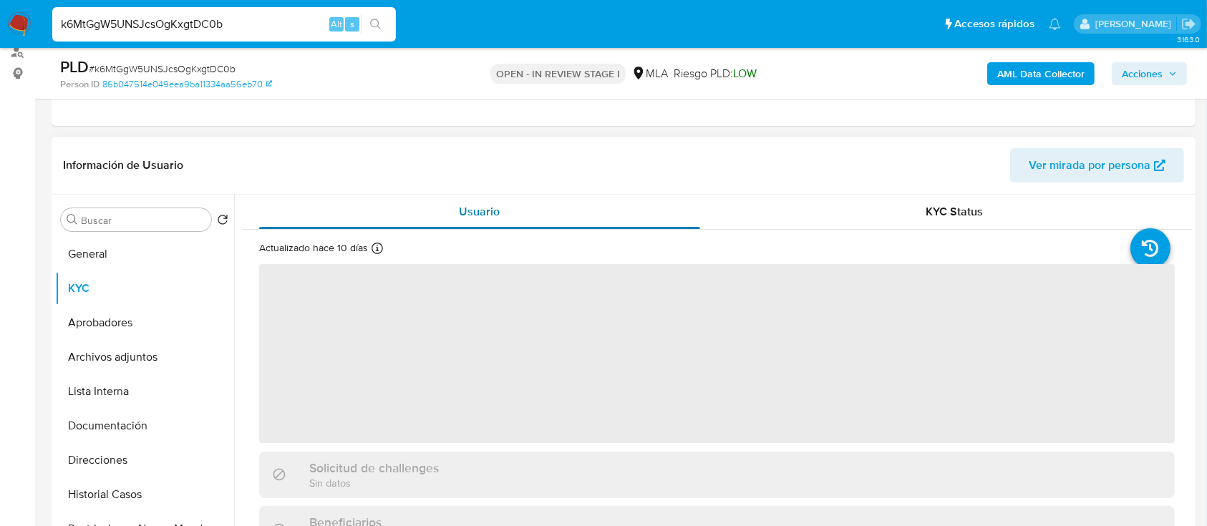
scroll to position [286, 0]
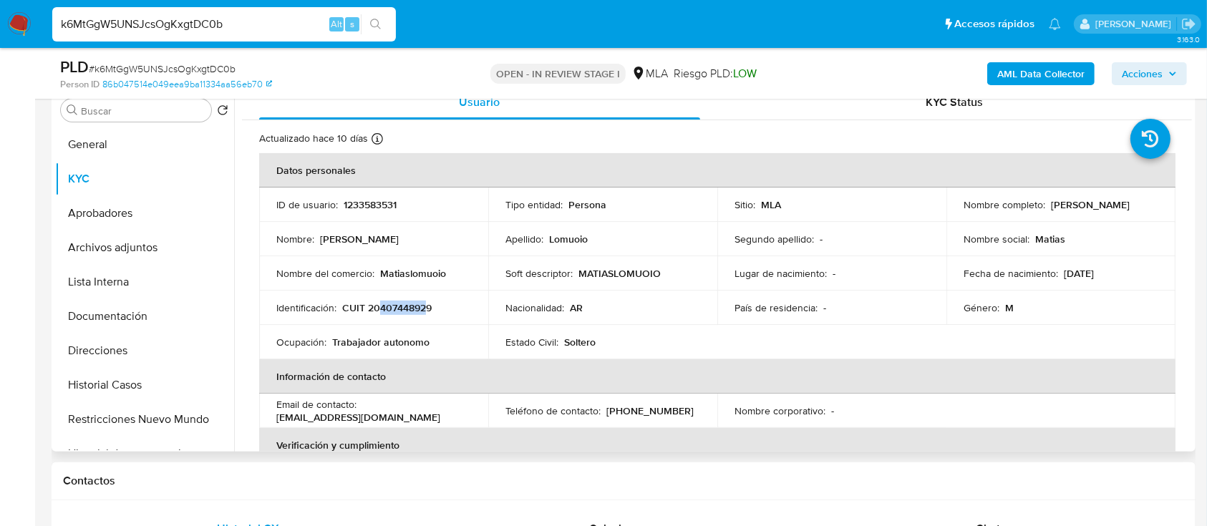
drag, startPoint x: 377, startPoint y: 308, endPoint x: 426, endPoint y: 306, distance: 48.7
click at [426, 306] on p "CUIT 20407448929" at bounding box center [386, 307] width 89 height 13
copy p "40744892"
click at [103, 326] on button "Documentación" at bounding box center [138, 316] width 167 height 34
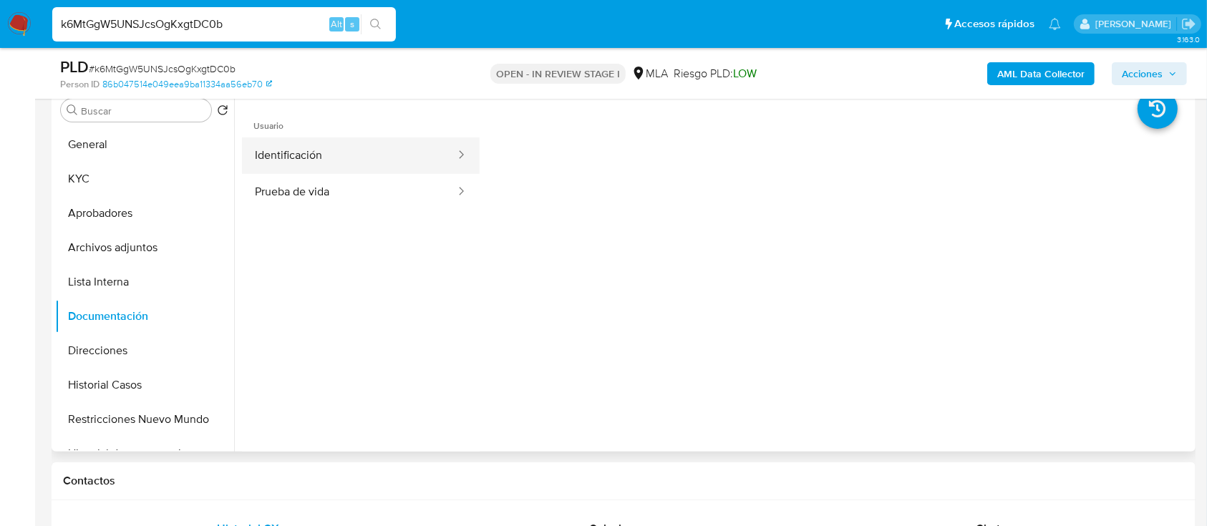
click at [324, 163] on button "Identificación" at bounding box center [349, 155] width 215 height 36
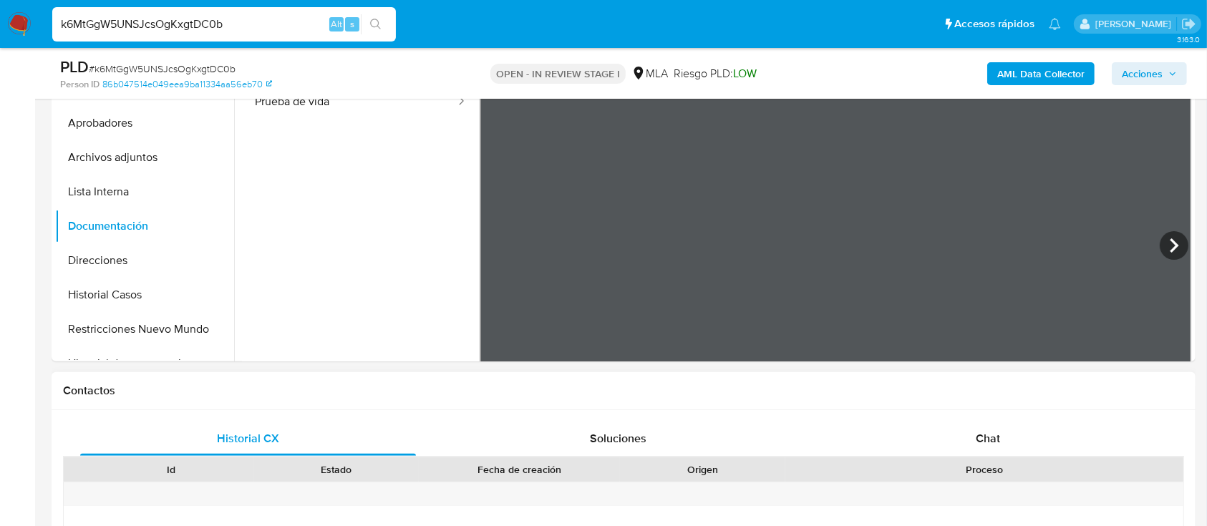
scroll to position [346, 0]
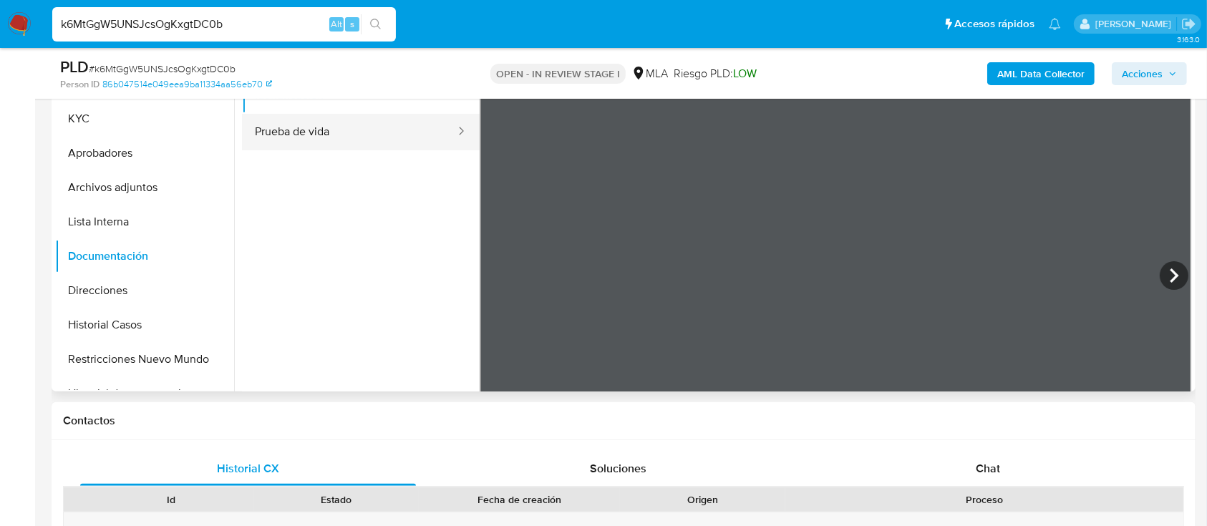
click at [354, 127] on button "Prueba de vida" at bounding box center [349, 132] width 215 height 36
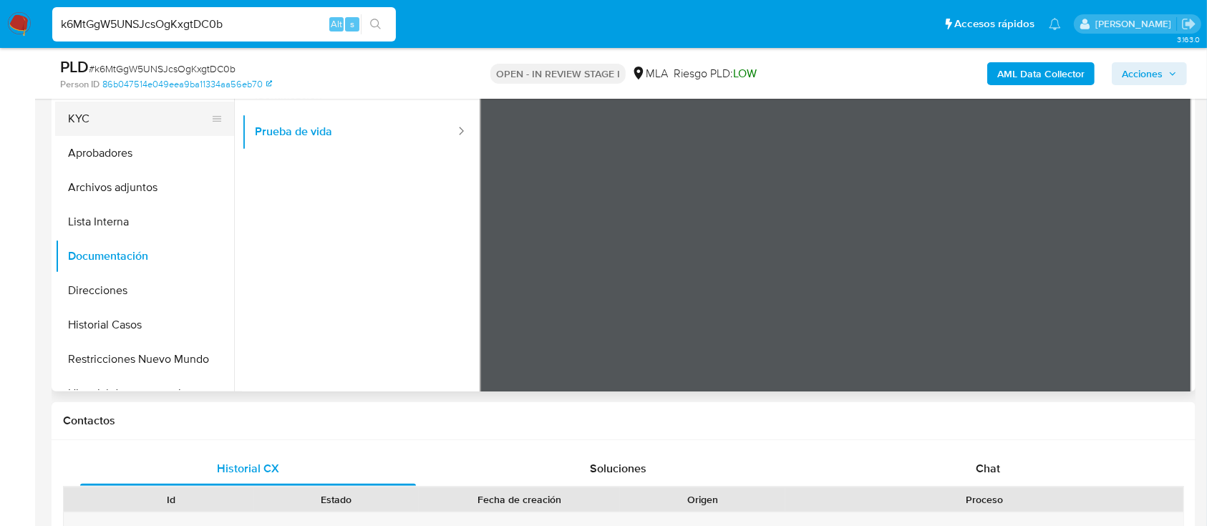
click at [94, 127] on button "KYC" at bounding box center [138, 119] width 167 height 34
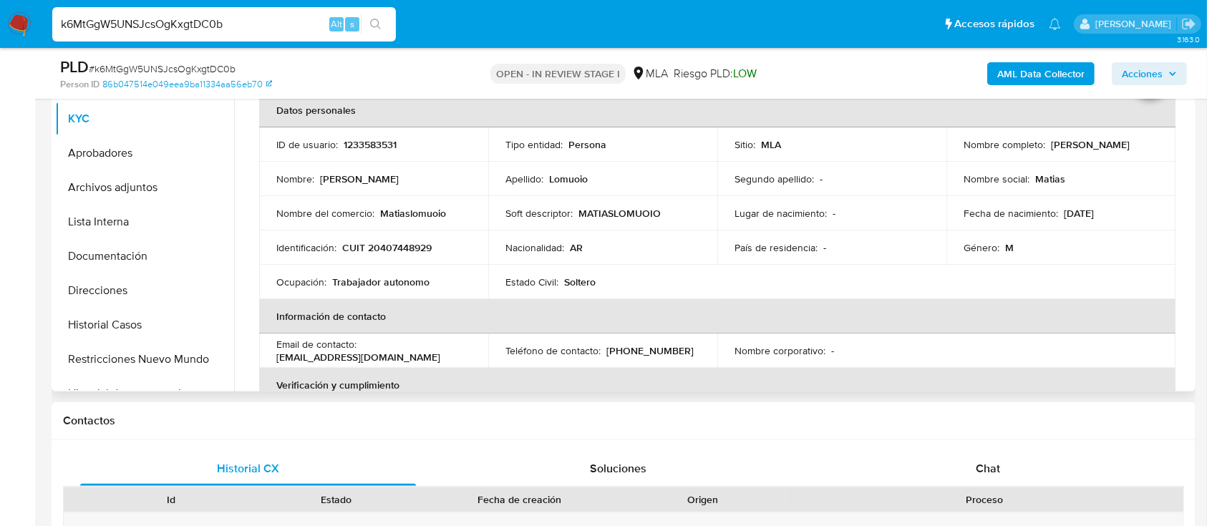
click at [389, 252] on p "CUIT 20407448929" at bounding box center [386, 247] width 89 height 13
copy p "20407448929"
click at [385, 147] on p "1233583531" at bounding box center [369, 144] width 53 height 13
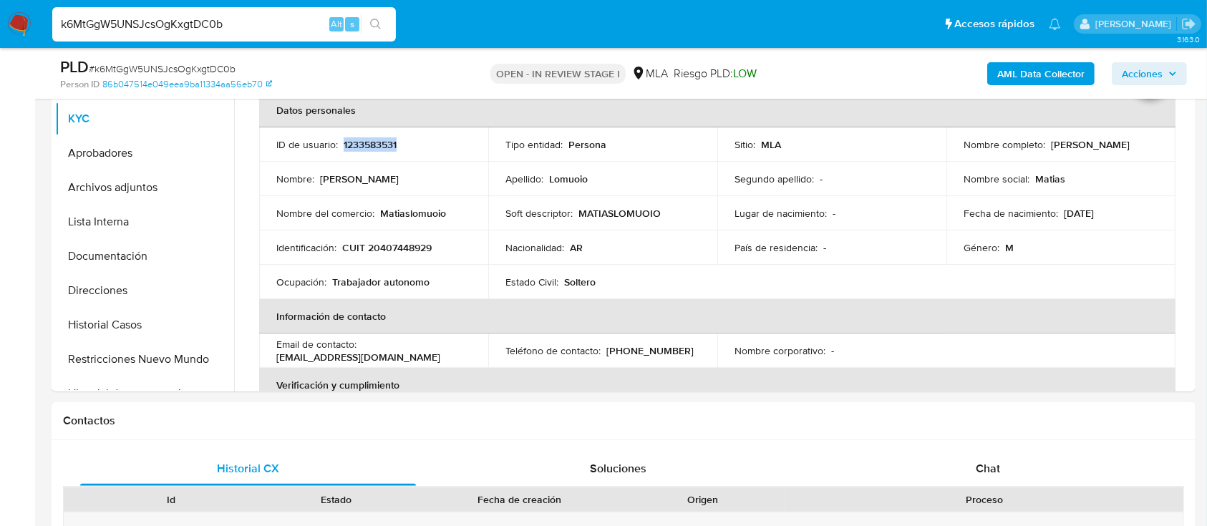
copy p "1233583531"
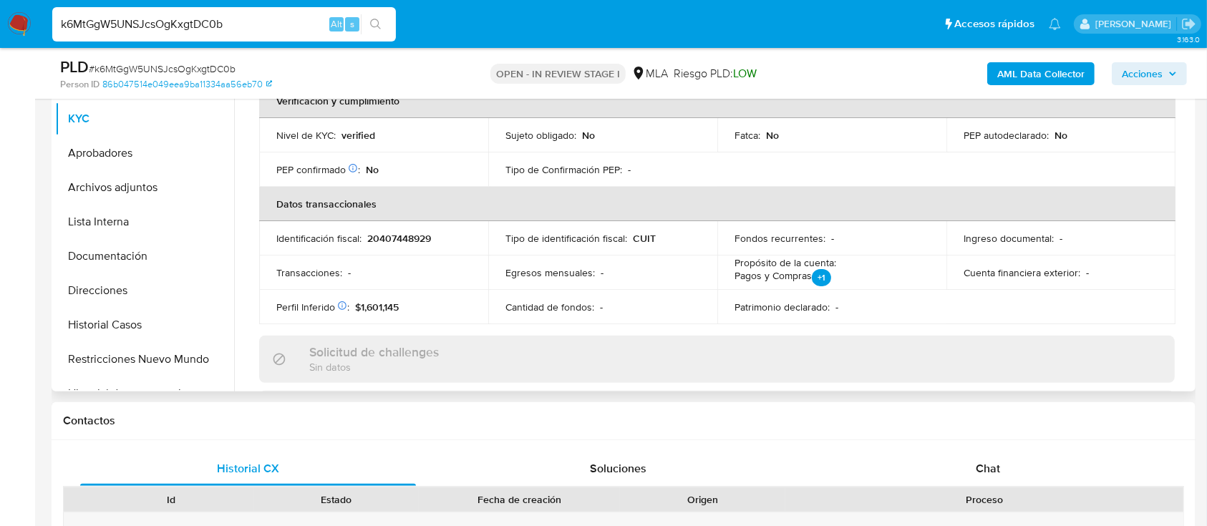
scroll to position [754, 0]
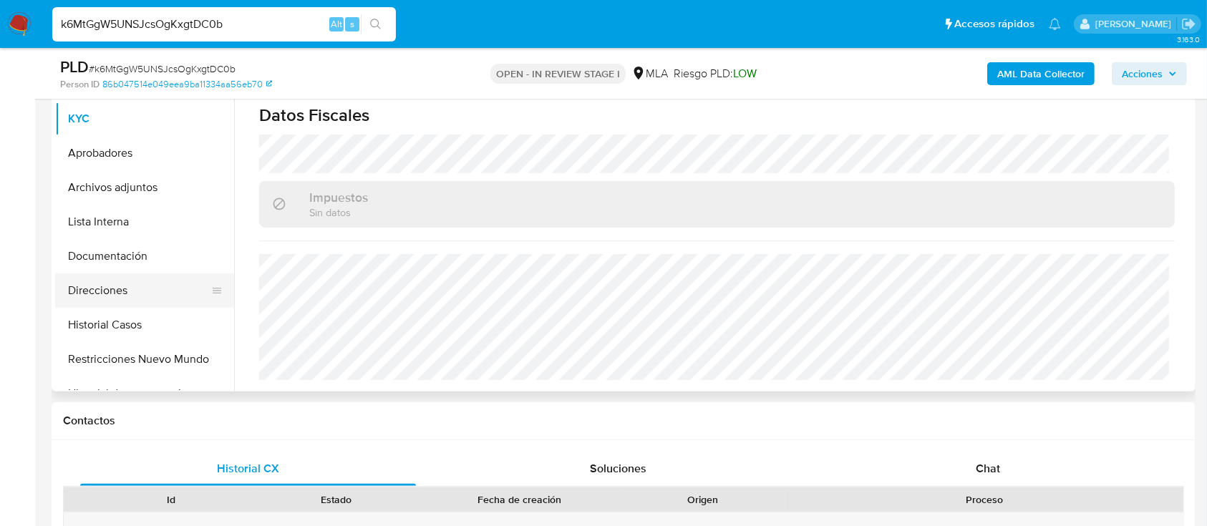
click at [122, 286] on button "Direcciones" at bounding box center [138, 290] width 167 height 34
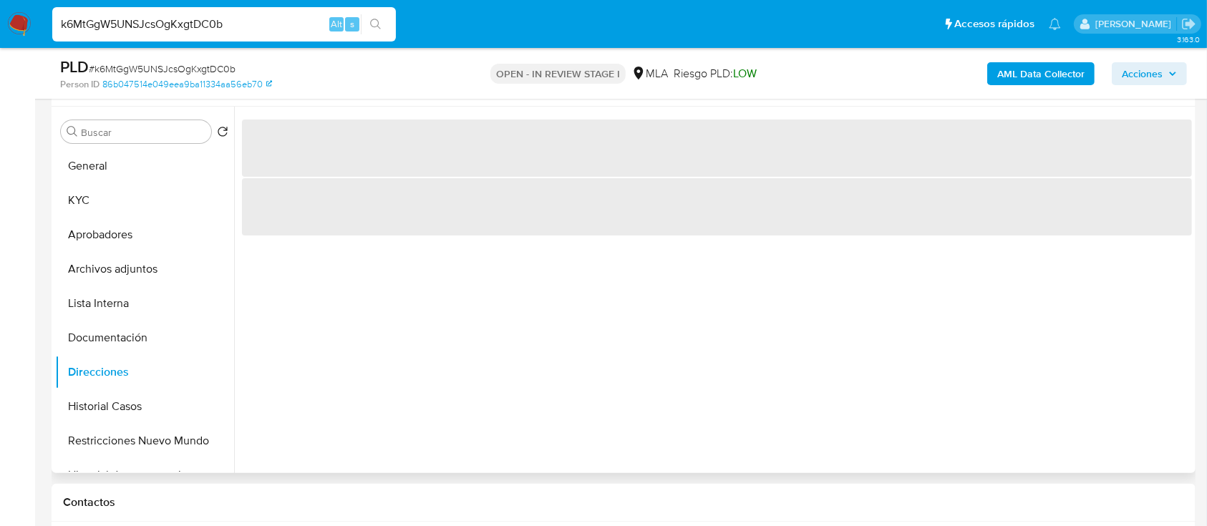
scroll to position [251, 0]
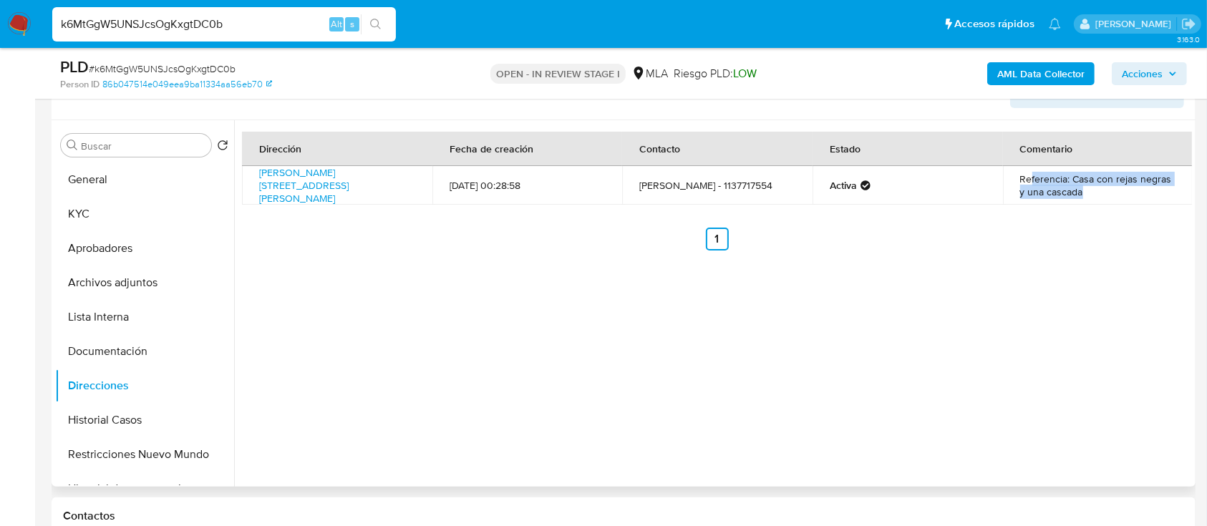
drag, startPoint x: 1036, startPoint y: 178, endPoint x: 1082, endPoint y: 192, distance: 47.8
click at [1082, 192] on td "Referencia: Casa con rejas negras y una cascada" at bounding box center [1098, 185] width 190 height 39
click at [610, 281] on div "Dirección Fecha de creación Contacto Estado Comentario Ricardo Gutiérrez 6570, …" at bounding box center [712, 303] width 957 height 366
click at [98, 174] on button "General" at bounding box center [138, 179] width 167 height 34
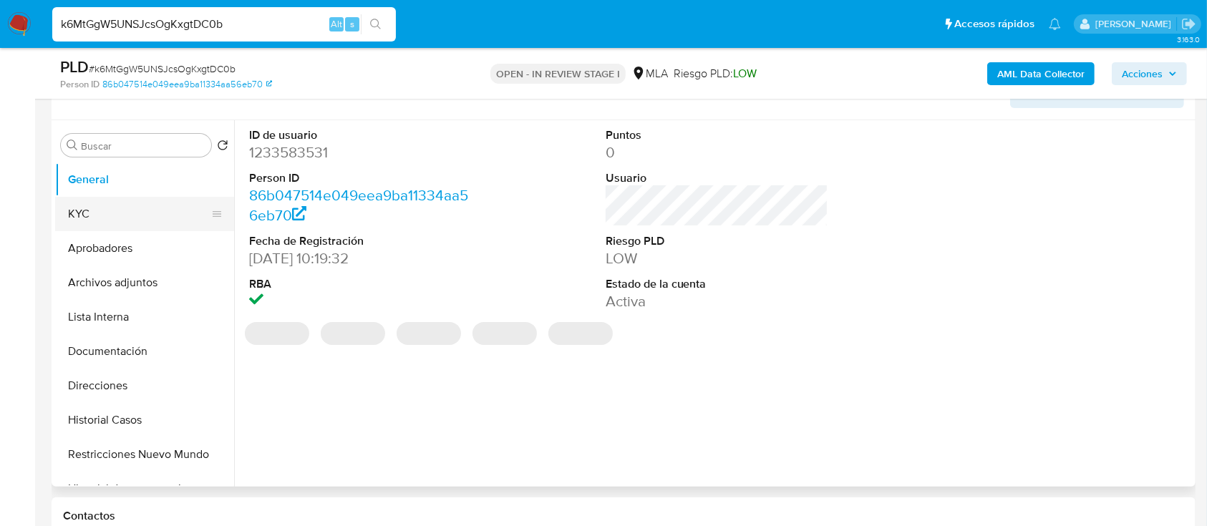
click at [132, 205] on button "KYC" at bounding box center [138, 214] width 167 height 34
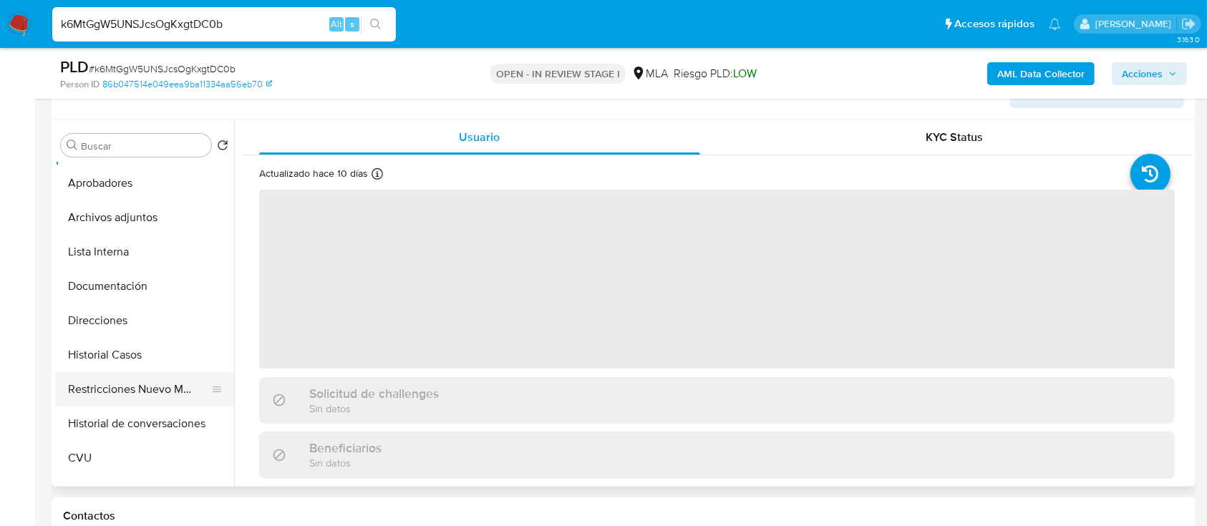
scroll to position [95, 0]
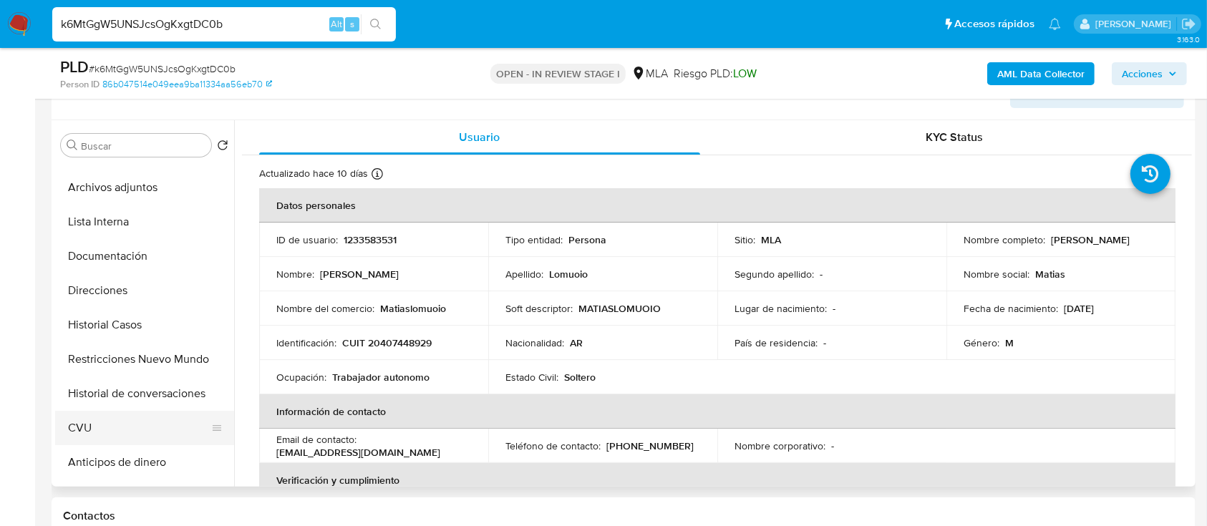
click at [108, 414] on button "CVU" at bounding box center [138, 428] width 167 height 34
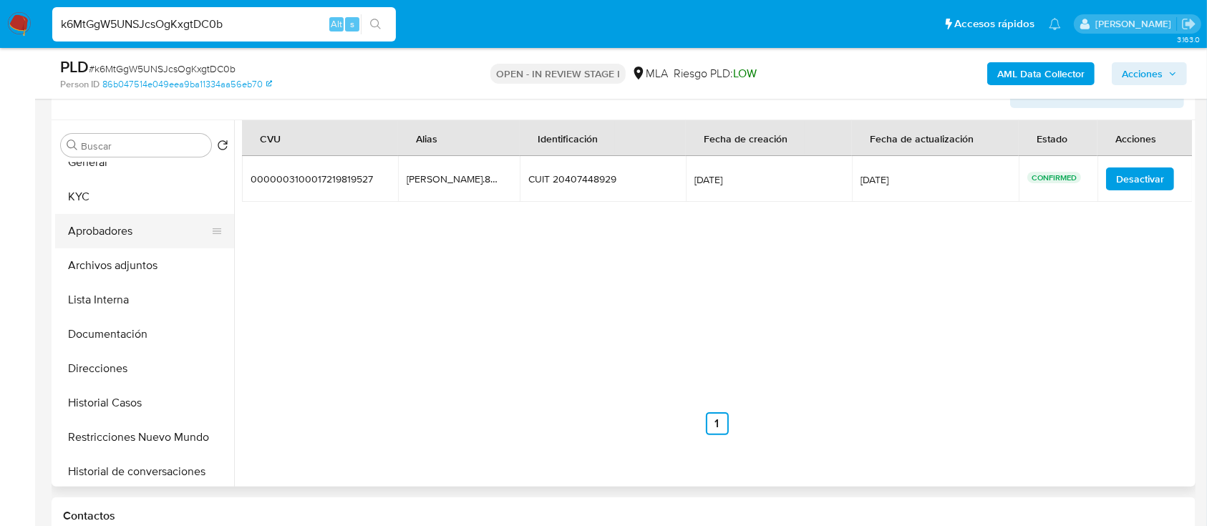
scroll to position [0, 0]
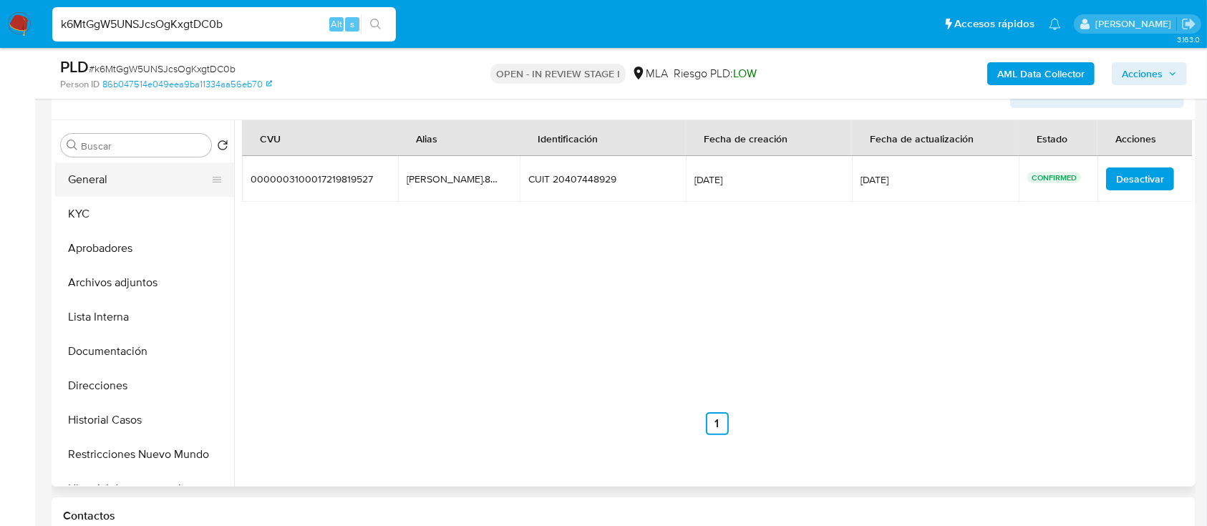
click at [143, 185] on button "General" at bounding box center [138, 179] width 167 height 34
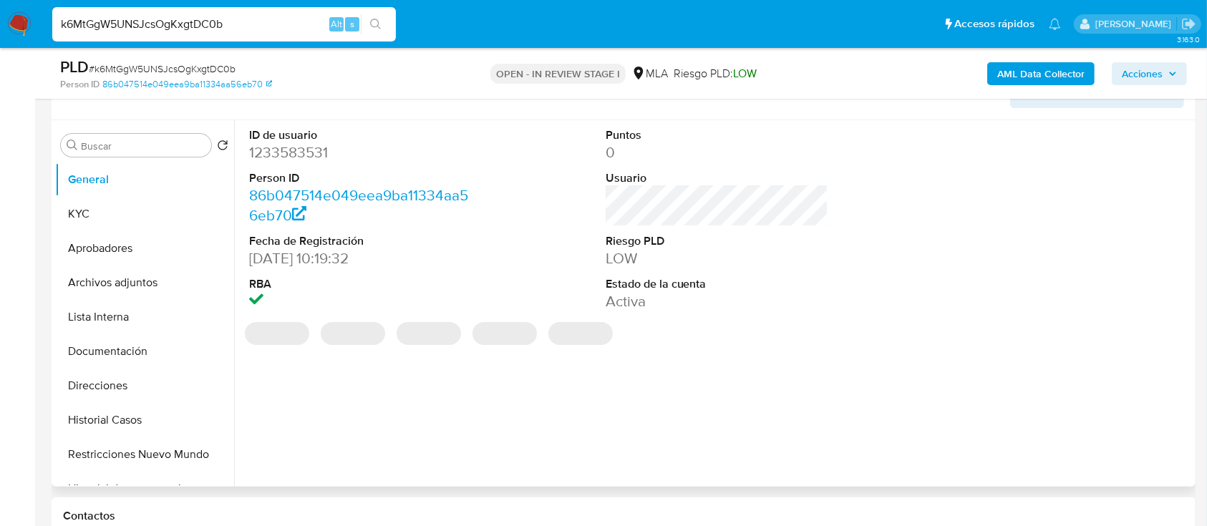
click at [292, 155] on dd "1233583531" at bounding box center [360, 152] width 223 height 20
copy dd "1233583531"
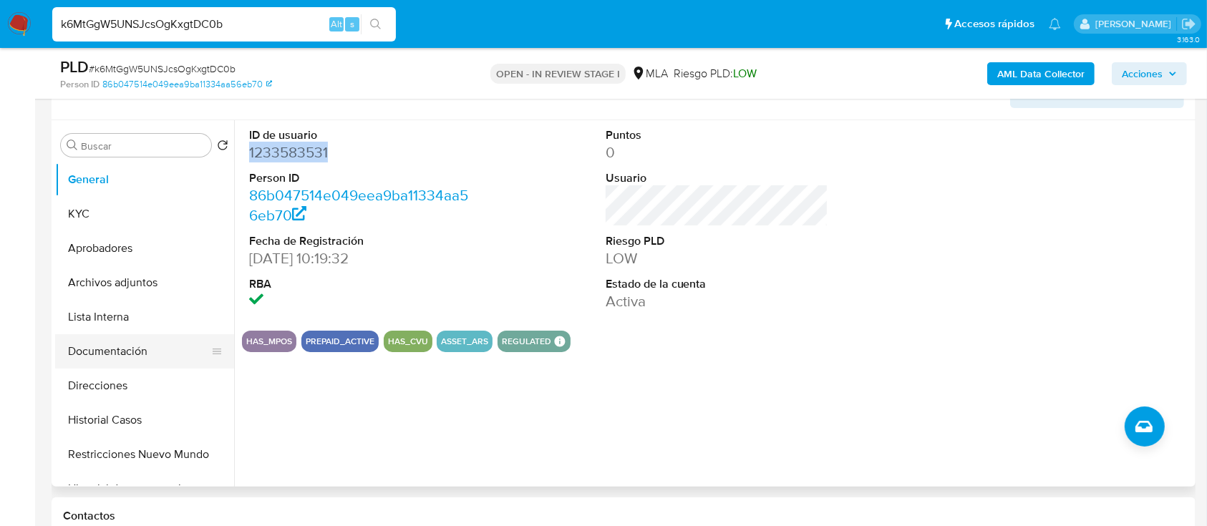
drag, startPoint x: 101, startPoint y: 364, endPoint x: 113, endPoint y: 348, distance: 19.9
click at [102, 363] on button "Documentación" at bounding box center [138, 351] width 167 height 34
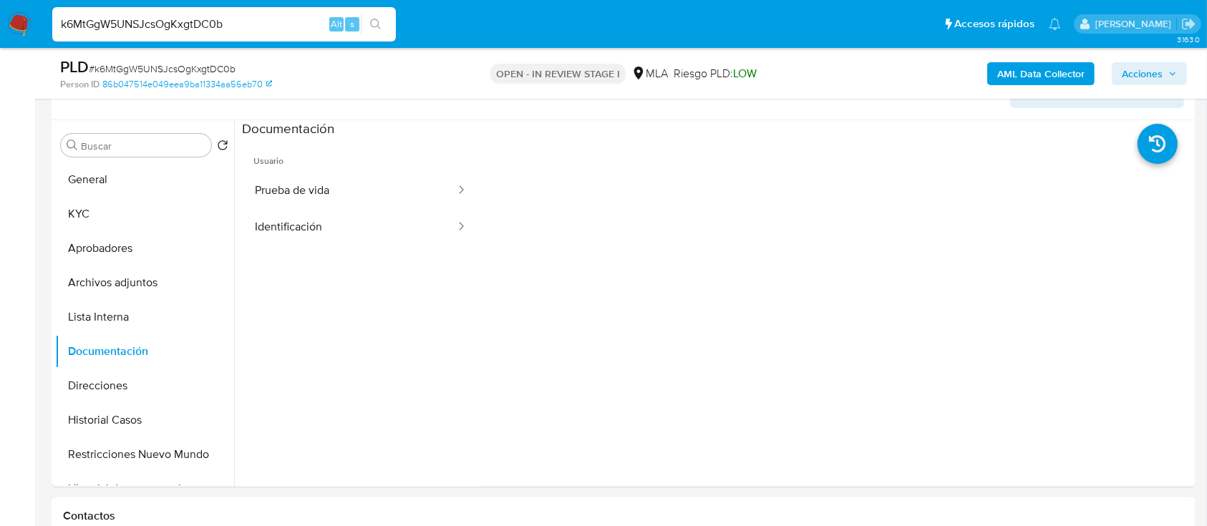
click at [291, 187] on button "Prueba de vida" at bounding box center [349, 190] width 215 height 36
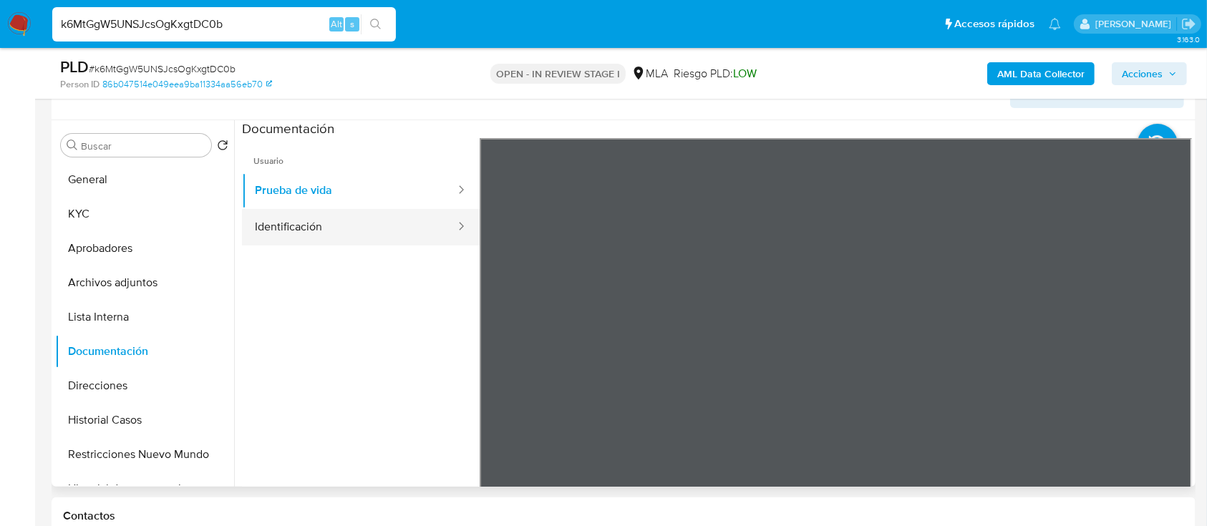
click at [306, 224] on button "Identificación" at bounding box center [349, 227] width 215 height 36
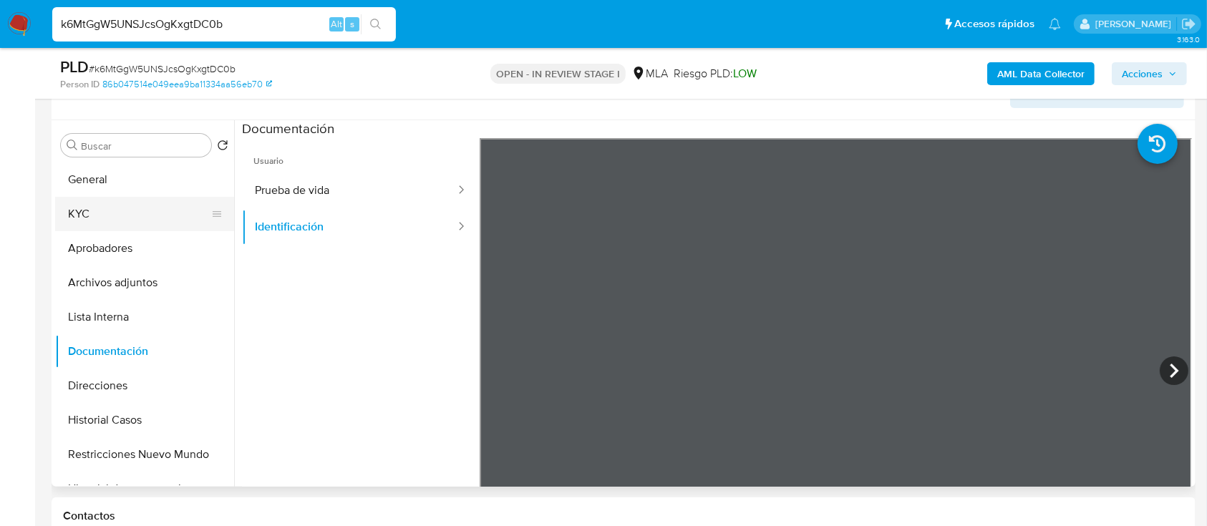
click at [103, 212] on button "KYC" at bounding box center [138, 214] width 167 height 34
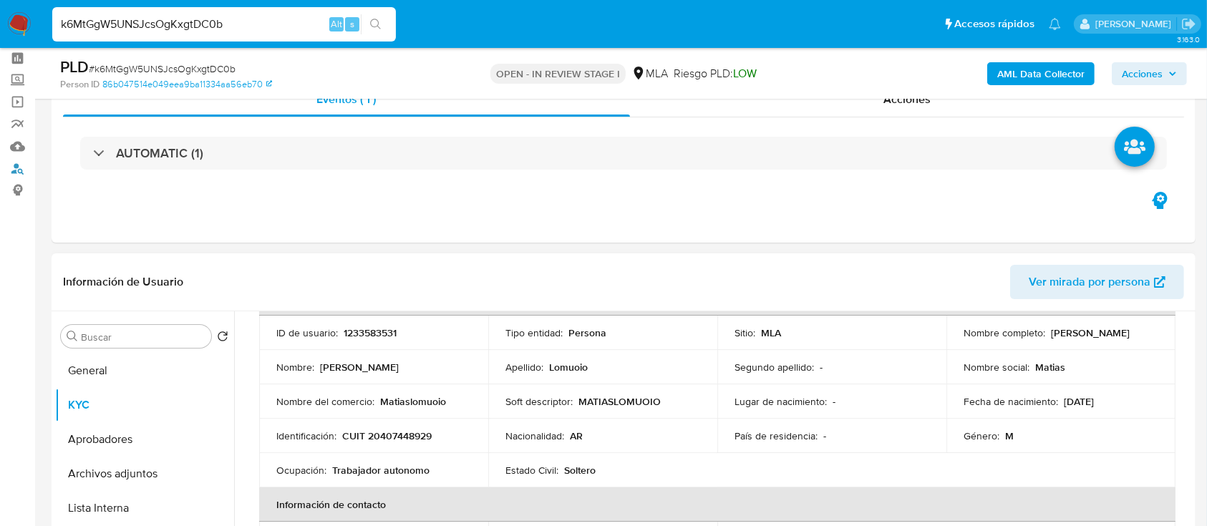
scroll to position [190, 0]
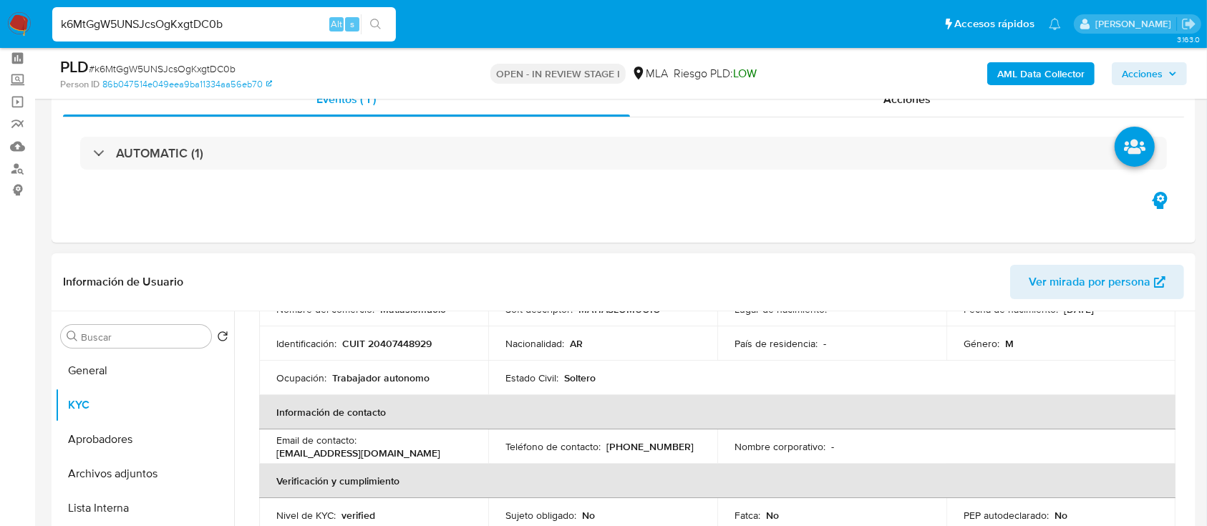
click at [414, 345] on p "CUIT 20407448929" at bounding box center [386, 343] width 89 height 13
copy p "20407448929"
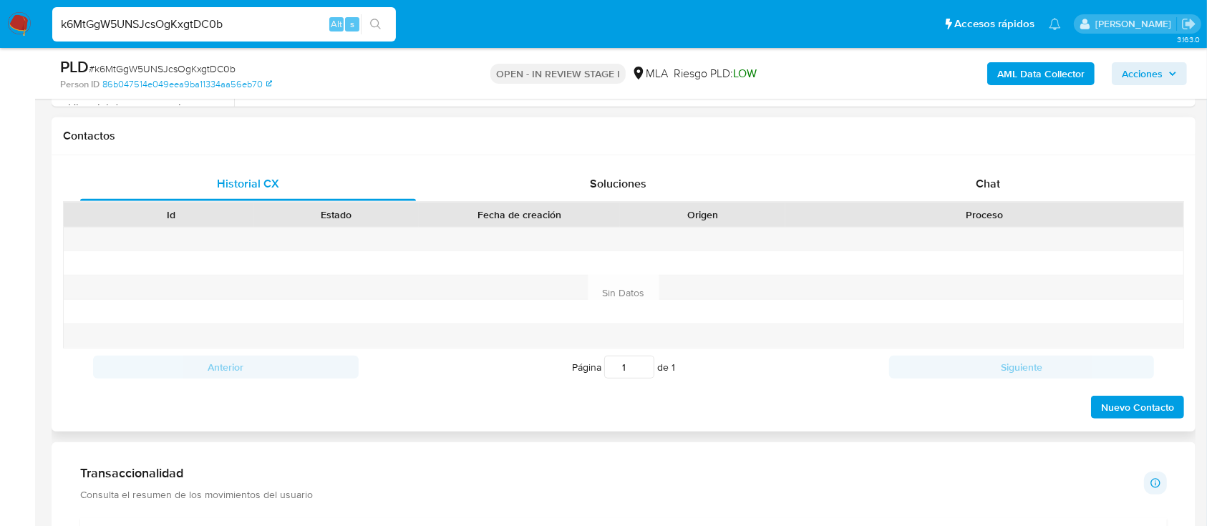
scroll to position [633, 0]
click at [973, 203] on div "Proceso" at bounding box center [984, 213] width 398 height 24
click at [990, 190] on div "Chat" at bounding box center [988, 182] width 336 height 34
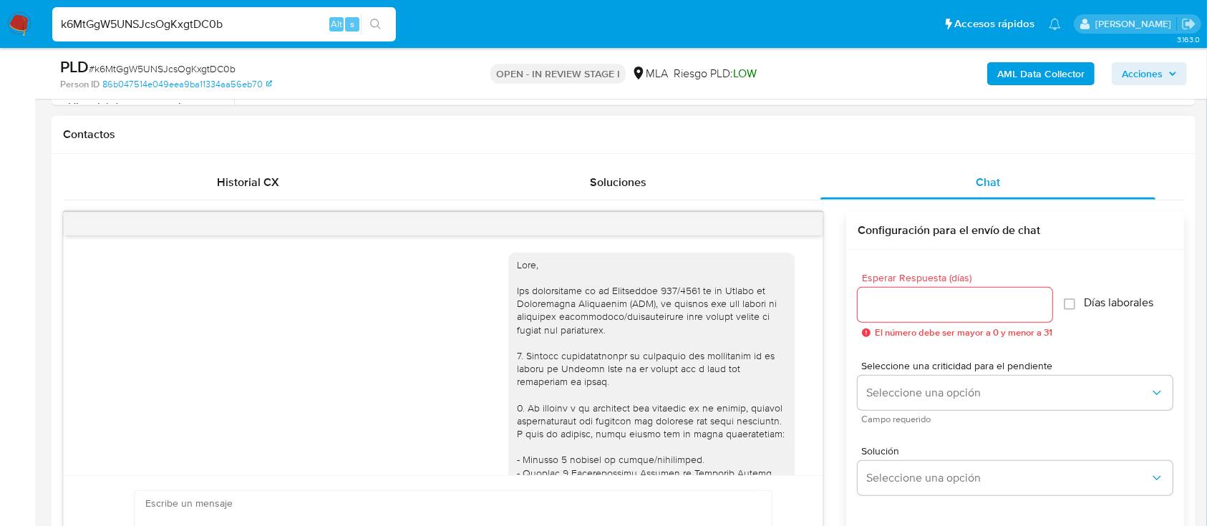
scroll to position [713, 0]
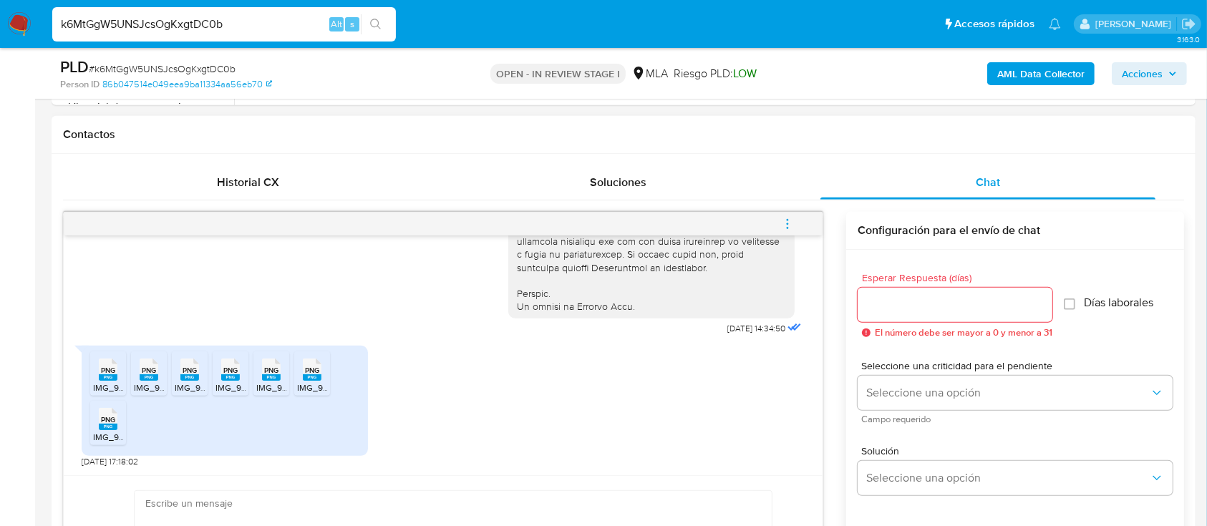
click at [103, 381] on span "IMG_9414.png" at bounding box center [121, 387] width 56 height 12
click at [157, 384] on span "IMG_9411.png" at bounding box center [161, 387] width 54 height 12
click at [194, 374] on span "PNG" at bounding box center [189, 370] width 14 height 9
click at [238, 373] on icon at bounding box center [230, 370] width 19 height 22
click at [269, 375] on rect at bounding box center [271, 377] width 19 height 6
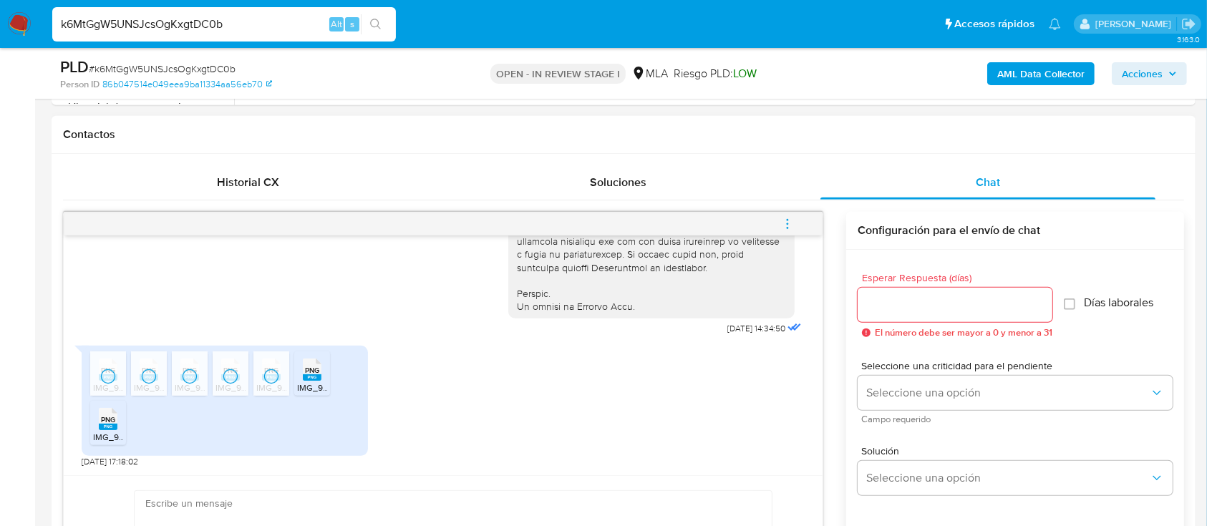
click at [301, 379] on div "PNG PNG" at bounding box center [312, 368] width 30 height 28
click at [94, 427] on div "PNG PNG" at bounding box center [108, 418] width 30 height 28
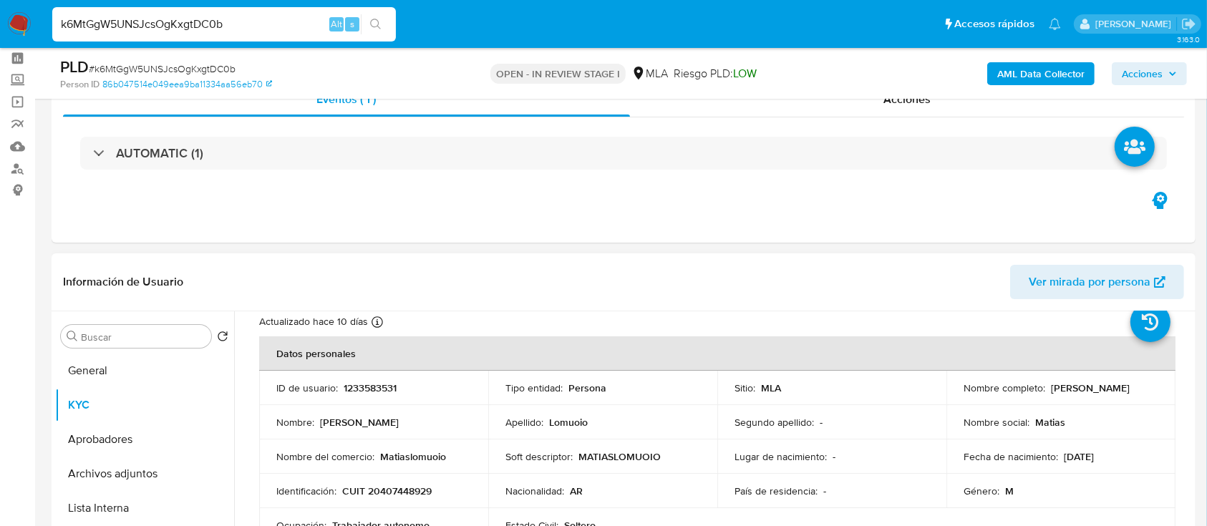
scroll to position [0, 0]
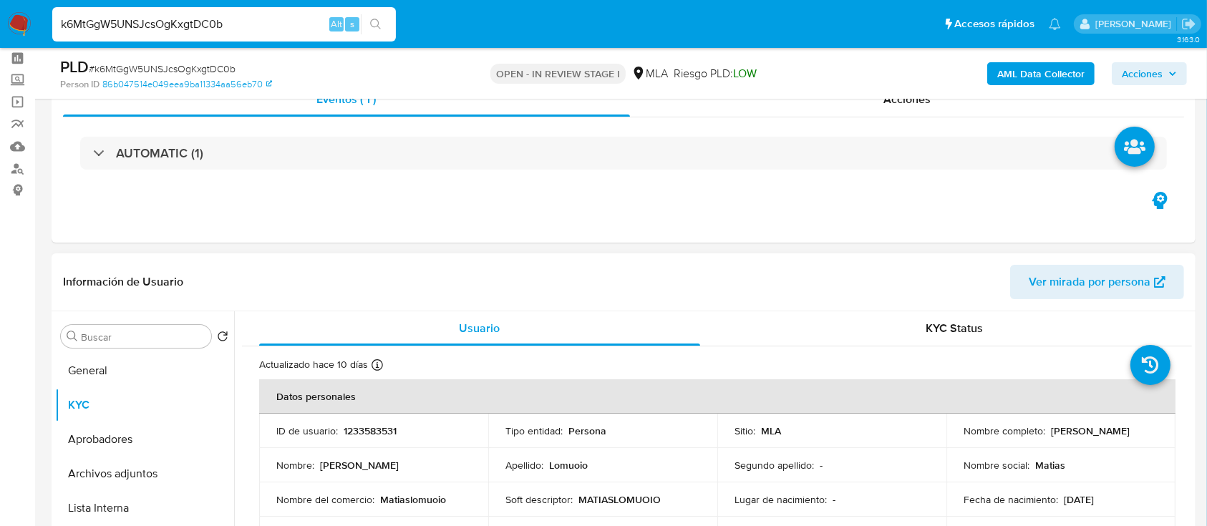
drag, startPoint x: 957, startPoint y: 444, endPoint x: 1072, endPoint y: 438, distance: 115.4
click at [1072, 438] on td "Nombre completo : Matias Gabriel Lomuoio" at bounding box center [1060, 431] width 229 height 34
copy p "Matias Gabriel Lomuoio"
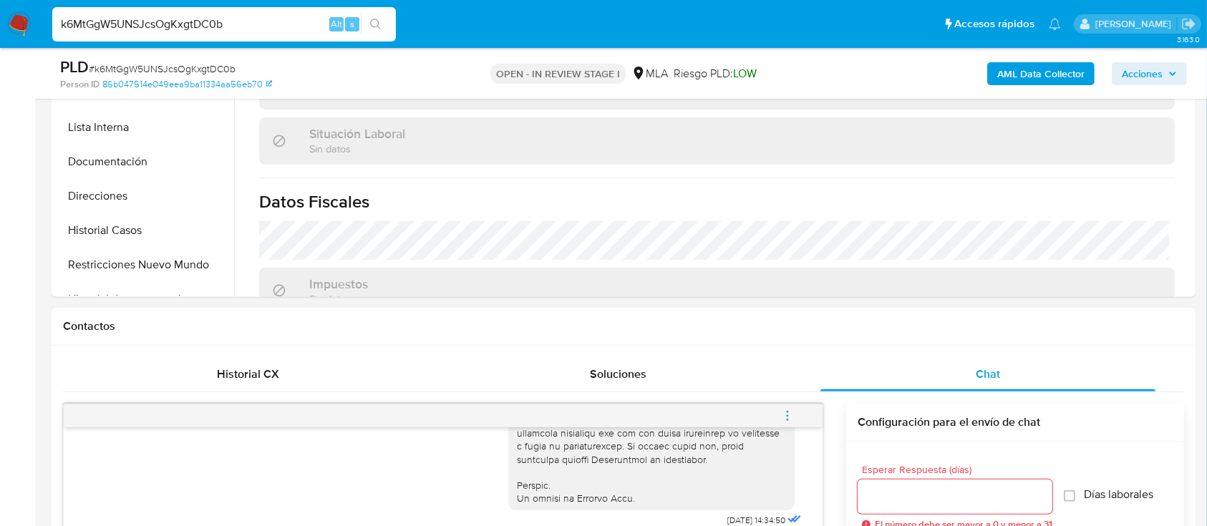
scroll to position [728, 0]
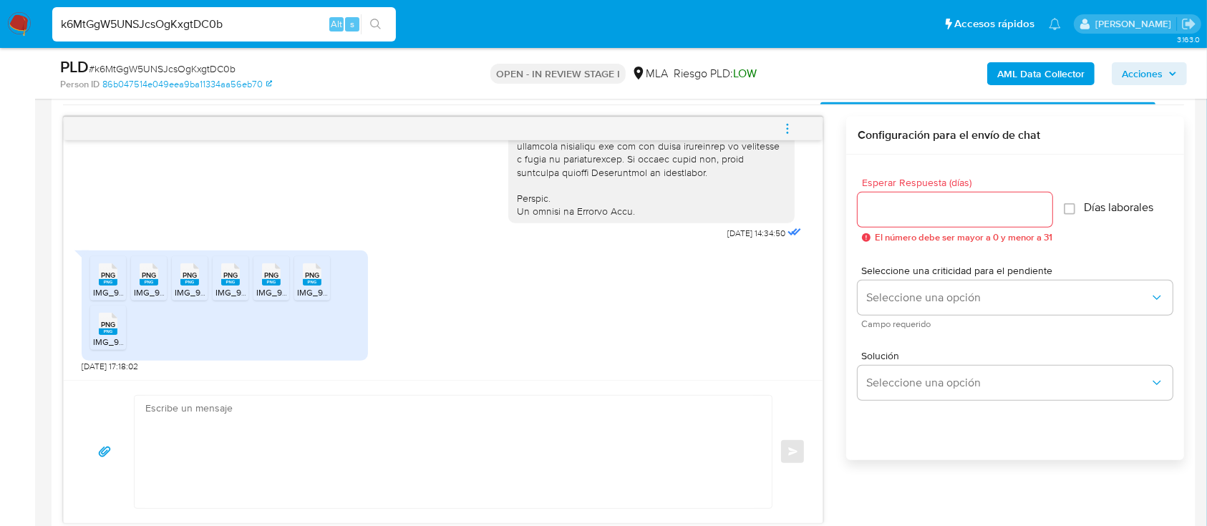
click at [429, 437] on textarea at bounding box center [449, 452] width 608 height 112
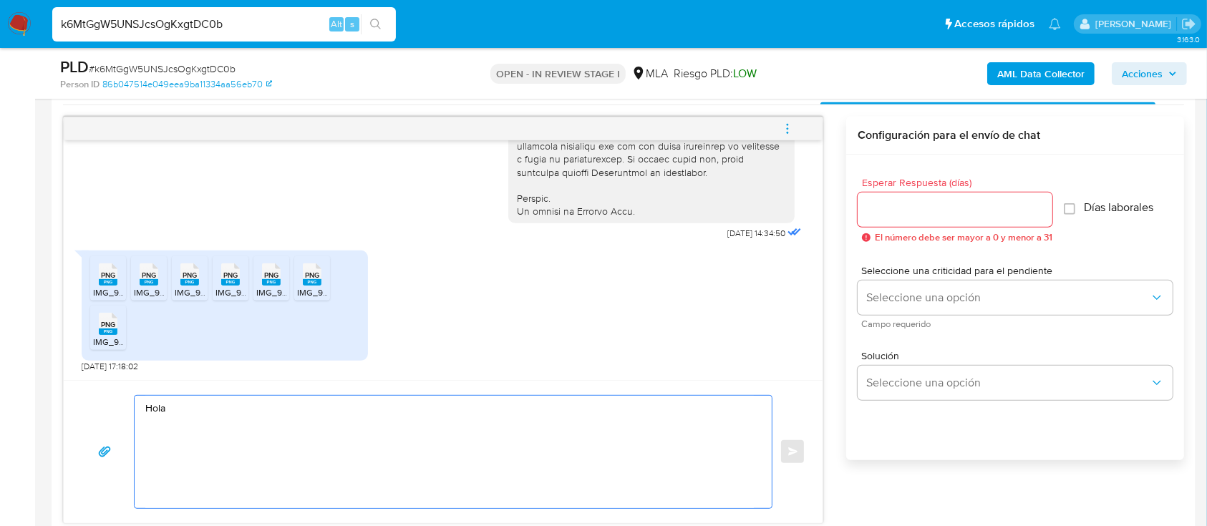
paste textarea "Matias Gabriel Lomuoio"
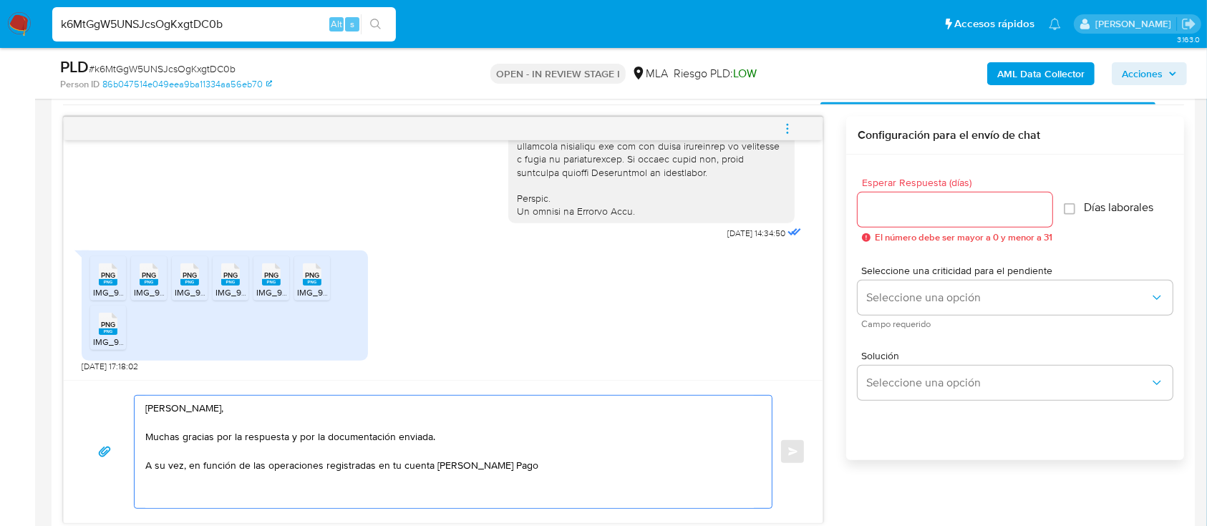
paste textarea "necesitamos que nos brindes la siguiente información y/o documentación:"
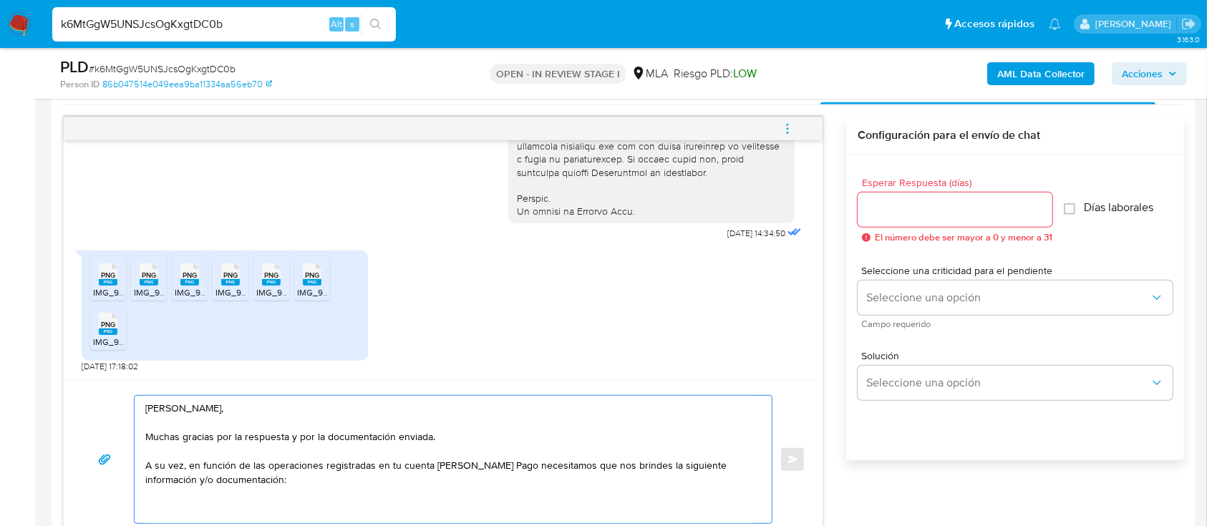
paste textarea "1. Descripción de la actividad: - Detalla la actividad que realizas a través de…"
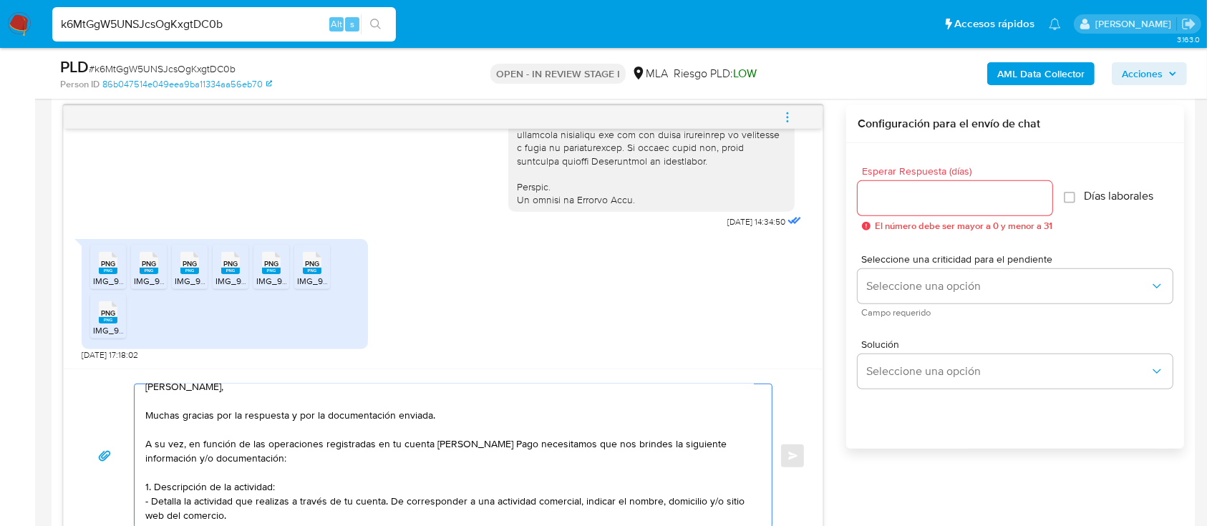
scroll to position [37, 0]
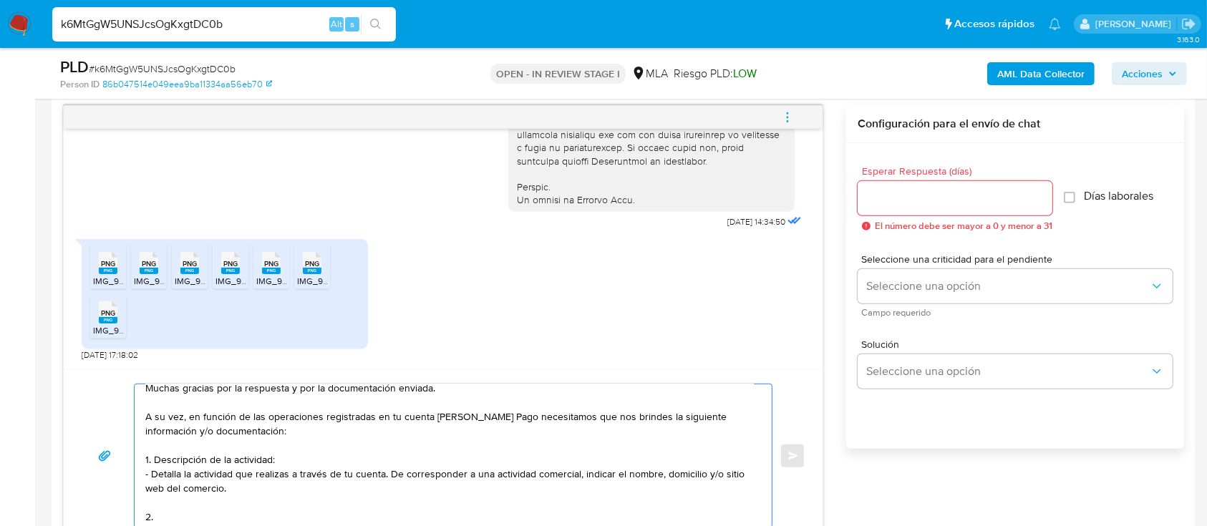
paste textarea "Proporciona el vínculo con las siguientes contrapartes con las que operaste, el…"
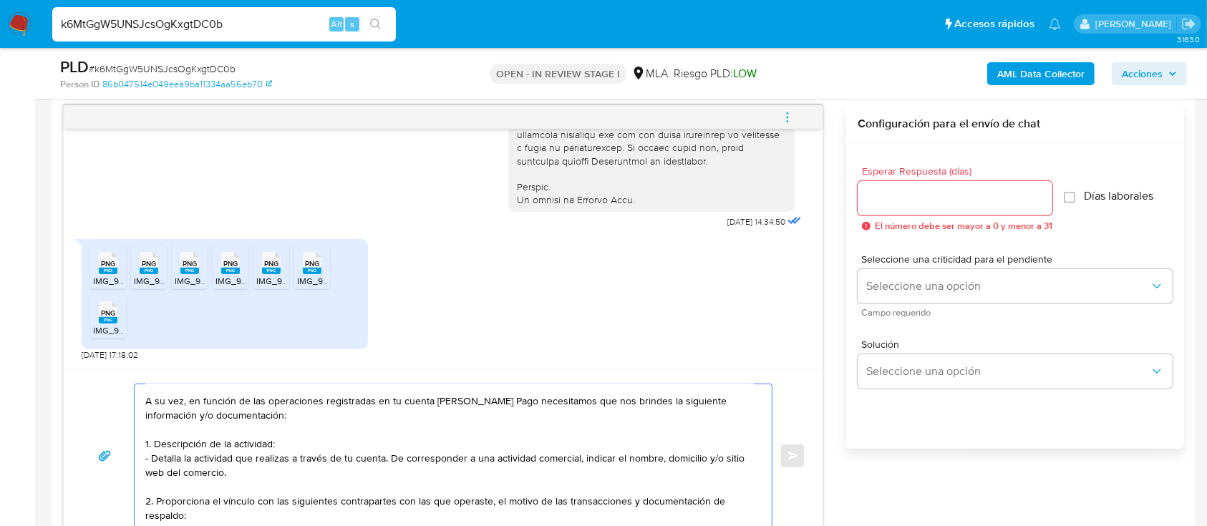
scroll to position [81, 0]
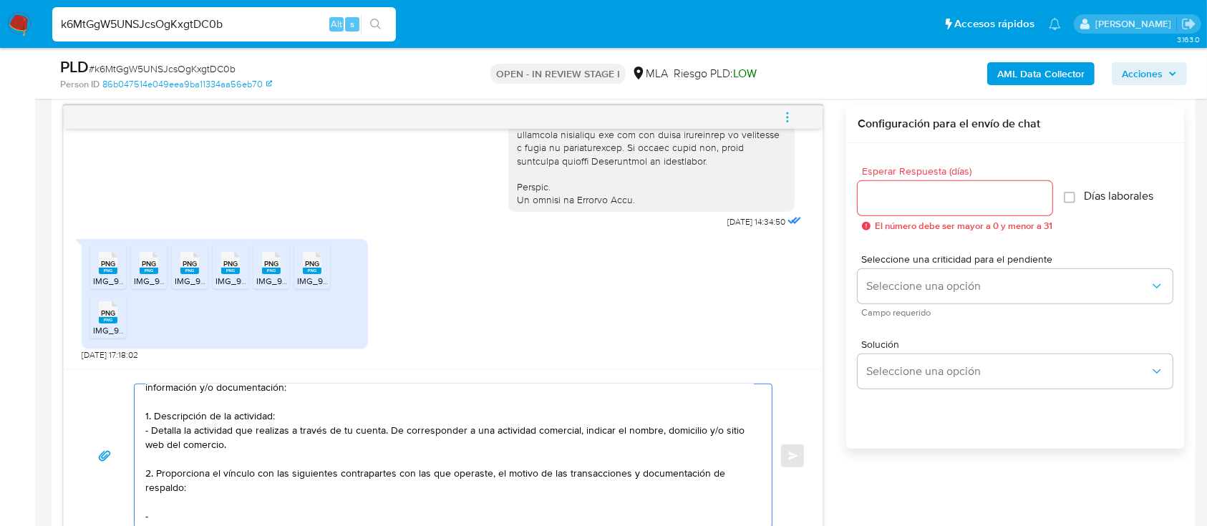
paste textarea "MAURO FACUNDO NAHUEL"
paste textarea "20355827713"
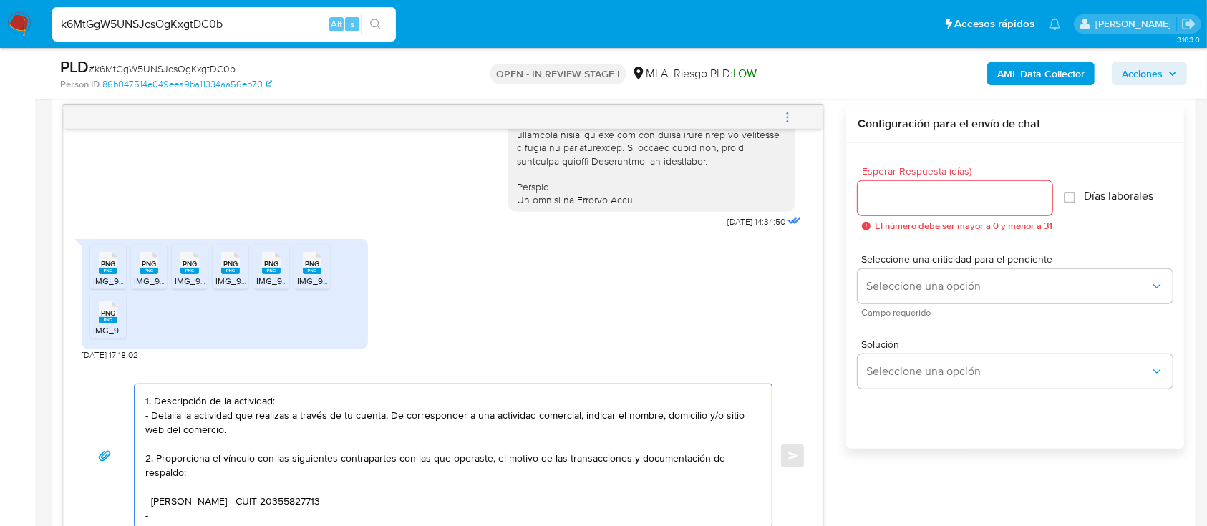
paste textarea "Giuliana Camila Marrazzo"
paste textarea "27421997476"
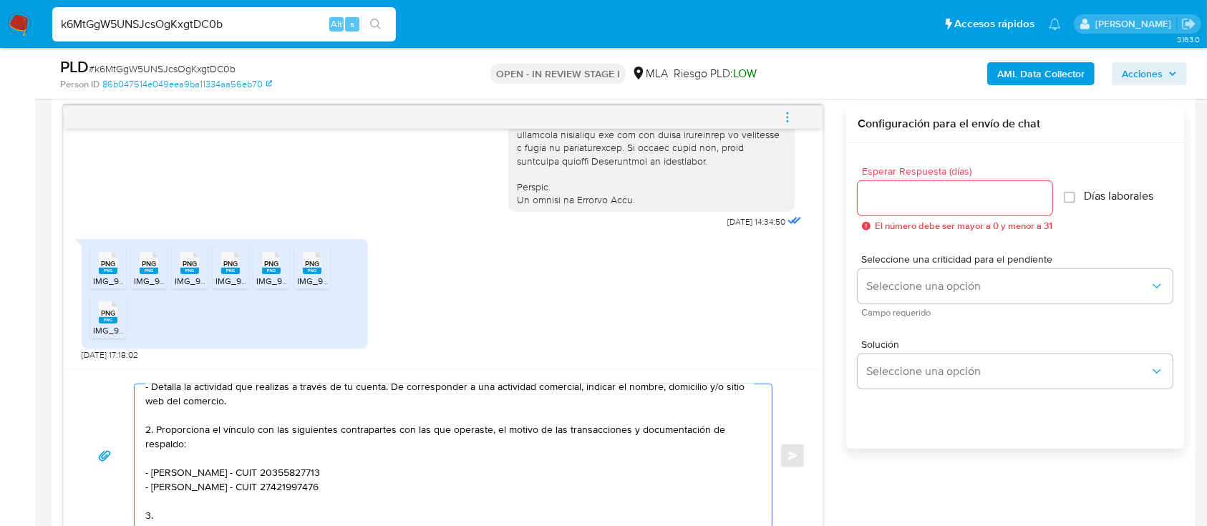
paste textarea "Origen del dinero ingresado en efectivo: - Explica el origen del dinero ingresa…"
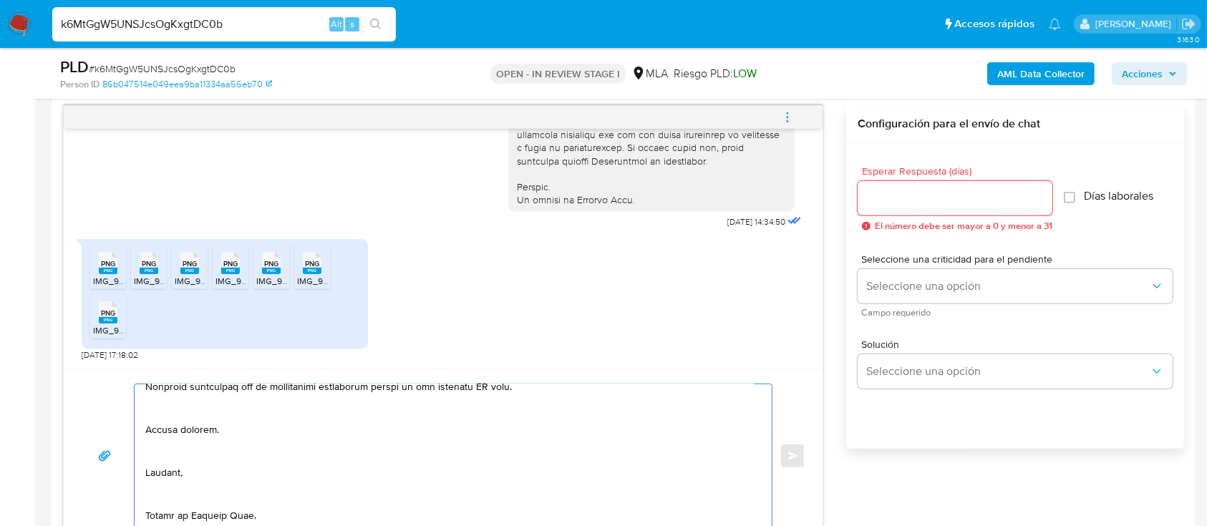
click at [206, 503] on textarea at bounding box center [449, 455] width 608 height 143
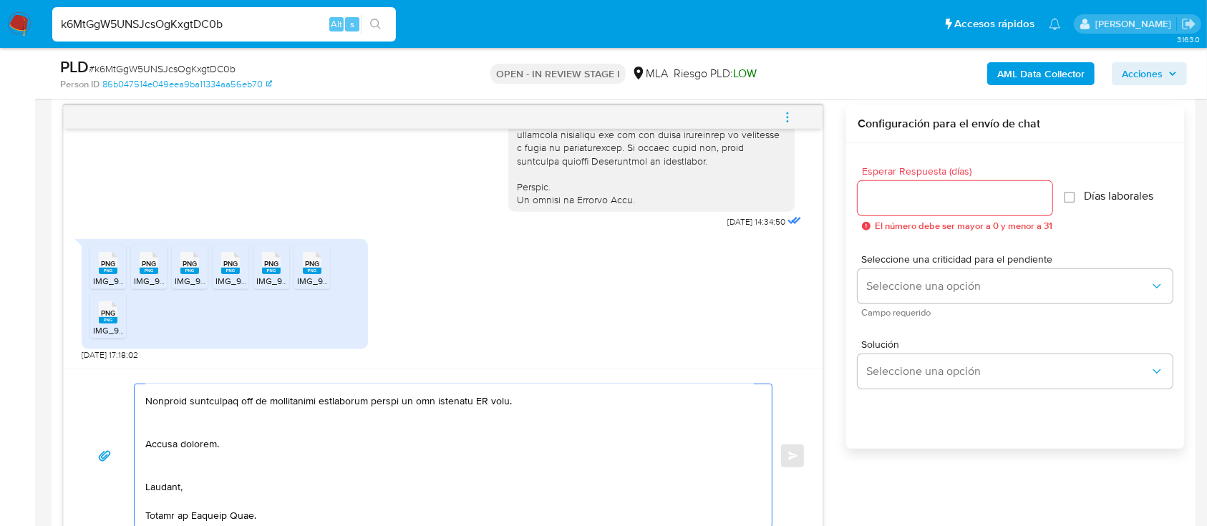
click at [203, 461] on textarea at bounding box center [449, 455] width 608 height 143
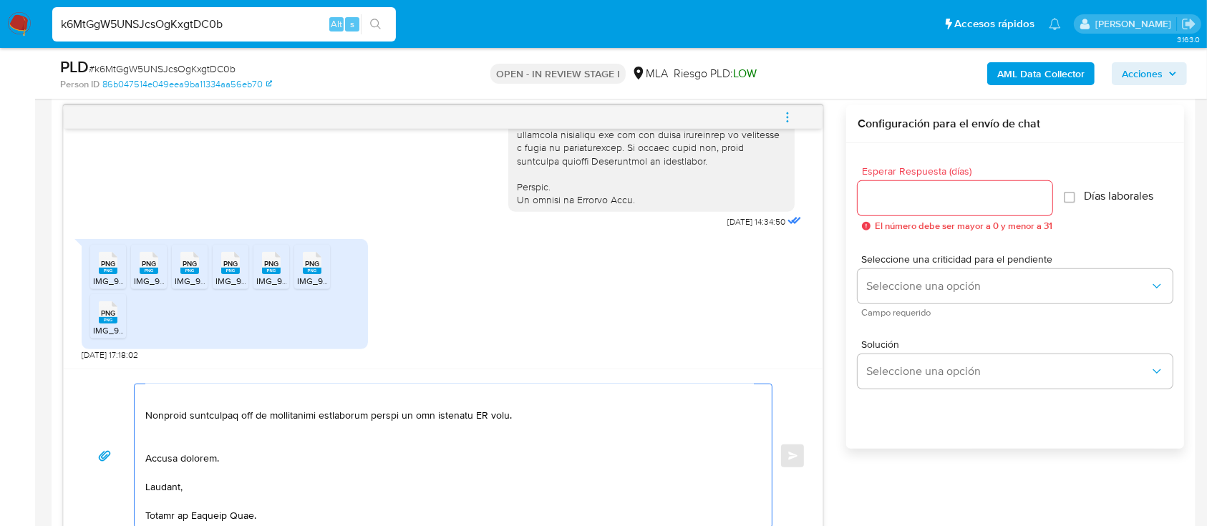
click at [218, 435] on textarea at bounding box center [449, 455] width 608 height 143
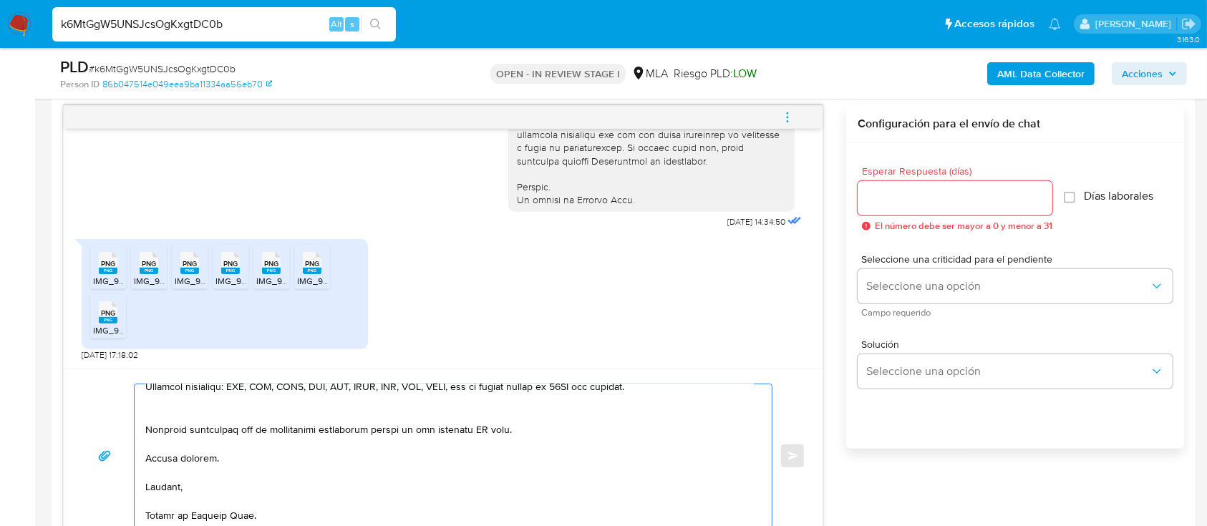
click at [238, 408] on textarea at bounding box center [449, 455] width 608 height 143
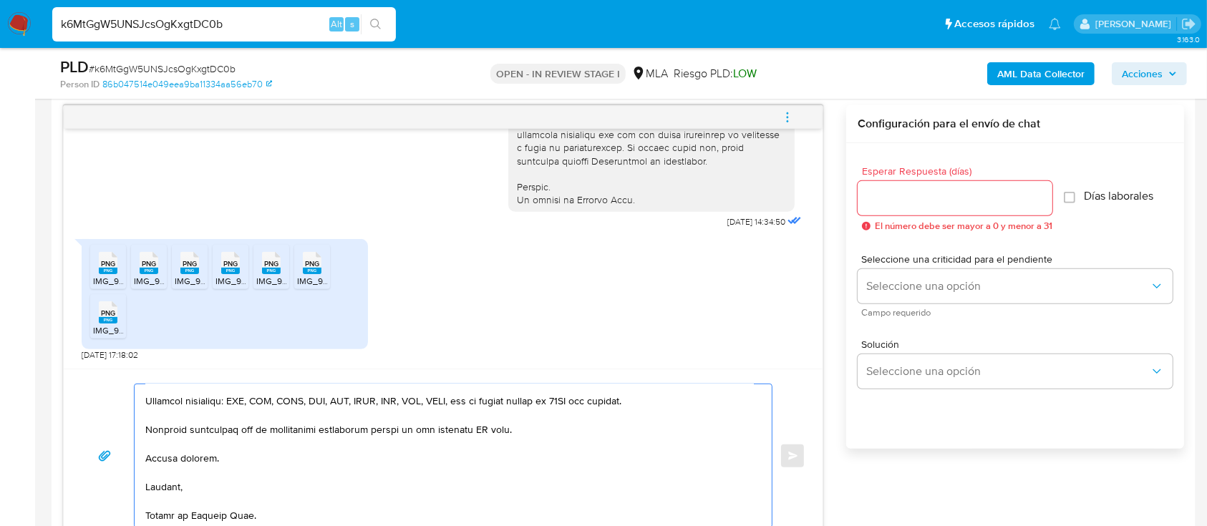
scroll to position [269, 0]
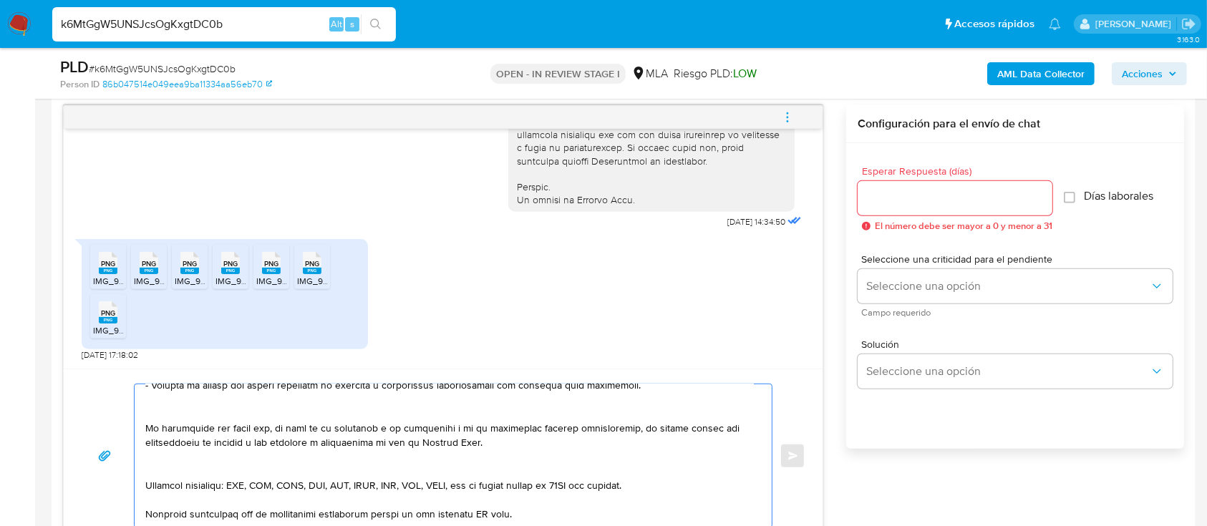
drag, startPoint x: 224, startPoint y: 476, endPoint x: 235, endPoint y: 452, distance: 25.9
click at [223, 477] on textarea at bounding box center [449, 455] width 608 height 143
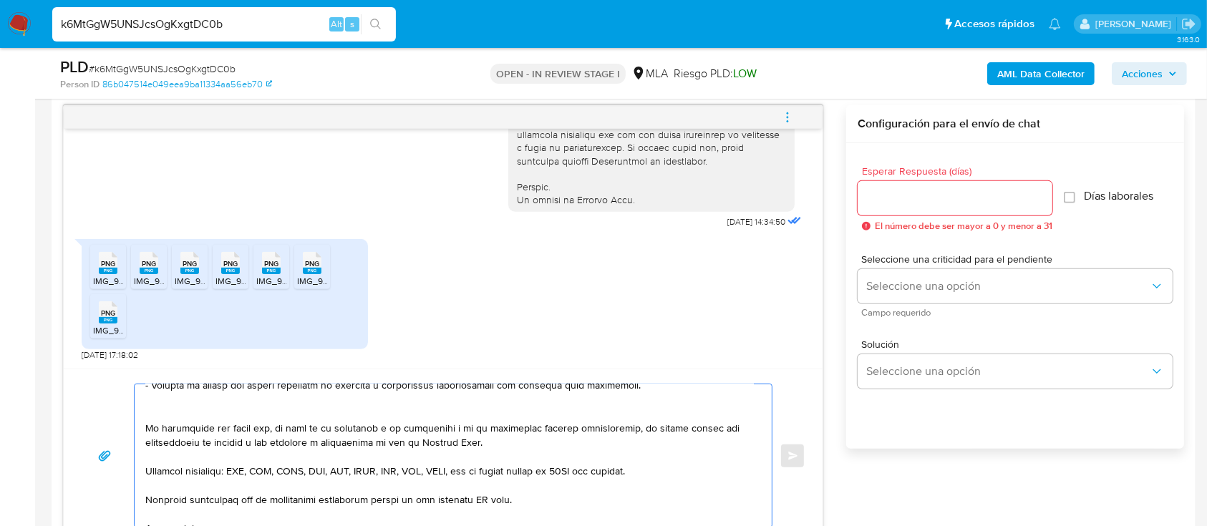
click at [240, 416] on textarea at bounding box center [449, 455] width 608 height 143
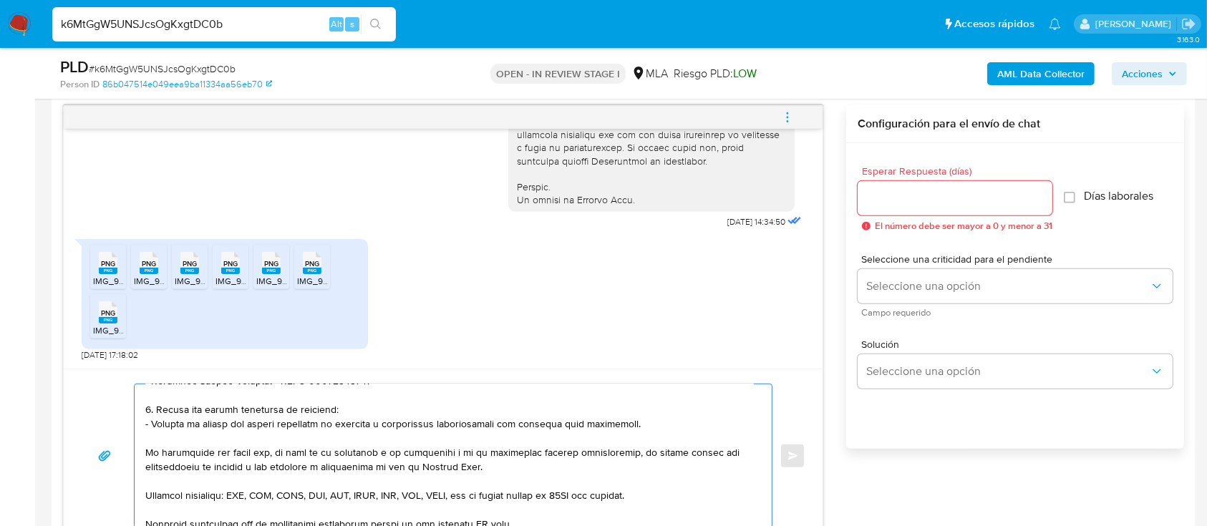
scroll to position [173, 0]
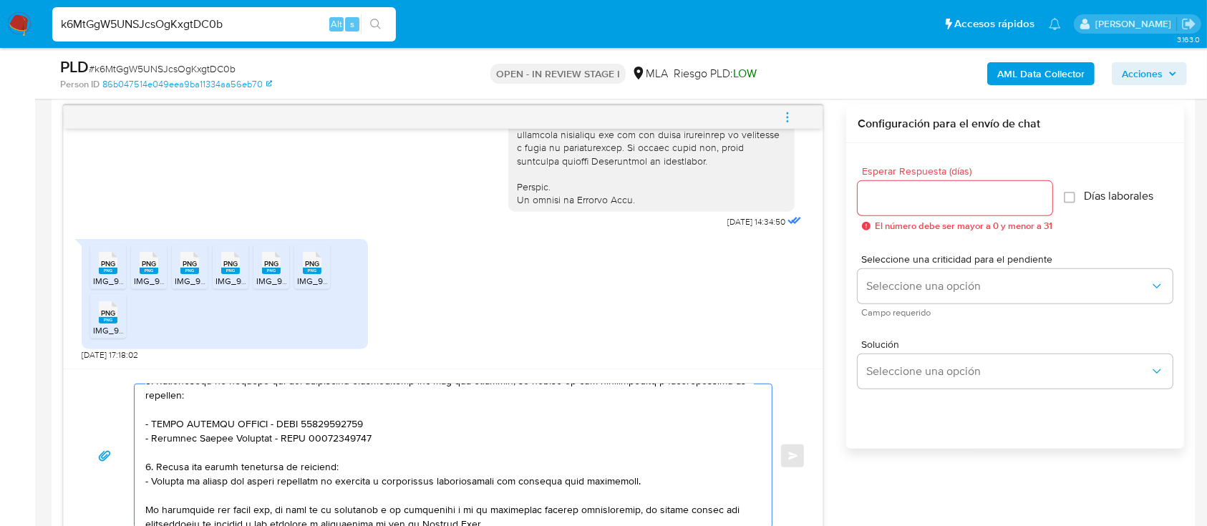
drag, startPoint x: 157, startPoint y: 472, endPoint x: 365, endPoint y: 484, distance: 208.6
click at [365, 484] on textarea at bounding box center [449, 455] width 608 height 143
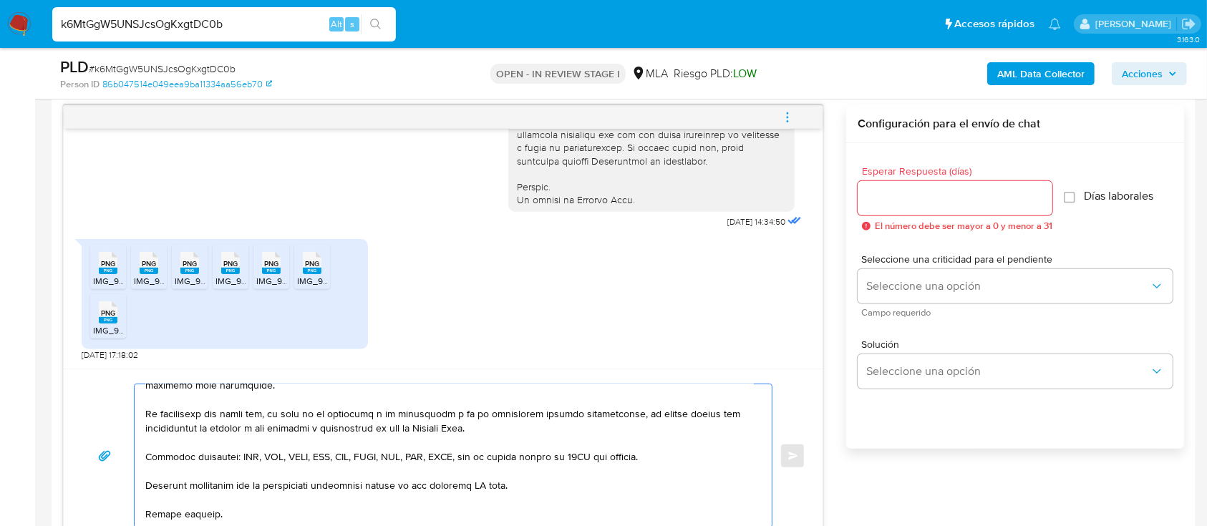
scroll to position [335, 0]
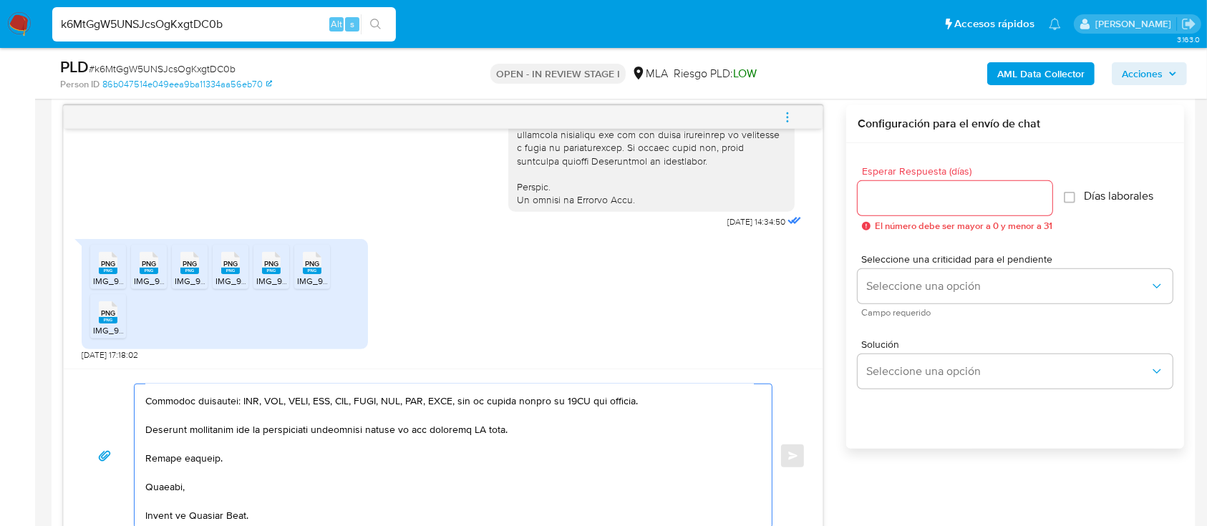
click at [492, 431] on textarea at bounding box center [449, 455] width 608 height 143
click at [484, 429] on textarea at bounding box center [449, 455] width 608 height 143
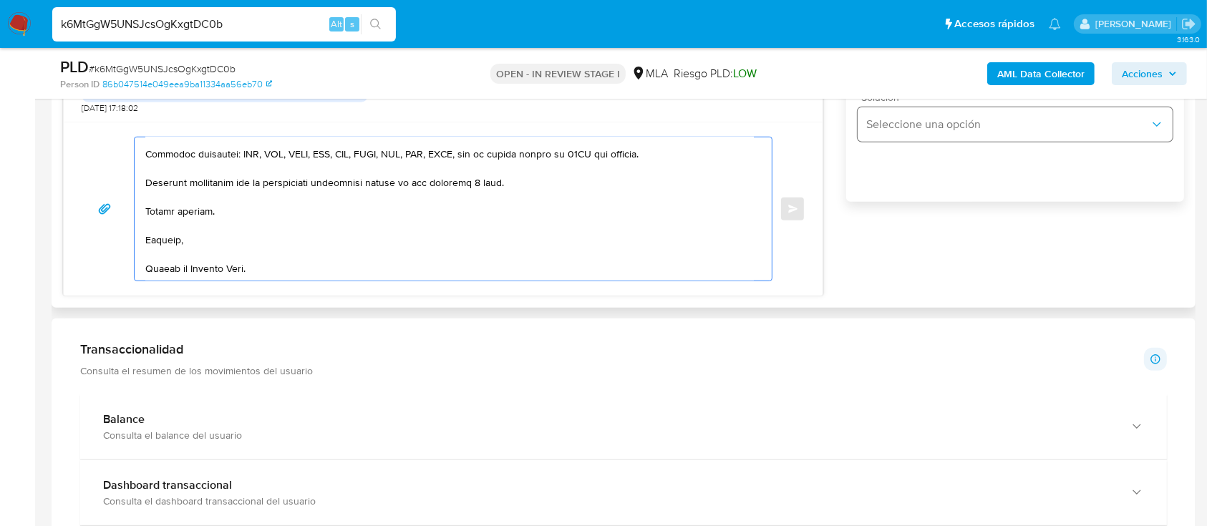
scroll to position [549, 0]
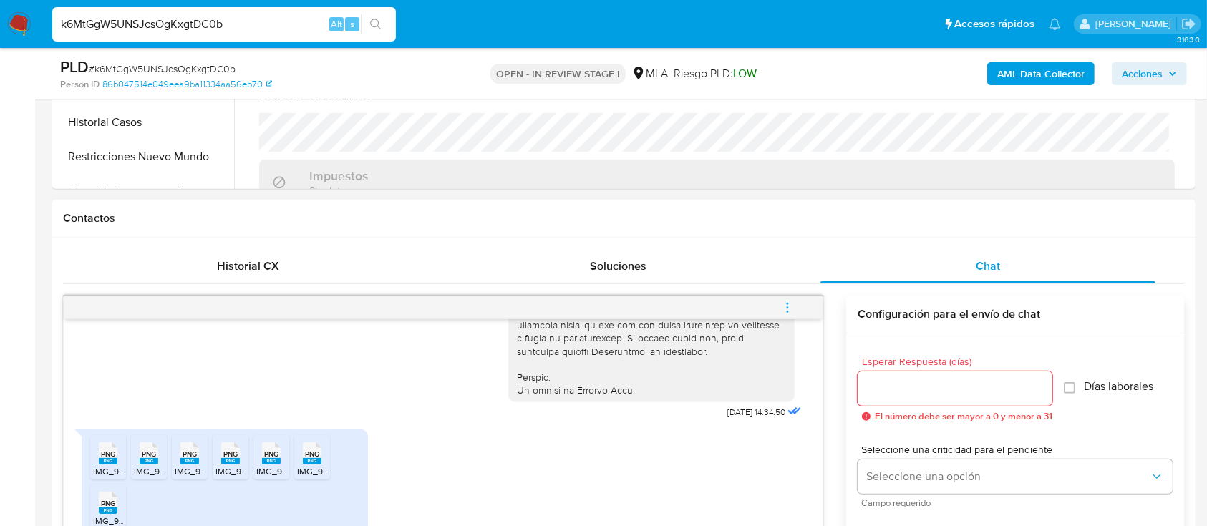
type textarea "Hola Matias Gabriel Lomuoio, Muchas gracias por la respuesta y por la documenta…"
click at [912, 386] on input "Esperar Respuesta (días)" at bounding box center [954, 388] width 195 height 19
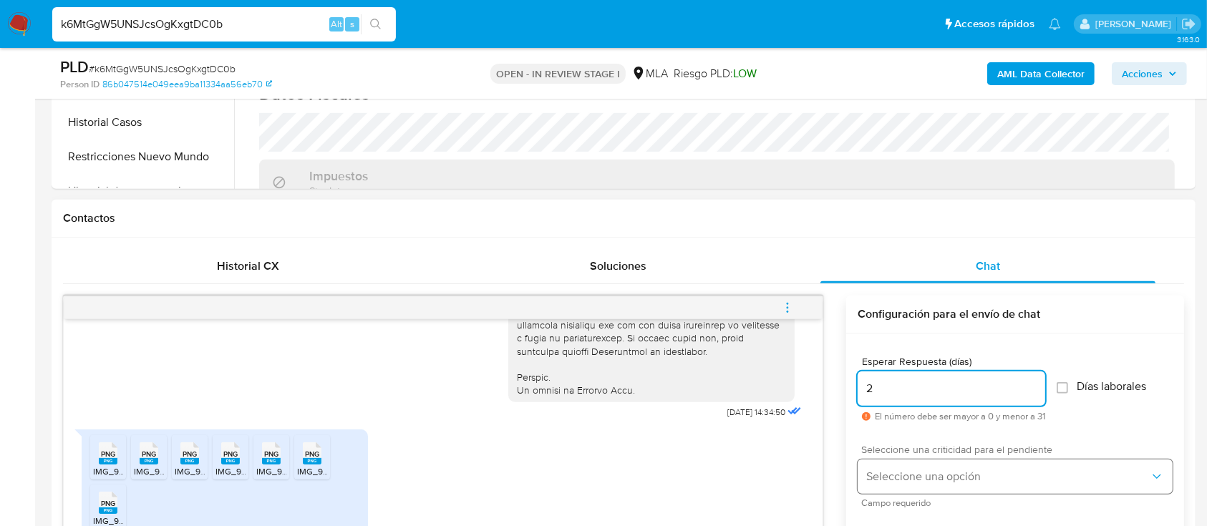
type input "2"
click at [922, 472] on span "Seleccione una opción" at bounding box center [1007, 476] width 283 height 14
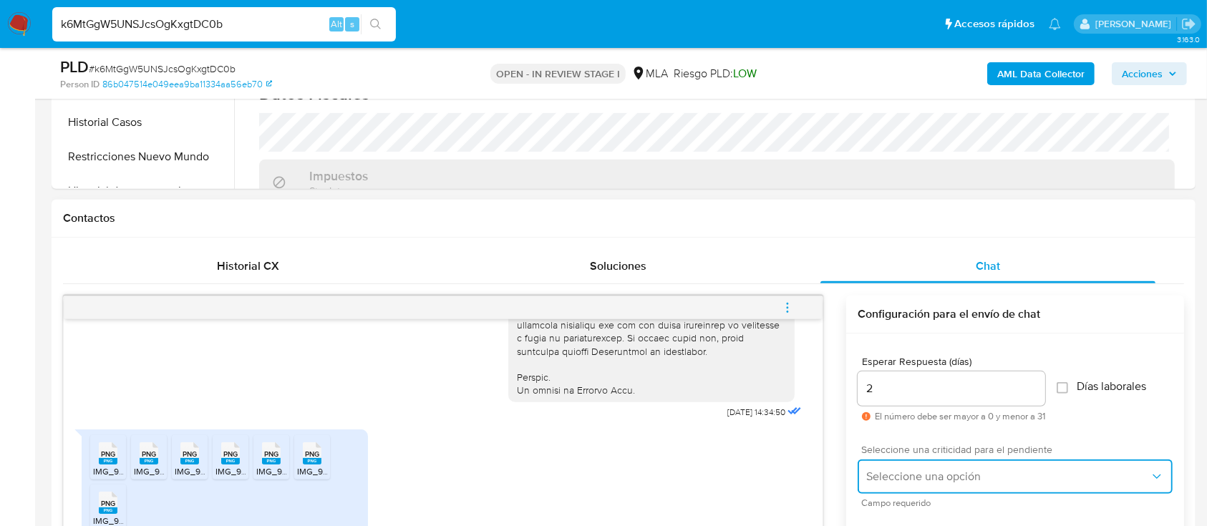
click at [900, 478] on span "Seleccione una opción" at bounding box center [1007, 476] width 283 height 14
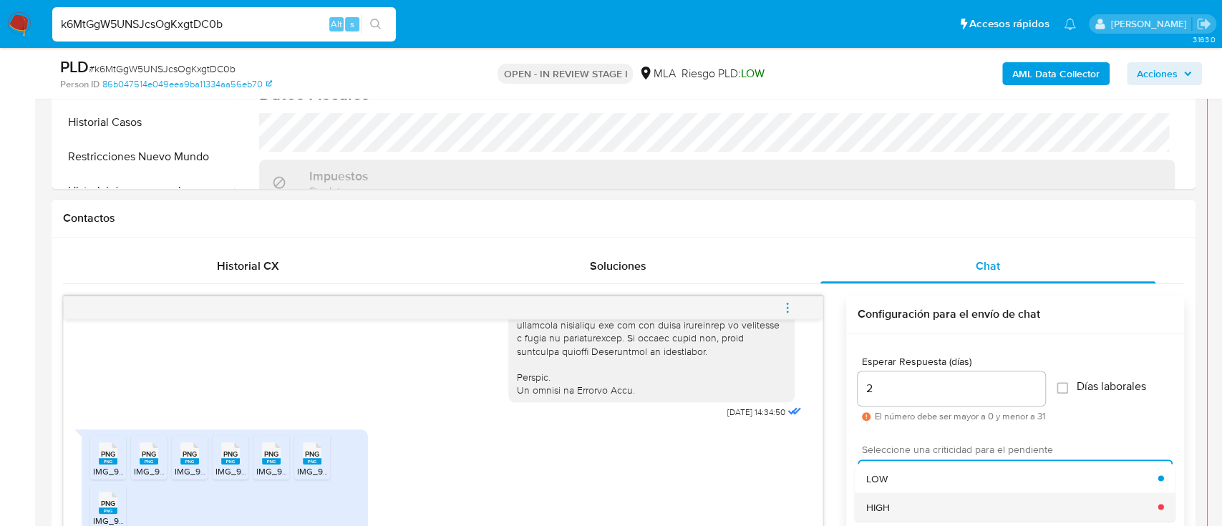
click at [898, 497] on div "HIGH" at bounding box center [1012, 506] width 292 height 29
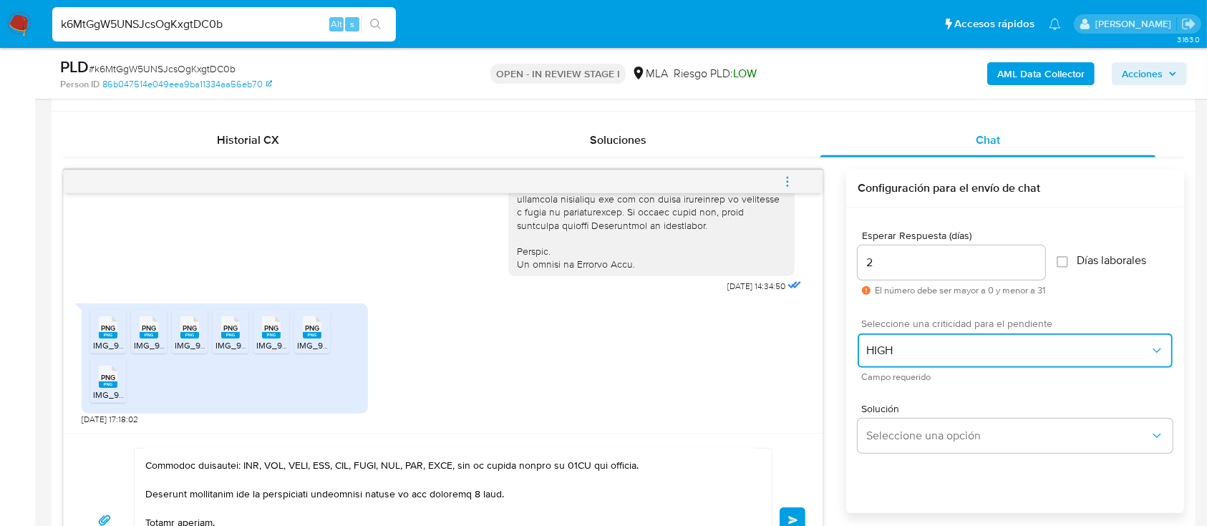
scroll to position [739, 0]
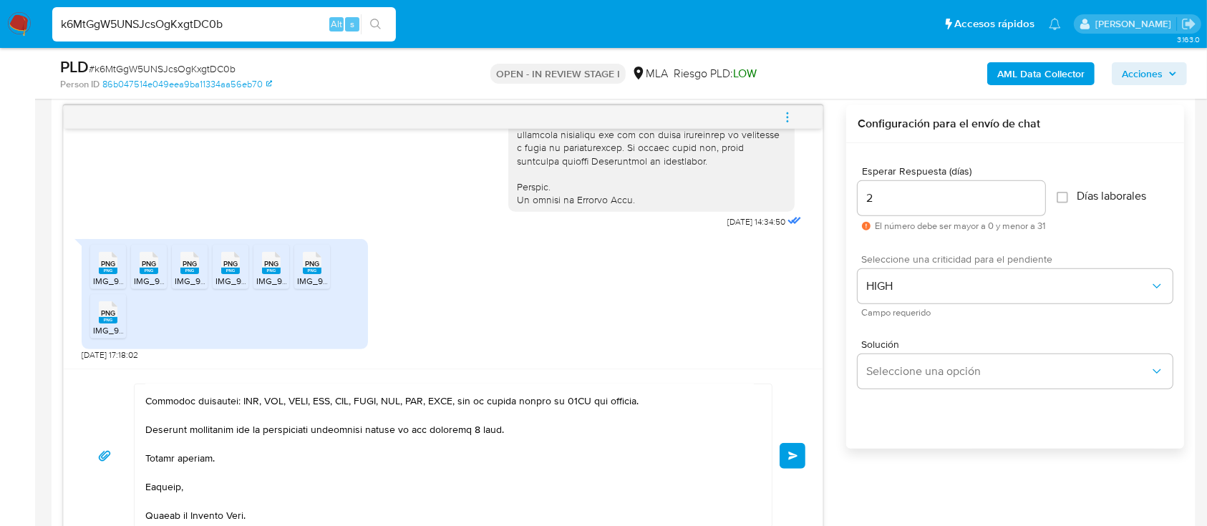
click at [794, 454] on span "Enviar" at bounding box center [793, 456] width 10 height 9
click at [791, 459] on button "Enviar" at bounding box center [792, 456] width 26 height 26
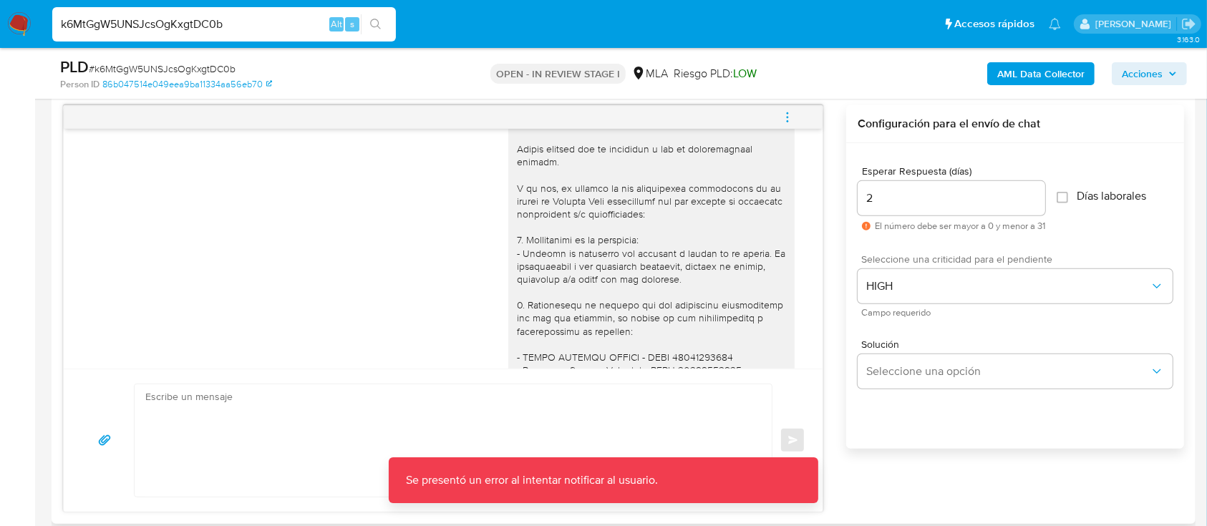
scroll to position [906, 0]
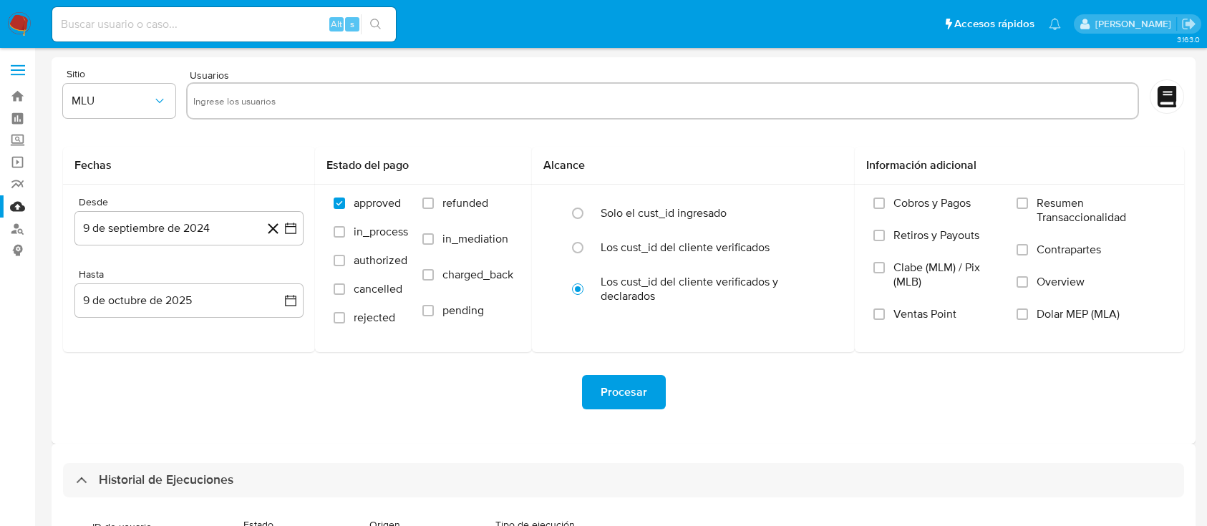
select select "10"
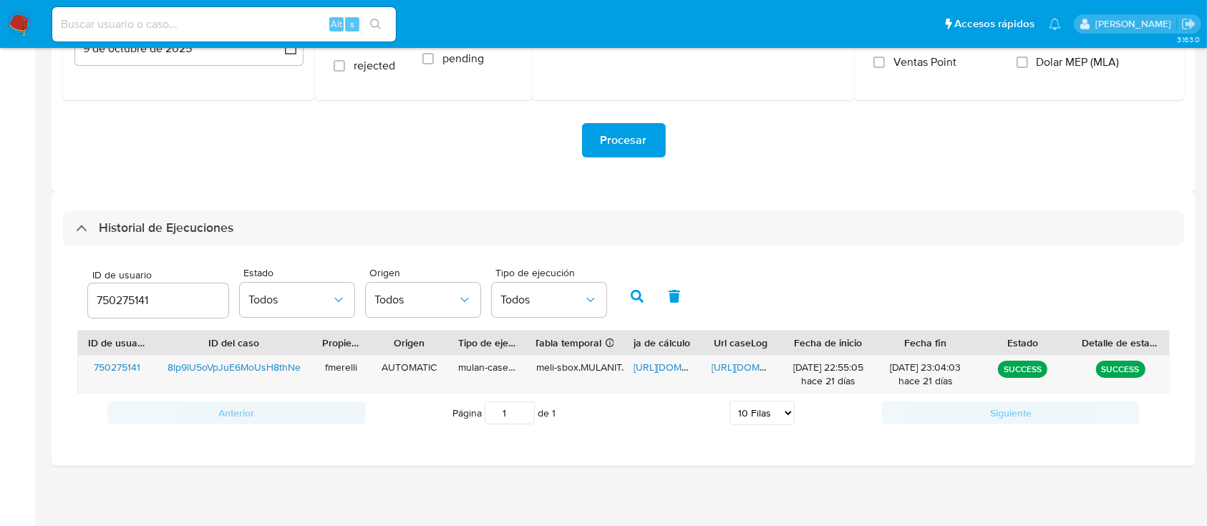
click at [131, 295] on input "750275141" at bounding box center [158, 300] width 140 height 19
click at [635, 295] on icon "button" at bounding box center [636, 296] width 13 height 13
click at [739, 369] on span "https://docs.google.com/document/d/1ovaK0XMJfRU1KSnbuu42g4Asze-XjWkb3hszgzudqtc…" at bounding box center [760, 367] width 99 height 14
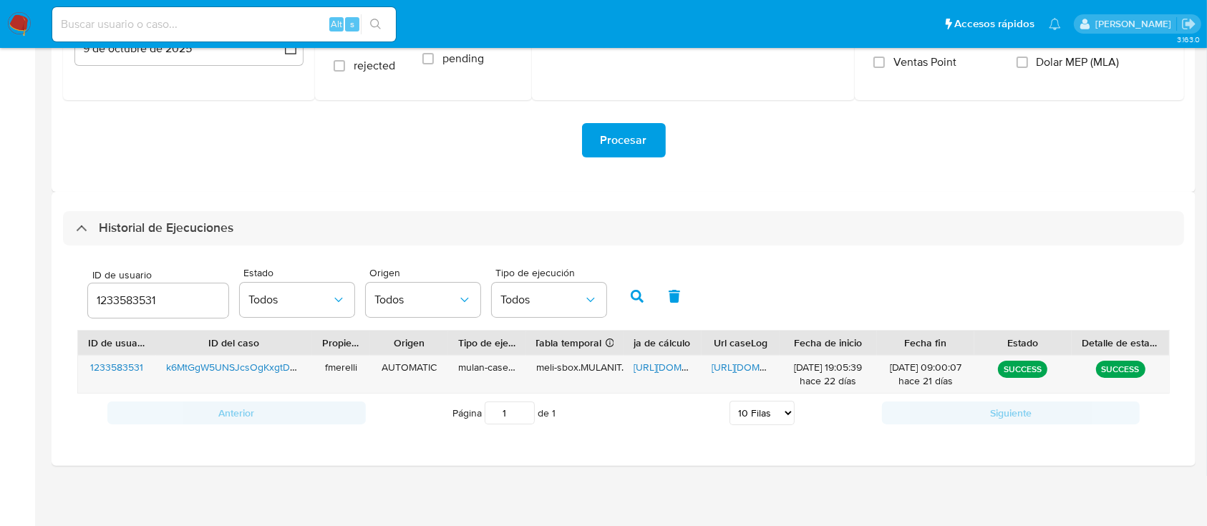
click at [0, 197] on aside "Bandeja Tablero Screening Búsqueda en Listas Watchlist Herramientas Operaciones…" at bounding box center [17, 137] width 35 height 779
click at [655, 361] on span "https://docs.google.com/spreadsheets/d/1KnVBT9le9oSNYRz-TvcOujCEyFrHo4KTBLTWGfd…" at bounding box center [682, 367] width 99 height 14
click at [132, 301] on input "1233583531" at bounding box center [158, 300] width 140 height 19
click at [630, 299] on icon "button" at bounding box center [636, 296] width 13 height 13
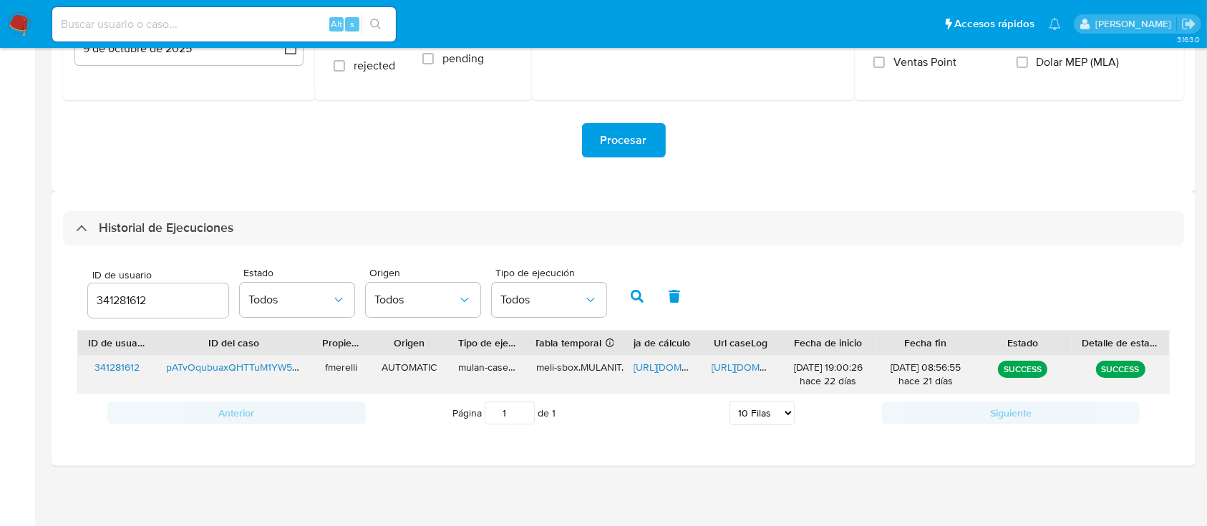
click at [748, 366] on span "https://docs.google.com/document/d/1muUGwkR0V4Vq04gOuG_Tuf7yfz9Q9wv_JmNhJY_4-Wk…" at bounding box center [760, 367] width 99 height 14
click at [640, 366] on span "https://docs.google.com/spreadsheets/d/1mdlOBMyM7j1rSZMA5Ew_9qQMBFAj2ngIsg1EoLe…" at bounding box center [682, 367] width 99 height 14
click at [116, 311] on div "341281612" at bounding box center [158, 300] width 140 height 34
click at [126, 306] on input "341281612" at bounding box center [158, 300] width 140 height 19
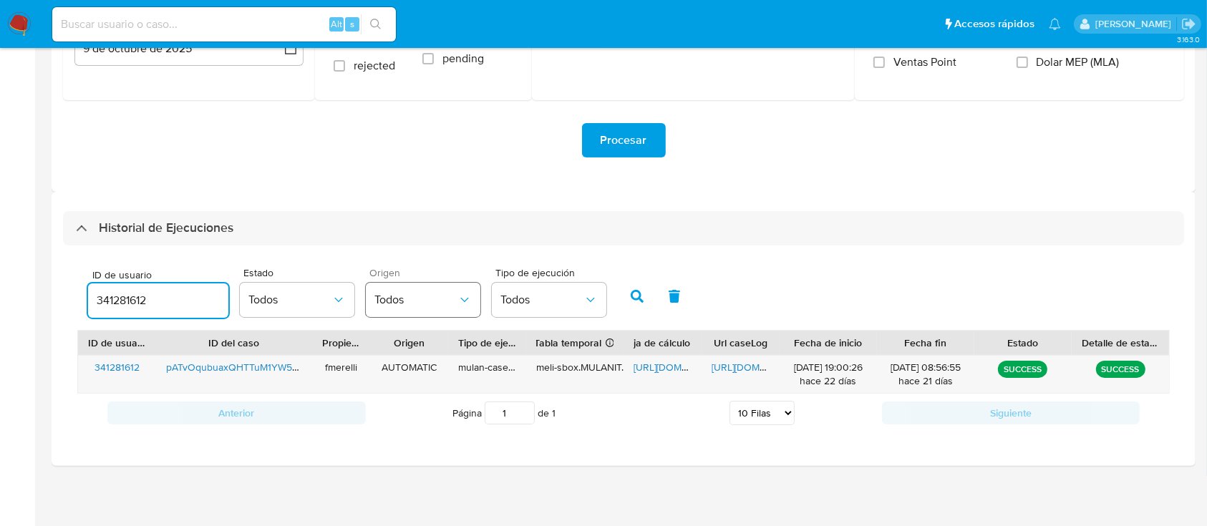
paste input "261588177"
type input "261588177"
click at [624, 296] on button "button" at bounding box center [636, 296] width 37 height 34
click at [744, 367] on span "https://docs.google.com/document/d/1nAWGkhyLpqDtSzwrNQfIhhnJnzYv7Q4o_3TNVxAsvpU…" at bounding box center [760, 367] width 99 height 14
click at [654, 360] on span "https://docs.google.com/spreadsheets/d/1RoZfHyXFBm7ki4mj4uMVEH0PKhRWc1hAYCduEJ6…" at bounding box center [682, 367] width 99 height 14
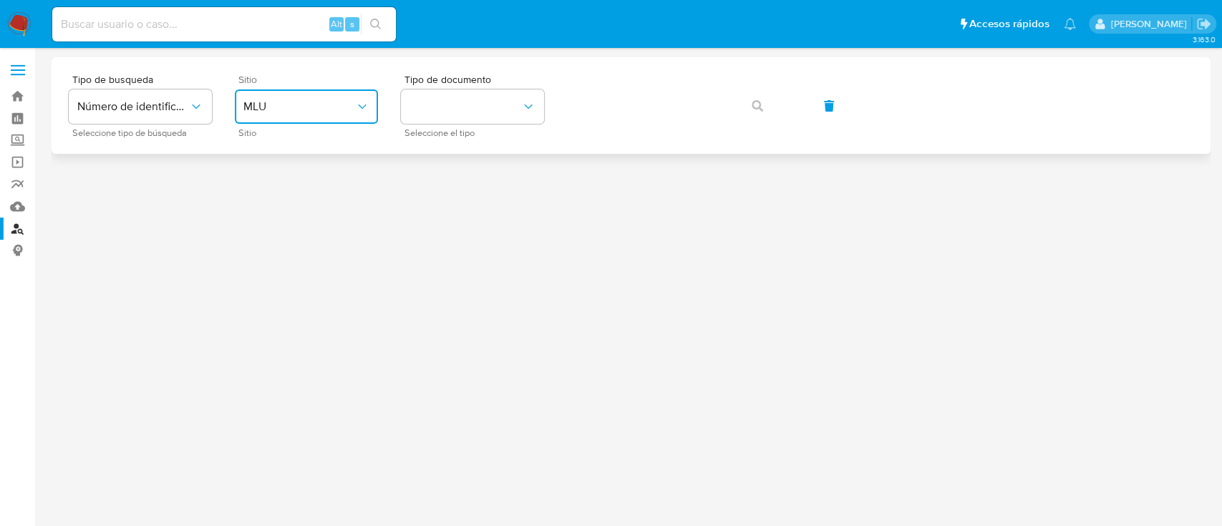
click at [331, 106] on span "MLU" at bounding box center [299, 106] width 112 height 14
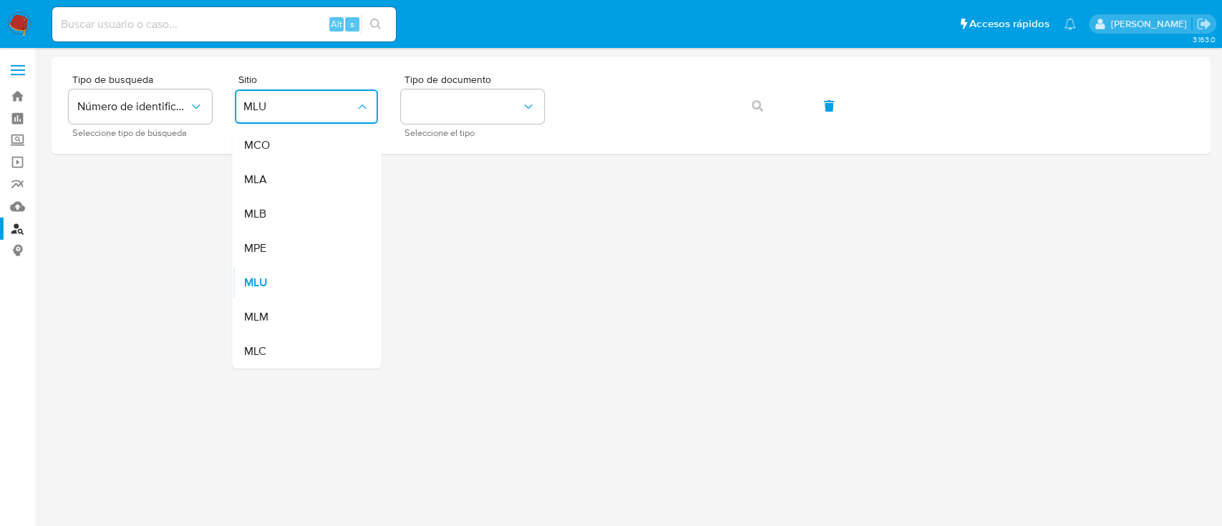
drag, startPoint x: 291, startPoint y: 176, endPoint x: 298, endPoint y: 175, distance: 7.3
click at [291, 177] on div "MLA" at bounding box center [301, 179] width 117 height 34
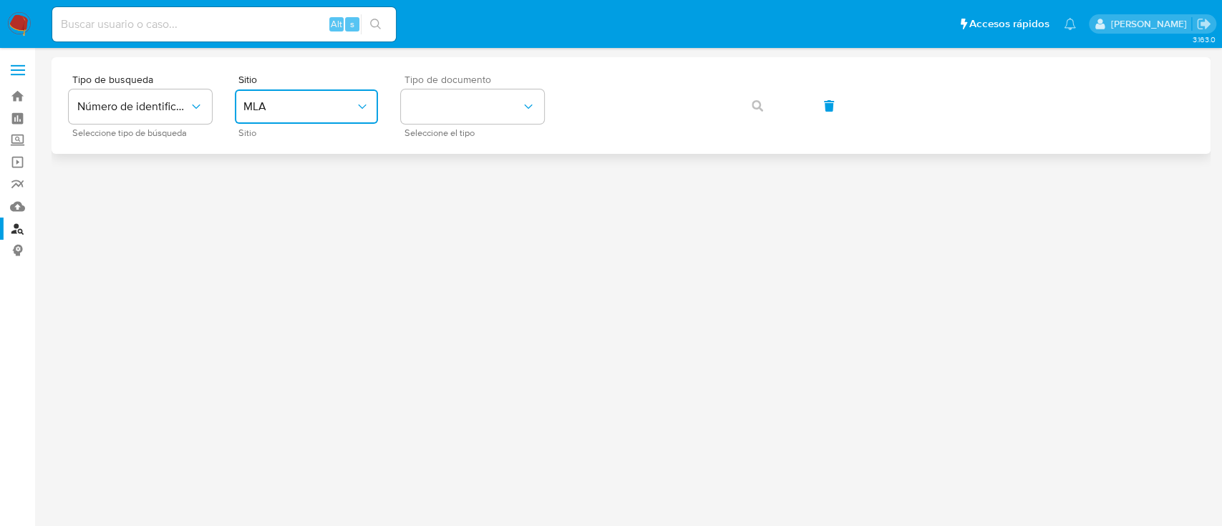
click at [467, 118] on button "identificationType" at bounding box center [472, 106] width 143 height 34
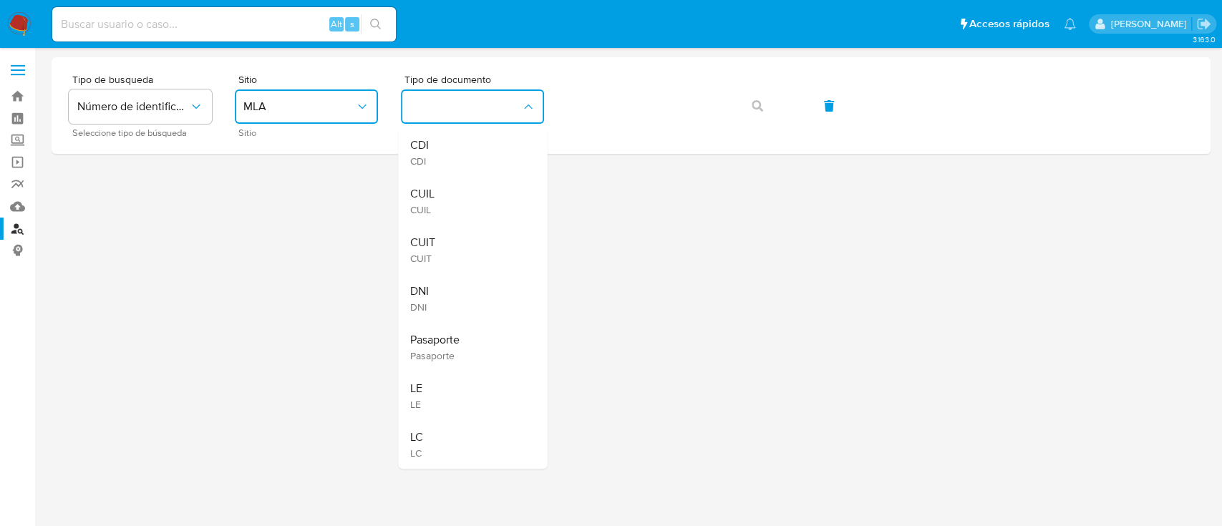
drag, startPoint x: 460, startPoint y: 203, endPoint x: 457, endPoint y: 211, distance: 8.4
click at [458, 208] on div "CUIL CUIL" at bounding box center [467, 201] width 117 height 49
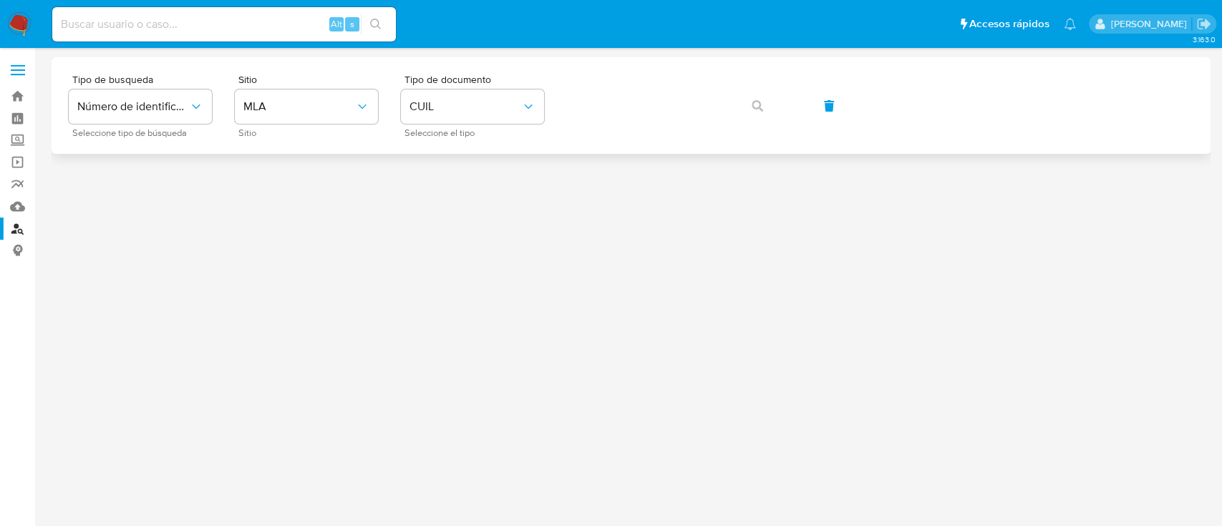
click at [621, 130] on div "Tipo de busqueda Número de identificación Seleccione tipo de búsqueda Sitio MLA…" at bounding box center [631, 105] width 1124 height 62
click at [761, 107] on icon "button" at bounding box center [756, 105] width 11 height 11
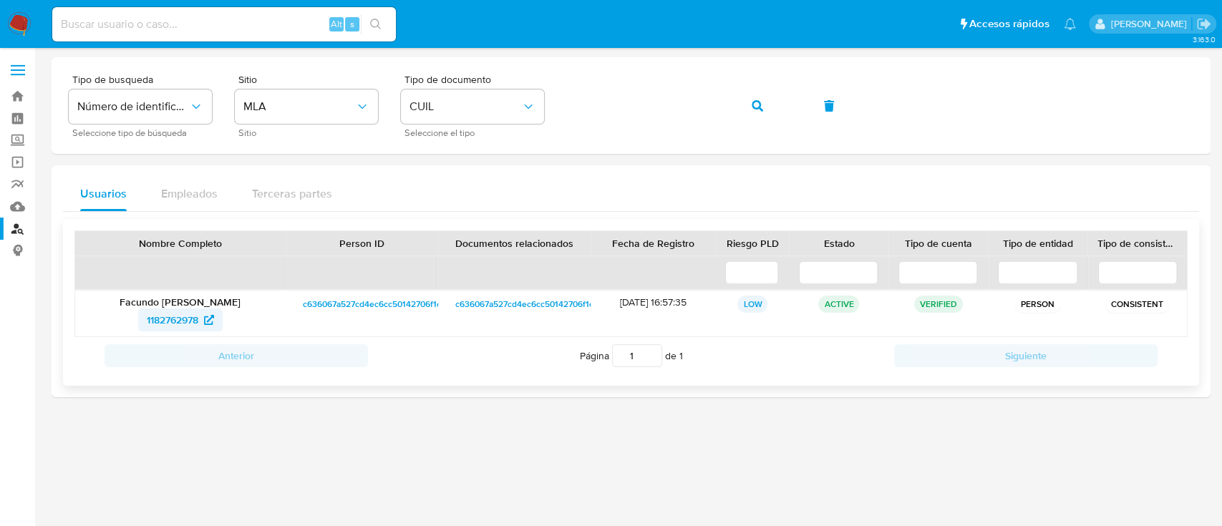
click at [185, 311] on span "1182762978" at bounding box center [173, 319] width 52 height 23
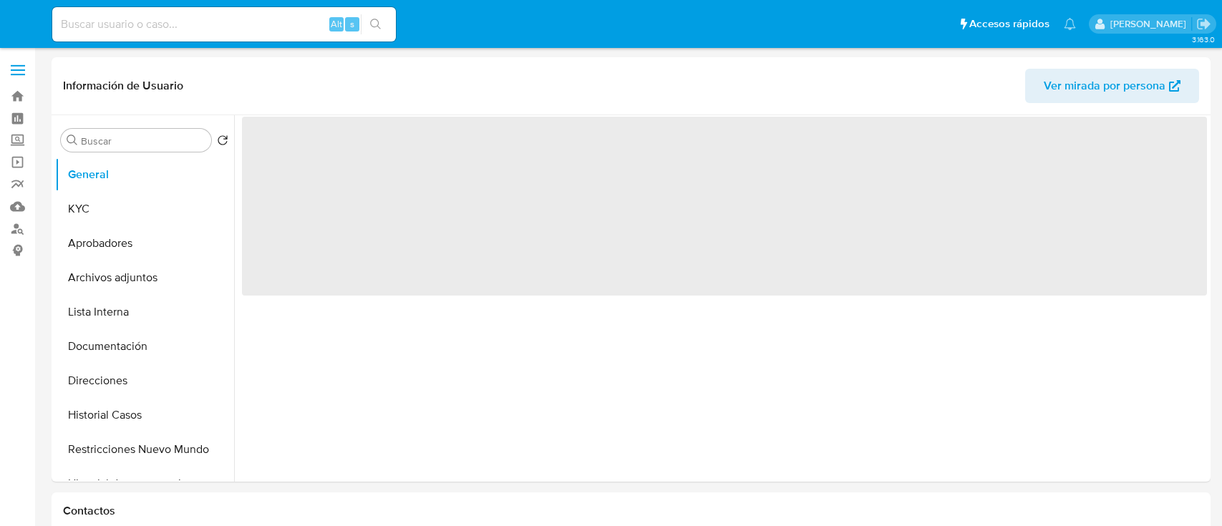
select select "10"
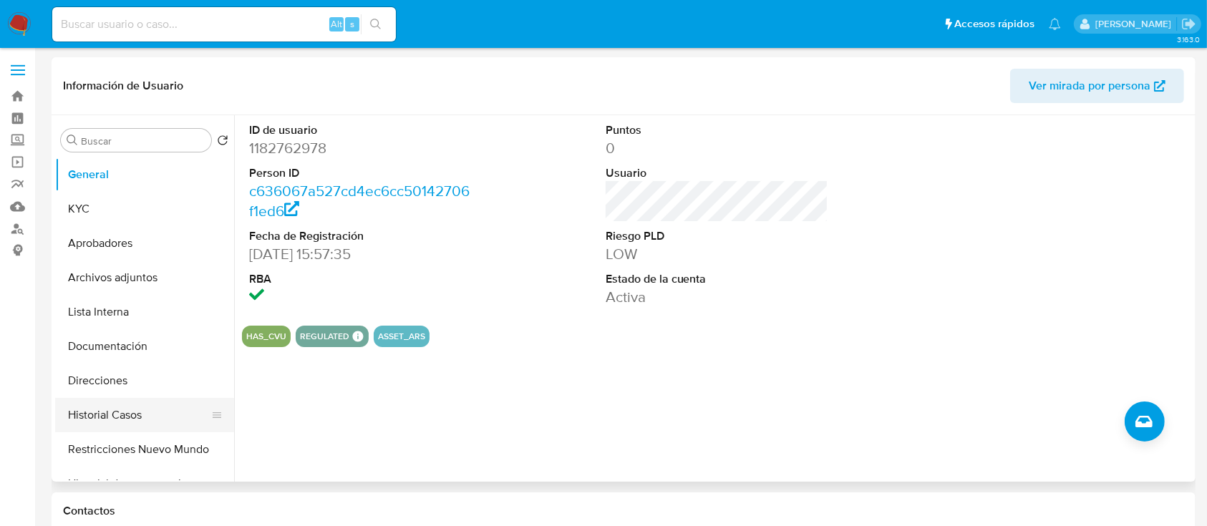
click at [67, 404] on button "Historial Casos" at bounding box center [138, 415] width 167 height 34
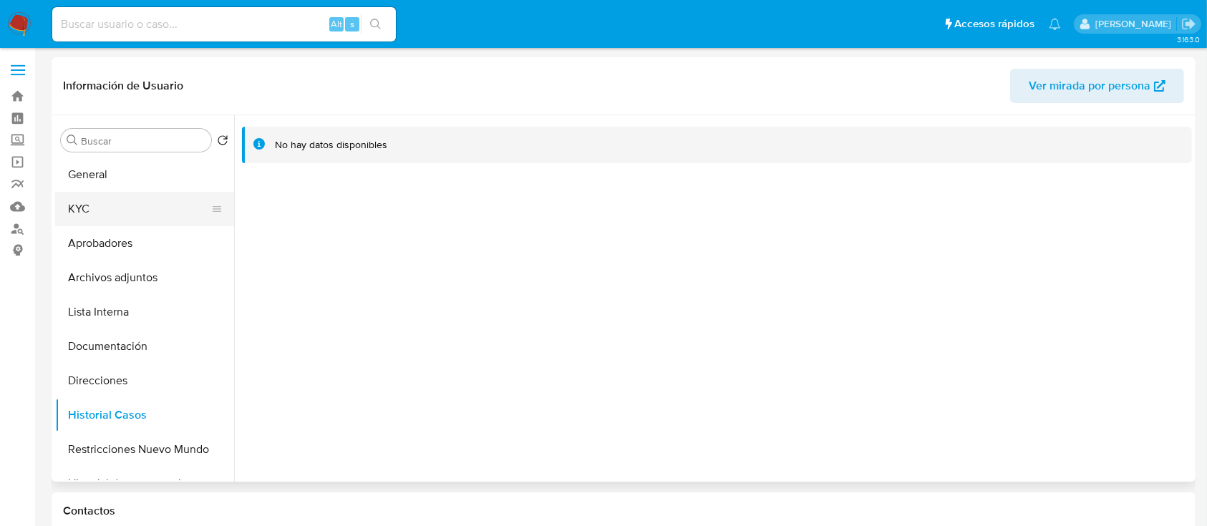
click at [132, 210] on button "KYC" at bounding box center [138, 209] width 167 height 34
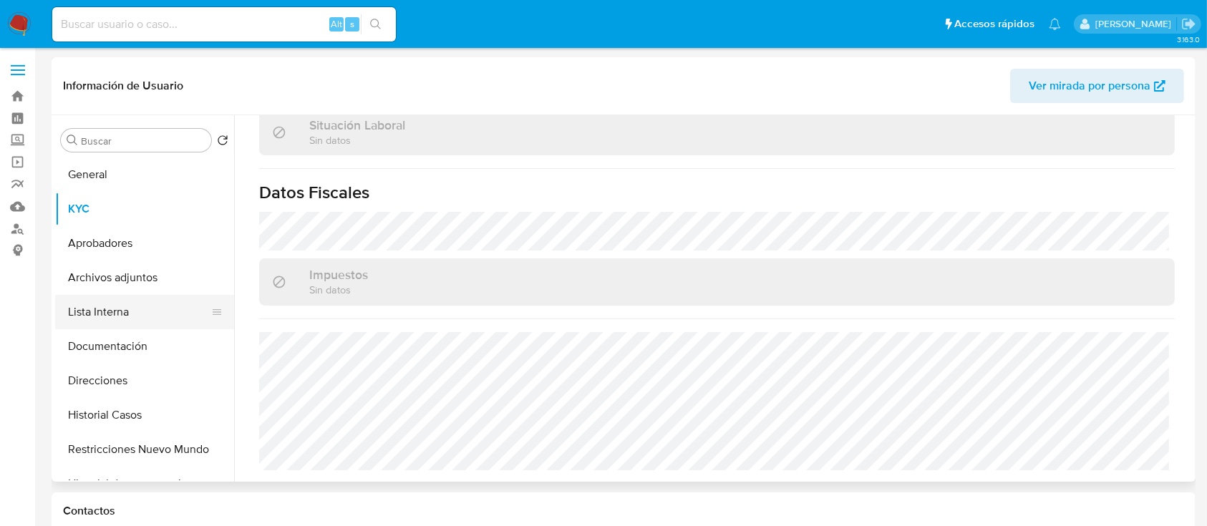
scroll to position [719, 0]
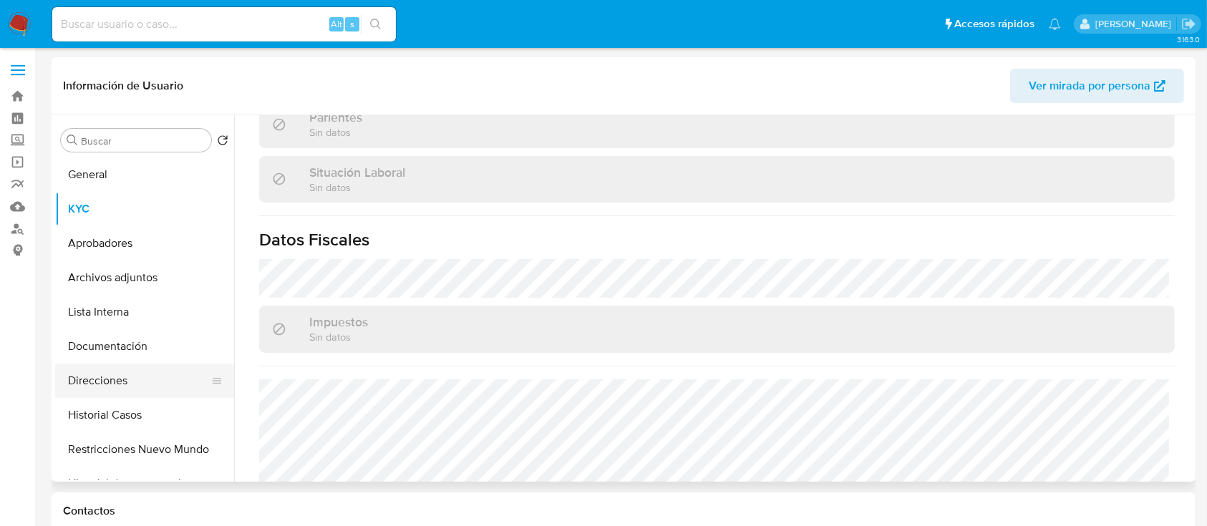
click at [140, 377] on button "Direcciones" at bounding box center [138, 381] width 167 height 34
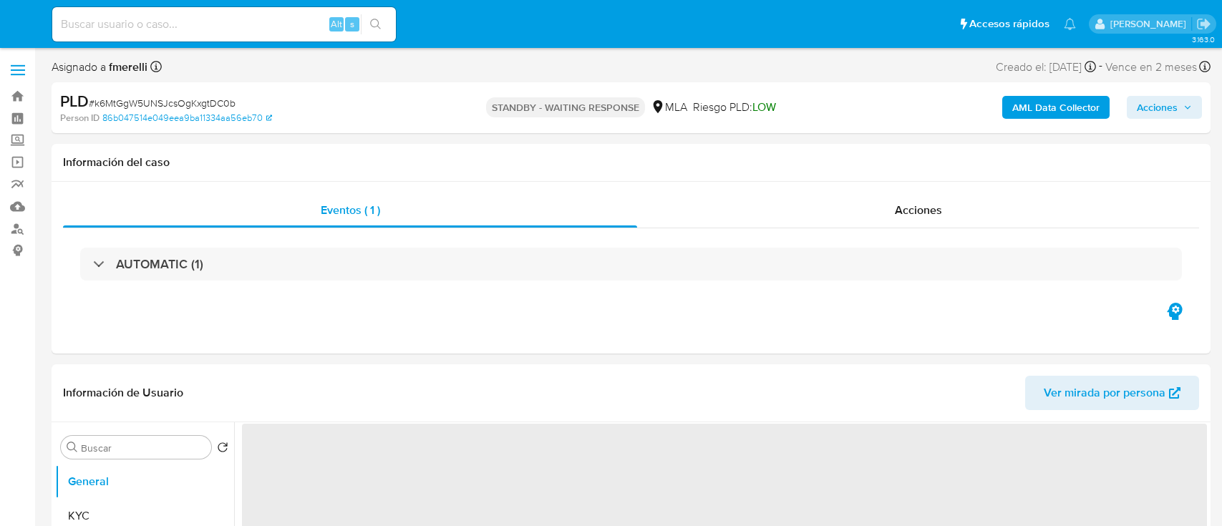
select select "10"
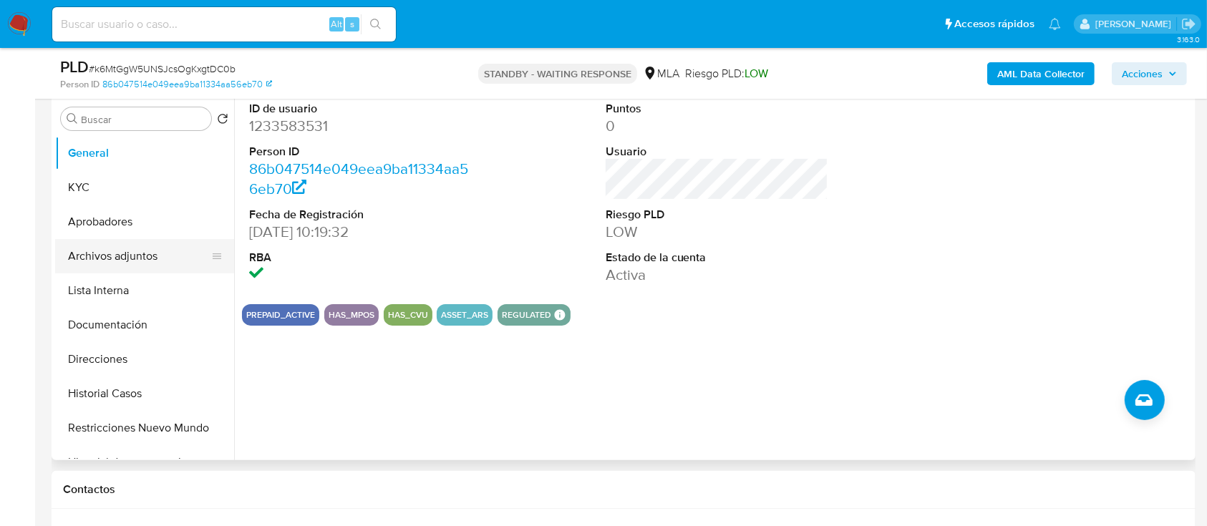
scroll to position [286, 0]
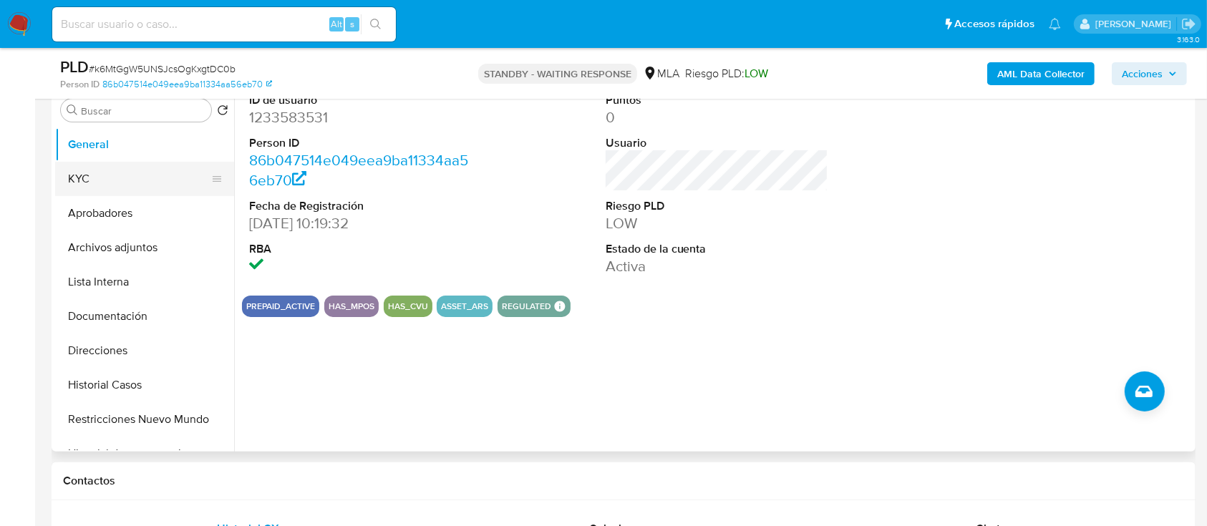
drag, startPoint x: 140, startPoint y: 188, endPoint x: 183, endPoint y: 193, distance: 43.9
click at [140, 188] on button "KYC" at bounding box center [138, 179] width 167 height 34
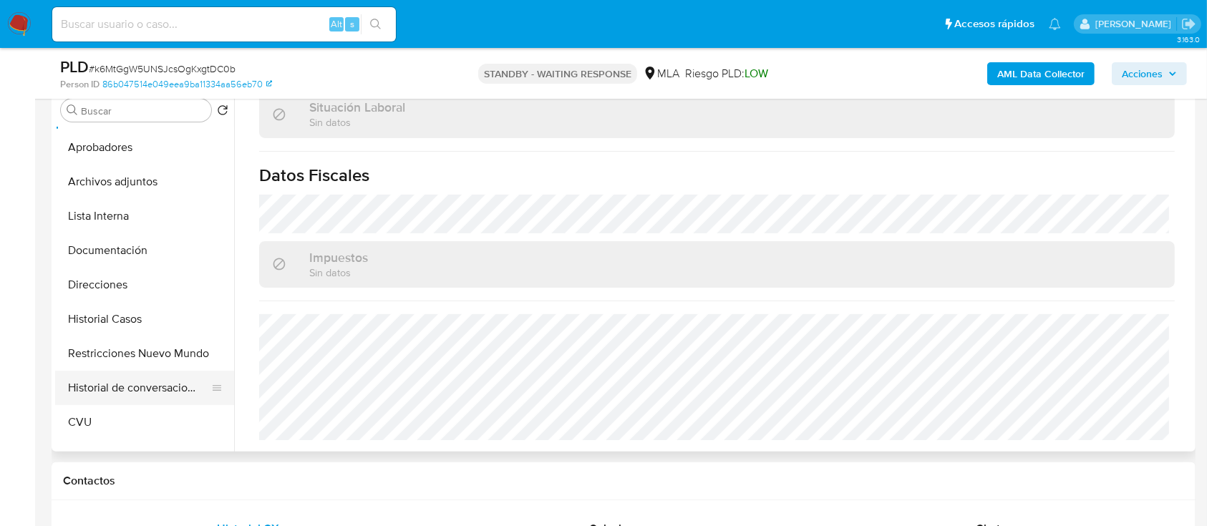
scroll to position [95, 0]
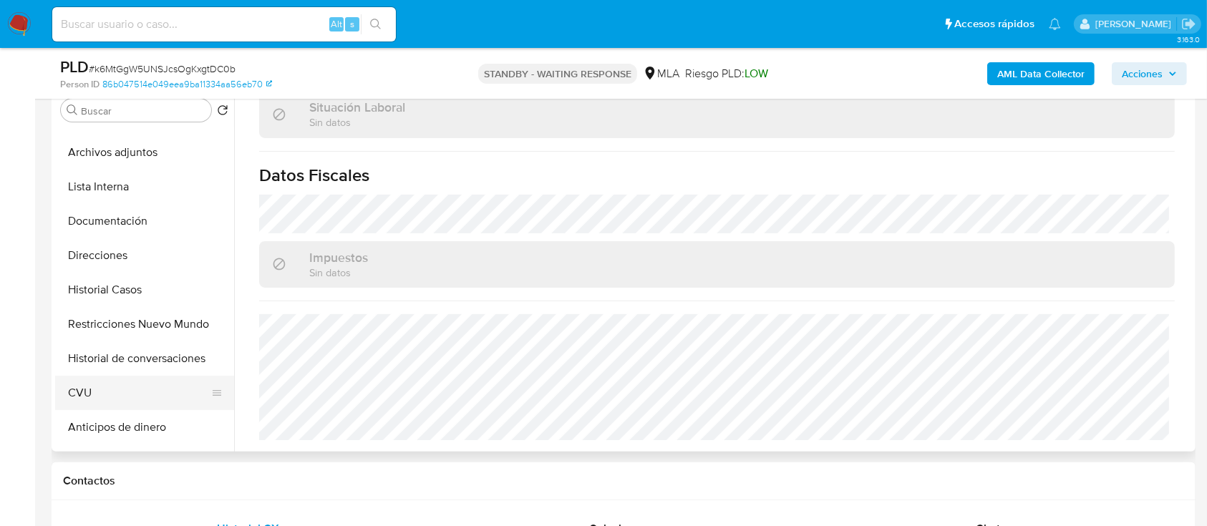
click at [109, 396] on button "CVU" at bounding box center [138, 393] width 167 height 34
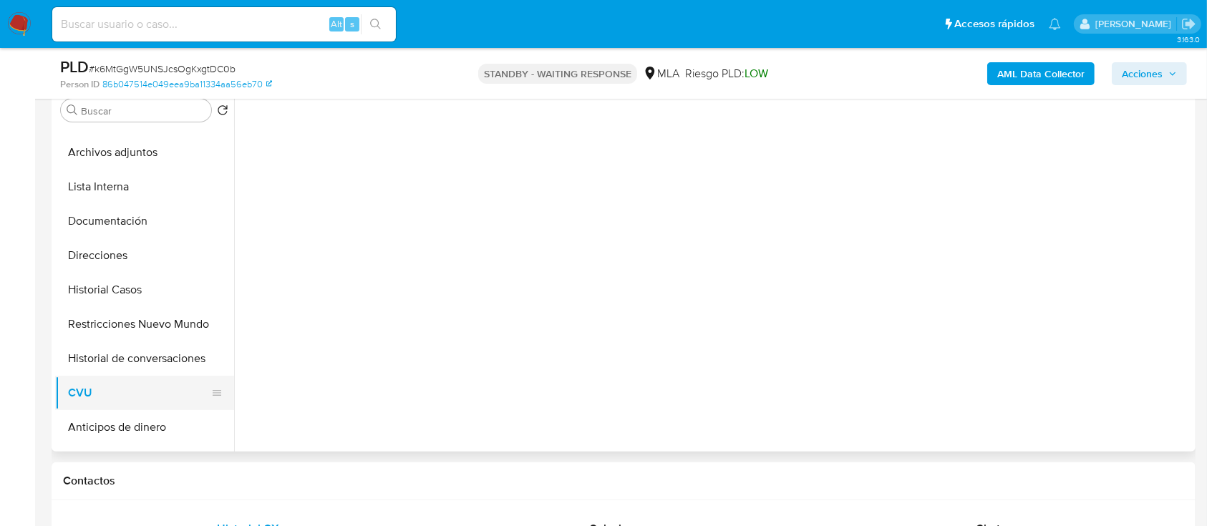
scroll to position [0, 0]
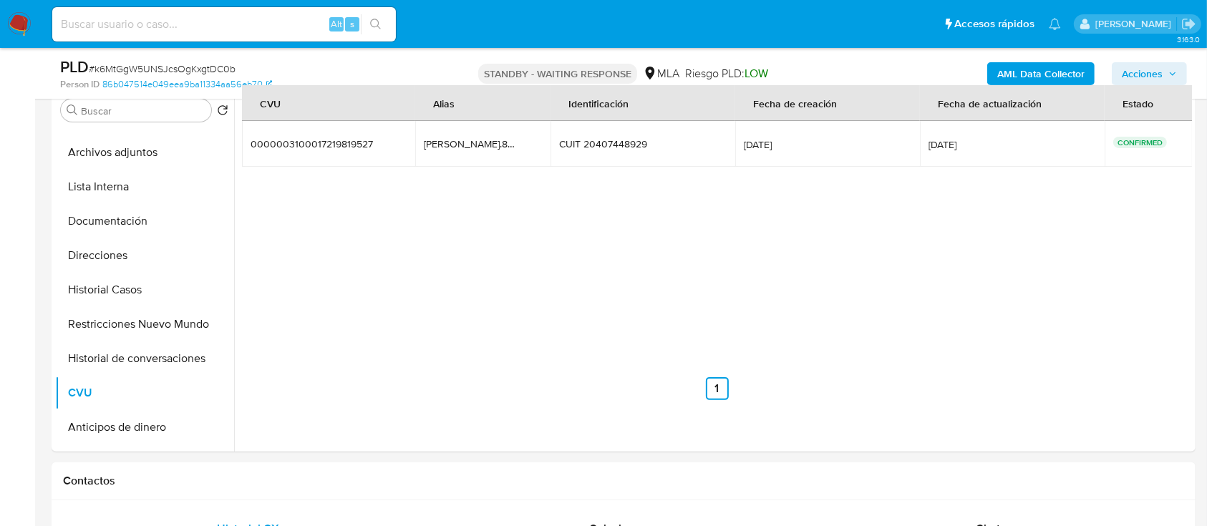
click at [246, 18] on input at bounding box center [223, 24] width 343 height 19
paste input "pATvOqubuaxQHTTuM1YW5h3n"
type input "pATvOqubuaxQHTTuM1YW5h3n"
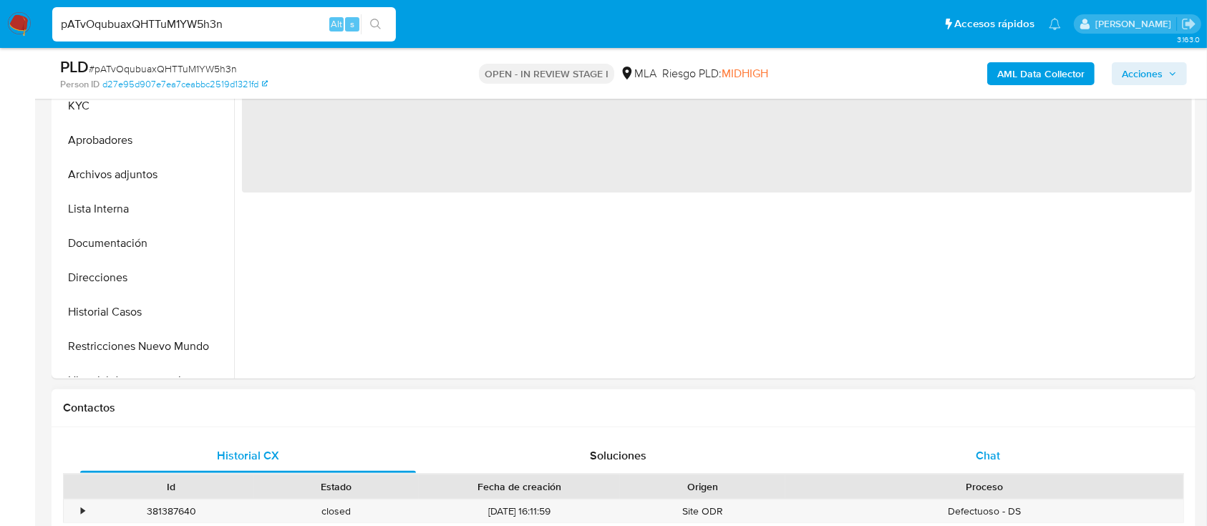
scroll to position [381, 0]
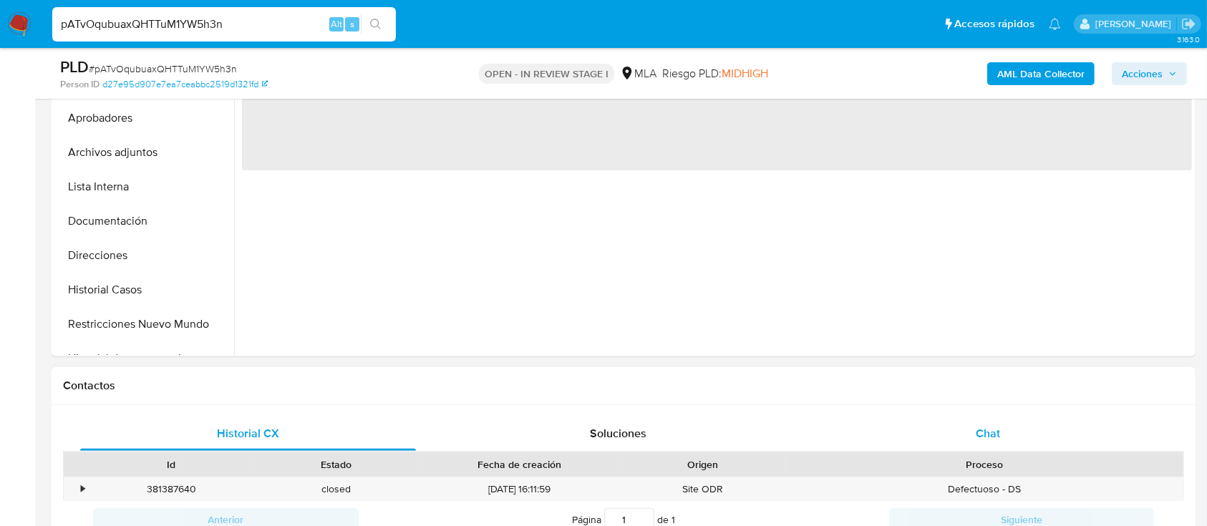
click at [949, 432] on div "Chat" at bounding box center [988, 433] width 336 height 34
select select "10"
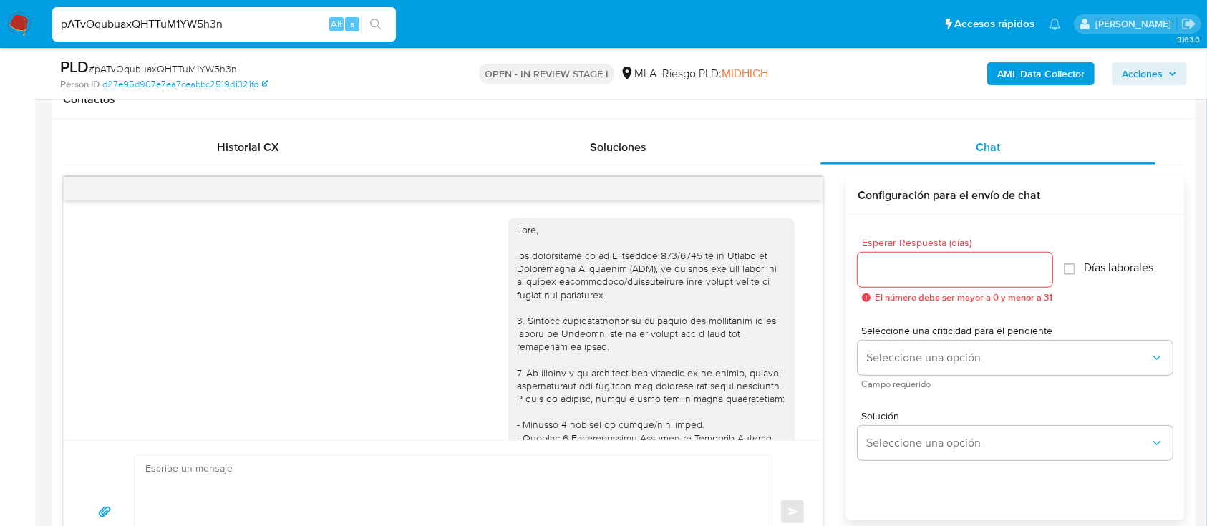
scroll to position [885, 0]
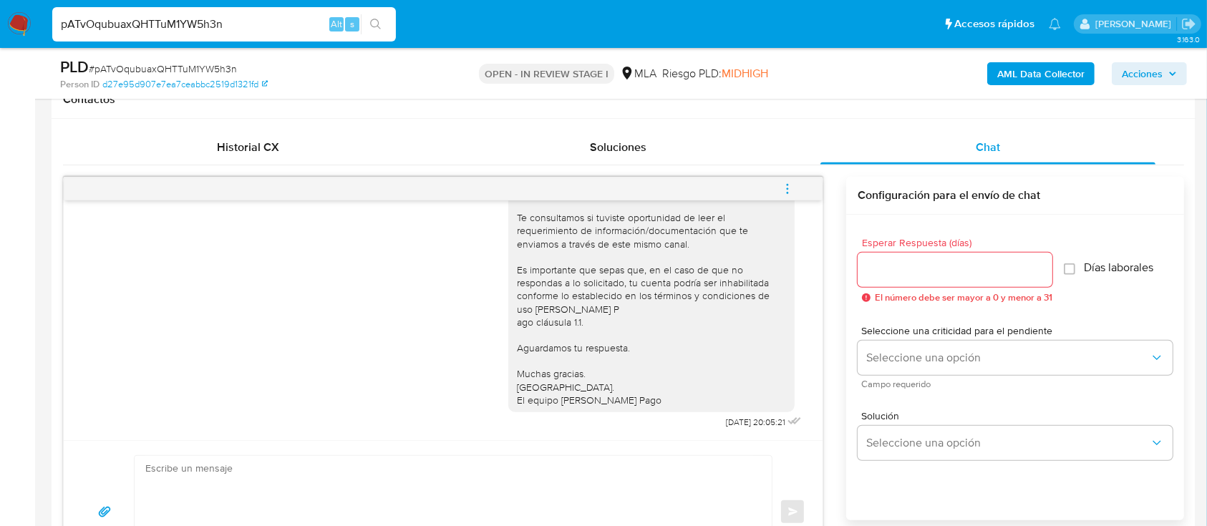
click at [268, 16] on input "pATvOqubuaxQHTTuM1YW5h3n" at bounding box center [223, 24] width 343 height 19
paste input "bb2NMva9YZEBOYyJz9UhdEQ"
type input "pbb2NMva9YZEBOYyJz9UhdEQ"
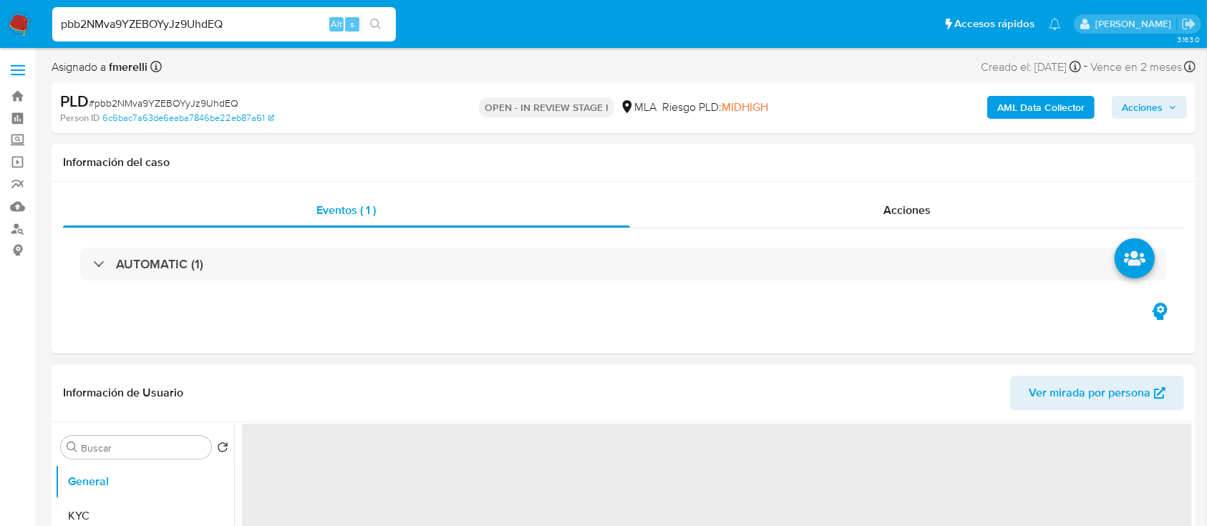
select select "10"
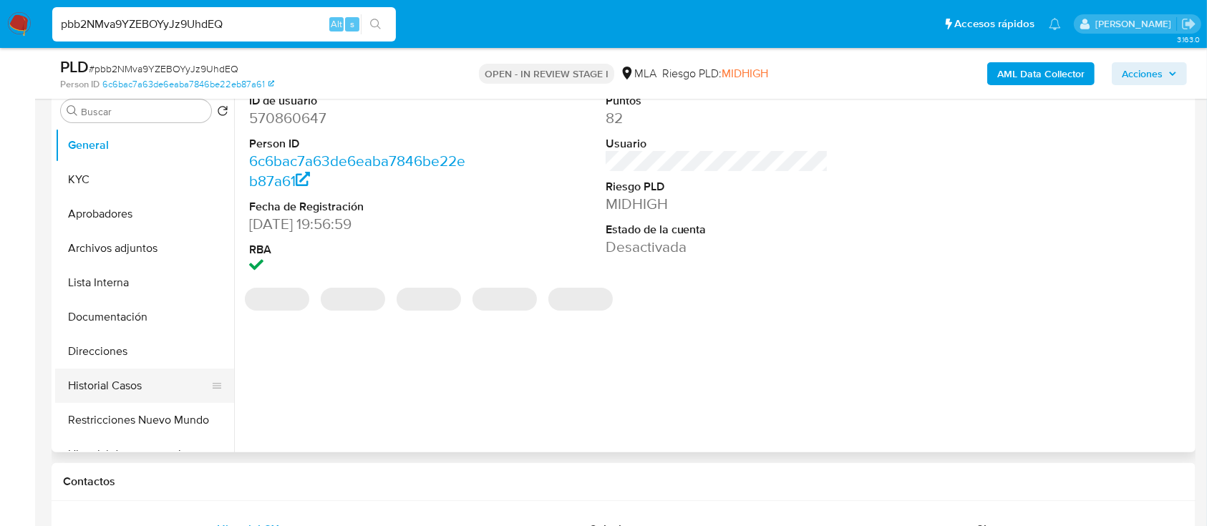
scroll to position [286, 0]
click at [152, 379] on button "Historial Casos" at bounding box center [138, 385] width 167 height 34
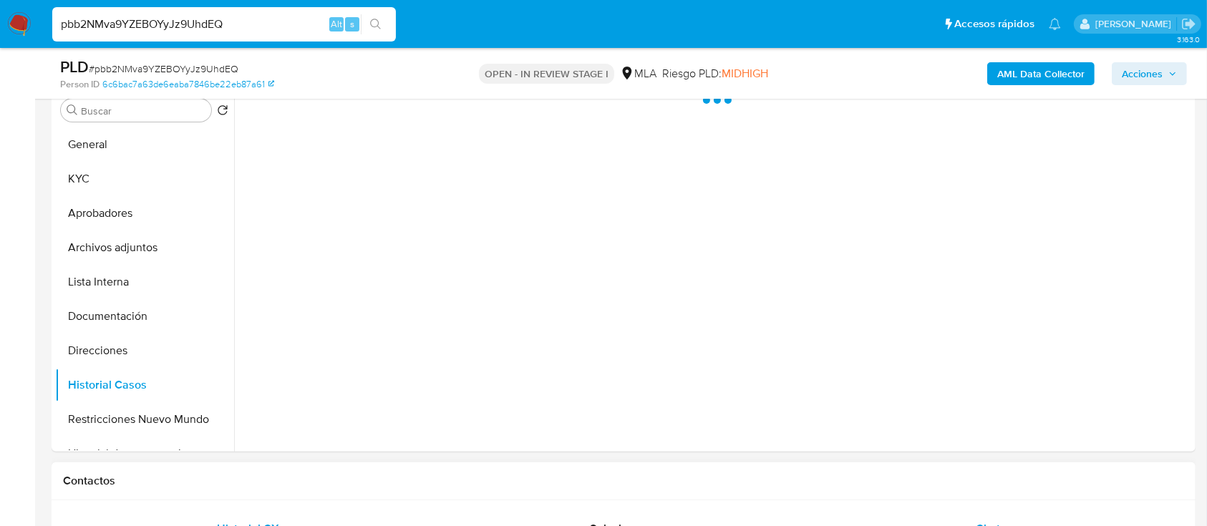
click at [980, 515] on div "Chat" at bounding box center [988, 529] width 336 height 34
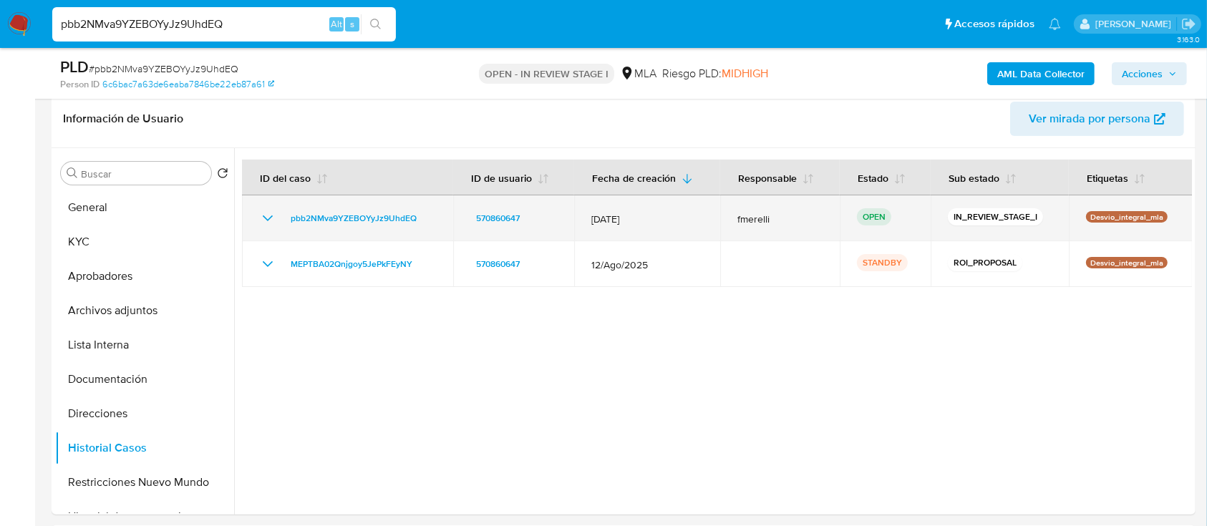
scroll to position [190, 0]
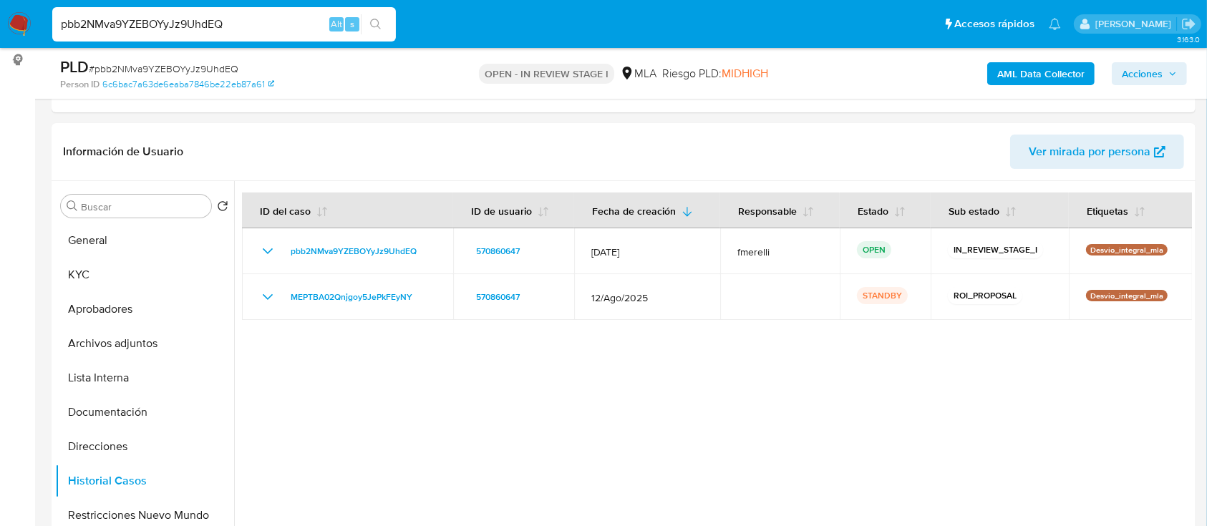
click at [292, 19] on input "pbb2NMva9YZEBOYyJz9UhdEQ" at bounding box center [223, 24] width 343 height 19
paste input "YGDSOeFKD3dyoolEzzicFT7g"
type input "YGDSOeFKD3dyoolEzzicFT7g"
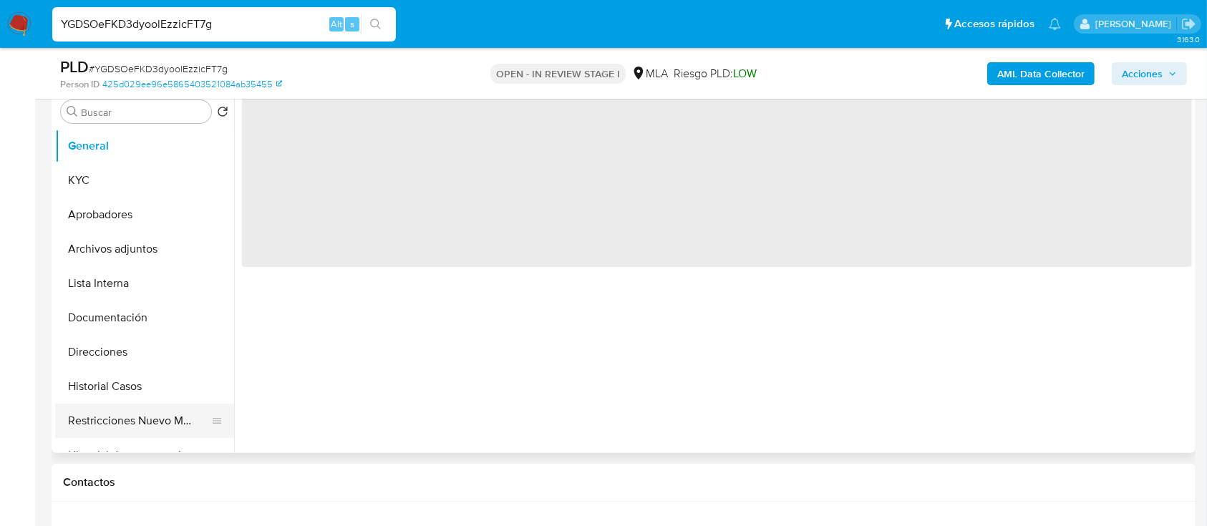
scroll to position [286, 0]
click at [122, 379] on button "Historial Casos" at bounding box center [138, 385] width 167 height 34
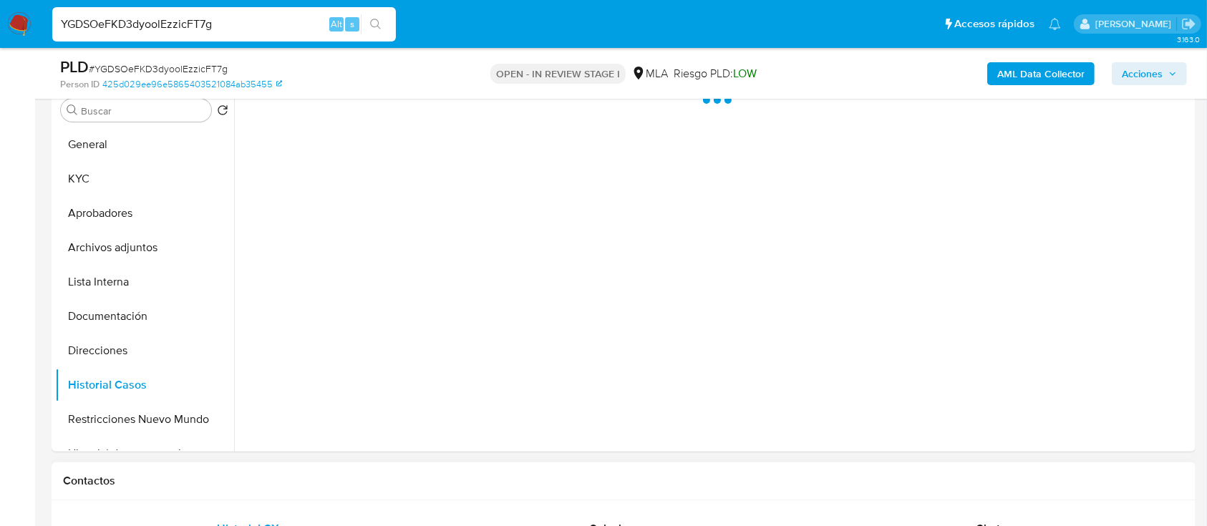
select select "10"
click at [946, 520] on div "Chat" at bounding box center [988, 529] width 336 height 34
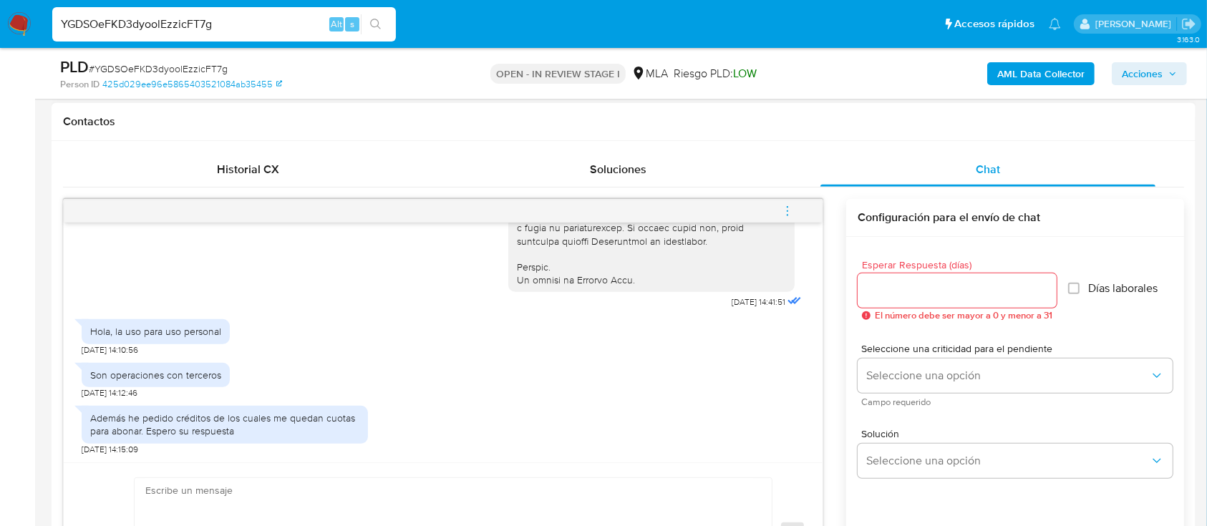
scroll to position [668, 0]
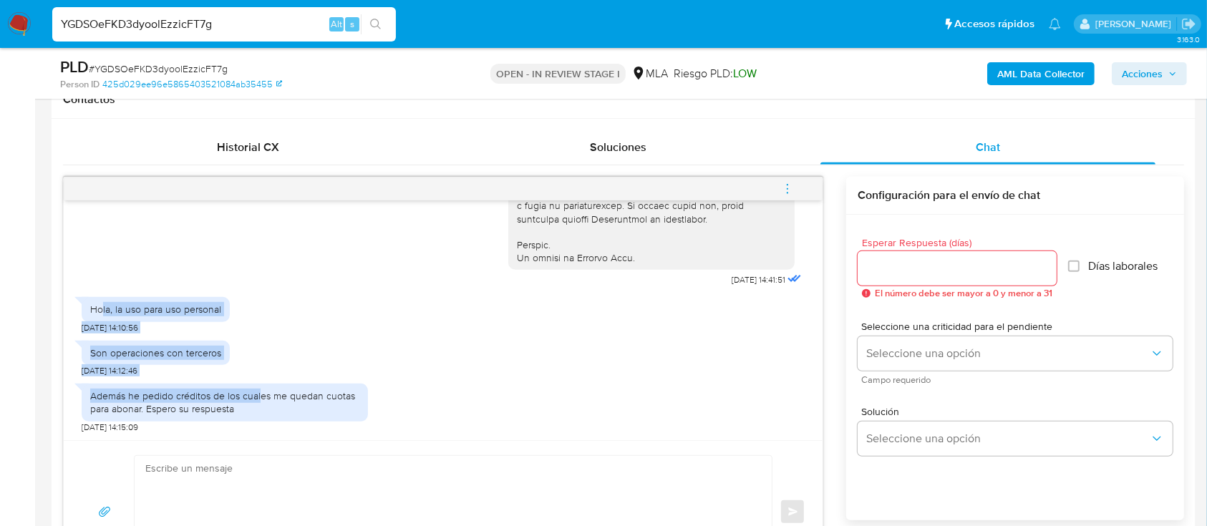
drag, startPoint x: 127, startPoint y: 308, endPoint x: 260, endPoint y: 402, distance: 163.8
click at [260, 398] on div "17/09/2025 14:41:51 Hola, la uso para uso personal 18/09/2025 14:10:56 Son oper…" at bounding box center [443, 320] width 759 height 240
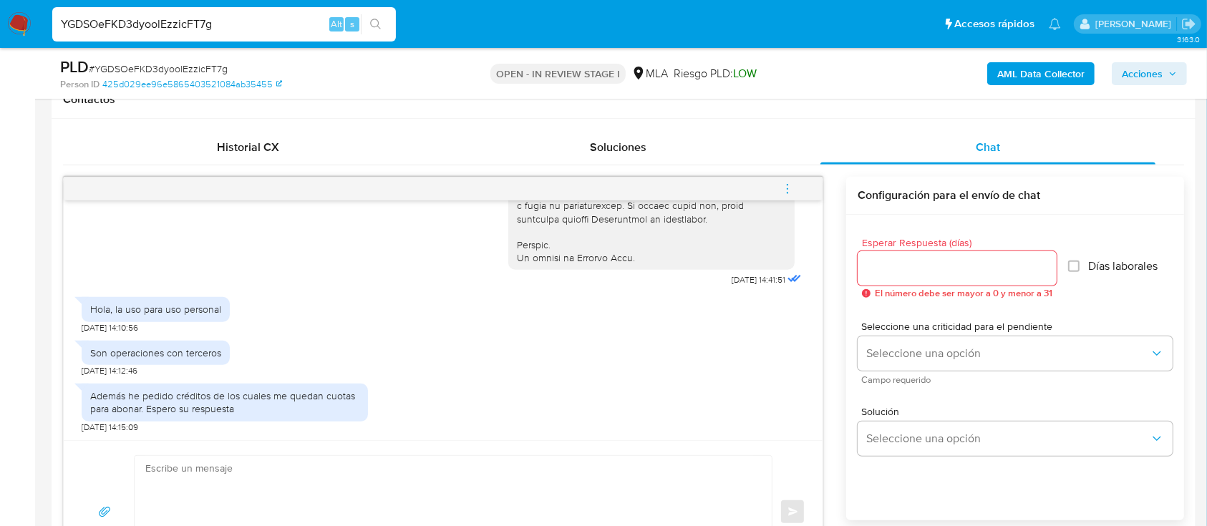
click at [257, 406] on div "Además he pedido créditos de los cuales me quedan cuotas para abonar. Espero su…" at bounding box center [224, 402] width 269 height 26
click at [249, 20] on input "YGDSOeFKD3dyoolEzzicFT7g" at bounding box center [223, 24] width 343 height 19
paste input "IMO65tGPA4FiVRtyLLlqt01c"
type input "IMO65tGPA4FiVRtyLLlqt01c"
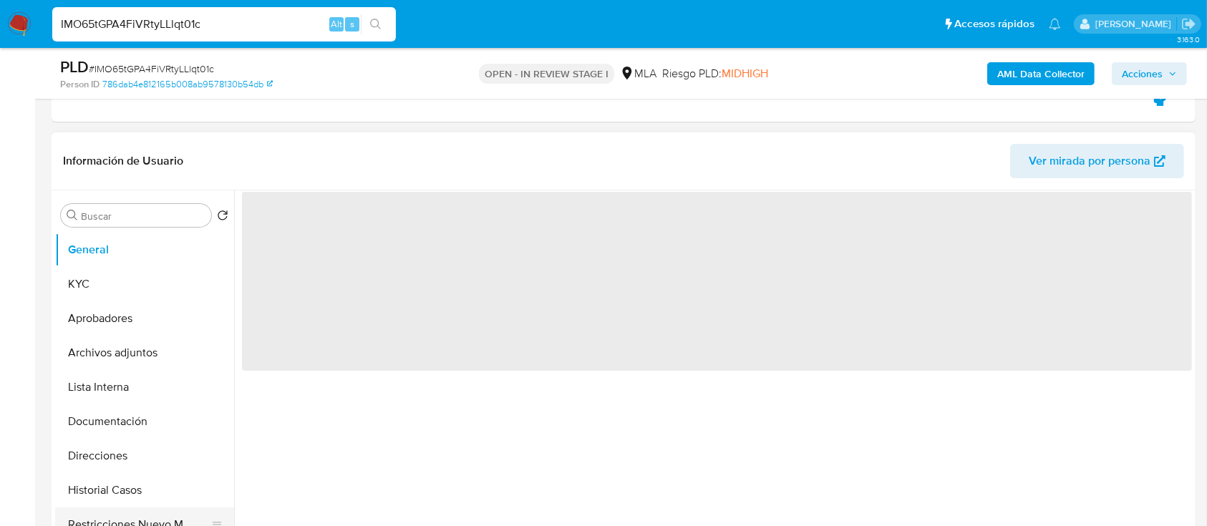
scroll to position [286, 0]
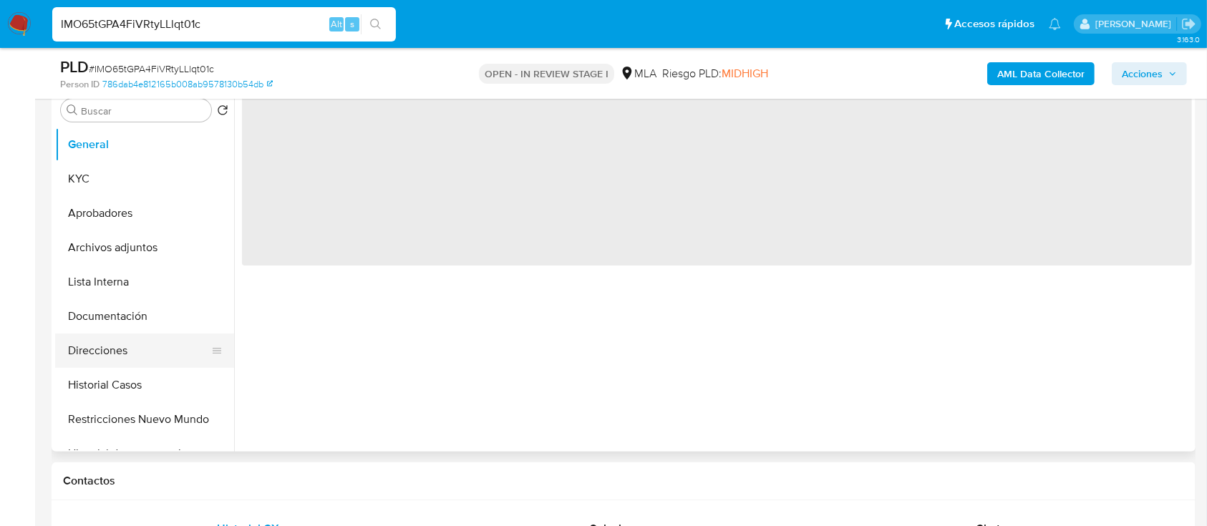
click at [138, 359] on button "Direcciones" at bounding box center [138, 350] width 167 height 34
click at [126, 376] on button "Historial Casos" at bounding box center [138, 385] width 167 height 34
select select "10"
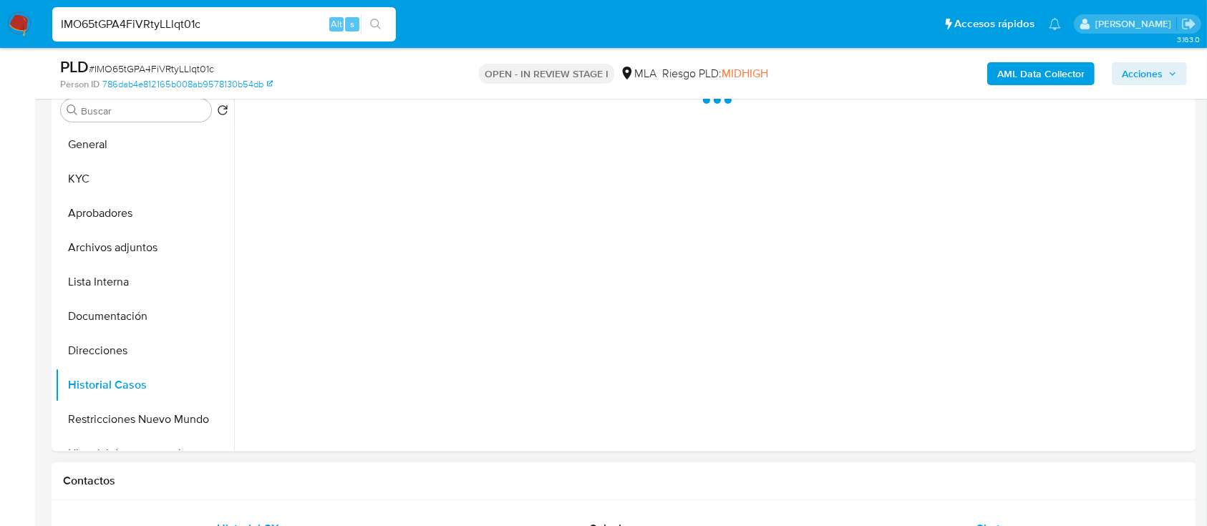
click at [933, 516] on div "Chat" at bounding box center [988, 529] width 336 height 34
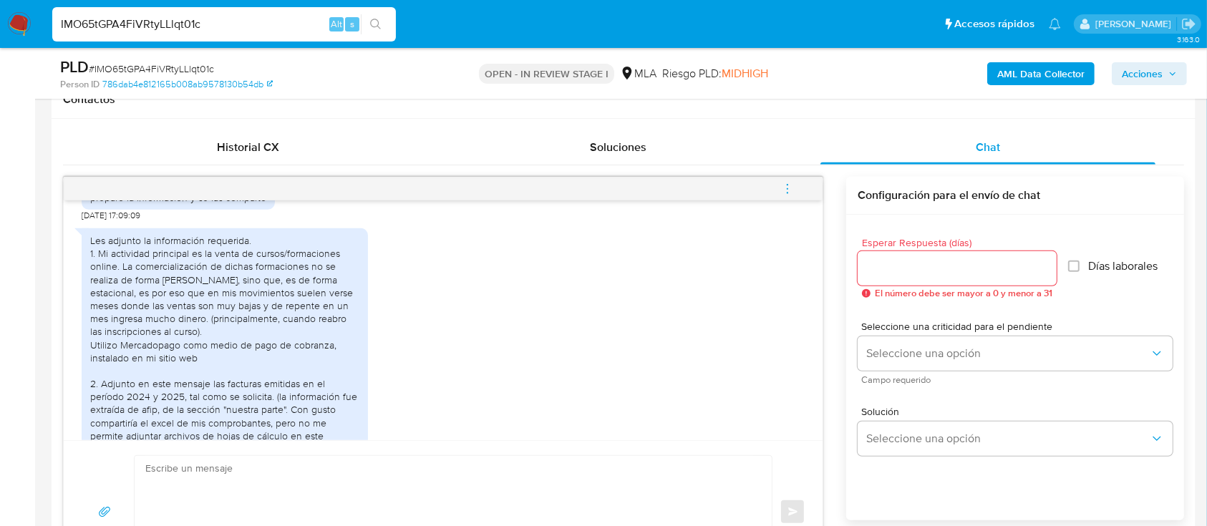
scroll to position [789, 0]
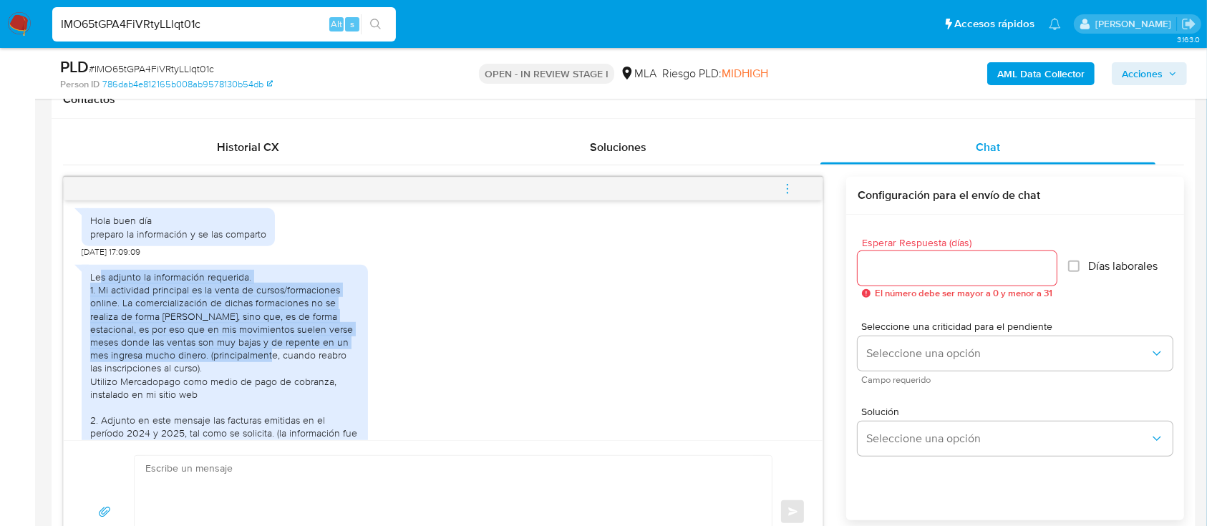
drag, startPoint x: 129, startPoint y: 305, endPoint x: 270, endPoint y: 388, distance: 163.6
click at [270, 388] on div "Les adjunto la información requerida. 1. Mi actividad principal es la venta de …" at bounding box center [224, 400] width 269 height 260
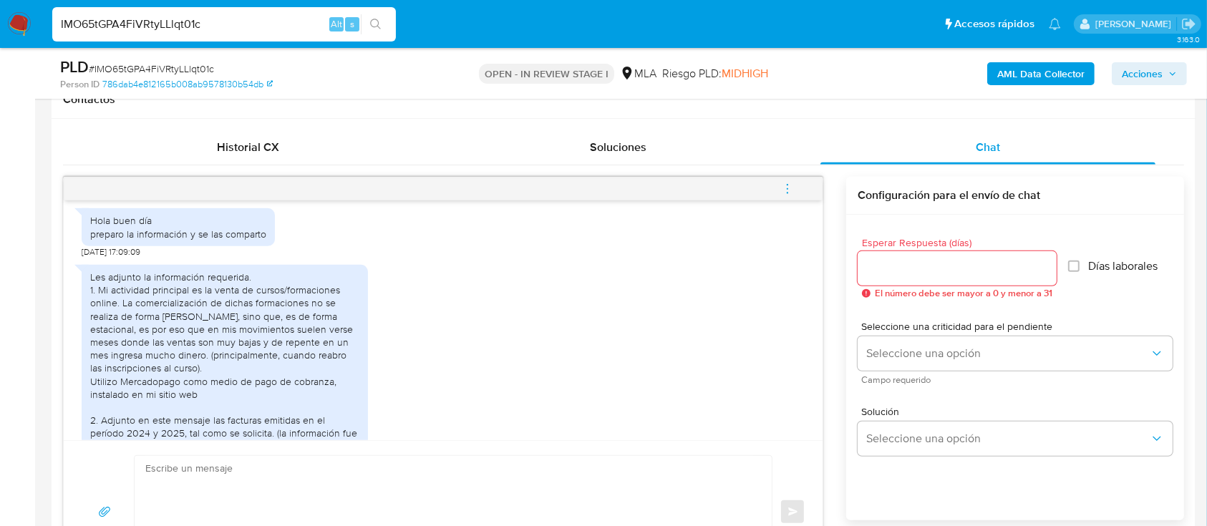
click at [238, 31] on input "IMO65tGPA4FiVRtyLLlqt01c" at bounding box center [223, 24] width 343 height 19
paste input "yRjTlrLzYyXc0crcsMWJxFqK"
type input "yRjTlrLzYyXc0crcsMWJxFqK"
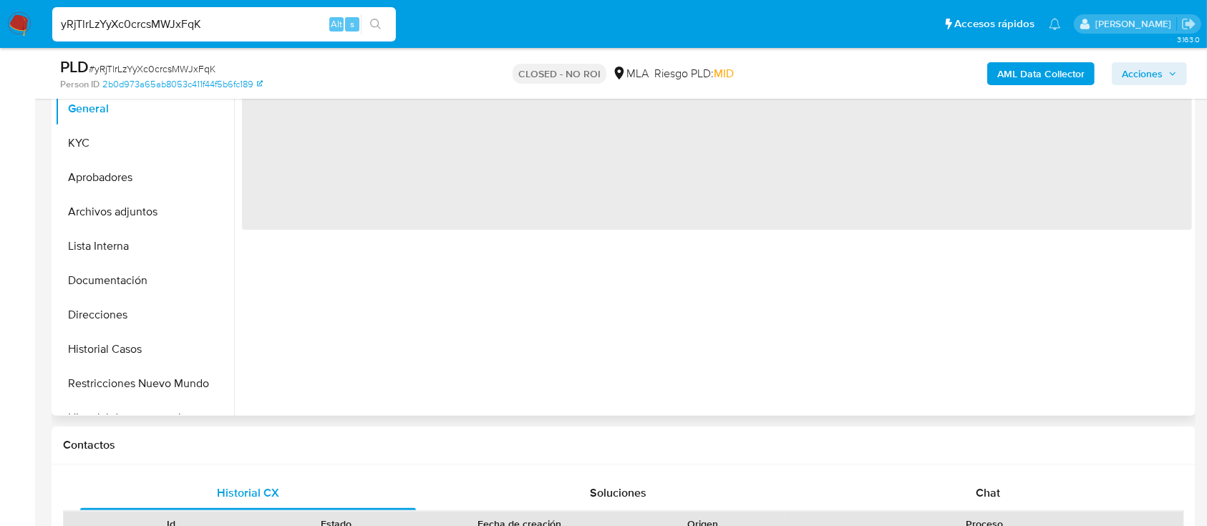
scroll to position [381, 0]
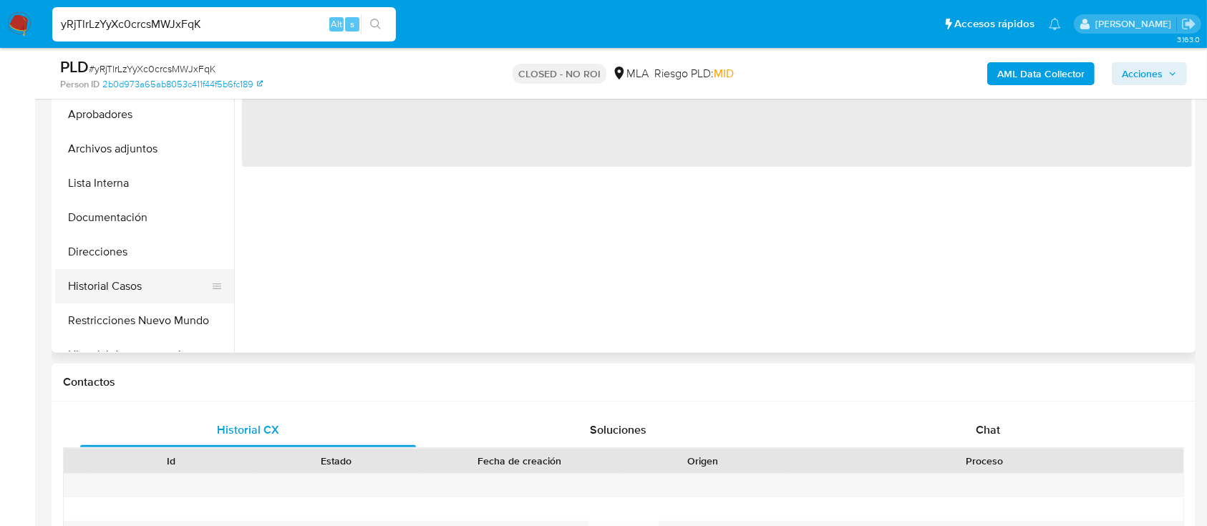
select select "10"
click at [155, 283] on button "Historial Casos" at bounding box center [138, 286] width 167 height 34
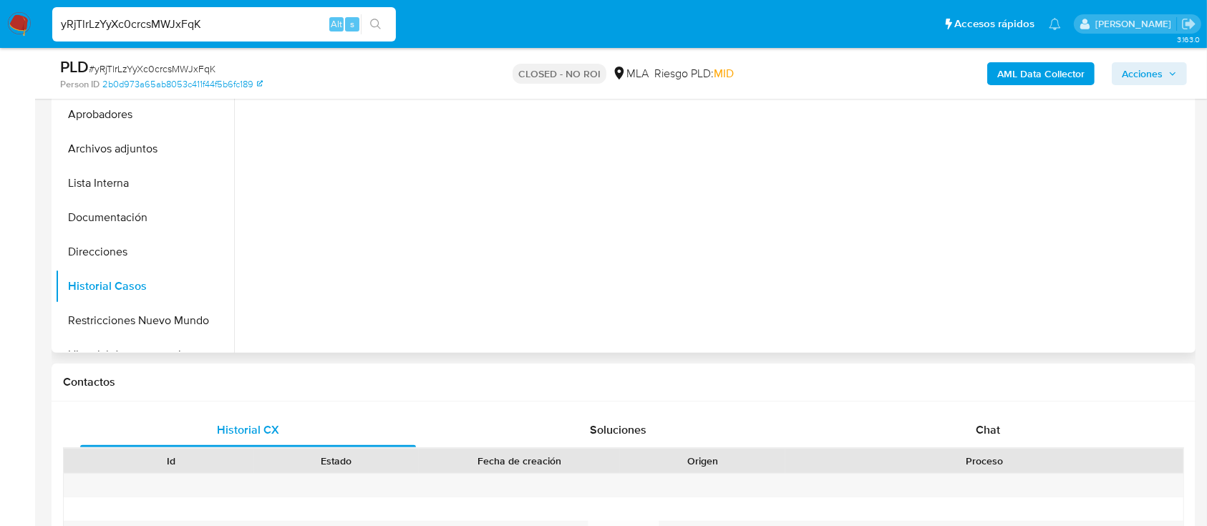
scroll to position [190, 0]
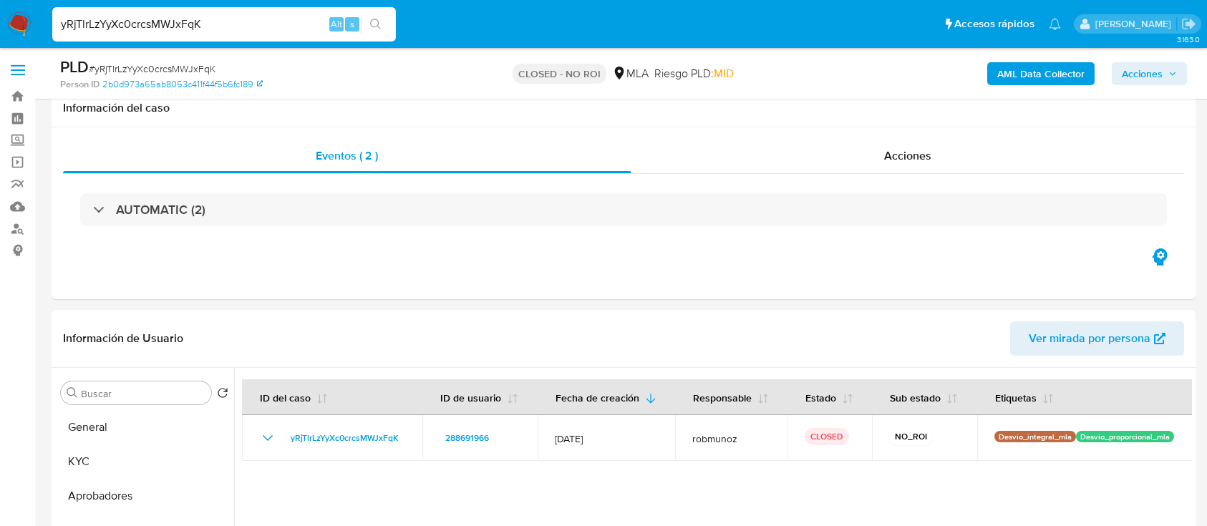
select select "10"
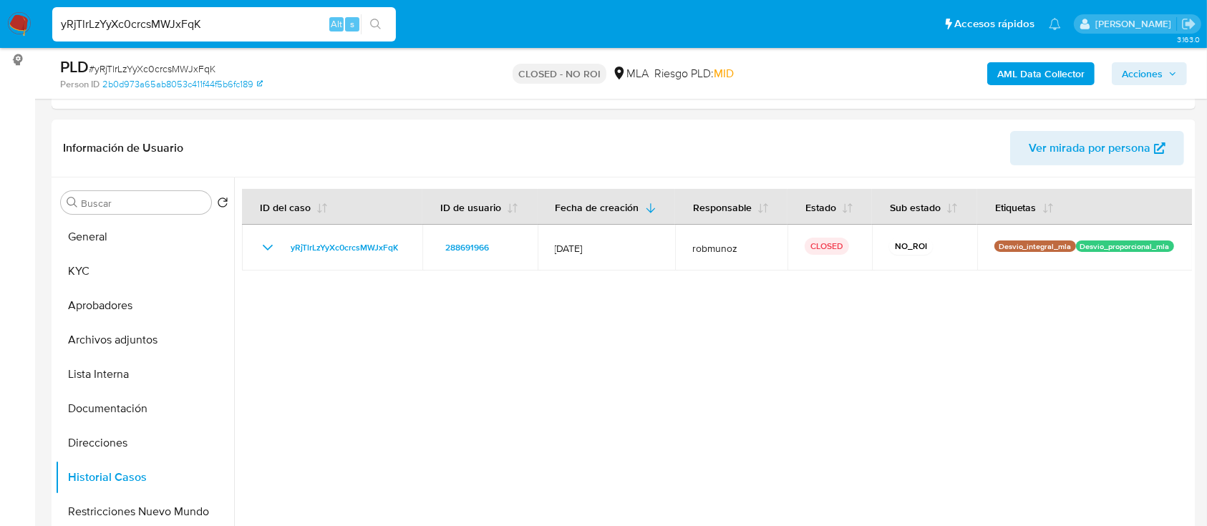
scroll to position [190, 0]
click at [273, 26] on input "yRjTlrLzYyXc0crcsMWJxFqK" at bounding box center [223, 24] width 343 height 19
paste input "YoQp6ReTgO1t0V4Xv5HSeYRx"
type input "YoQp6ReTgO1t0V4Xv5HSeYRx"
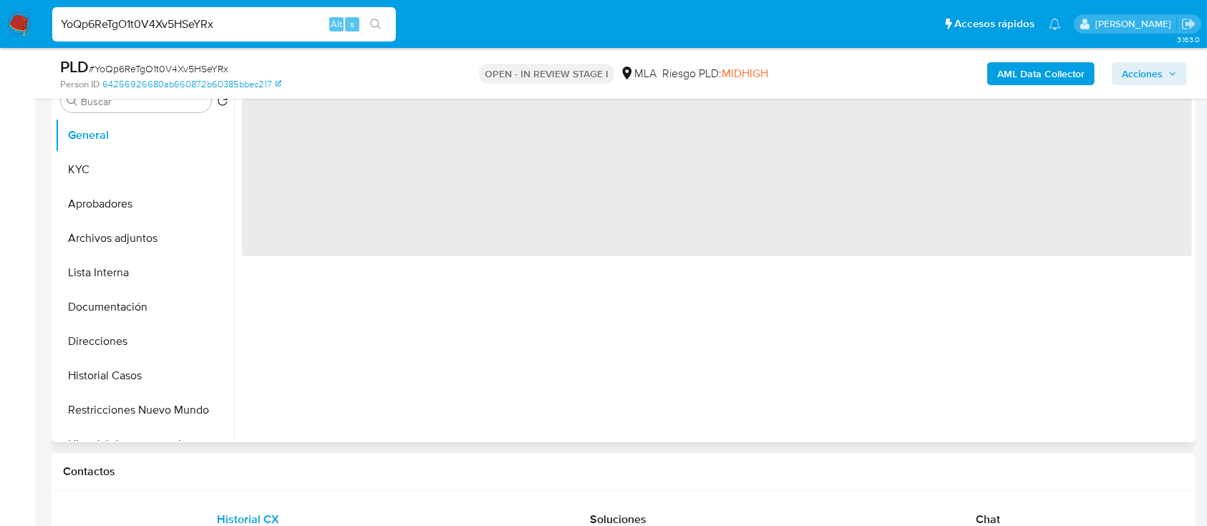
scroll to position [381, 0]
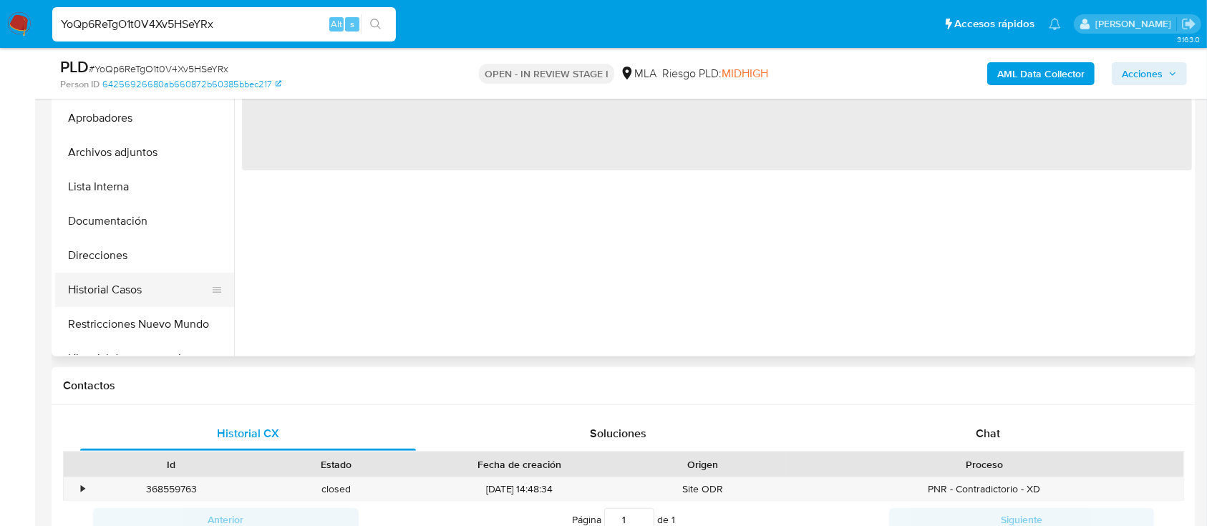
click at [109, 293] on button "Historial Casos" at bounding box center [138, 290] width 167 height 34
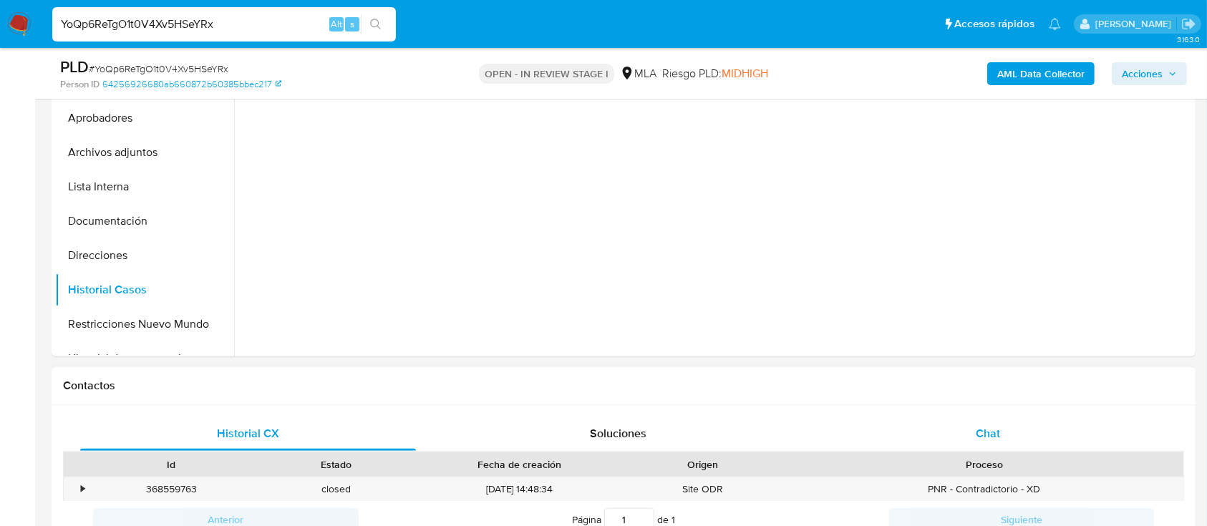
select select "10"
click at [969, 444] on div "Chat" at bounding box center [988, 433] width 336 height 34
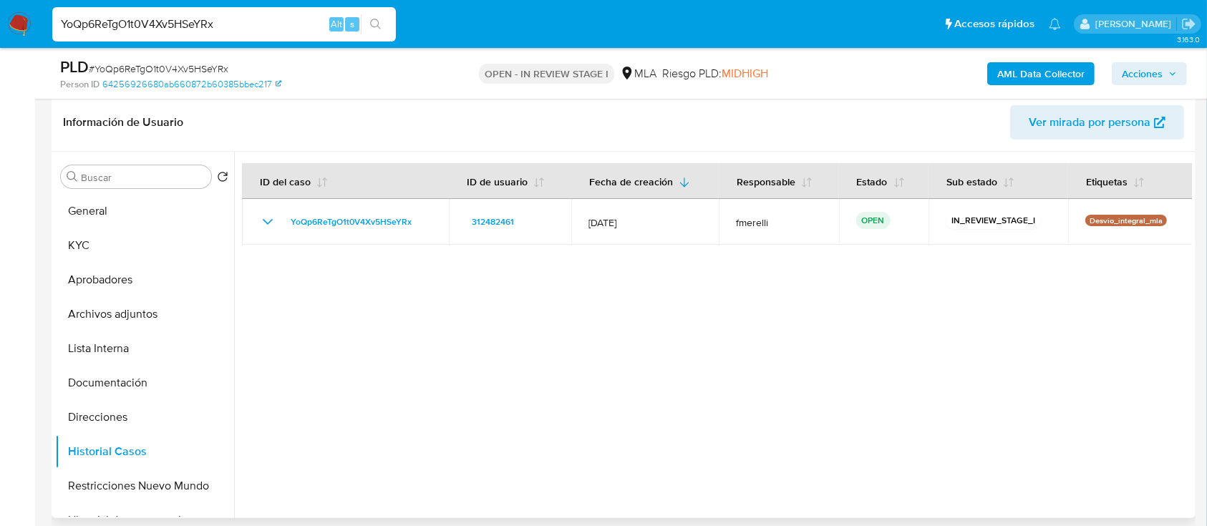
scroll to position [190, 0]
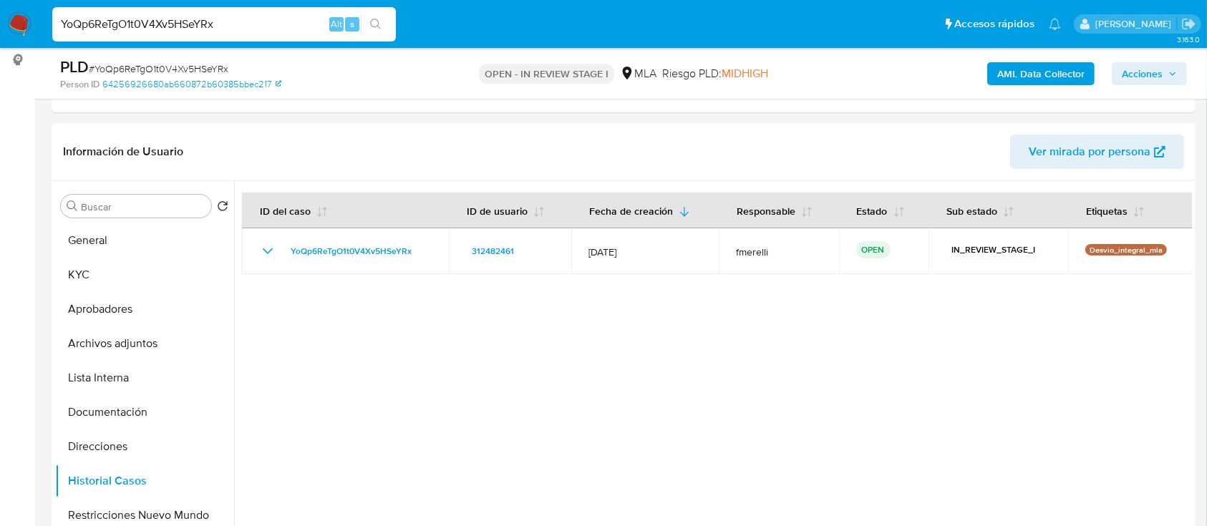
click at [200, 26] on input "YoQp6ReTgO1t0V4Xv5HSeYRx" at bounding box center [223, 24] width 343 height 19
paste input "P4BceKM3IiceGRlZYGt6p43Z"
type input "P4BceKM3IiceGRlZYGt6p43Z"
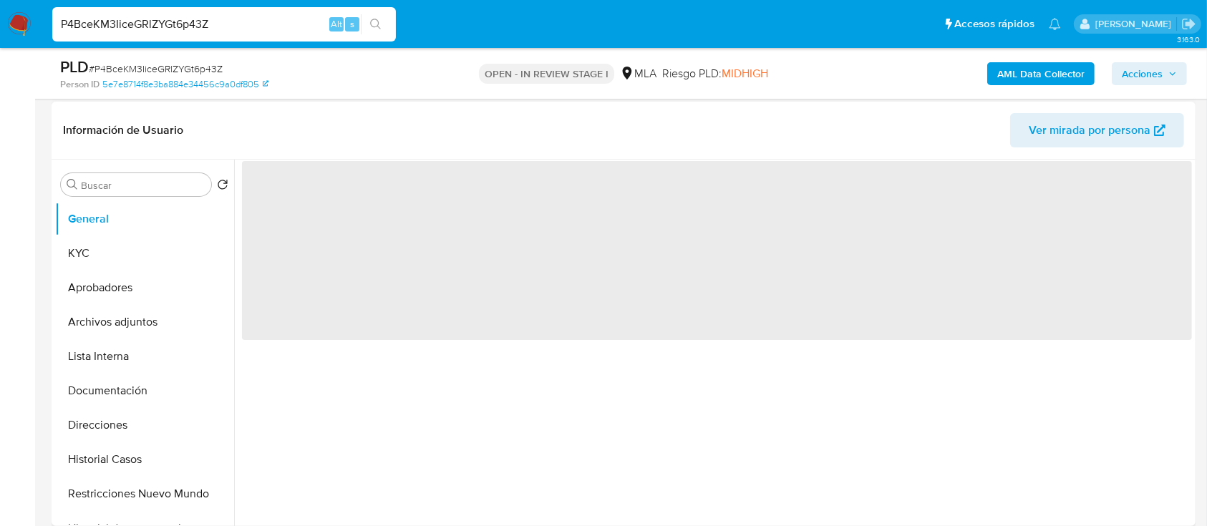
scroll to position [286, 0]
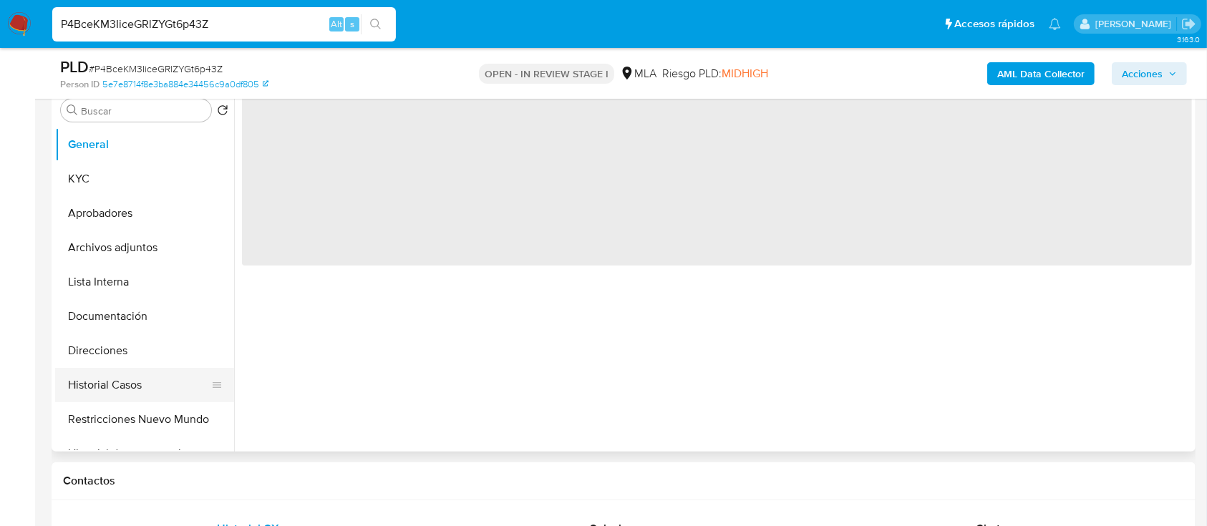
click at [130, 377] on button "Historial Casos" at bounding box center [138, 385] width 167 height 34
select select "10"
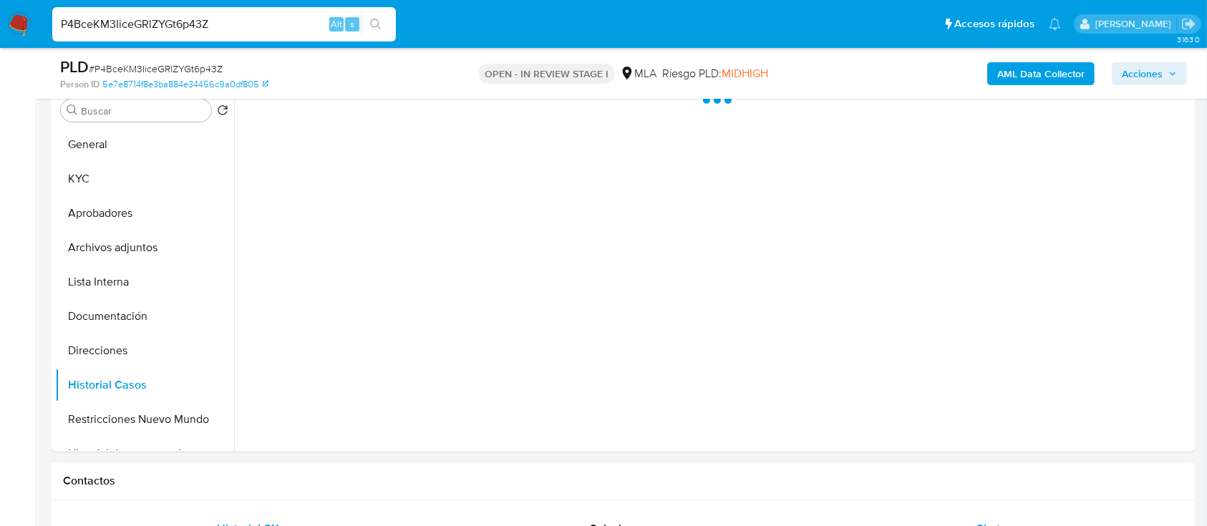
click at [924, 516] on div "Chat" at bounding box center [988, 529] width 336 height 34
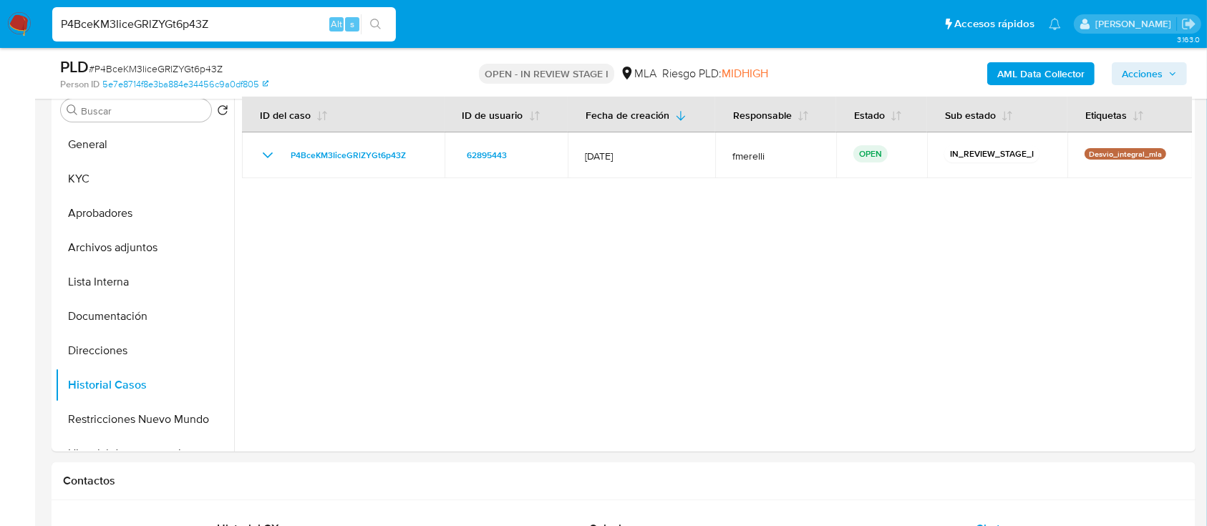
click at [290, 35] on div "P4BceKM3IiceGRlZYGt6p43Z Alt s" at bounding box center [223, 24] width 343 height 34
drag, startPoint x: 290, startPoint y: 35, endPoint x: 275, endPoint y: 31, distance: 15.4
click at [288, 34] on div "P4BceKM3IiceGRlZYGt6p43Z Alt s" at bounding box center [223, 24] width 343 height 34
click at [272, 31] on input "P4BceKM3IiceGRlZYGt6p43Z" at bounding box center [223, 24] width 343 height 19
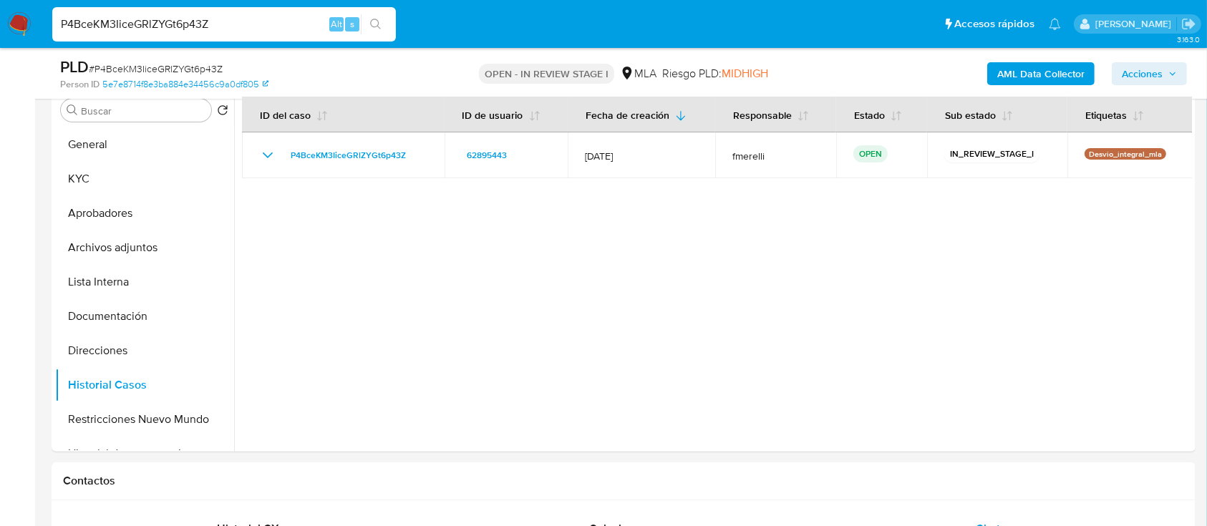
paste input "TwkOsXZZbayNfsl4Z0NxaUFr"
type input "TwkOsXZZbayNfsl4Z0NxaUFr"
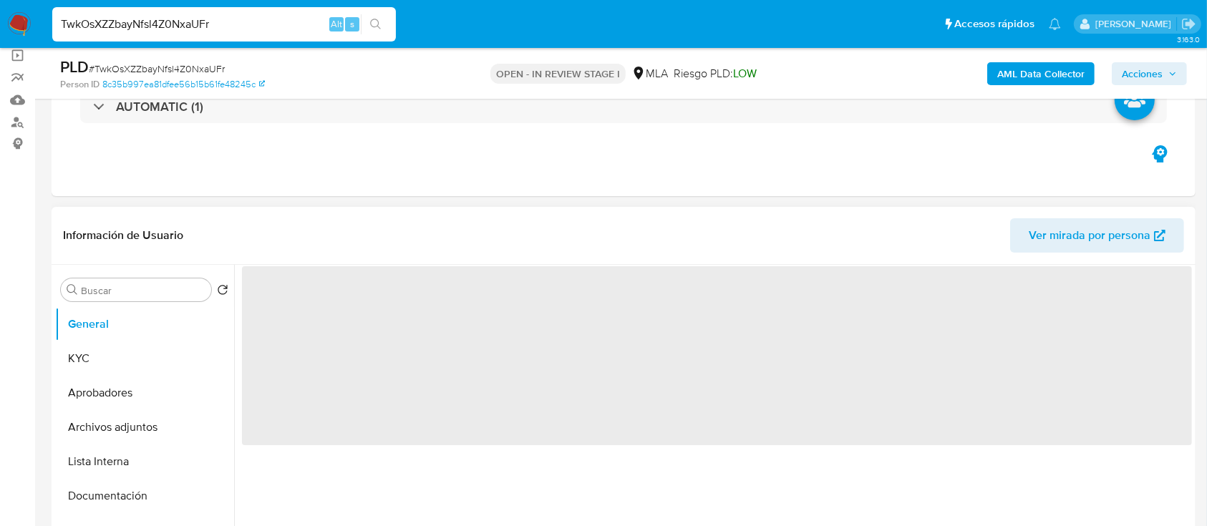
scroll to position [190, 0]
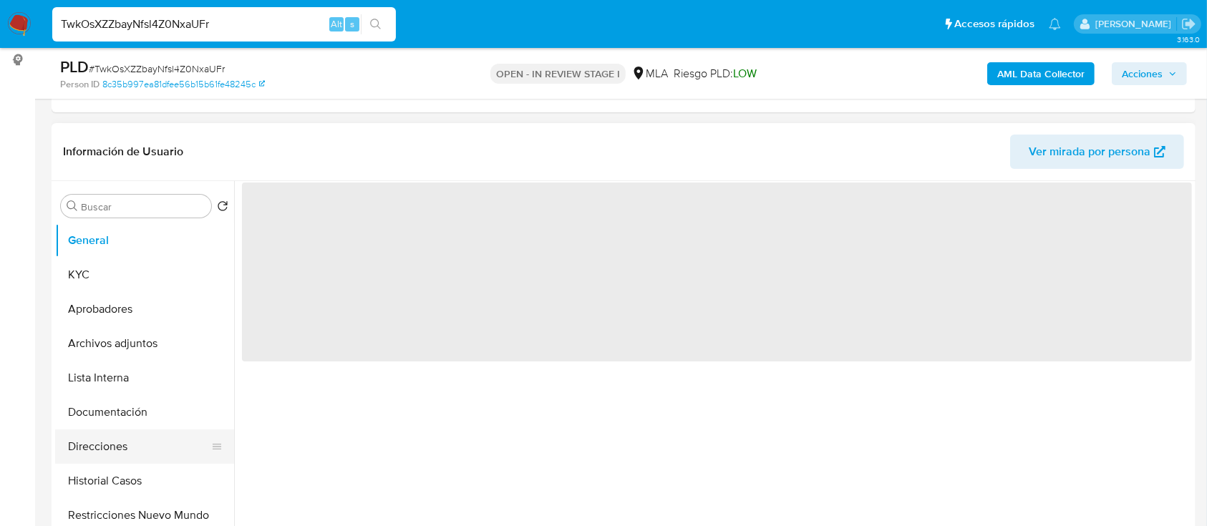
select select "10"
click at [131, 439] on button "Direcciones" at bounding box center [138, 446] width 167 height 34
click at [147, 482] on button "Historial Casos" at bounding box center [138, 481] width 167 height 34
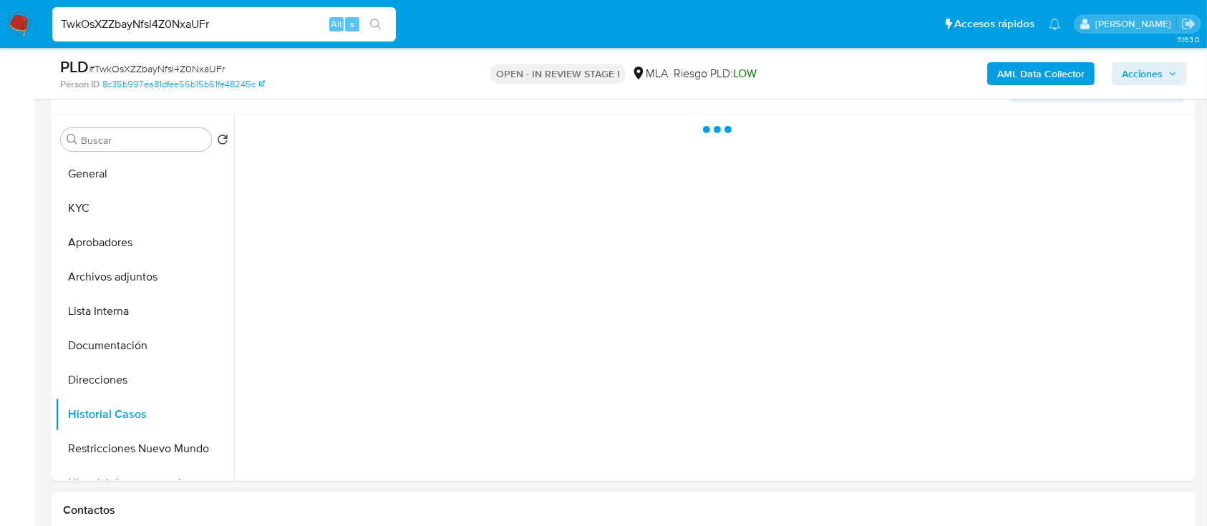
scroll to position [286, 0]
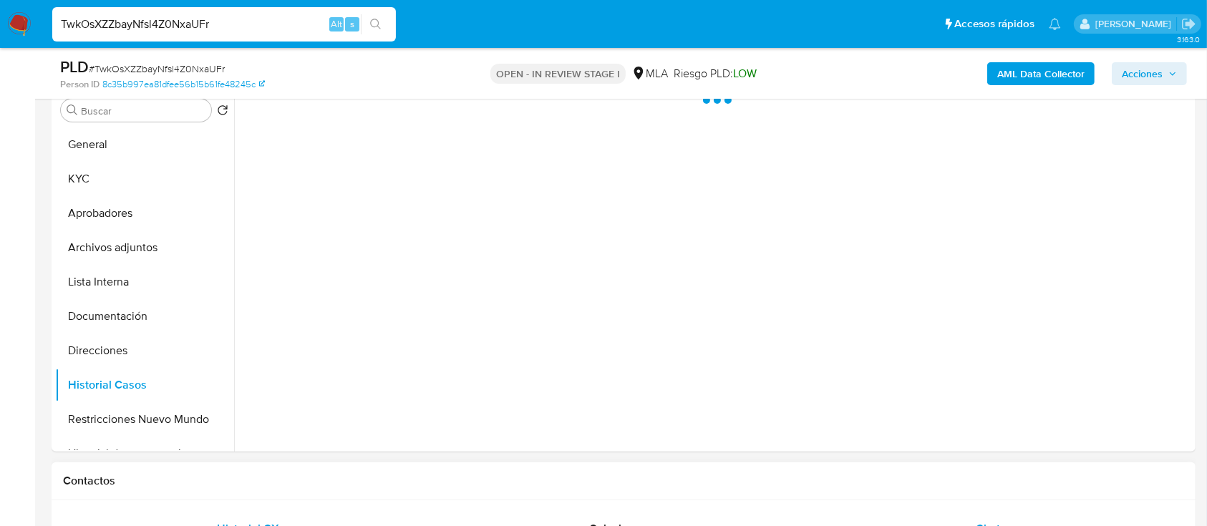
click at [967, 513] on div "Chat" at bounding box center [988, 529] width 336 height 34
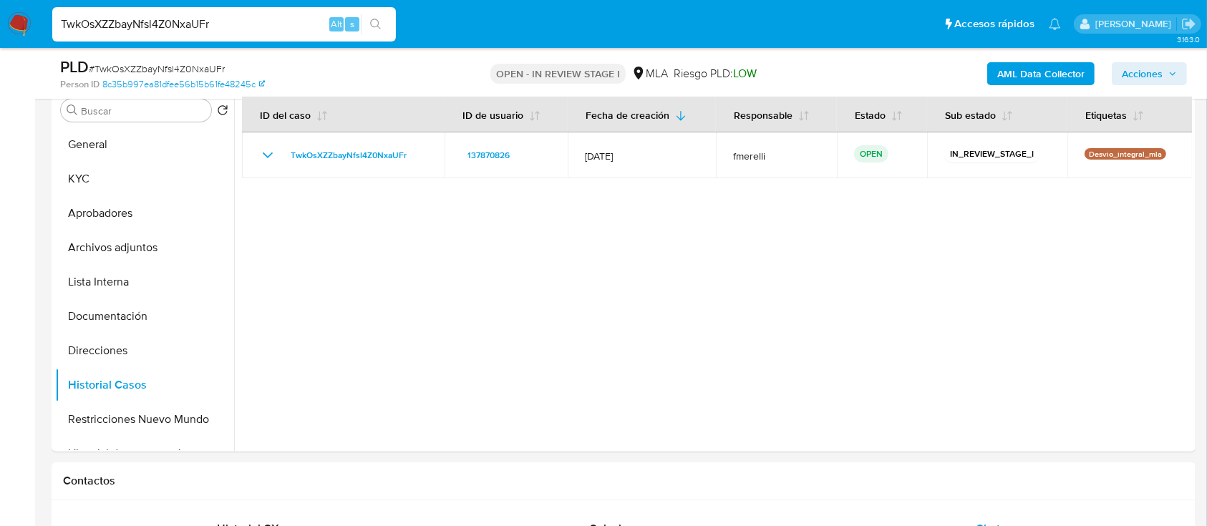
click at [248, 28] on input "TwkOsXZZbayNfsl4Z0NxaUFr" at bounding box center [223, 24] width 343 height 19
paste input "tzCU53qqmvbienS0DO64AADL"
type input "tzCU53qqmvbienS0DO64AADL"
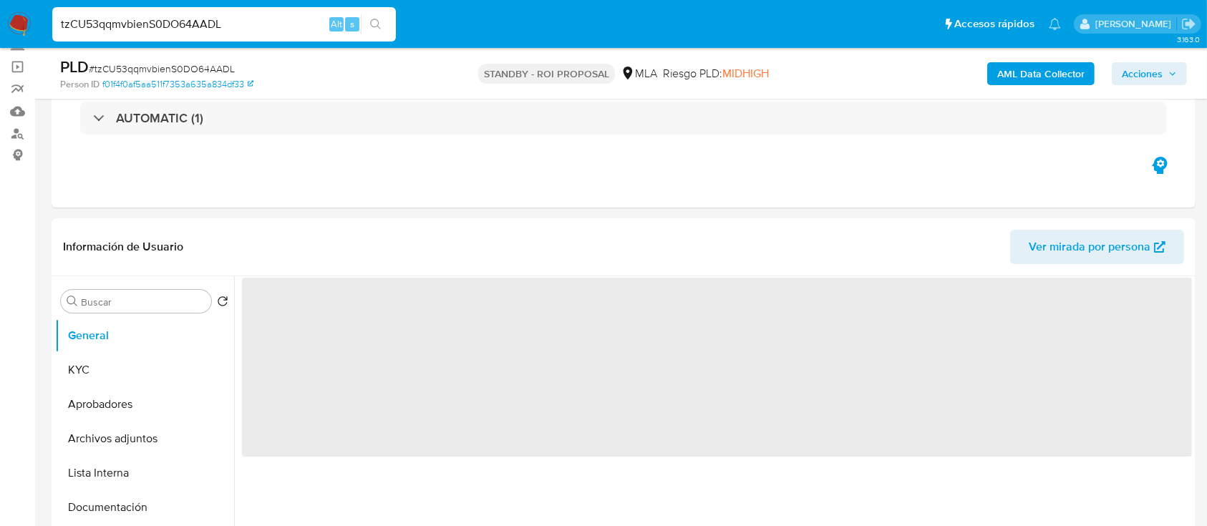
select select "10"
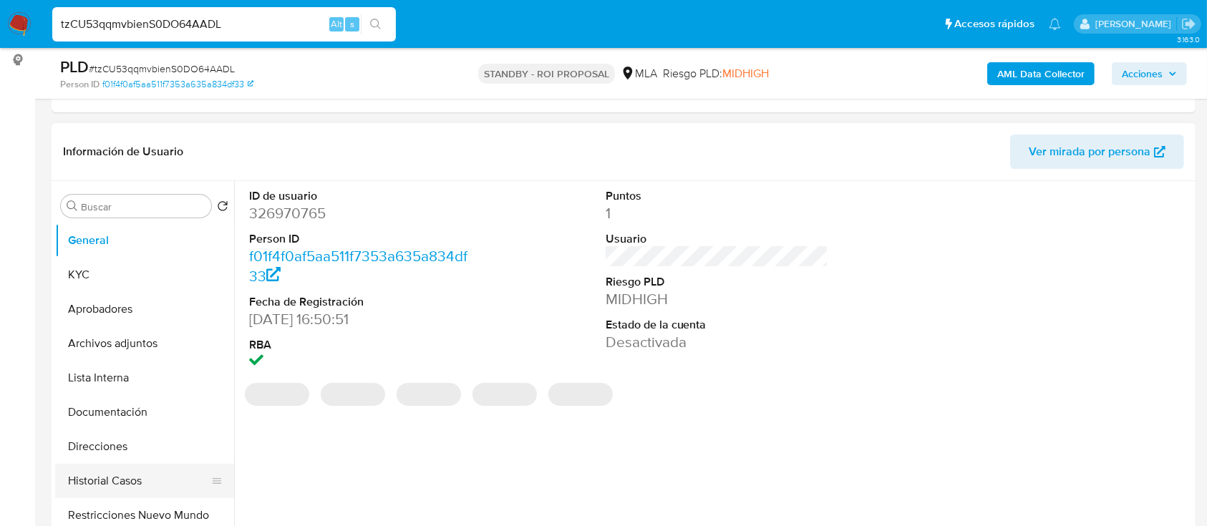
click at [113, 457] on button "Direcciones" at bounding box center [144, 446] width 179 height 34
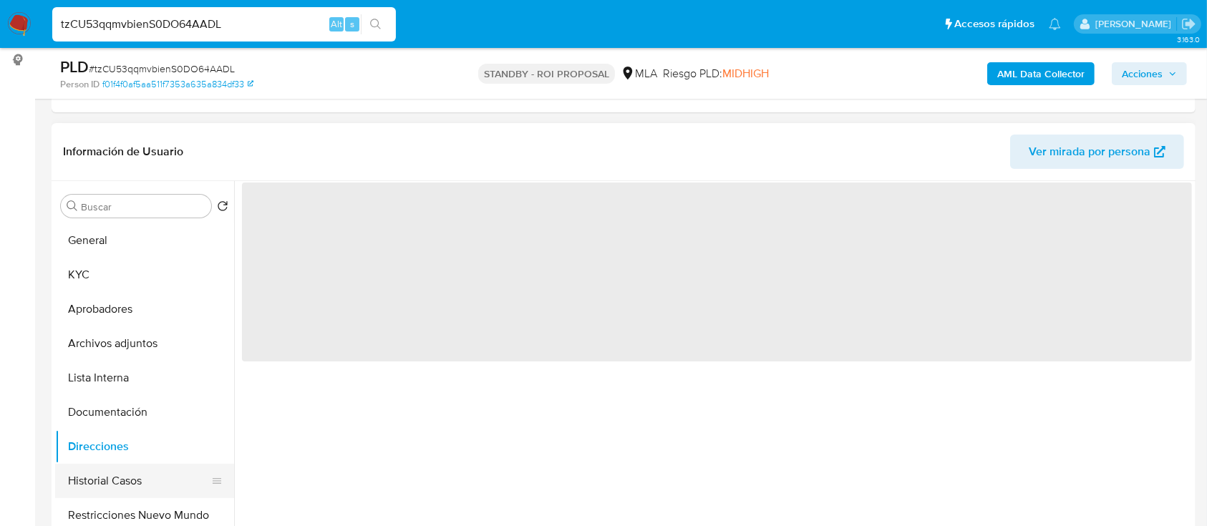
click at [112, 479] on button "Historial Casos" at bounding box center [138, 481] width 167 height 34
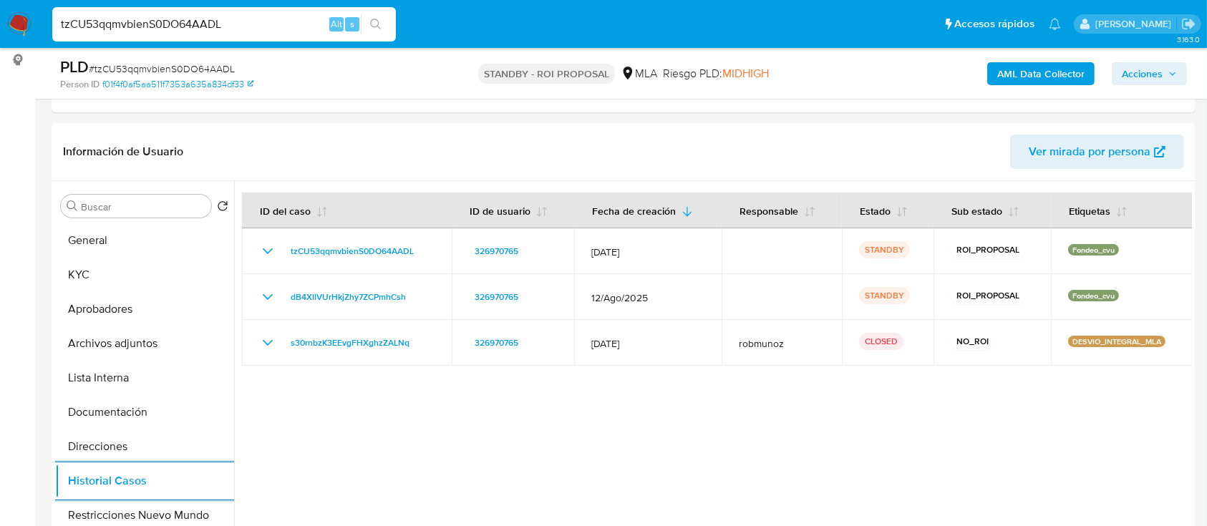
click at [302, 45] on nav "Pausado Ver notificaciones tzCU53qqmvbienS0DO64AADL Alt s Accesos rápidos Presi…" at bounding box center [603, 24] width 1207 height 48
click at [309, 30] on input "tzCU53qqmvbienS0DO64AADL" at bounding box center [223, 24] width 343 height 19
click at [309, 29] on input "tzCU53qqmvbienS0DO64AADL" at bounding box center [223, 24] width 343 height 19
paste input "1ZIUOtfvu15VYChIM7js4jOk"
type input "1ZIUOtfvu15VYChIM7js4jOk"
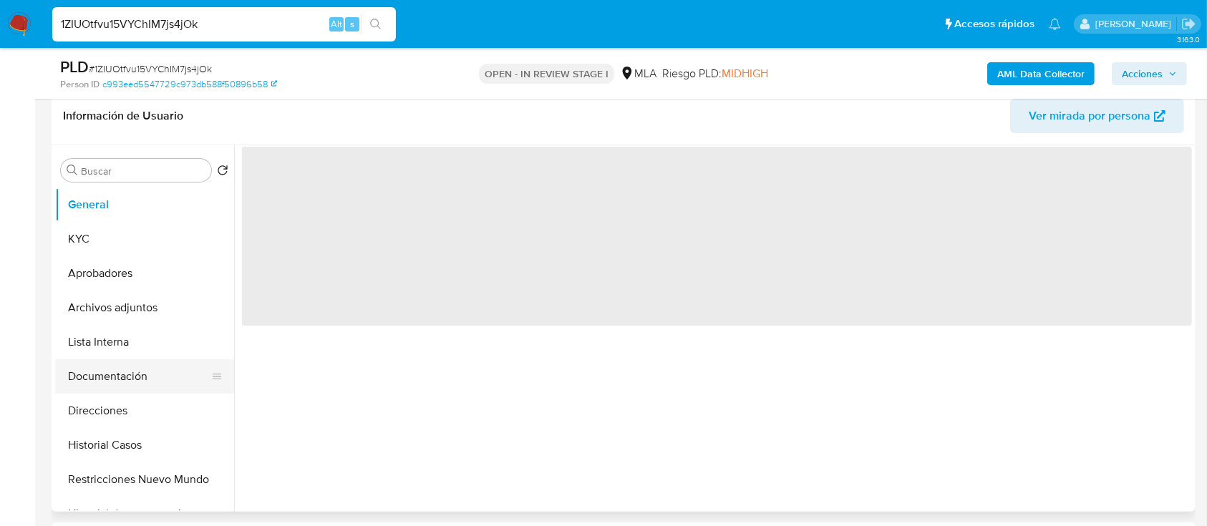
scroll to position [286, 0]
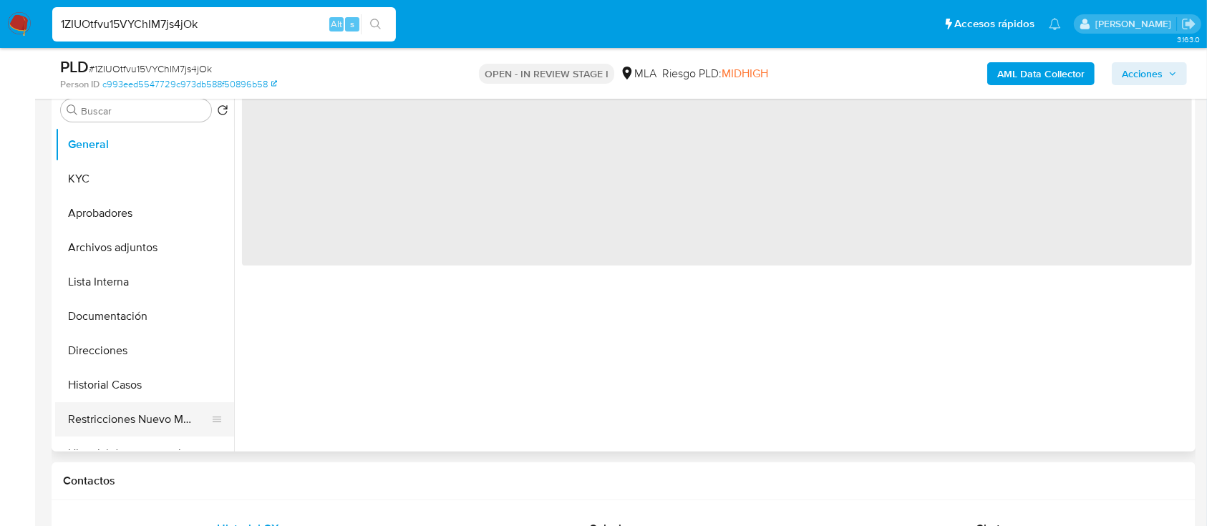
drag, startPoint x: 118, startPoint y: 432, endPoint x: 131, endPoint y: 404, distance: 30.7
click at [118, 433] on button "Restricciones Nuevo Mundo" at bounding box center [138, 419] width 167 height 34
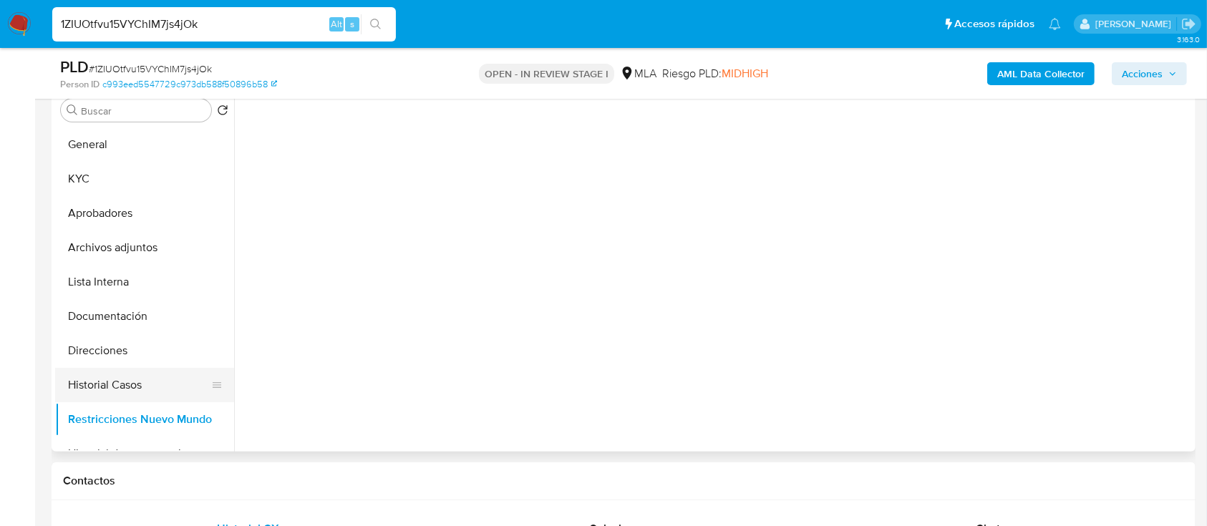
click at [136, 392] on button "Historial Casos" at bounding box center [138, 385] width 167 height 34
select select "10"
click at [889, 522] on div "Chat" at bounding box center [988, 529] width 336 height 34
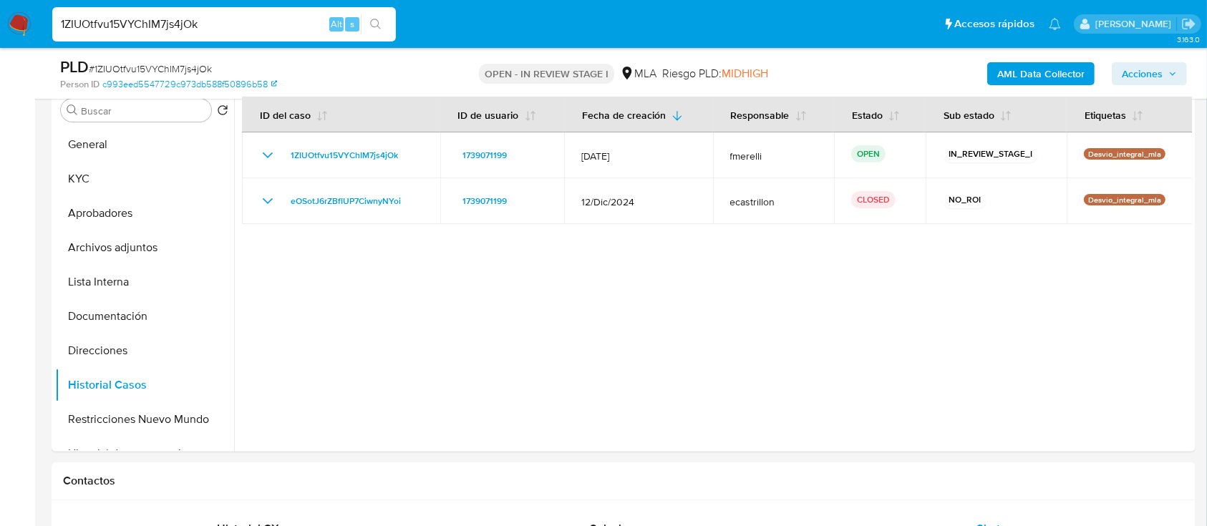
click at [272, 26] on input "1ZIUOtfvu15VYChIM7js4jOk" at bounding box center [223, 24] width 343 height 19
paste input "acQK1kxqSrfrhqMDUxQbqIeT"
type input "acQK1kxqSrfrhqMDUxQbqIeT"
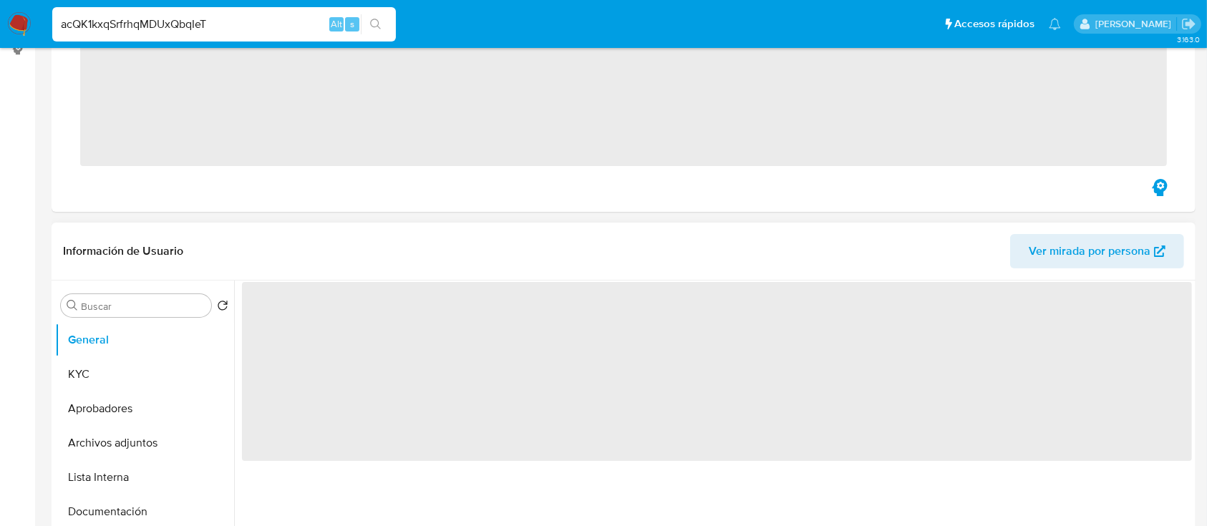
scroll to position [286, 0]
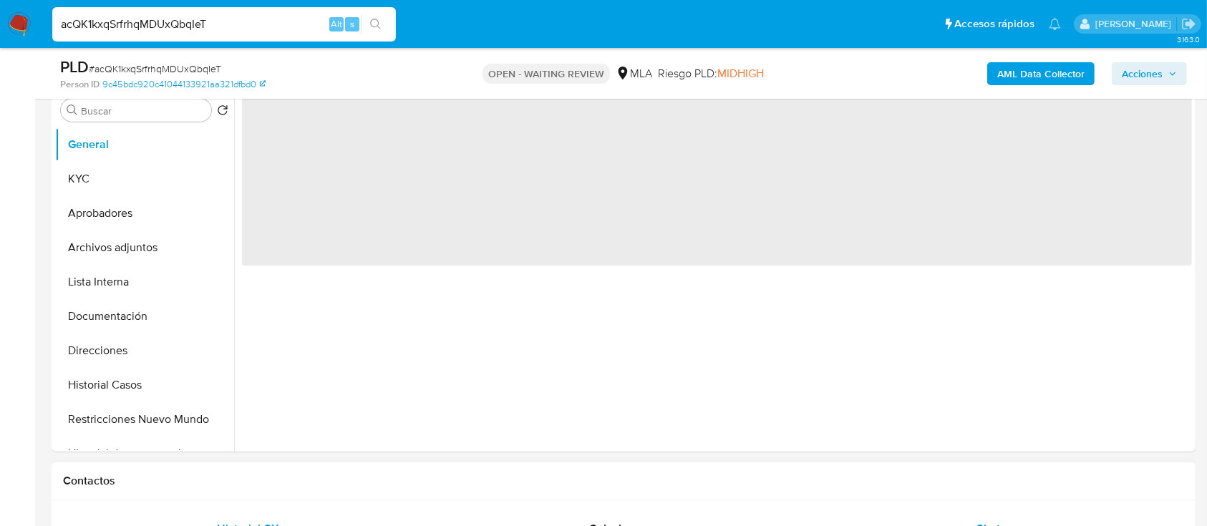
click at [910, 518] on div "Chat" at bounding box center [988, 529] width 336 height 34
select select "10"
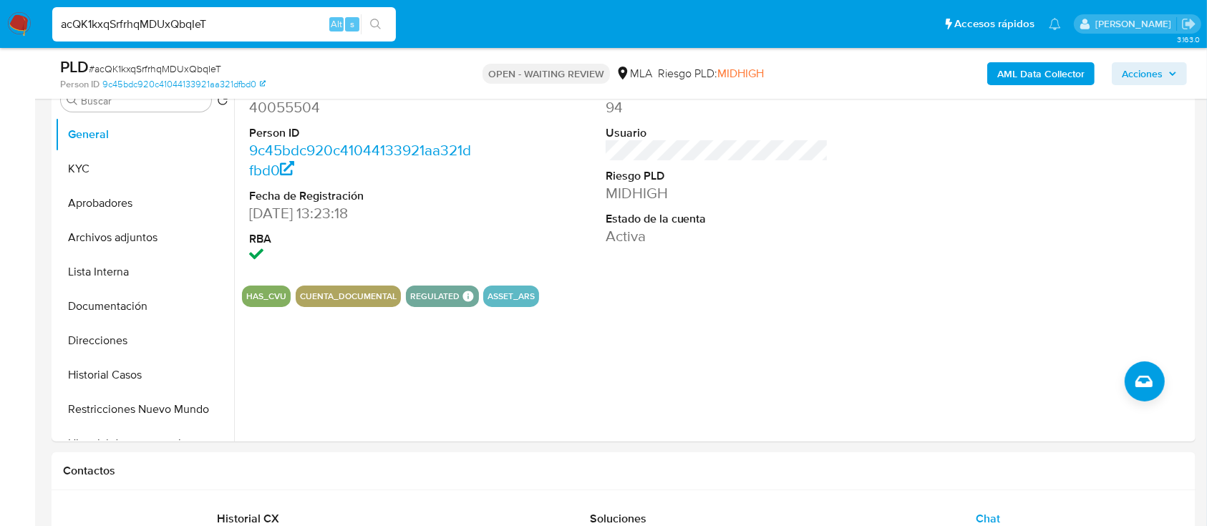
scroll to position [190, 0]
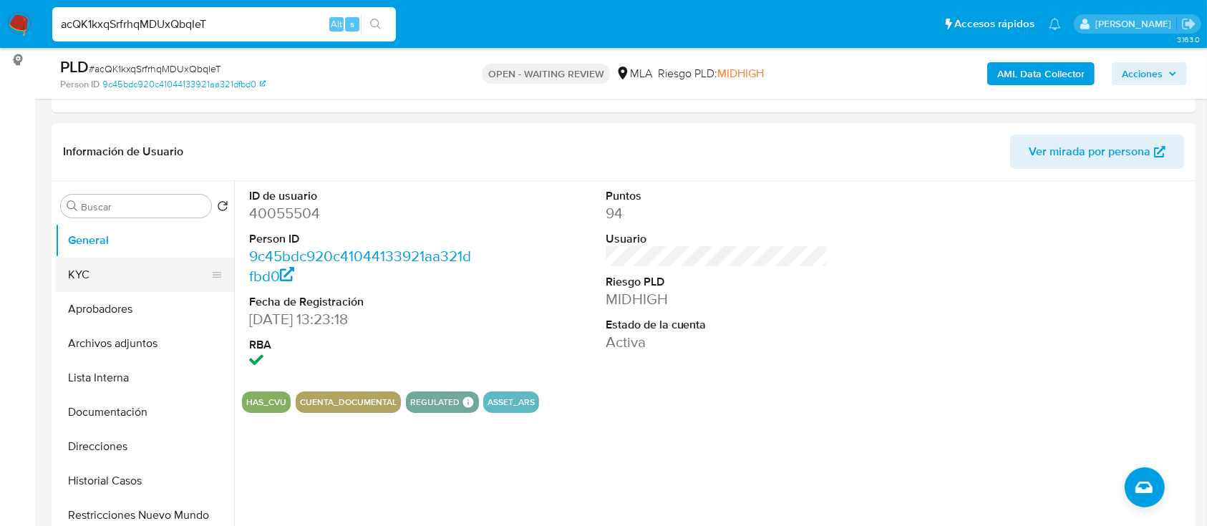
click at [112, 281] on button "KYC" at bounding box center [138, 275] width 167 height 34
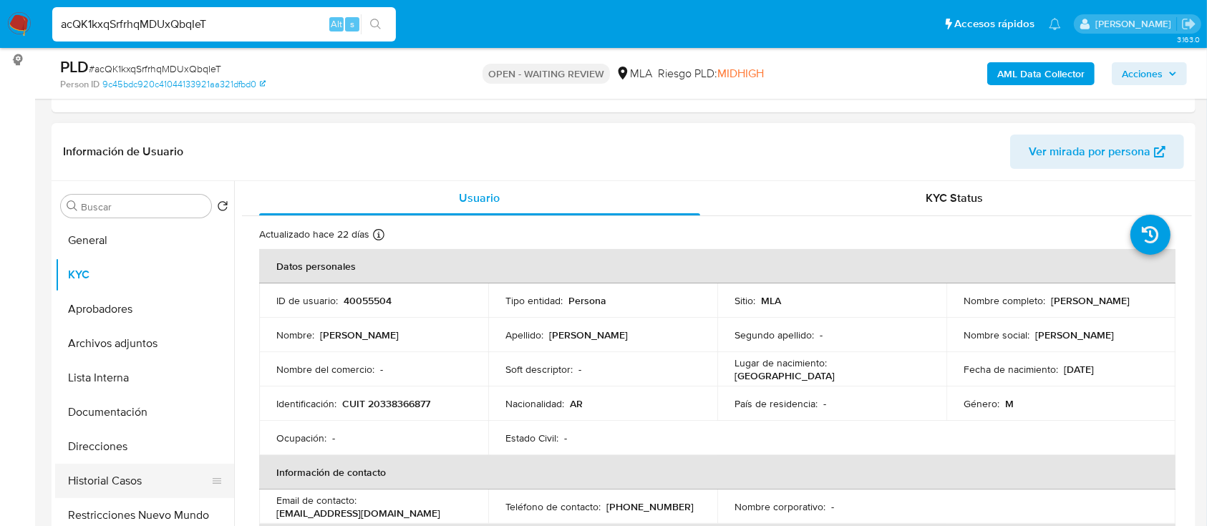
click at [118, 469] on button "Historial Casos" at bounding box center [138, 481] width 167 height 34
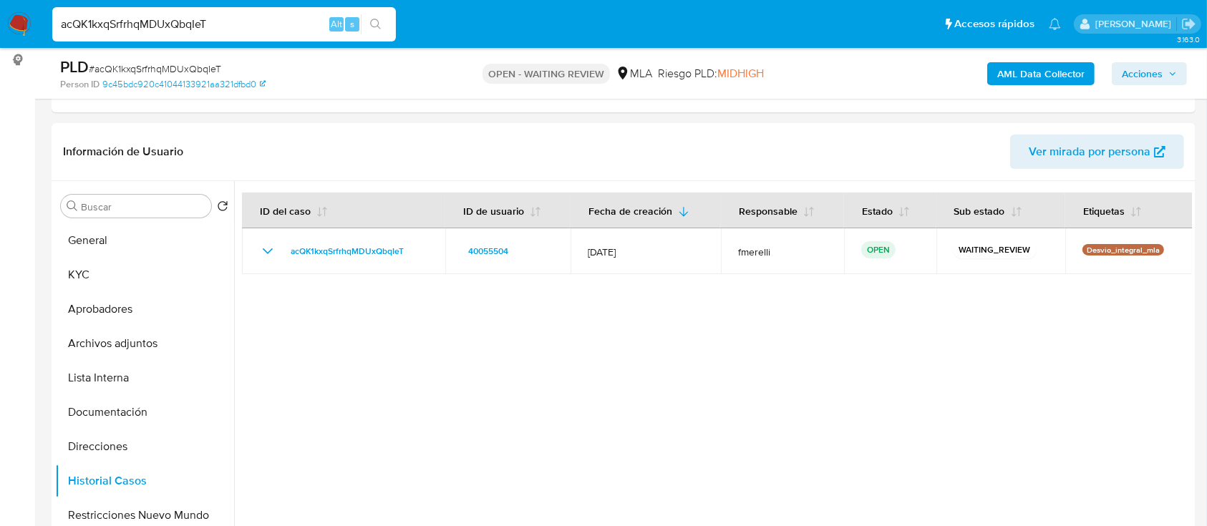
click at [263, 27] on input "acQK1kxqSrfrhqMDUxQbqIeT" at bounding box center [223, 24] width 343 height 19
drag, startPoint x: 263, startPoint y: 28, endPoint x: 246, endPoint y: 44, distance: 23.8
click at [263, 27] on input "acQK1kxqSrfrhqMDUxQbqIeT" at bounding box center [223, 24] width 343 height 19
paste input "UKUbDOtqjU4KbITuPdrKocLB"
type input "UKUbDOtqjU4KbITuPdrKocLB"
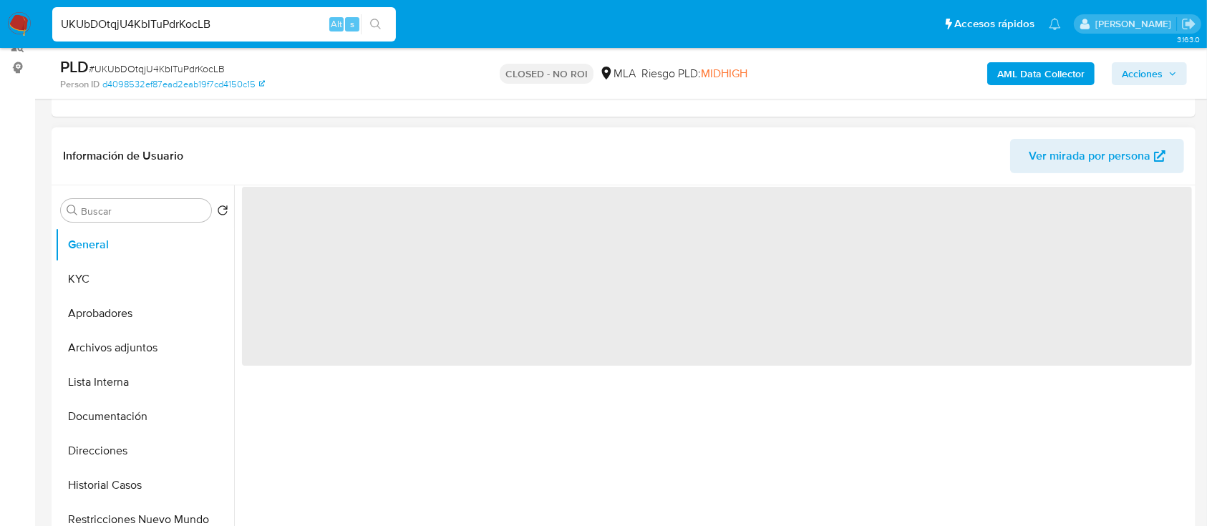
scroll to position [190, 0]
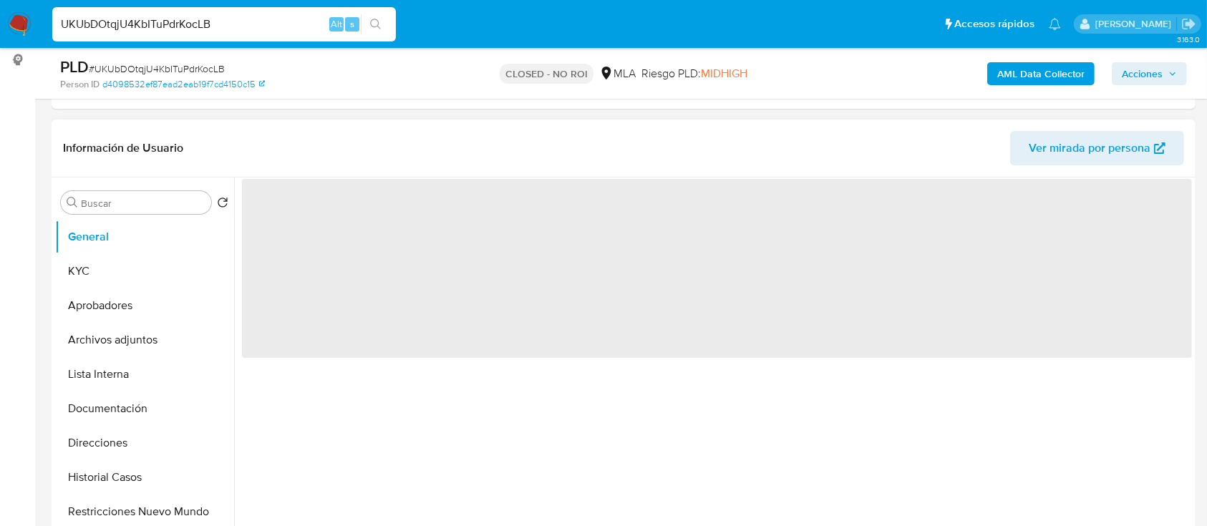
select select "10"
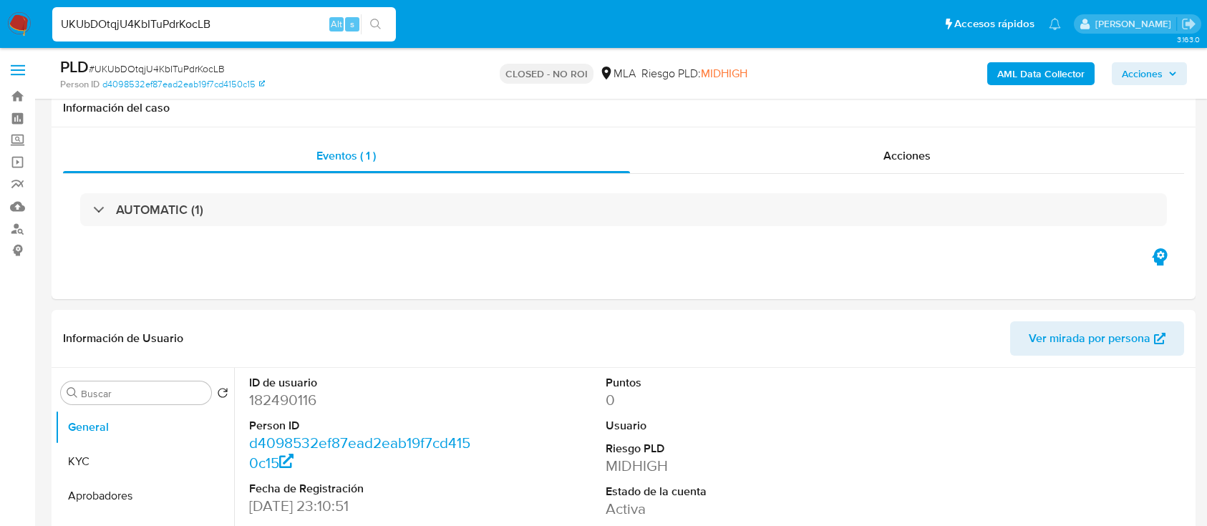
select select "10"
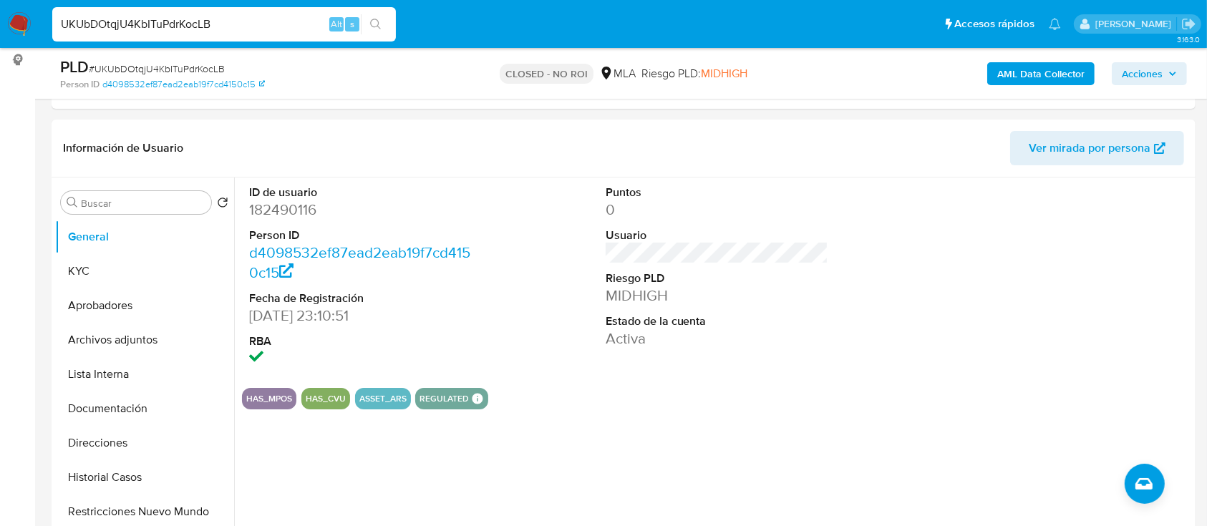
scroll to position [190, 0]
click at [266, 20] on input "UKUbDOtqjU4KbITuPdrKocLB" at bounding box center [223, 24] width 343 height 19
paste input "MVxvsOHHl7YQ38vukyTJTdLn"
type input "MVxvsOHHl7YQ38vukyTJTdLn"
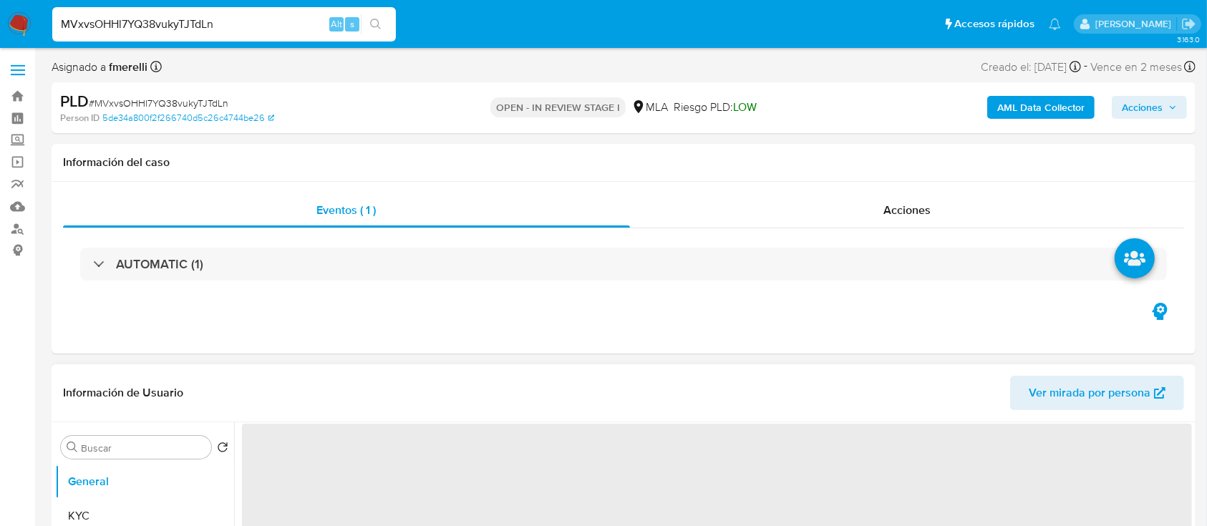
select select "10"
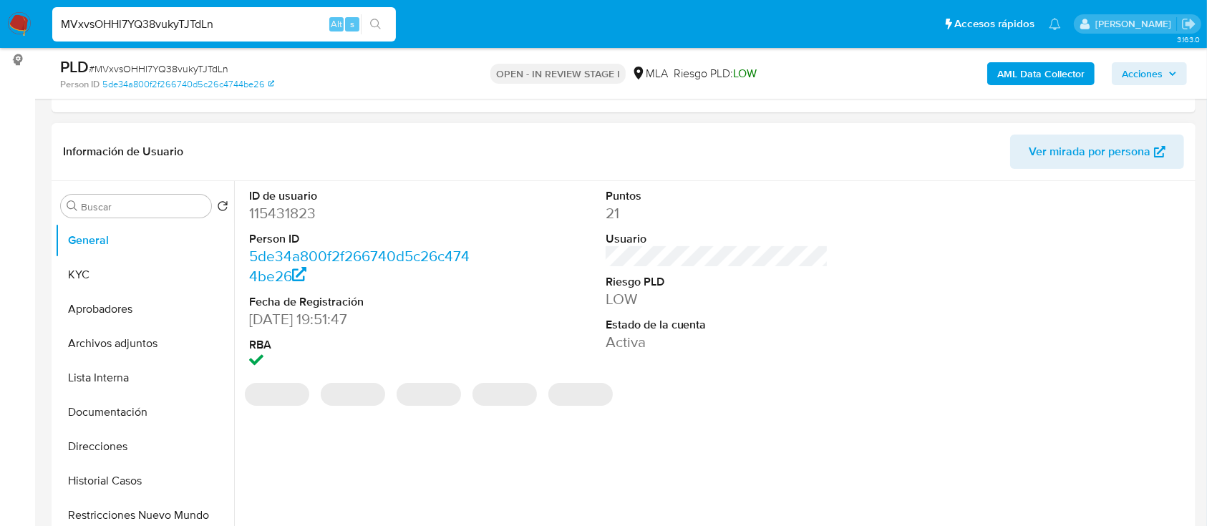
click at [137, 477] on button "Historial Casos" at bounding box center [144, 481] width 179 height 34
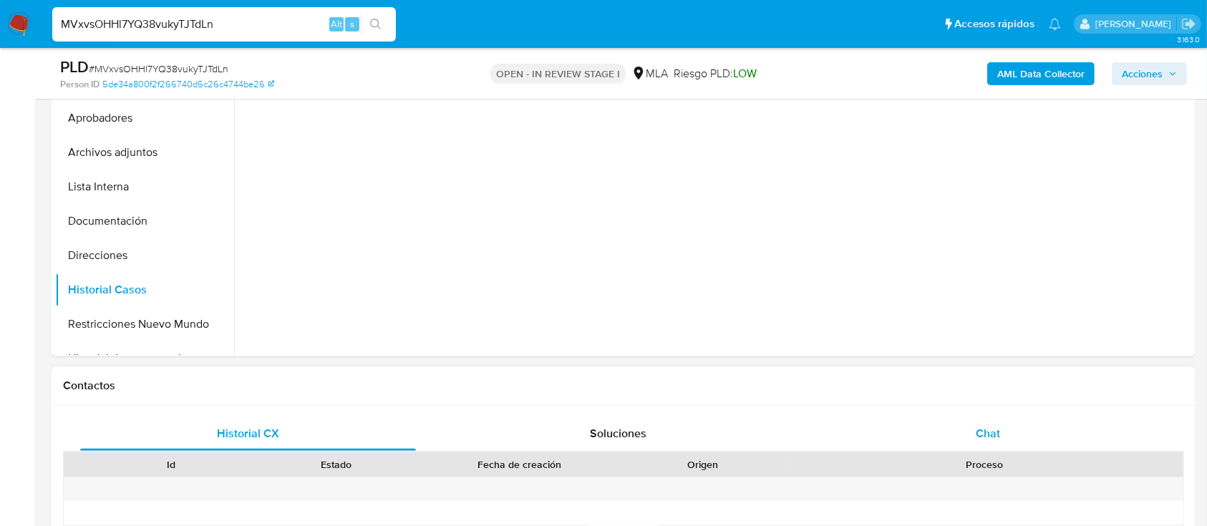
click at [946, 440] on div "Chat" at bounding box center [988, 433] width 336 height 34
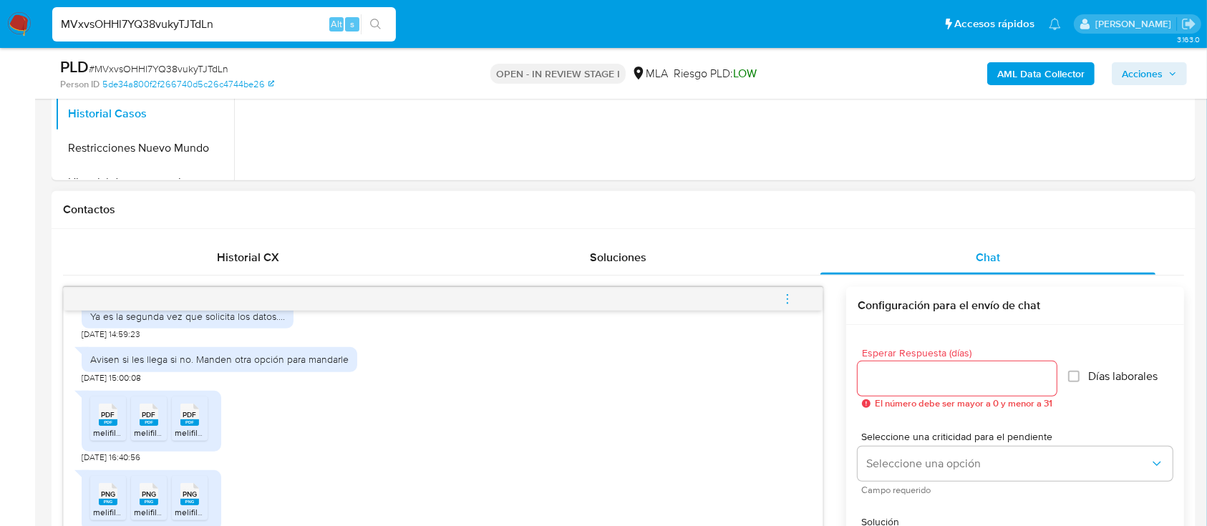
scroll to position [668, 0]
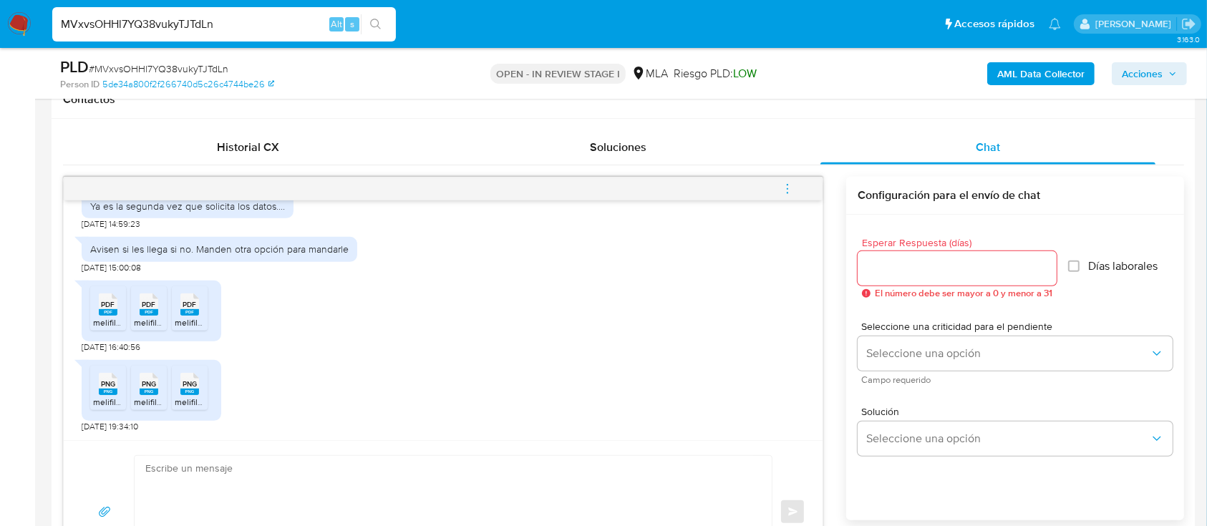
click at [298, 20] on input "MVxvsOHHl7YQ38vukyTJTdLn" at bounding box center [223, 24] width 343 height 19
paste input "KbeO5VWhRDgEoR5ZvWkZVfhk"
type input "KbeO5VWhRDgEoR5ZvWkZVfhk"
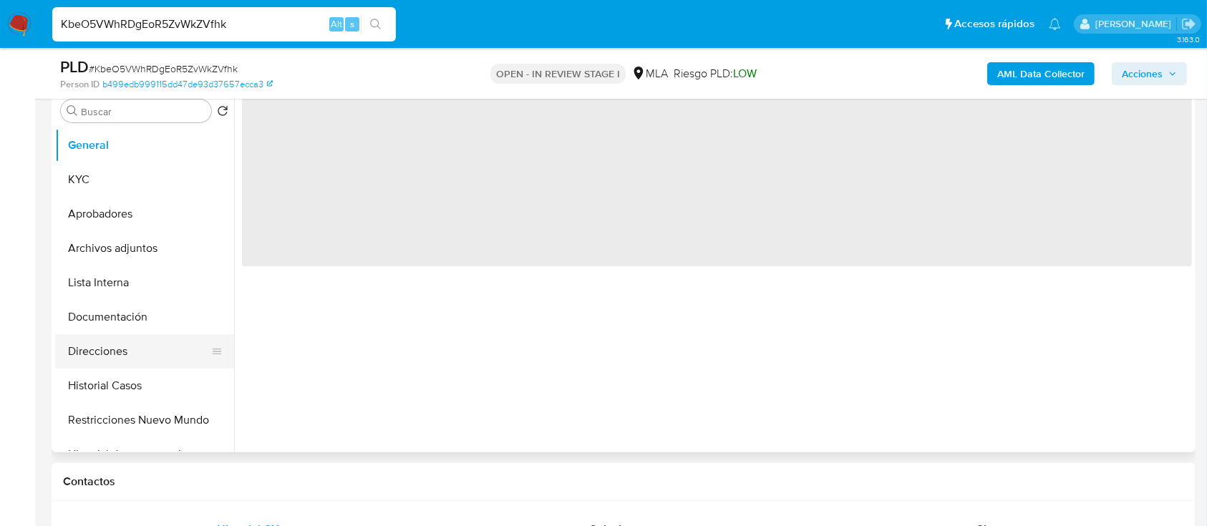
scroll to position [286, 0]
click at [107, 379] on button "Historial Casos" at bounding box center [138, 385] width 167 height 34
select select "10"
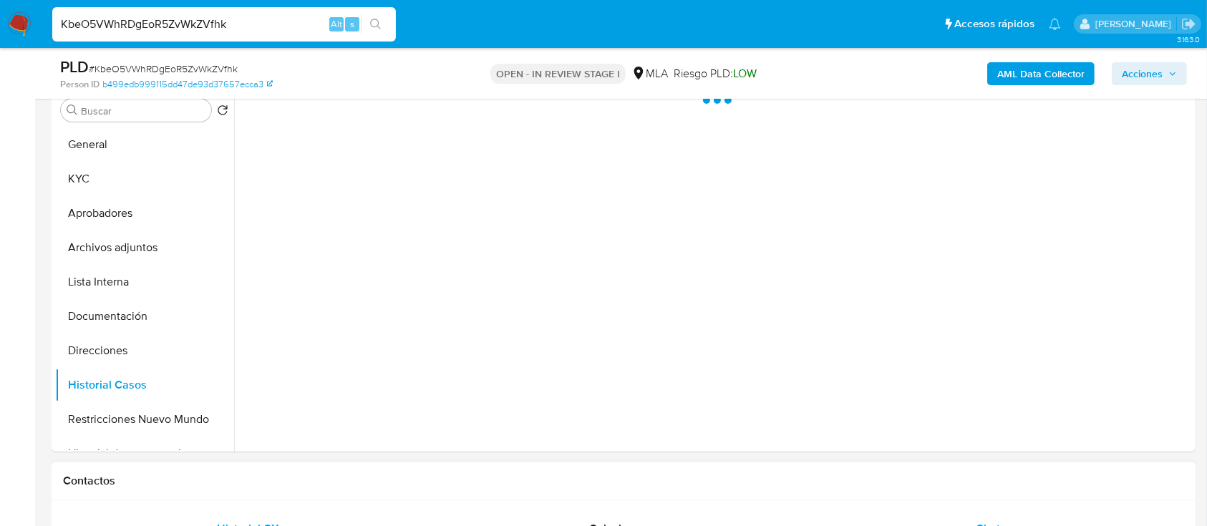
click at [952, 519] on div "Chat" at bounding box center [988, 529] width 336 height 34
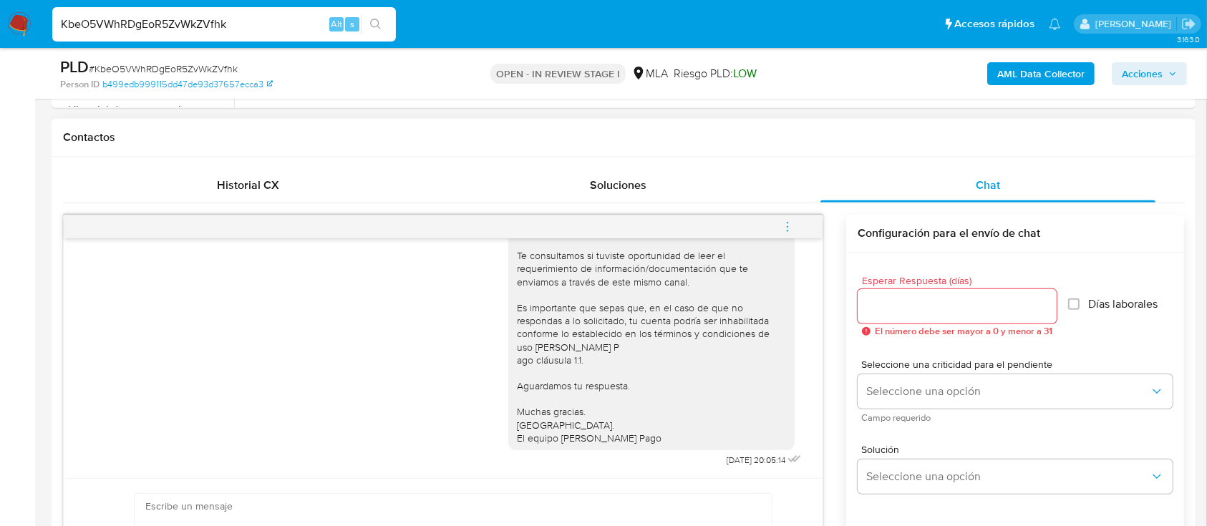
scroll to position [668, 0]
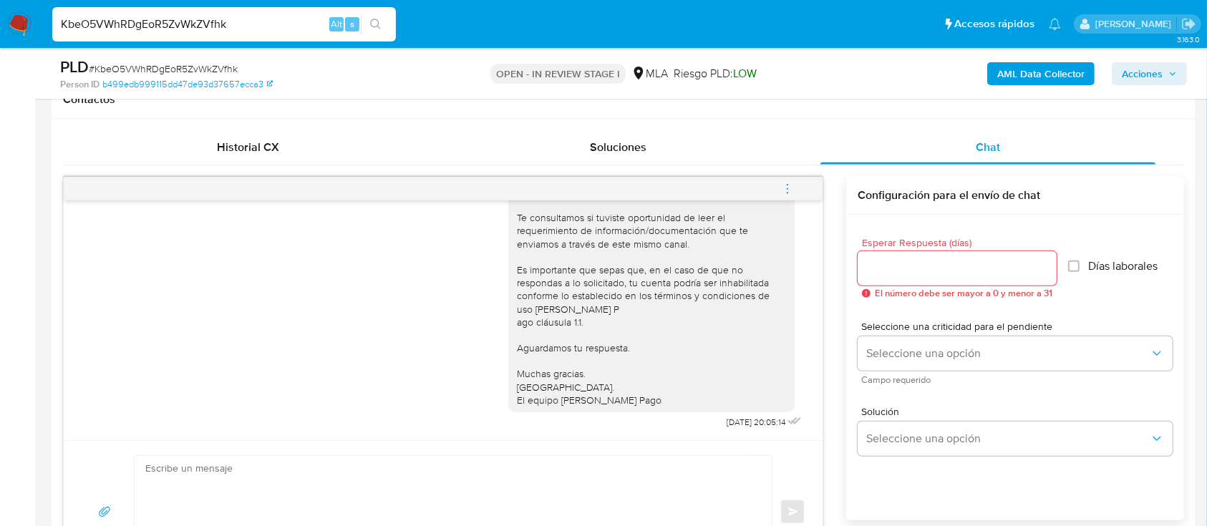
click at [273, 10] on div "KbeO5VWhRDgEoR5ZvWkZVfhk Alt s" at bounding box center [223, 24] width 343 height 34
click at [266, 20] on input "KbeO5VWhRDgEoR5ZvWkZVfhk" at bounding box center [223, 24] width 343 height 19
paste input "j1Fdao06ShR03MSB0hI5mhAO"
type input "j1Fdao06ShR03MSB0hI5mhAO"
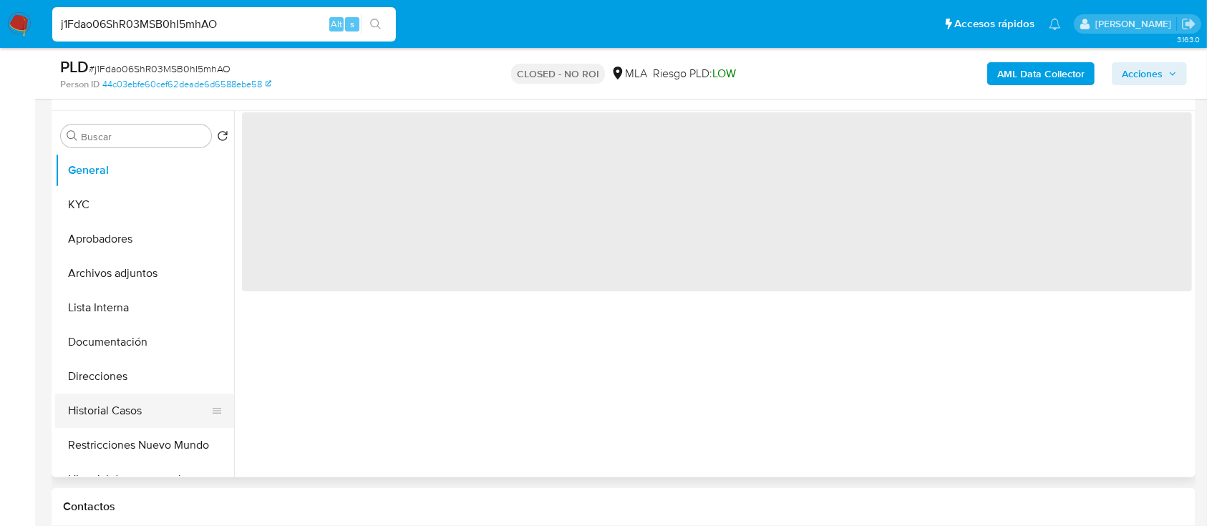
scroll to position [286, 0]
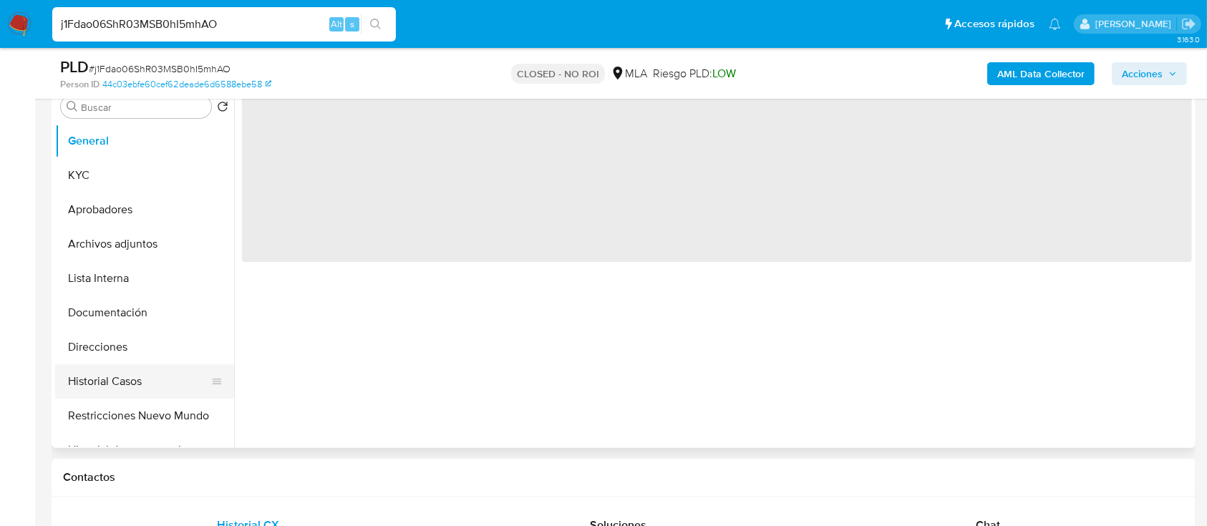
click at [125, 381] on button "Historial Casos" at bounding box center [138, 381] width 167 height 34
select select "10"
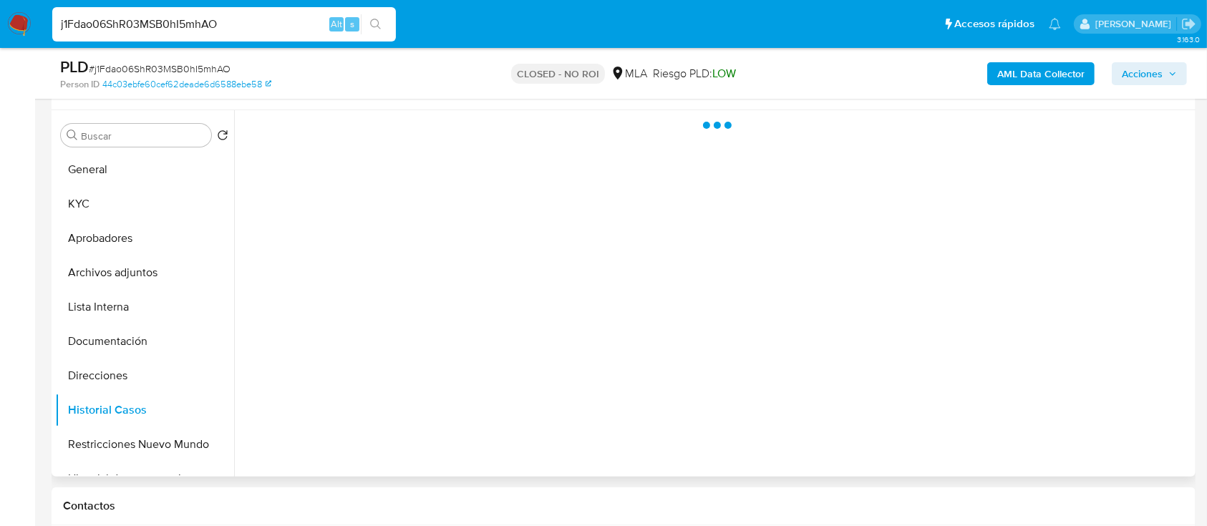
scroll to position [95, 0]
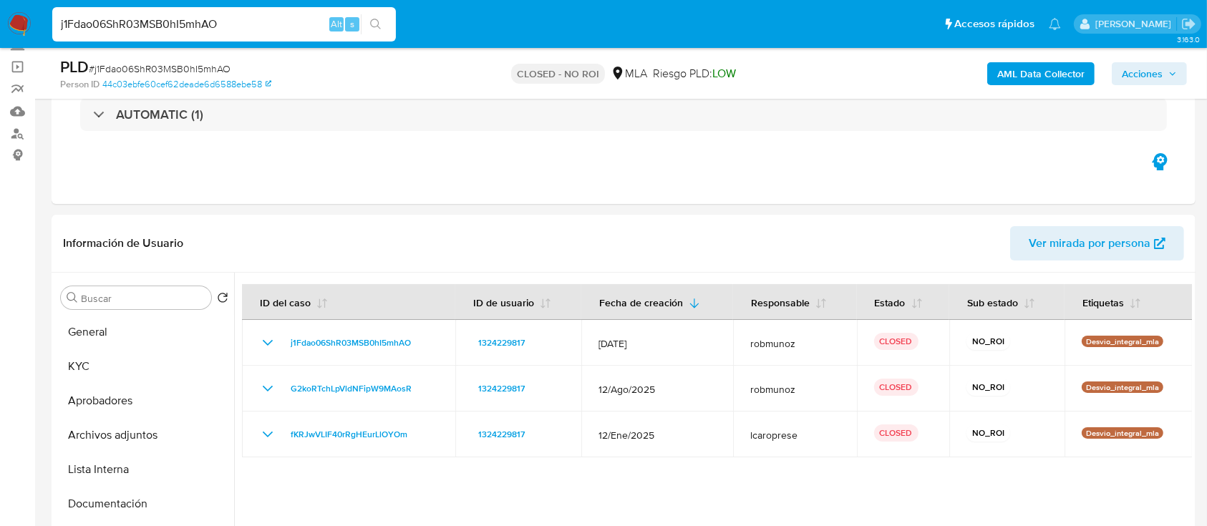
click at [291, 21] on input "j1Fdao06ShR03MSB0hI5mhAO" at bounding box center [223, 24] width 343 height 19
paste input "PAYhjkQMaaH3SrPZt34HPDsc"
type input "PAYhjkQMaaH3SrPZt34HPDsc"
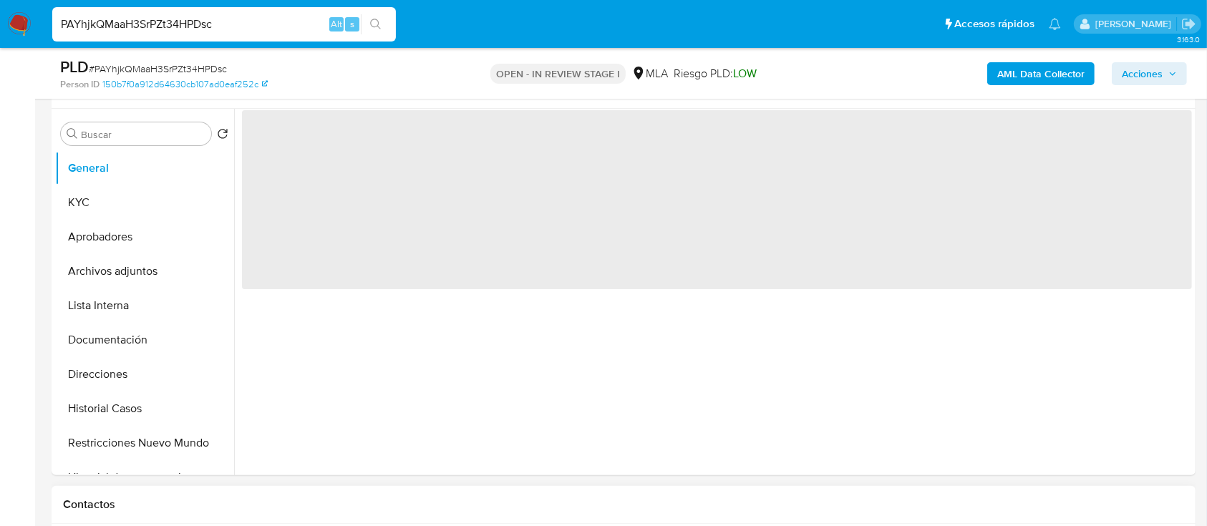
scroll to position [381, 0]
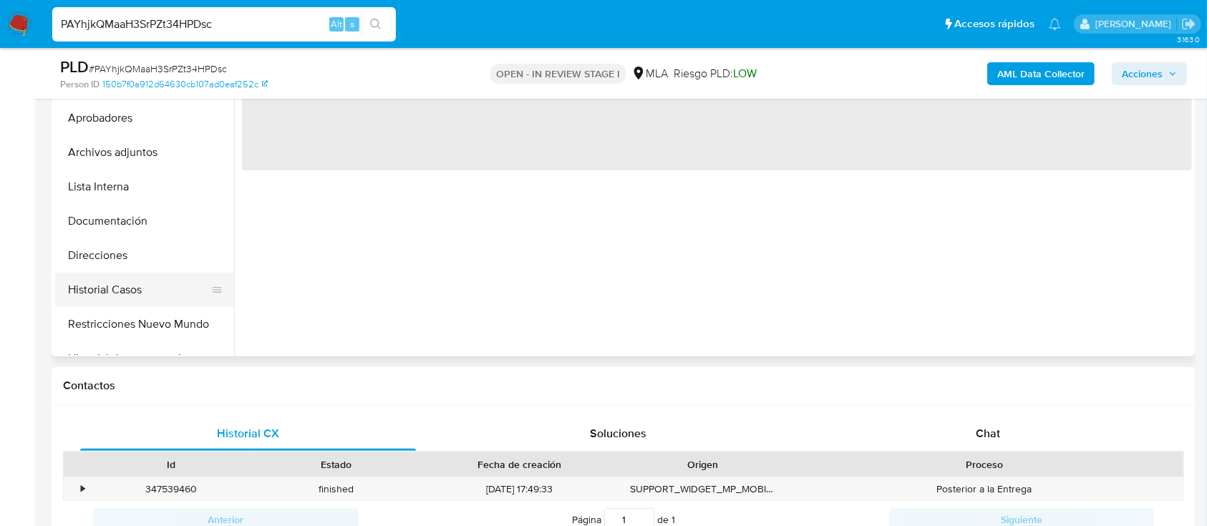
click at [132, 279] on button "Historial Casos" at bounding box center [138, 290] width 167 height 34
select select "10"
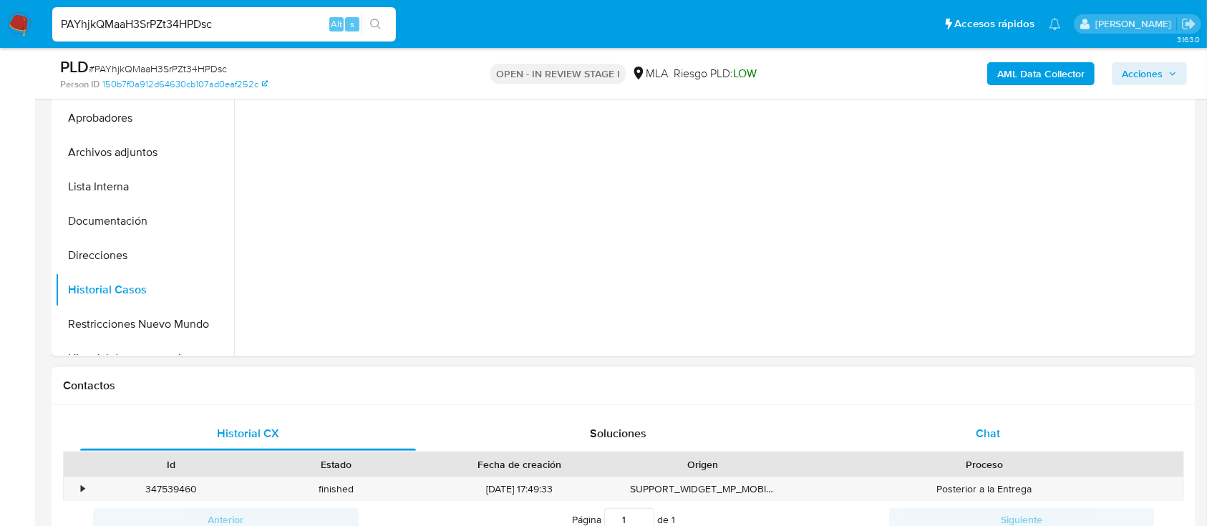
drag, startPoint x: 1008, startPoint y: 431, endPoint x: 965, endPoint y: 417, distance: 45.0
click at [1006, 431] on div "Chat" at bounding box center [988, 433] width 336 height 34
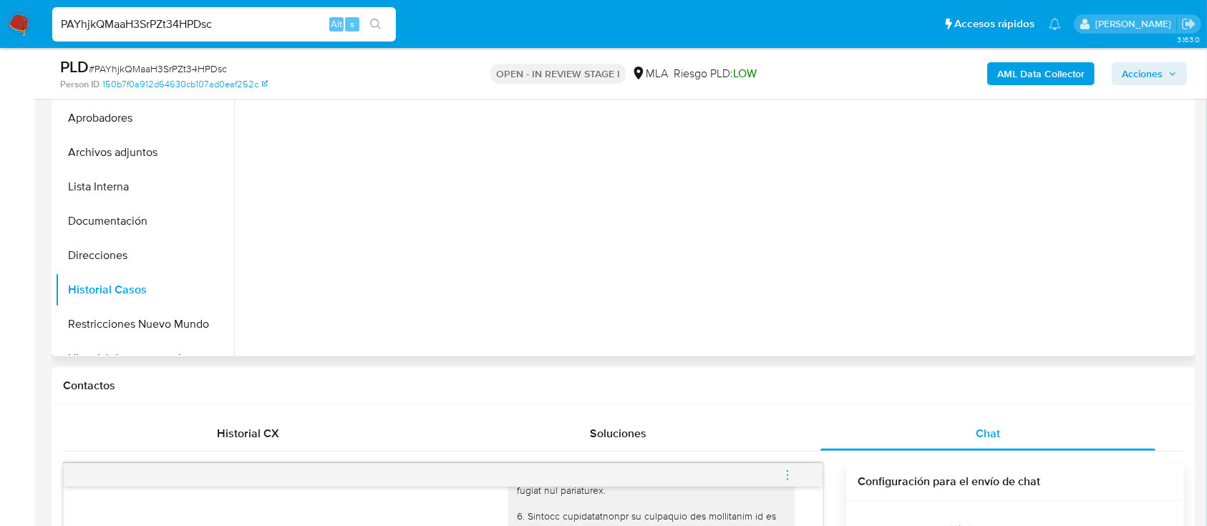
scroll to position [190, 0]
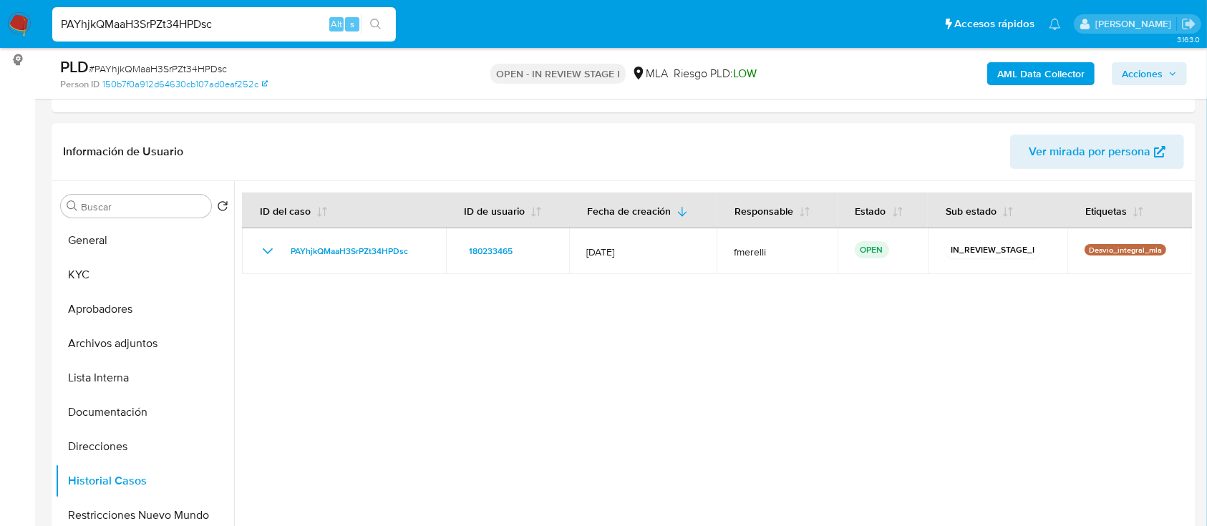
click at [286, 23] on input "PAYhjkQMaaH3SrPZt34HPDsc" at bounding box center [223, 24] width 343 height 19
paste input "pATvOqubuaxQHTTuM1YW5h3n"
type input "pATvOqubuaxQHTTuM1YW5h3n"
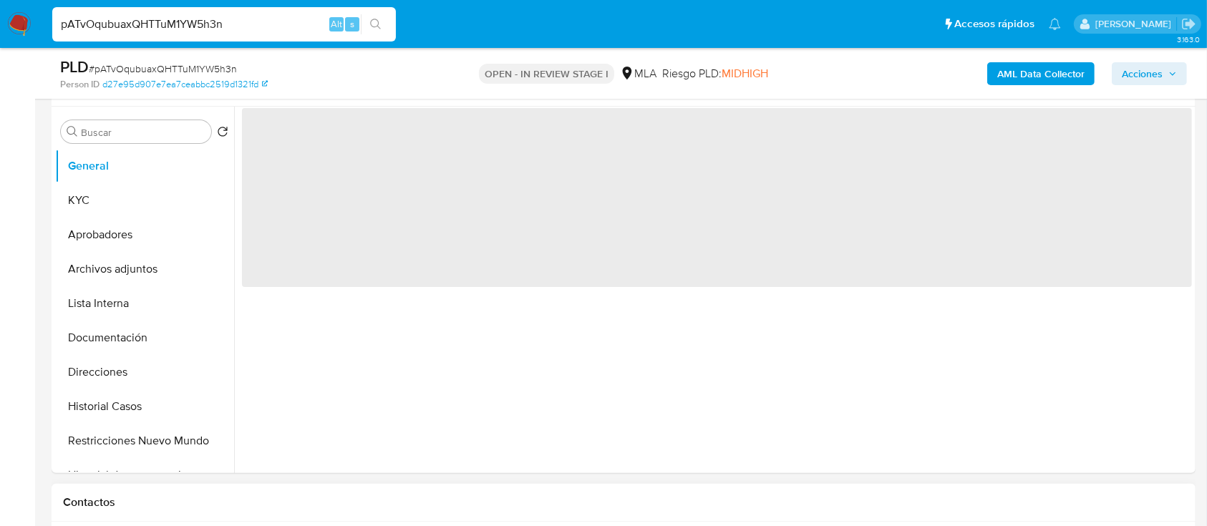
scroll to position [286, 0]
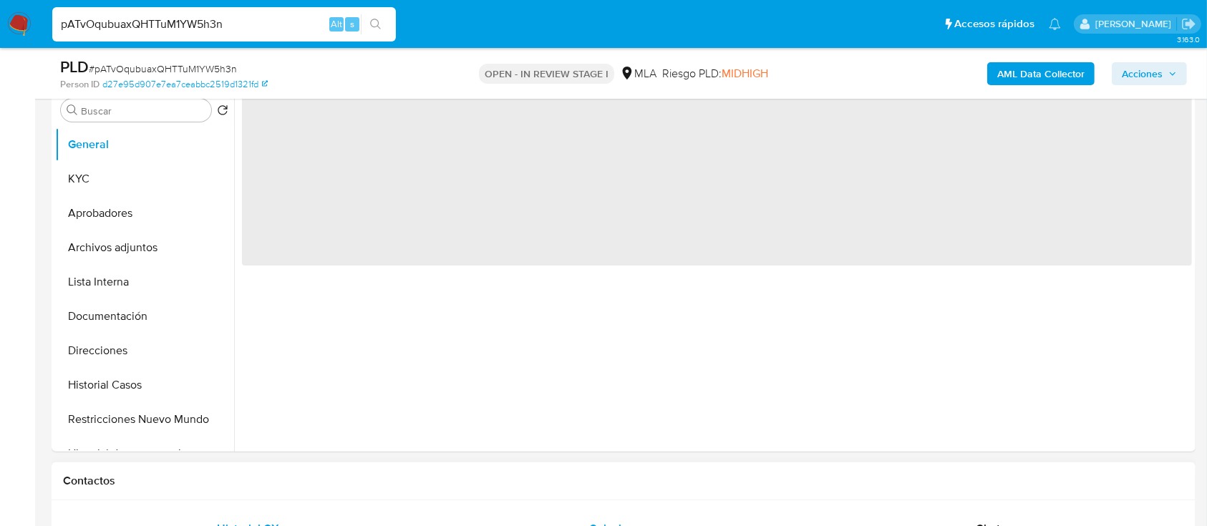
select select "10"
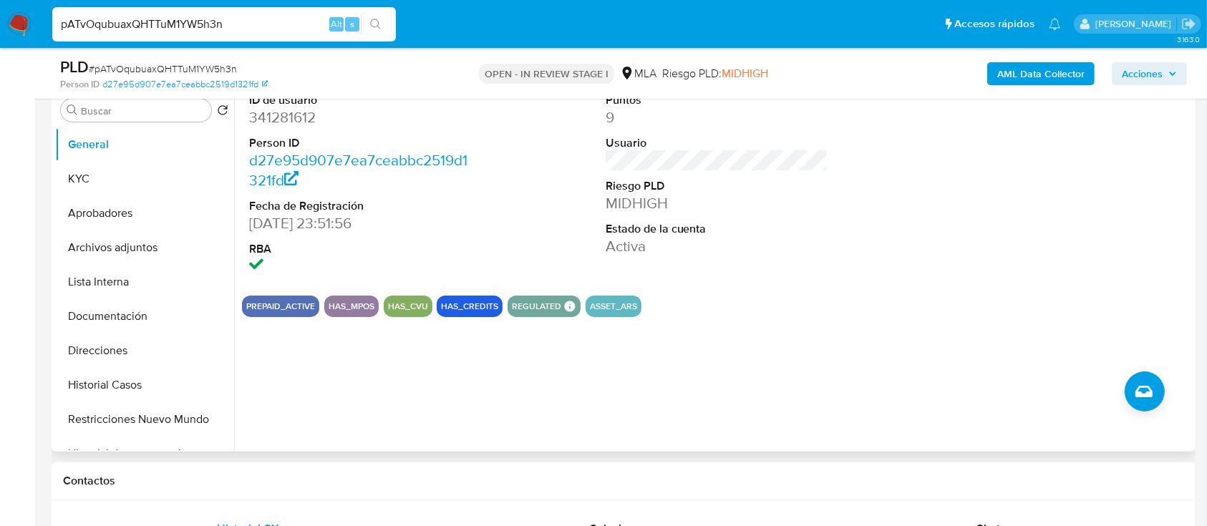
click at [575, 435] on div "ID de usuario 341281612 Person ID d27e95d907e7ea7ceabbc2519d1321fd Fecha de Reg…" at bounding box center [712, 268] width 957 height 366
click at [105, 190] on button "KYC" at bounding box center [138, 179] width 167 height 34
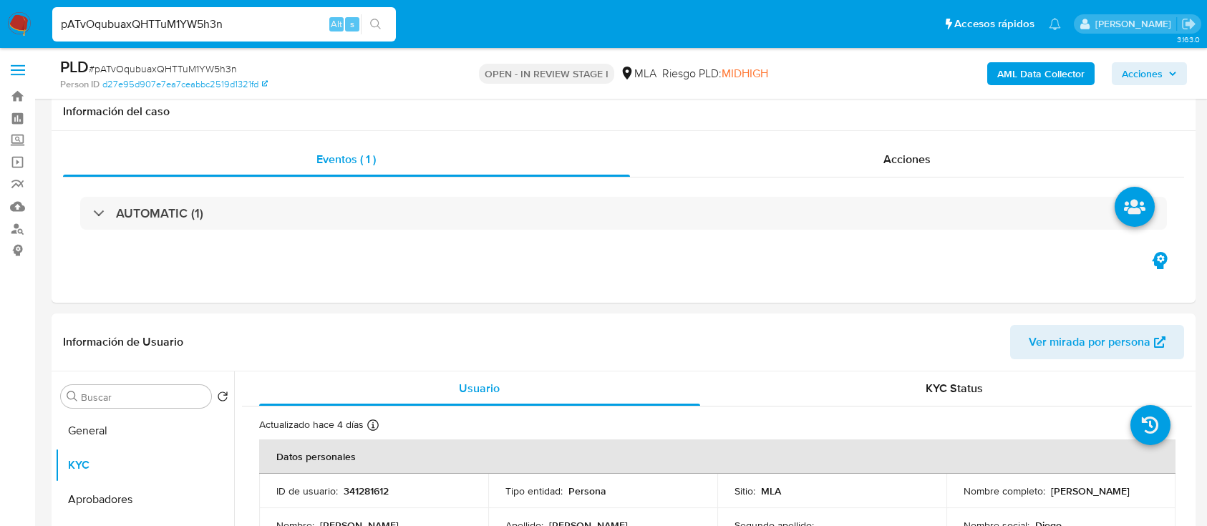
select select "10"
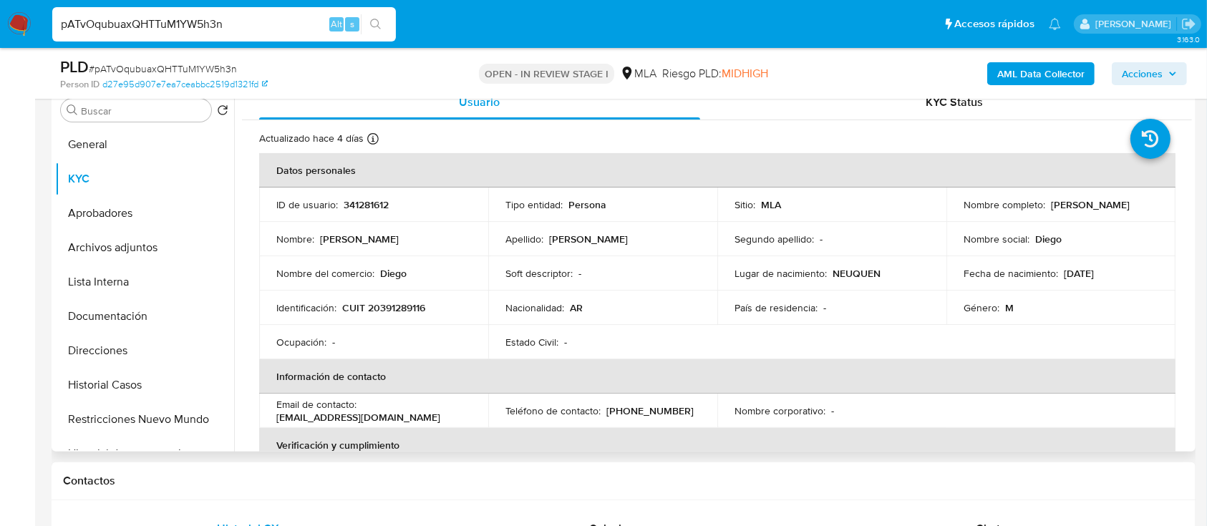
click at [369, 201] on p "341281612" at bounding box center [365, 204] width 45 height 13
copy p "341281612"
drag, startPoint x: 379, startPoint y: 305, endPoint x: 420, endPoint y: 308, distance: 41.6
click at [420, 308] on p "CUIT 20391289116" at bounding box center [383, 307] width 83 height 13
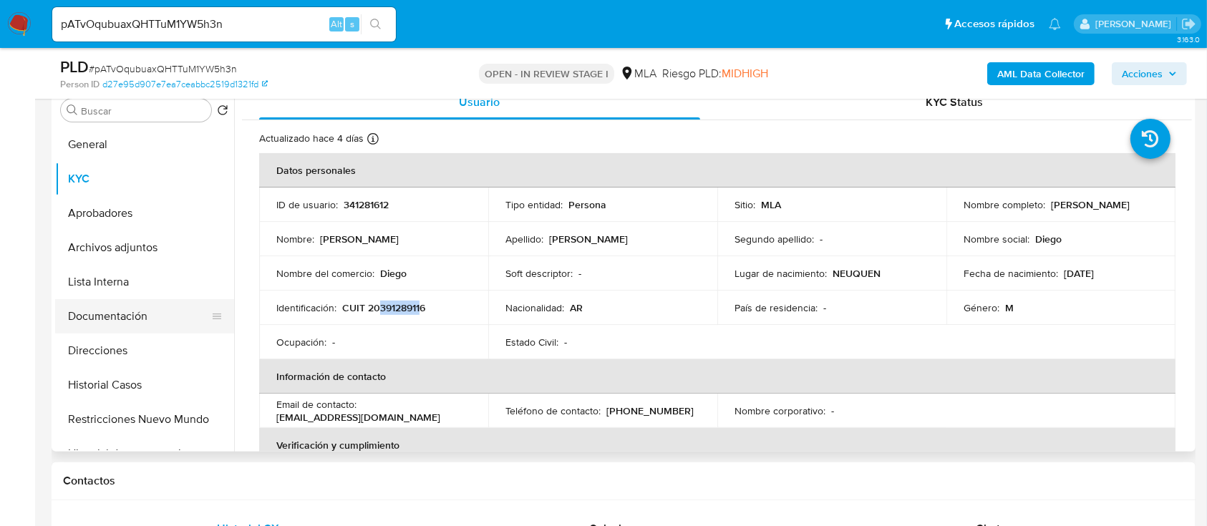
copy p "39128911"
drag, startPoint x: 130, startPoint y: 322, endPoint x: 163, endPoint y: 295, distance: 42.7
click at [129, 320] on button "Documentación" at bounding box center [144, 316] width 179 height 34
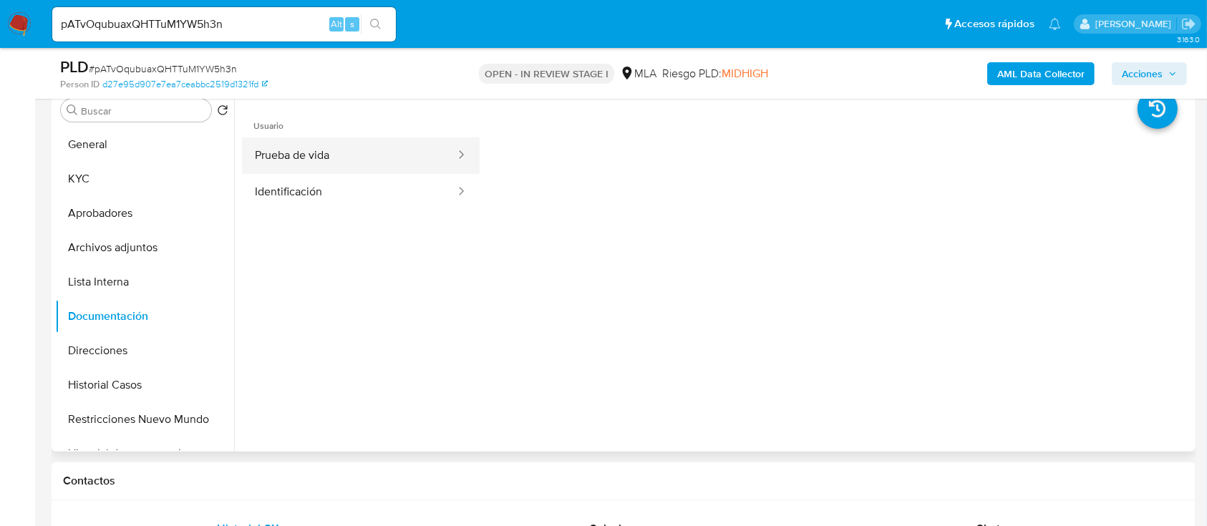
click at [338, 171] on button "Prueba de vida" at bounding box center [349, 155] width 215 height 36
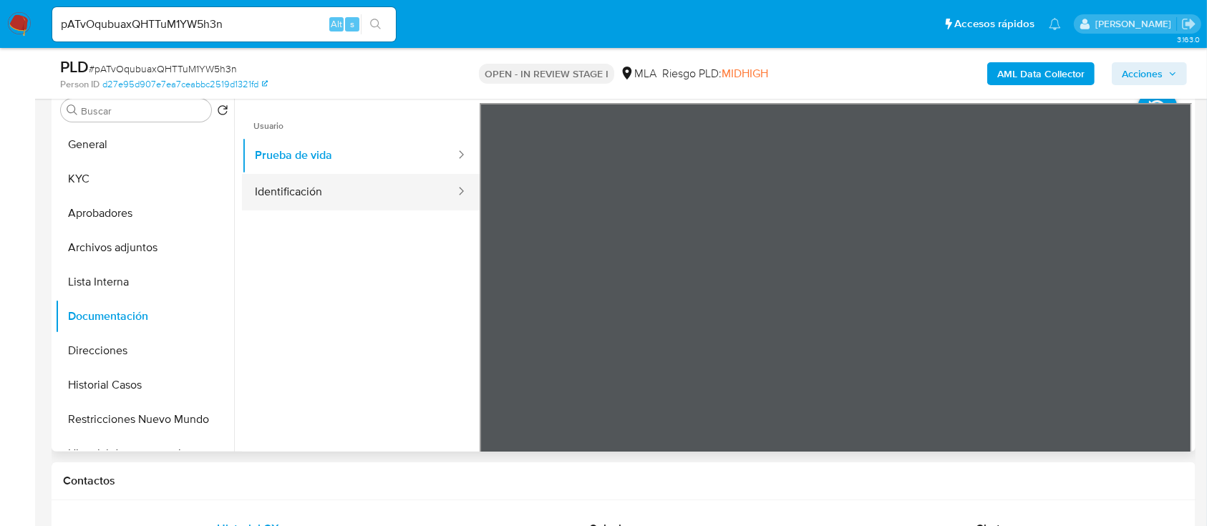
click at [343, 184] on button "Identificación" at bounding box center [349, 192] width 215 height 36
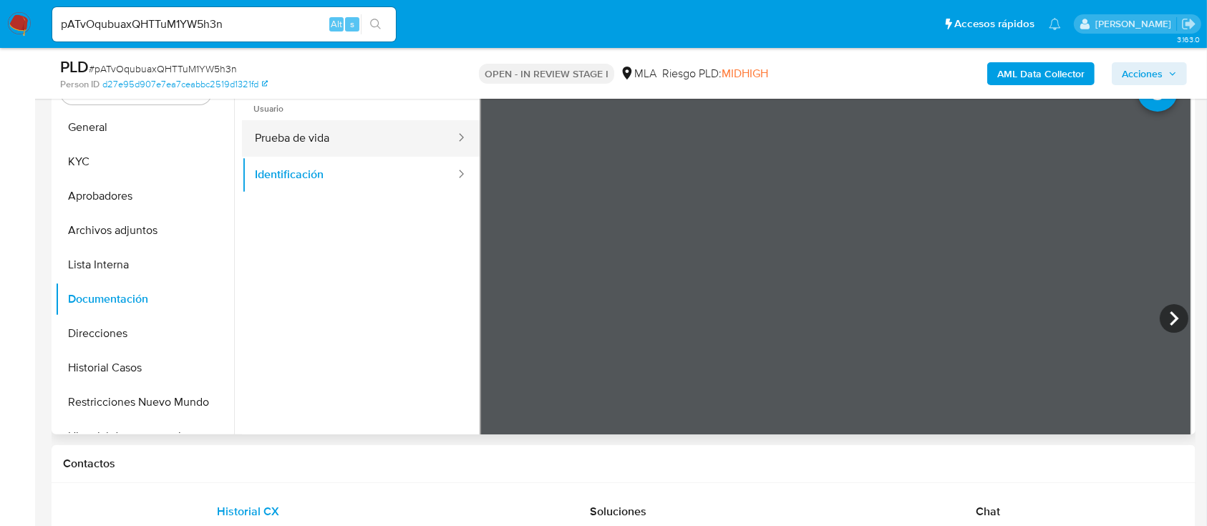
scroll to position [250, 0]
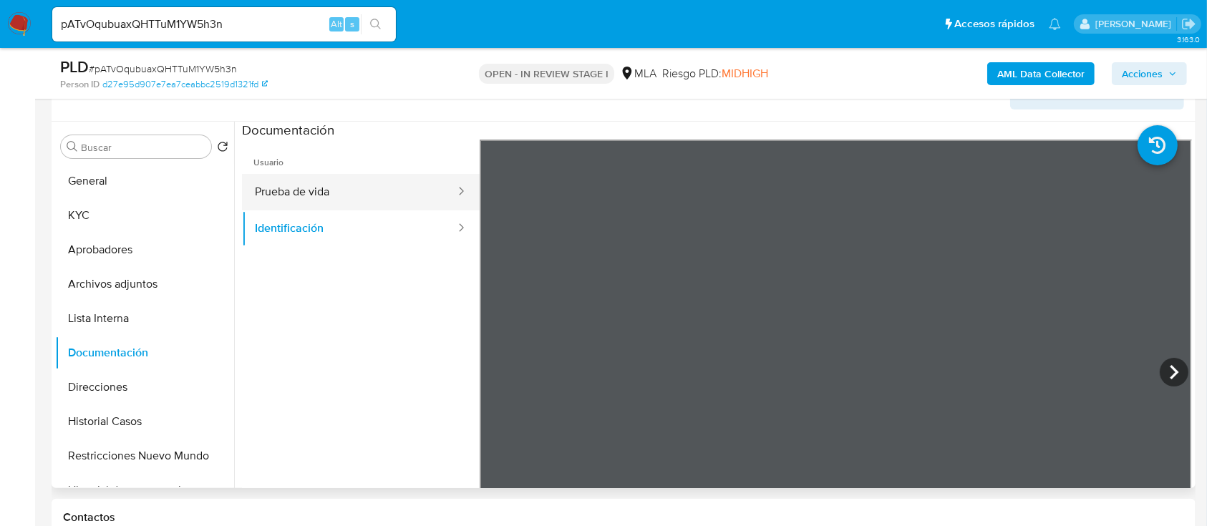
click at [339, 198] on button "Prueba de vida" at bounding box center [349, 192] width 215 height 36
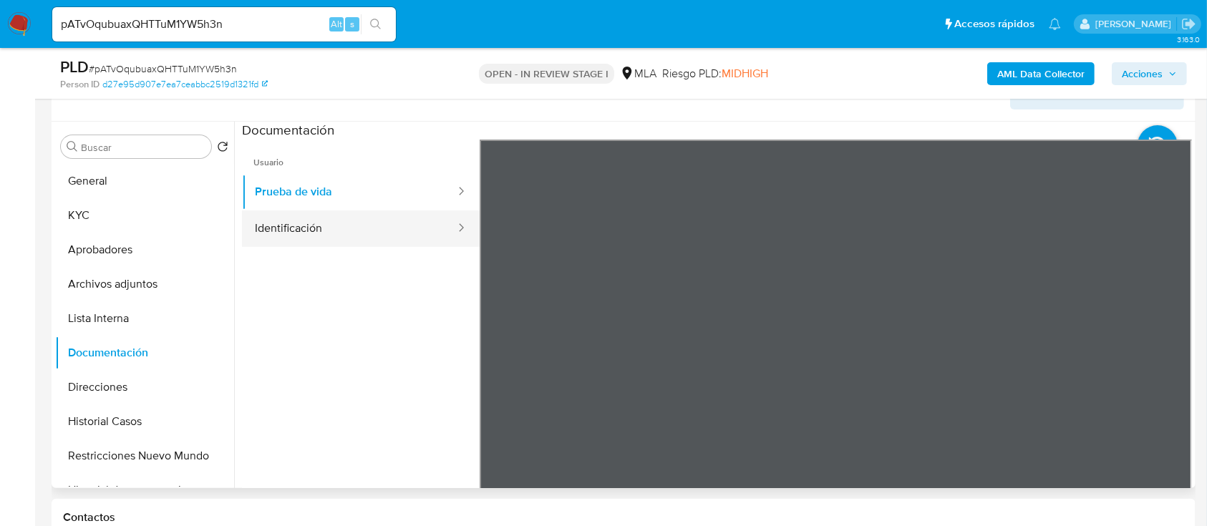
click at [302, 221] on button "Identificación" at bounding box center [349, 228] width 215 height 36
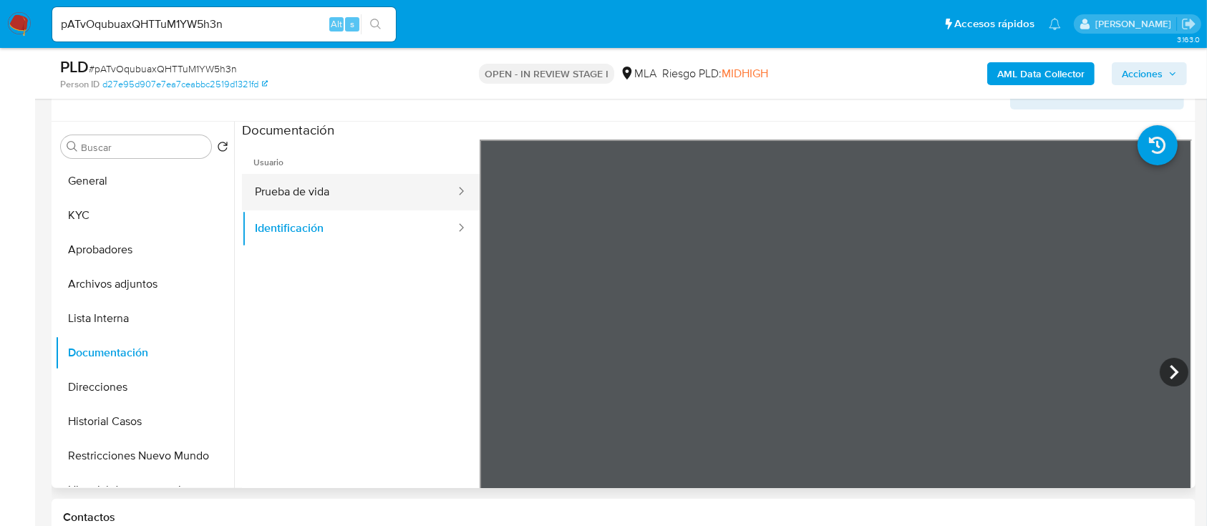
click at [323, 187] on button "Prueba de vida" at bounding box center [349, 192] width 215 height 36
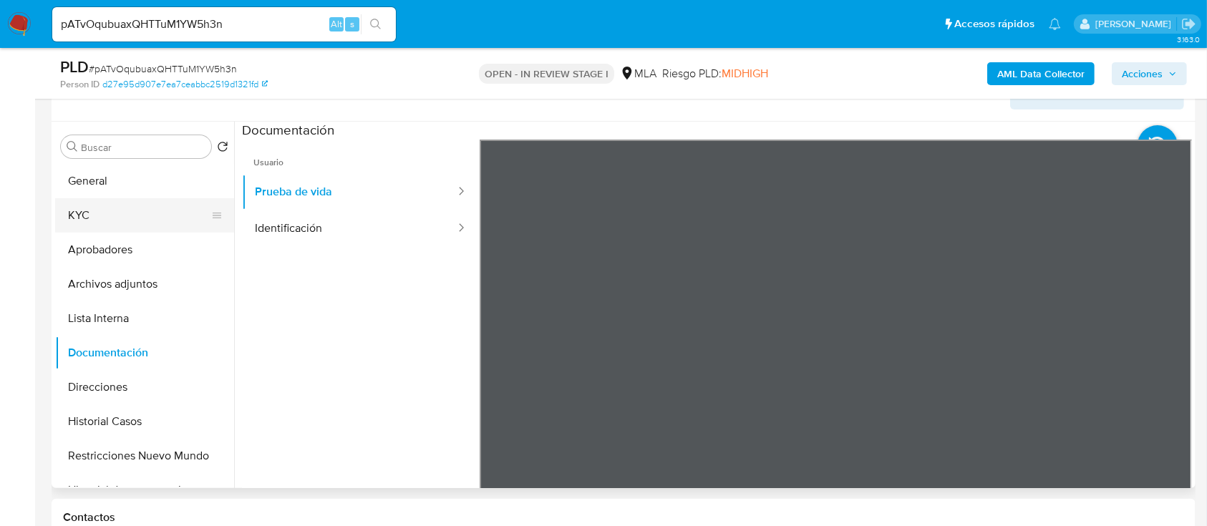
click at [97, 203] on button "KYC" at bounding box center [138, 215] width 167 height 34
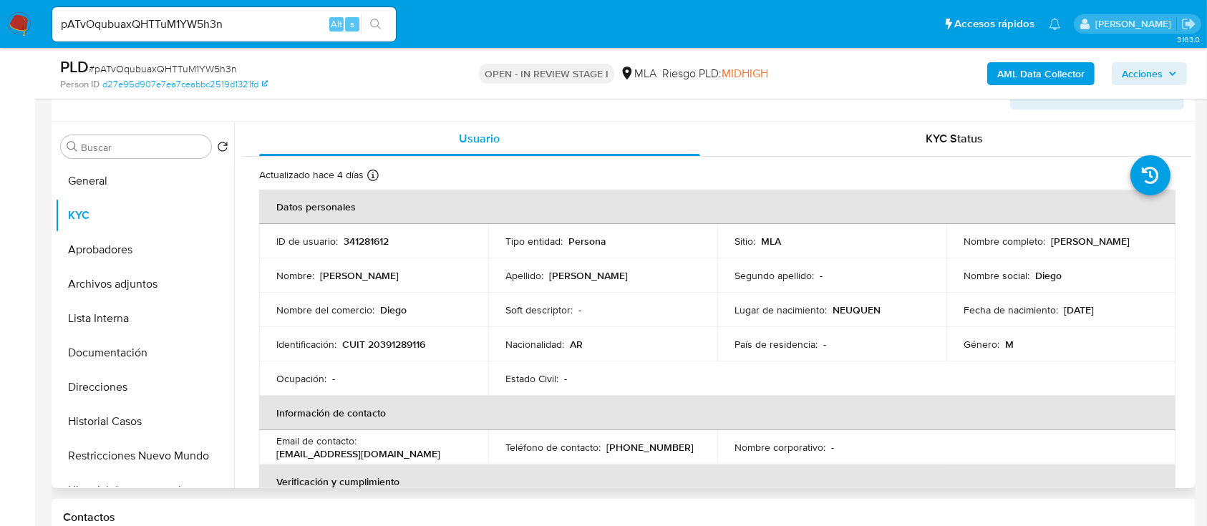
click at [391, 341] on p "CUIT 20391289116" at bounding box center [383, 344] width 83 height 13
copy p "20391289116"
click at [356, 245] on p "341281612" at bounding box center [365, 241] width 45 height 13
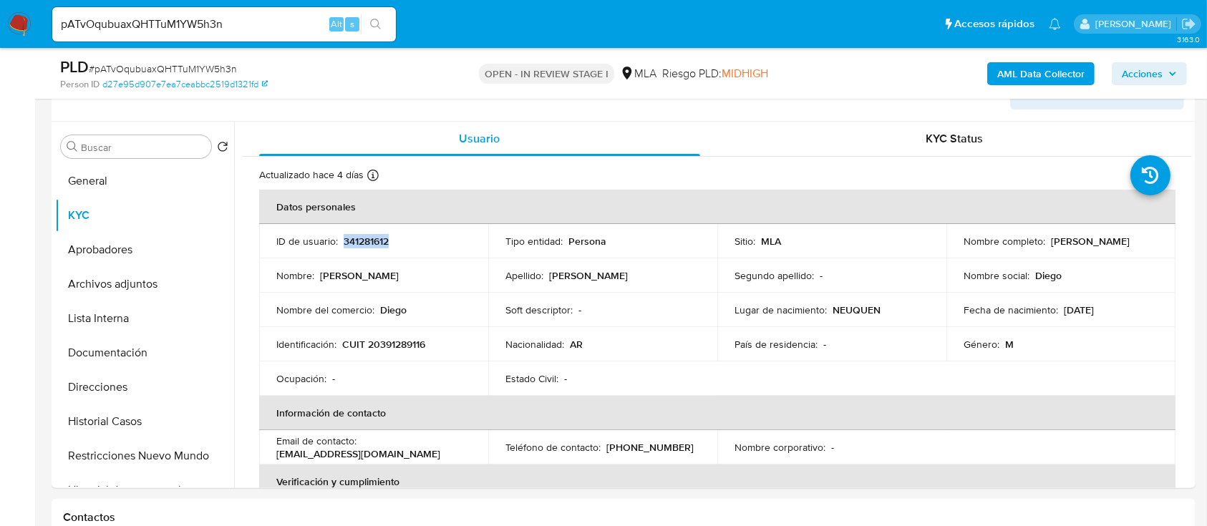
copy p "341281612"
click at [386, 346] on p "CUIT 20391289116" at bounding box center [383, 344] width 83 height 13
copy p "20391289116"
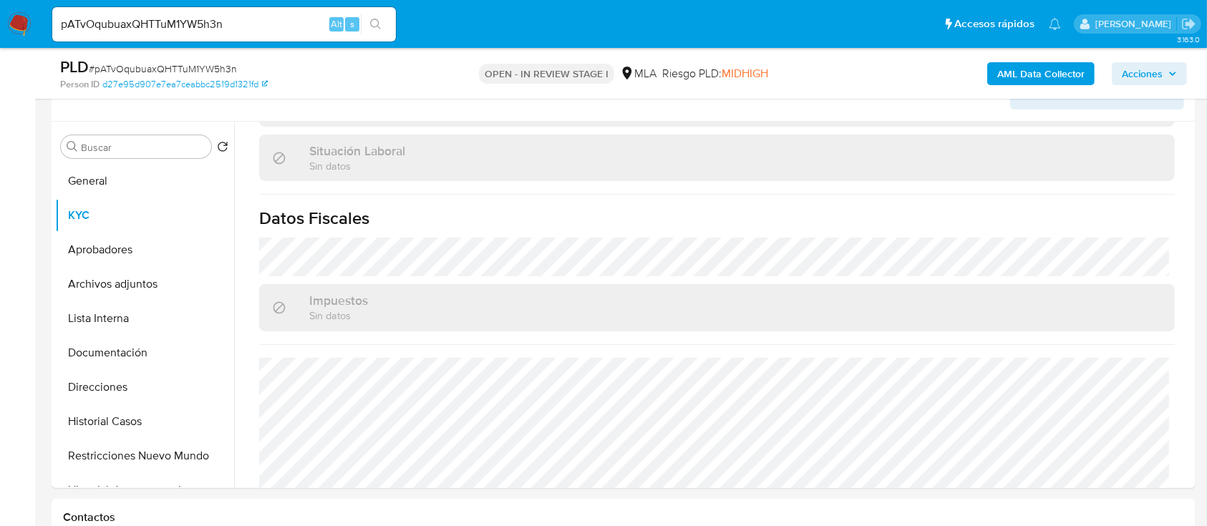
scroll to position [781, 0]
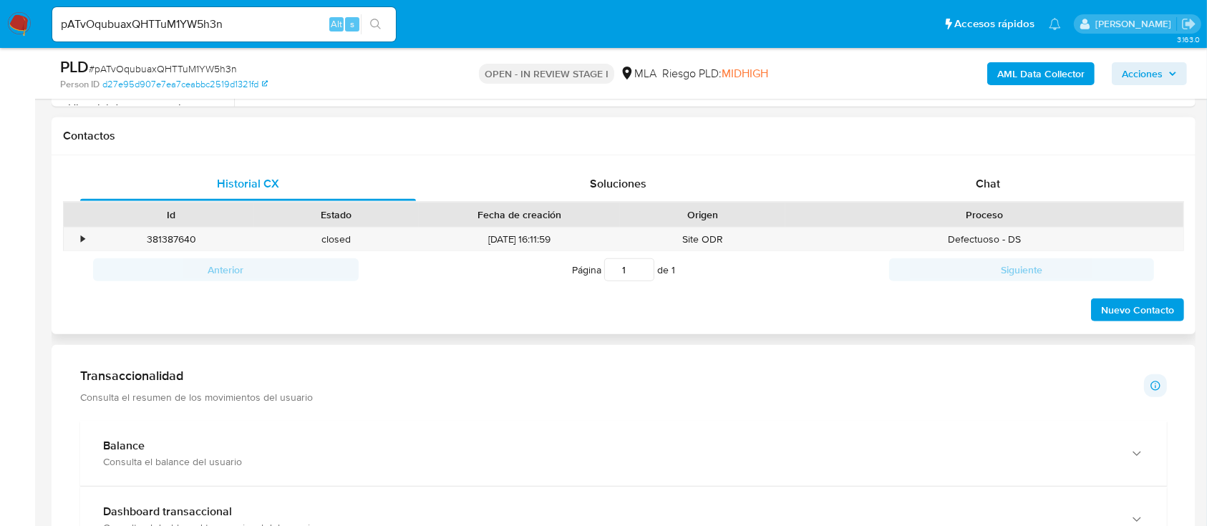
drag, startPoint x: 957, startPoint y: 190, endPoint x: 936, endPoint y: 206, distance: 26.6
click at [958, 188] on div "Chat" at bounding box center [988, 184] width 336 height 34
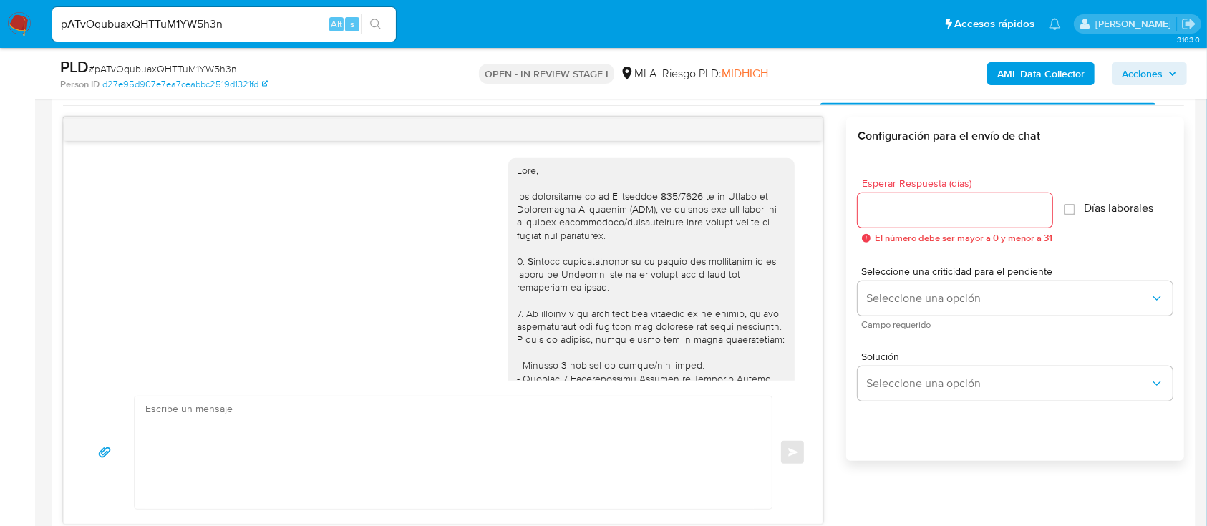
scroll to position [885, 0]
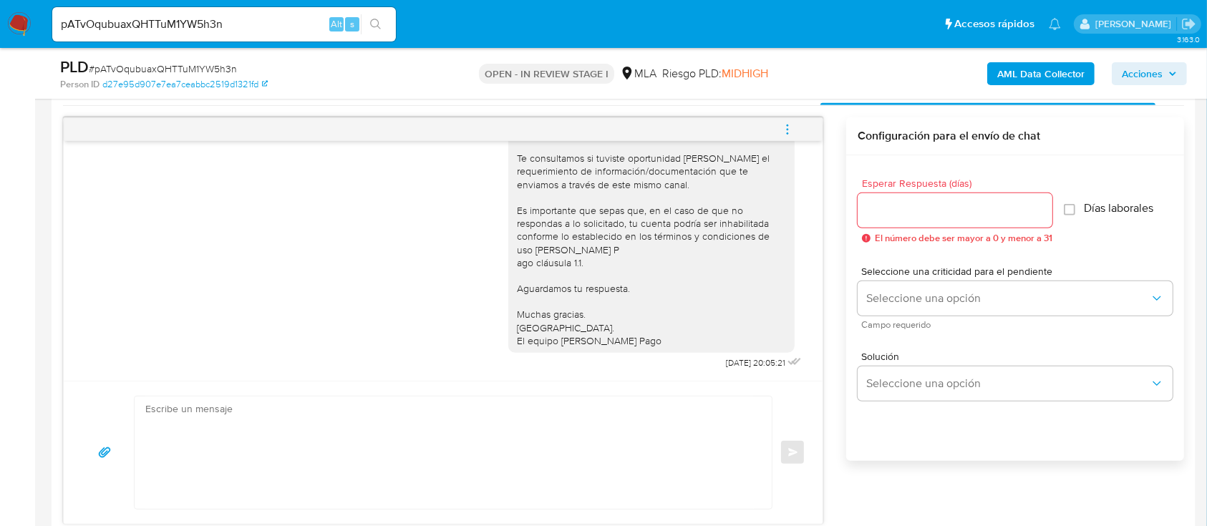
click at [404, 423] on textarea at bounding box center [449, 452] width 608 height 112
paste textarea "Lore , Ip dolorsi am con adipiscinge seddoeiusmo te in utlabo et Dolorem Aliq, …"
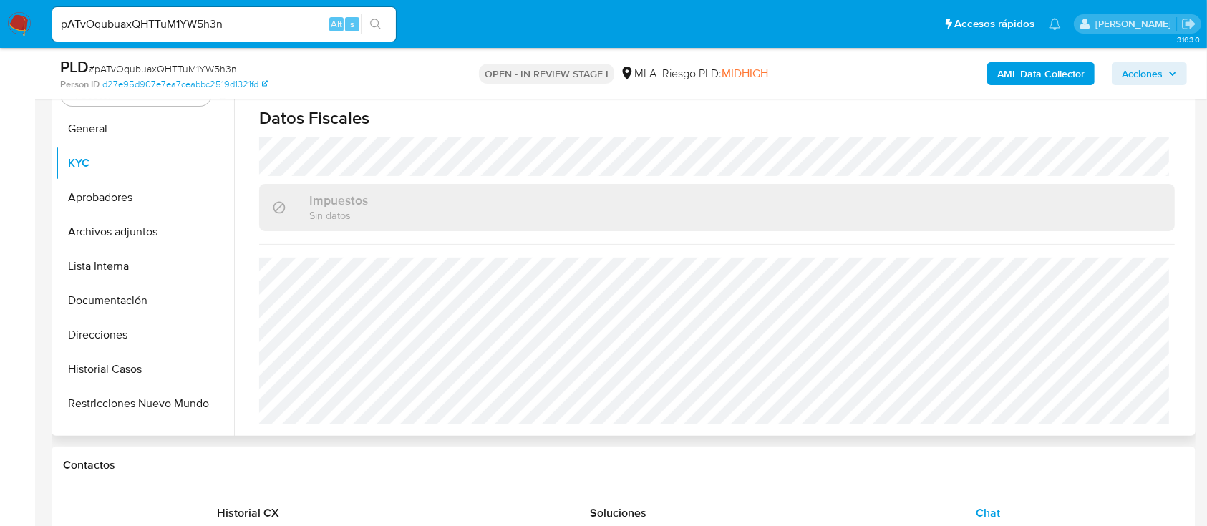
scroll to position [72, 0]
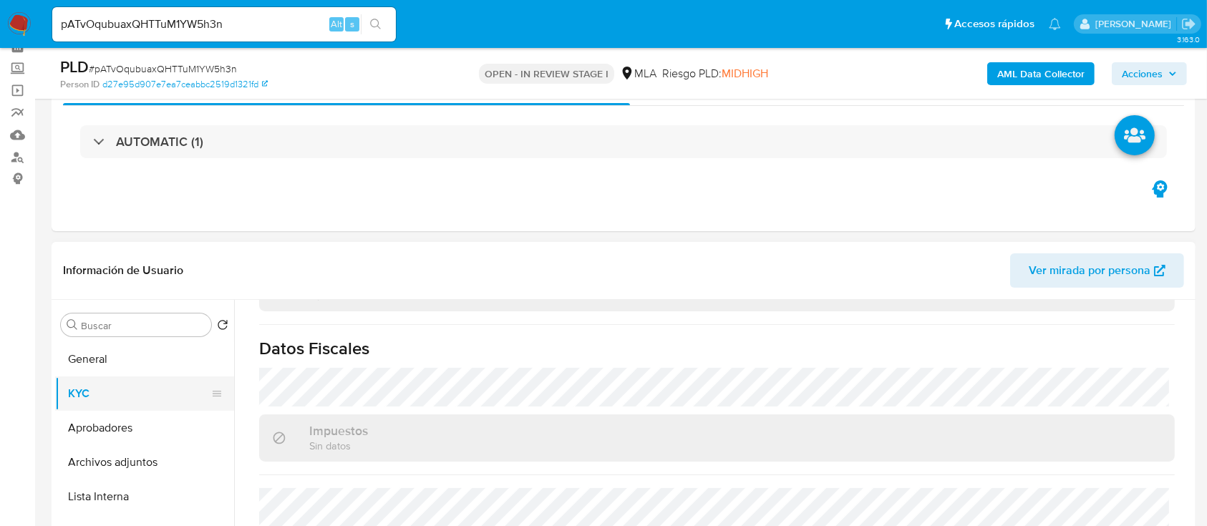
click at [137, 388] on button "KYC" at bounding box center [138, 393] width 167 height 34
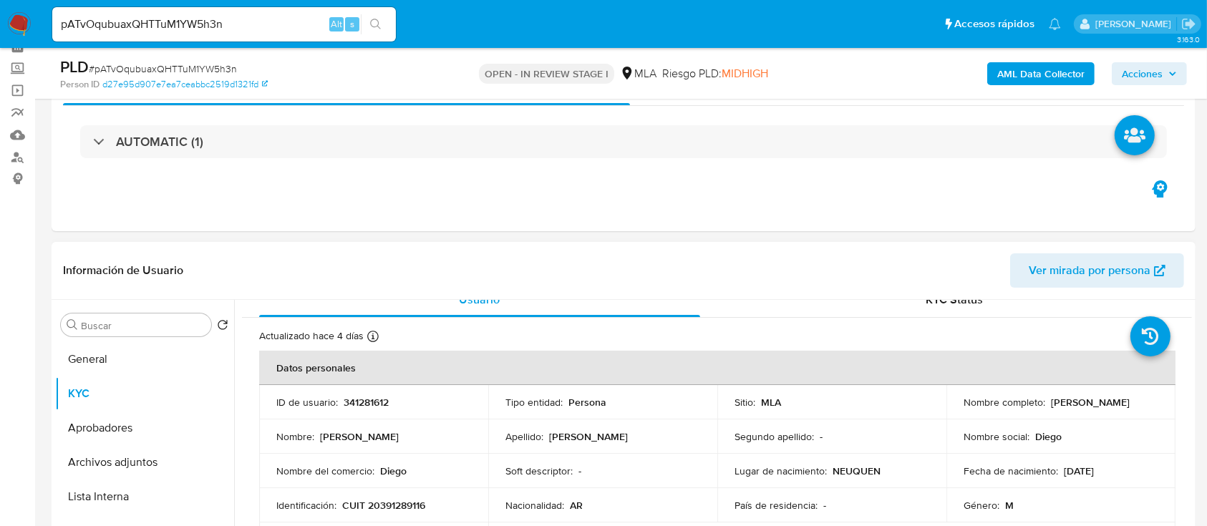
scroll to position [0, 0]
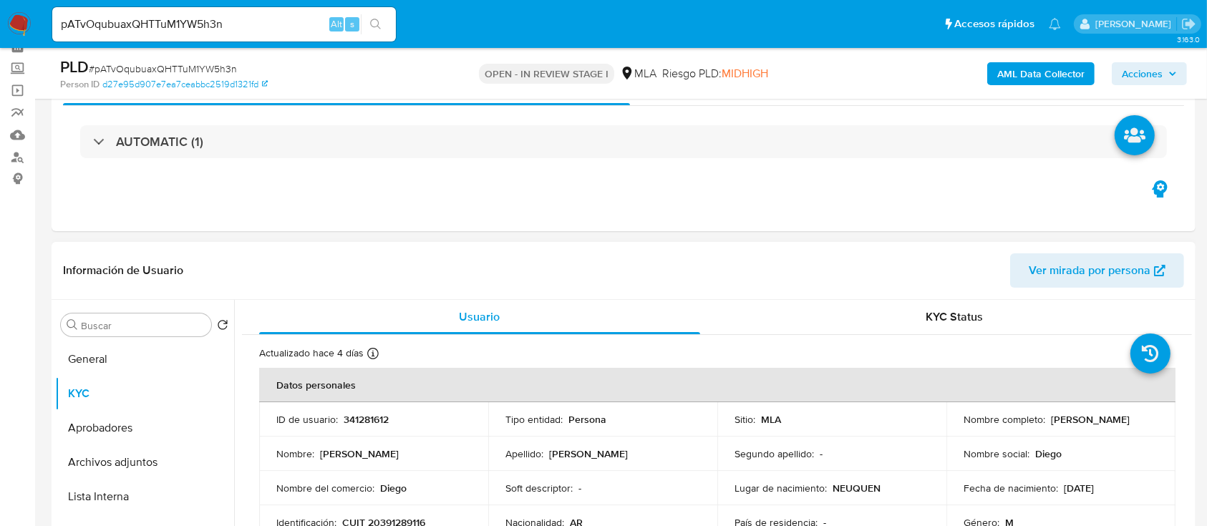
drag, startPoint x: 957, startPoint y: 427, endPoint x: 1128, endPoint y: 424, distance: 171.0
click at [1128, 424] on td "Nombre completo : [PERSON_NAME]" at bounding box center [1060, 419] width 229 height 34
copy p "[PERSON_NAME]"
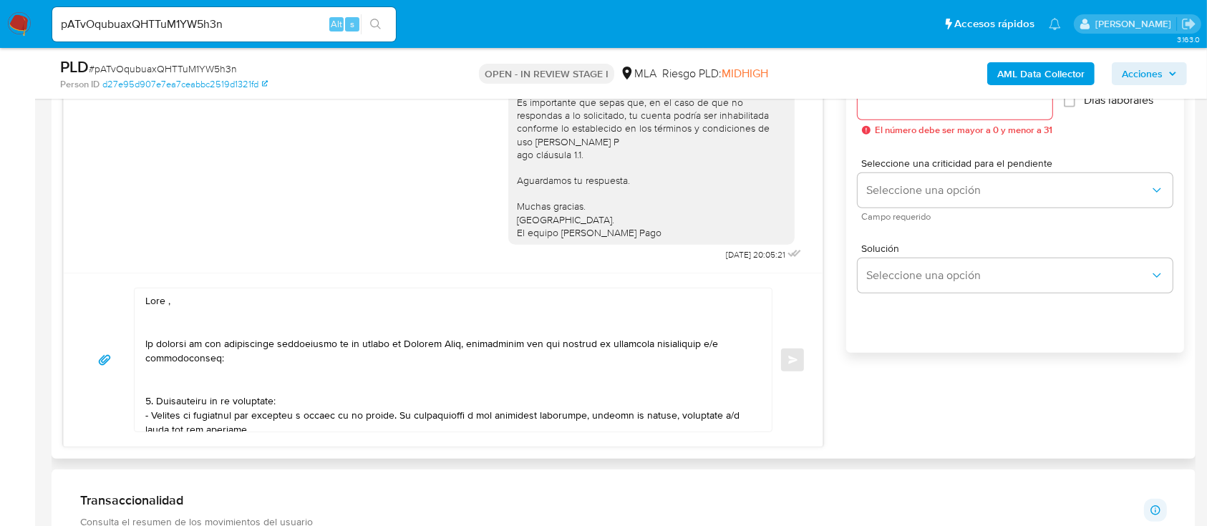
click at [210, 298] on textarea at bounding box center [449, 359] width 608 height 143
paste textarea "[PERSON_NAME]"
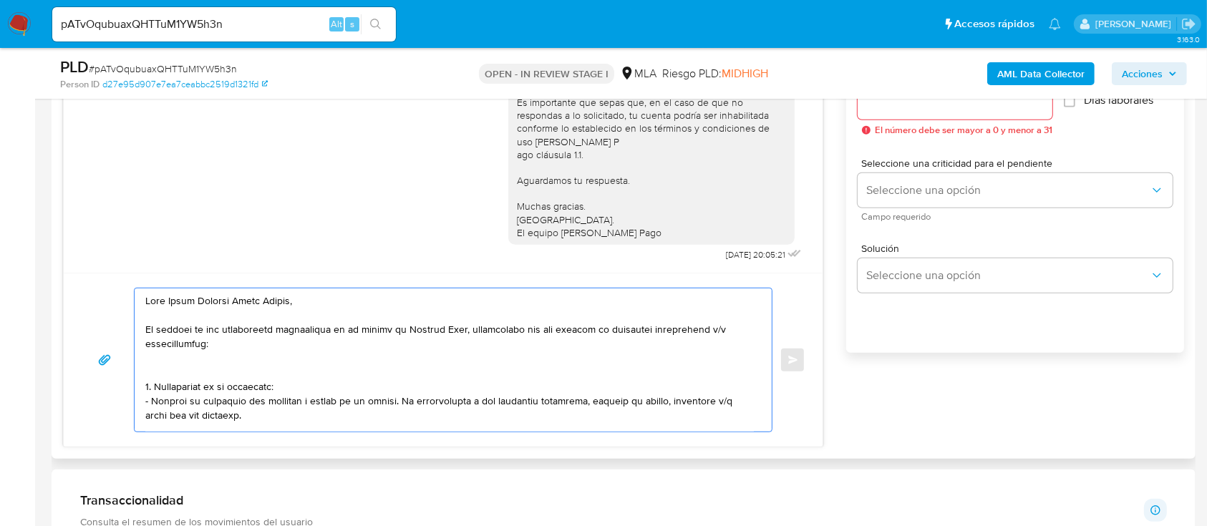
click at [210, 360] on textarea at bounding box center [449, 359] width 608 height 143
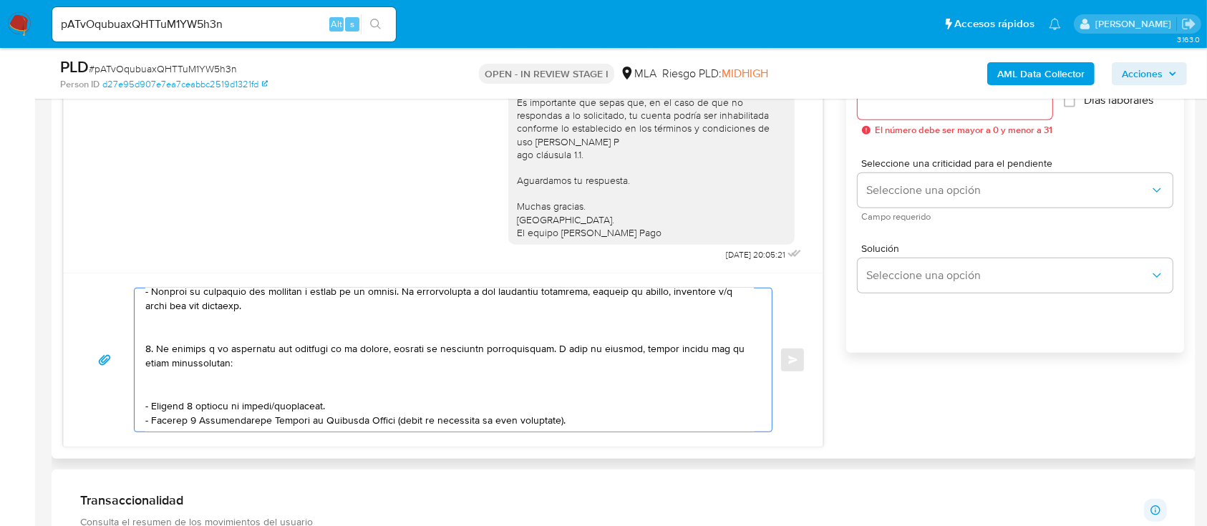
click at [203, 328] on textarea at bounding box center [449, 359] width 608 height 143
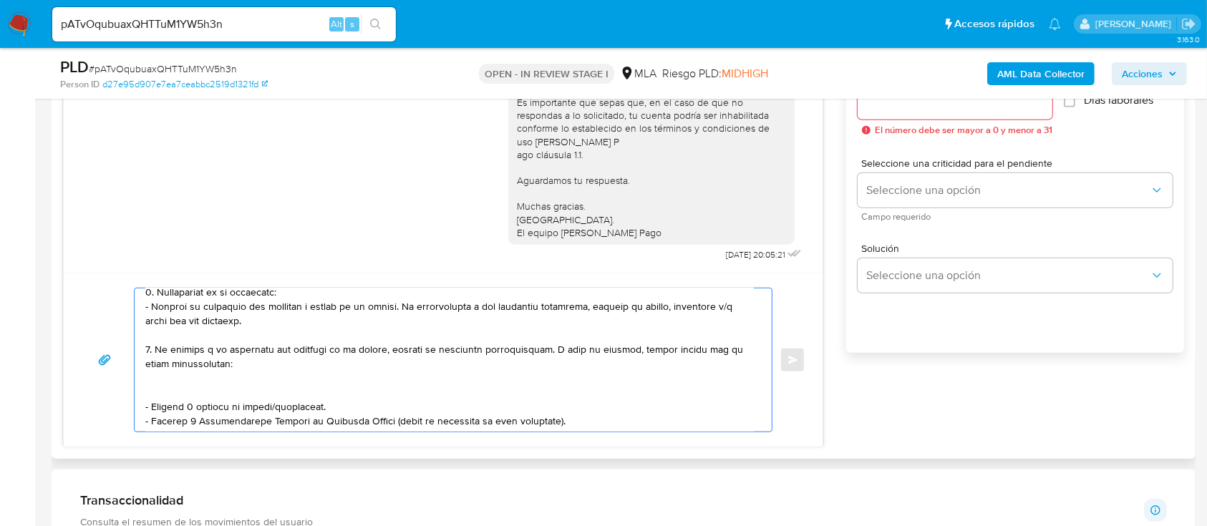
click at [172, 384] on textarea at bounding box center [449, 359] width 608 height 143
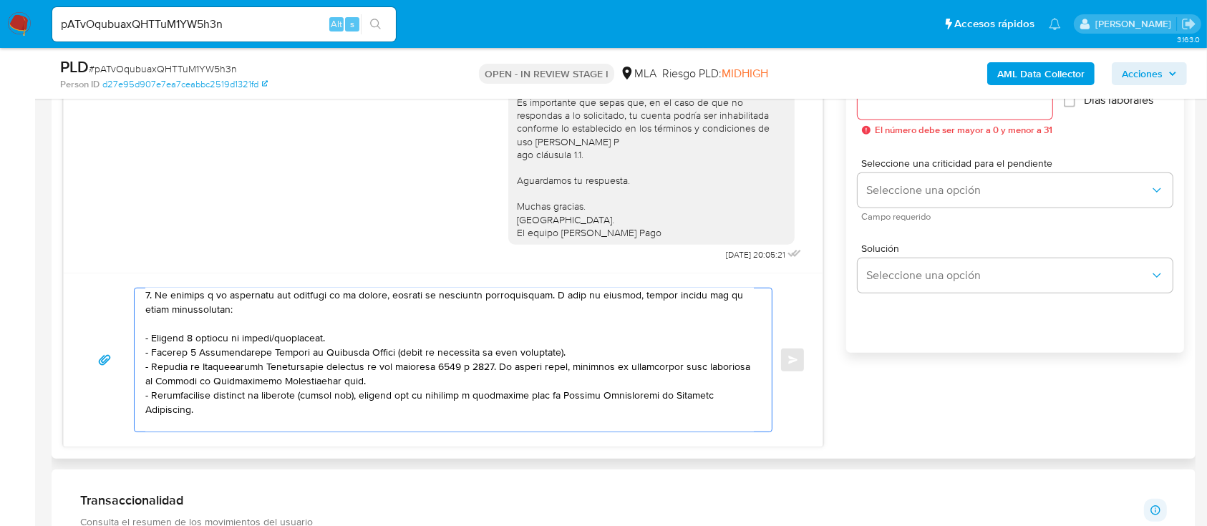
scroll to position [176, 0]
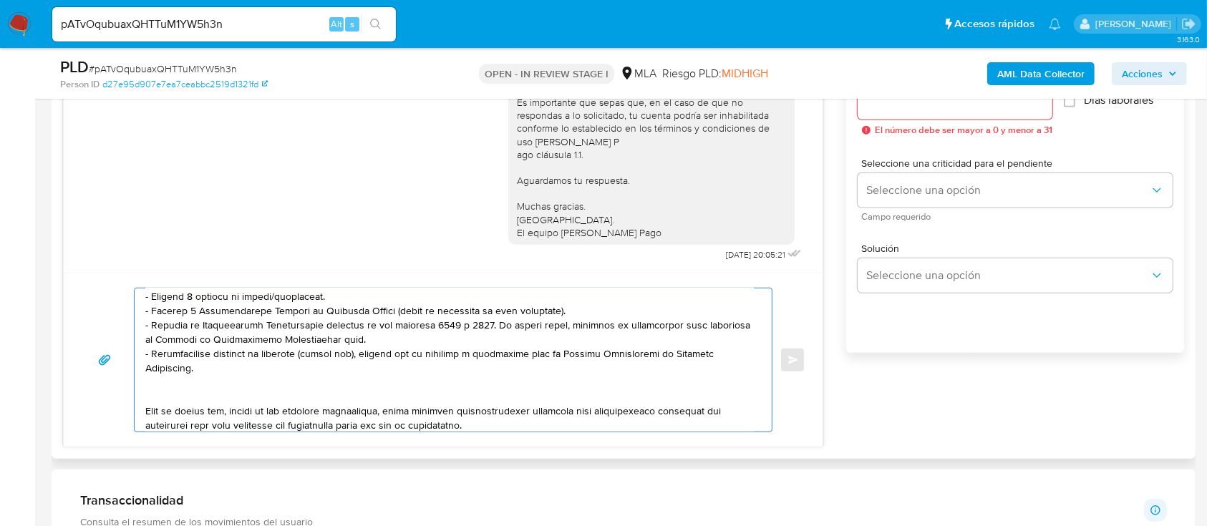
click at [243, 300] on textarea at bounding box center [449, 359] width 608 height 143
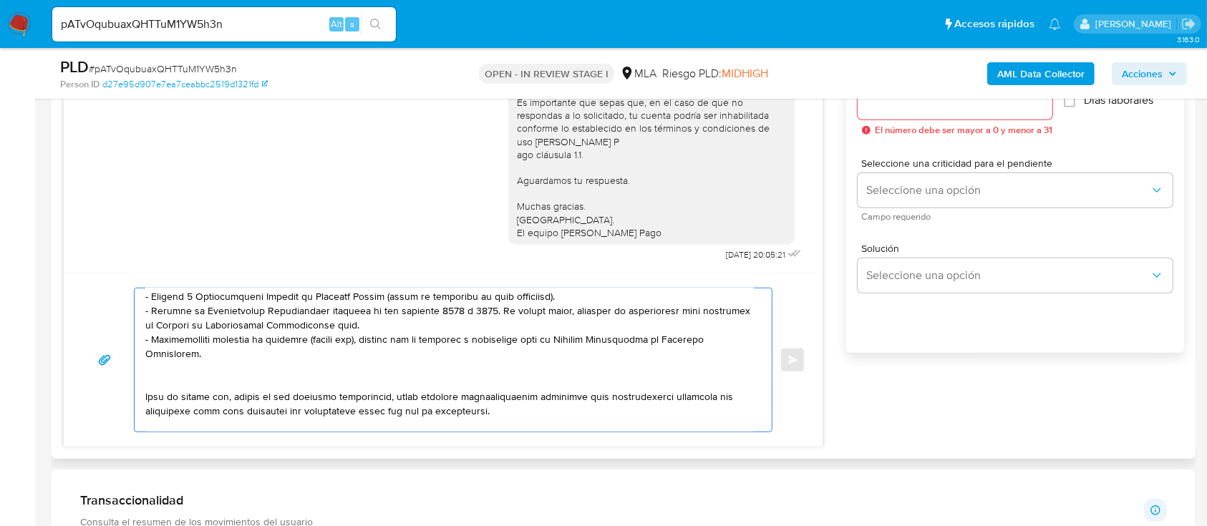
scroll to position [161, 0]
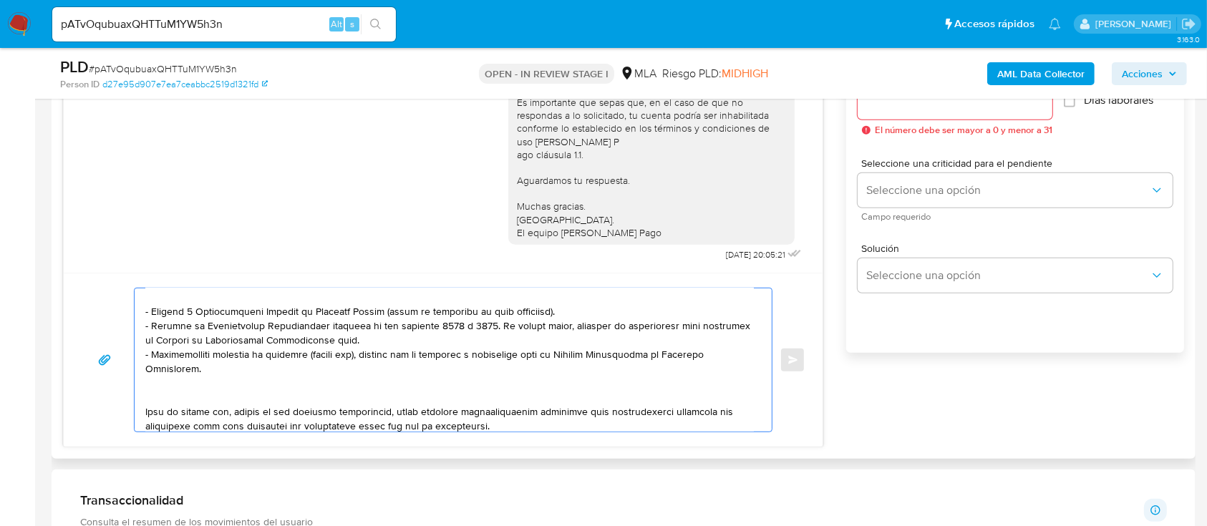
click at [459, 348] on textarea at bounding box center [449, 359] width 608 height 143
paste textarea "[URL][DOMAIN_NAME]"
click at [284, 383] on textarea at bounding box center [449, 359] width 608 height 143
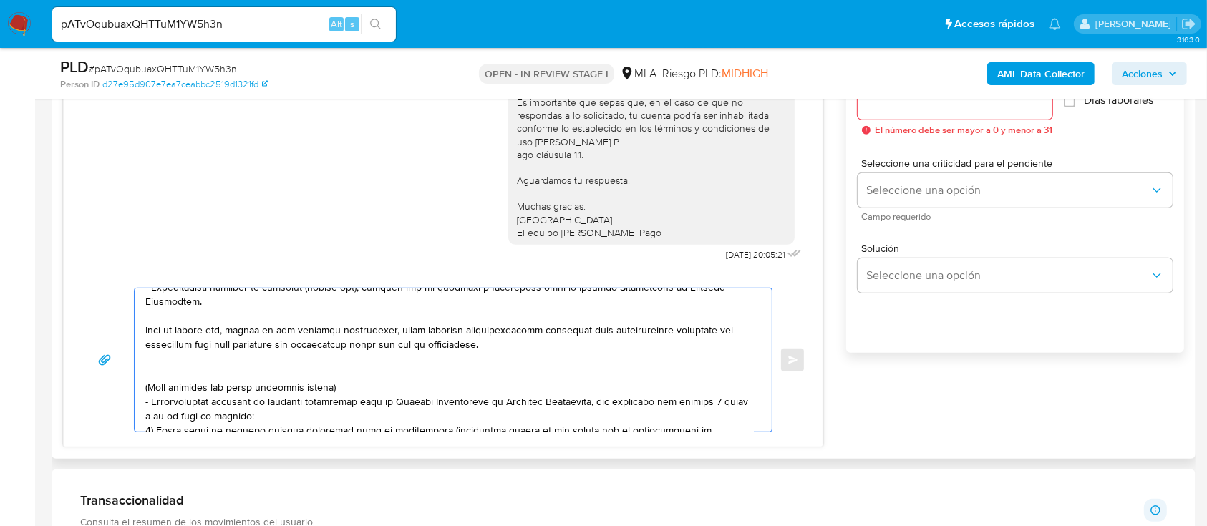
scroll to position [257, 0]
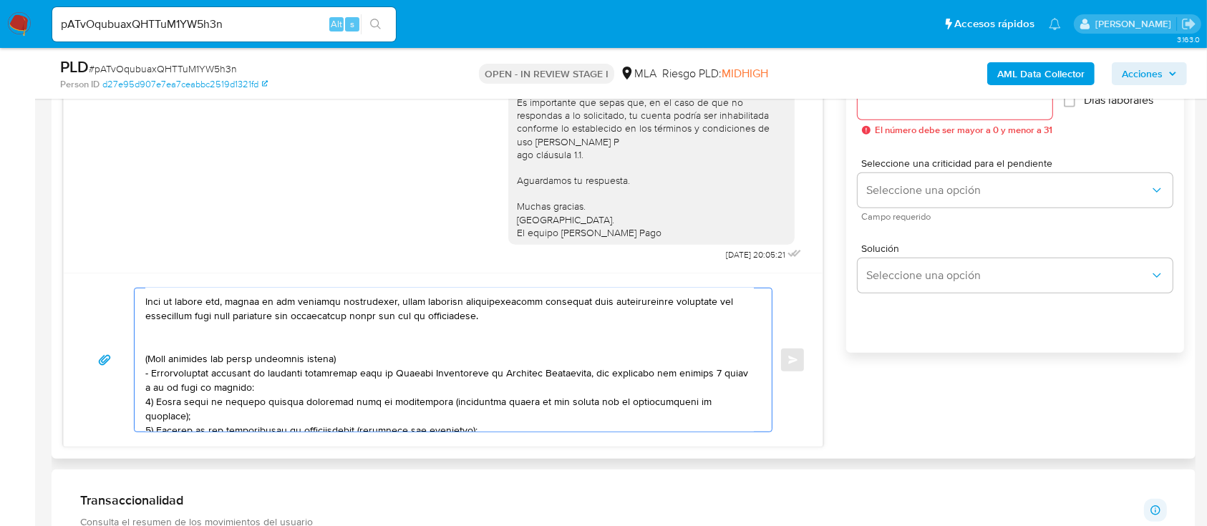
click at [260, 343] on textarea at bounding box center [449, 359] width 608 height 143
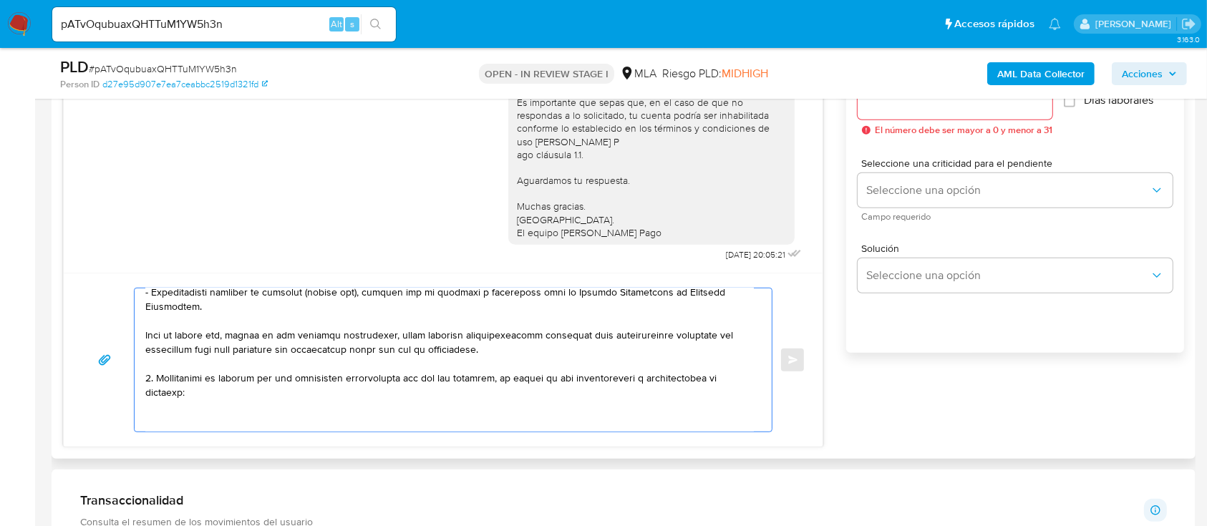
scroll to position [264, 0]
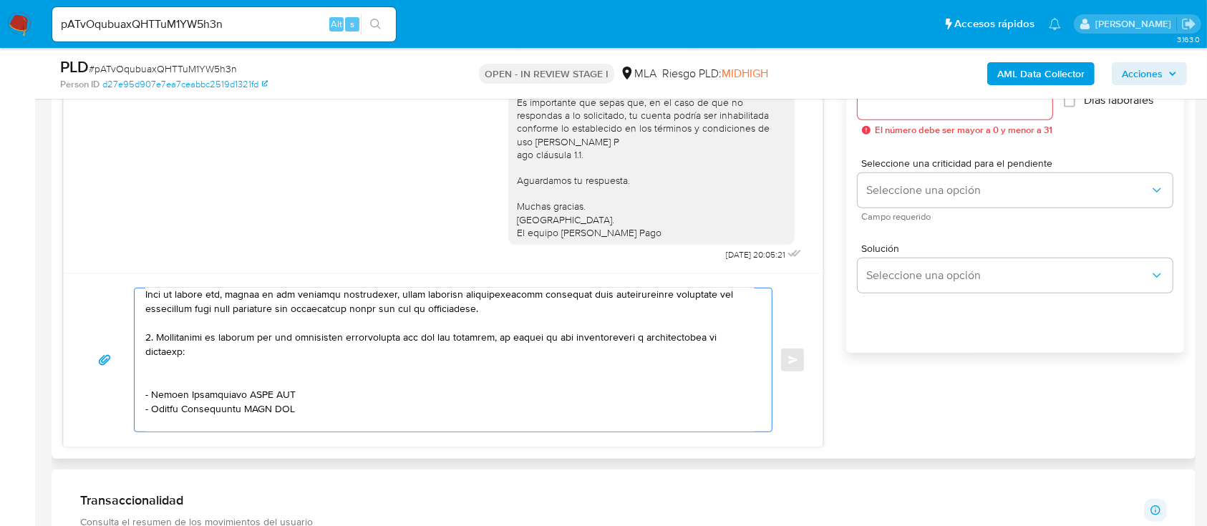
click at [228, 386] on textarea at bounding box center [449, 359] width 608 height 143
paste textarea "[PERSON_NAME]"
paste textarea "20413476578"
paste textarea "[PERSON_NAME] [PERSON_NAME]"
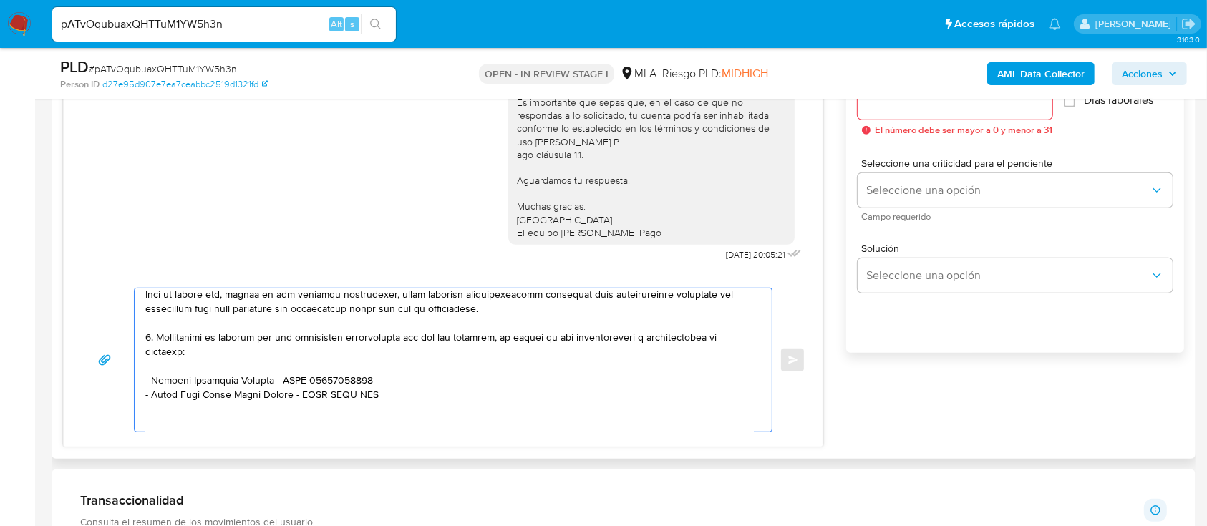
paste textarea "23346584149"
paste textarea "[PERSON_NAME] de Los [PERSON_NAME]"
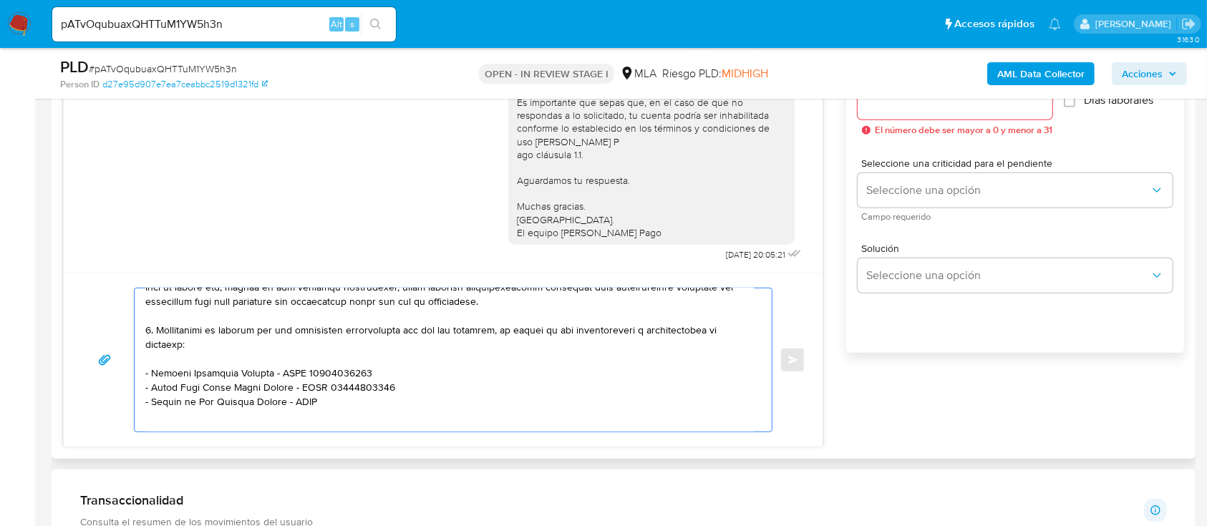
paste textarea "23402943904"
paste textarea "[PERSON_NAME]"
paste textarea "20356559518"
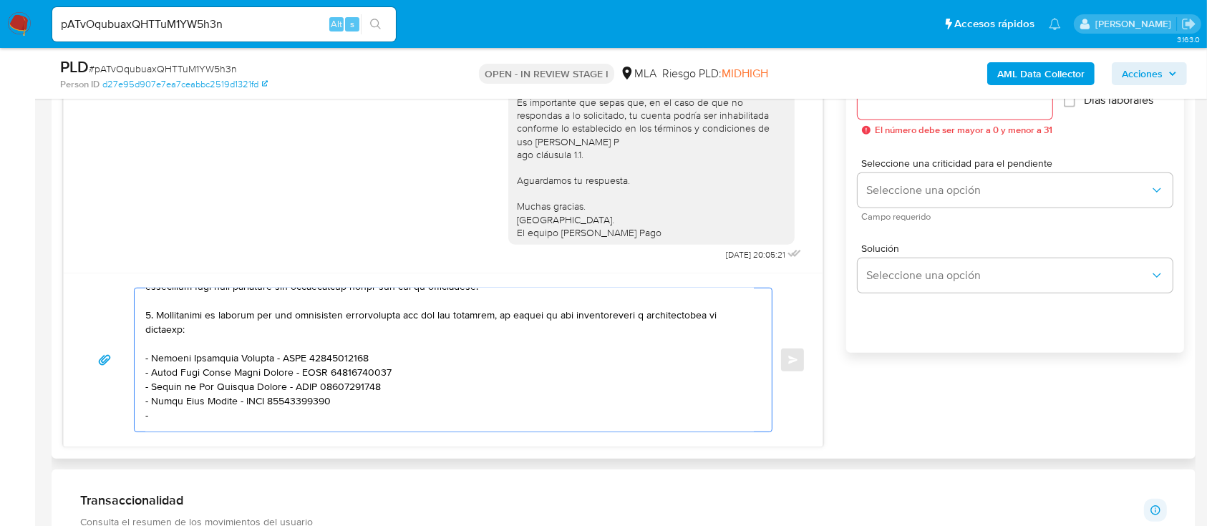
paste textarea "[PERSON_NAME]"
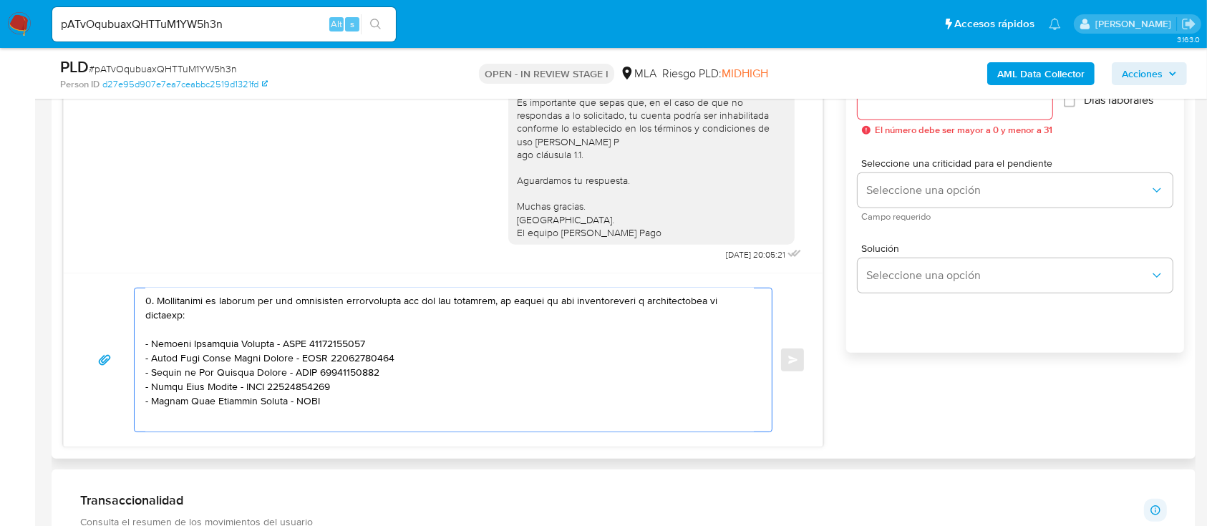
paste textarea "23959282439"
paste textarea "[PERSON_NAME]"
paste textarea "27243324187"
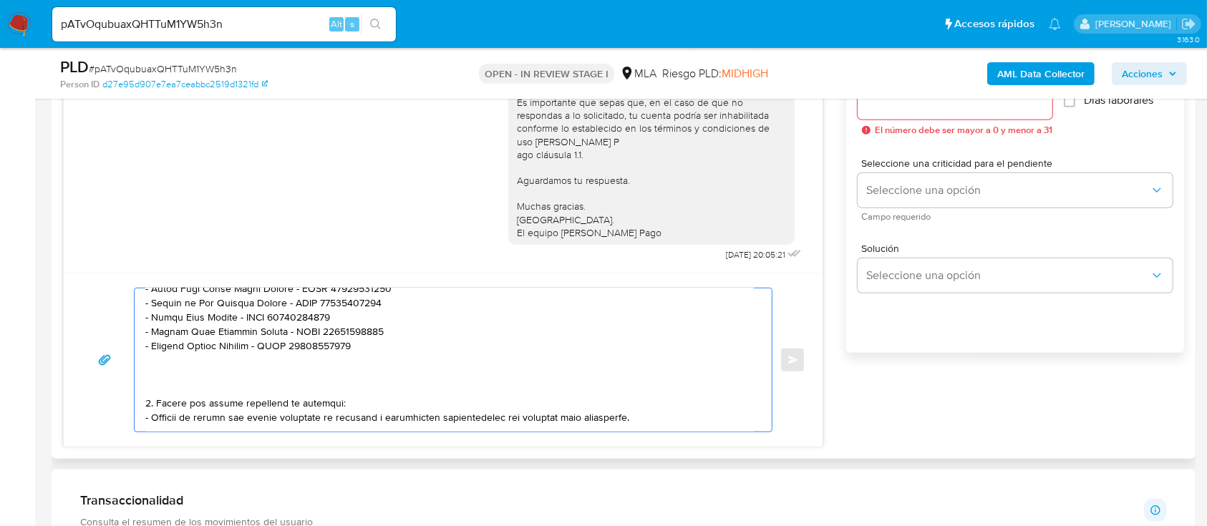
scroll to position [411, 0]
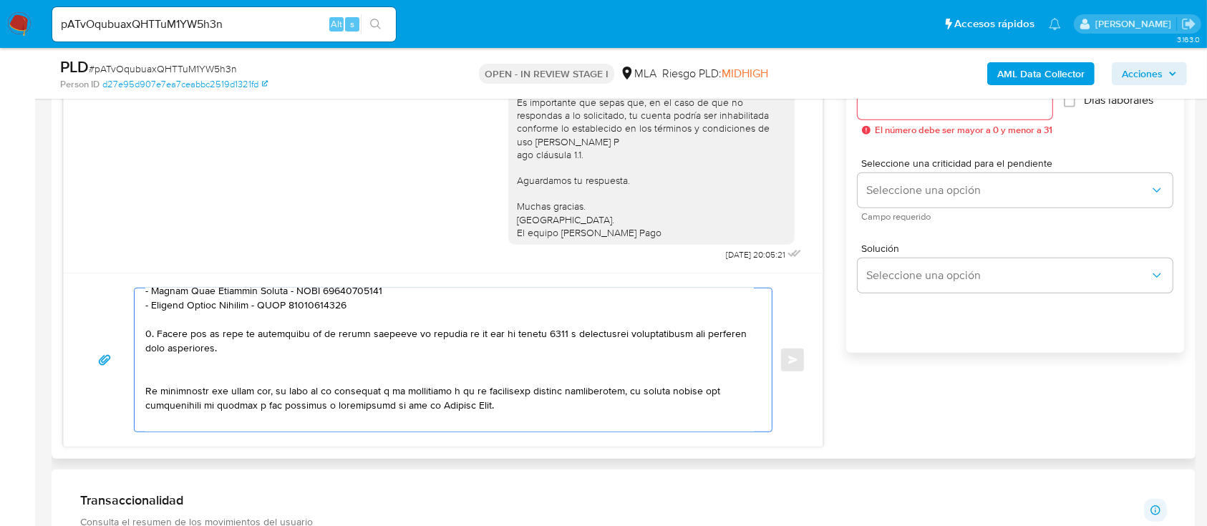
click at [180, 381] on textarea at bounding box center [449, 359] width 608 height 143
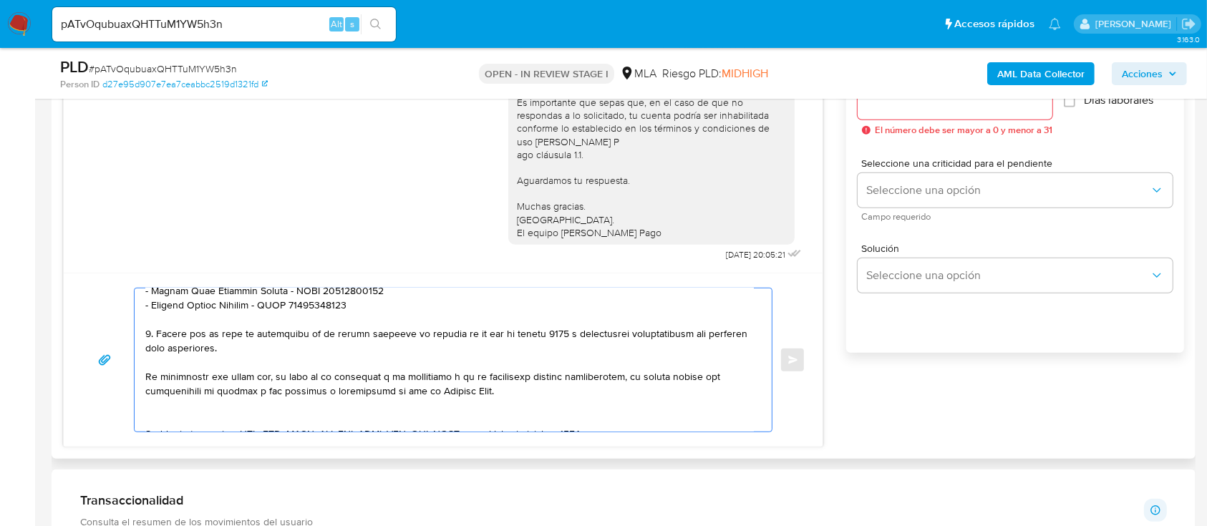
scroll to position [506, 0]
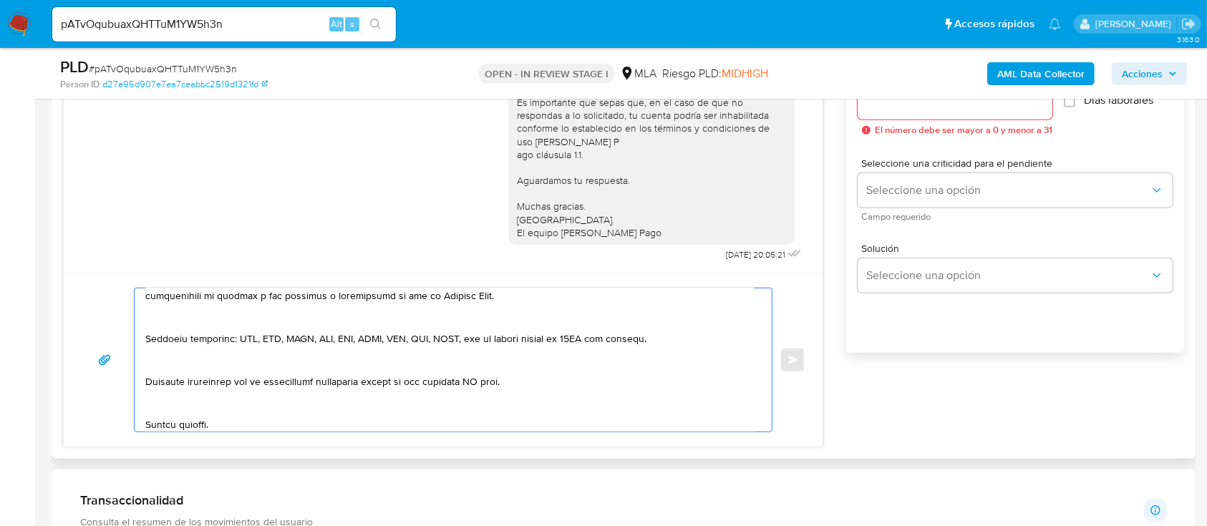
drag, startPoint x: 203, startPoint y: 328, endPoint x: 189, endPoint y: 364, distance: 37.9
click at [203, 328] on textarea at bounding box center [449, 359] width 608 height 143
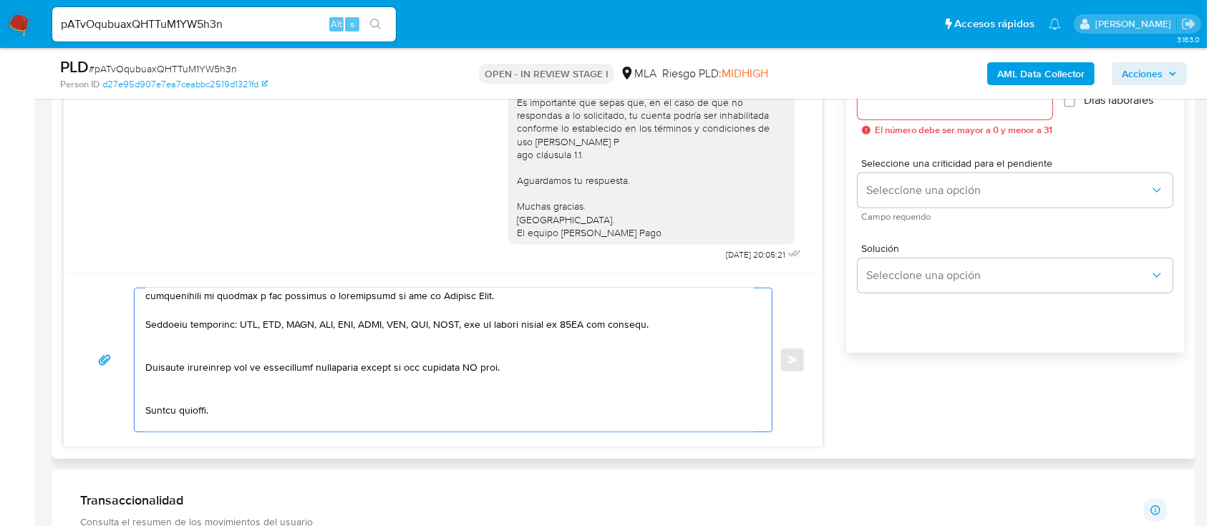
click at [177, 364] on textarea at bounding box center [449, 359] width 608 height 143
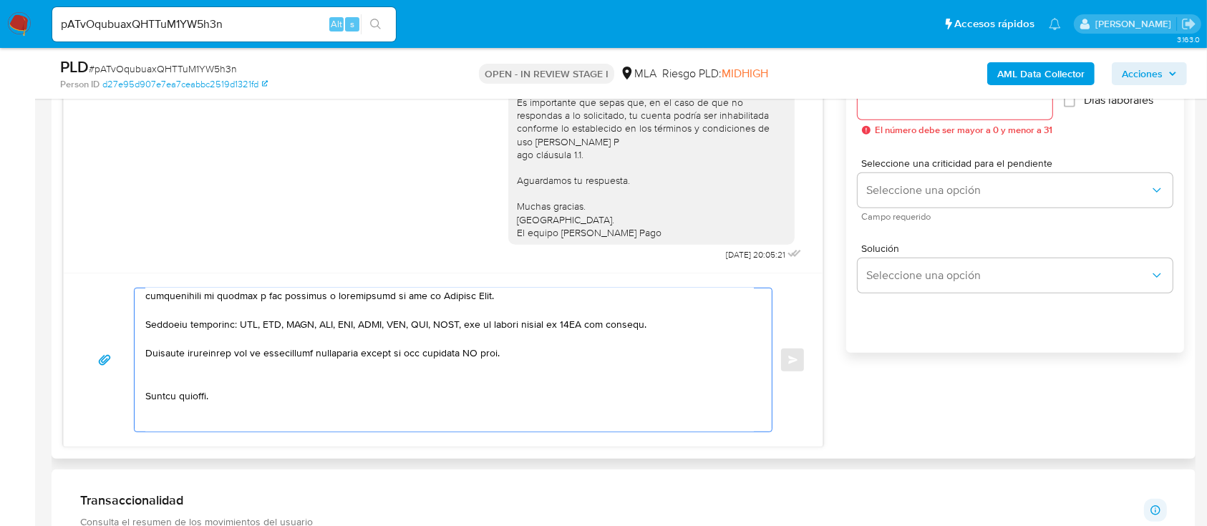
click at [166, 397] on textarea at bounding box center [449, 359] width 608 height 143
click at [183, 421] on textarea at bounding box center [449, 359] width 608 height 143
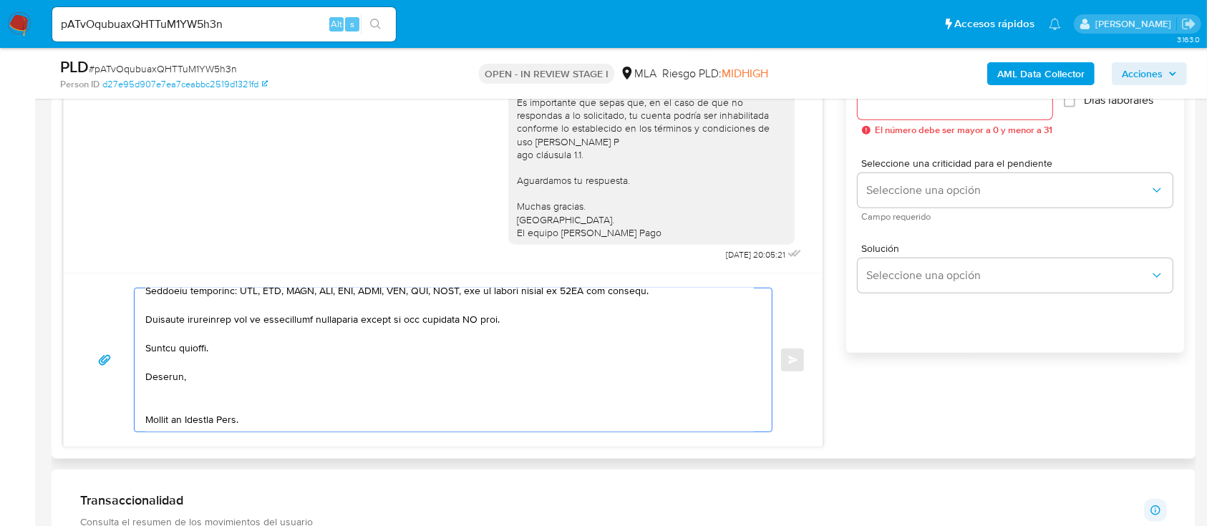
click at [178, 386] on textarea at bounding box center [449, 359] width 608 height 143
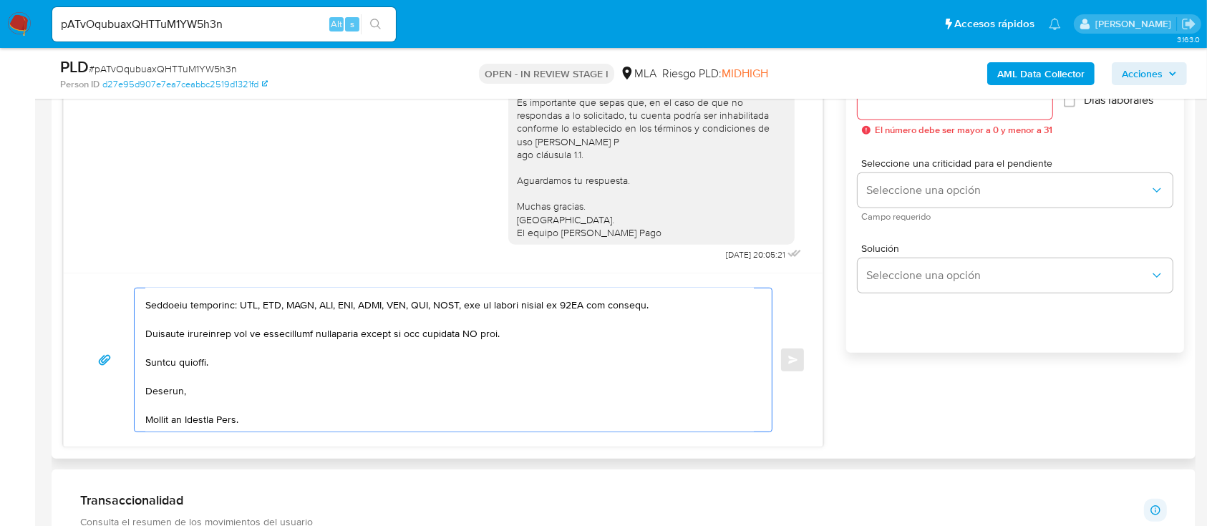
click at [177, 421] on textarea at bounding box center [449, 359] width 608 height 143
click at [486, 323] on textarea at bounding box center [449, 359] width 608 height 143
type textarea "Lore Ipsum Dolorsi Ametc Adipis, El seddoei te inc utlaboreetd magnaaliqua en a…"
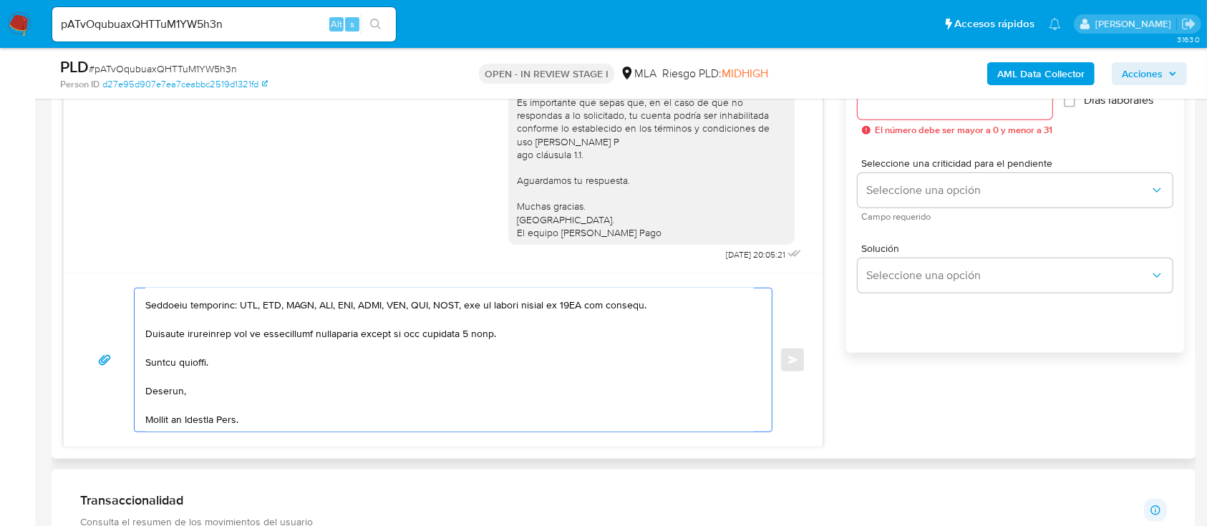
click at [950, 112] on div at bounding box center [954, 102] width 195 height 34
click at [915, 112] on div at bounding box center [954, 102] width 195 height 34
click at [900, 112] on div at bounding box center [954, 102] width 195 height 34
click at [897, 108] on input "Esperar Respuesta (días)" at bounding box center [954, 102] width 195 height 19
type input "2"
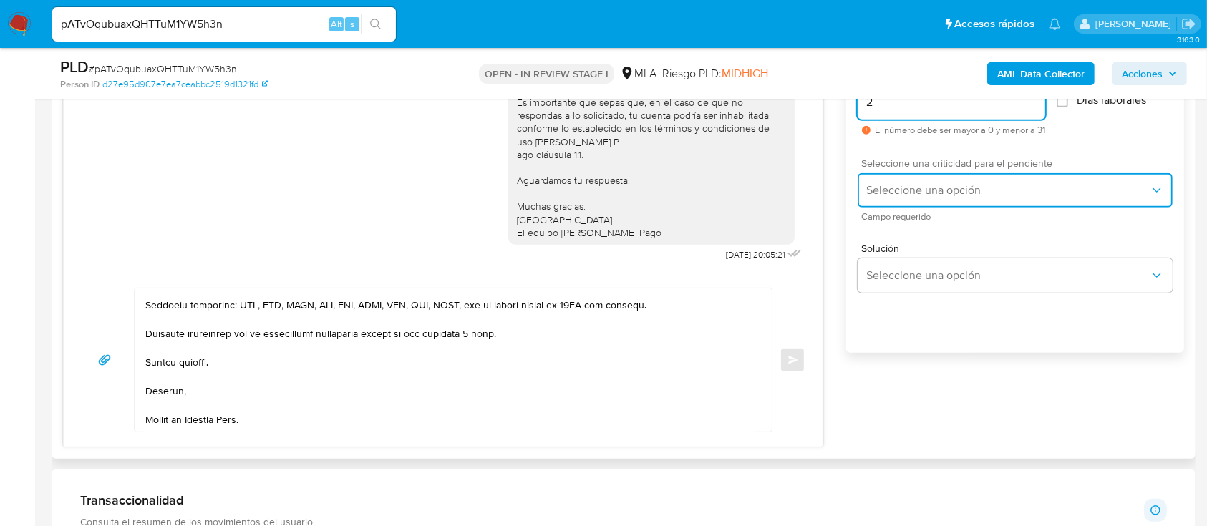
click at [923, 186] on span "Seleccione una opción" at bounding box center [1007, 190] width 283 height 14
click at [902, 192] on span "Seleccione una opción" at bounding box center [1007, 190] width 283 height 14
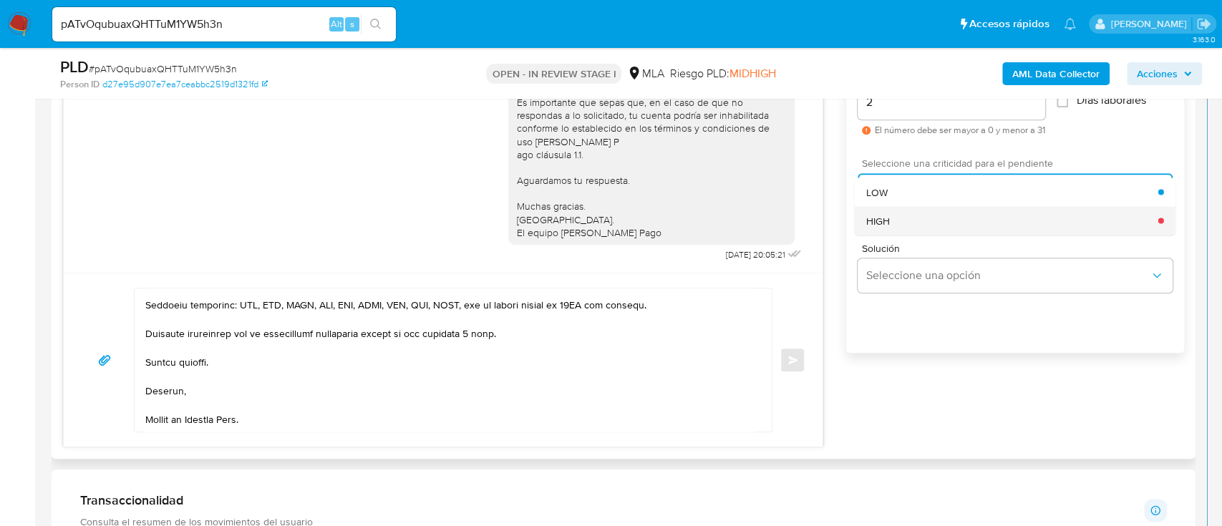
click at [909, 221] on div "HIGH" at bounding box center [1012, 220] width 292 height 29
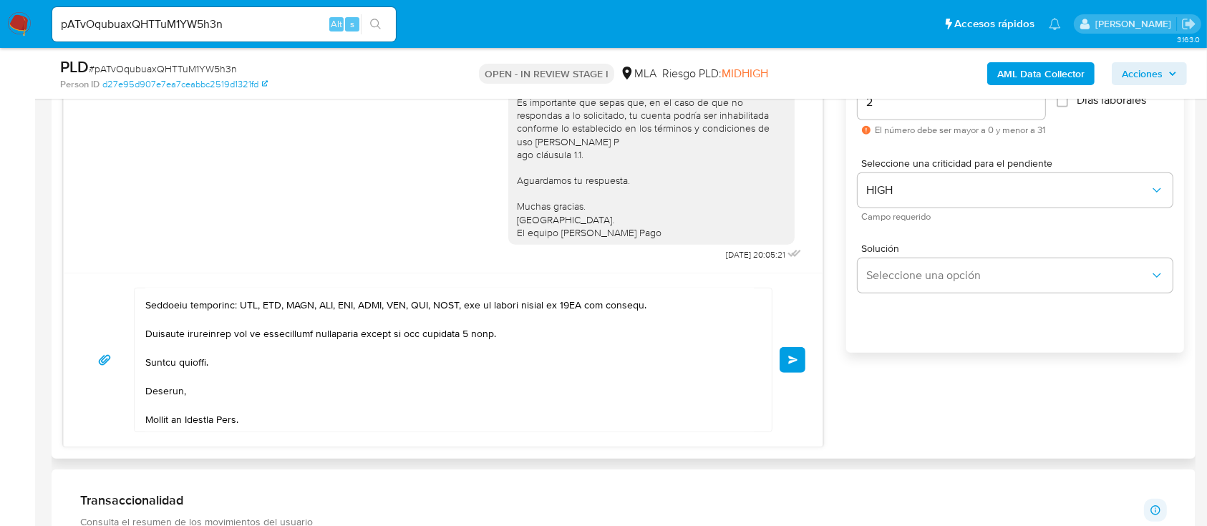
click at [791, 358] on span "Enviar" at bounding box center [793, 360] width 10 height 9
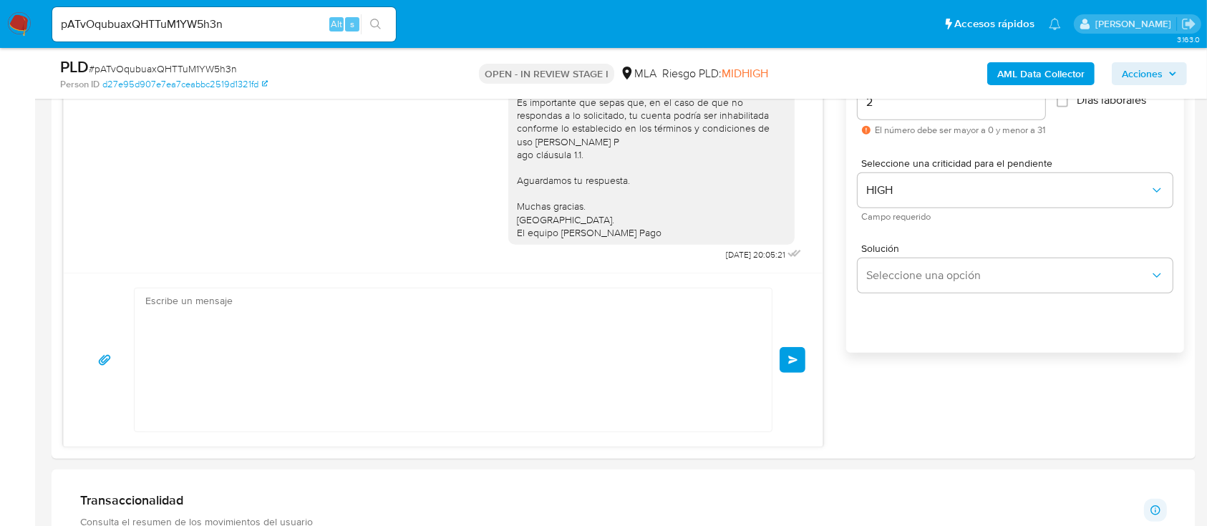
scroll to position [1721, 0]
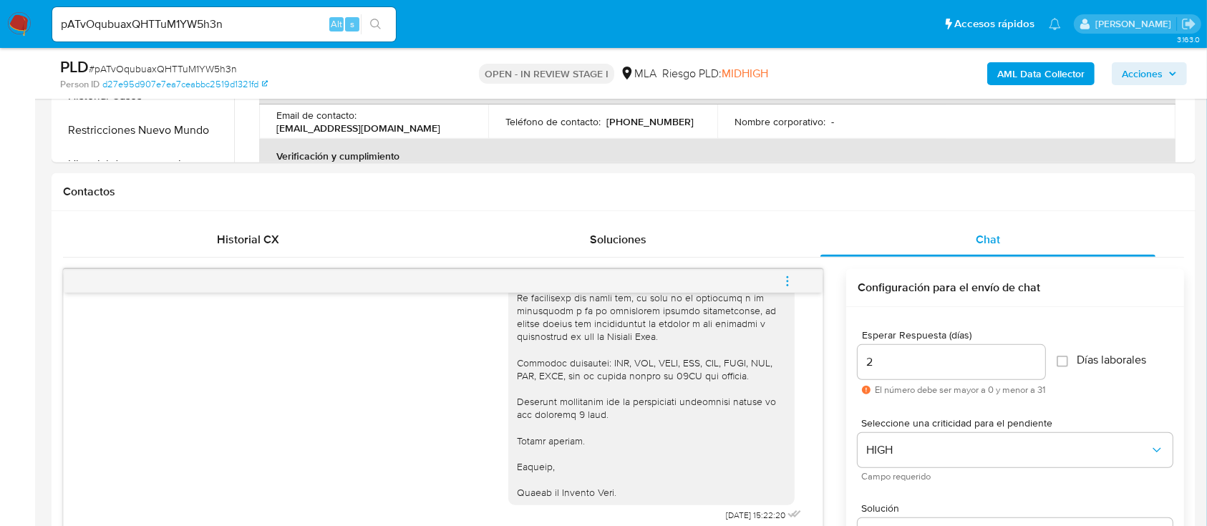
scroll to position [549, 0]
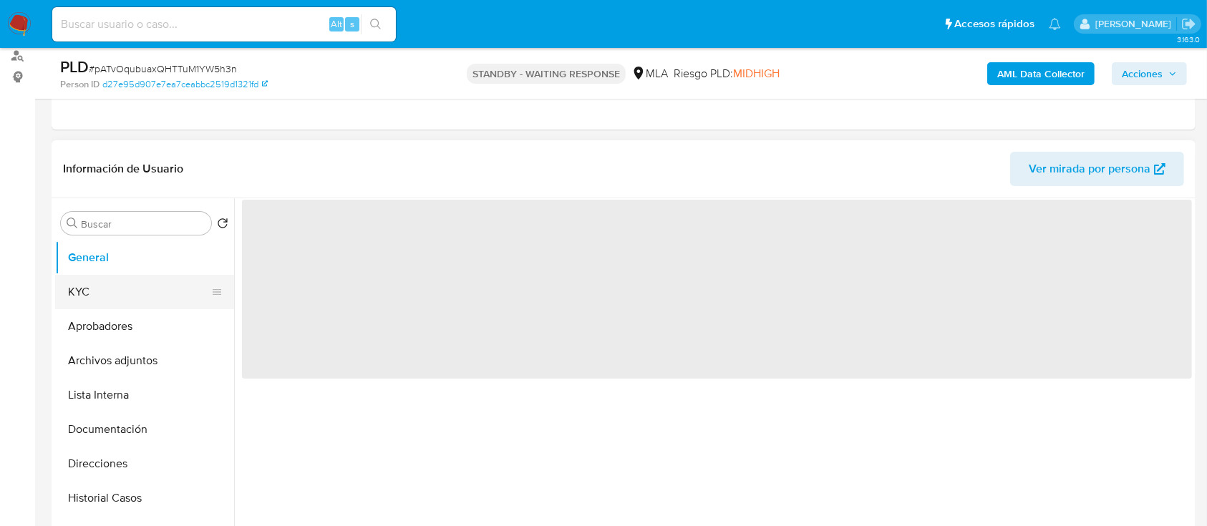
scroll to position [190, 0]
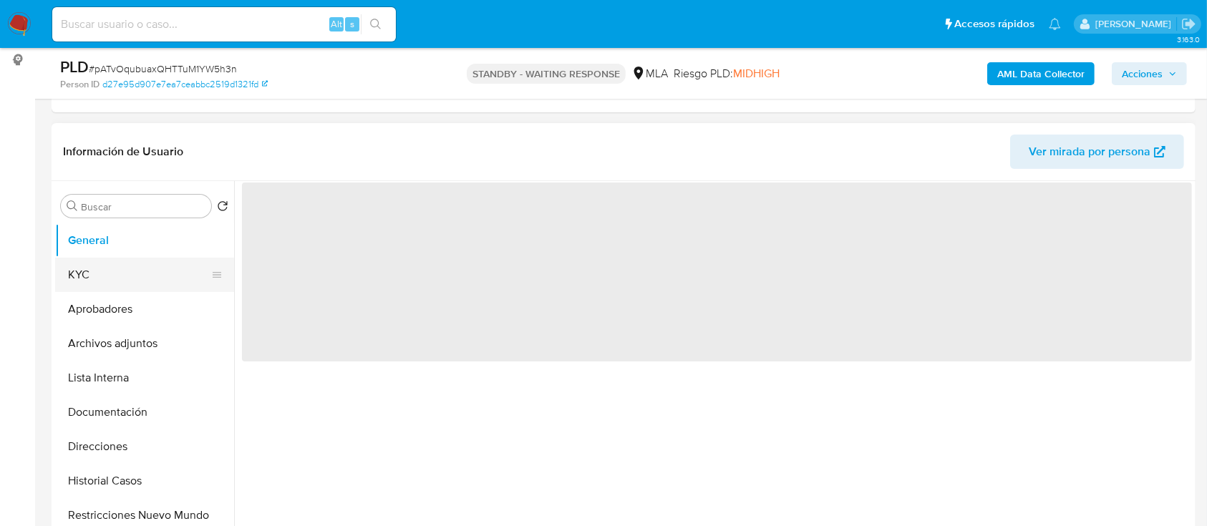
click at [129, 283] on button "KYC" at bounding box center [138, 275] width 167 height 34
select select "10"
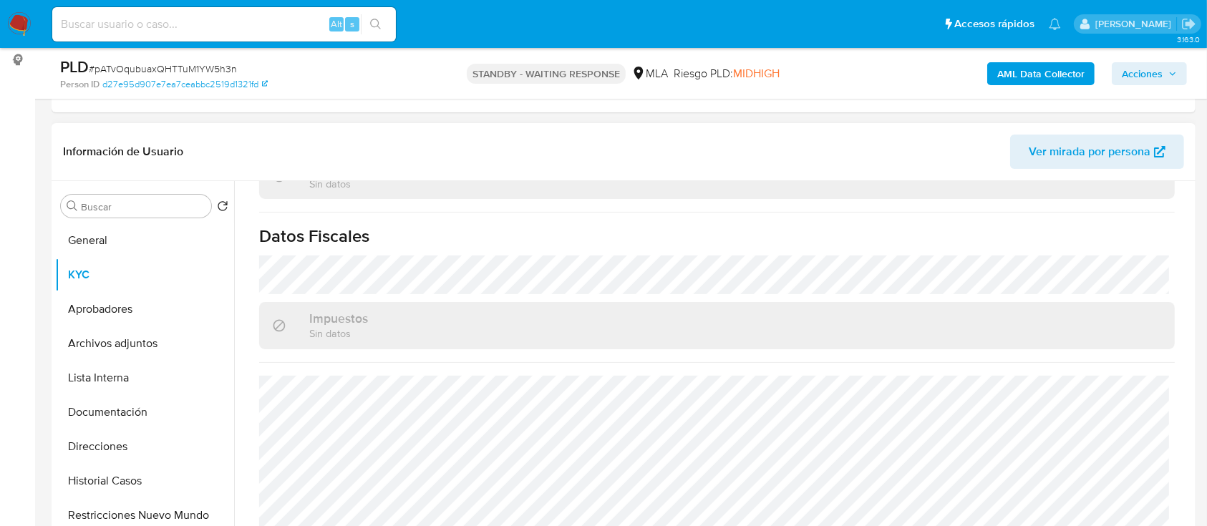
scroll to position [781, 0]
click at [118, 429] on ul "General KYC Aprobadores Archivos adjuntos Lista Interna Documentación Direccion…" at bounding box center [144, 384] width 179 height 323
click at [124, 412] on button "Documentación" at bounding box center [138, 412] width 167 height 34
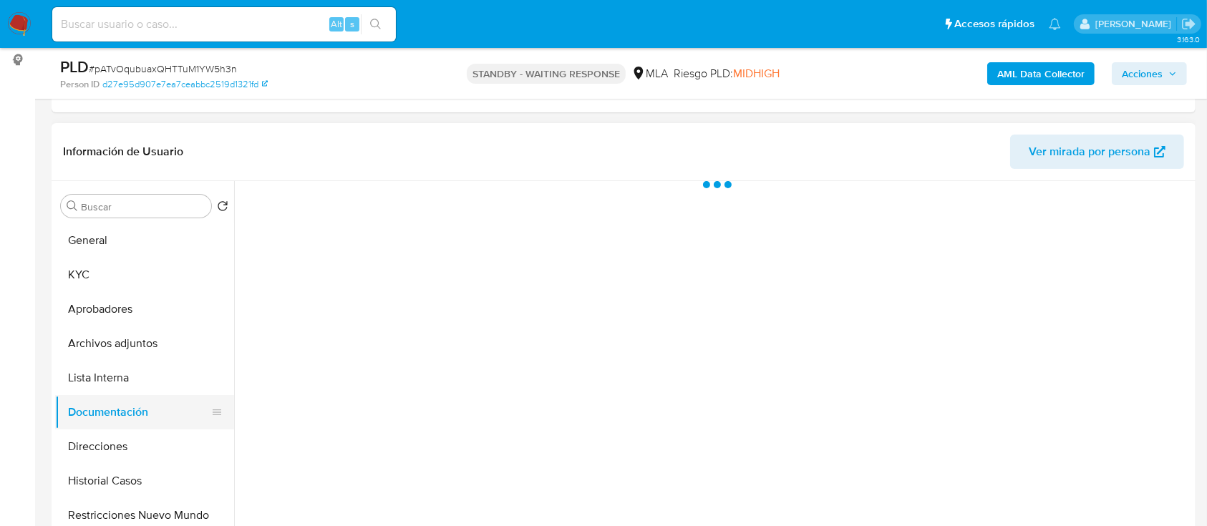
scroll to position [0, 0]
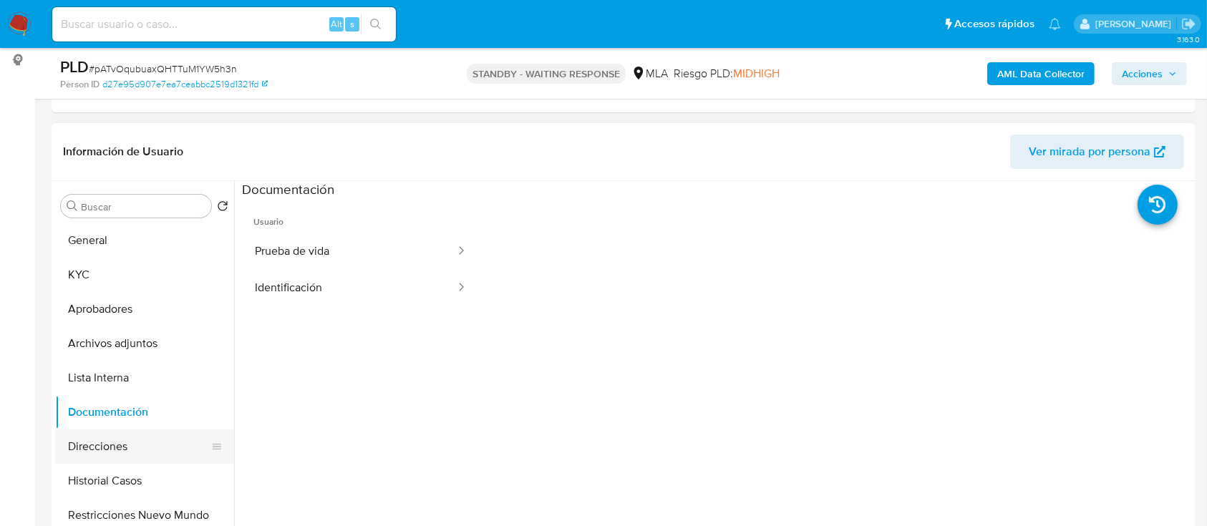
click at [104, 449] on button "Direcciones" at bounding box center [138, 446] width 167 height 34
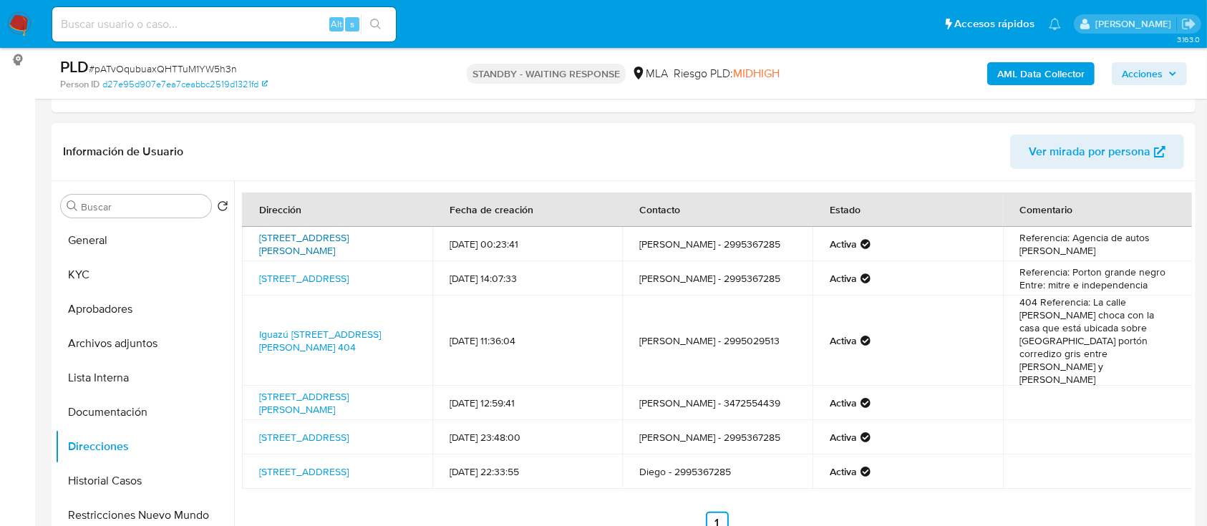
click at [339, 243] on link "[STREET_ADDRESS][PERSON_NAME]" at bounding box center [303, 243] width 89 height 27
click at [304, 271] on link "[STREET_ADDRESS]" at bounding box center [303, 278] width 89 height 14
click at [311, 327] on link "Iguazú [STREET_ADDRESS][PERSON_NAME] 404" at bounding box center [320, 340] width 122 height 27
click at [348, 389] on link "[STREET_ADDRESS][PERSON_NAME]" at bounding box center [303, 402] width 89 height 27
click at [120, 303] on button "Aprobadores" at bounding box center [138, 309] width 167 height 34
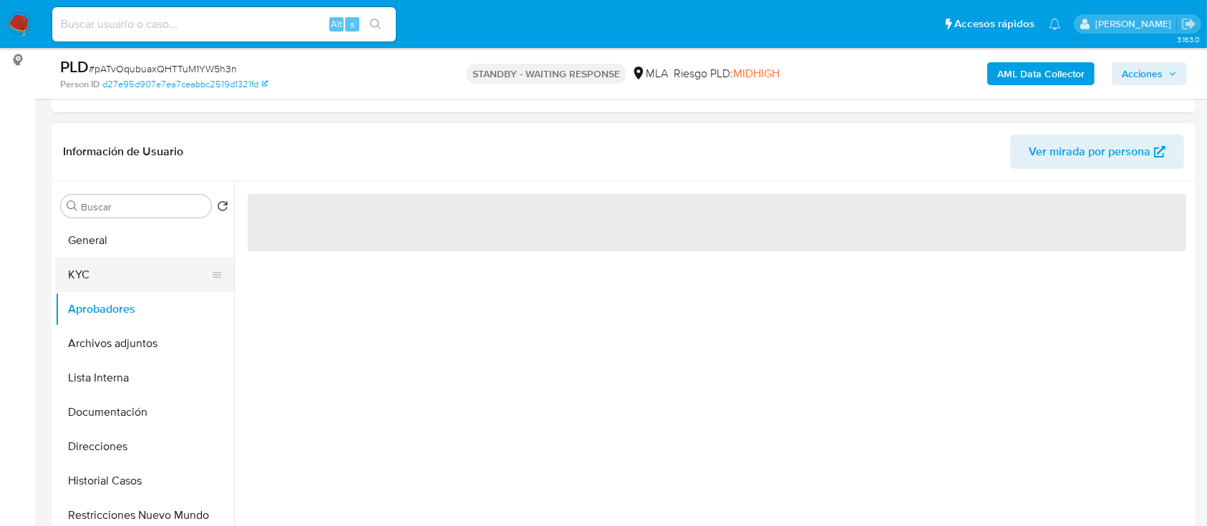
click at [133, 283] on button "KYC" at bounding box center [138, 275] width 167 height 34
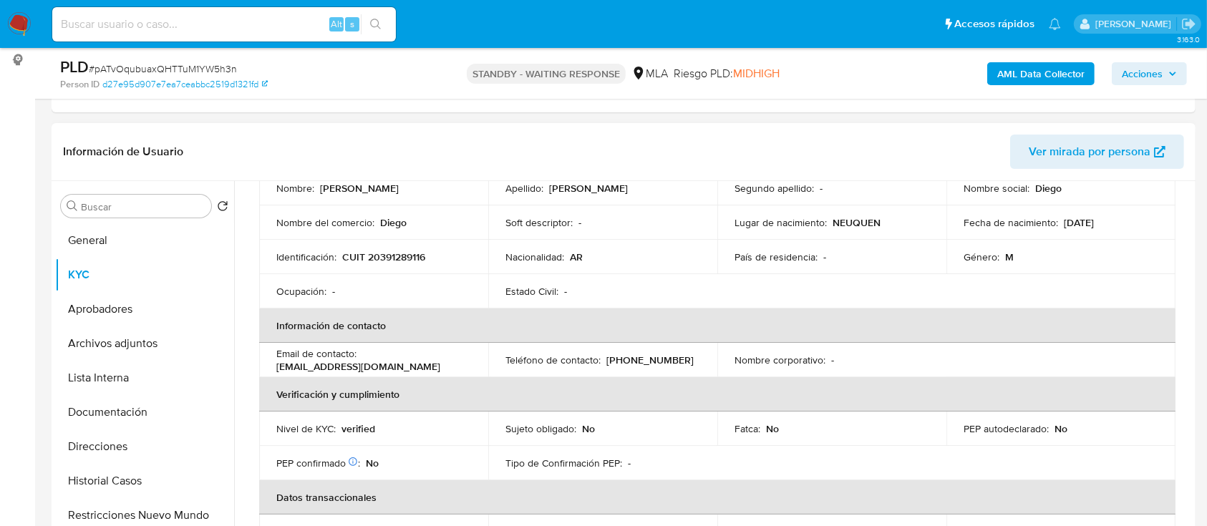
scroll to position [113, 0]
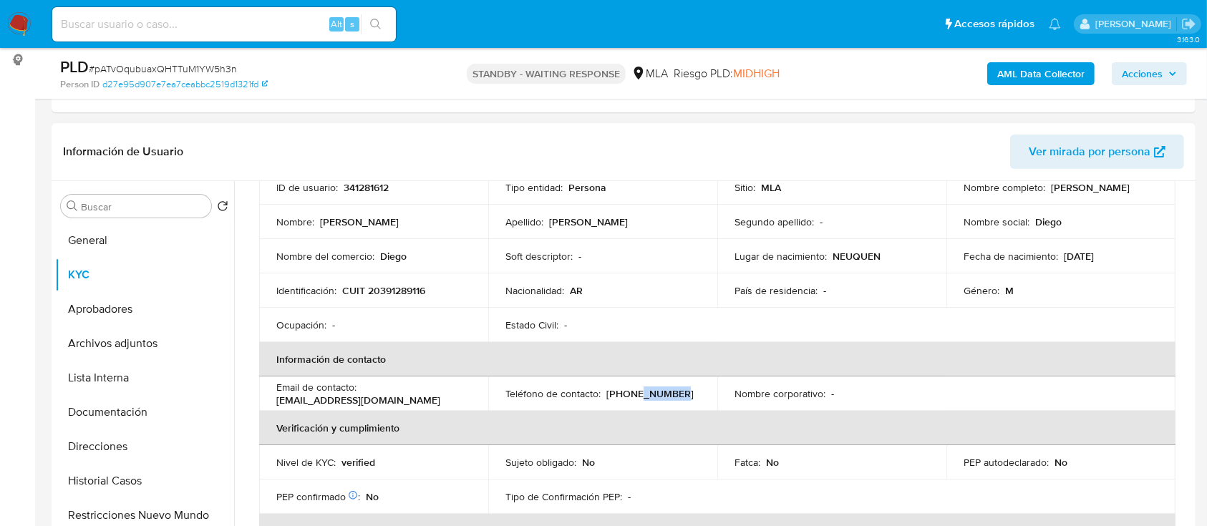
drag, startPoint x: 630, startPoint y: 398, endPoint x: 673, endPoint y: 397, distance: 42.9
click at [673, 397] on div "Teléfono de contacto : [PHONE_NUMBER]" at bounding box center [602, 393] width 195 height 13
click at [403, 288] on p "CUIT 20391289116" at bounding box center [383, 290] width 83 height 13
click at [399, 295] on p "CUIT 20391289116" at bounding box center [383, 290] width 83 height 13
copy p "20391289116"
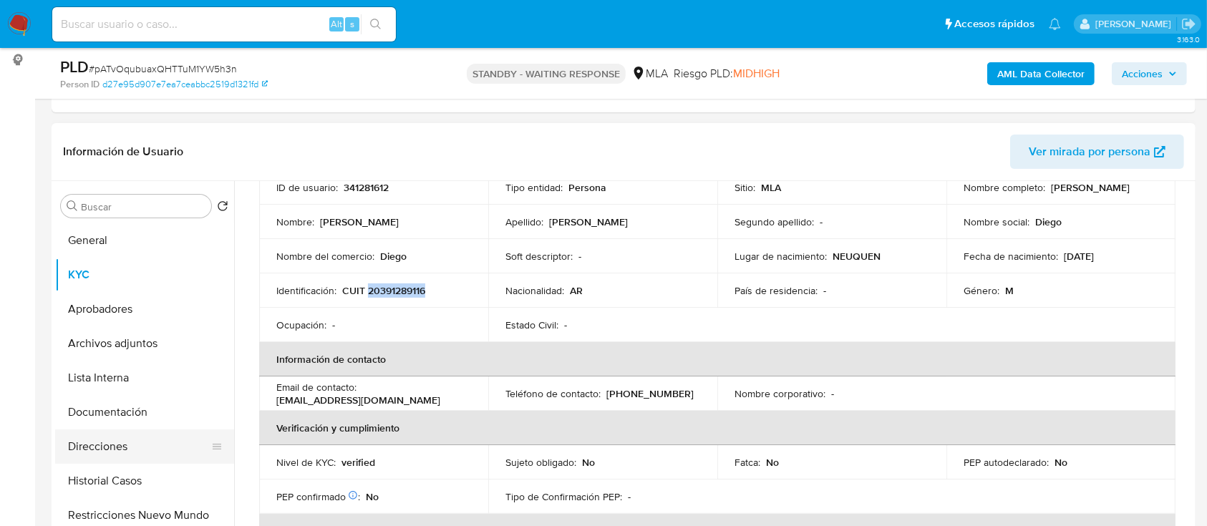
click at [80, 432] on button "Direcciones" at bounding box center [138, 446] width 167 height 34
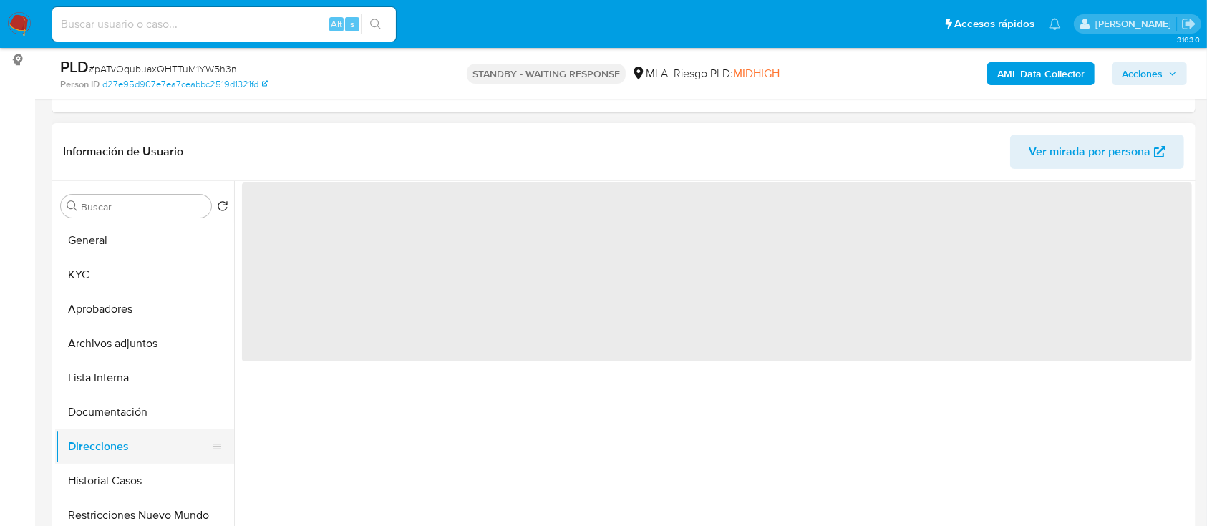
scroll to position [0, 0]
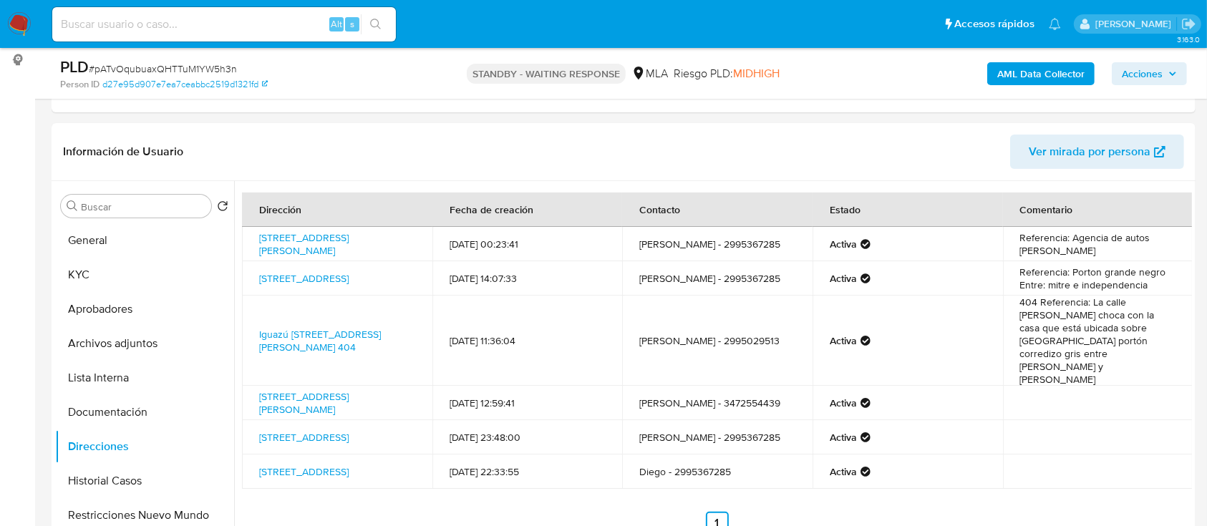
click at [255, 43] on div "Alt s" at bounding box center [223, 24] width 343 height 40
click at [265, 26] on input at bounding box center [223, 24] width 343 height 19
paste input "F0qVwWD5RDt0uYAcFNpQcAFm"
type input "F0qVwWD5RDt0uYAcFNpQcAFm"
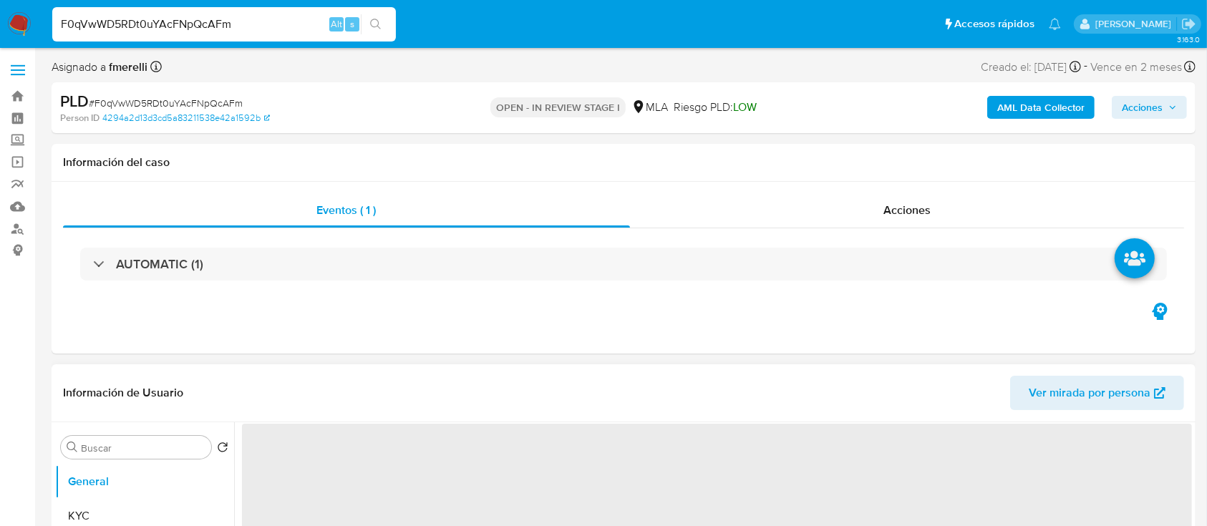
select select "10"
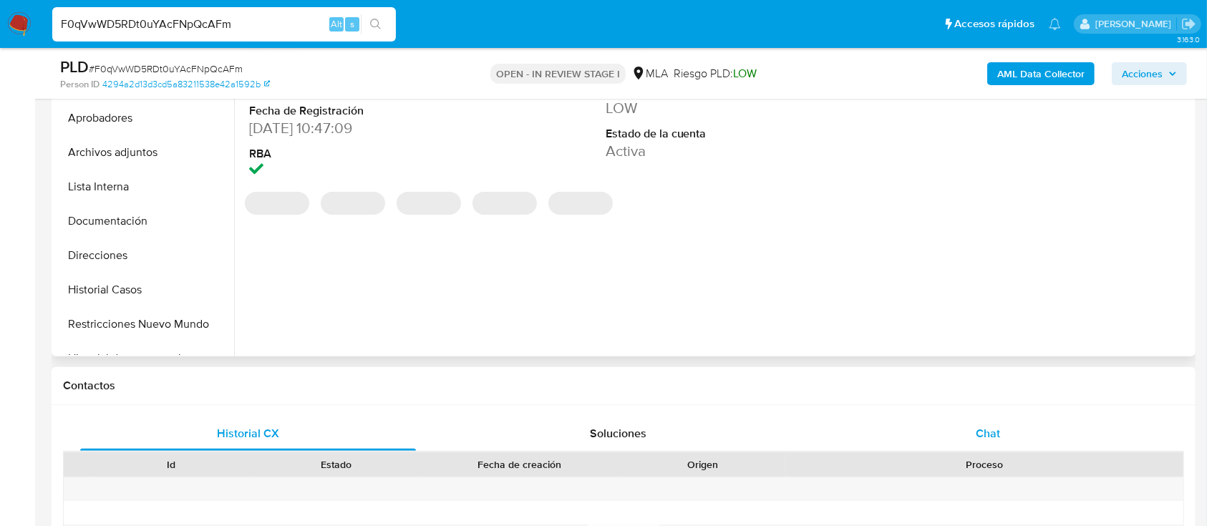
click at [930, 437] on div "Chat" at bounding box center [988, 433] width 336 height 34
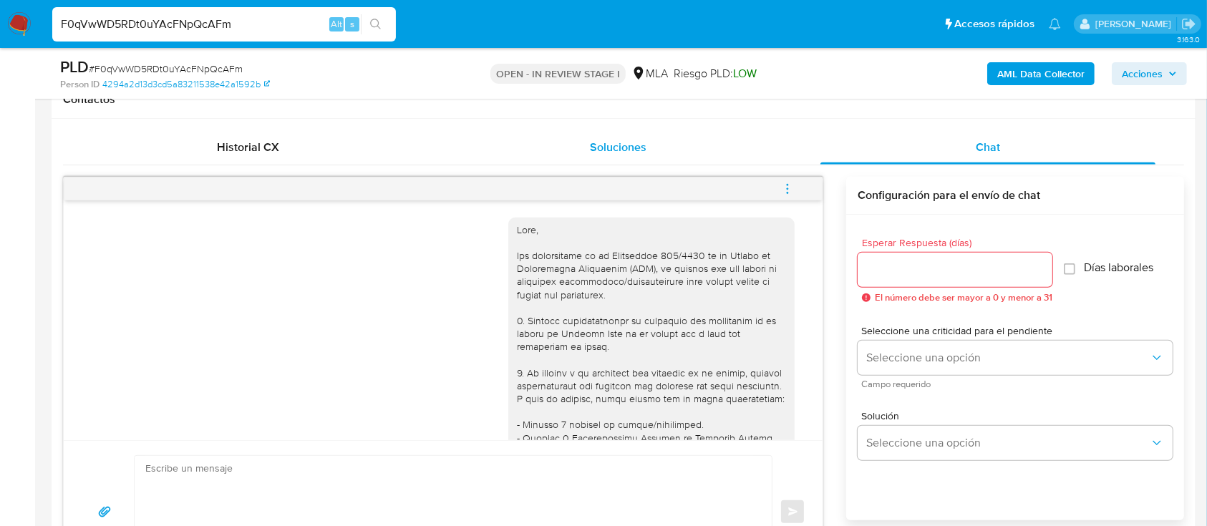
scroll to position [286, 0]
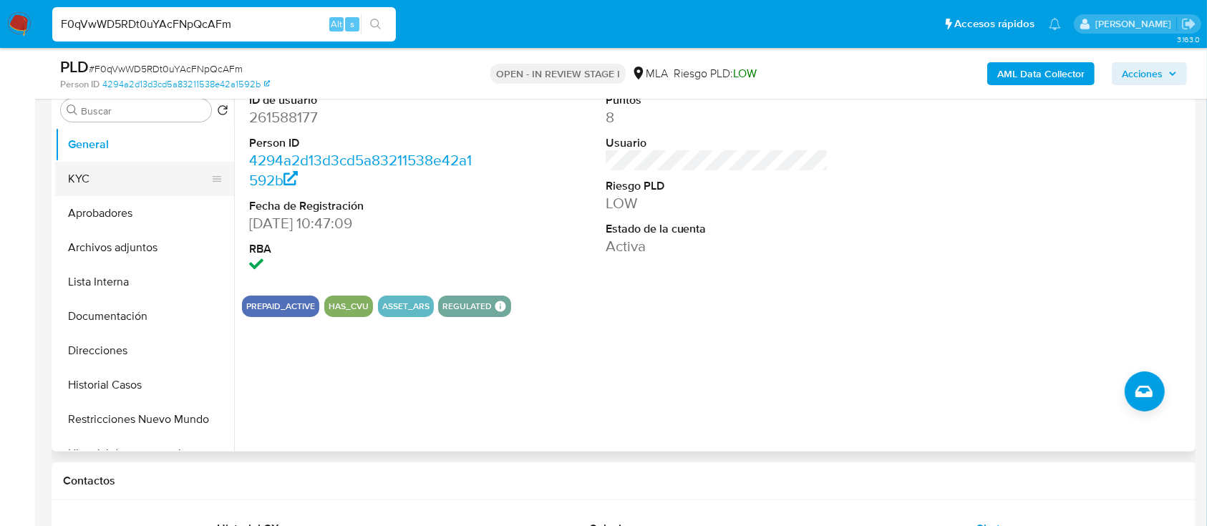
click at [124, 165] on button "KYC" at bounding box center [138, 179] width 167 height 34
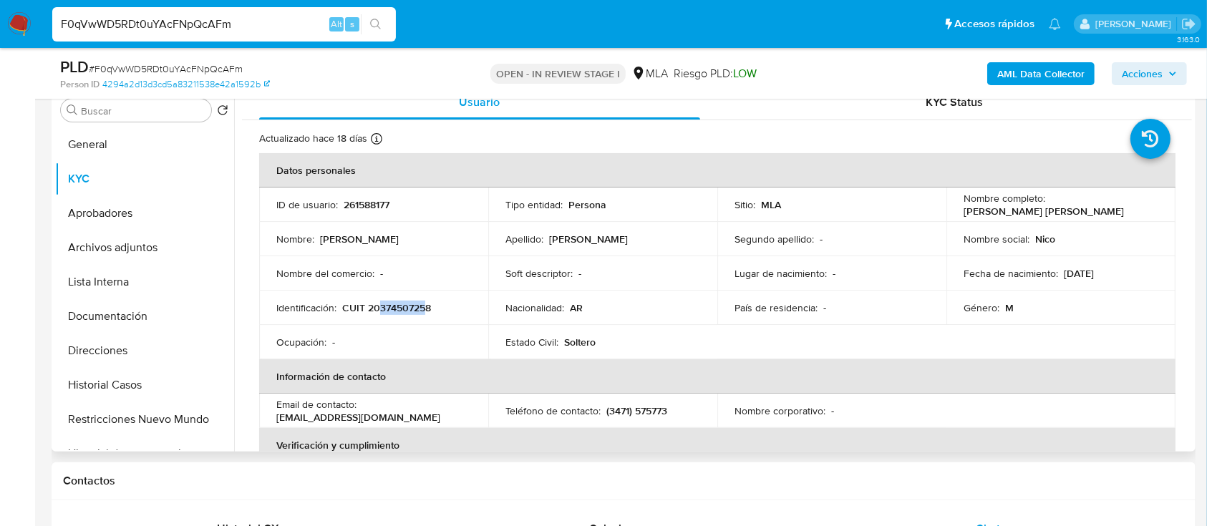
drag, startPoint x: 378, startPoint y: 308, endPoint x: 425, endPoint y: 306, distance: 47.3
click at [425, 306] on p "CUIT 20374507258" at bounding box center [386, 307] width 89 height 13
copy p "37450725"
click at [114, 308] on button "Documentación" at bounding box center [138, 316] width 167 height 34
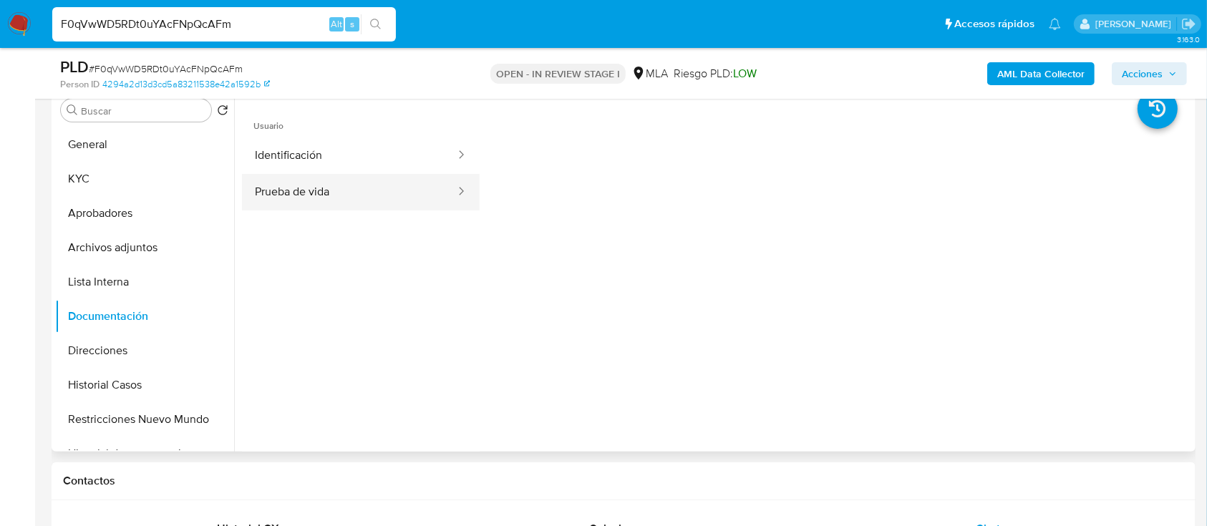
click at [306, 187] on button "Prueba de vida" at bounding box center [349, 192] width 215 height 36
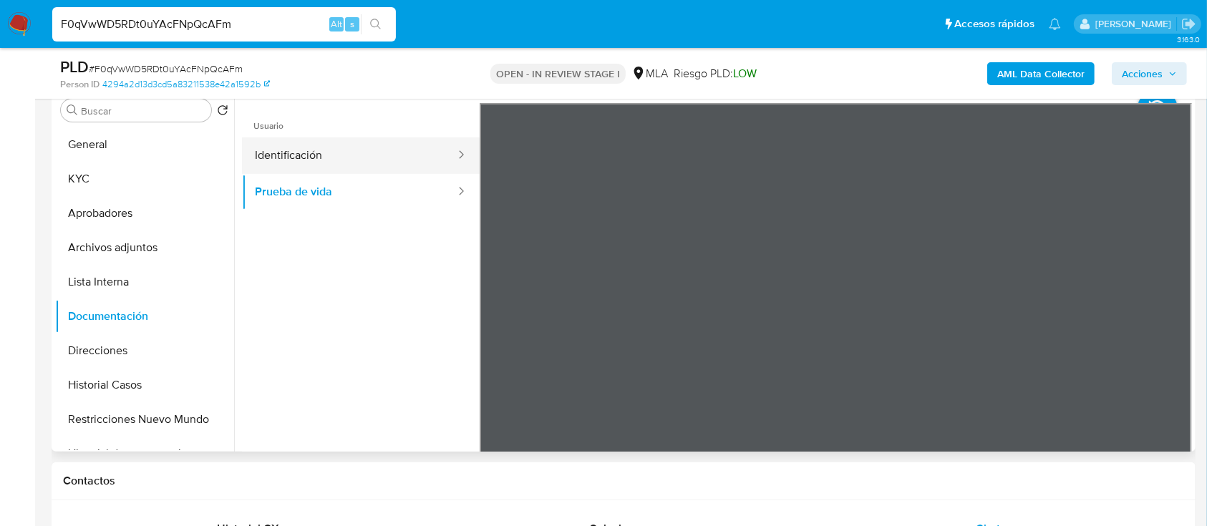
click at [335, 152] on button "Identificación" at bounding box center [349, 155] width 215 height 36
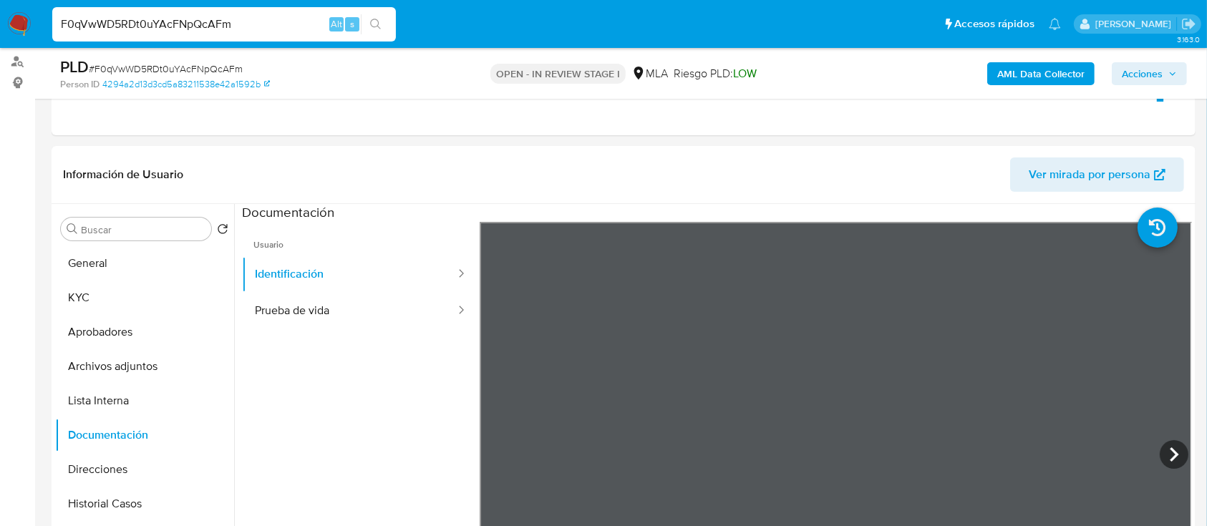
scroll to position [165, 0]
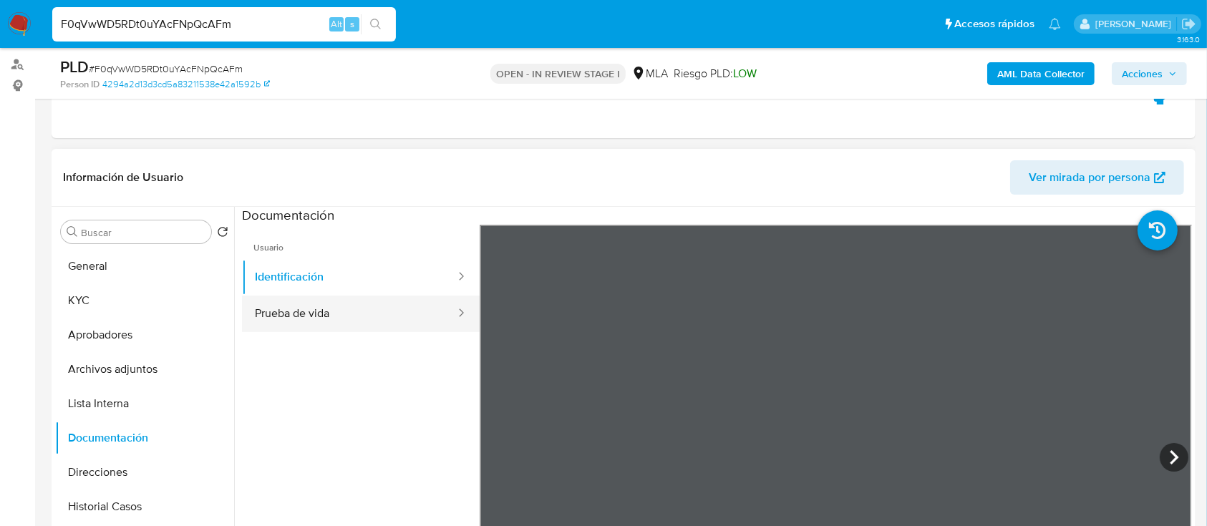
click at [321, 313] on button "Prueba de vida" at bounding box center [349, 314] width 215 height 36
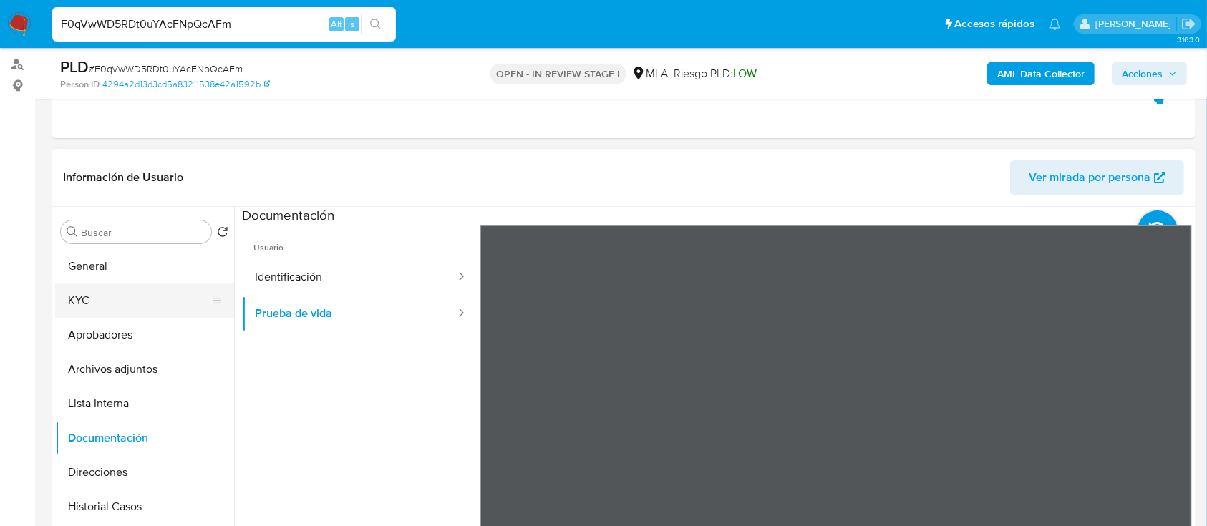
click at [128, 283] on button "KYC" at bounding box center [138, 300] width 167 height 34
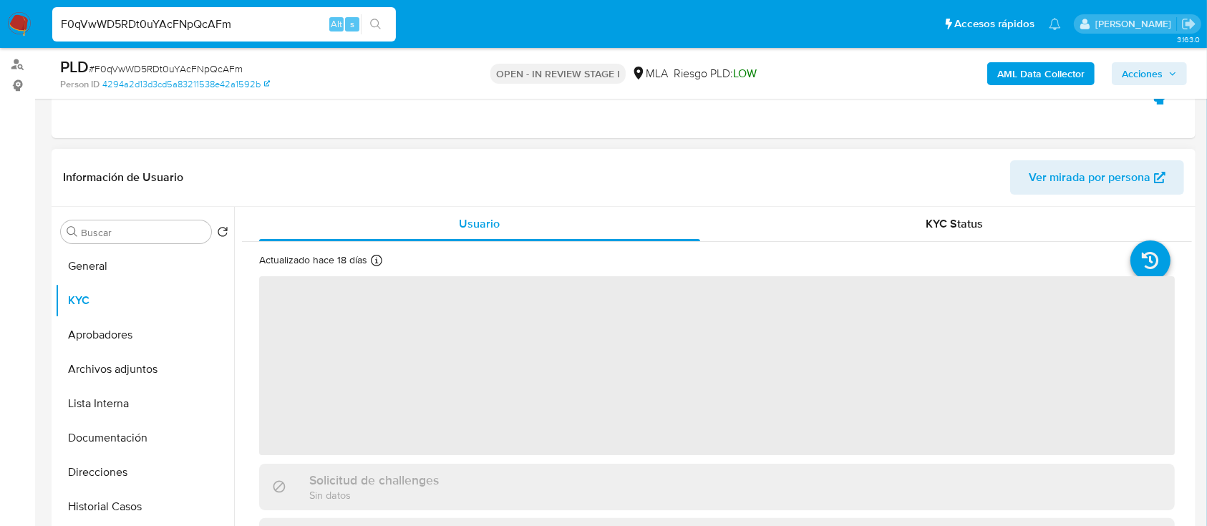
click at [308, 295] on span "‌" at bounding box center [716, 365] width 915 height 179
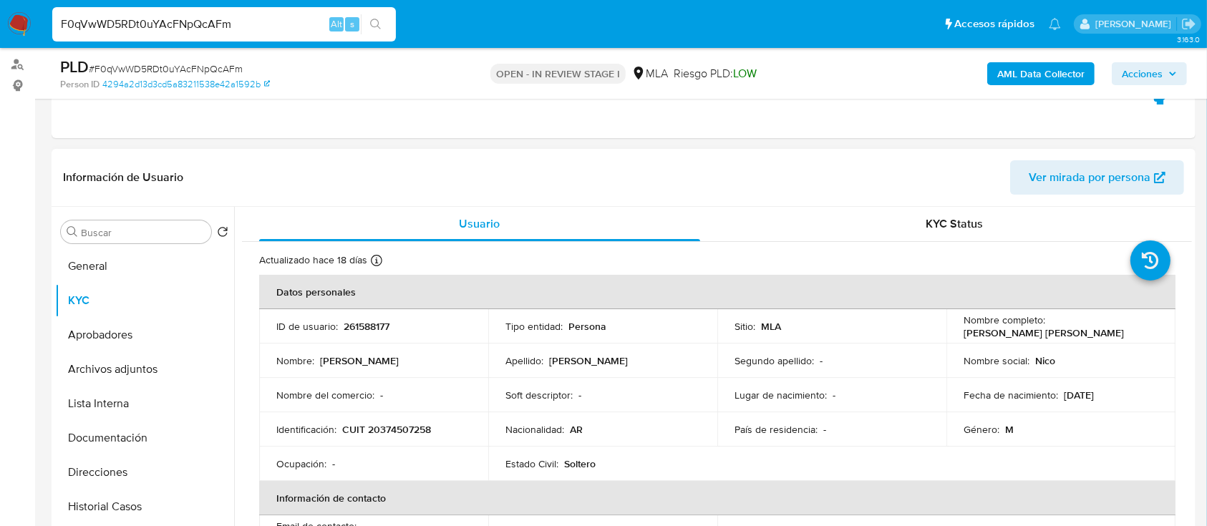
click at [381, 332] on p "261588177" at bounding box center [366, 326] width 46 height 13
click at [382, 331] on p "261588177" at bounding box center [366, 326] width 46 height 13
copy p "261588177"
click at [404, 432] on p "CUIT 20374507258" at bounding box center [386, 429] width 89 height 13
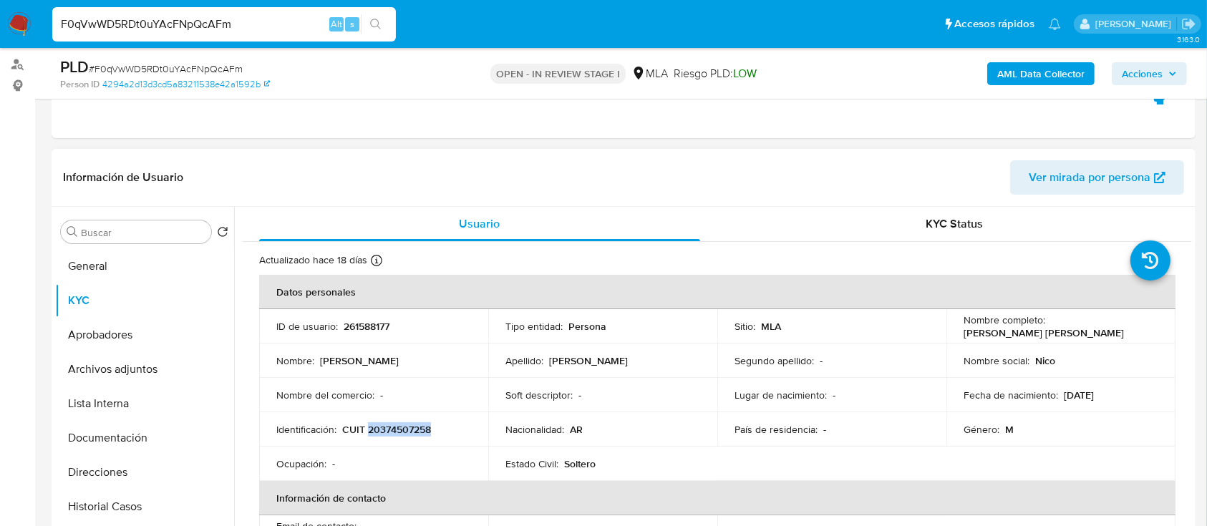
click at [404, 432] on p "CUIT 20374507258" at bounding box center [386, 429] width 89 height 13
copy p "20374507258"
click at [354, 316] on td "ID de usuario : 261588177" at bounding box center [373, 326] width 229 height 34
copy p "261588177"
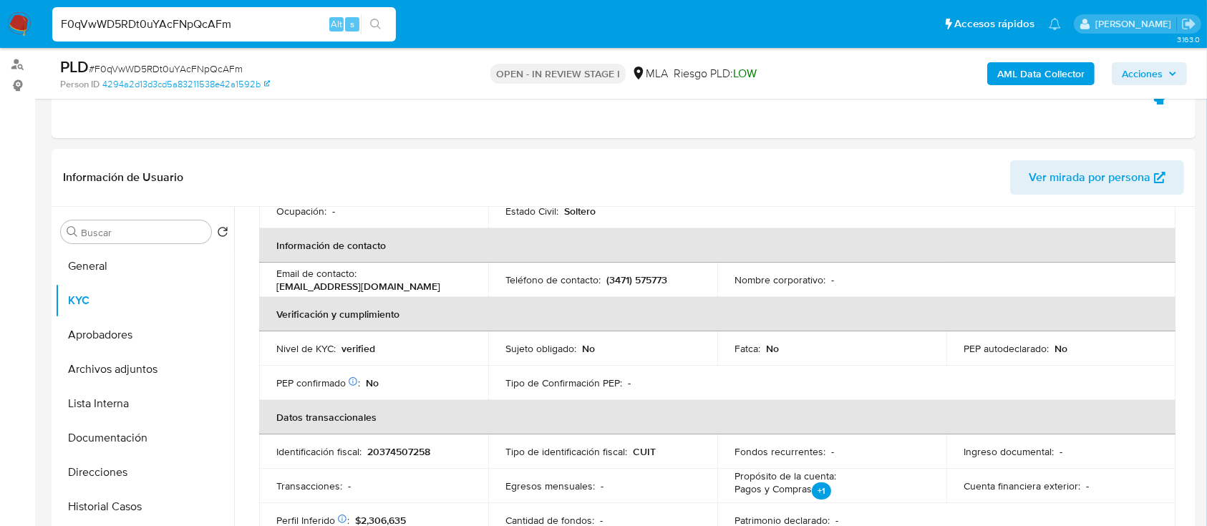
scroll to position [477, 0]
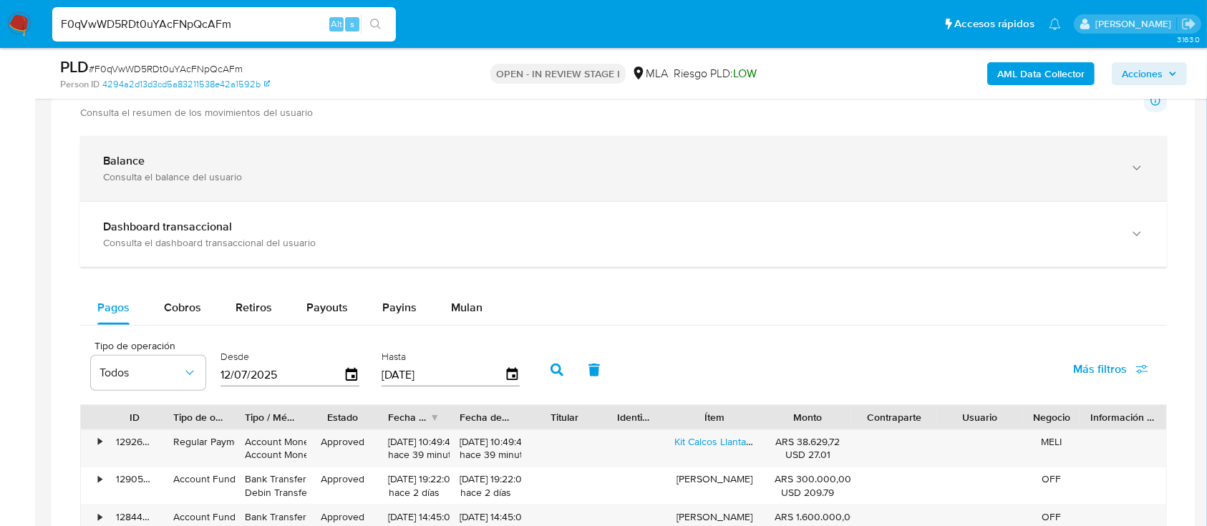
click at [295, 164] on div "Balance" at bounding box center [609, 161] width 1012 height 14
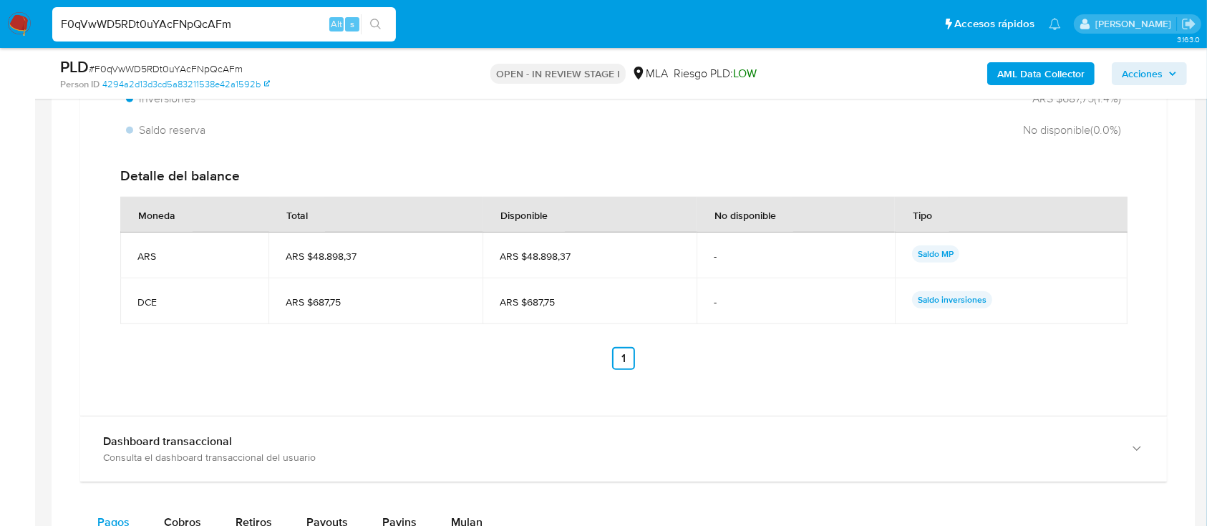
scroll to position [1733, 0]
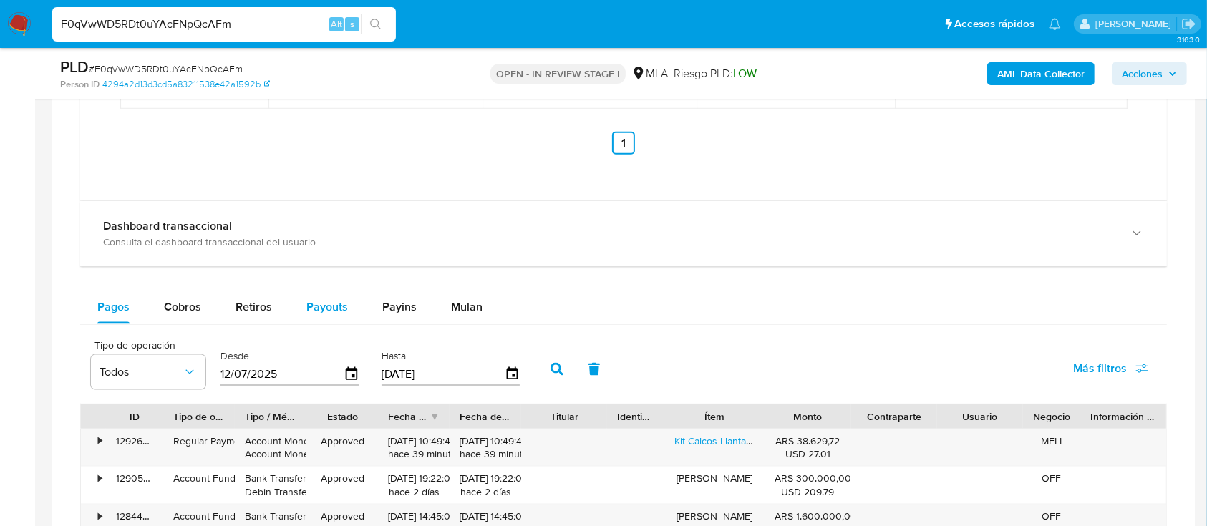
click at [316, 303] on span "Payouts" at bounding box center [327, 306] width 42 height 16
select select "10"
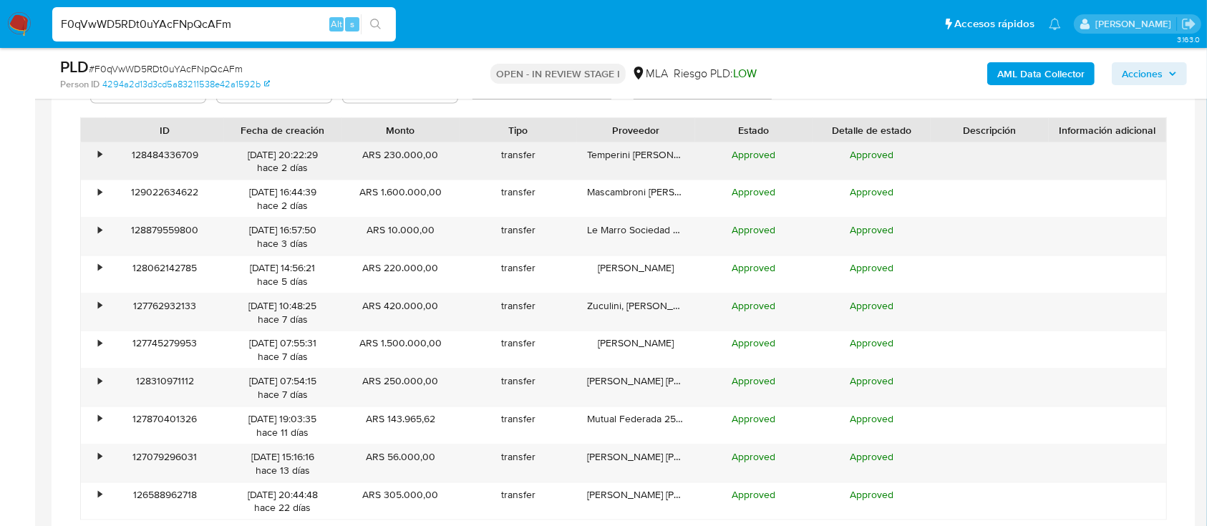
scroll to position [2115, 0]
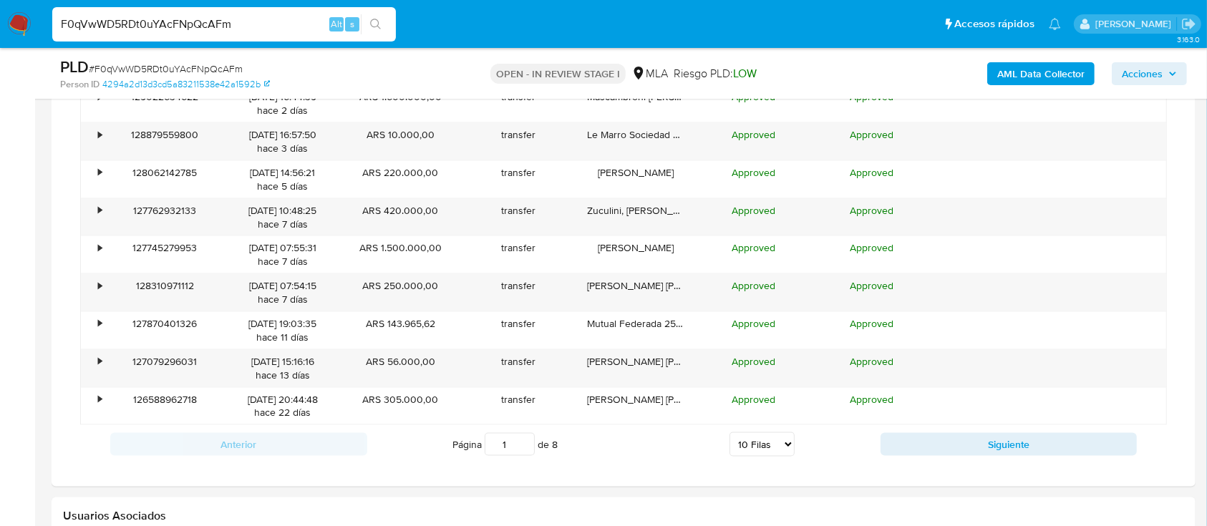
click at [895, 426] on div "Anterior Página 1 de 8 5 Filas 10 Filas 20 Filas 25 Filas 50 Filas 100 Filas Si…" at bounding box center [623, 444] width 1086 height 39
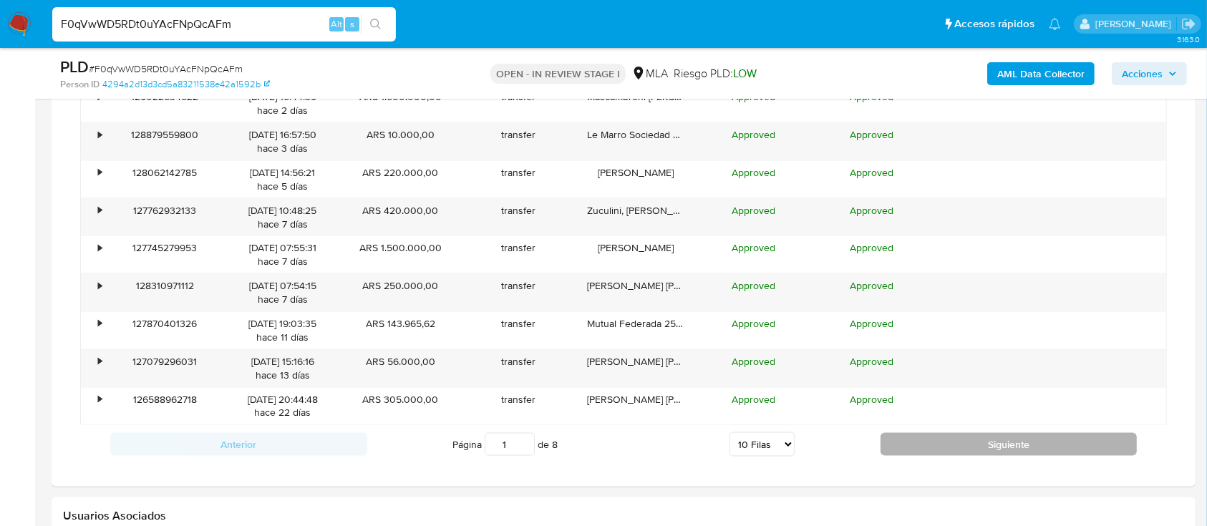
click at [904, 436] on button "Siguiente" at bounding box center [1008, 444] width 257 height 23
click at [1014, 444] on button "Siguiente" at bounding box center [1008, 444] width 257 height 23
type input "3"
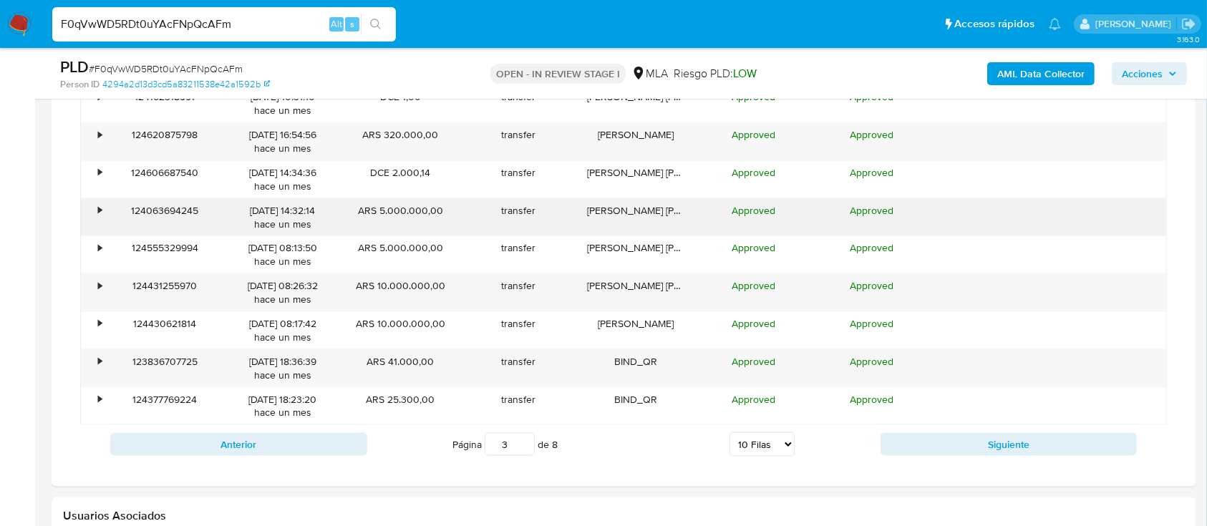
drag, startPoint x: 449, startPoint y: 320, endPoint x: 84, endPoint y: 212, distance: 380.6
click at [84, 212] on div "• 124820943670 [DATE] 07:41:49 hace un mes ARS 1.000.000,00 transfer [PERSON_NA…" at bounding box center [623, 236] width 1086 height 379
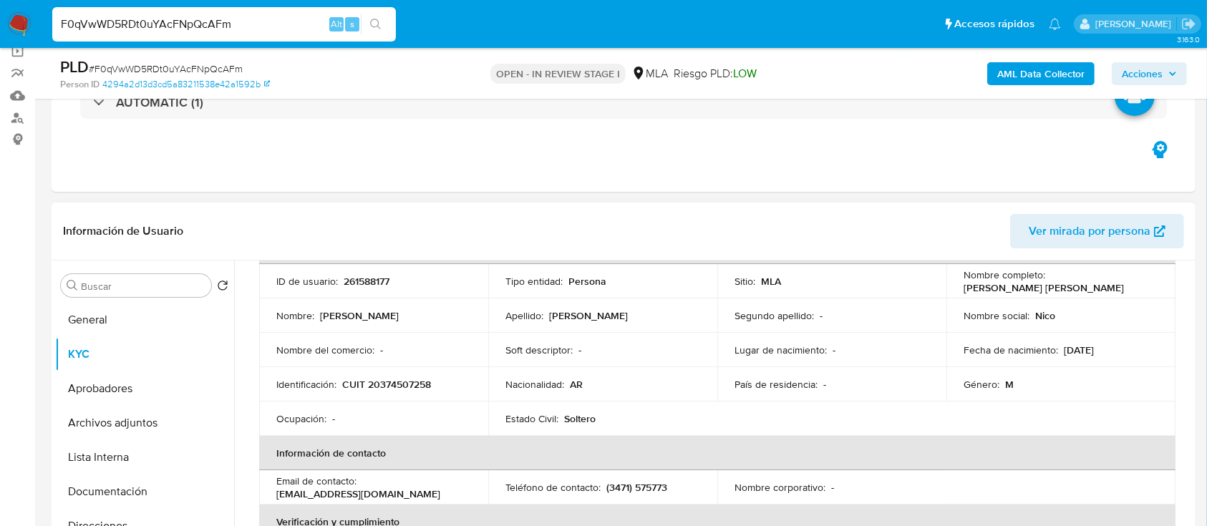
scroll to position [0, 0]
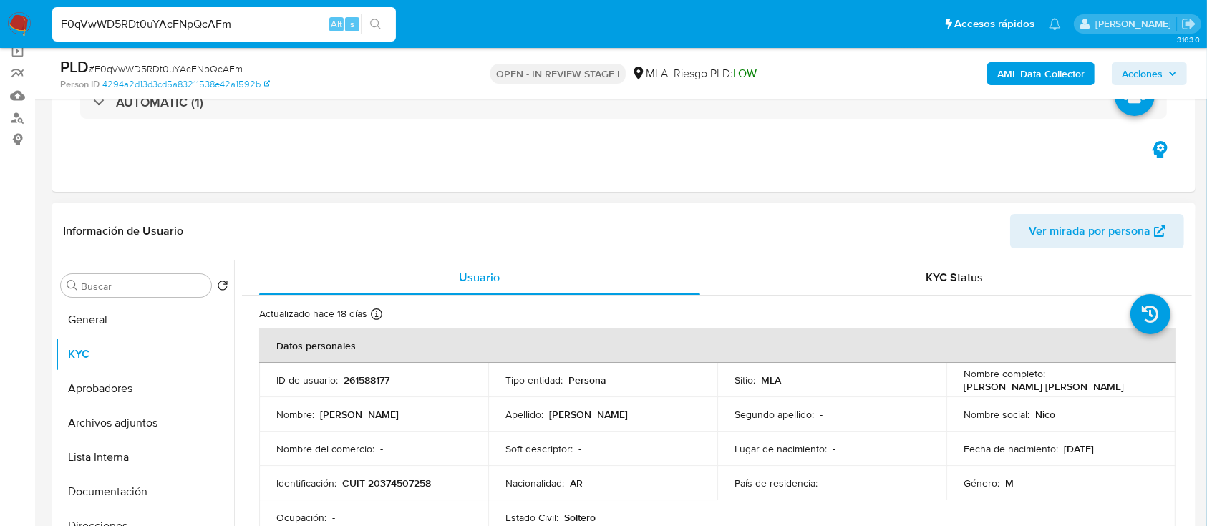
click at [401, 478] on p "CUIT 20374507258" at bounding box center [386, 483] width 89 height 13
copy p "20374507258"
click at [292, 21] on input "F0qVwWD5RDt0uYAcFNpQcAFm" at bounding box center [223, 24] width 343 height 19
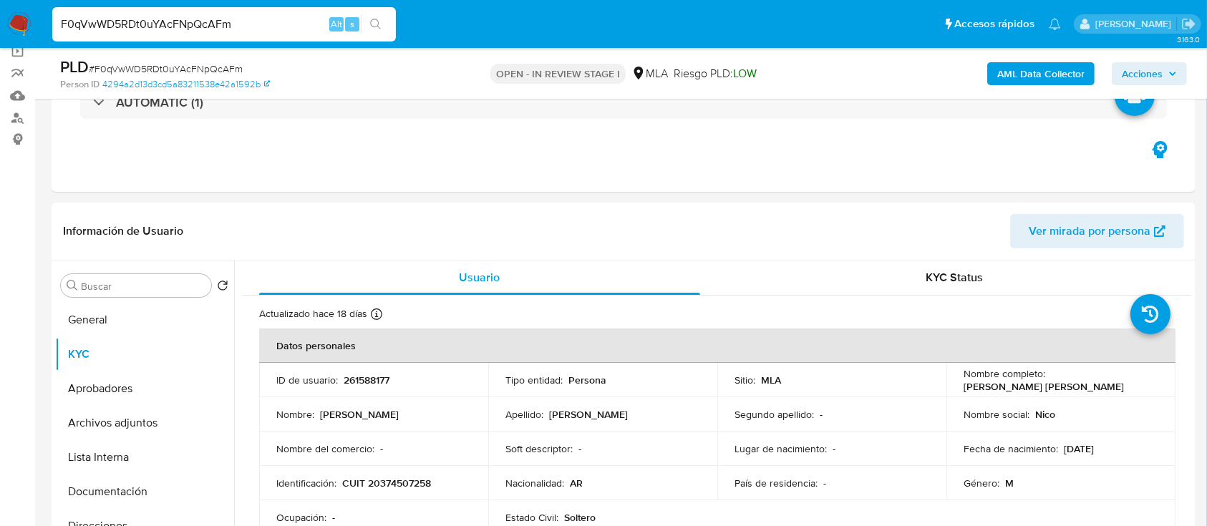
paste input "vo8cSBmbSXYT82TwbI7BqTzt"
type input "vo8cSBmbSXYT82TwbI7BqTzt"
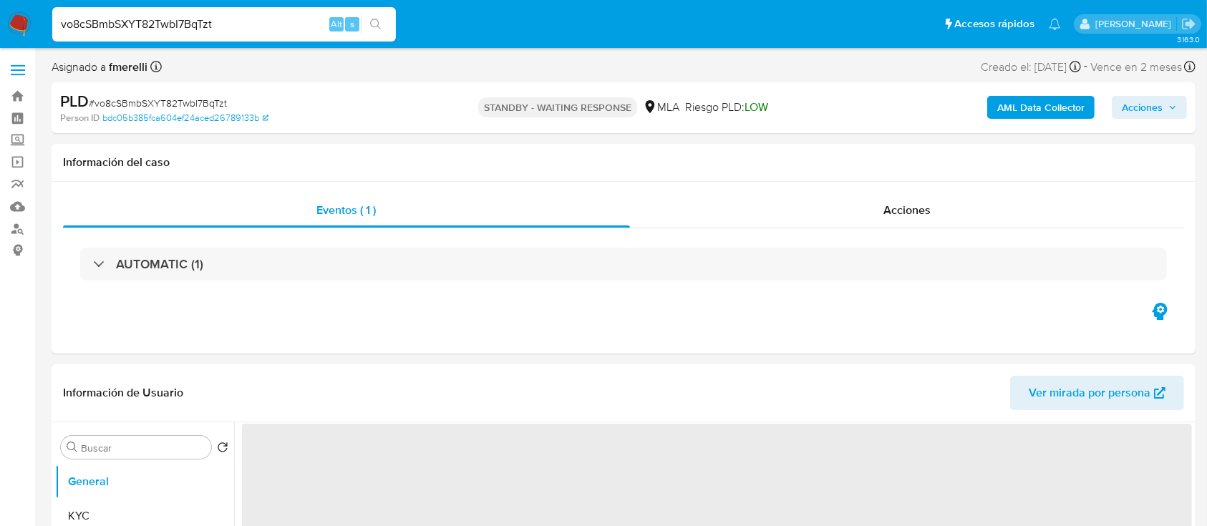
select select "10"
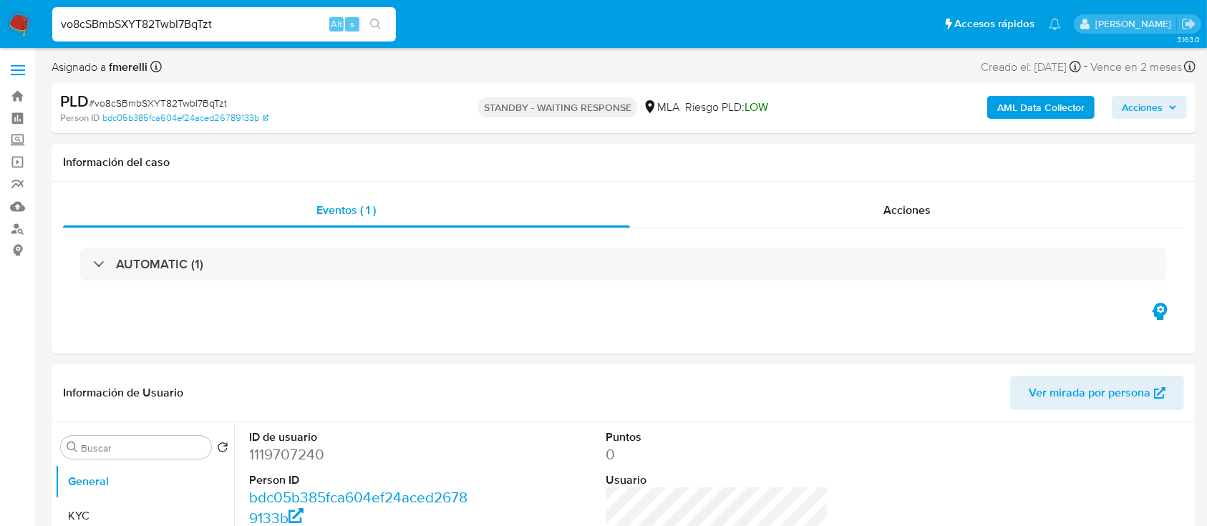
click at [258, 12] on div "vo8cSBmbSXYT82TwbI7BqTzt Alt s" at bounding box center [223, 24] width 343 height 34
click at [258, 21] on input "vo8cSBmbSXYT82TwbI7BqTzt" at bounding box center [223, 24] width 343 height 19
paste input "2fYTuQ3Ves48QVnvvwrxNIN8"
type input "2fYTuQ3Ves48QVnvvwrxNIN8"
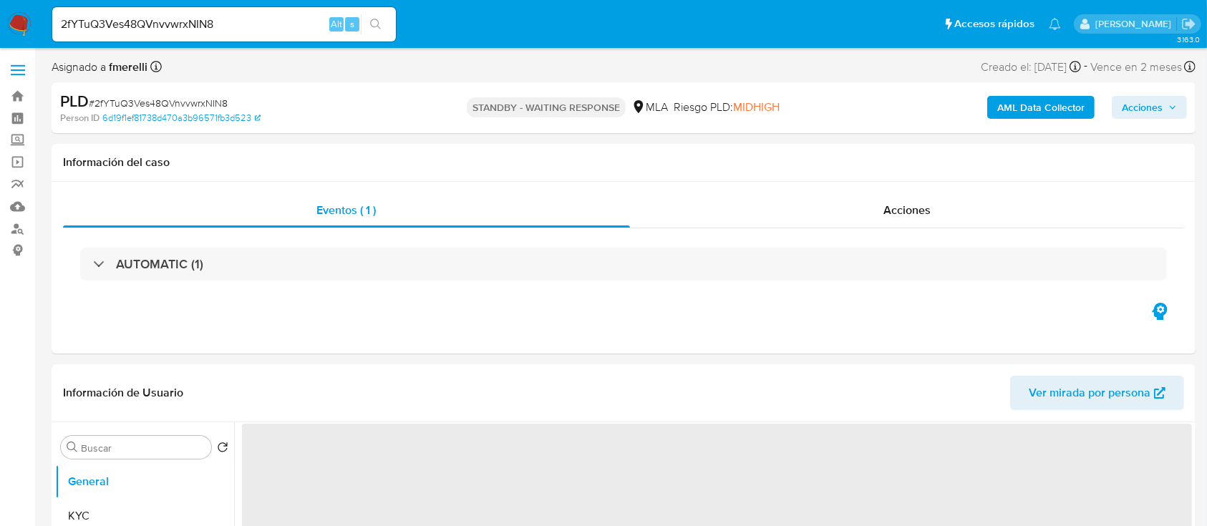
select select "10"
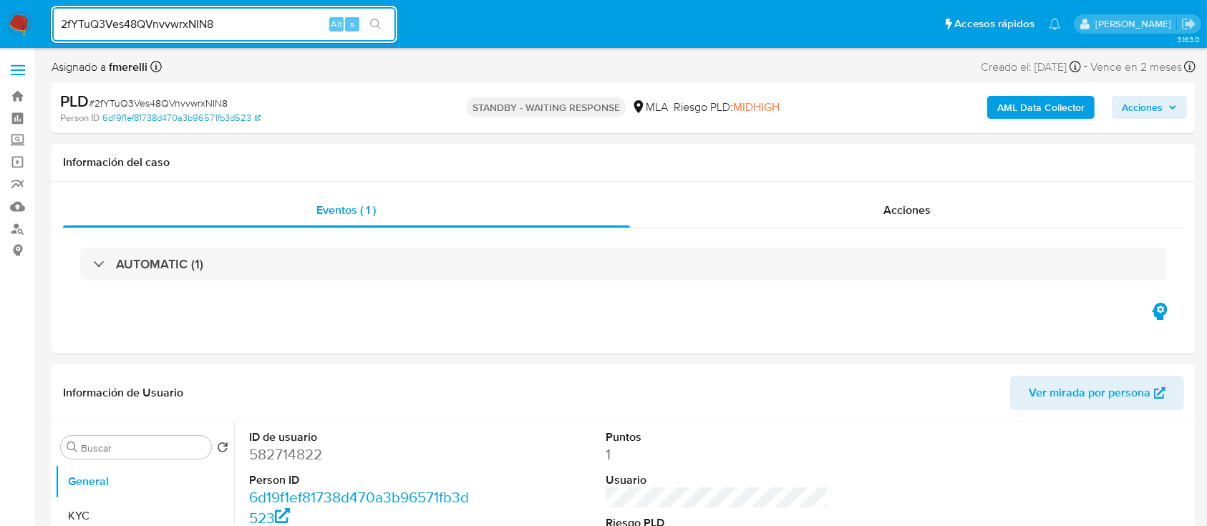
click at [245, 20] on input "2fYTuQ3Ves48QVnvvwrxNIN8" at bounding box center [223, 24] width 343 height 19
paste input "P485GkjD6gnPmlwvfqzDpG9w"
type input "P485GkjD6gnPmlwvfqzDpG9w"
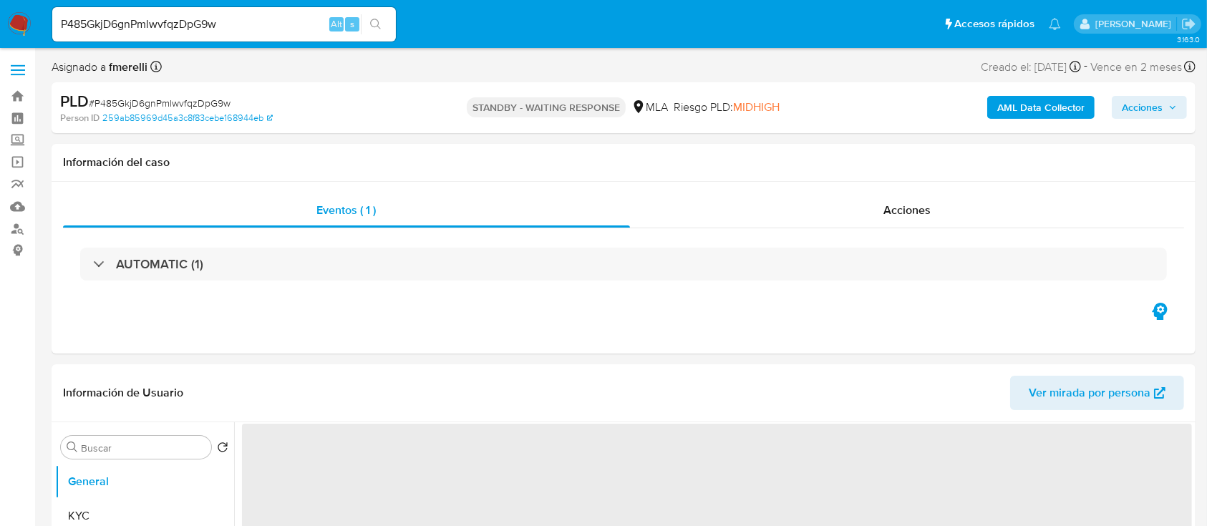
select select "10"
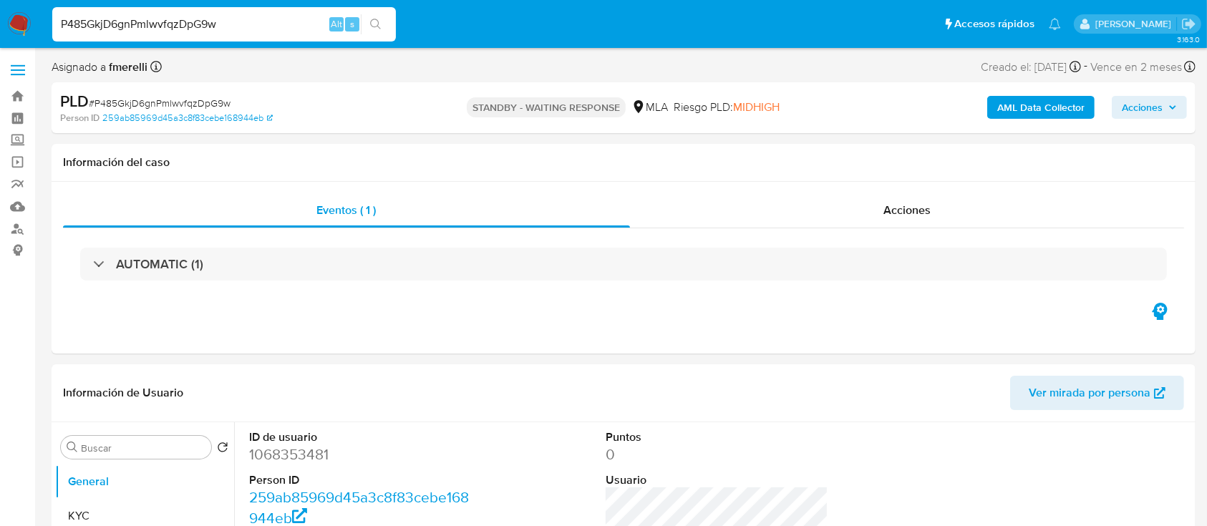
click at [282, 26] on input "P485GkjD6gnPmlwvfqzDpG9w" at bounding box center [223, 24] width 343 height 19
paste input "kEAlwMsAeeuEEj67XCT4lTa7"
type input "kEAlwMsAeeuEEj67XCT4lTa7"
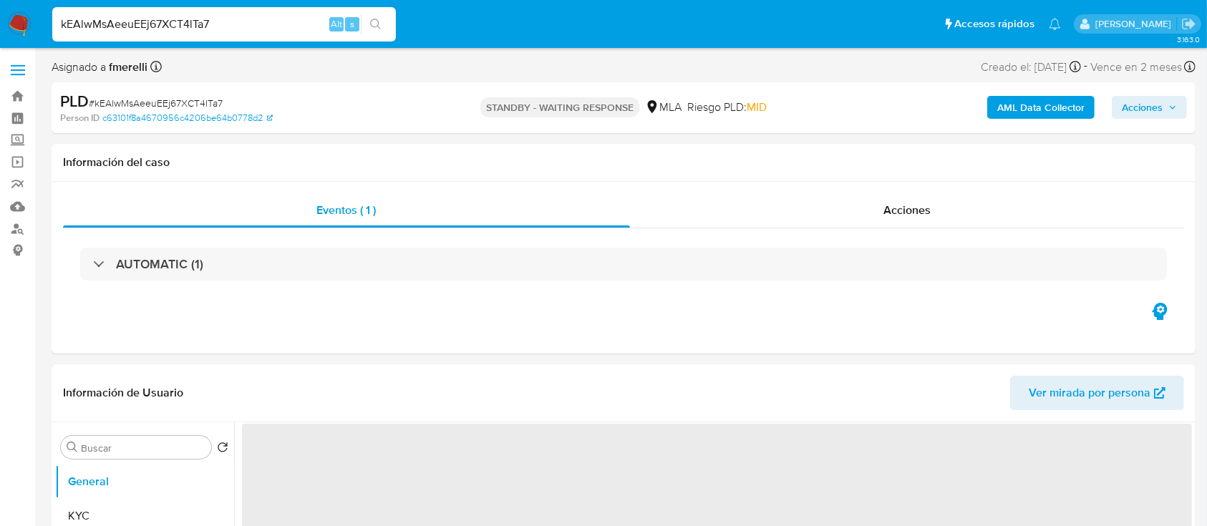
select select "10"
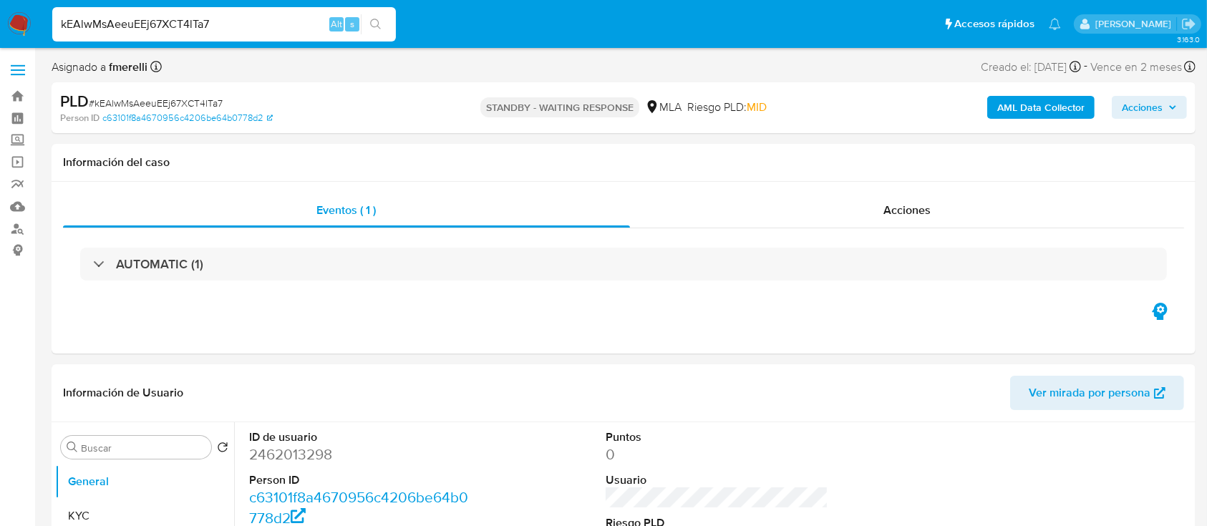
click at [265, 23] on input "kEAlwMsAeeuEEj67XCT4lTa7" at bounding box center [223, 24] width 343 height 19
paste input "el8igpjpfTr8T9SK1MoZBCa6"
type input "el8igpjpfTr8T9SK1MoZBCa6"
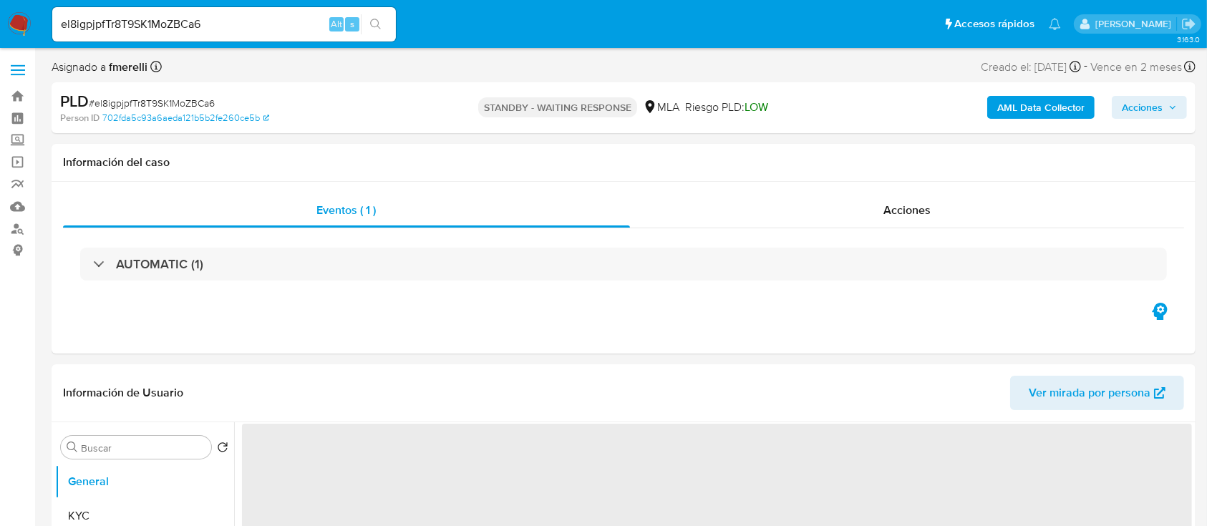
select select "10"
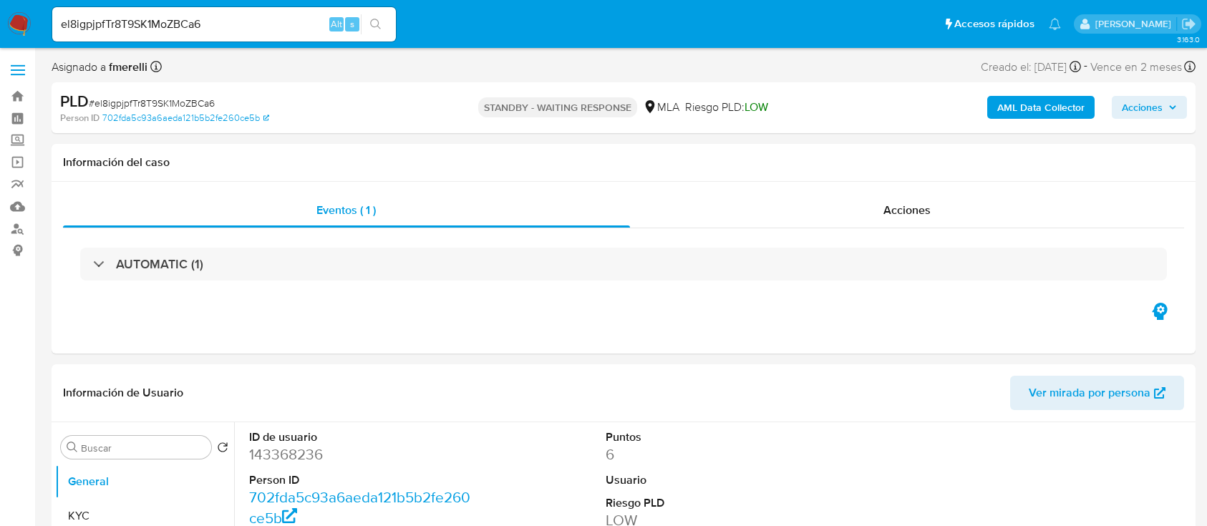
select select "10"
